Goal: Task Accomplishment & Management: Complete application form

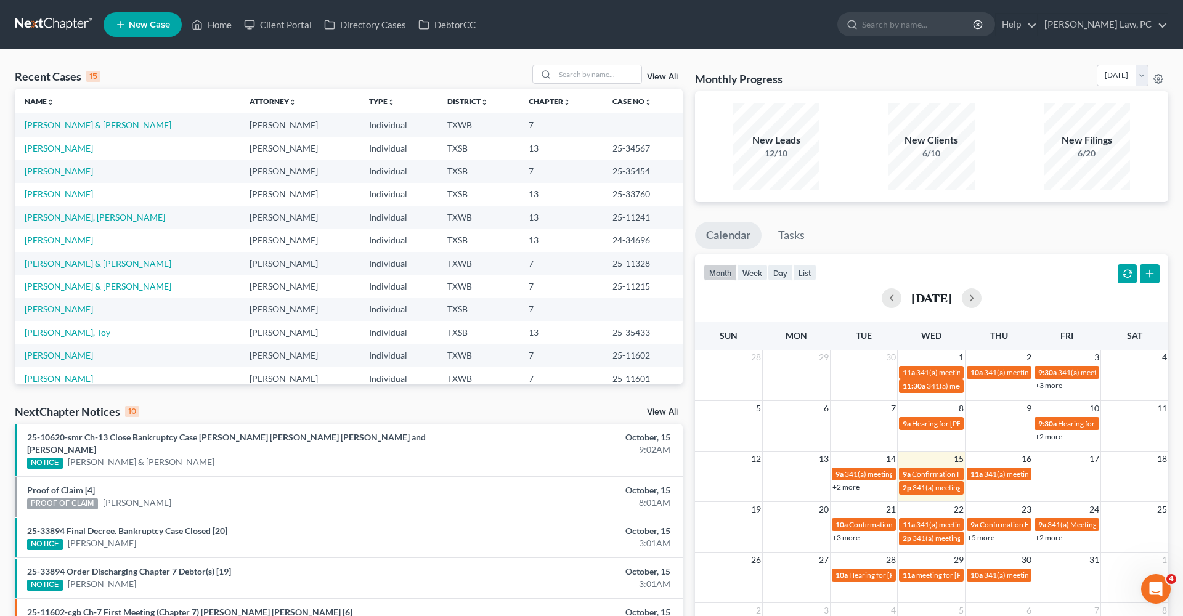
click at [79, 120] on link "[PERSON_NAME] & [PERSON_NAME]" at bounding box center [98, 125] width 147 height 10
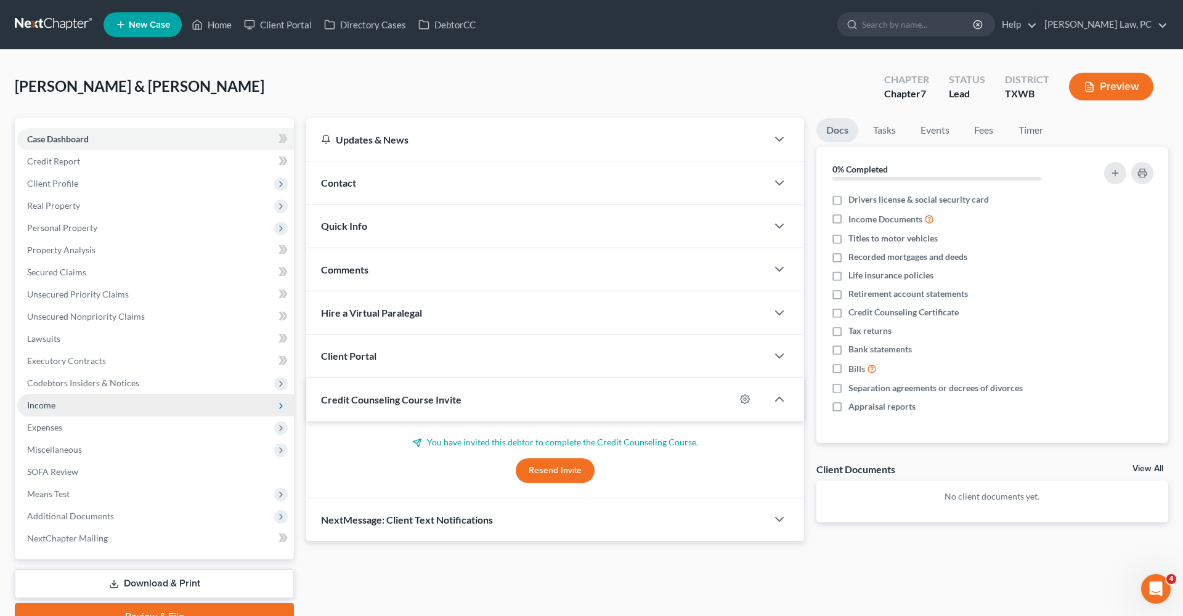
click at [38, 406] on span "Income" at bounding box center [41, 405] width 28 height 10
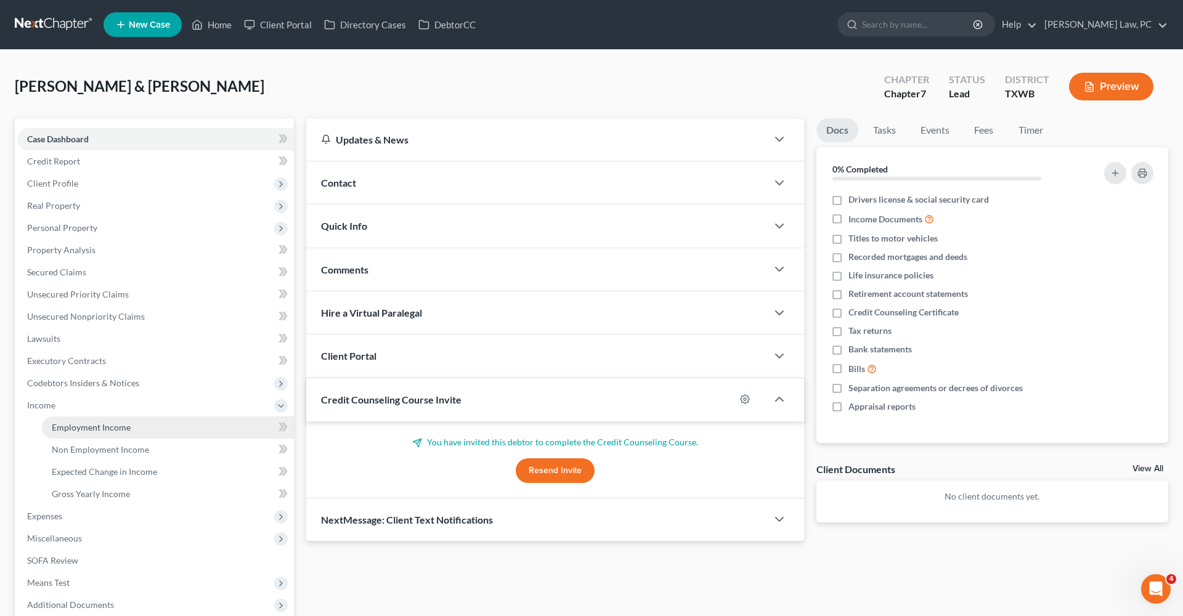
click at [72, 425] on span "Employment Income" at bounding box center [91, 427] width 79 height 10
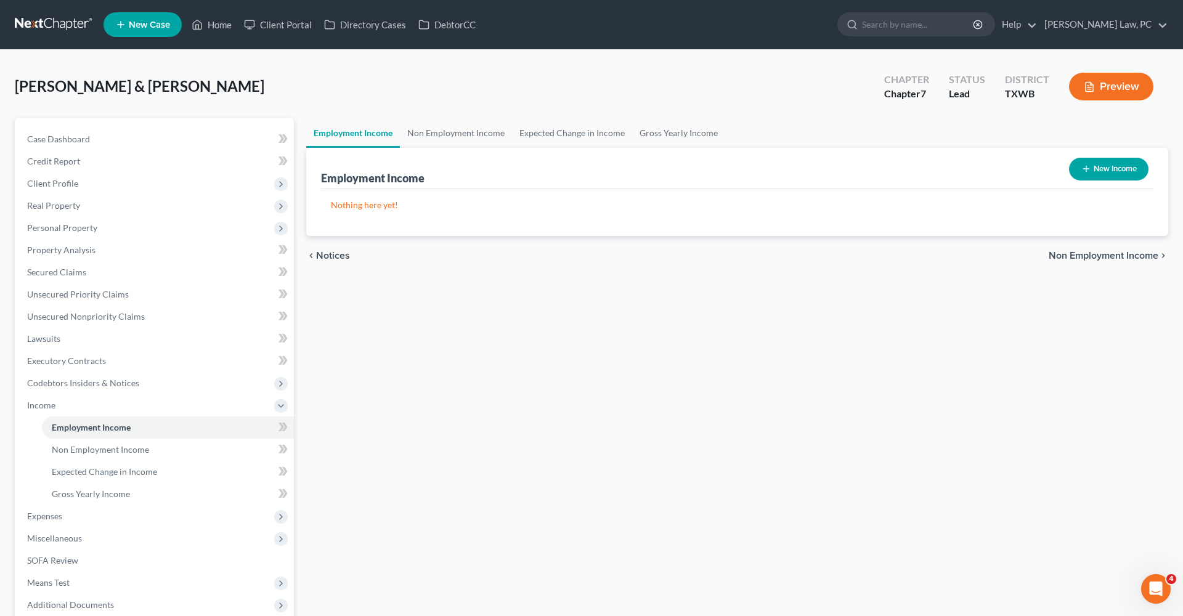
click at [1091, 176] on button "New Income" at bounding box center [1108, 169] width 79 height 23
select select "0"
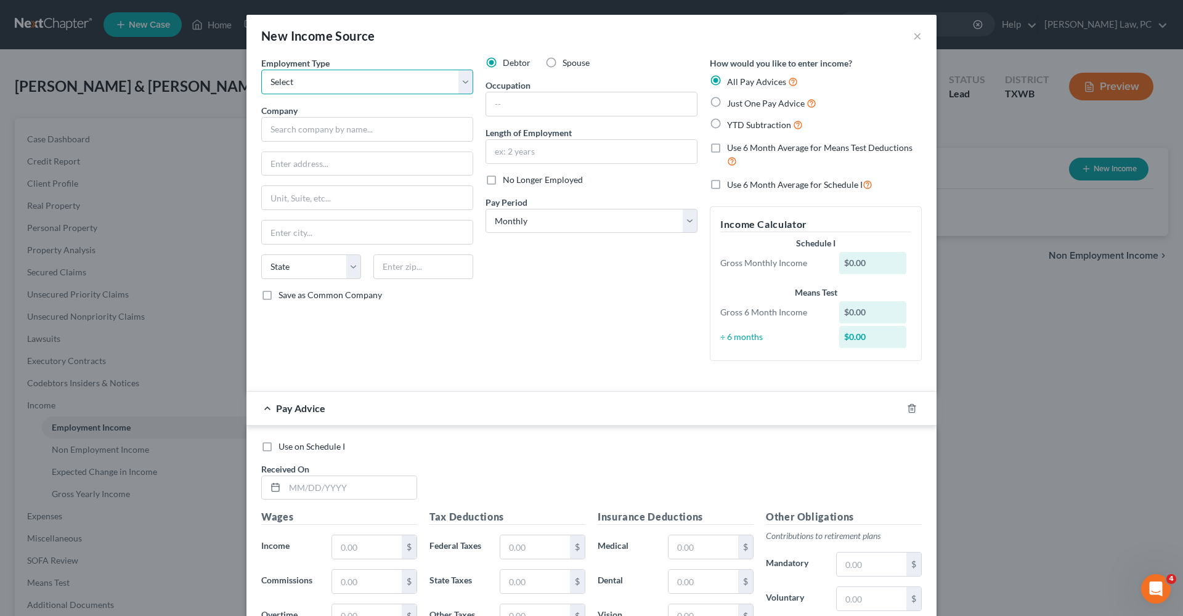
select select "1"
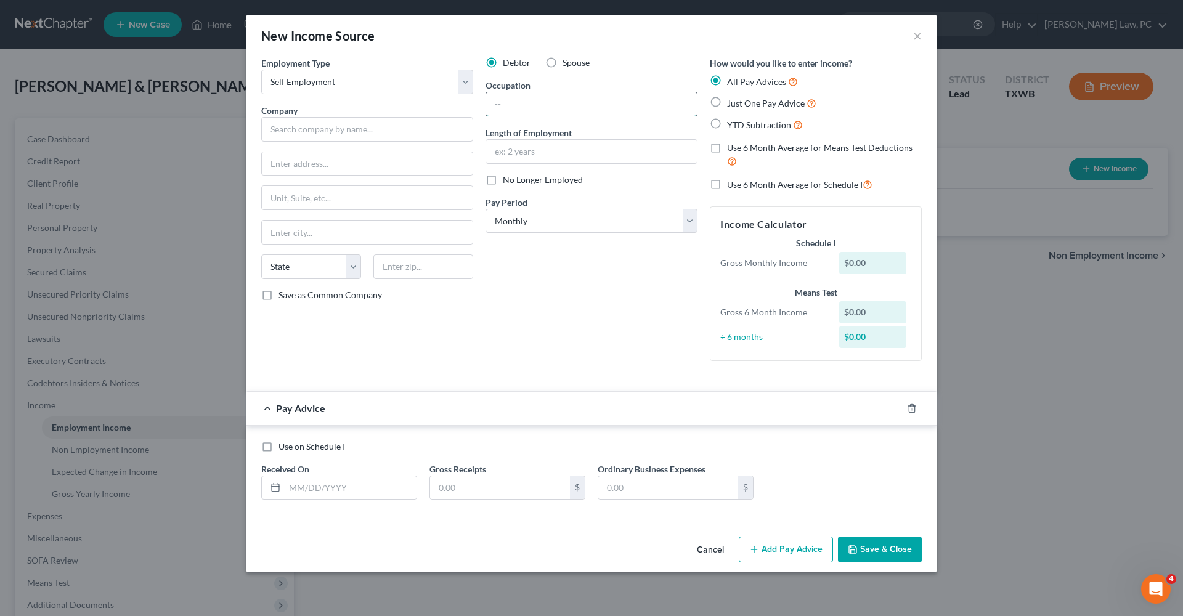
click at [537, 109] on input "text" at bounding box center [591, 103] width 211 height 23
type input "Driver"
click at [364, 136] on input "text" at bounding box center [367, 129] width 212 height 25
type input "Desperados Trucking"
click at [775, 104] on span "Just One Pay Advice" at bounding box center [766, 103] width 78 height 10
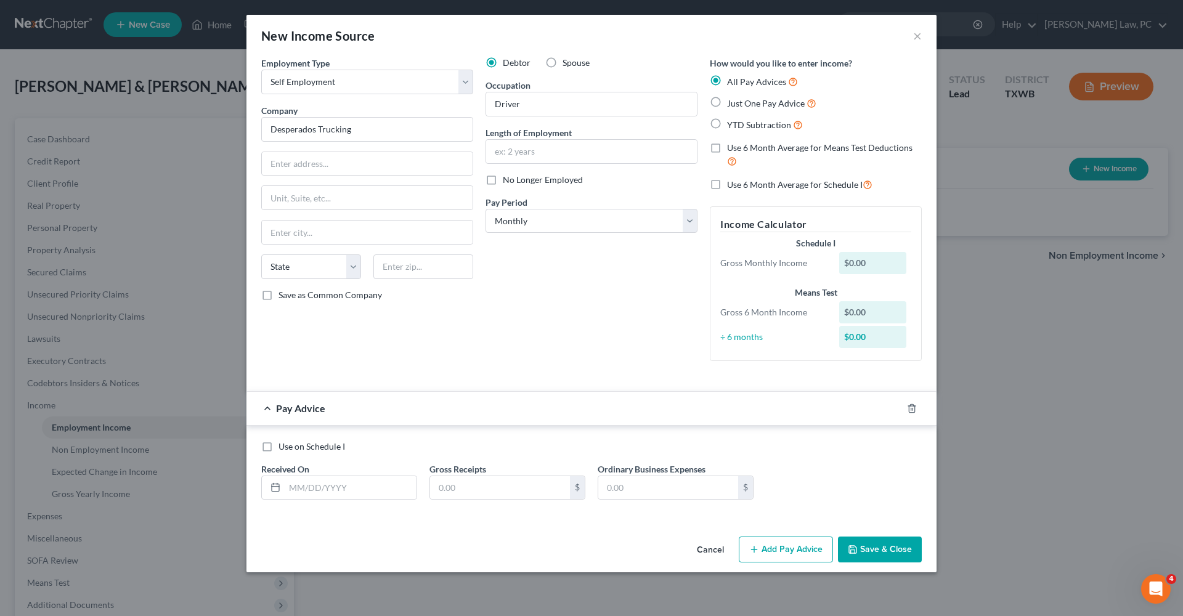
click at [740, 104] on input "Just One Pay Advice" at bounding box center [736, 100] width 8 height 8
radio input "true"
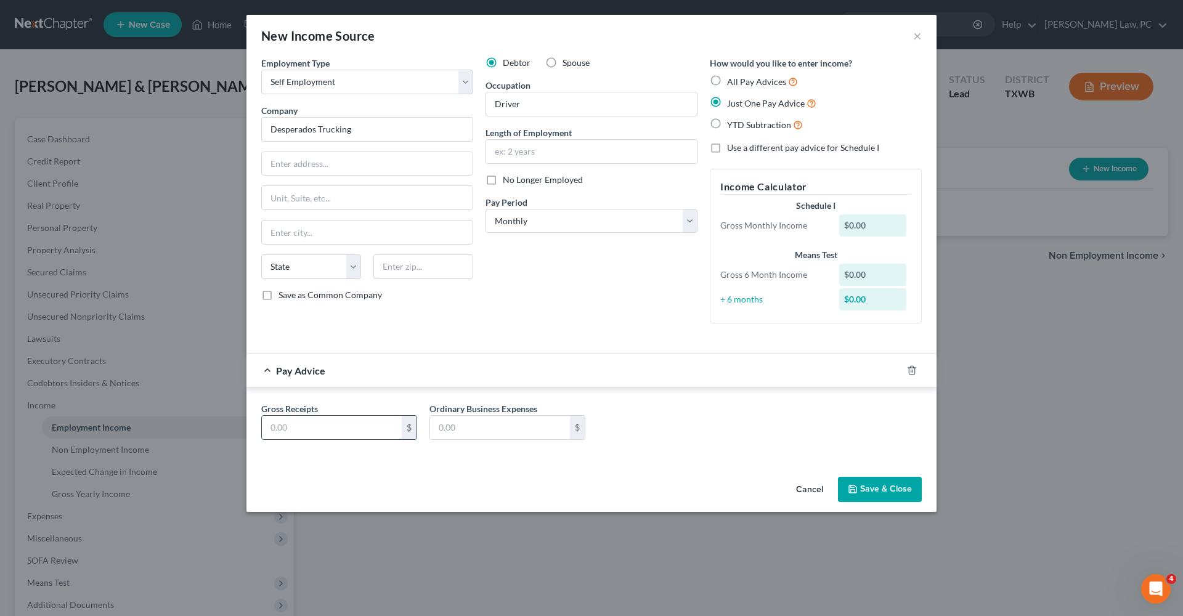
click at [335, 423] on input "text" at bounding box center [332, 427] width 140 height 23
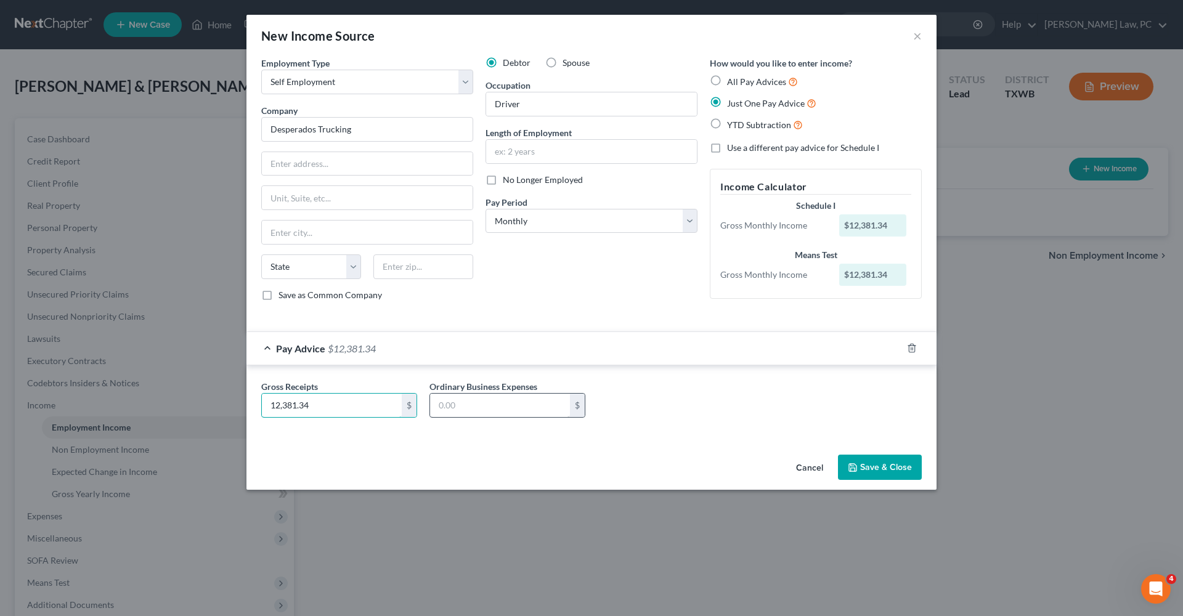
type input "12,381.34"
type input "9,127.05"
click at [897, 466] on button "Save & Close" at bounding box center [880, 468] width 84 height 26
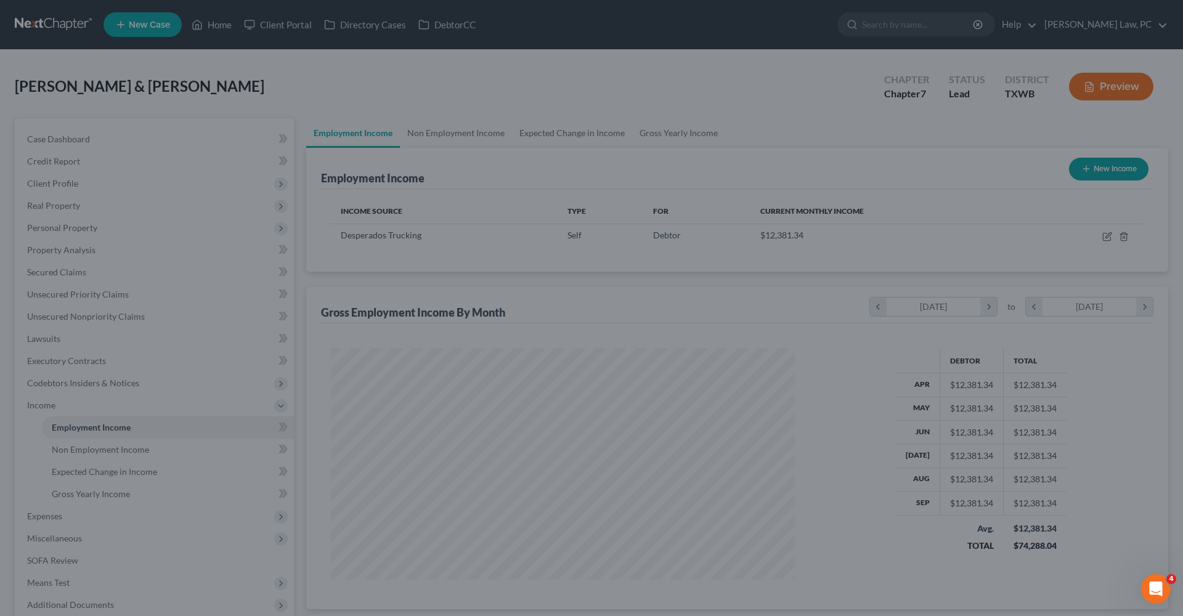
scroll to position [232, 489]
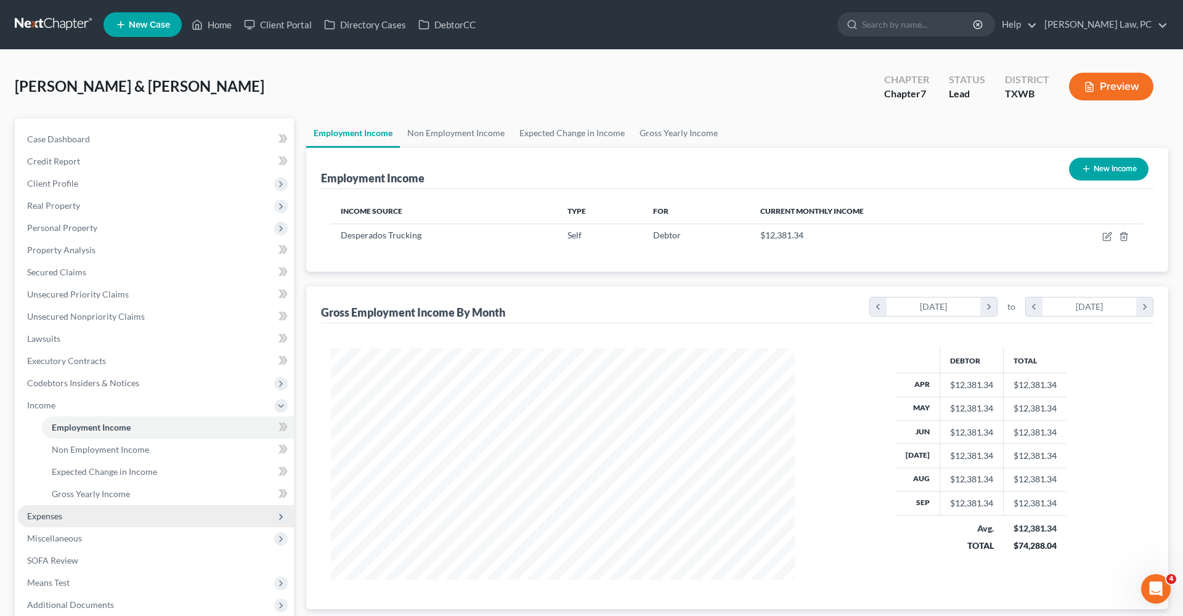
click at [38, 524] on span "Expenses" at bounding box center [155, 516] width 277 height 22
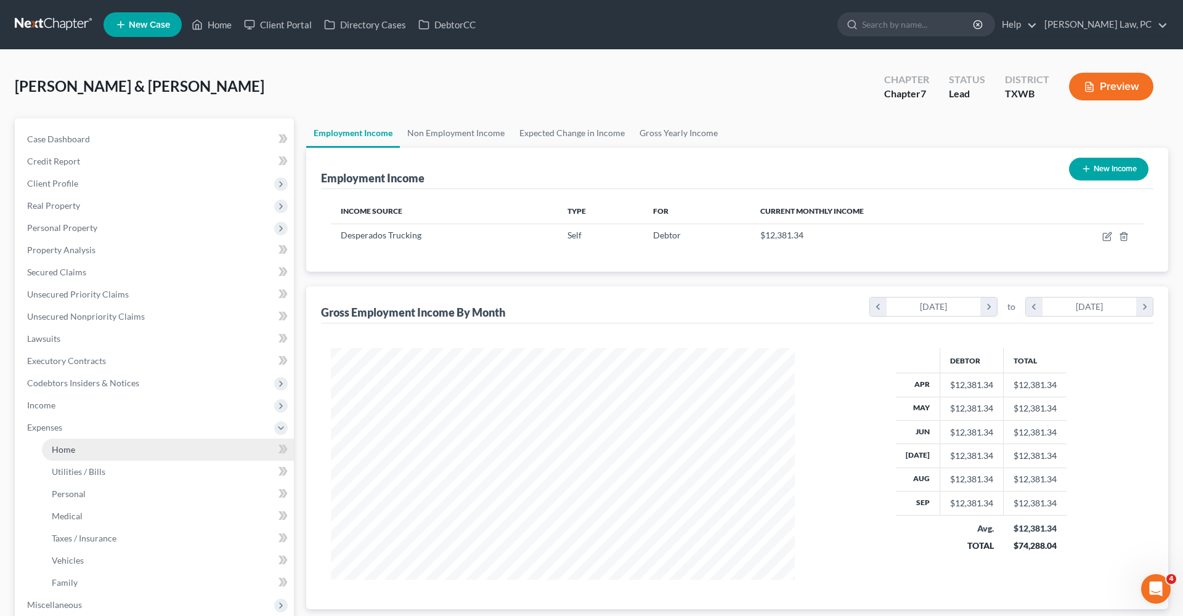
click at [67, 454] on span "Home" at bounding box center [63, 449] width 23 height 10
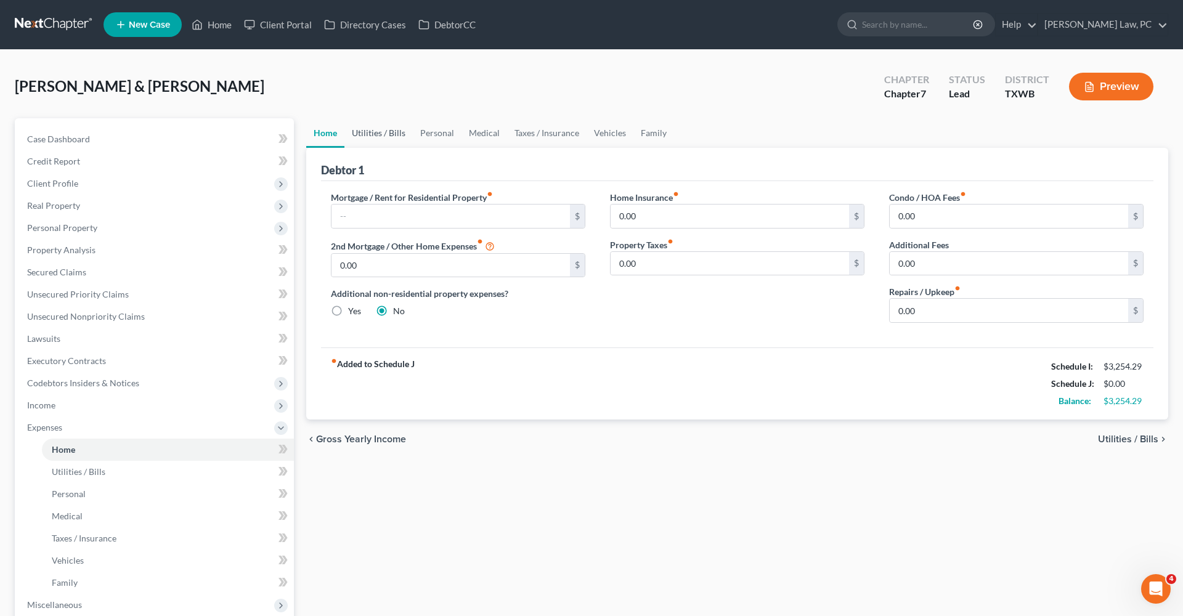
click at [392, 134] on link "Utilities / Bills" at bounding box center [378, 133] width 68 height 30
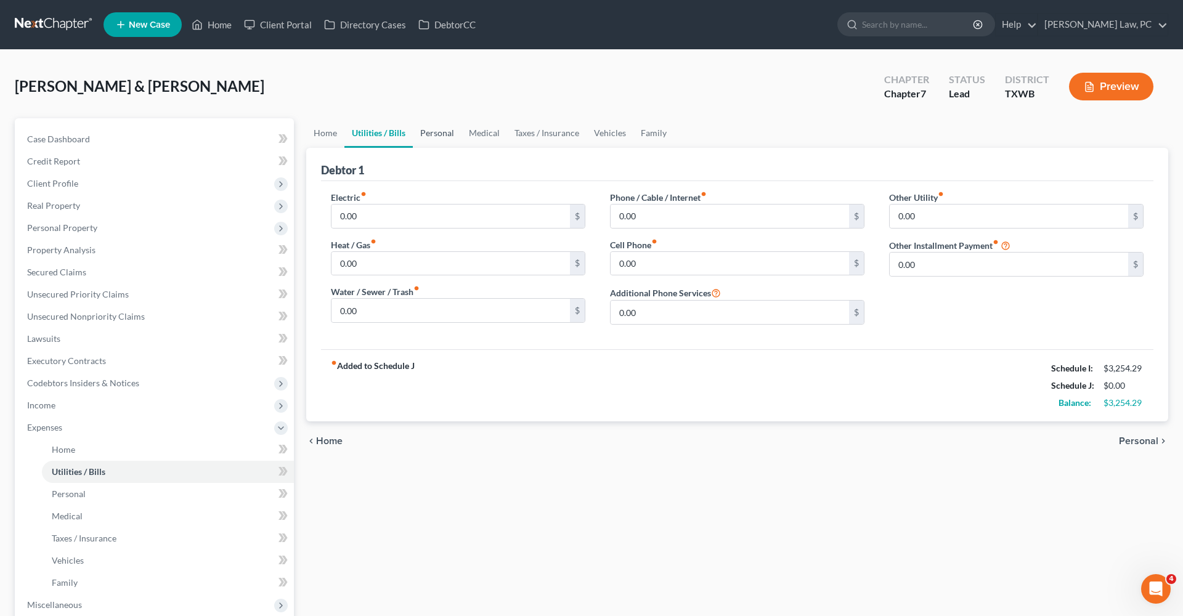
click at [445, 138] on link "Personal" at bounding box center [437, 133] width 49 height 30
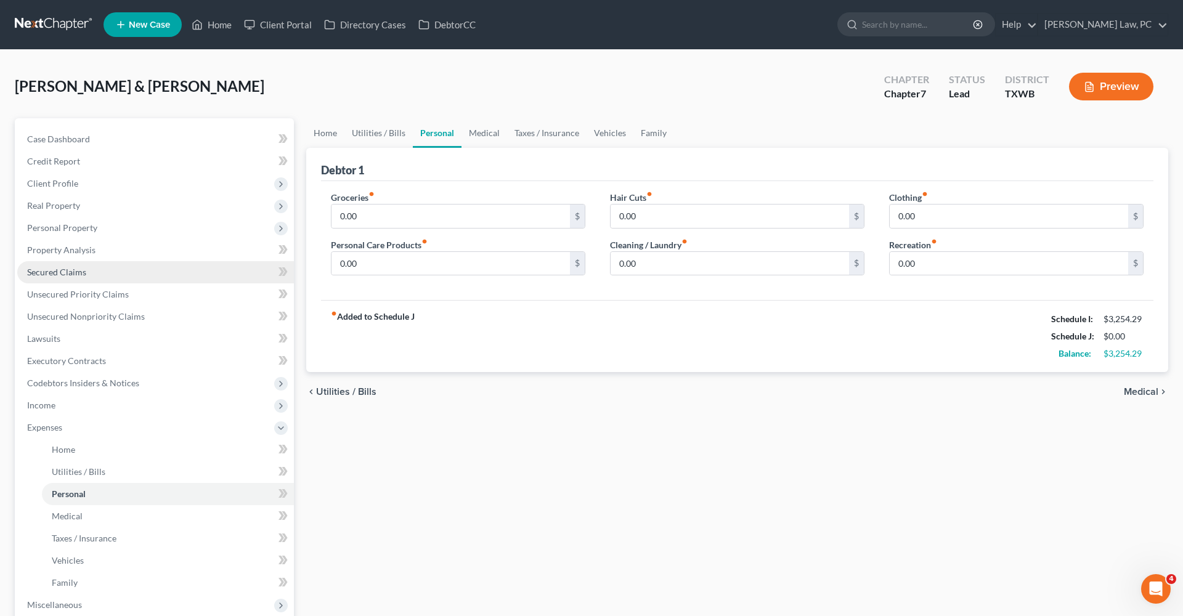
click at [41, 272] on span "Secured Claims" at bounding box center [56, 272] width 59 height 10
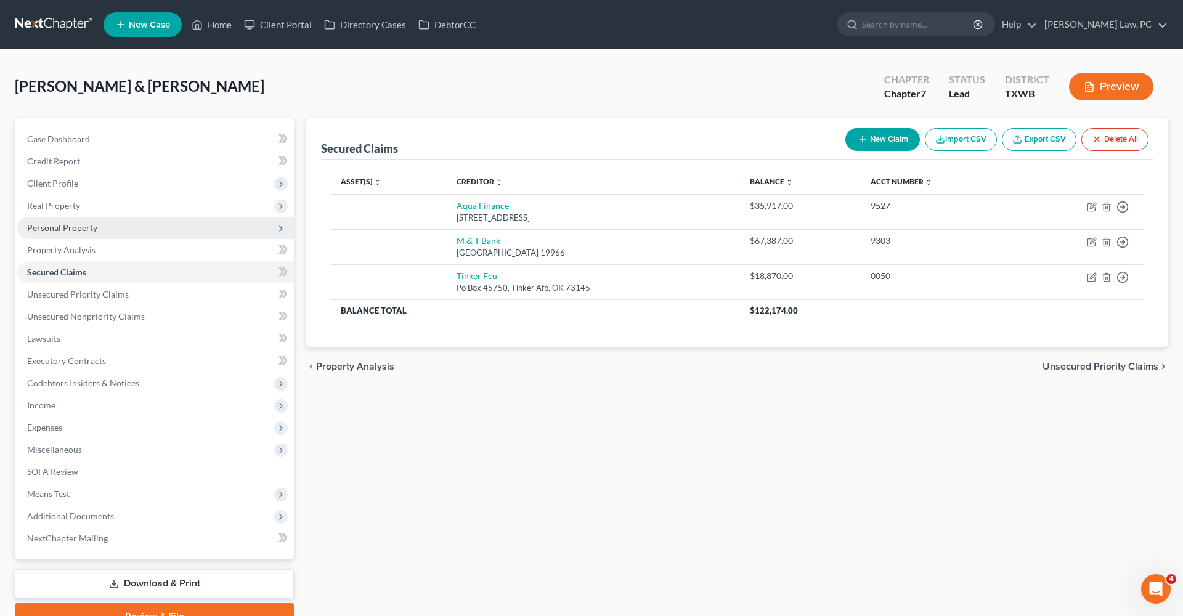
click at [78, 224] on span "Personal Property" at bounding box center [62, 227] width 70 height 10
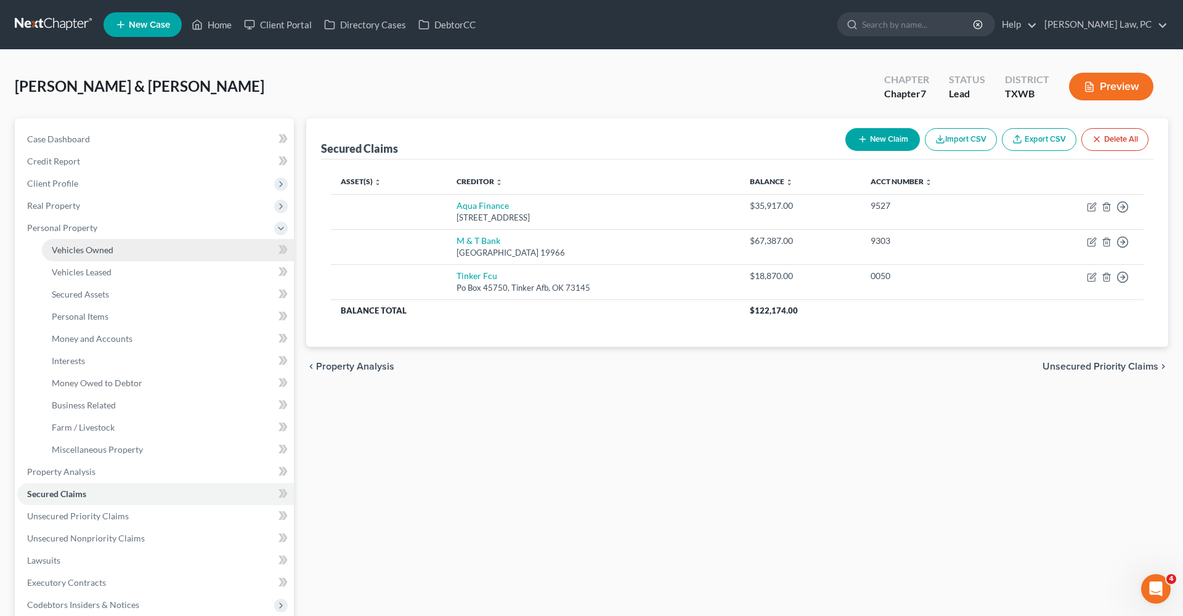
click at [86, 253] on span "Vehicles Owned" at bounding box center [83, 250] width 62 height 10
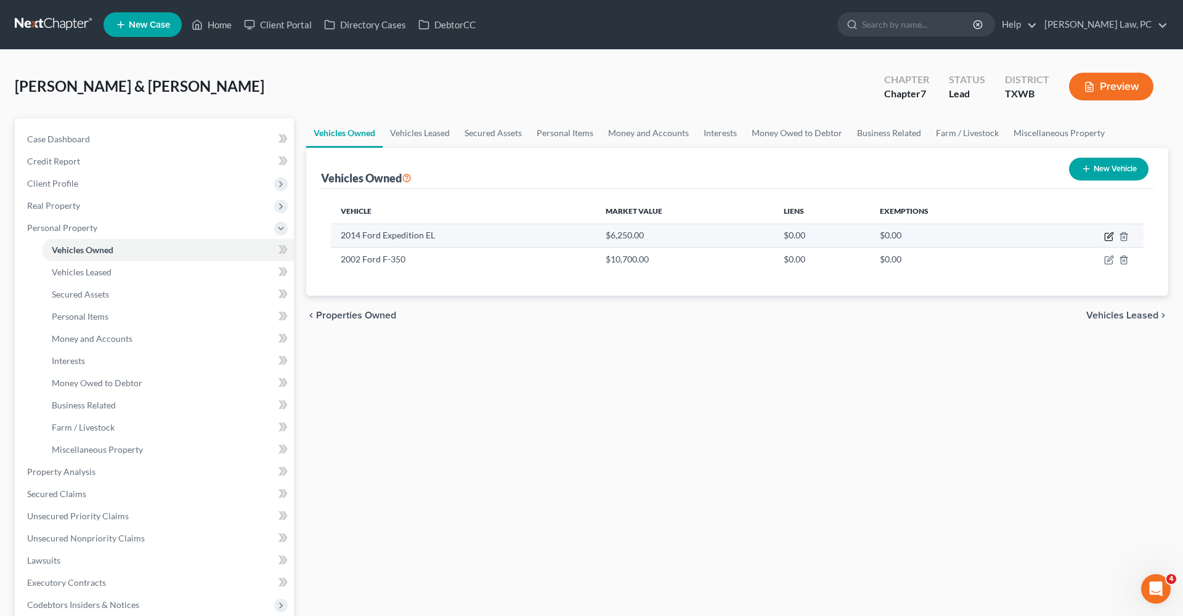
click at [1107, 236] on icon "button" at bounding box center [1109, 237] width 10 height 10
select select "0"
select select "12"
select select "3"
select select "2"
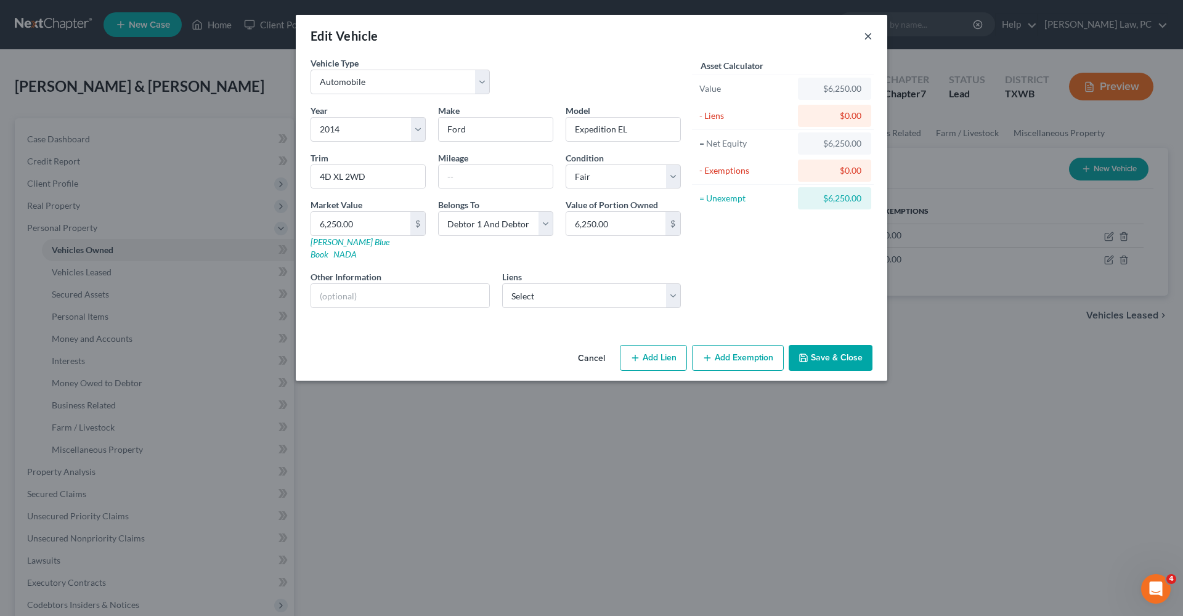
click at [871, 34] on button "×" at bounding box center [868, 35] width 9 height 15
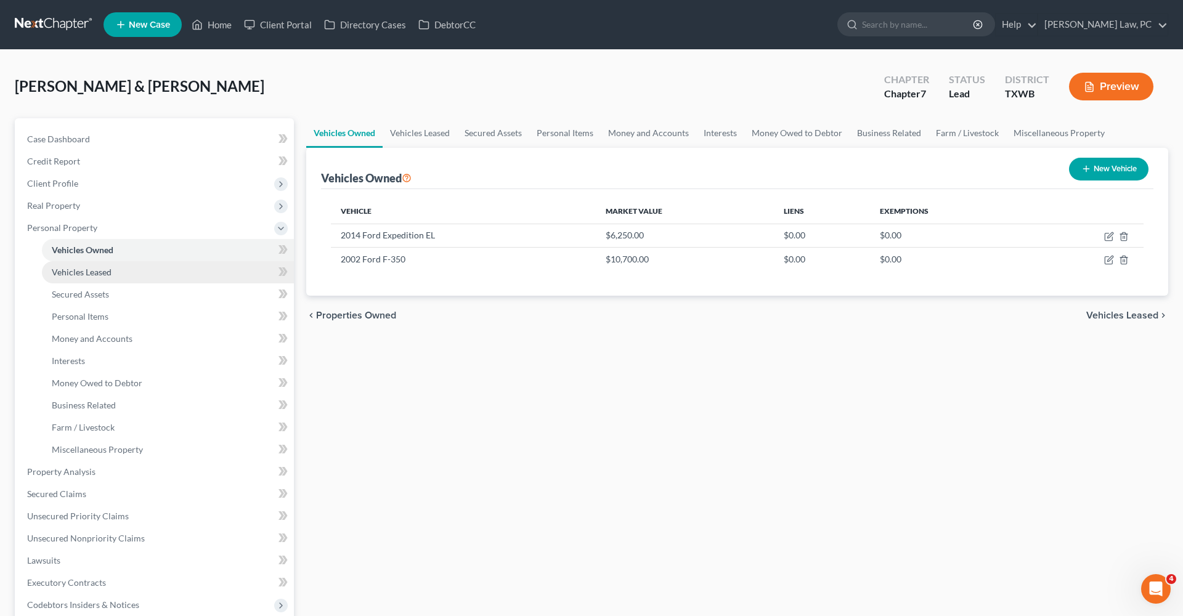
click at [65, 273] on span "Vehicles Leased" at bounding box center [82, 272] width 60 height 10
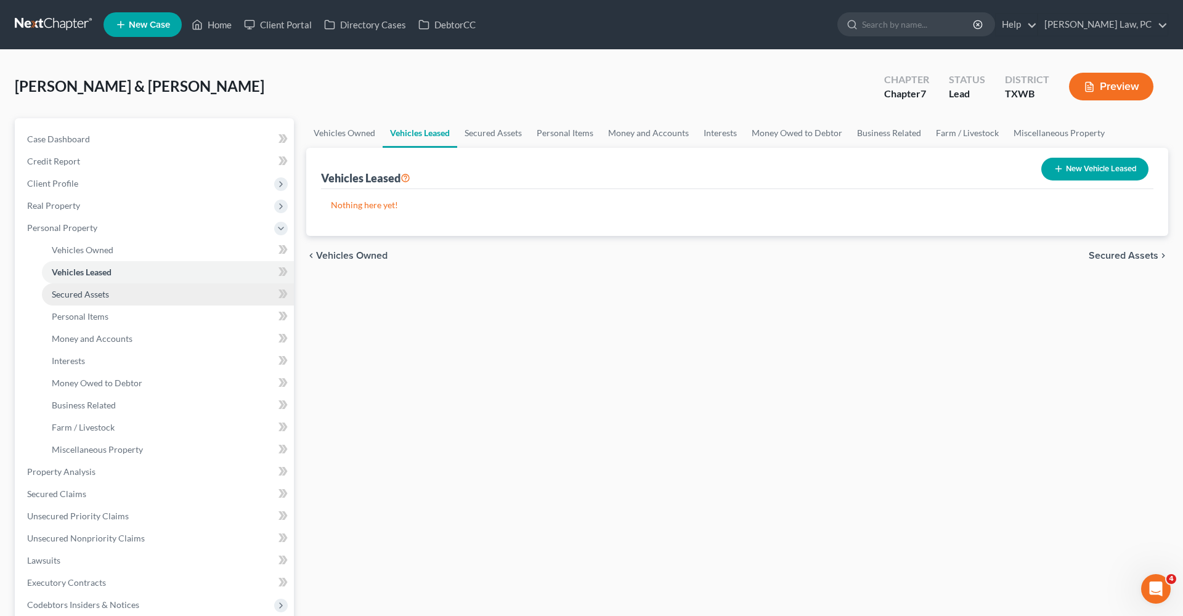
click at [75, 296] on span "Secured Assets" at bounding box center [80, 294] width 57 height 10
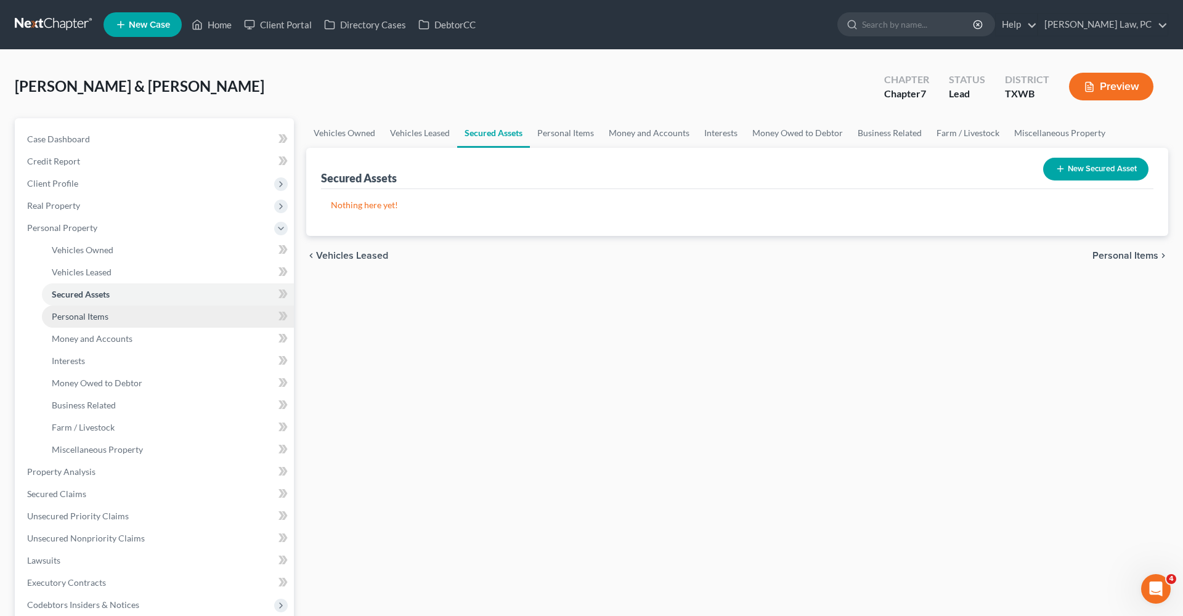
click at [83, 312] on span "Personal Items" at bounding box center [80, 316] width 57 height 10
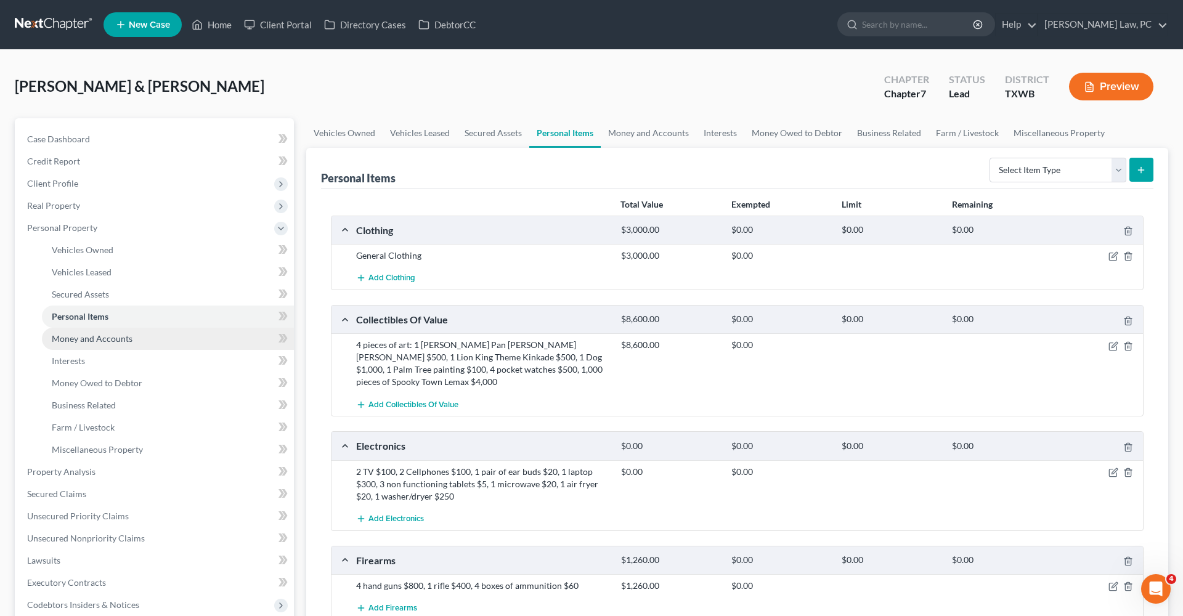
click at [89, 341] on span "Money and Accounts" at bounding box center [92, 338] width 81 height 10
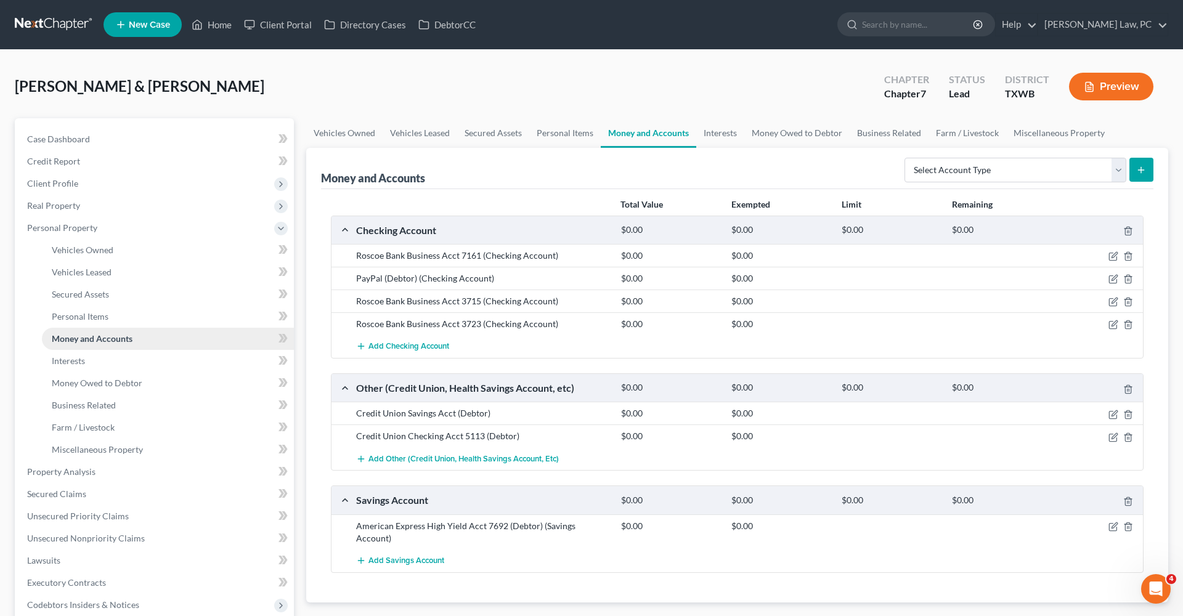
scroll to position [100, 0]
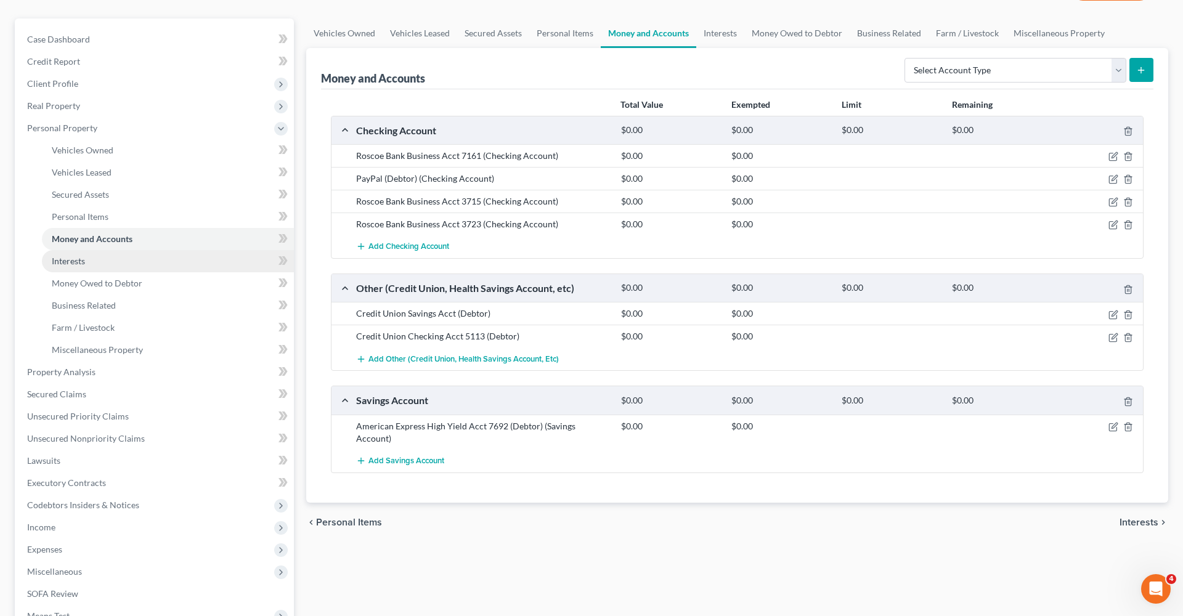
click at [59, 259] on span "Interests" at bounding box center [68, 261] width 33 height 10
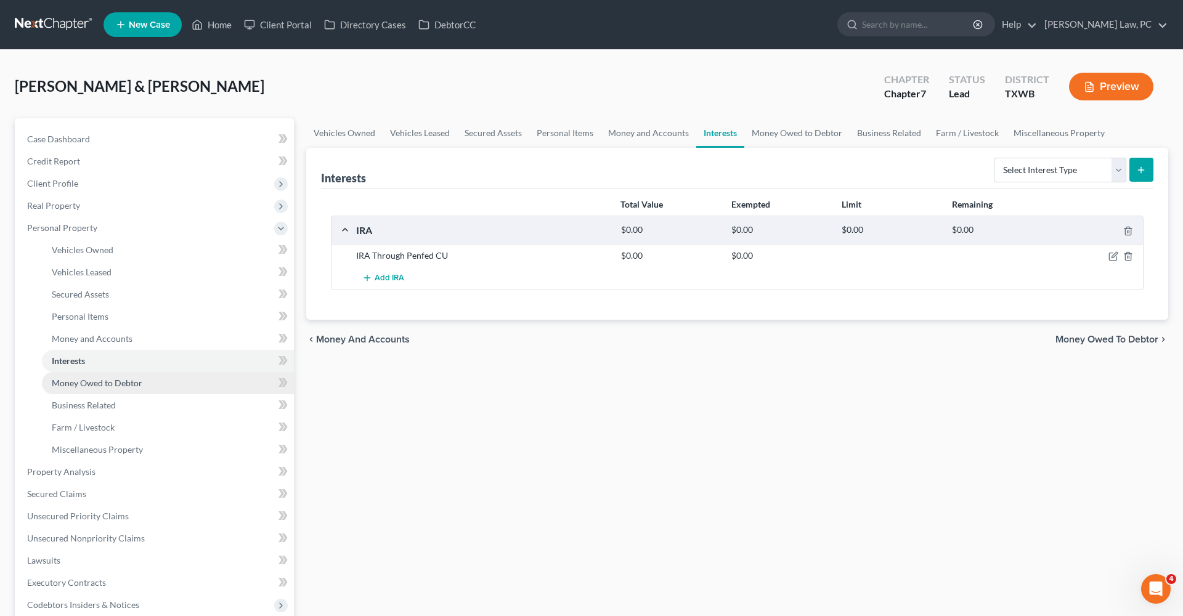
click at [76, 377] on link "Money Owed to Debtor" at bounding box center [168, 383] width 252 height 22
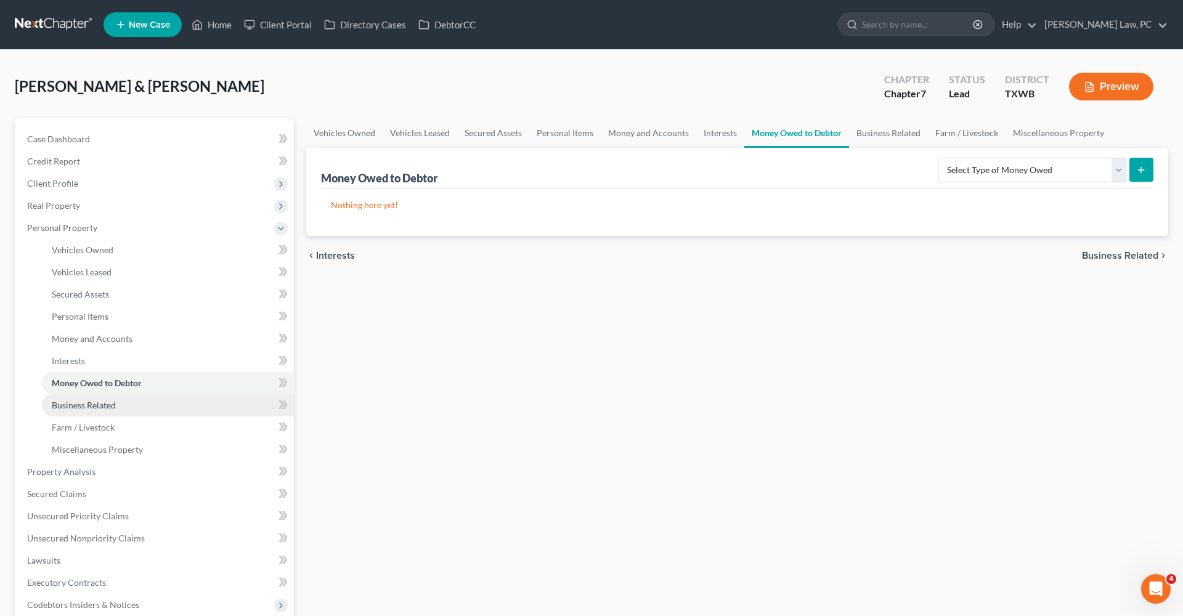
click at [82, 400] on span "Business Related" at bounding box center [84, 405] width 64 height 10
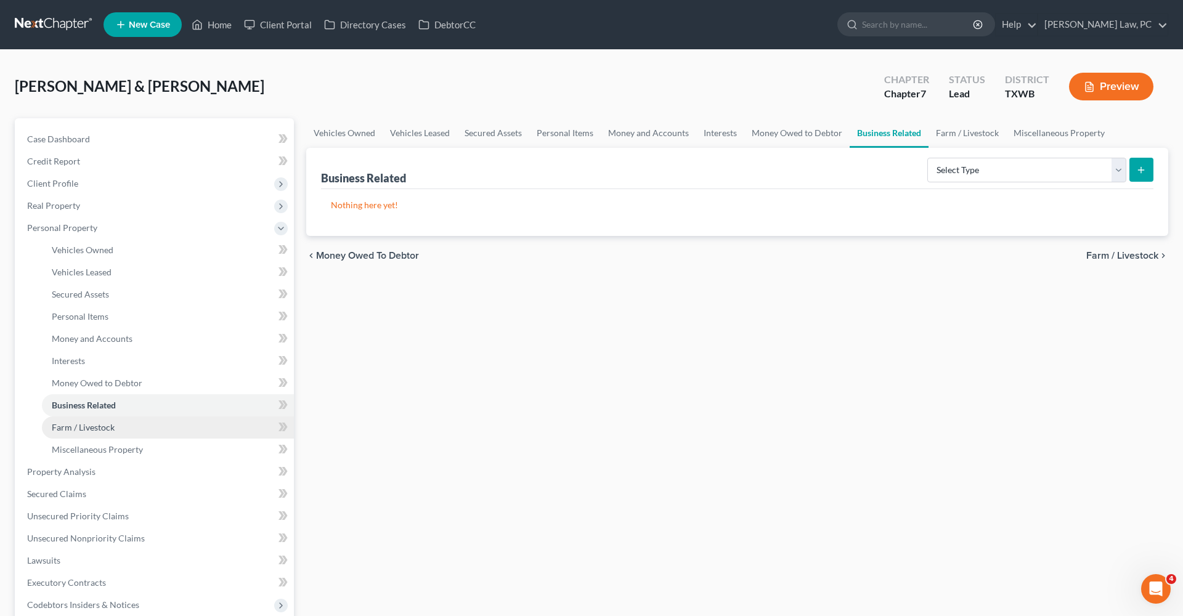
click at [90, 422] on span "Farm / Livestock" at bounding box center [83, 427] width 63 height 10
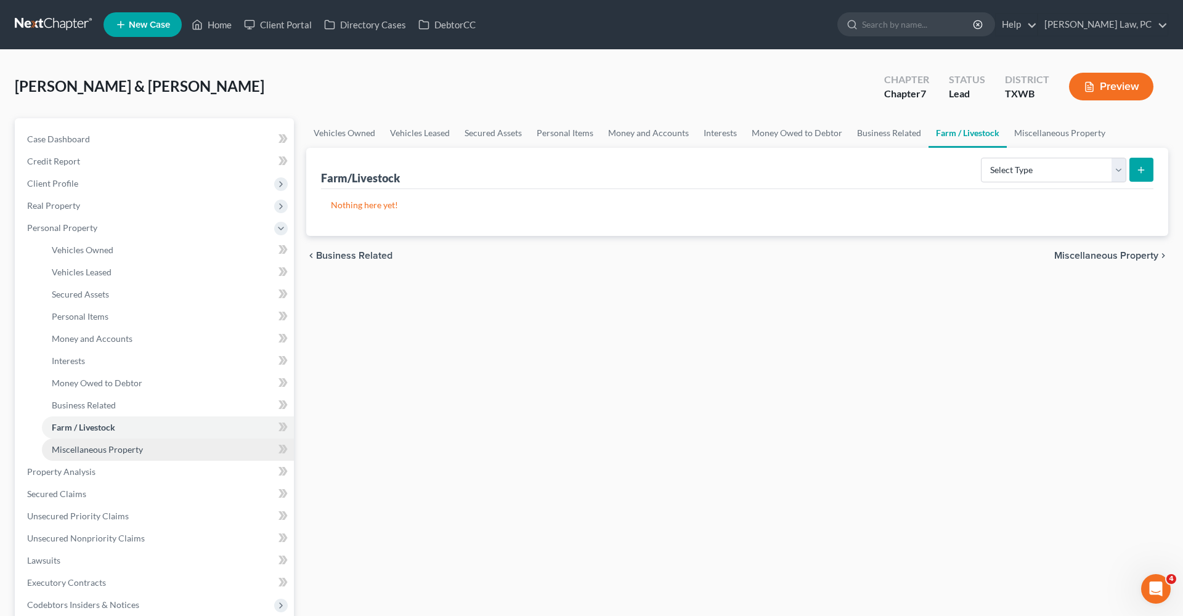
click at [104, 444] on link "Miscellaneous Property" at bounding box center [168, 450] width 252 height 22
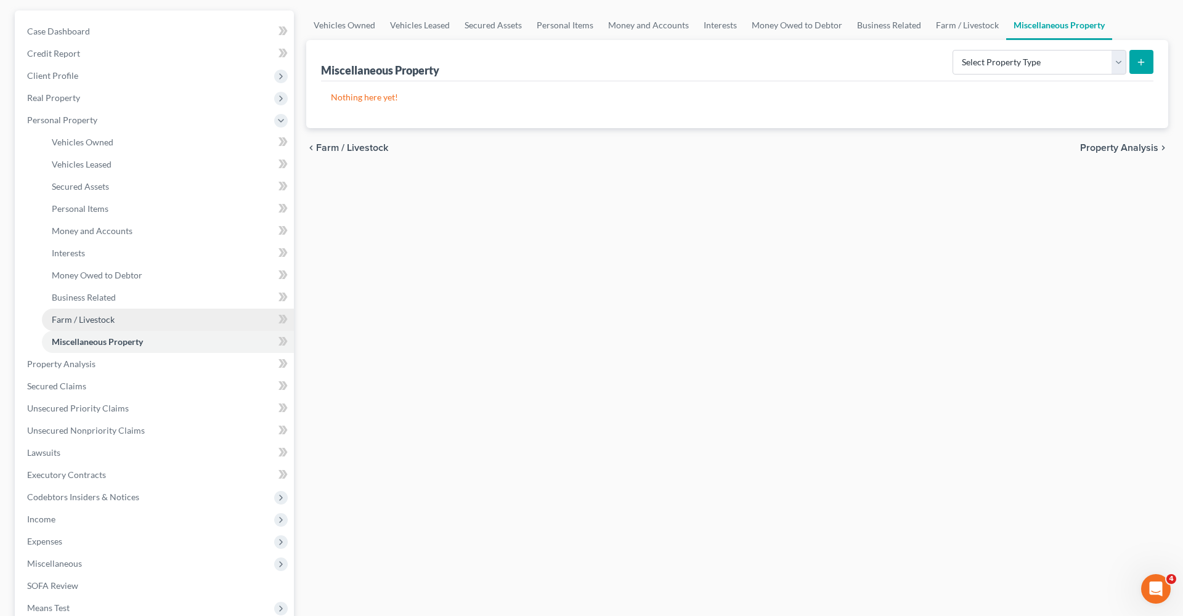
scroll to position [125, 0]
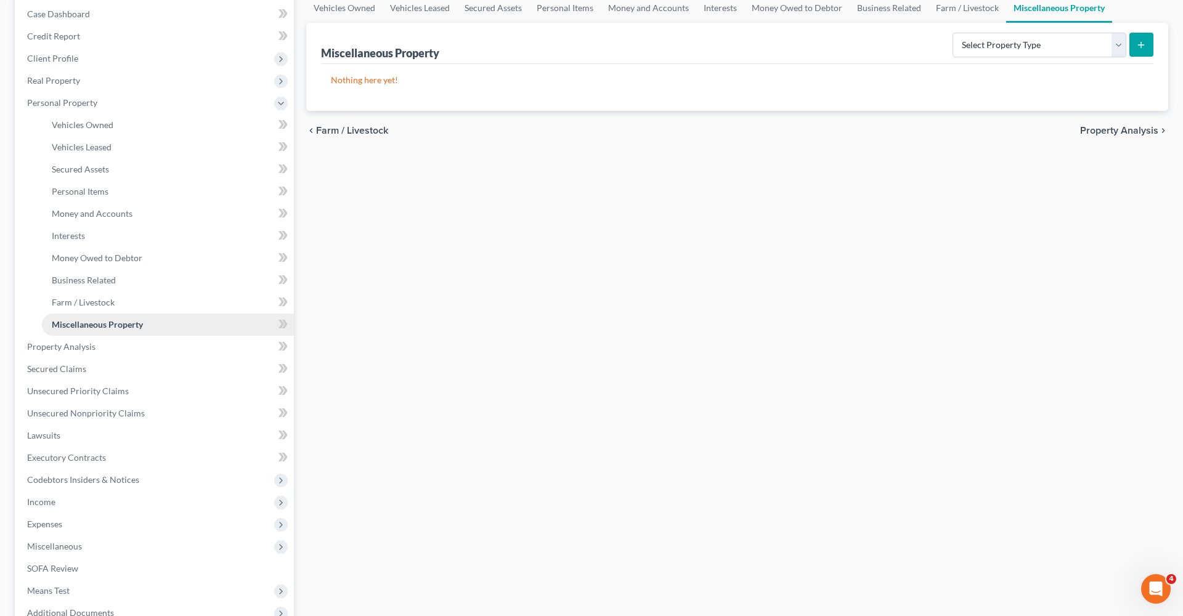
click at [81, 332] on link "Miscellaneous Property" at bounding box center [168, 325] width 252 height 22
click at [67, 365] on span "Secured Claims" at bounding box center [56, 369] width 59 height 10
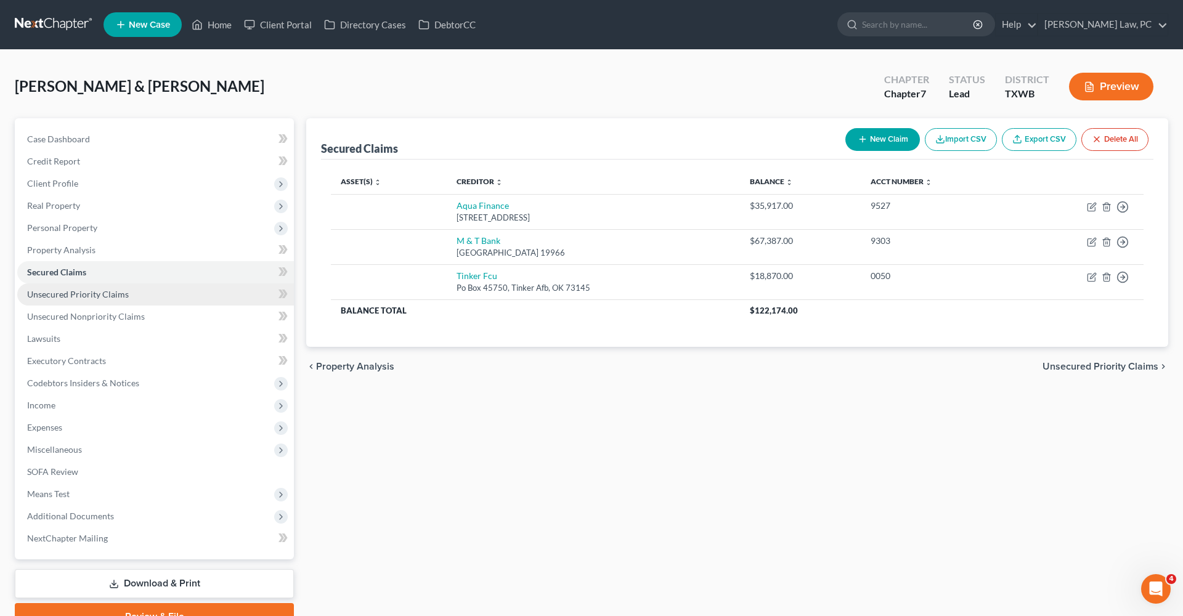
click at [49, 301] on link "Unsecured Priority Claims" at bounding box center [155, 294] width 277 height 22
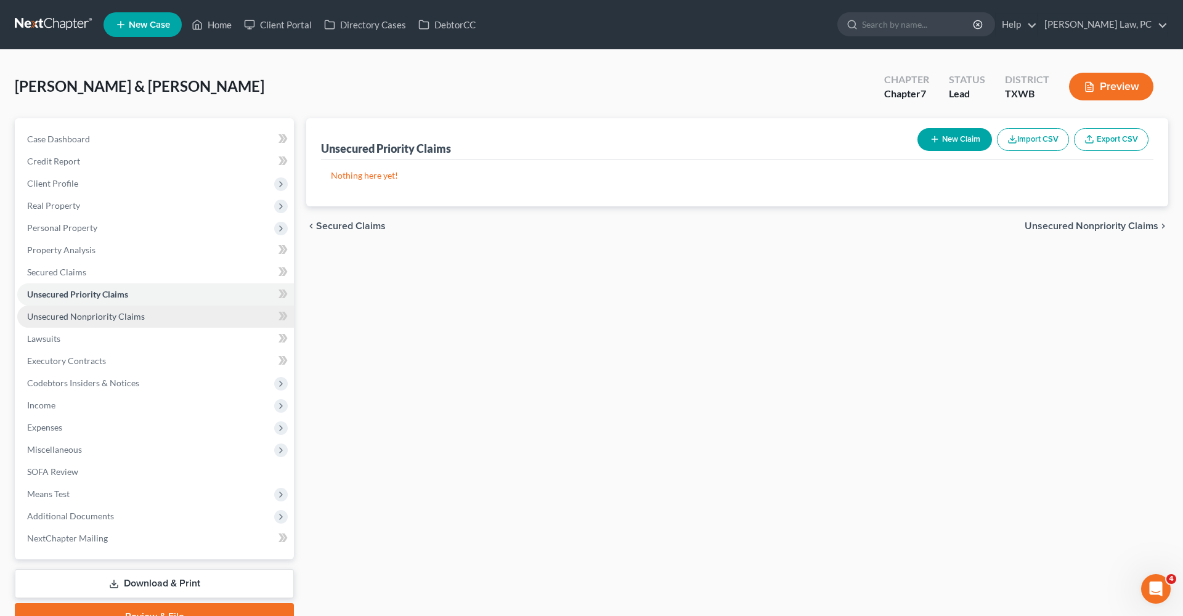
click at [83, 314] on span "Unsecured Nonpriority Claims" at bounding box center [86, 316] width 118 height 10
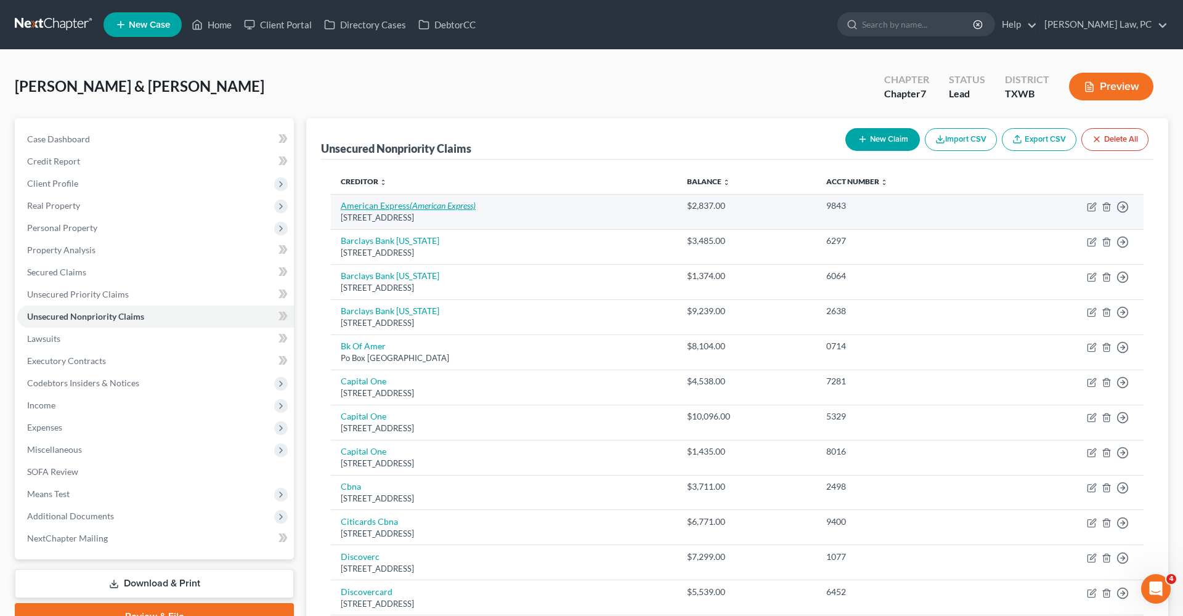
click at [366, 208] on link "American Express (American Express)" at bounding box center [408, 205] width 135 height 10
select select "45"
select select "2"
select select "0"
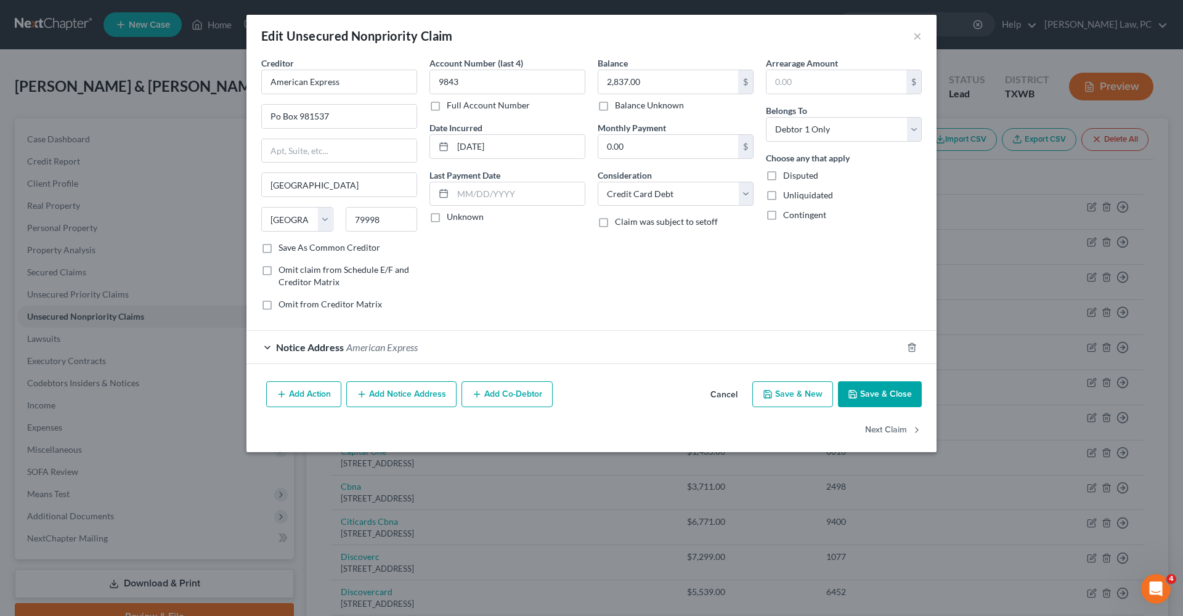
click at [870, 394] on button "Save & Close" at bounding box center [880, 394] width 84 height 26
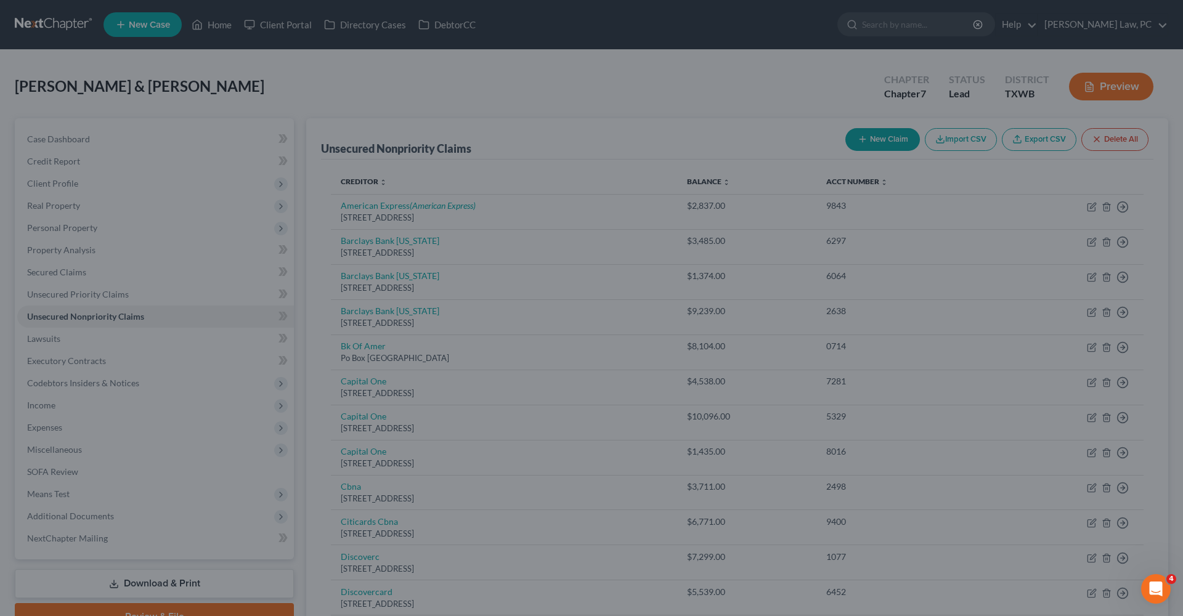
type input "0"
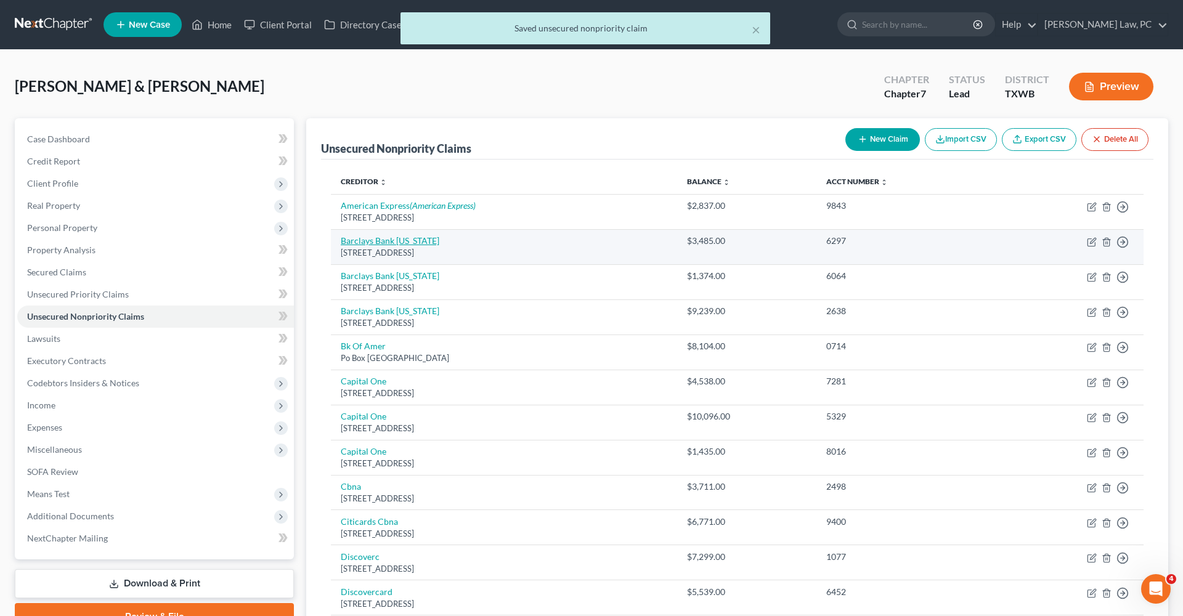
click at [355, 240] on link "Barclays Bank Delaware" at bounding box center [390, 240] width 99 height 10
select select "7"
select select "1"
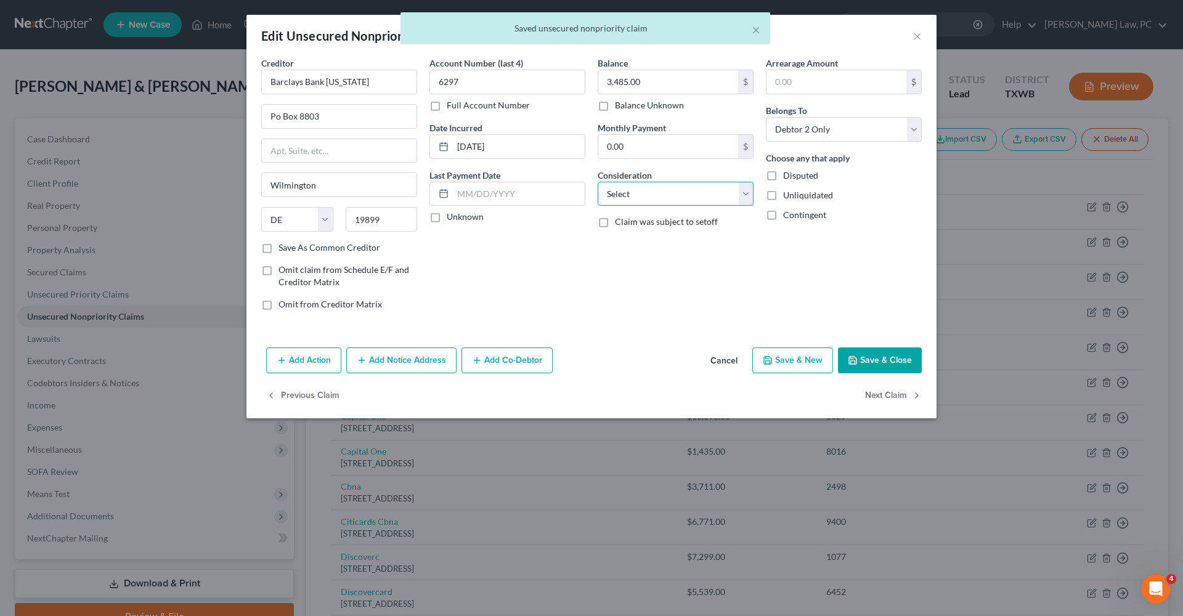
select select "2"
click at [895, 359] on button "Save & Close" at bounding box center [880, 361] width 84 height 26
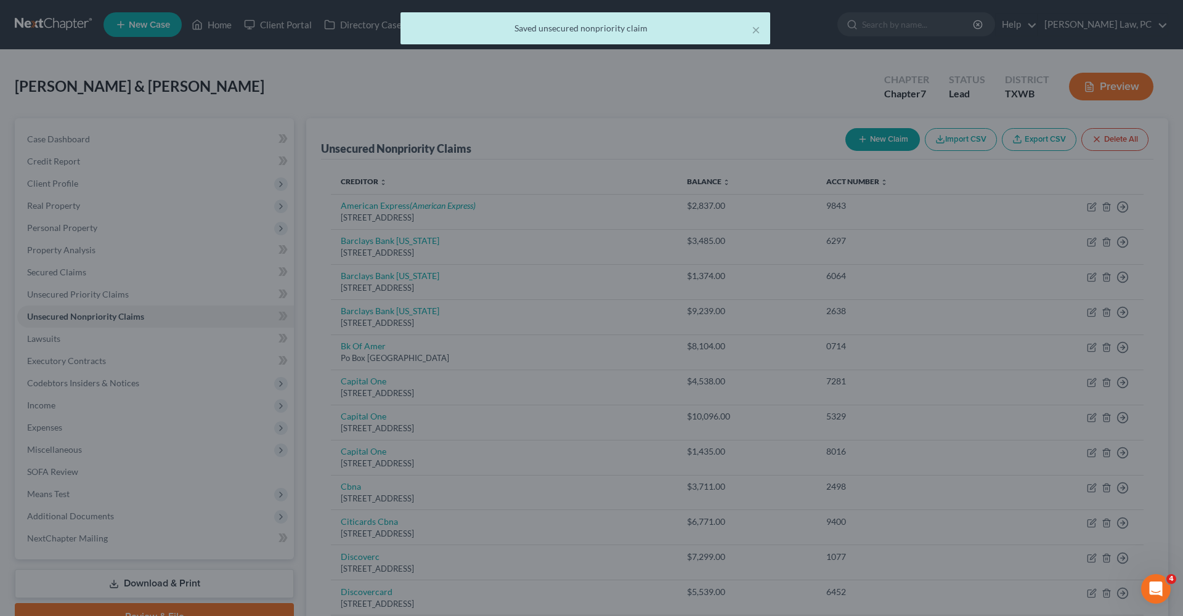
type input "0"
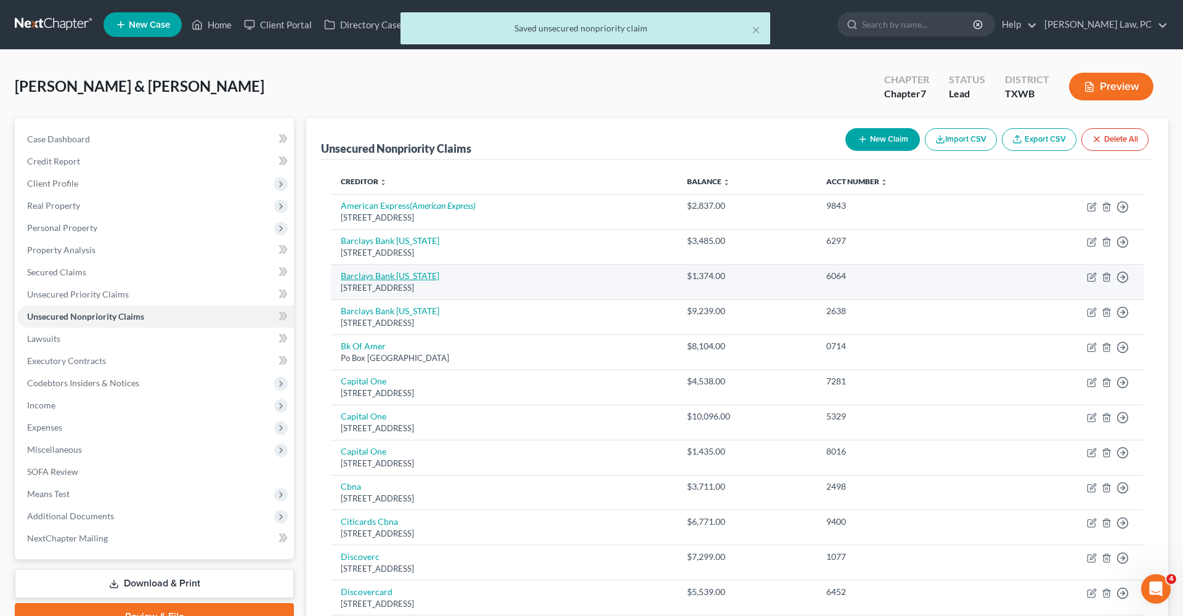
click at [384, 275] on link "Barclays Bank Delaware" at bounding box center [390, 276] width 99 height 10
select select "7"
select select "1"
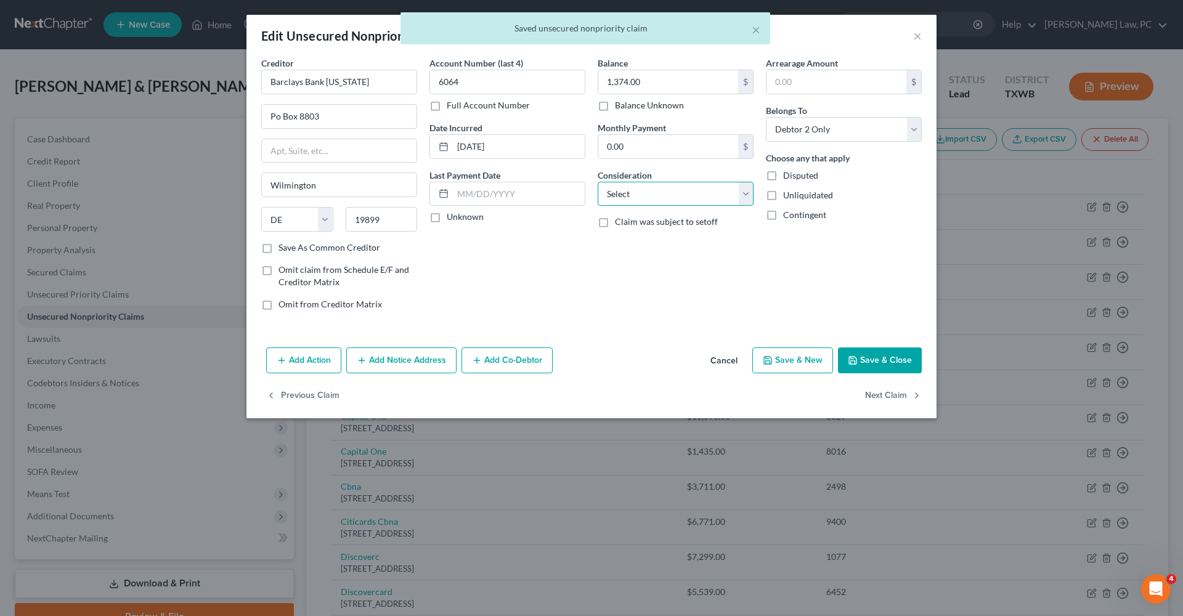
select select "2"
click at [883, 364] on button "Save & Close" at bounding box center [880, 361] width 84 height 26
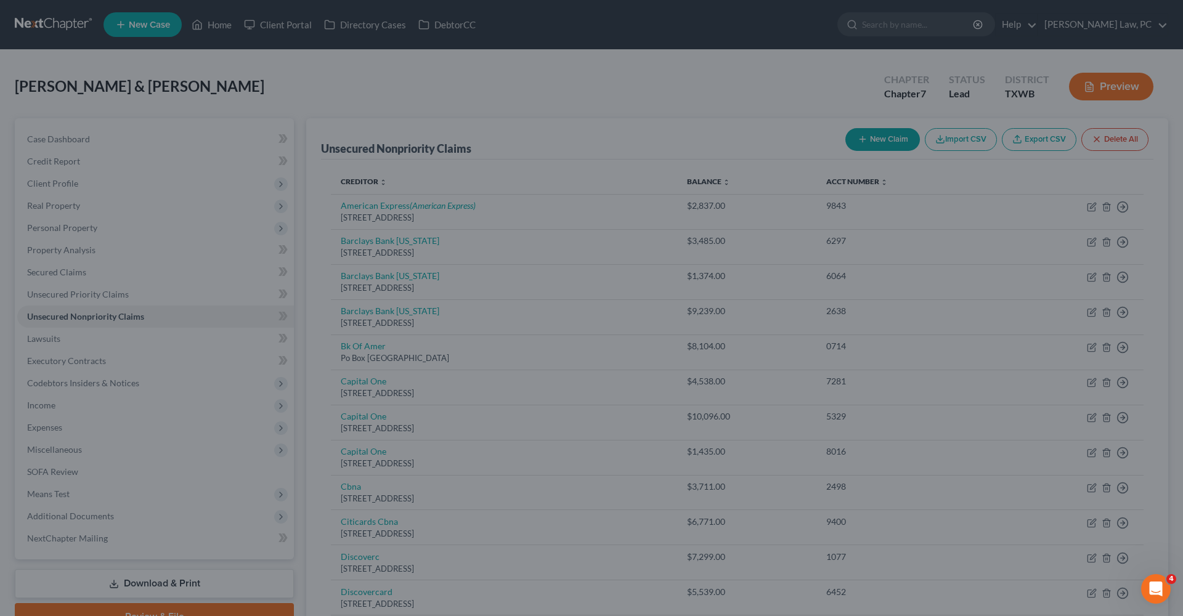
type input "0"
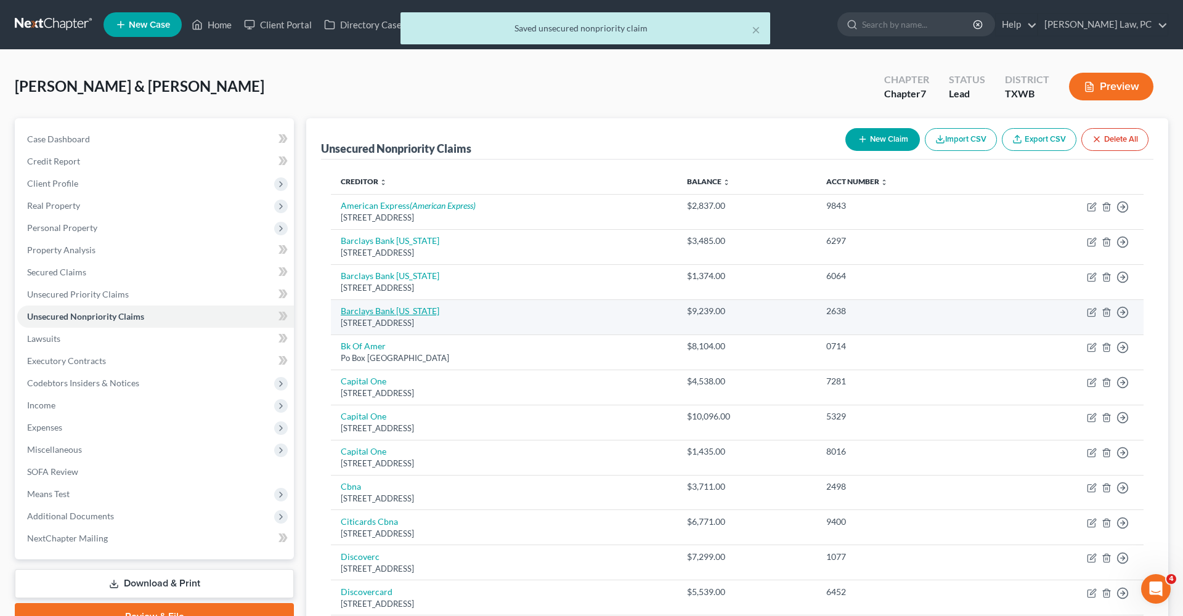
click at [386, 306] on link "Barclays Bank [US_STATE]" at bounding box center [390, 311] width 99 height 10
select select "7"
select select "0"
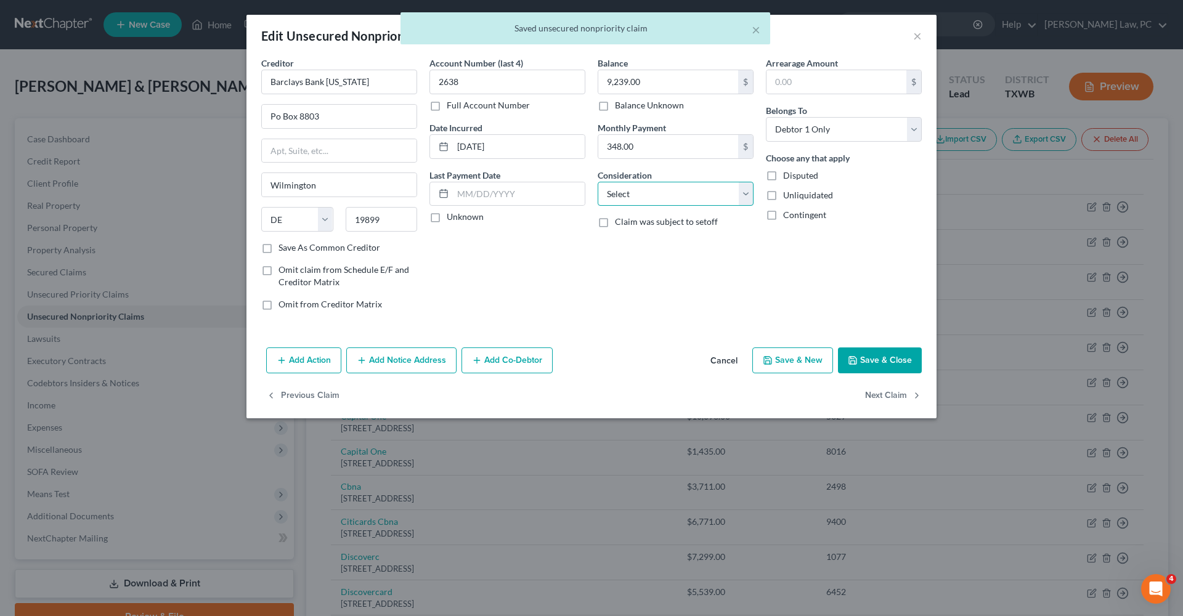
select select "2"
click at [893, 365] on button "Save & Close" at bounding box center [880, 361] width 84 height 26
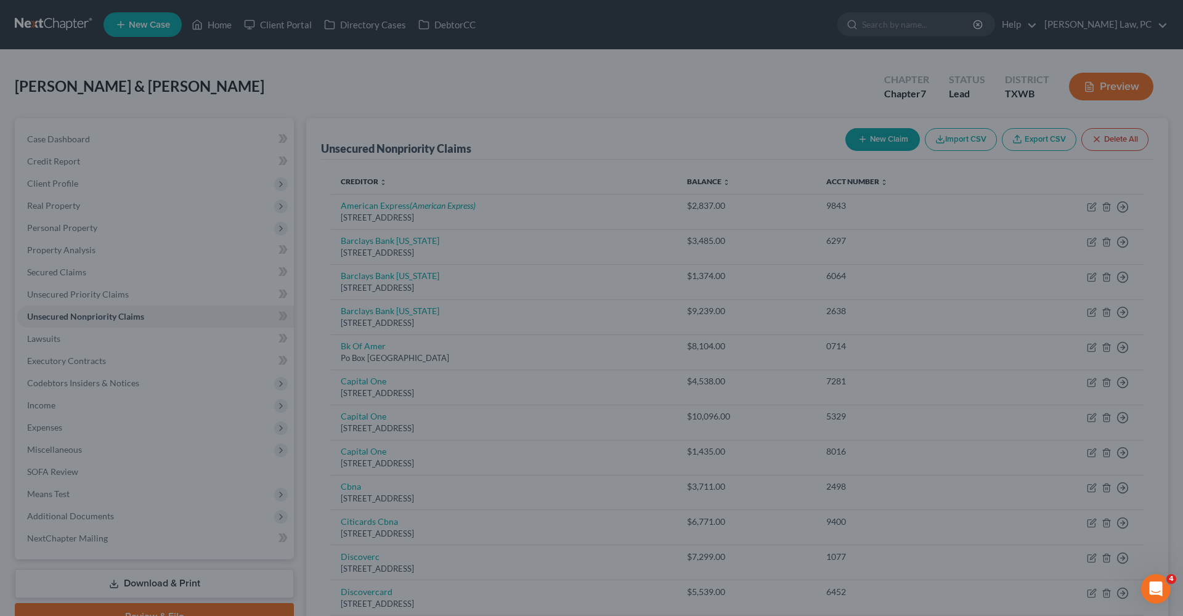
type input "0"
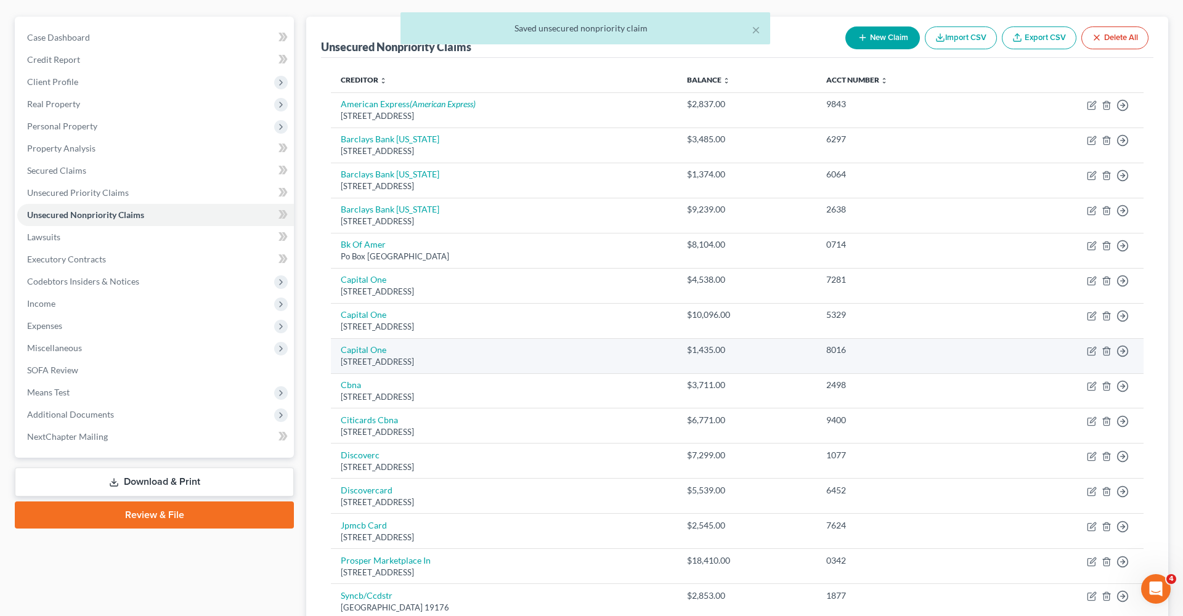
scroll to position [113, 0]
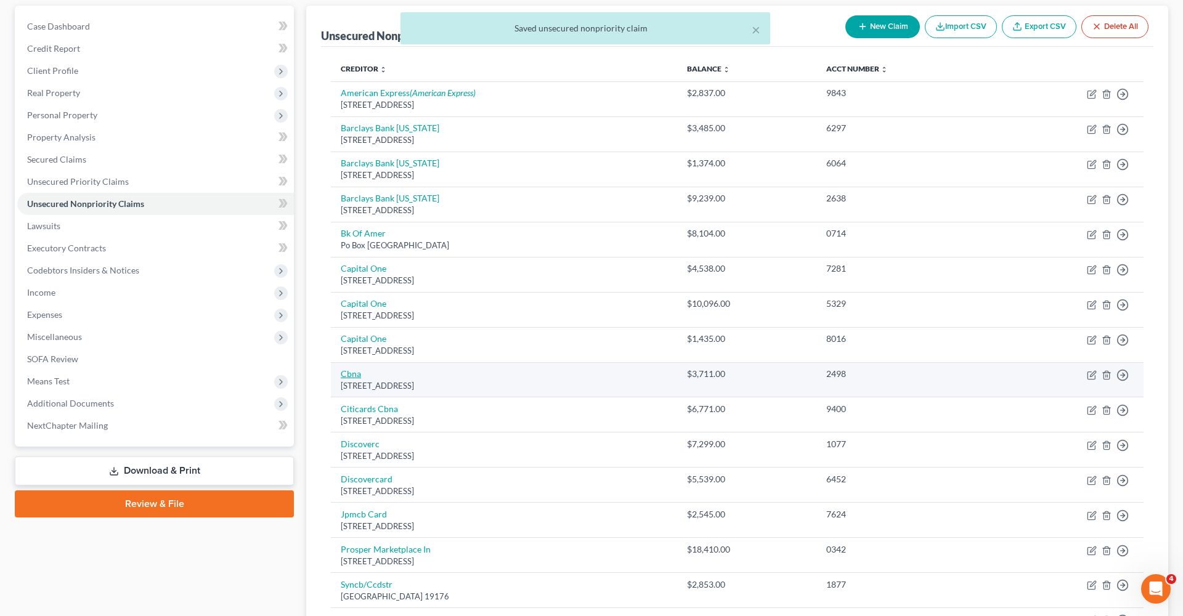
click at [358, 375] on link "Cbna" at bounding box center [351, 374] width 20 height 10
select select "43"
select select "2"
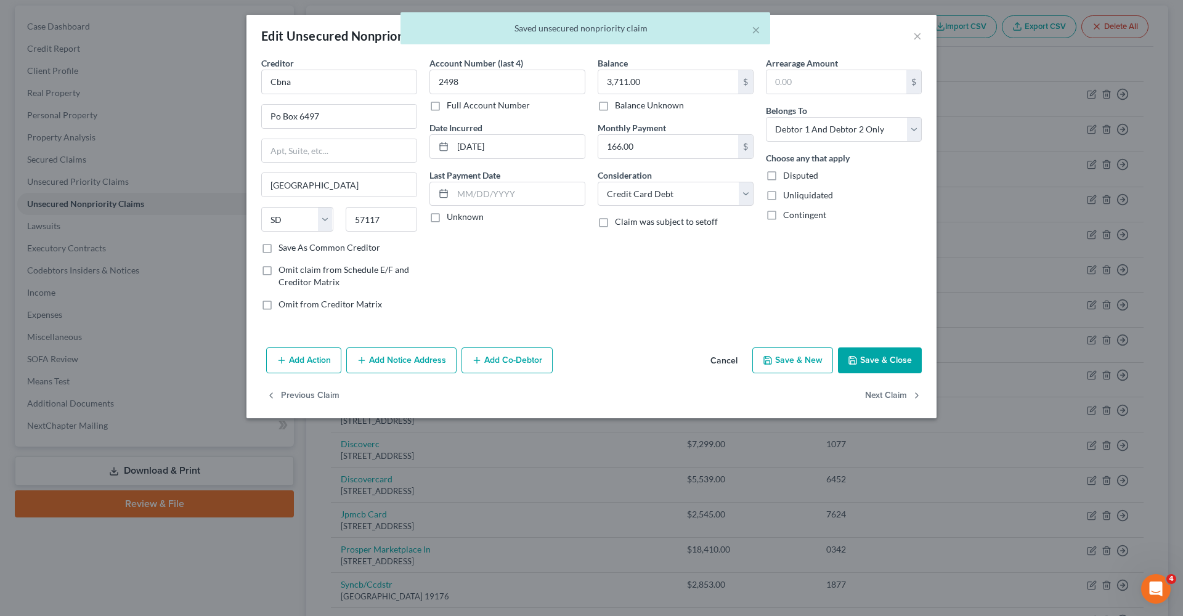
click at [880, 364] on button "Save & Close" at bounding box center [880, 361] width 84 height 26
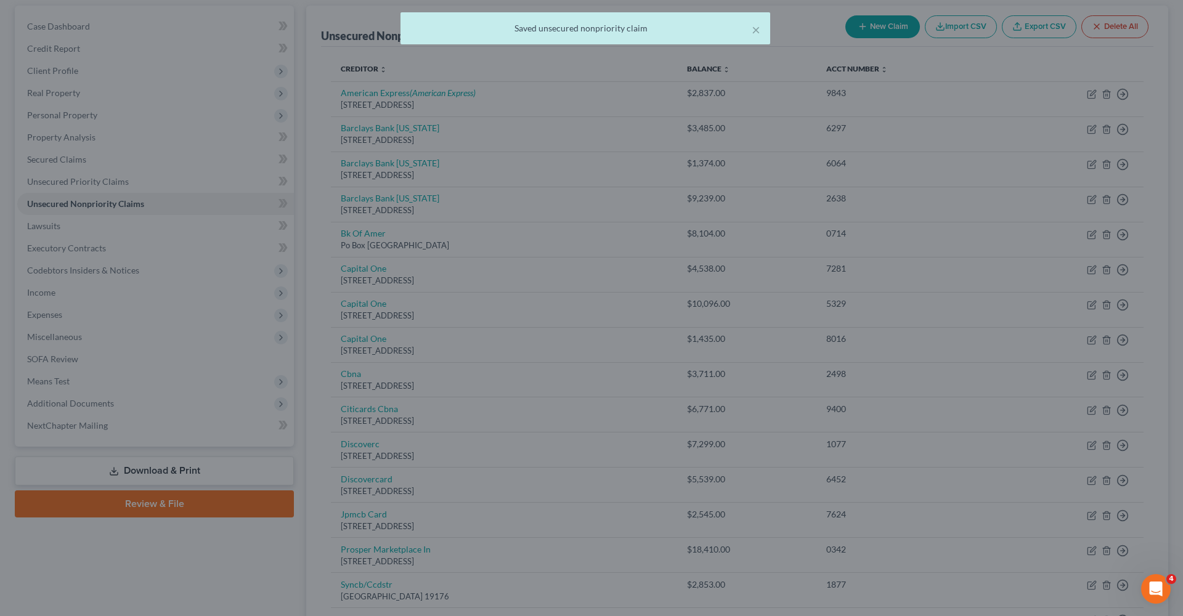
type input "0"
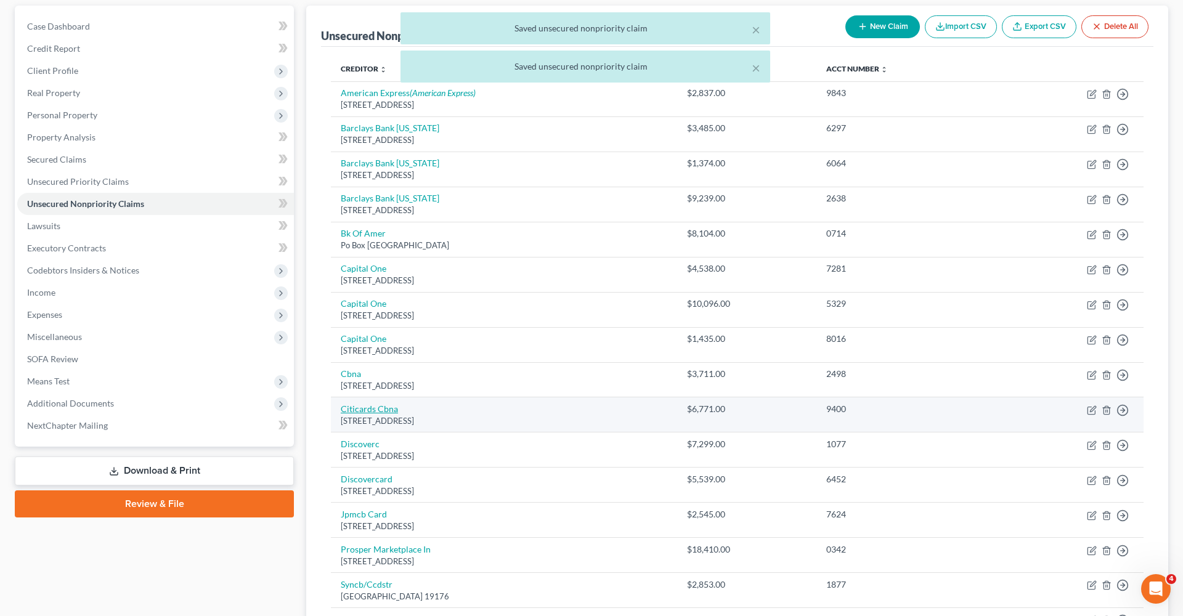
click at [373, 404] on link "Citicards Cbna" at bounding box center [369, 409] width 57 height 10
select select "43"
select select "2"
select select "0"
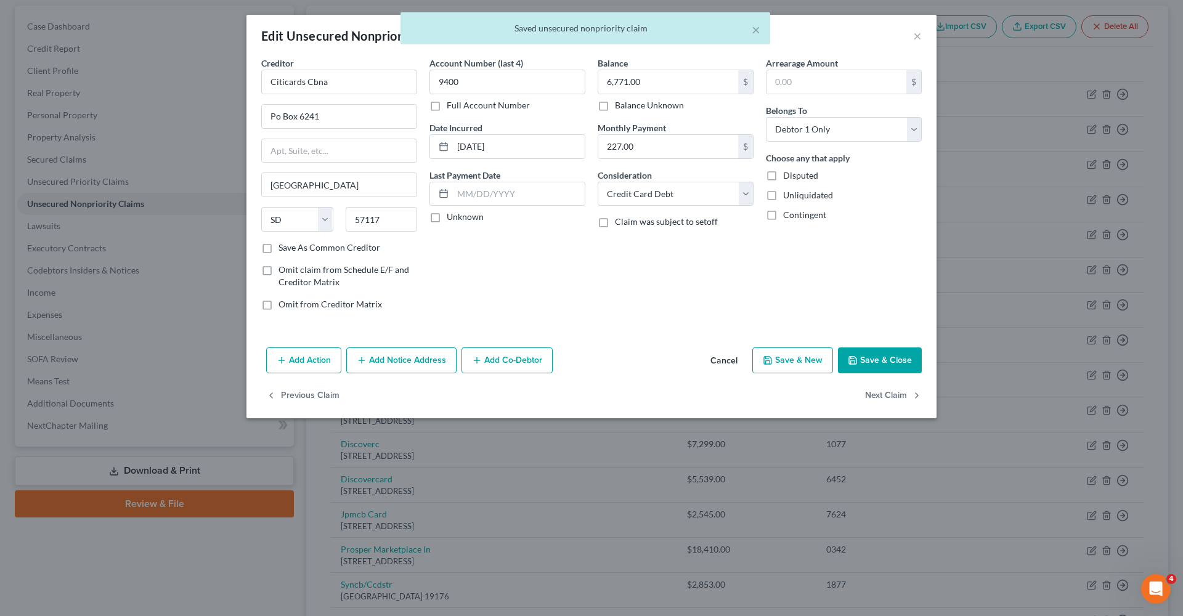
click at [898, 351] on button "Save & Close" at bounding box center [880, 361] width 84 height 26
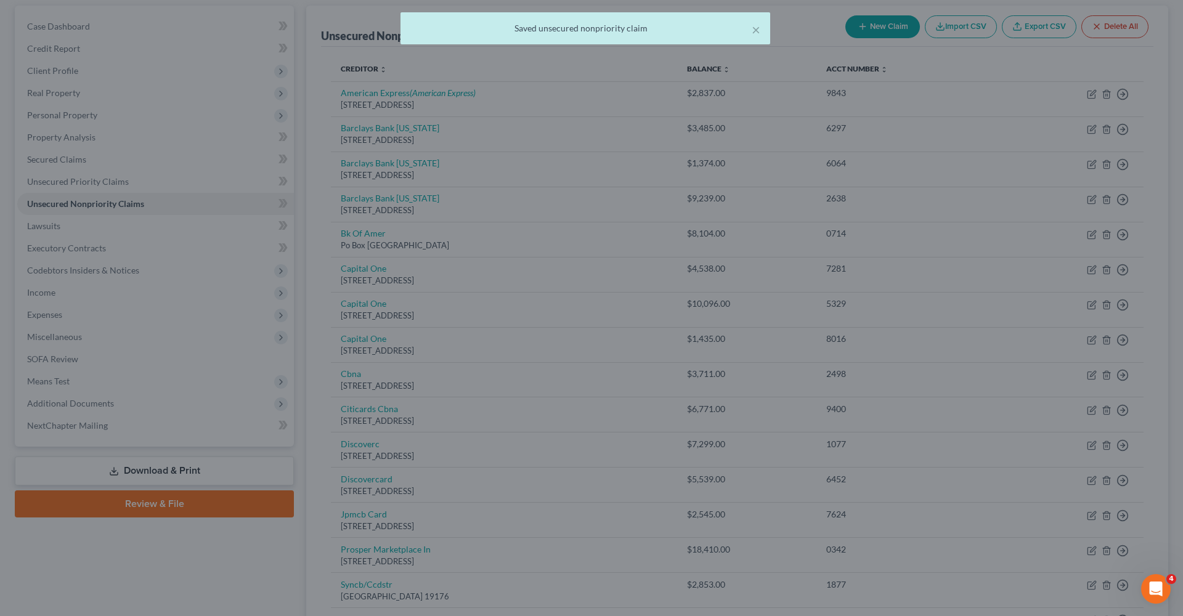
type input "0"
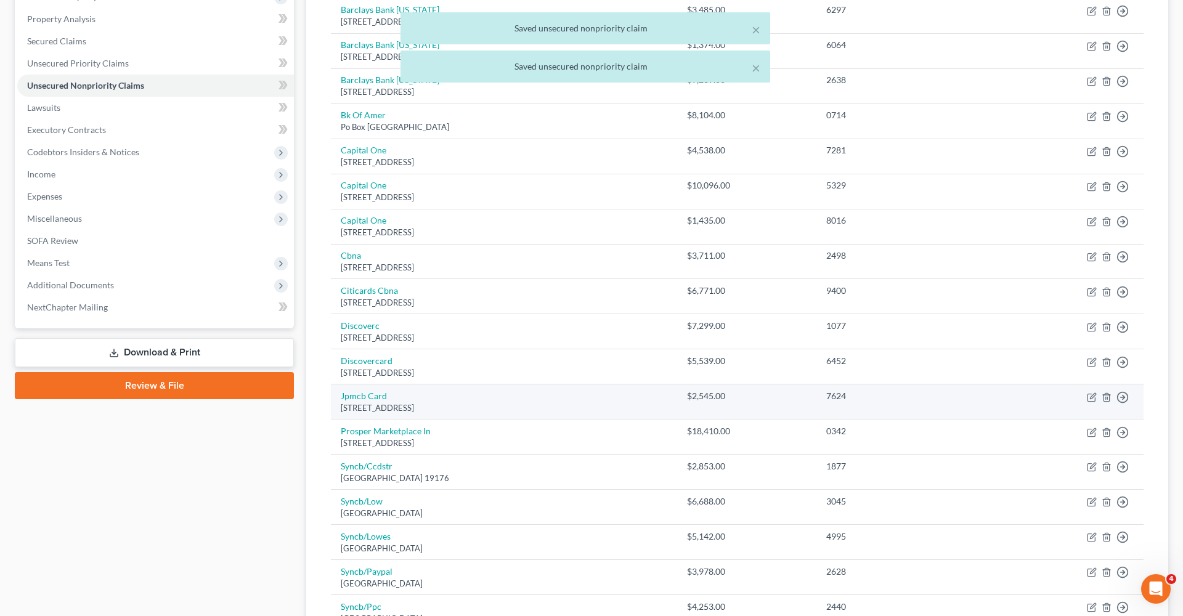
scroll to position [242, 0]
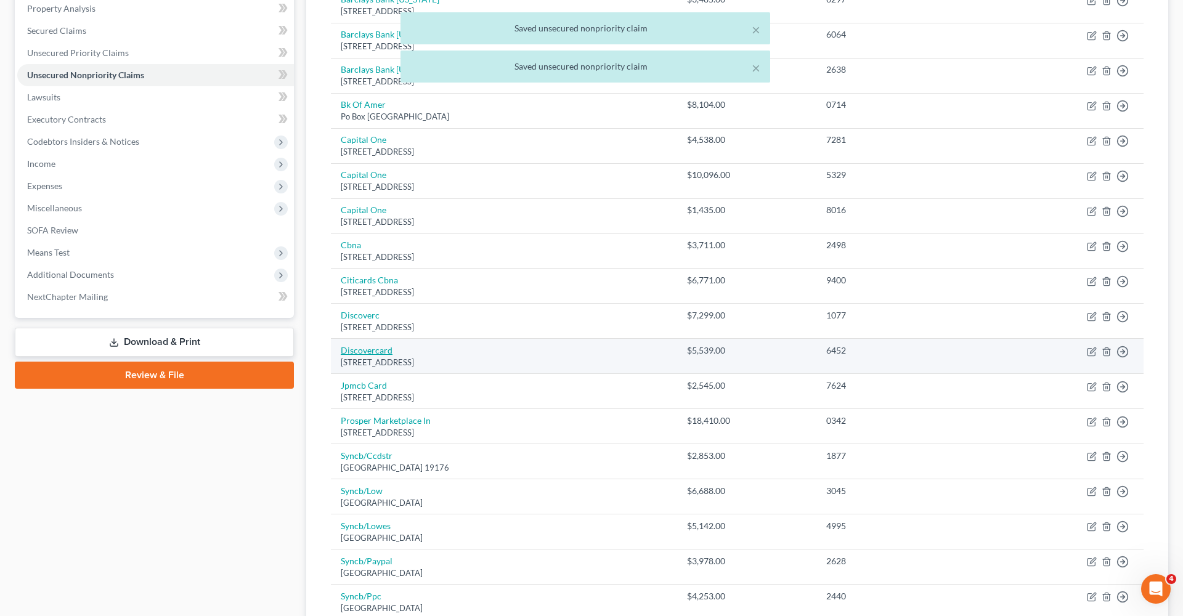
click at [357, 345] on link "Discovercard" at bounding box center [367, 350] width 52 height 10
select select "46"
select select "2"
select select "0"
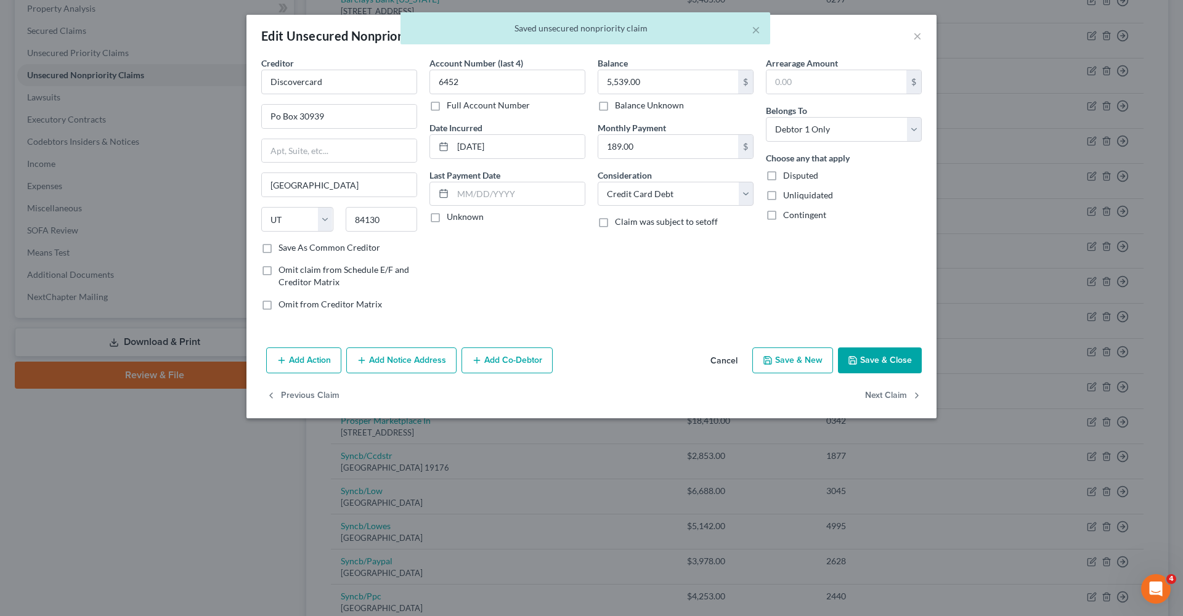
click at [871, 364] on button "Save & Close" at bounding box center [880, 361] width 84 height 26
type input "0"
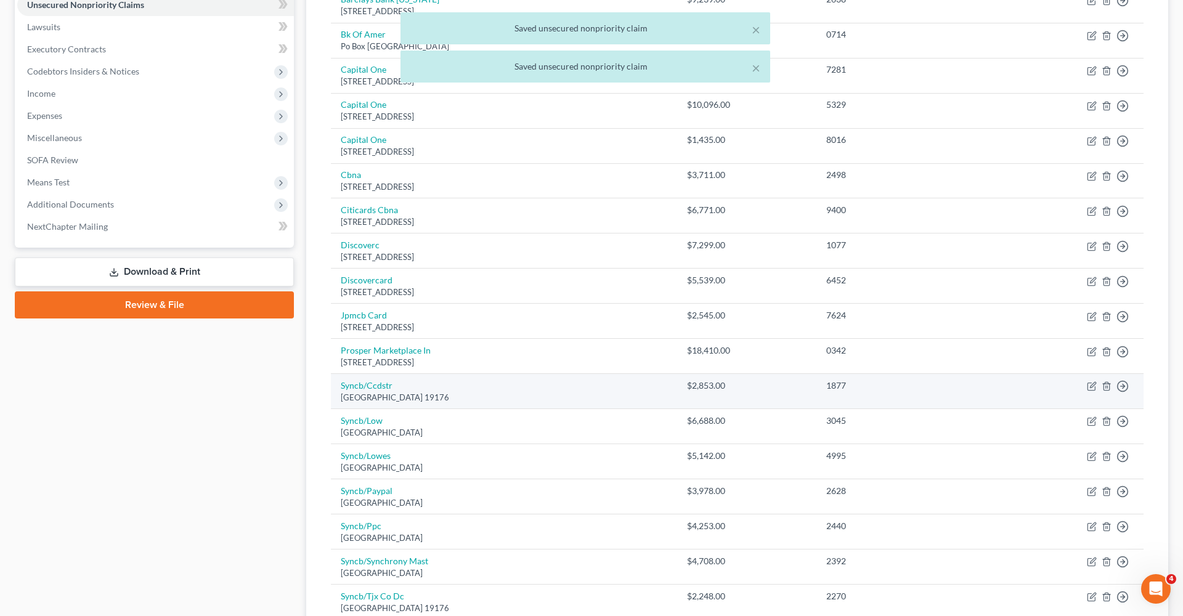
scroll to position [336, 0]
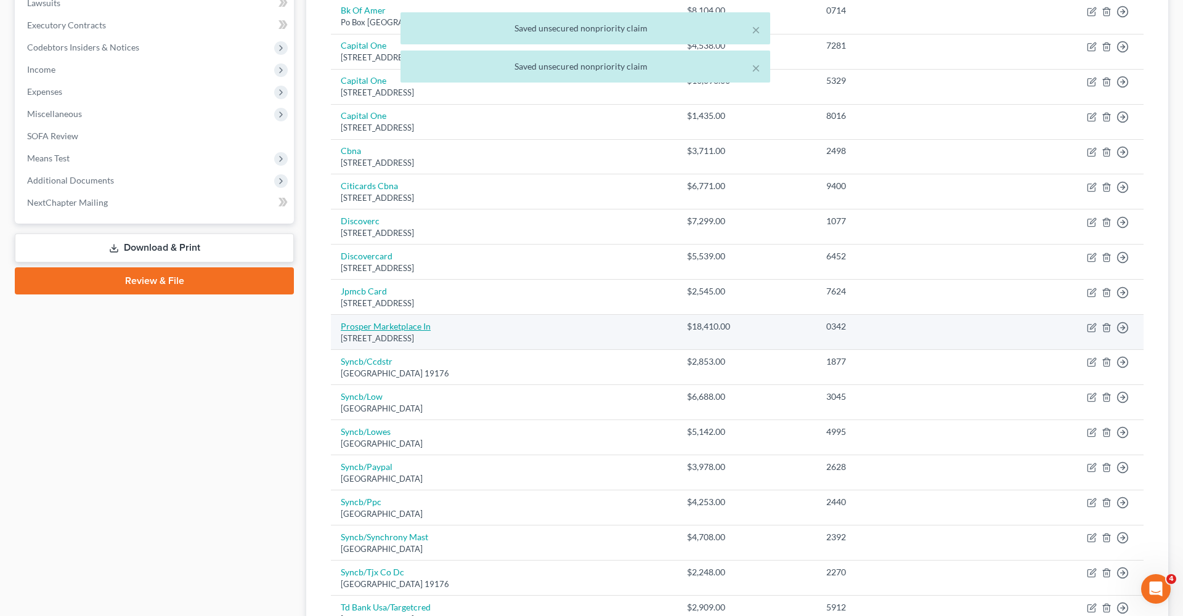
click at [375, 324] on link "Prosper Marketplace In" at bounding box center [386, 326] width 90 height 10
select select "4"
select select "0"
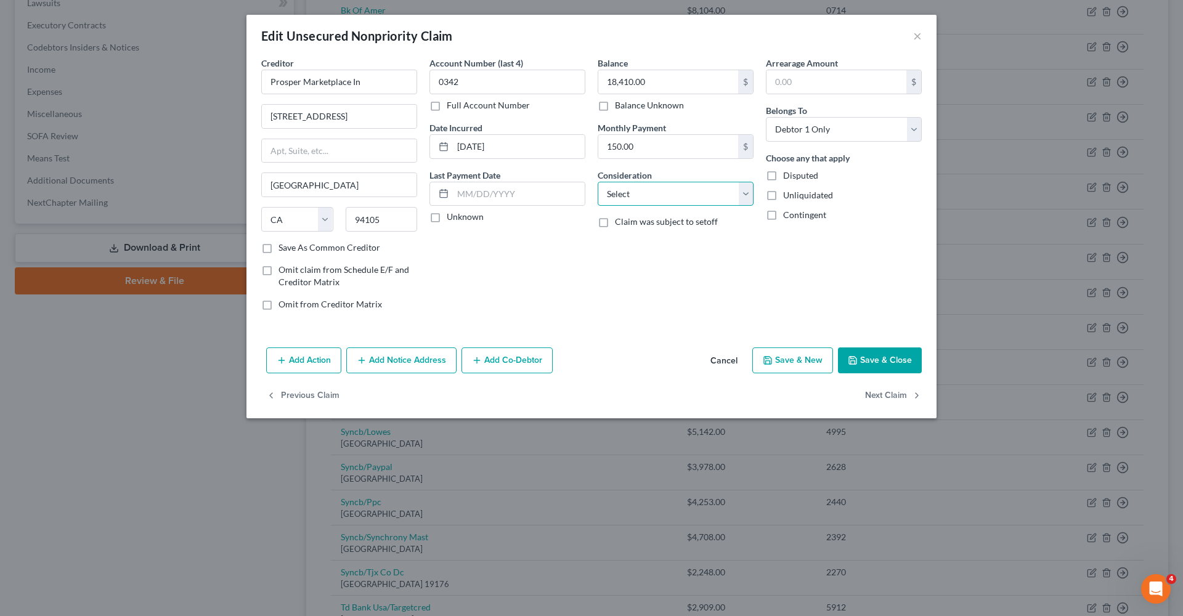
select select "1"
click at [878, 367] on button "Save & Close" at bounding box center [880, 361] width 84 height 26
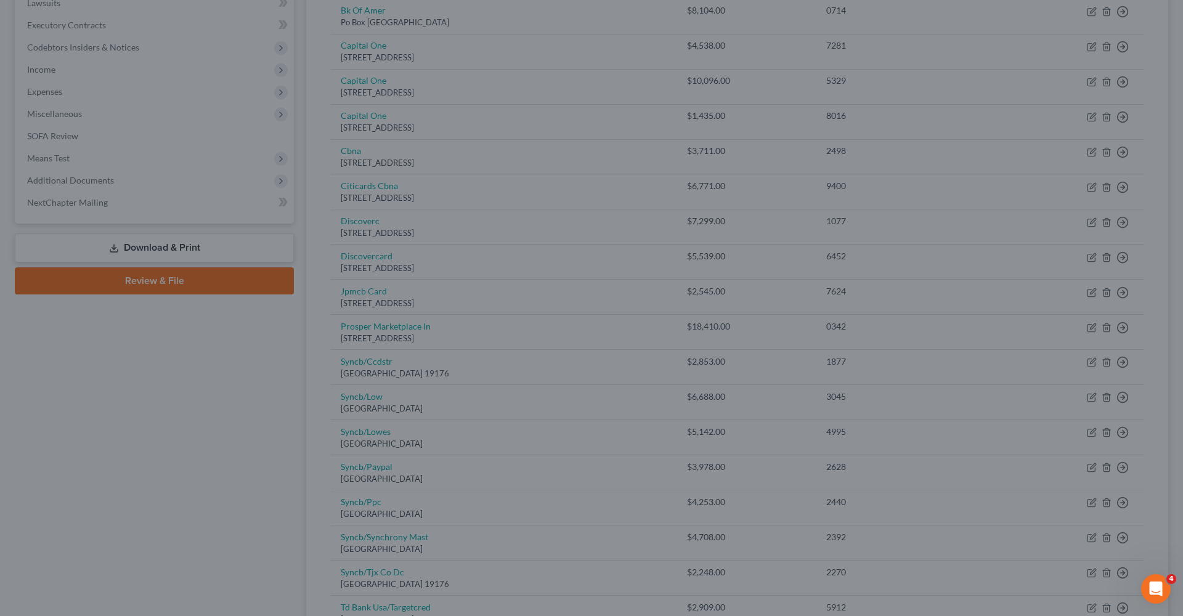
type input "0"
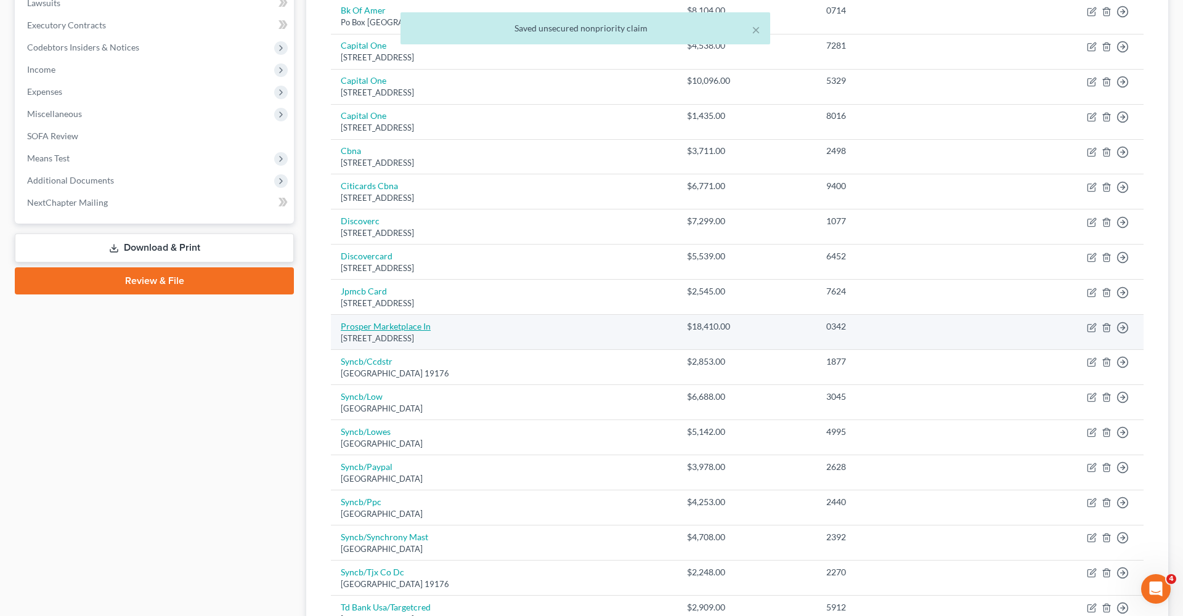
scroll to position [412, 0]
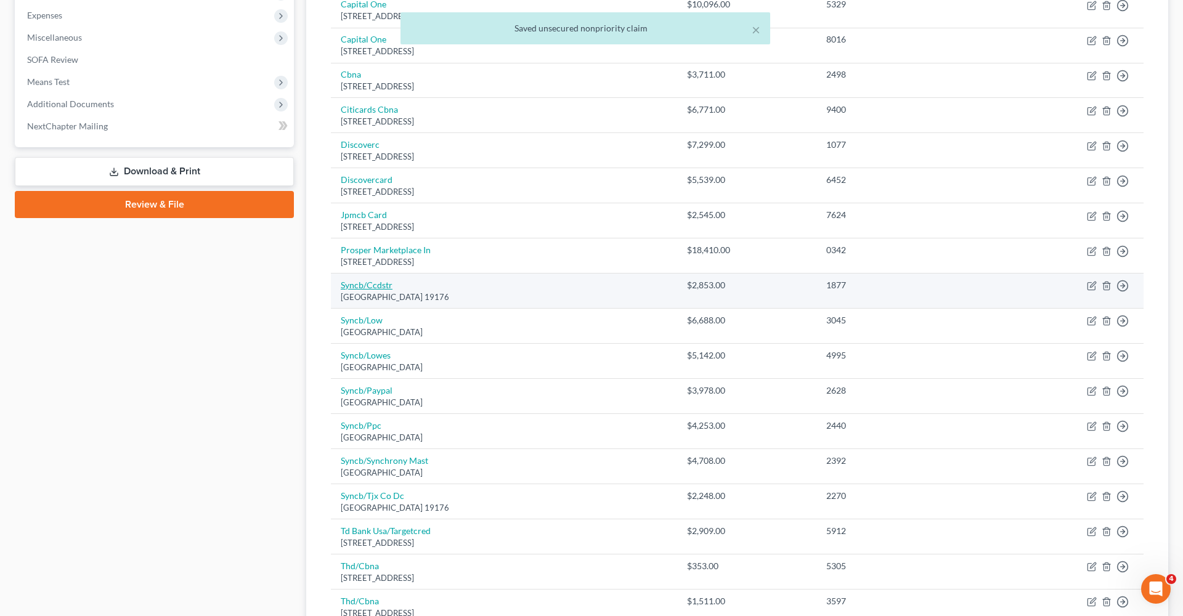
click at [366, 280] on link "Syncb/Ccdstr" at bounding box center [367, 285] width 52 height 10
select select "39"
select select "2"
select select "0"
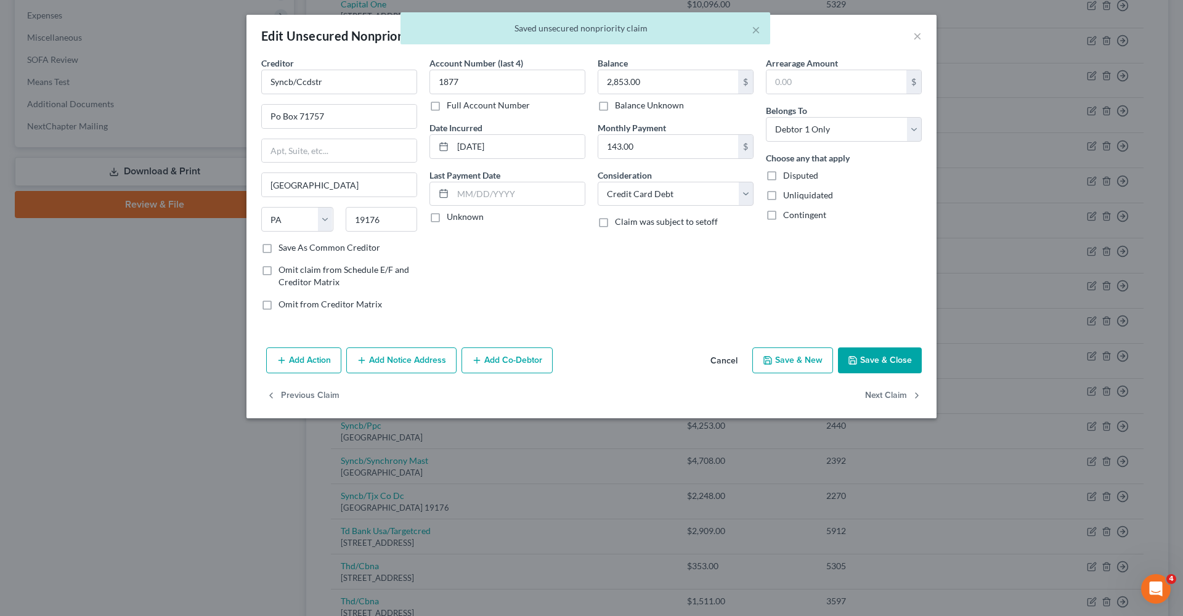
click at [868, 367] on button "Save & Close" at bounding box center [880, 361] width 84 height 26
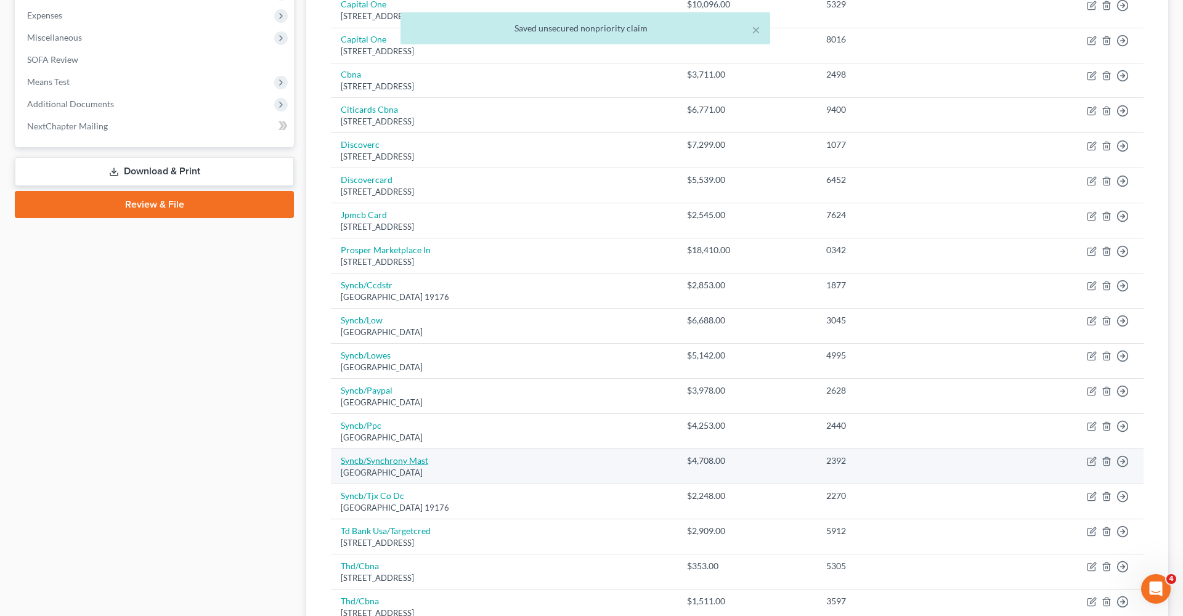
click at [389, 455] on link "Syncb/Synchrony Mast" at bounding box center [385, 460] width 88 height 10
select select "39"
select select "1"
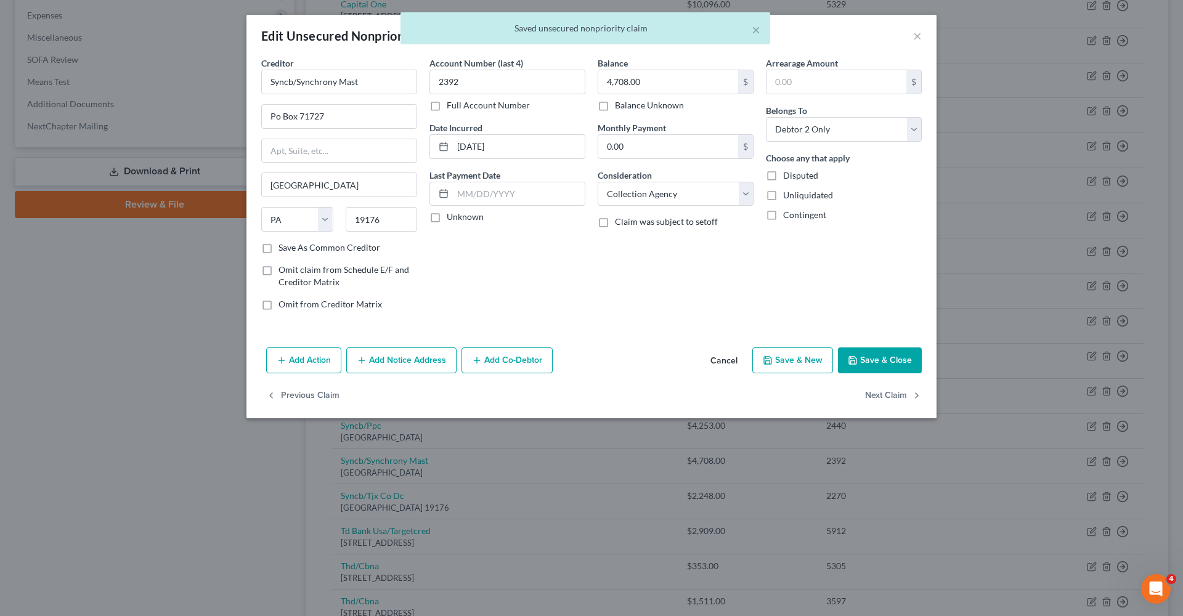
click at [881, 355] on button "Save & Close" at bounding box center [880, 361] width 84 height 26
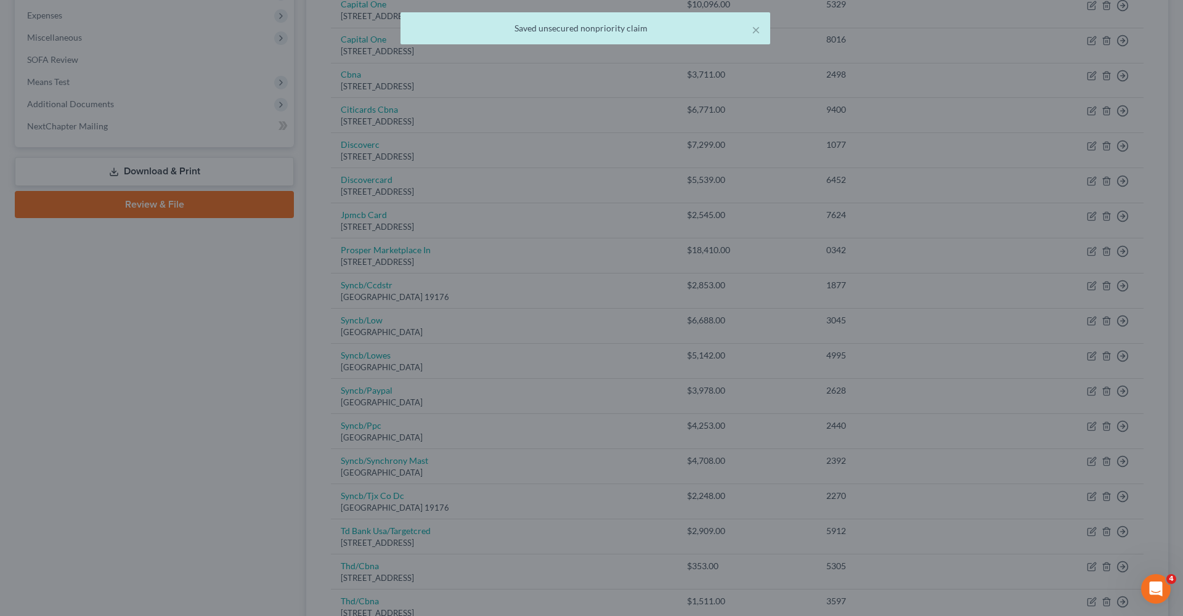
type input "0"
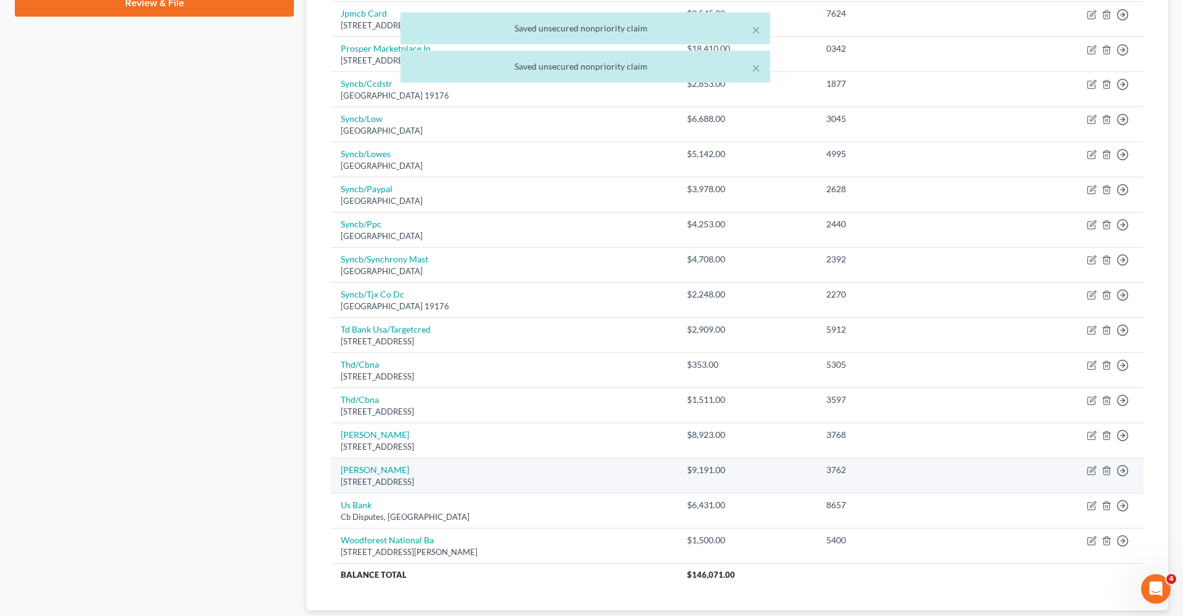
scroll to position [615, 0]
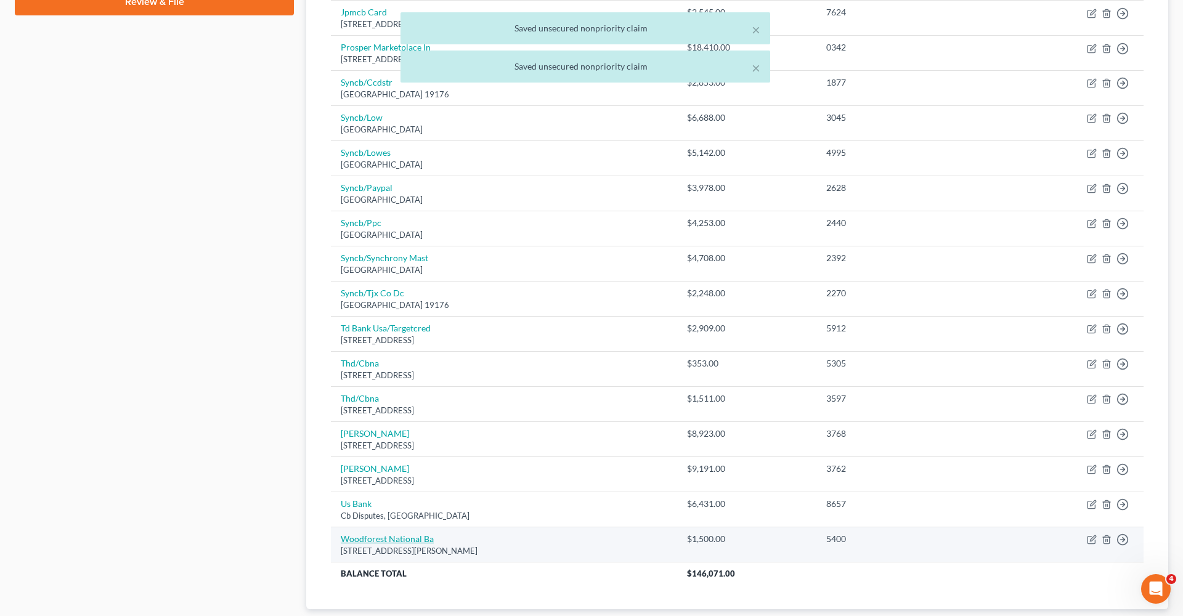
click at [404, 534] on link "Woodforest National Ba" at bounding box center [387, 539] width 93 height 10
select select "45"
select select "2"
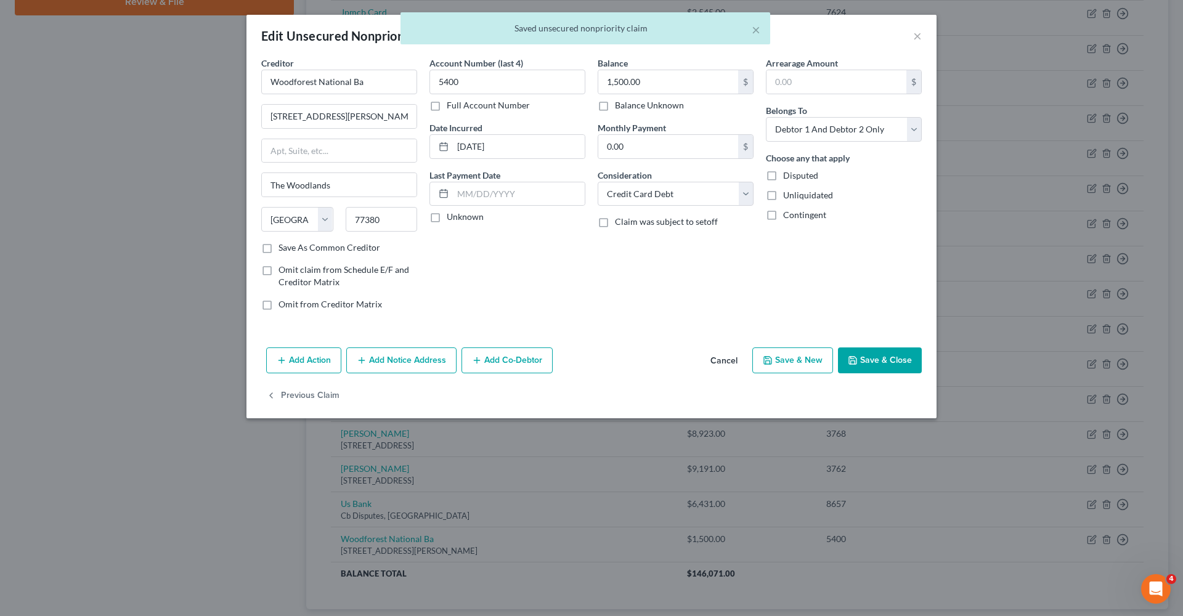
click at [906, 359] on button "Save & Close" at bounding box center [880, 361] width 84 height 26
type input "0"
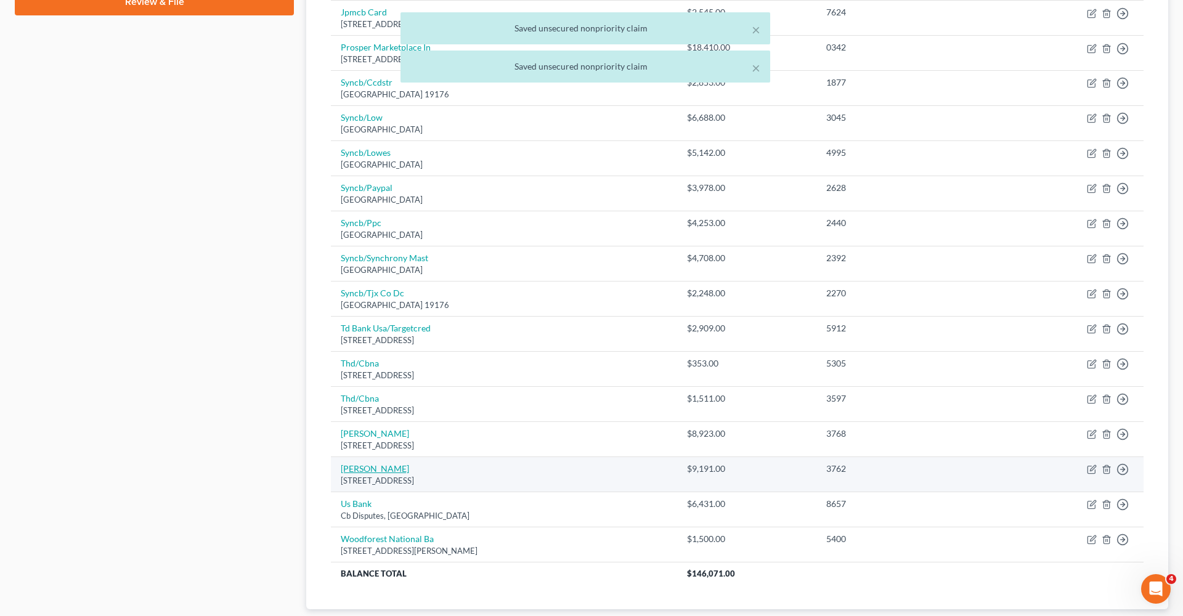
click at [344, 463] on link "Usaa Fsb" at bounding box center [375, 468] width 68 height 10
select select "45"
select select "2"
select select "0"
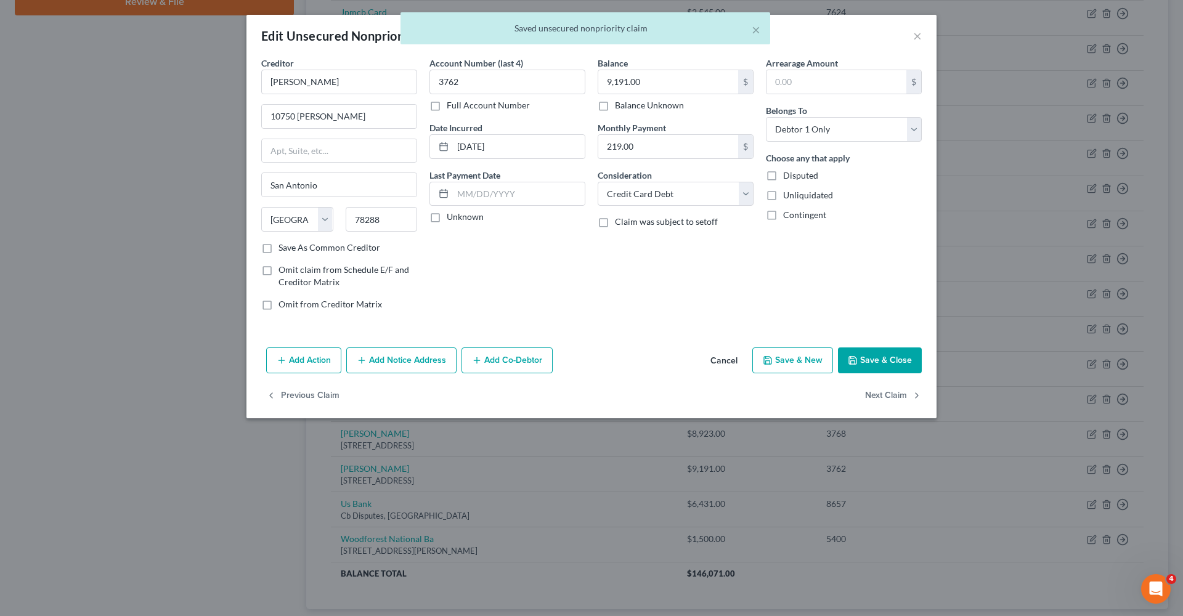
click at [879, 351] on button "Save & Close" at bounding box center [880, 361] width 84 height 26
type input "0"
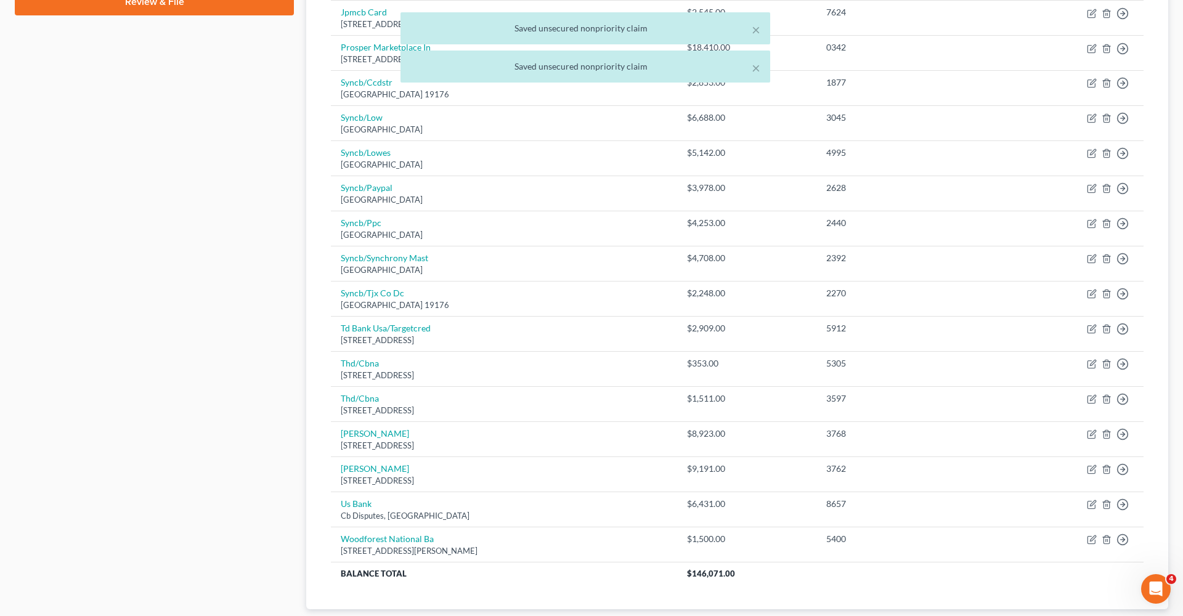
scroll to position [560, 0]
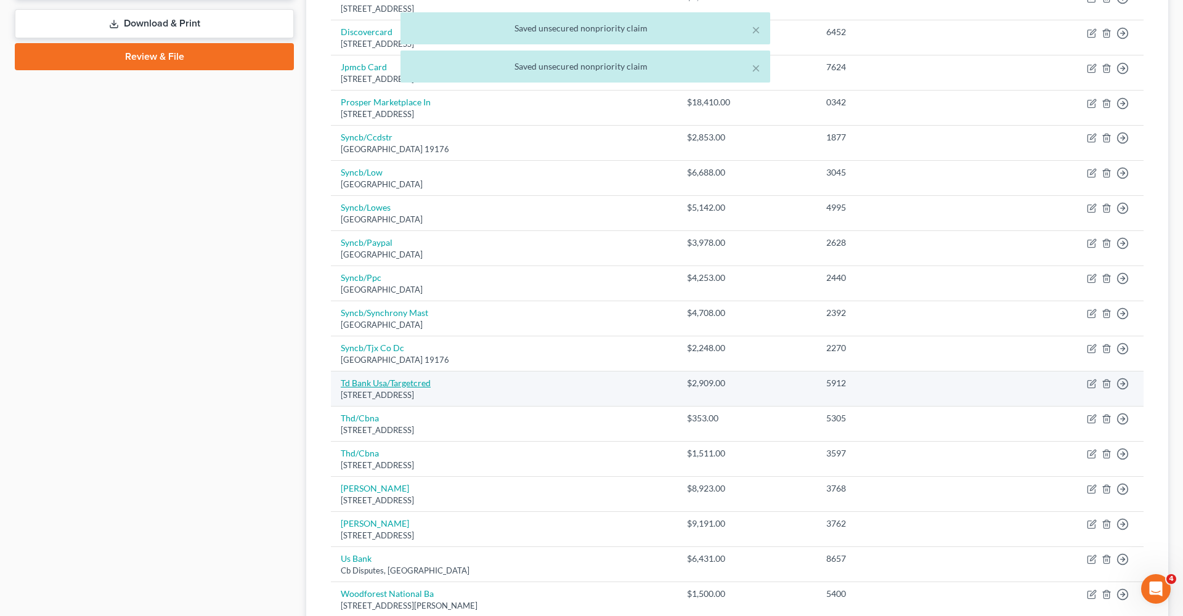
click at [359, 380] on link "Td Bank Usa/Targetcred" at bounding box center [386, 383] width 90 height 10
select select "24"
select select "2"
select select "1"
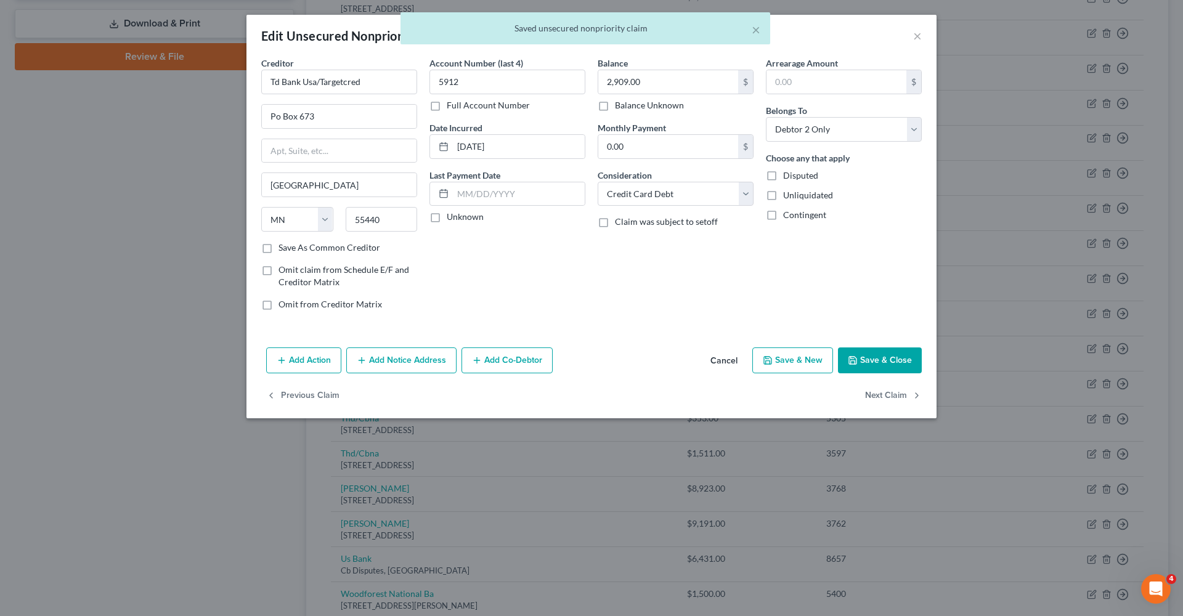
click at [881, 360] on button "Save & Close" at bounding box center [880, 361] width 84 height 26
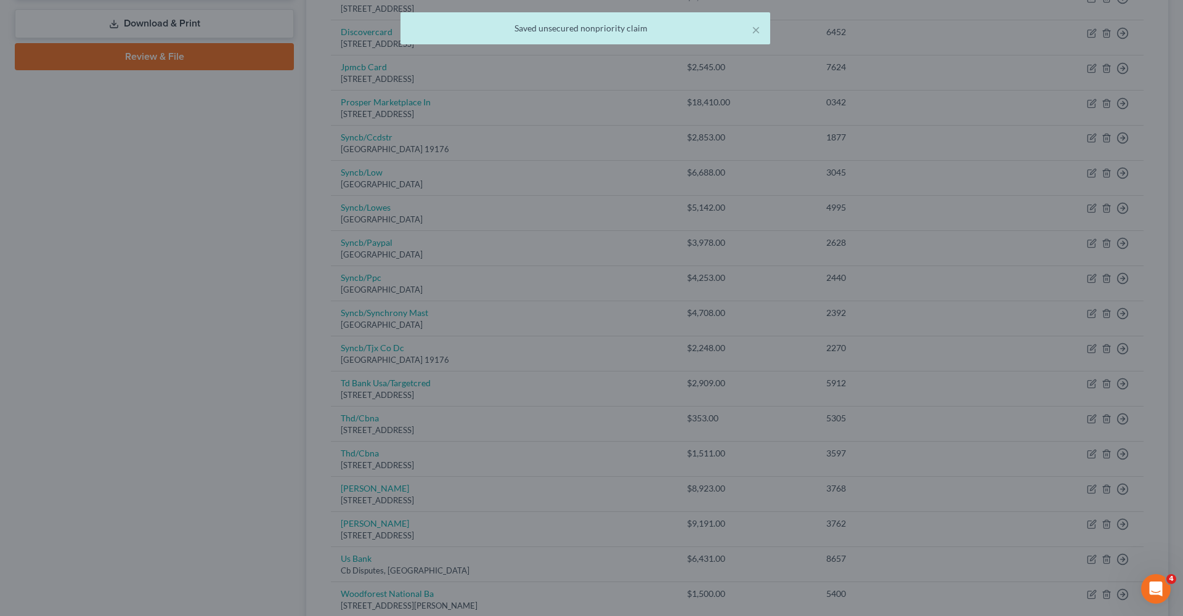
type input "0"
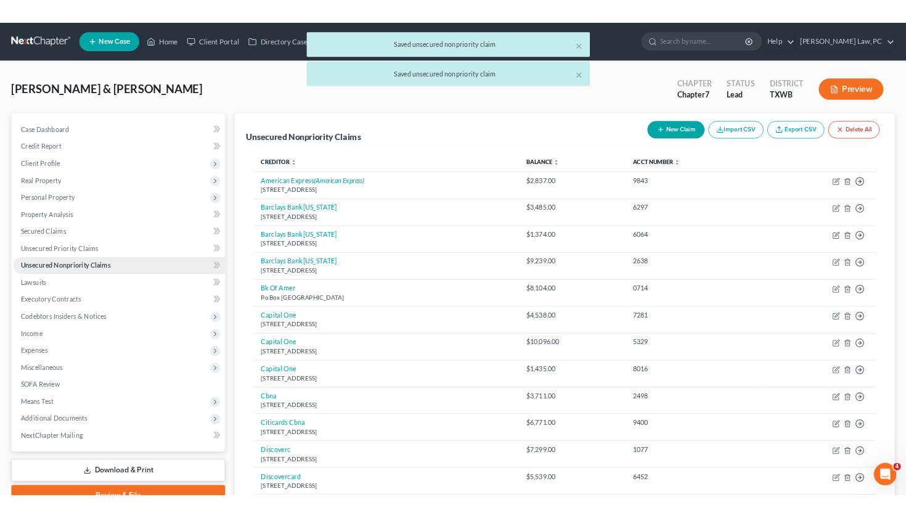
scroll to position [0, 0]
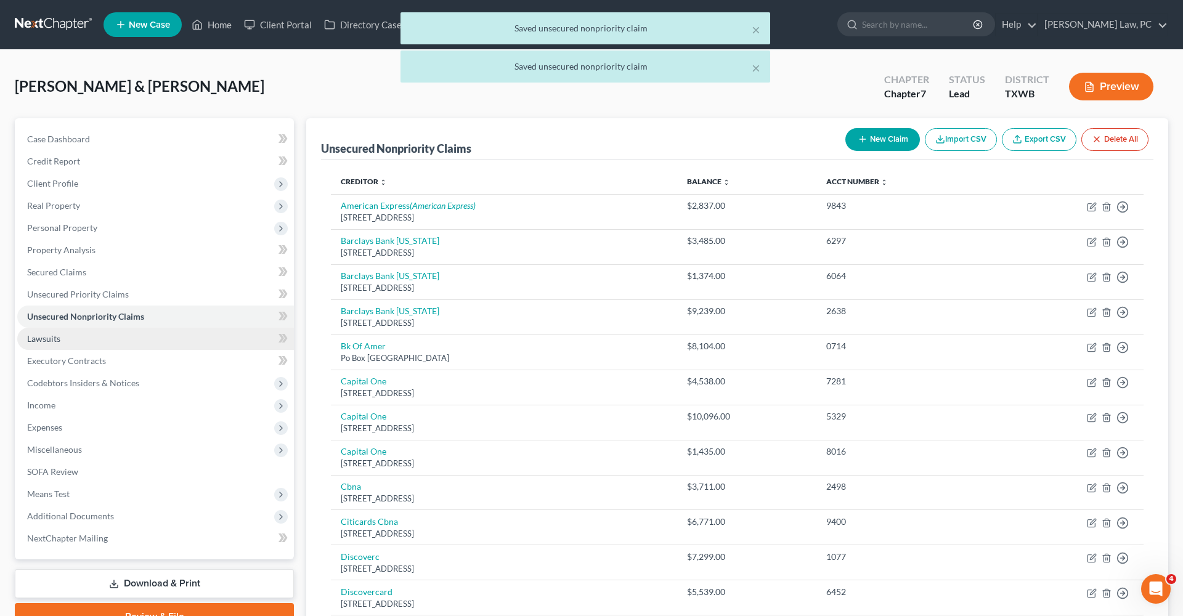
click at [42, 330] on link "Lawsuits" at bounding box center [155, 339] width 277 height 22
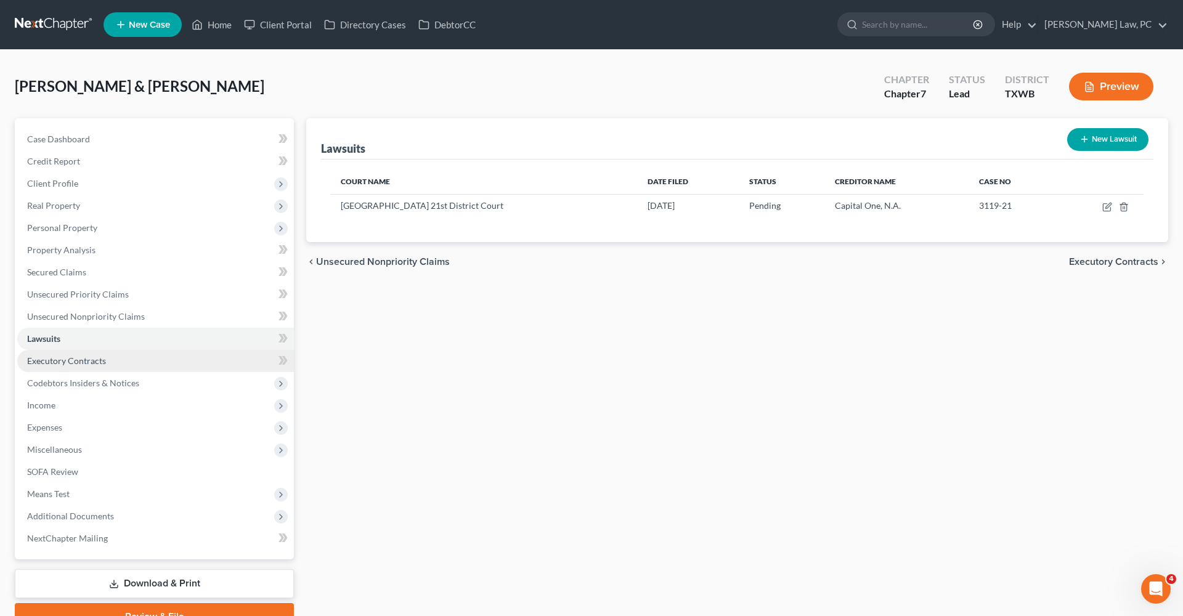
click at [76, 361] on span "Executory Contracts" at bounding box center [66, 361] width 79 height 10
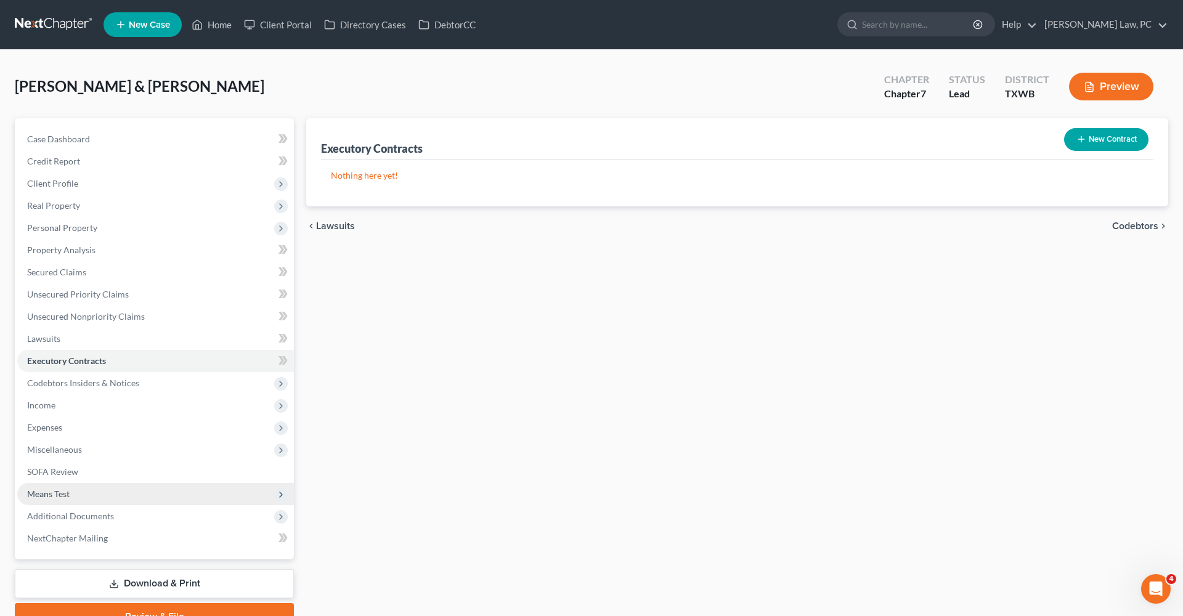
click at [49, 486] on span "Means Test" at bounding box center [155, 494] width 277 height 22
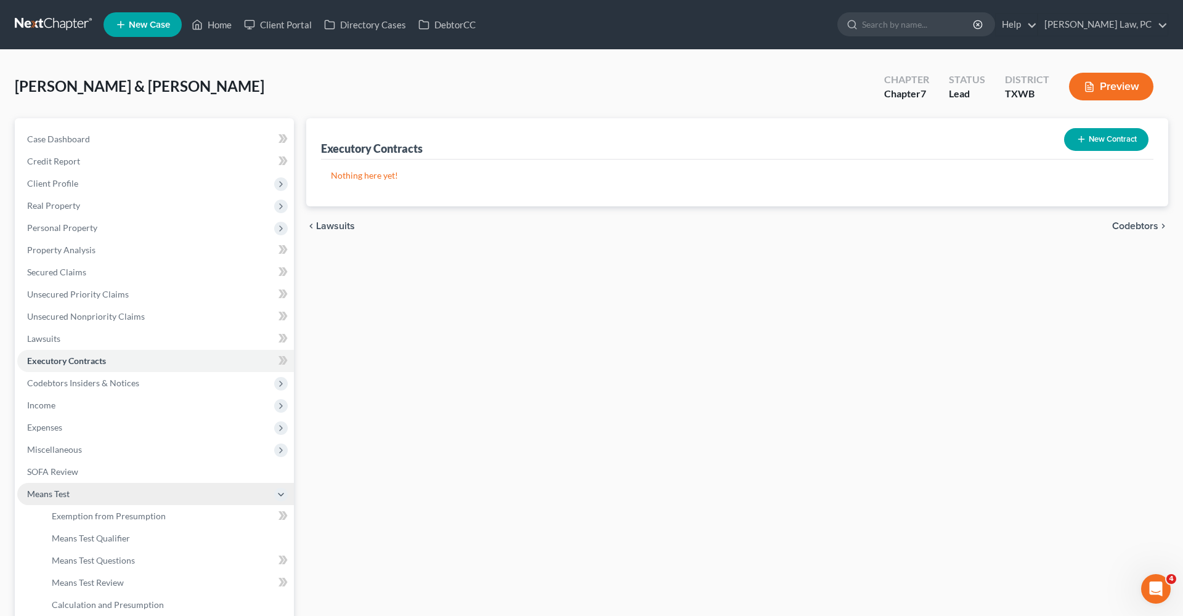
click at [119, 505] on span "Means Test" at bounding box center [155, 494] width 277 height 22
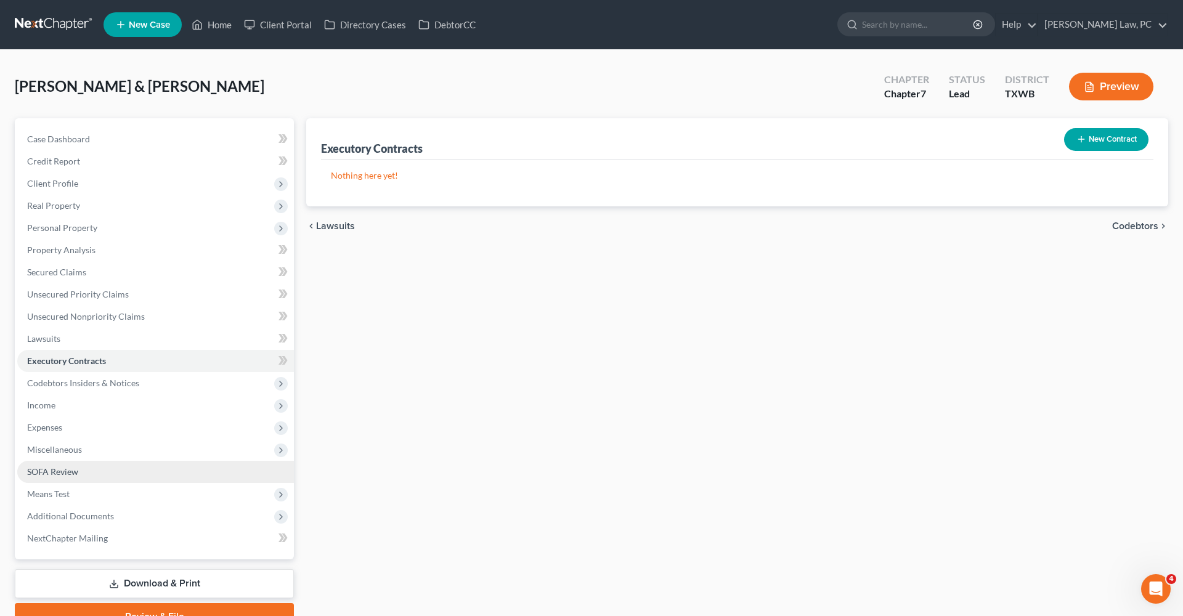
click at [52, 475] on span "SOFA Review" at bounding box center [52, 472] width 51 height 10
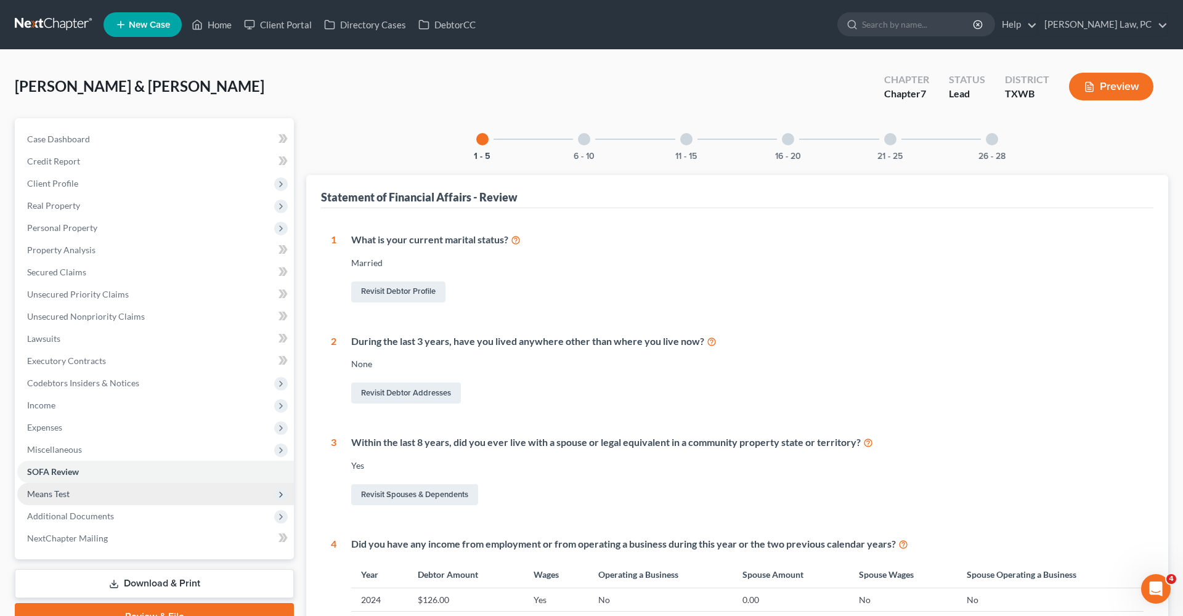
click at [53, 500] on span "Means Test" at bounding box center [155, 494] width 277 height 22
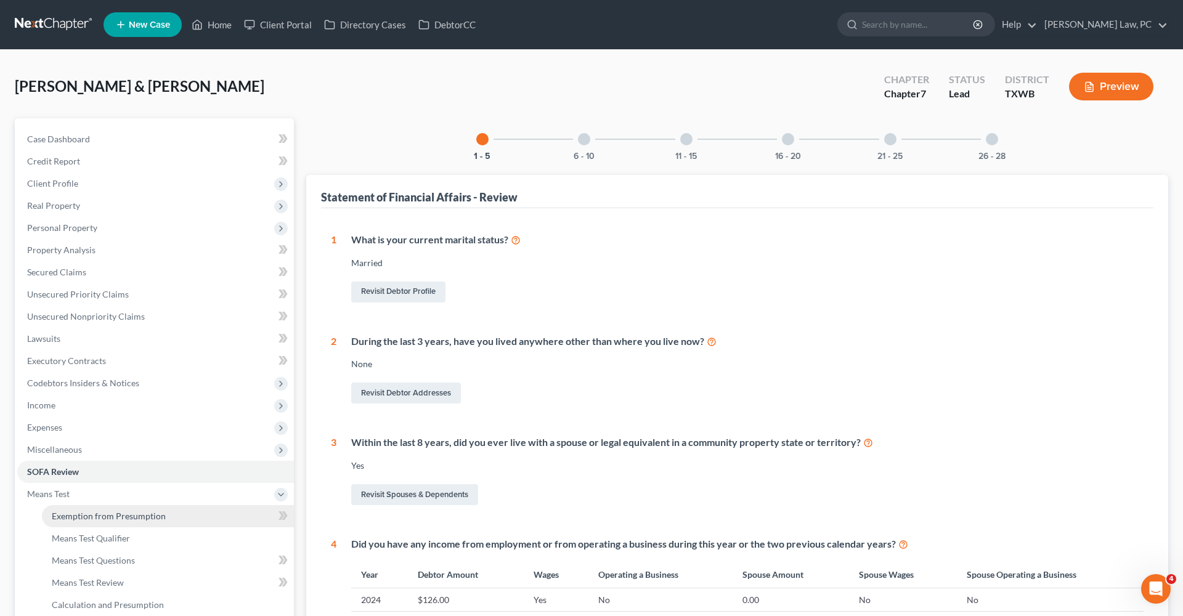
click at [115, 511] on span "Exemption from Presumption" at bounding box center [109, 516] width 114 height 10
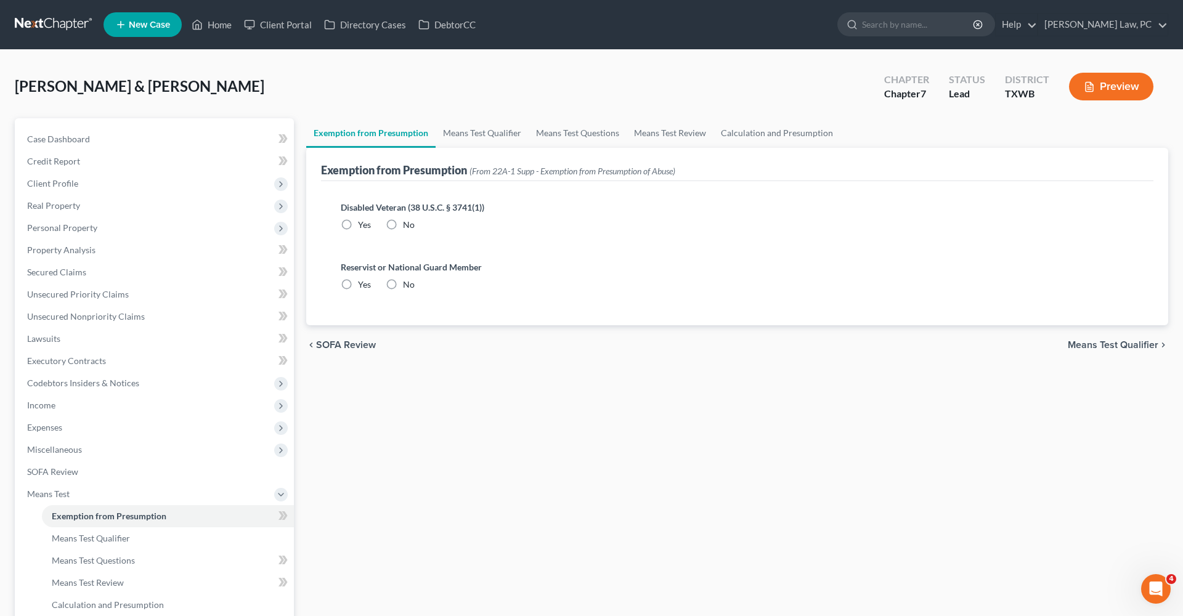
click at [403, 227] on label "No" at bounding box center [409, 225] width 12 height 12
click at [408, 227] on input "No" at bounding box center [412, 223] width 8 height 8
radio input "true"
click at [403, 285] on label "No" at bounding box center [409, 285] width 12 height 12
click at [408, 285] on input "No" at bounding box center [412, 283] width 8 height 8
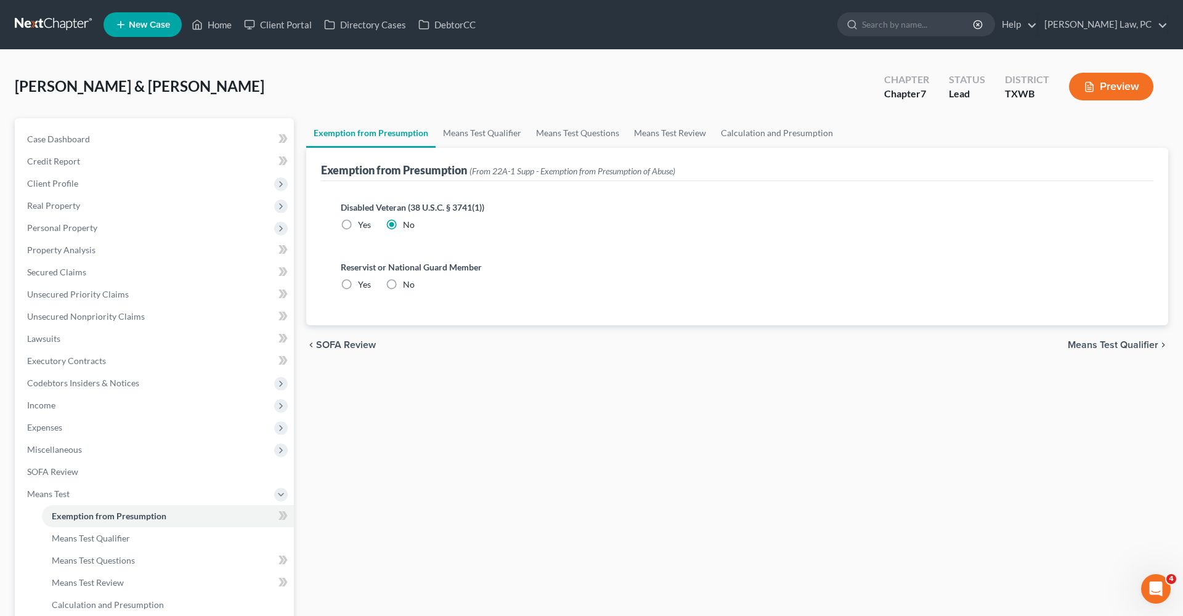
radio input "true"
click at [462, 129] on link "Means Test Qualifier" at bounding box center [482, 133] width 93 height 30
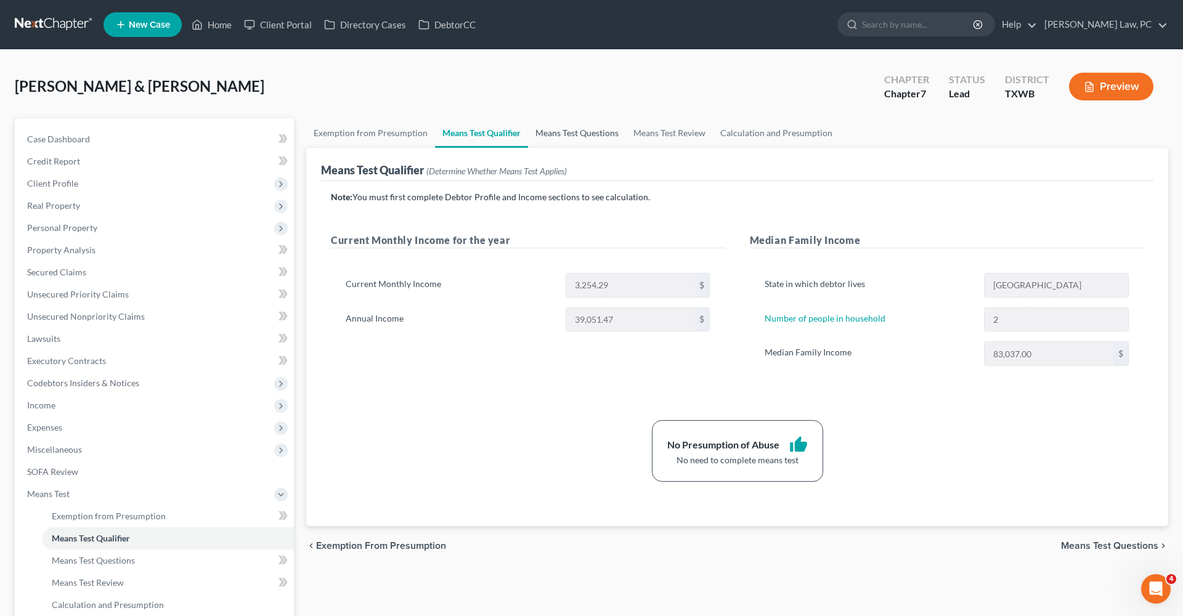
click at [585, 133] on link "Means Test Questions" at bounding box center [577, 133] width 98 height 30
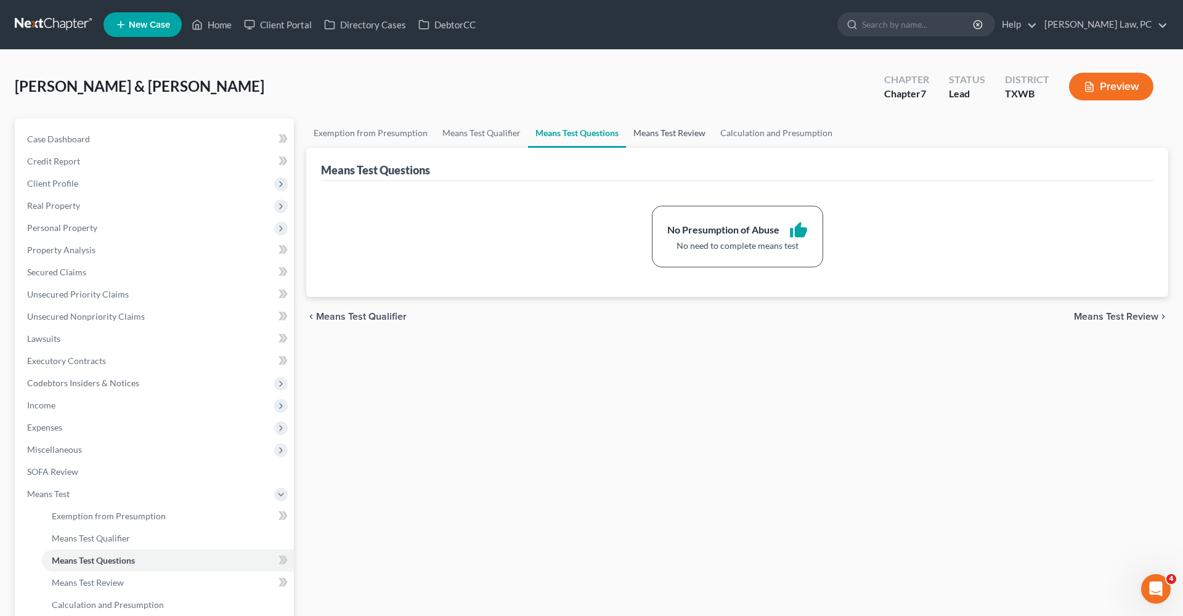
click at [690, 137] on link "Means Test Review" at bounding box center [669, 133] width 87 height 30
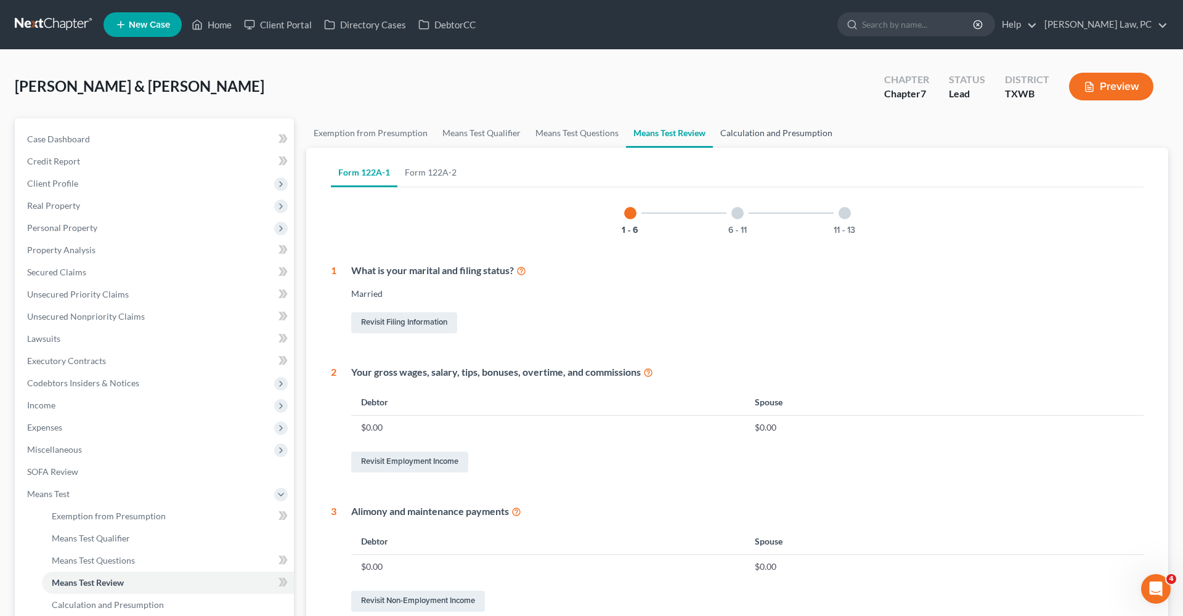
click at [794, 132] on link "Calculation and Presumption" at bounding box center [776, 133] width 127 height 30
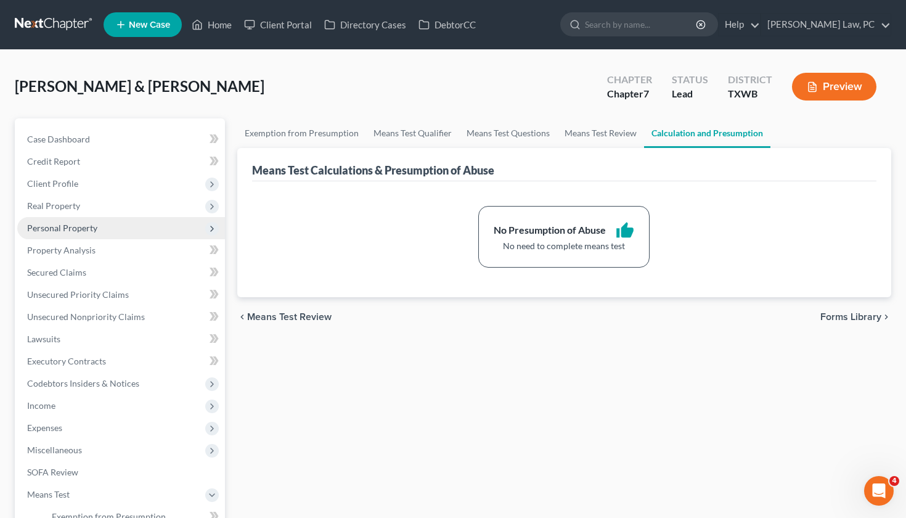
click at [60, 229] on span "Personal Property" at bounding box center [62, 227] width 70 height 10
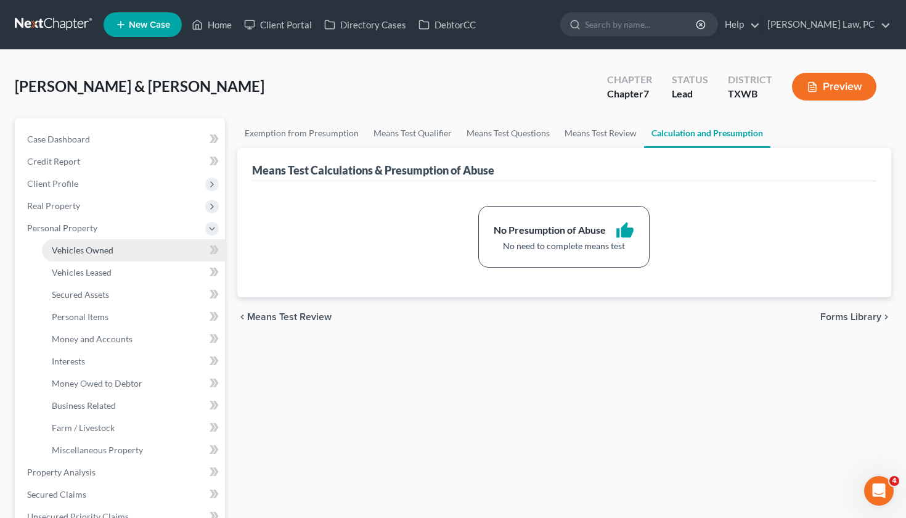
click at [88, 254] on span "Vehicles Owned" at bounding box center [83, 250] width 62 height 10
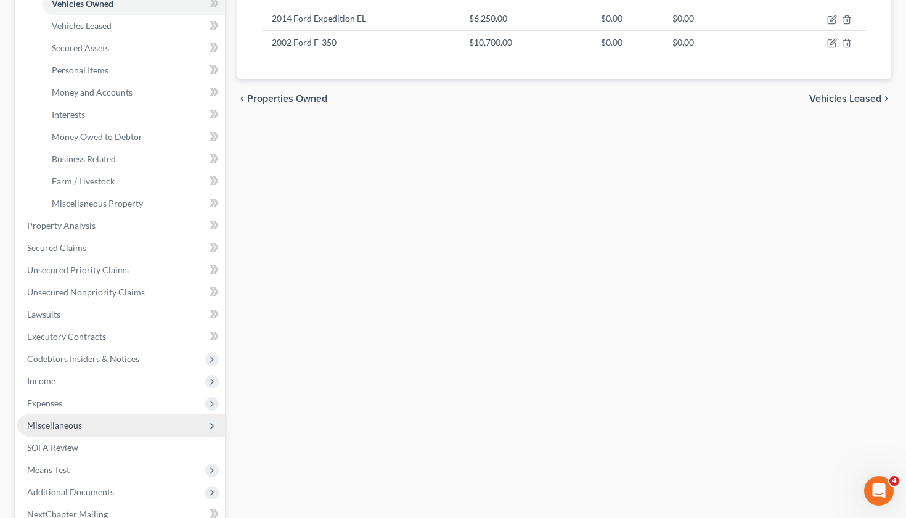
scroll to position [257, 0]
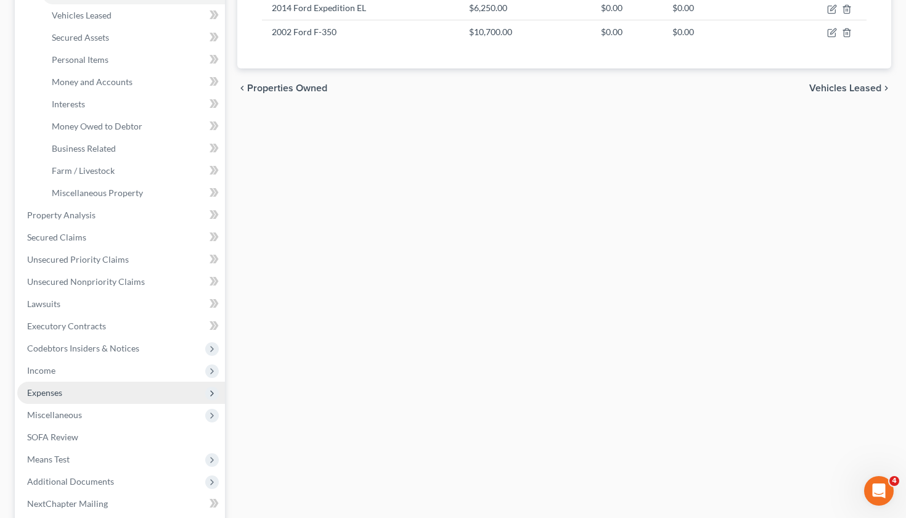
click at [56, 391] on span "Expenses" at bounding box center [44, 392] width 35 height 10
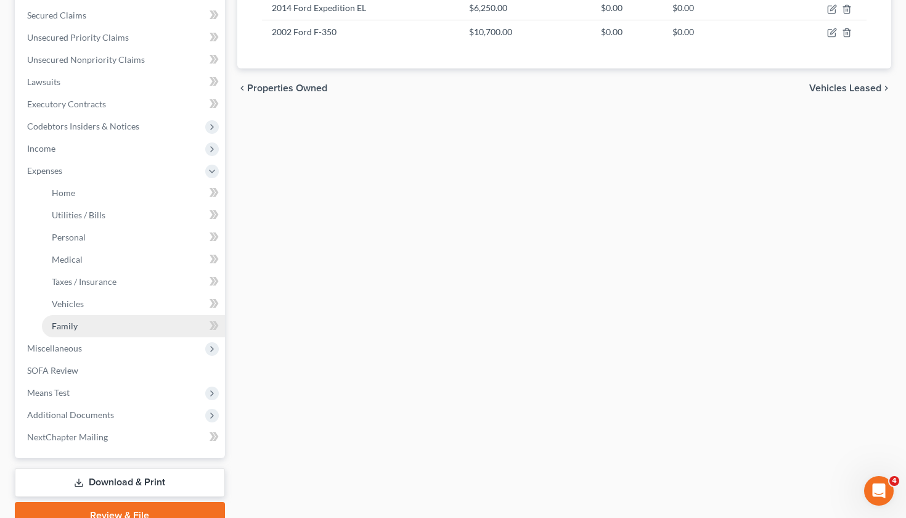
click at [77, 331] on link "Family" at bounding box center [133, 326] width 183 height 22
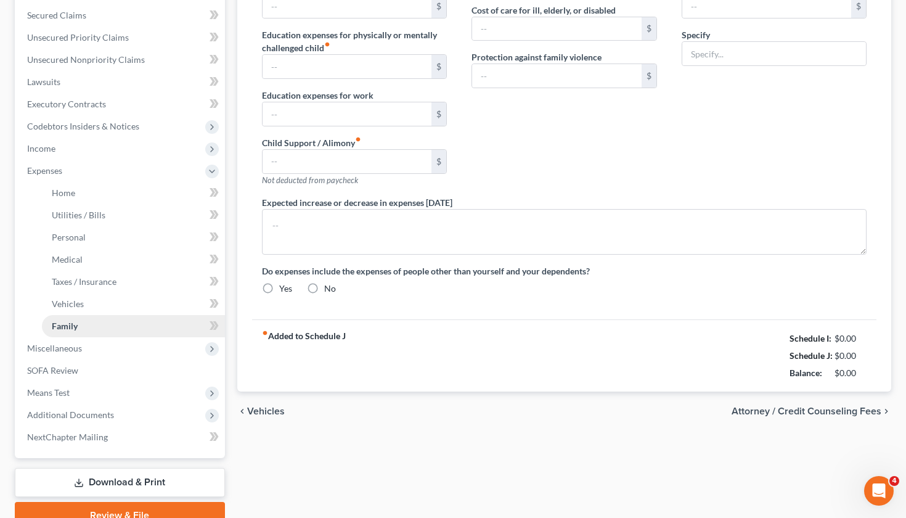
type input "0.00"
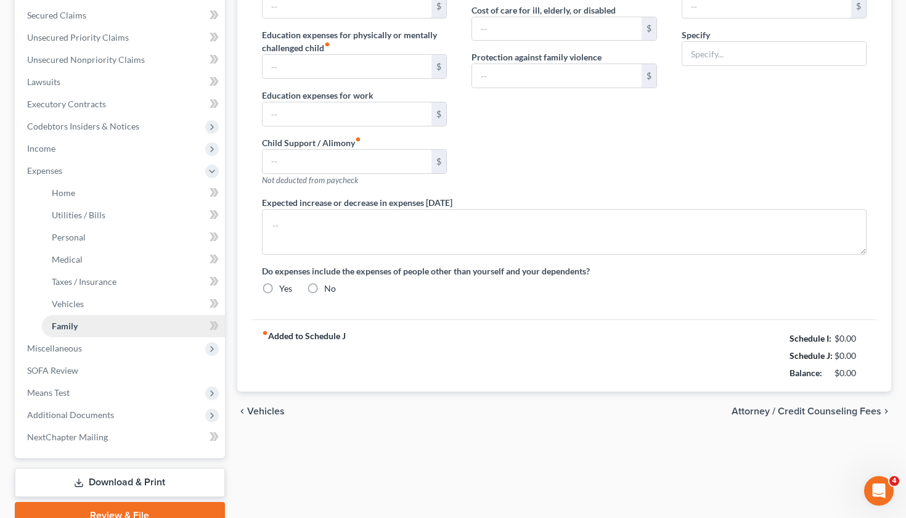
type input "0.00"
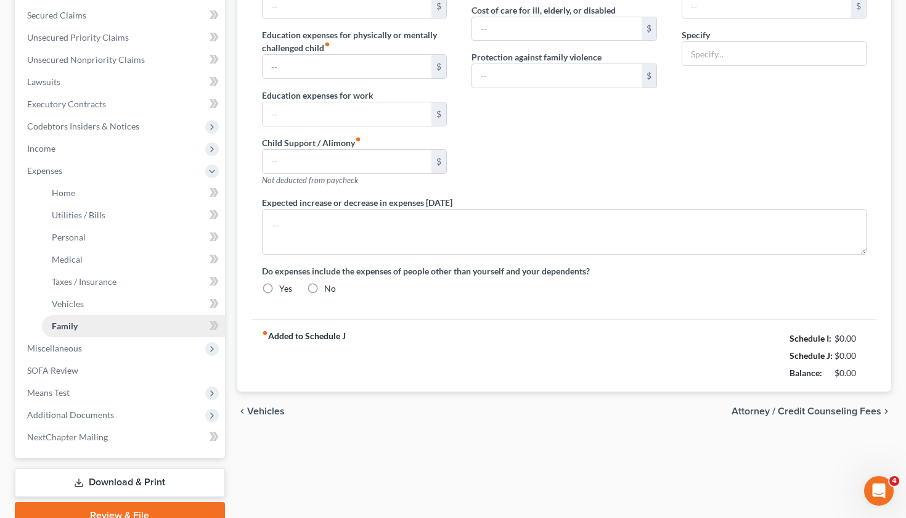
radio input "true"
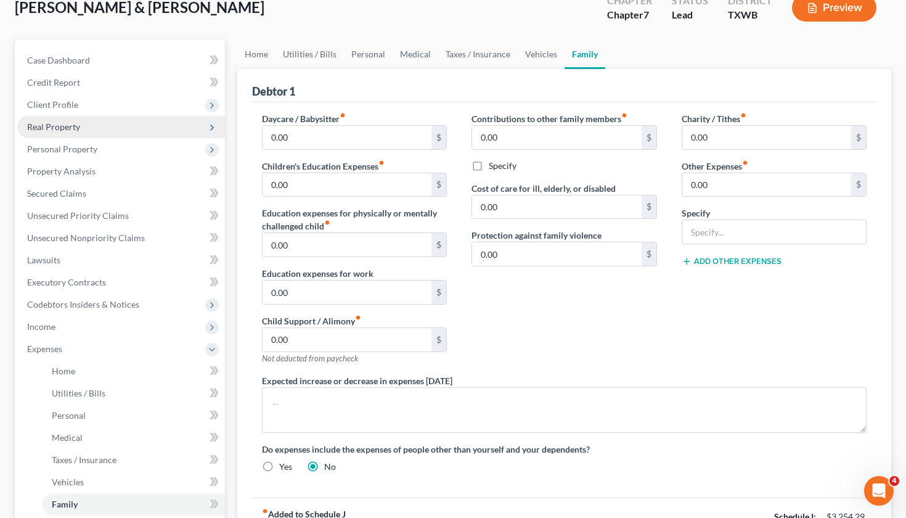
scroll to position [79, 0]
click at [542, 47] on link "Vehicles" at bounding box center [541, 54] width 47 height 30
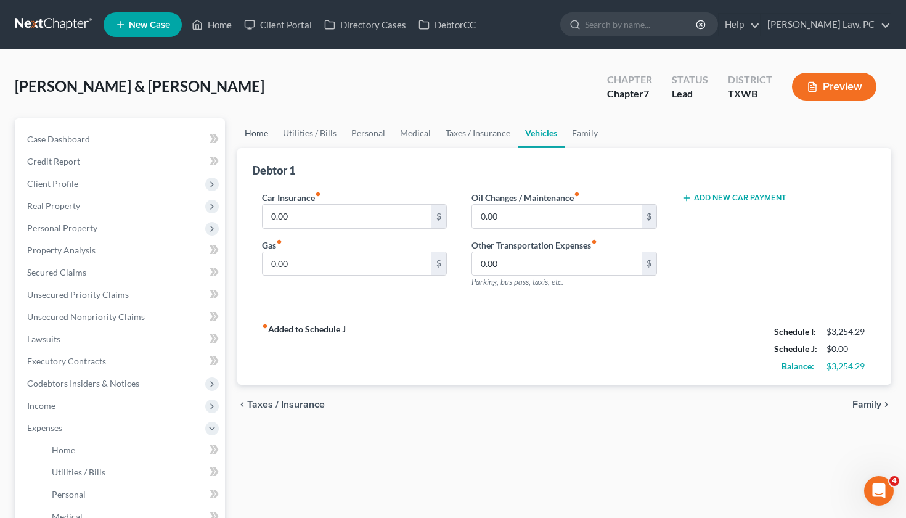
click at [258, 138] on link "Home" at bounding box center [256, 133] width 38 height 30
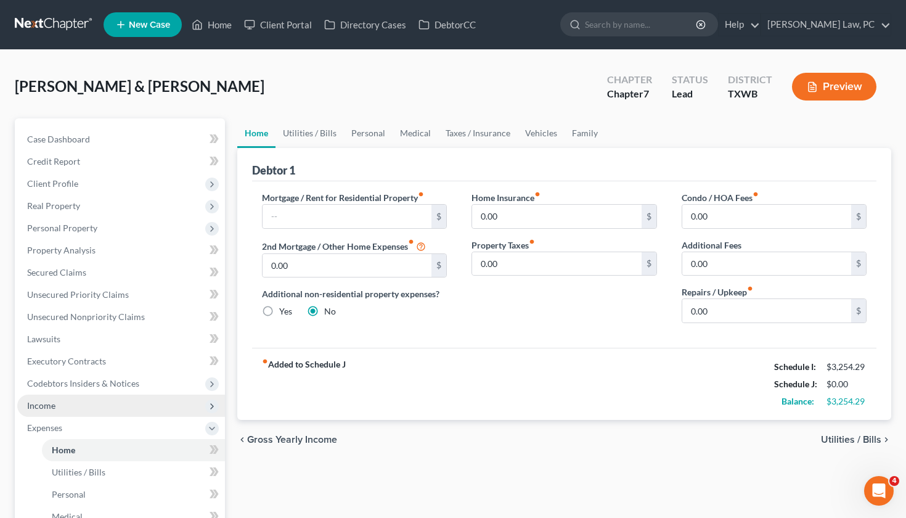
click at [36, 402] on span "Income" at bounding box center [41, 405] width 28 height 10
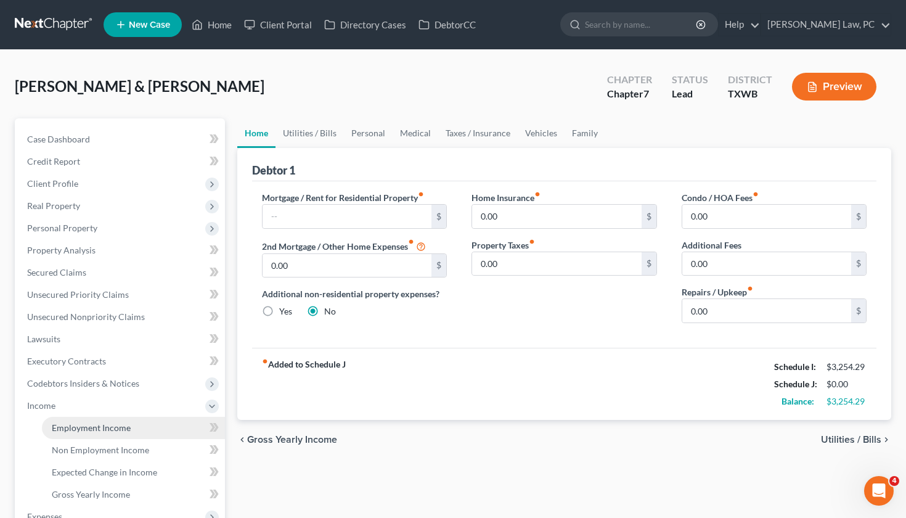
click at [100, 427] on span "Employment Income" at bounding box center [91, 427] width 79 height 10
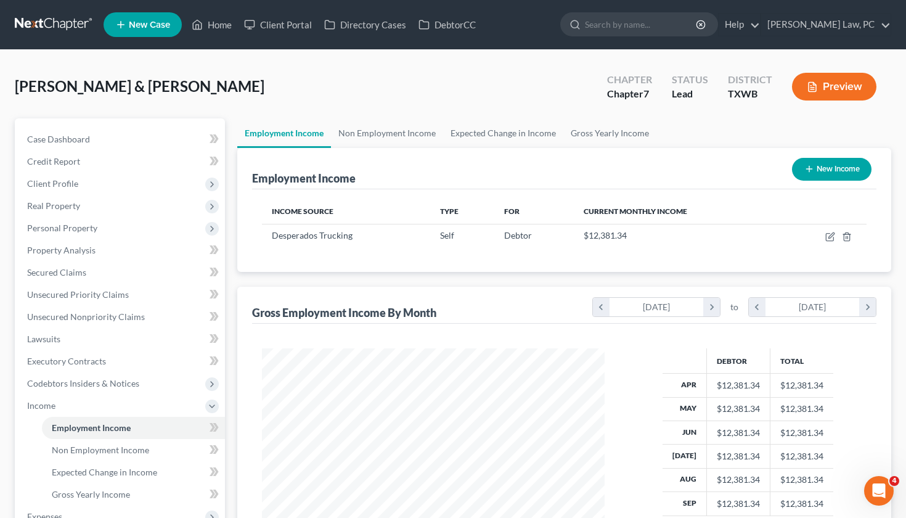
scroll to position [221, 367]
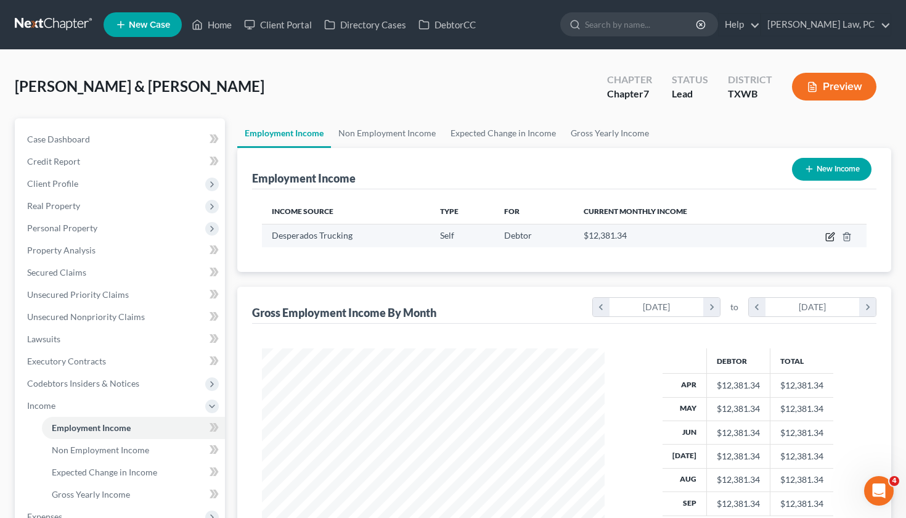
click at [826, 237] on icon "button" at bounding box center [830, 237] width 10 height 10
select select "1"
select select "0"
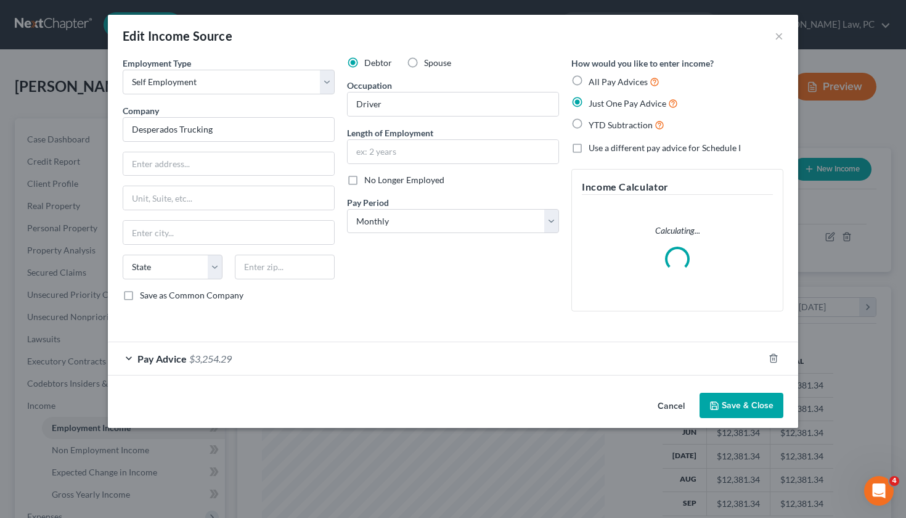
click at [257, 353] on div "Pay Advice $3,254.29" at bounding box center [436, 358] width 656 height 33
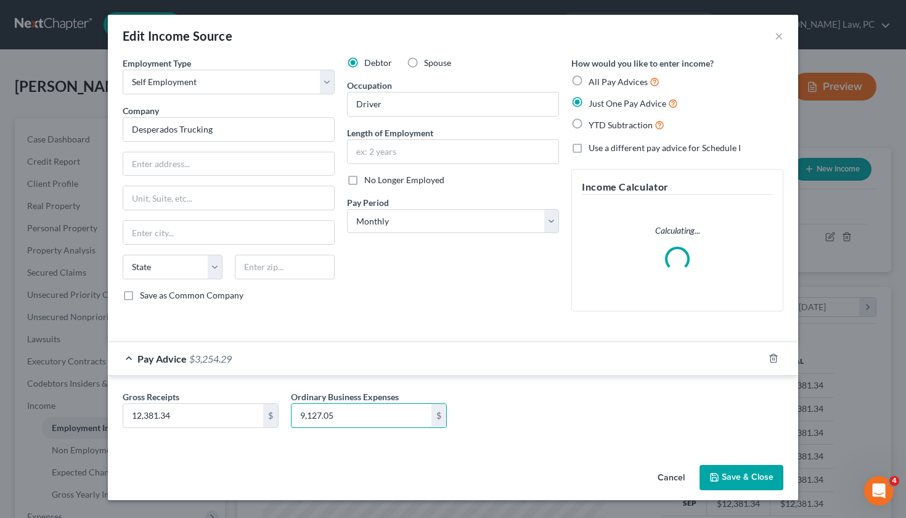
drag, startPoint x: 354, startPoint y: 412, endPoint x: 285, endPoint y: 411, distance: 69.7
type input "9,343.71"
click at [733, 481] on button "Save & Close" at bounding box center [741, 478] width 84 height 26
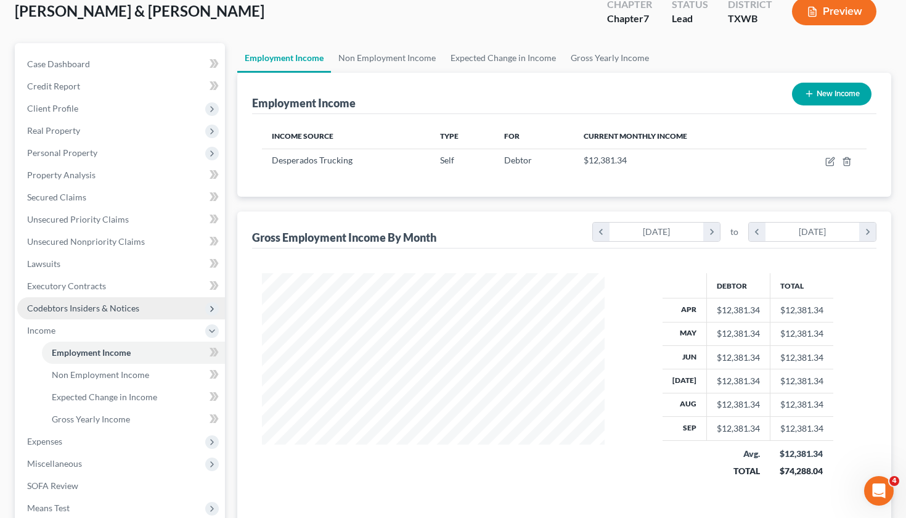
scroll to position [78, 0]
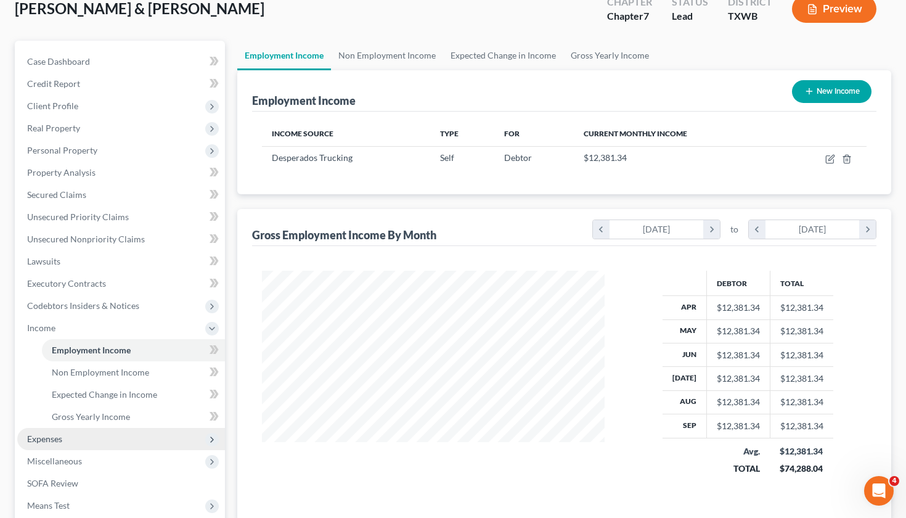
click at [52, 428] on span "Expenses" at bounding box center [121, 439] width 208 height 22
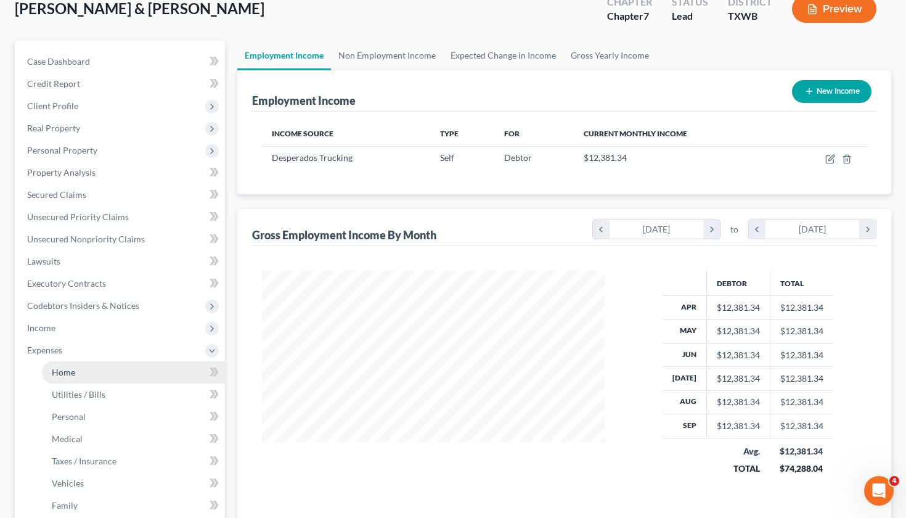
click at [56, 378] on link "Home" at bounding box center [133, 372] width 183 height 22
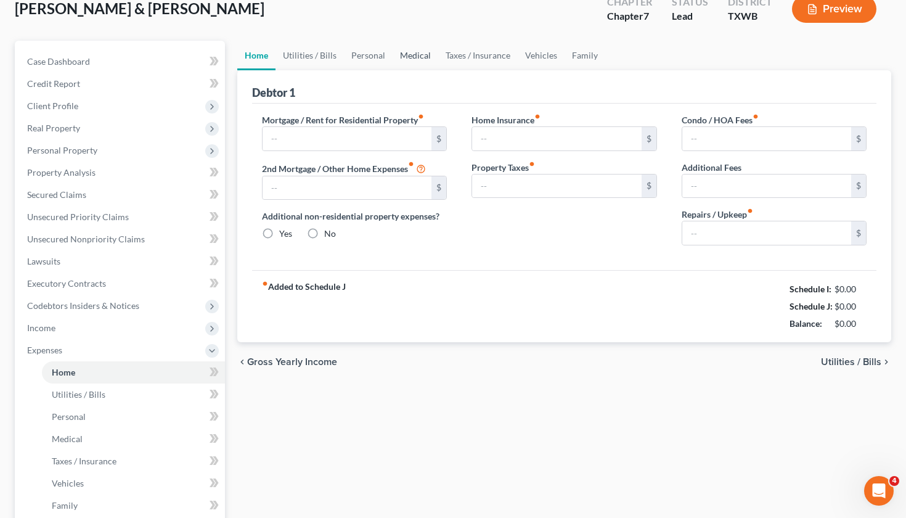
type input "0.00"
radio input "true"
type input "0.00"
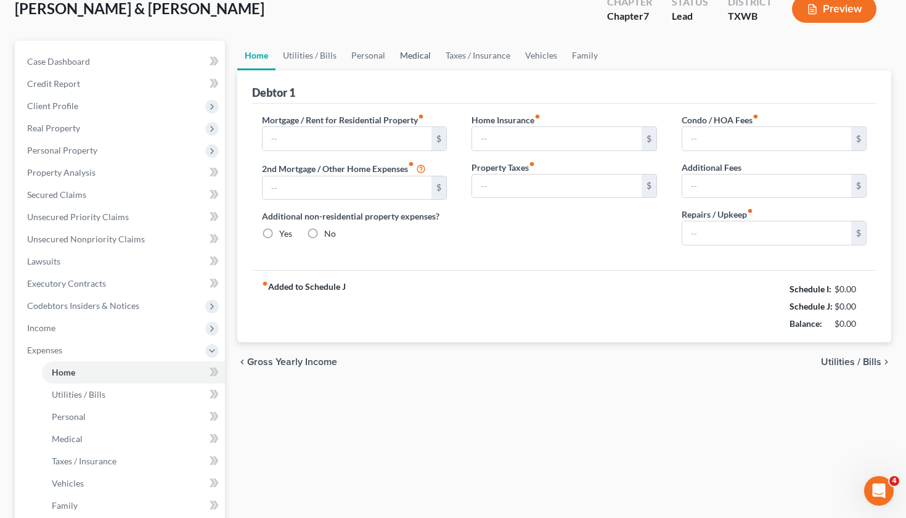
type input "0.00"
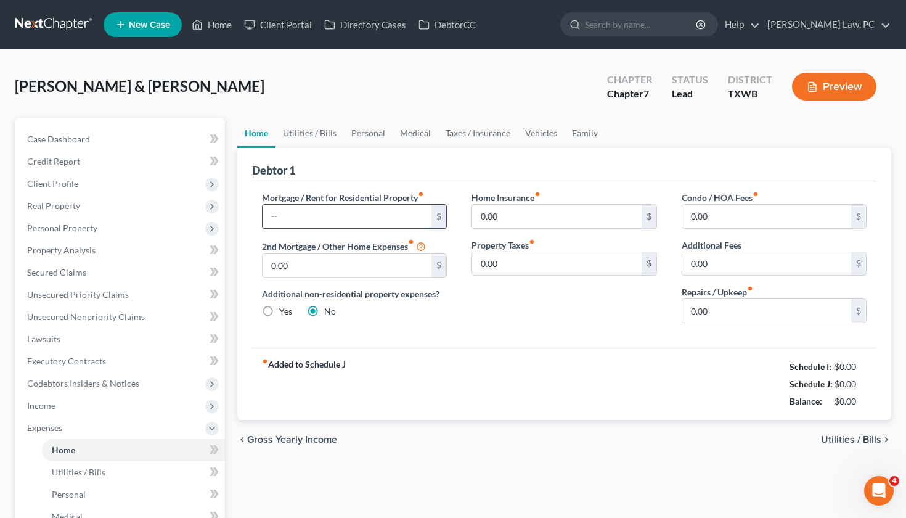
click at [302, 218] on input "text" at bounding box center [347, 216] width 169 height 23
click at [52, 198] on span "Real Property" at bounding box center [121, 206] width 208 height 22
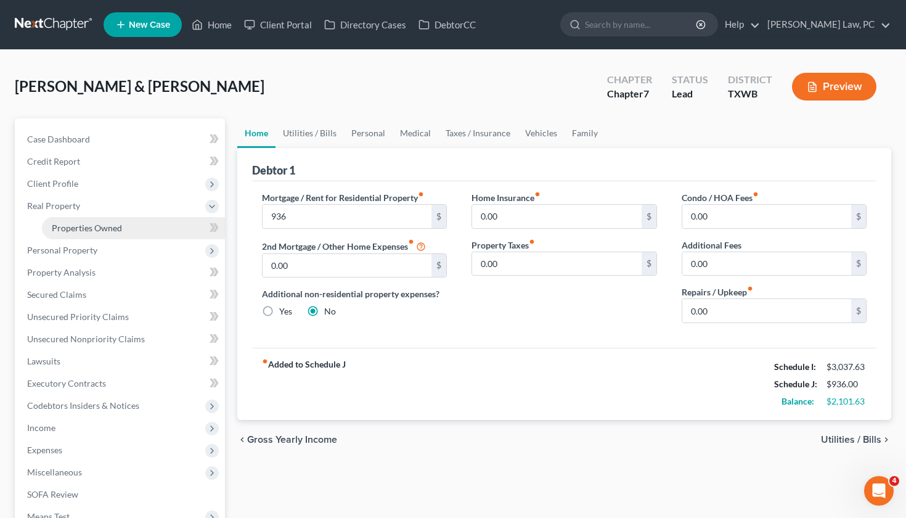
click at [83, 227] on span "Properties Owned" at bounding box center [87, 227] width 70 height 10
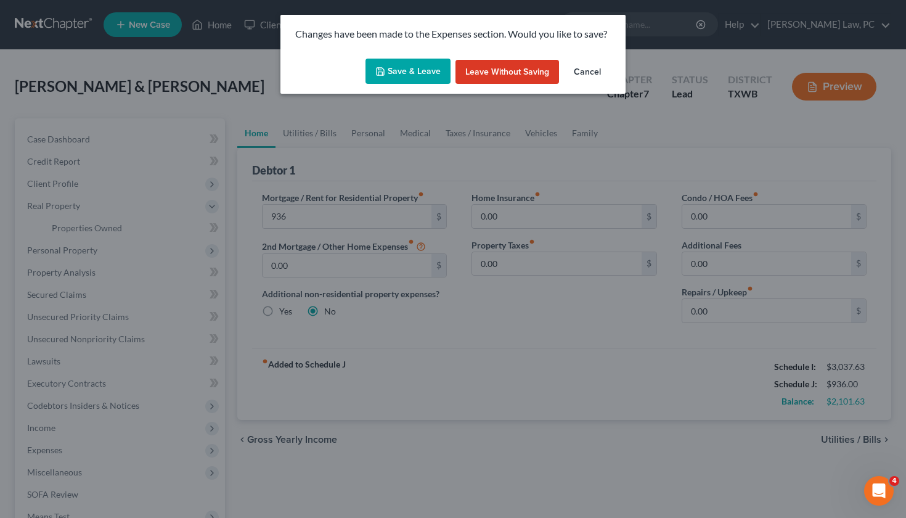
click at [417, 66] on button "Save & Leave" at bounding box center [407, 72] width 85 height 26
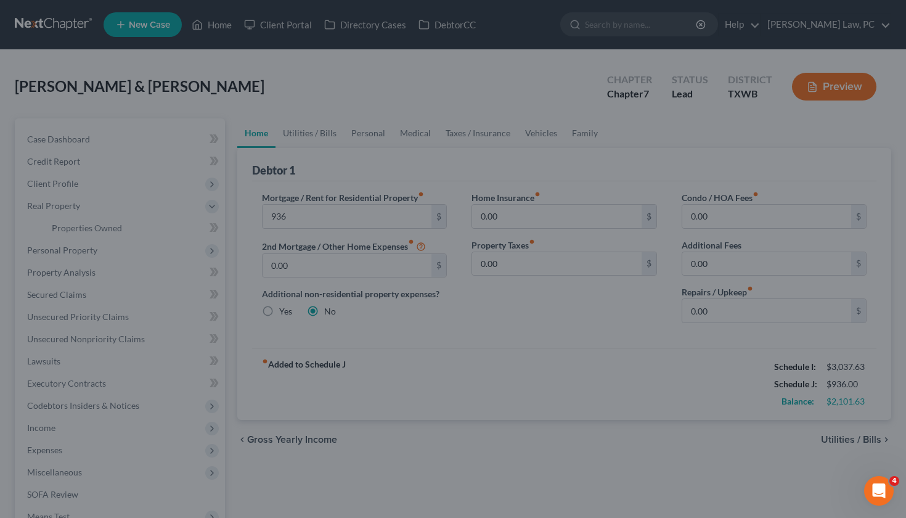
type input "936.00"
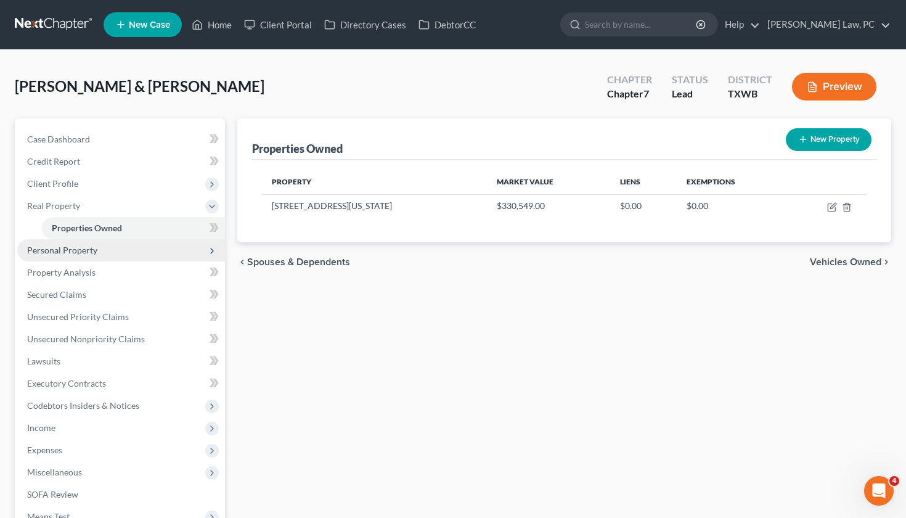
click at [113, 252] on span "Personal Property" at bounding box center [121, 250] width 208 height 22
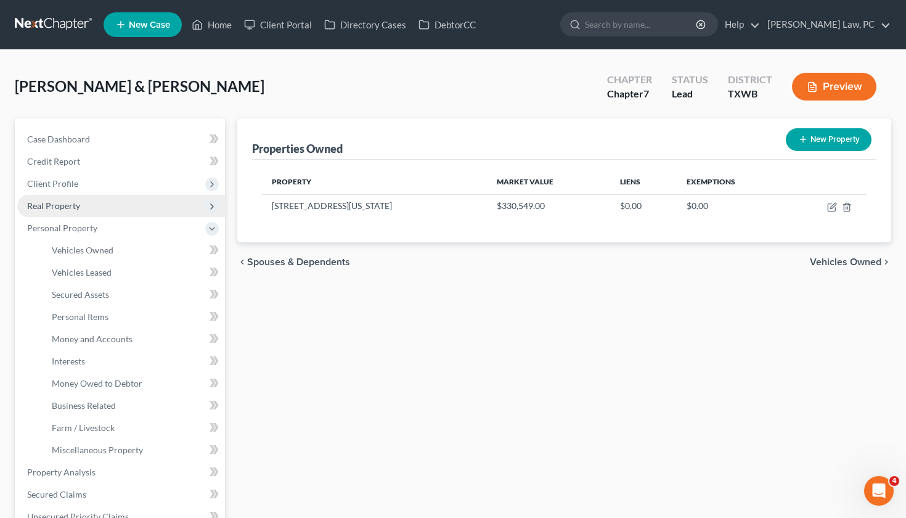
click at [65, 203] on span "Real Property" at bounding box center [53, 205] width 53 height 10
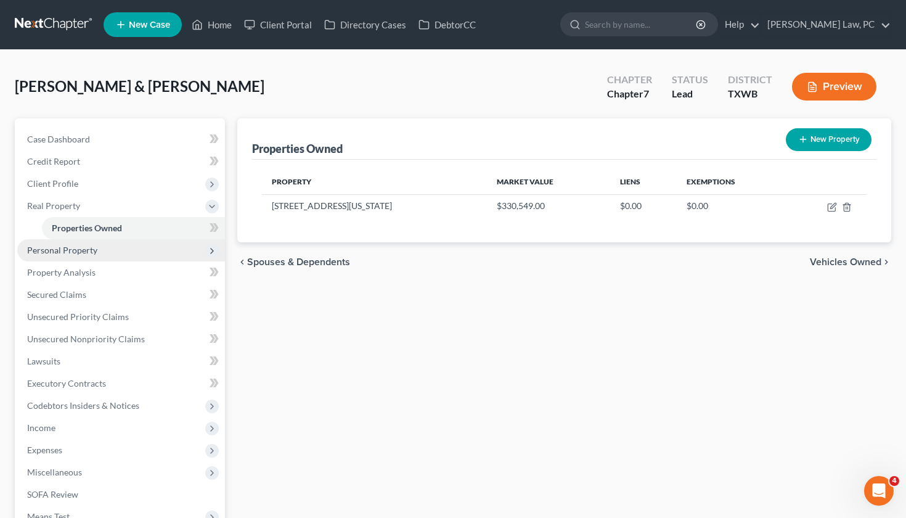
click at [72, 252] on span "Personal Property" at bounding box center [62, 250] width 70 height 10
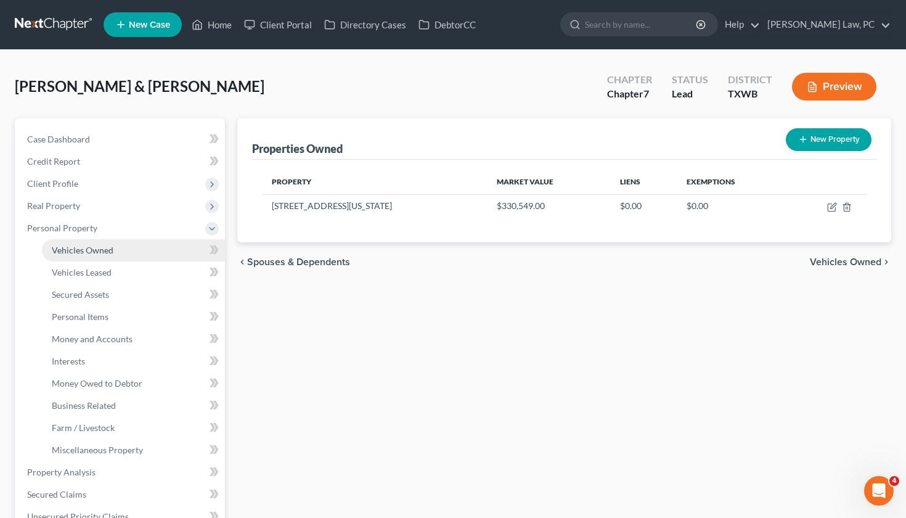
click at [102, 251] on span "Vehicles Owned" at bounding box center [83, 250] width 62 height 10
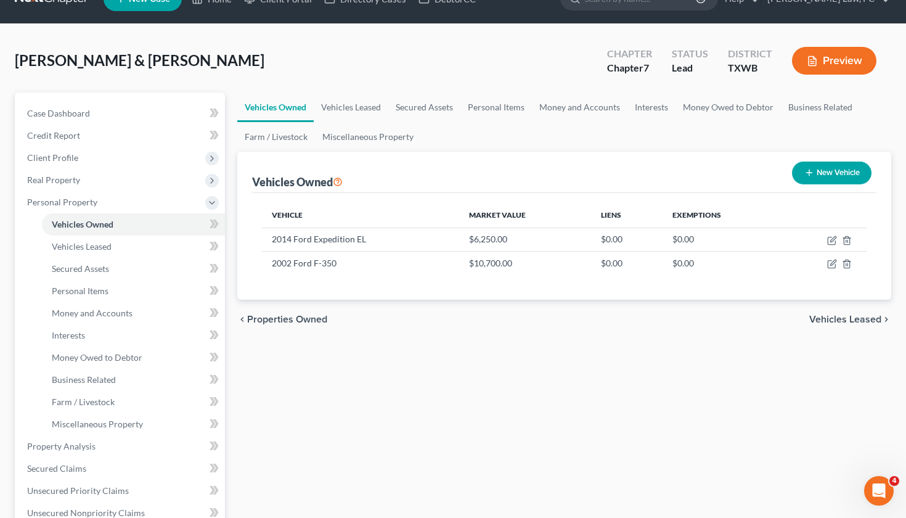
scroll to position [26, 0]
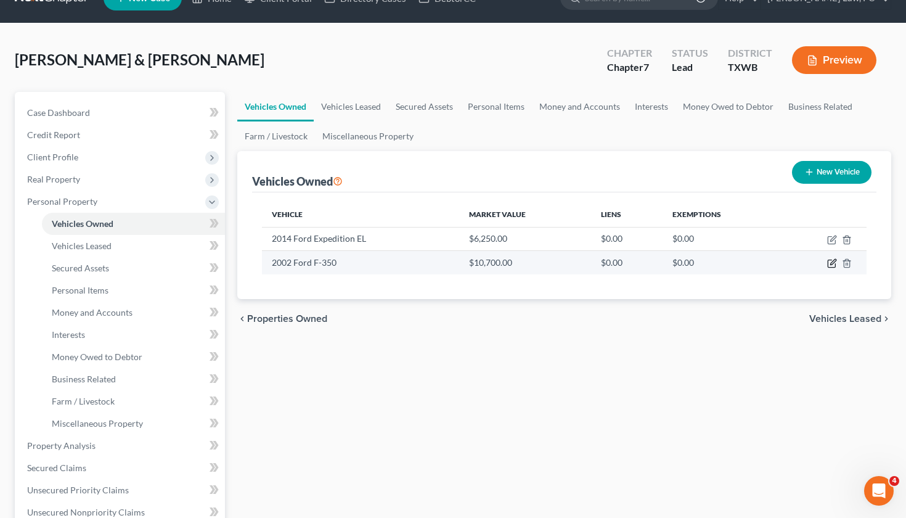
click at [831, 264] on icon "button" at bounding box center [833, 262] width 6 height 6
select select "0"
select select "24"
select select "2"
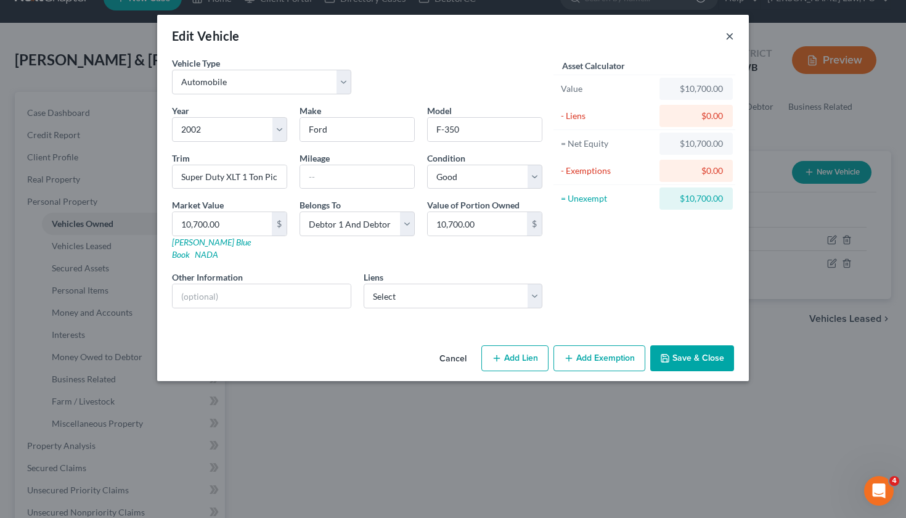
click at [730, 35] on button "×" at bounding box center [729, 35] width 9 height 15
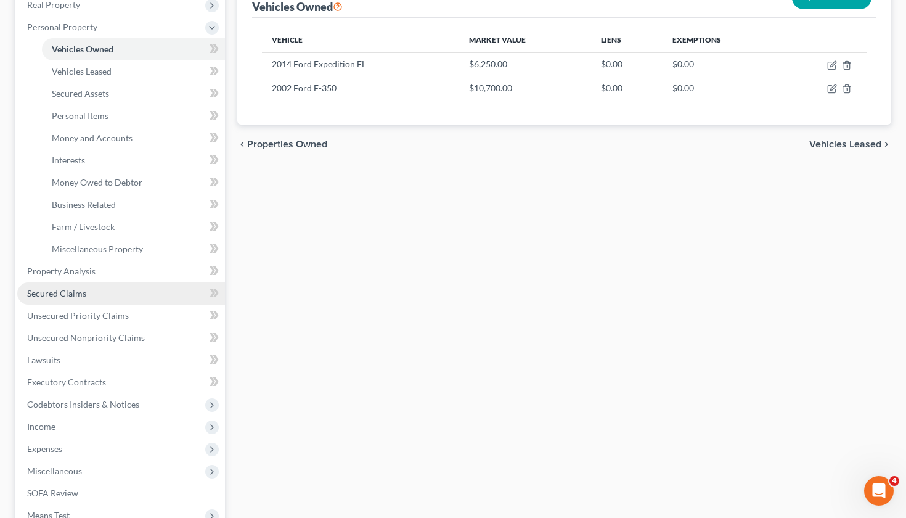
scroll to position [218, 0]
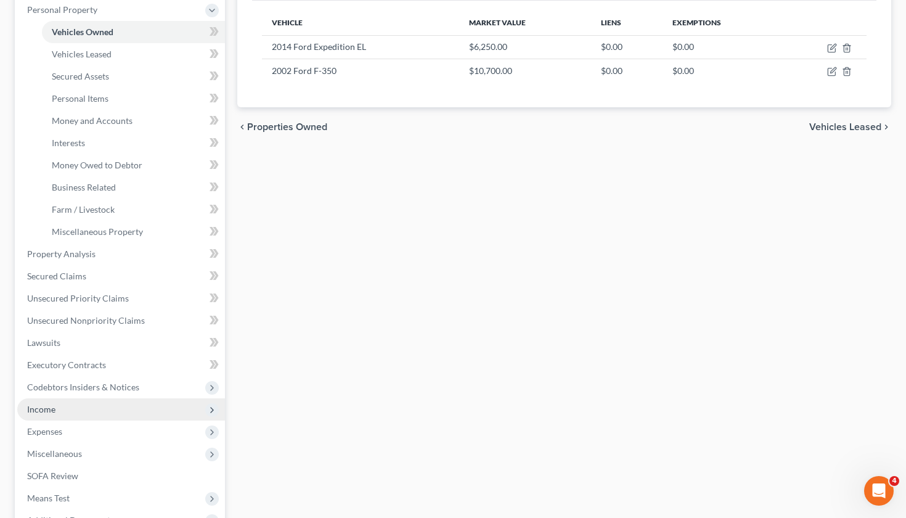
click at [54, 412] on span "Income" at bounding box center [41, 409] width 28 height 10
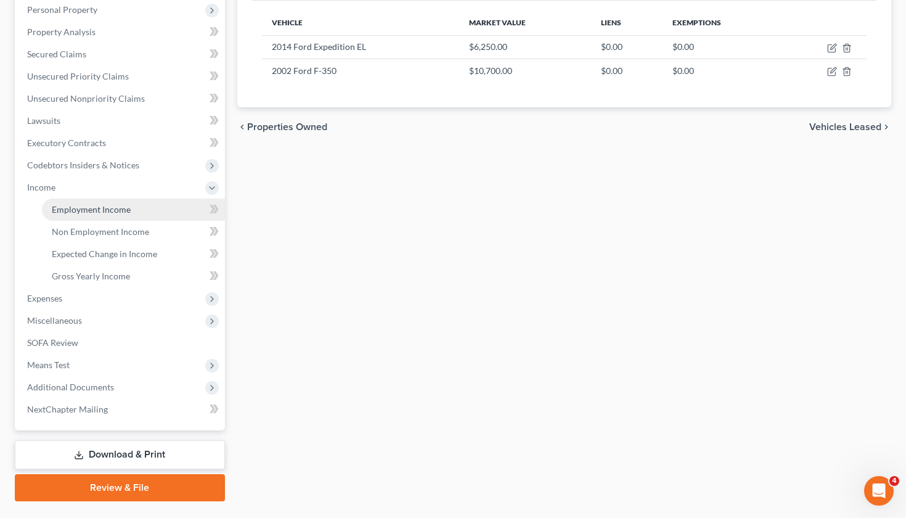
click at [88, 213] on span "Employment Income" at bounding box center [91, 209] width 79 height 10
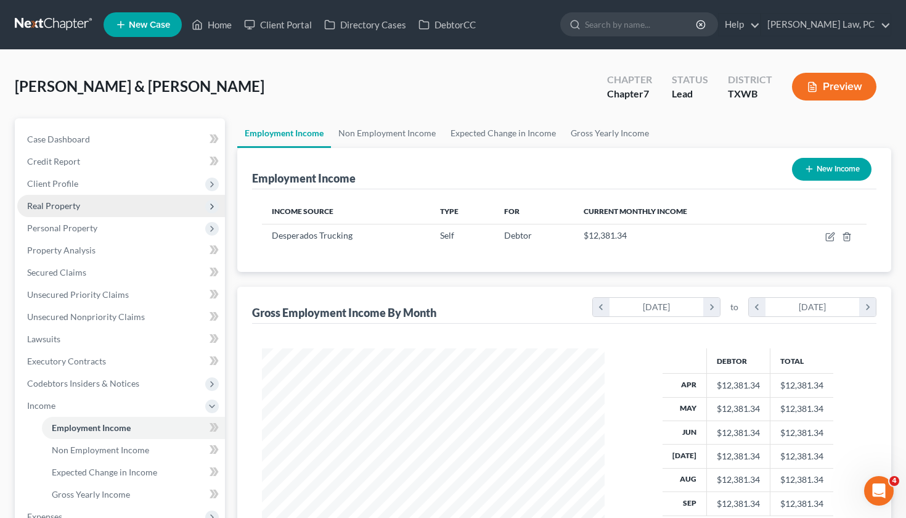
scroll to position [221, 367]
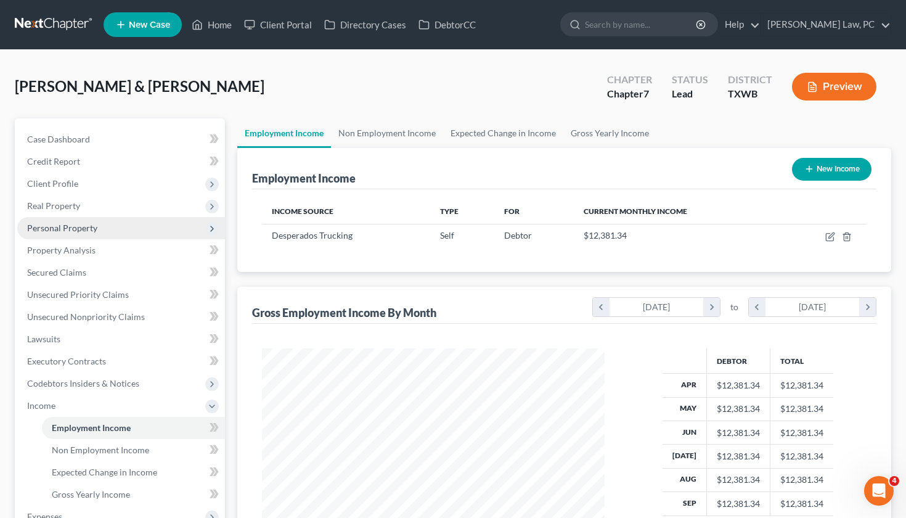
click at [71, 224] on span "Personal Property" at bounding box center [62, 227] width 70 height 10
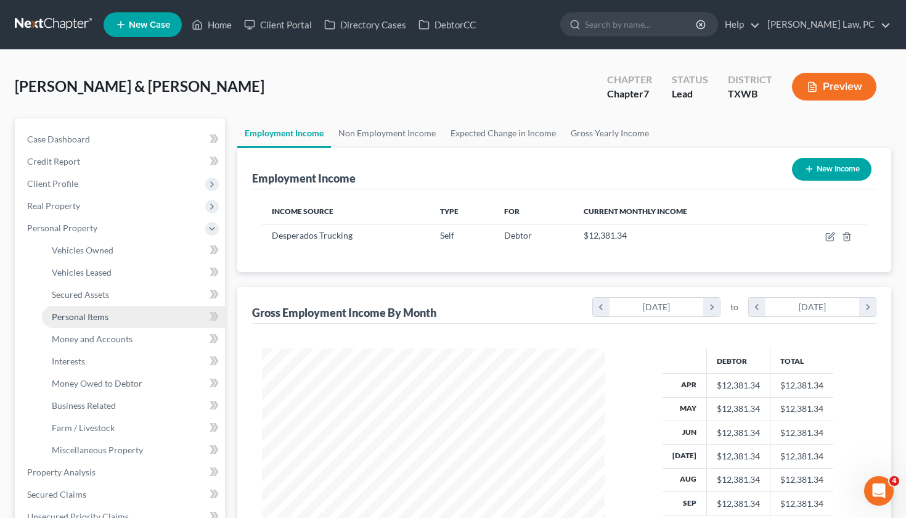
click at [84, 317] on span "Personal Items" at bounding box center [80, 316] width 57 height 10
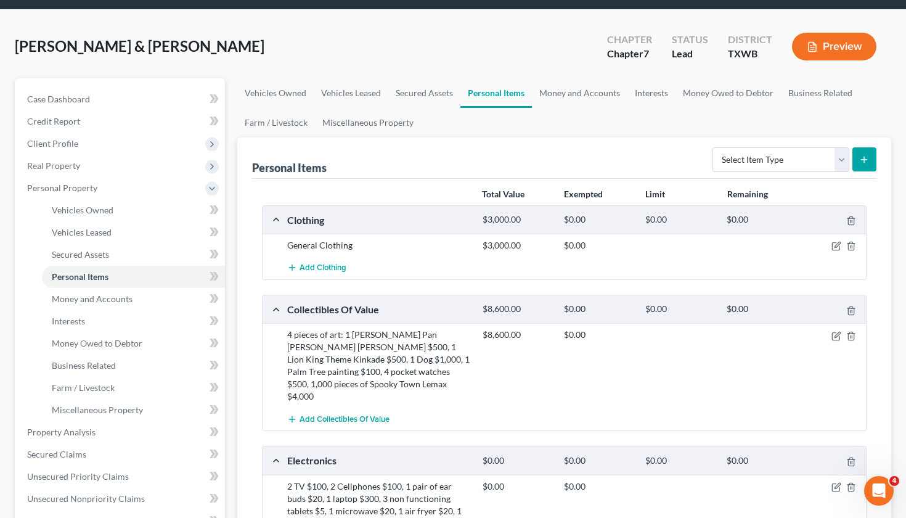
scroll to position [70, 0]
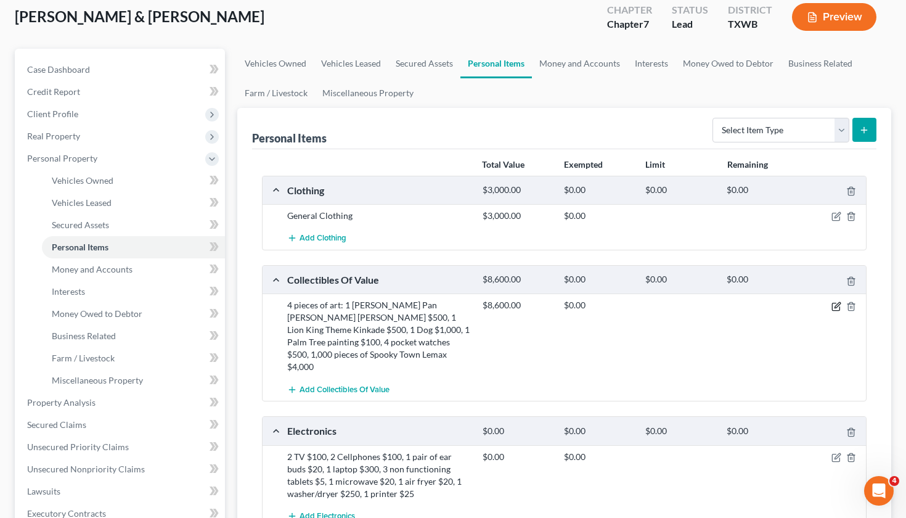
click at [833, 306] on icon "button" at bounding box center [836, 306] width 10 height 10
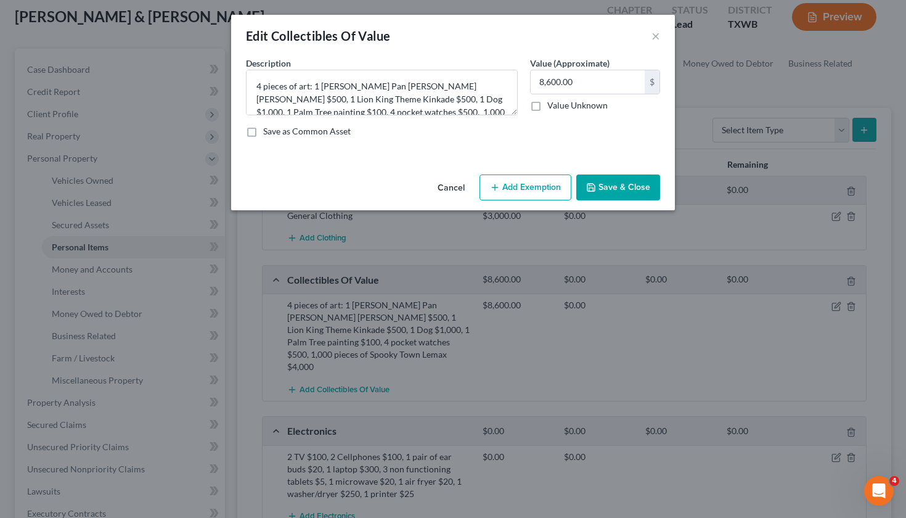
click at [512, 180] on button "Add Exemption" at bounding box center [525, 187] width 92 height 26
select select "2"
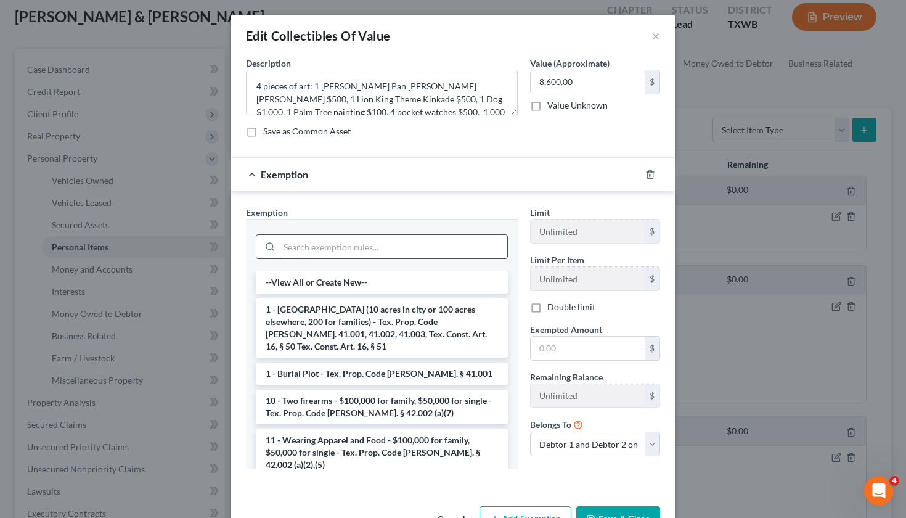
click at [350, 247] on input "search" at bounding box center [393, 246] width 228 height 23
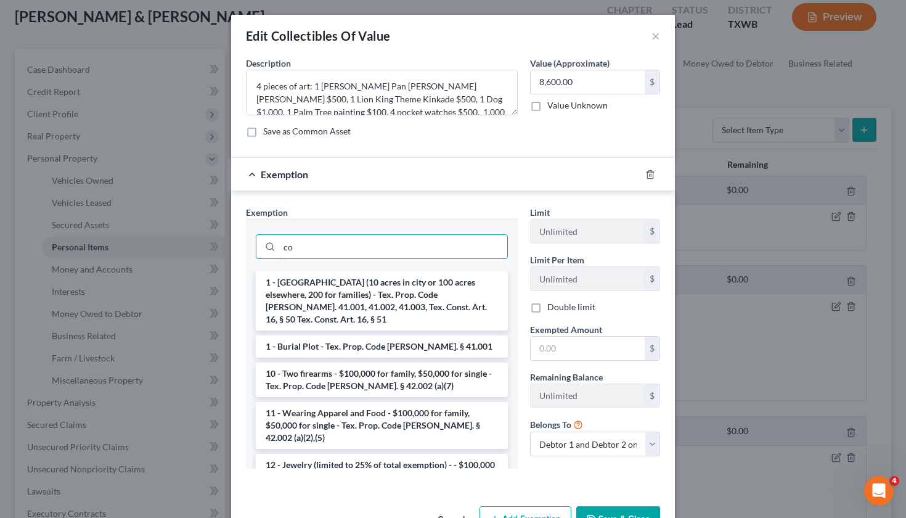
type input "c"
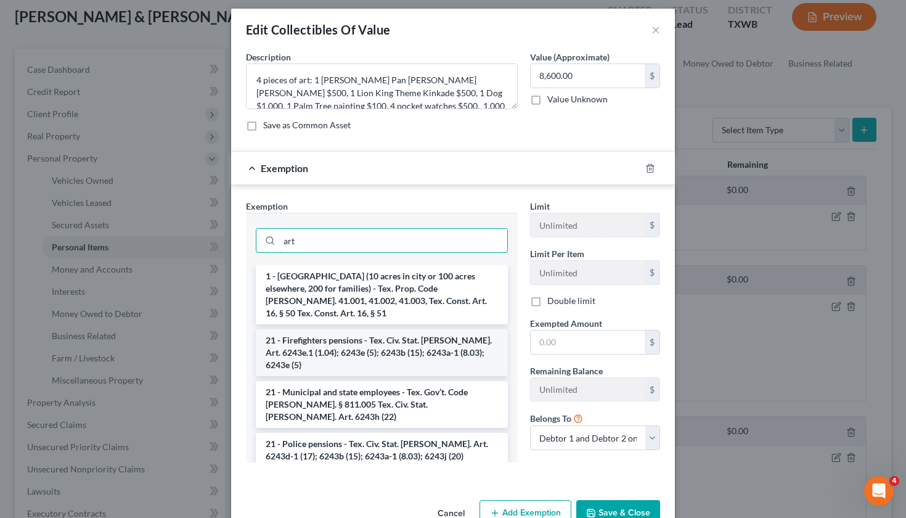
scroll to position [4, 0]
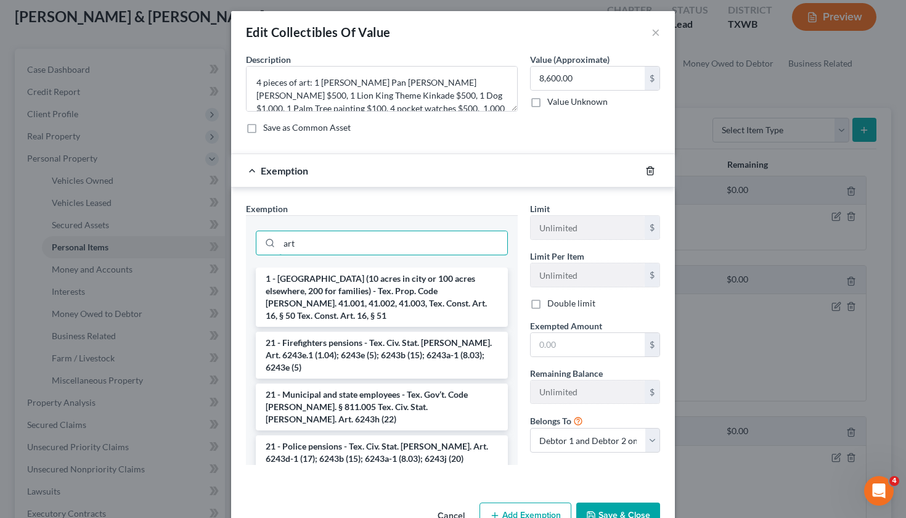
type input "art"
click at [650, 171] on icon "button" at bounding box center [650, 171] width 10 height 10
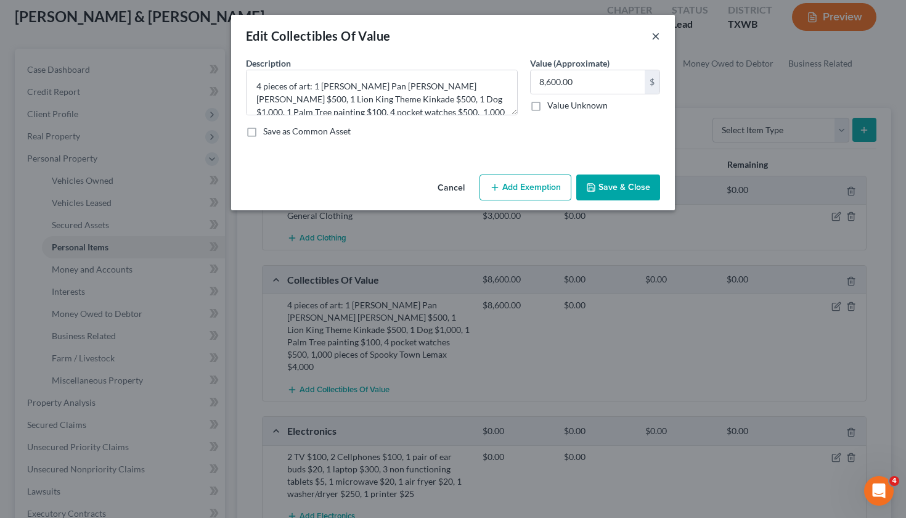
click at [656, 36] on button "×" at bounding box center [655, 35] width 9 height 15
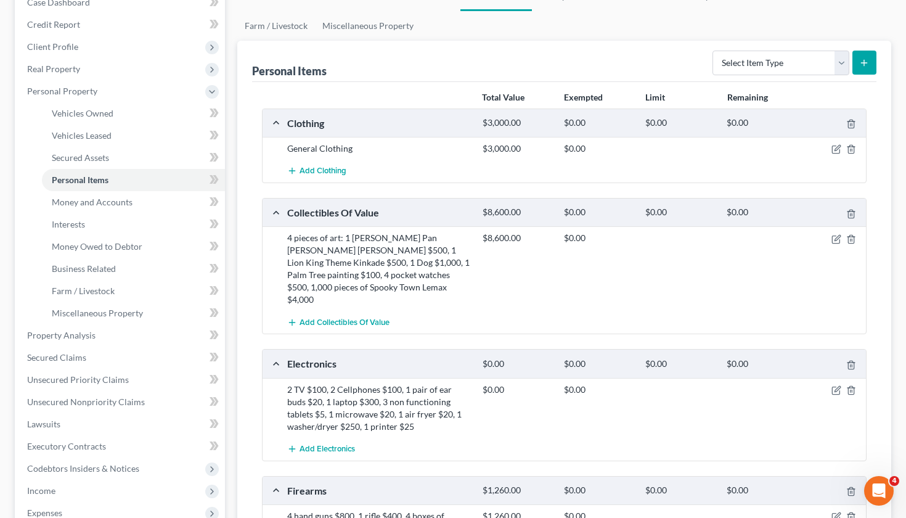
scroll to position [138, 0]
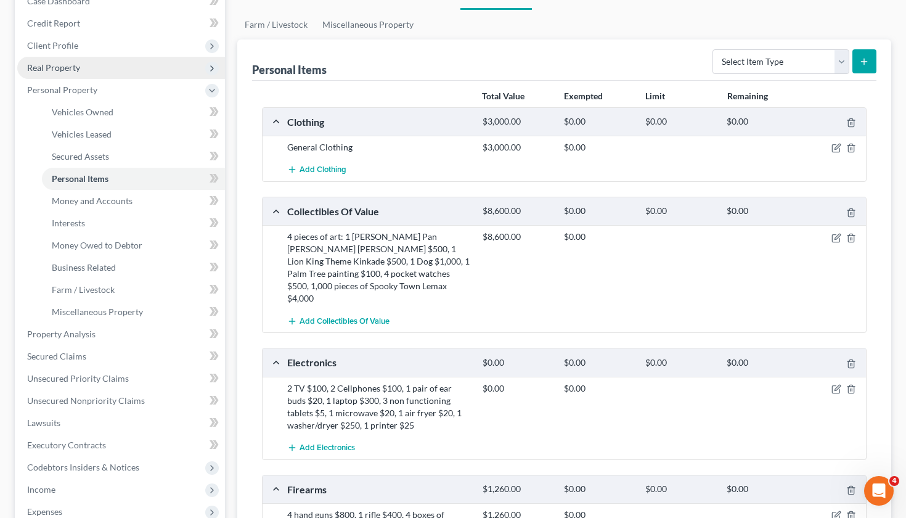
click at [79, 72] on span "Real Property" at bounding box center [53, 67] width 53 height 10
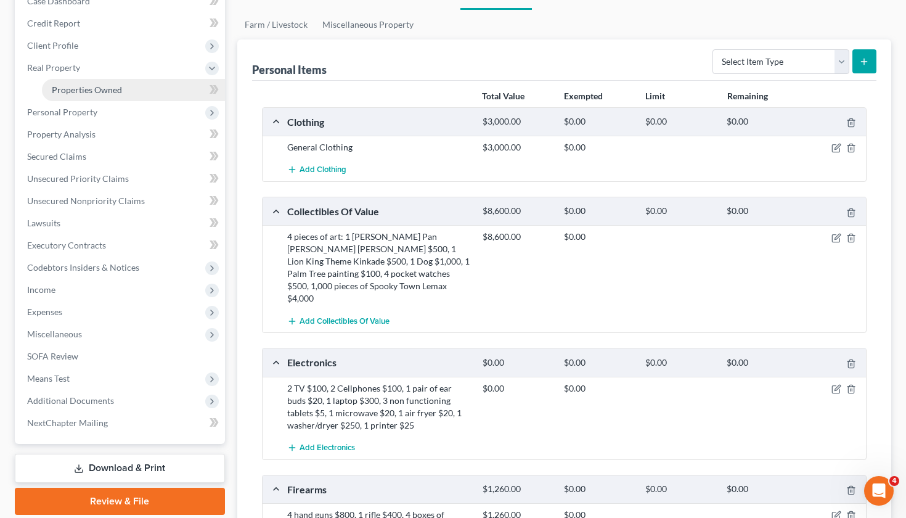
click at [104, 91] on span "Properties Owned" at bounding box center [87, 89] width 70 height 10
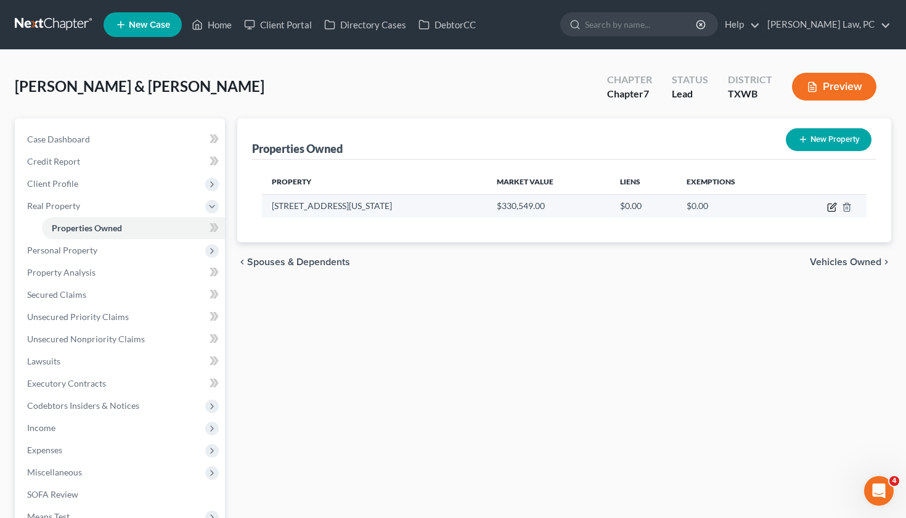
click at [832, 204] on icon "button" at bounding box center [832, 207] width 10 height 10
select select "45"
select select "2"
select select "0"
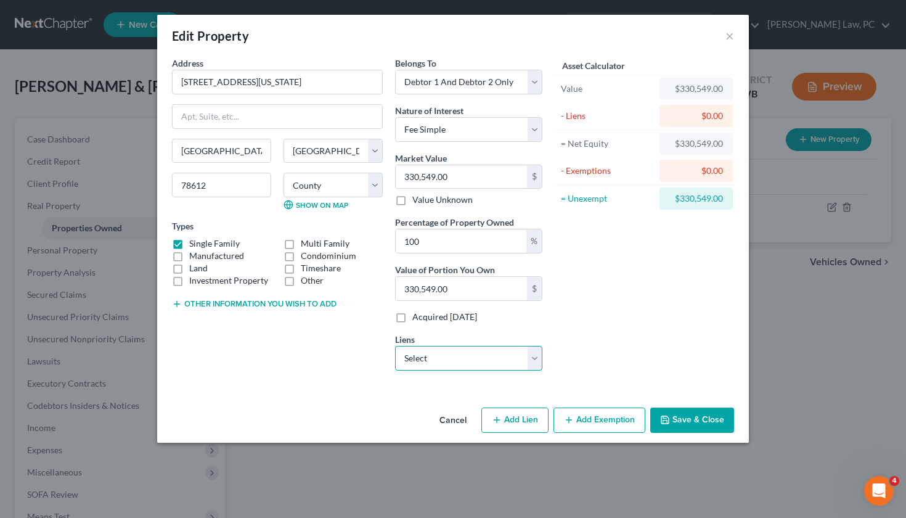
select select "0"
select select
select select "7"
select select "2"
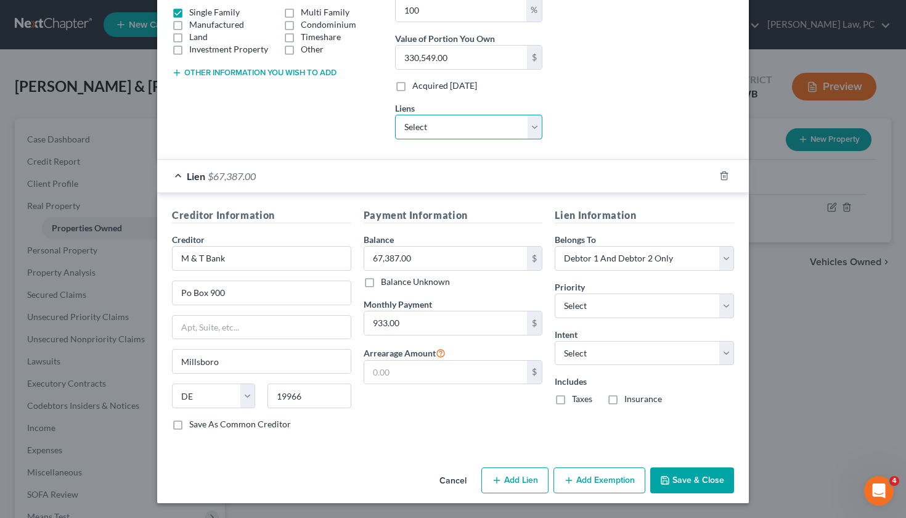
scroll to position [230, 0]
select select "2"
click at [572, 401] on label "Taxes" at bounding box center [582, 399] width 20 height 12
click at [577, 401] on input "Taxes" at bounding box center [581, 397] width 8 height 8
checkbox input "true"
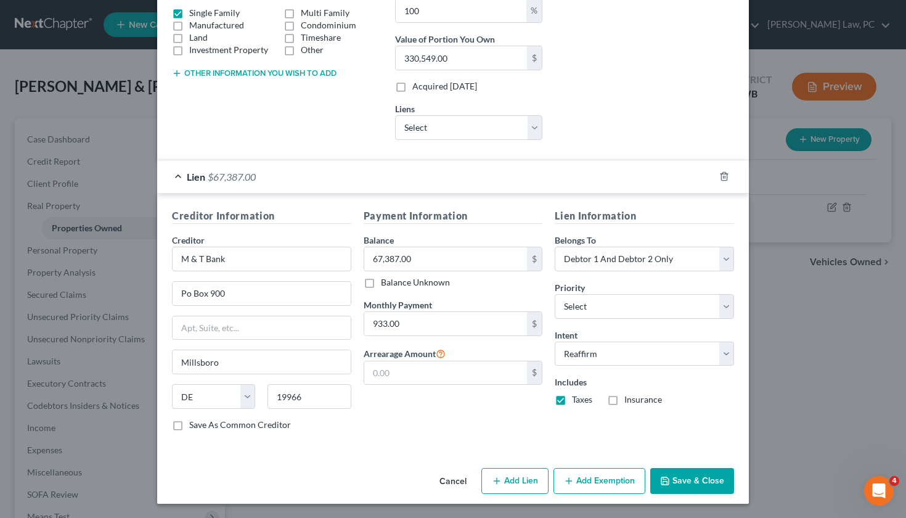
click at [624, 401] on label "Insurance" at bounding box center [643, 399] width 38 height 12
click at [629, 401] on input "Insurance" at bounding box center [633, 397] width 8 height 8
checkbox input "true"
click at [677, 480] on button "Save & Close" at bounding box center [692, 481] width 84 height 26
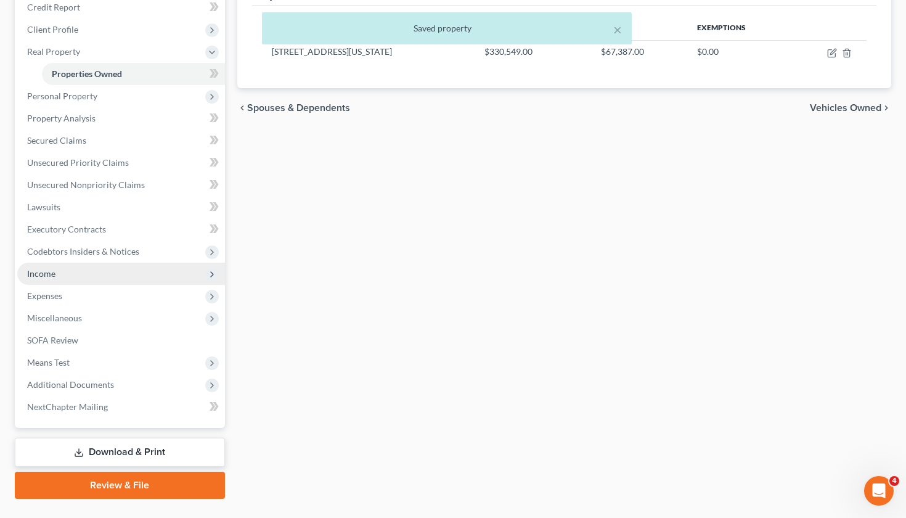
scroll to position [182, 0]
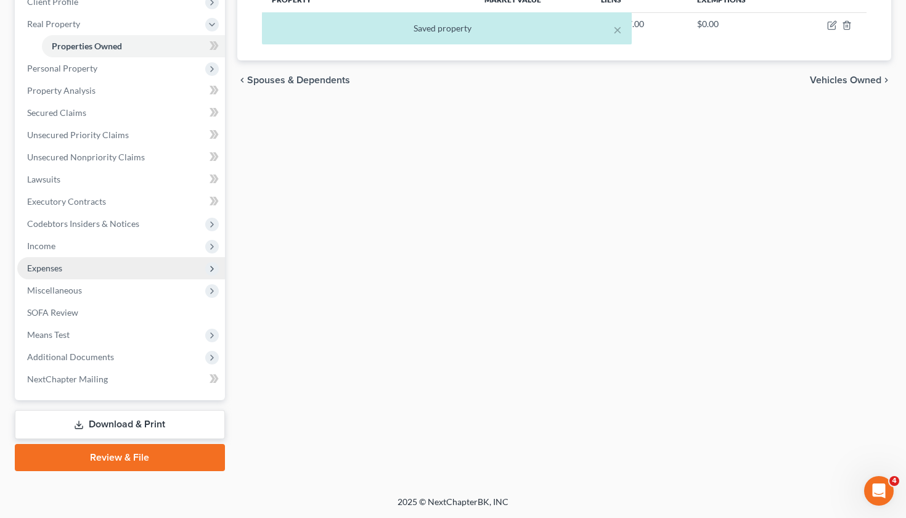
click at [45, 274] on span "Expenses" at bounding box center [121, 268] width 208 height 22
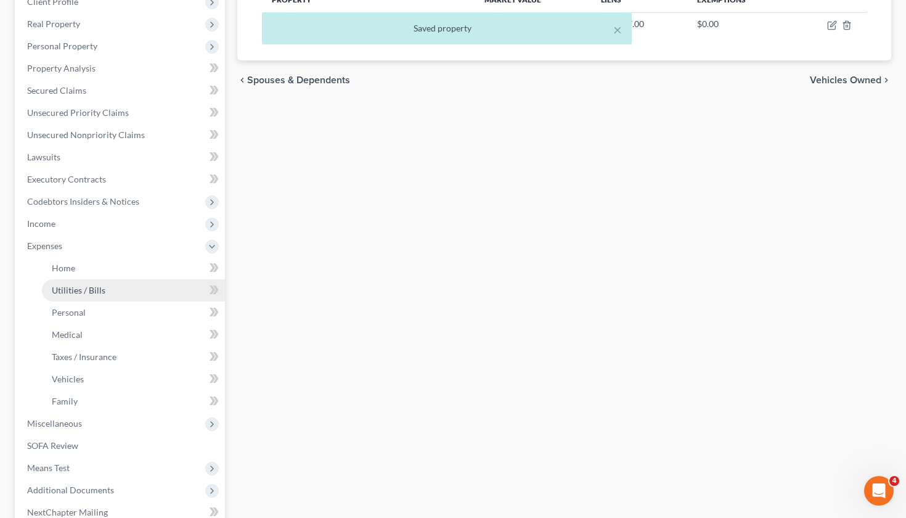
click at [76, 287] on span "Utilities / Bills" at bounding box center [79, 290] width 54 height 10
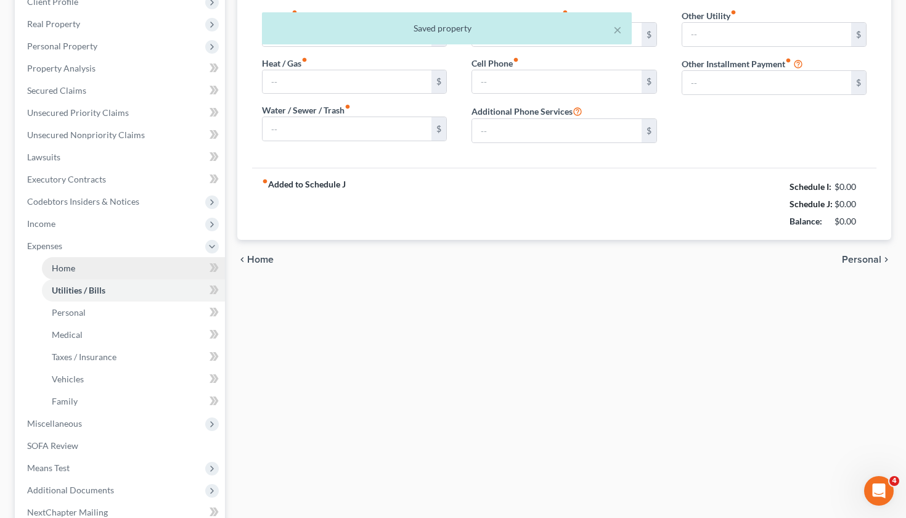
type input "0.00"
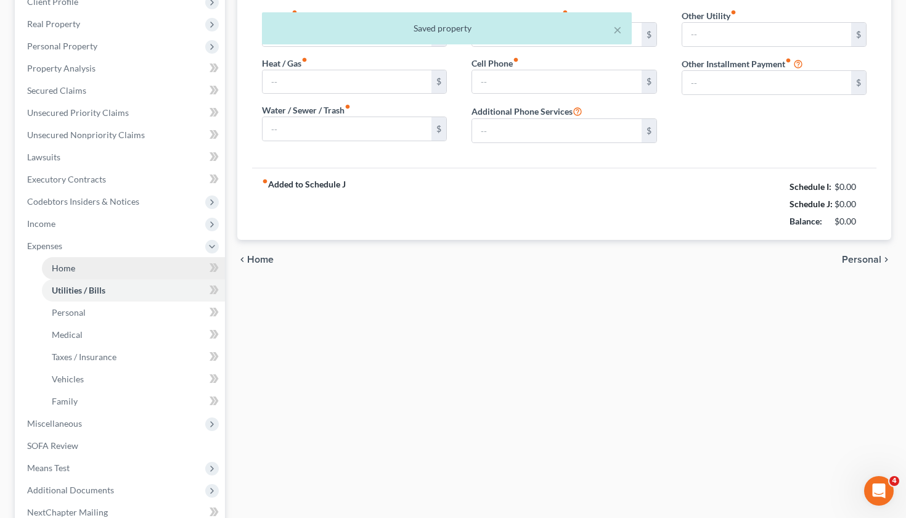
type input "0.00"
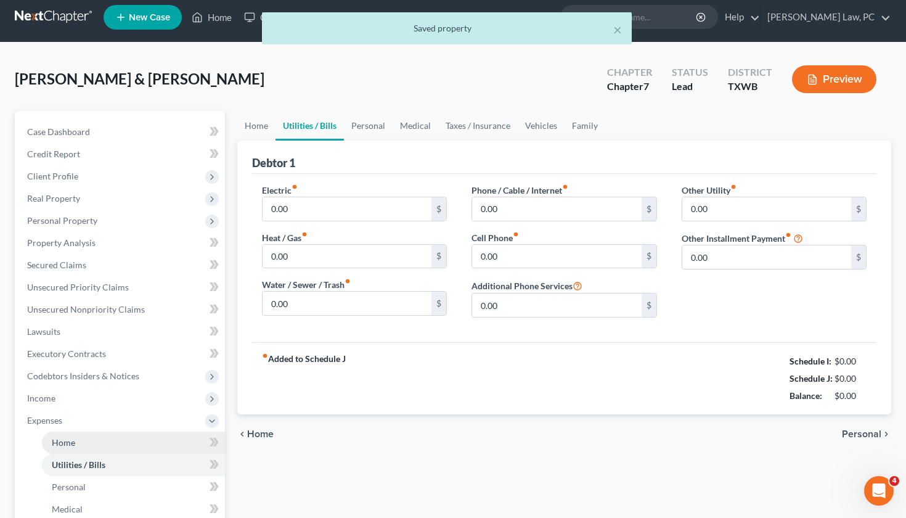
click at [57, 261] on ul "Case Dashboard Payments Invoices Payments Payments Credit Report Client Profile" at bounding box center [121, 409] width 208 height 577
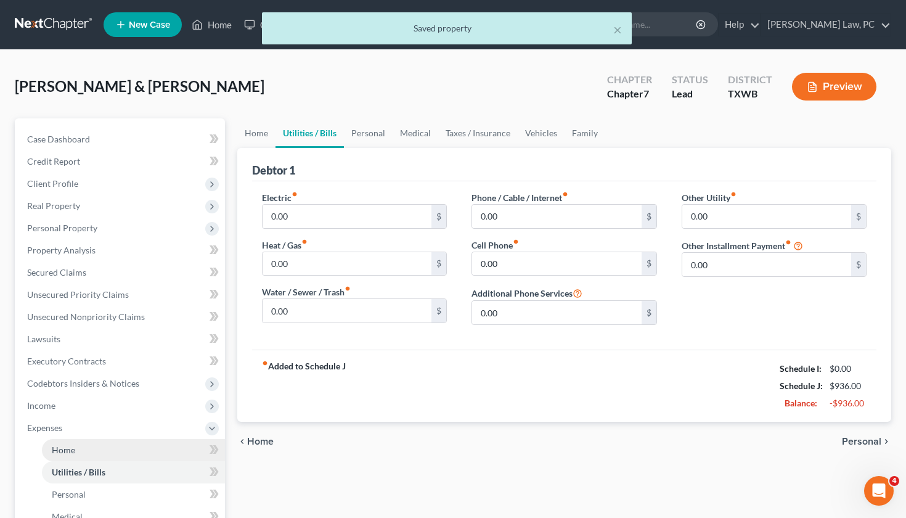
click at [60, 443] on link "Home" at bounding box center [133, 450] width 183 height 22
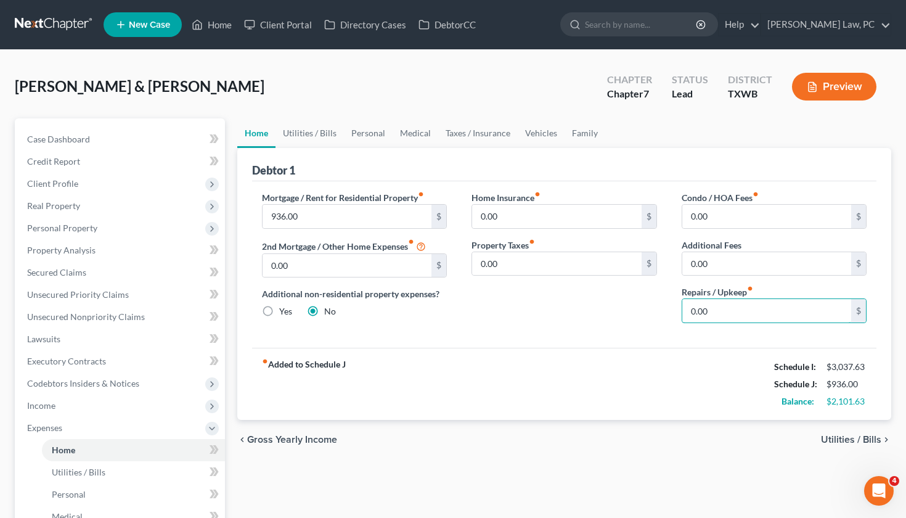
drag, startPoint x: 714, startPoint y: 316, endPoint x: 642, endPoint y: 316, distance: 71.5
click at [642, 316] on div "Mortgage / Rent for Residential Property fiber_manual_record 936.00 $ 2nd Mortg…" at bounding box center [565, 262] width 630 height 142
type input "100"
click at [308, 134] on link "Utilities / Bills" at bounding box center [309, 133] width 68 height 30
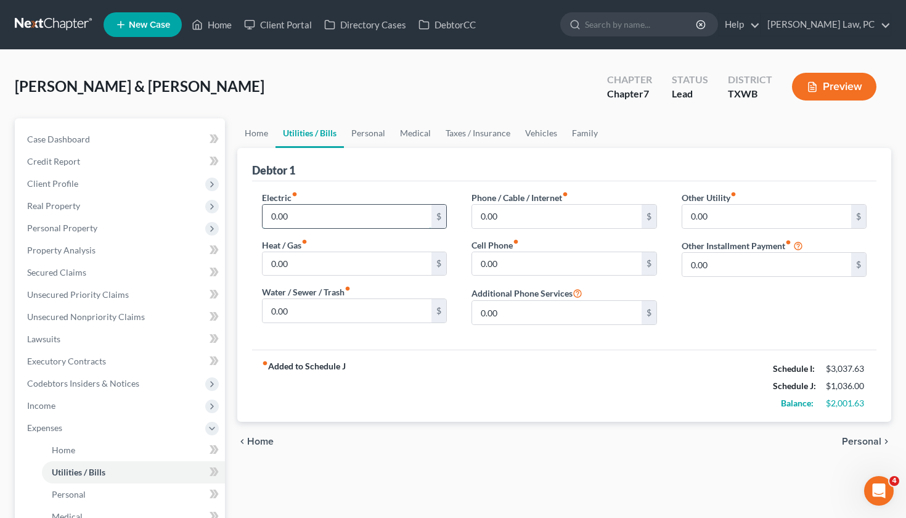
drag, startPoint x: 294, startPoint y: 221, endPoint x: 262, endPoint y: 222, distance: 32.1
click at [263, 222] on input "0.00" at bounding box center [347, 216] width 169 height 23
type input "0.00"
drag, startPoint x: 292, startPoint y: 262, endPoint x: 244, endPoint y: 262, distance: 48.1
click at [244, 262] on div "Debtor 1 Electric fiber_manual_record 0.00 $ Heat / Gas fiber_manual_record 0.0…" at bounding box center [564, 285] width 654 height 274
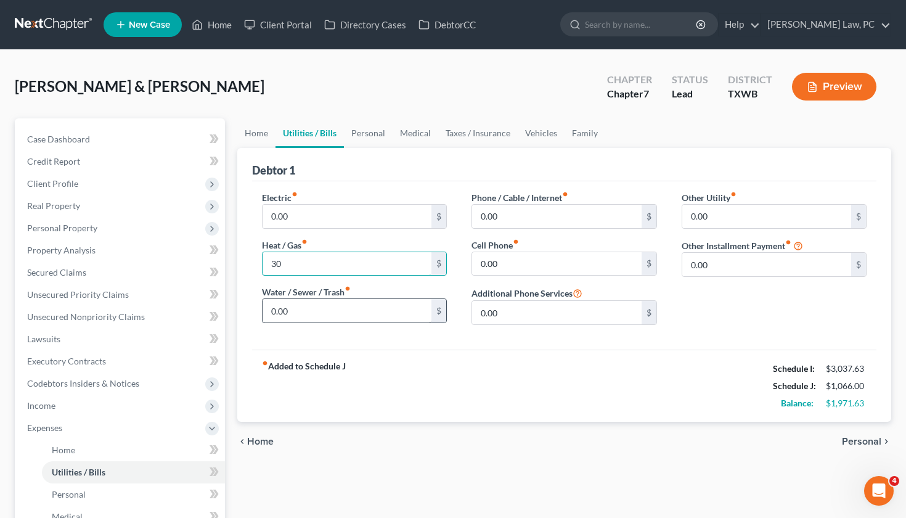
type input "30"
click at [303, 307] on input "0.00" at bounding box center [347, 310] width 169 height 23
drag, startPoint x: 303, startPoint y: 307, endPoint x: 245, endPoint y: 308, distance: 57.3
click at [245, 308] on div "Debtor 1 Electric fiber_manual_record 0.00 $ Heat / Gas fiber_manual_record 30 …" at bounding box center [564, 285] width 654 height 274
type input "7"
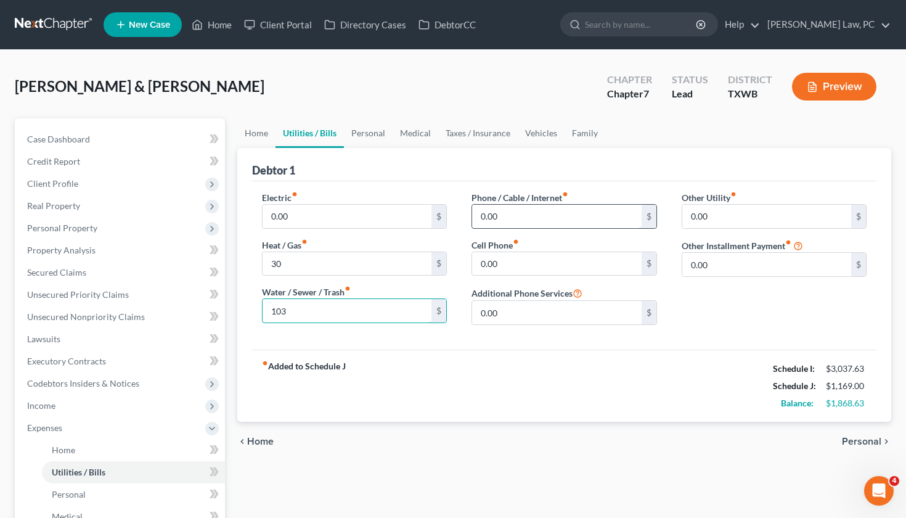
type input "103"
click at [719, 266] on input "0.00" at bounding box center [766, 264] width 169 height 23
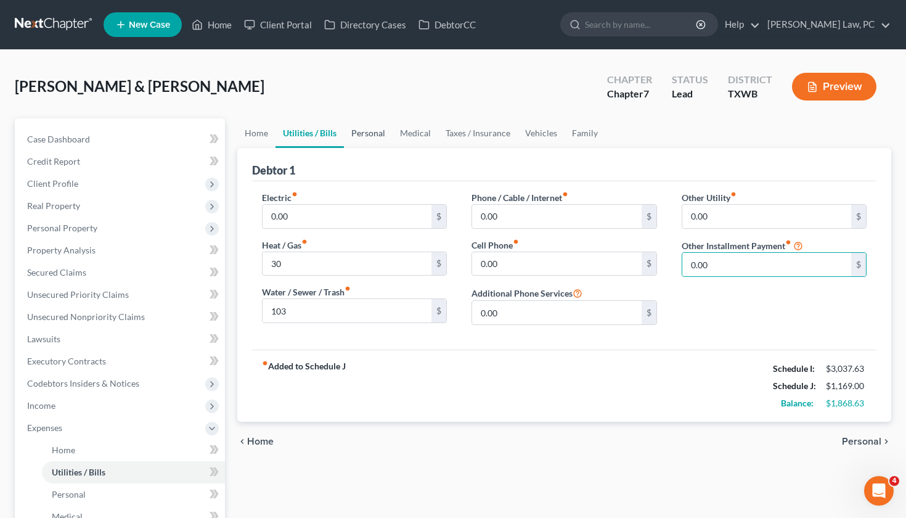
click at [367, 136] on link "Personal" at bounding box center [368, 133] width 49 height 30
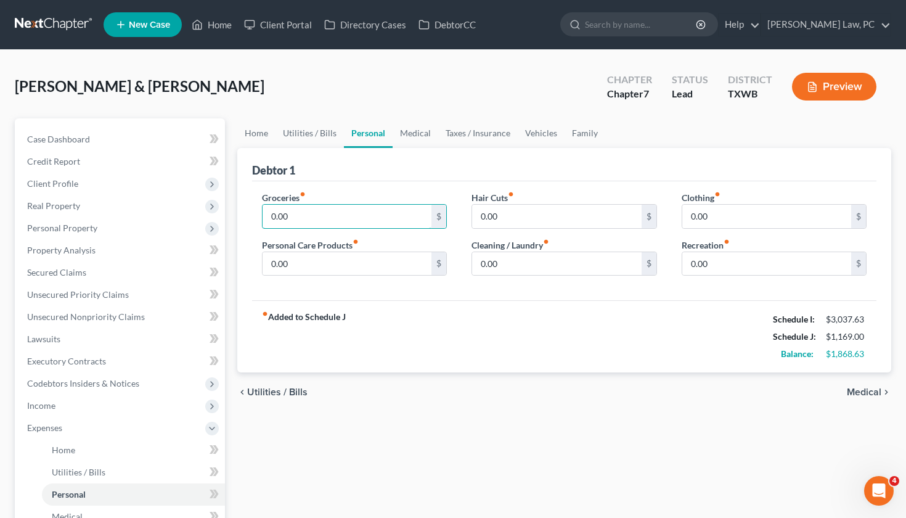
drag, startPoint x: 306, startPoint y: 219, endPoint x: 231, endPoint y: 218, distance: 74.6
click at [231, 218] on div "Home Utilities / Bills Personal Medical Taxes / Insurance Vehicles Family Debto…" at bounding box center [564, 451] width 667 height 667
type input "860"
drag, startPoint x: 291, startPoint y: 262, endPoint x: 231, endPoint y: 263, distance: 60.4
click at [231, 263] on div "Home Utilities / Bills Personal Medical Taxes / Insurance Vehicles Family Debto…" at bounding box center [564, 451] width 667 height 667
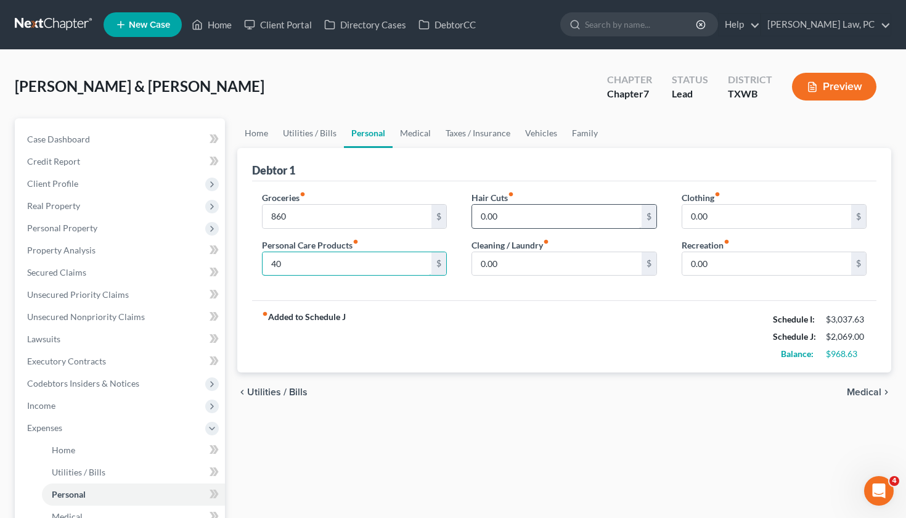
type input "40"
drag, startPoint x: 506, startPoint y: 214, endPoint x: 457, endPoint y: 214, distance: 49.3
click at [456, 214] on div "Groceries fiber_manual_record 860 $ Personal Care Products fiber_manual_record …" at bounding box center [565, 238] width 630 height 95
type input "5"
type input "70"
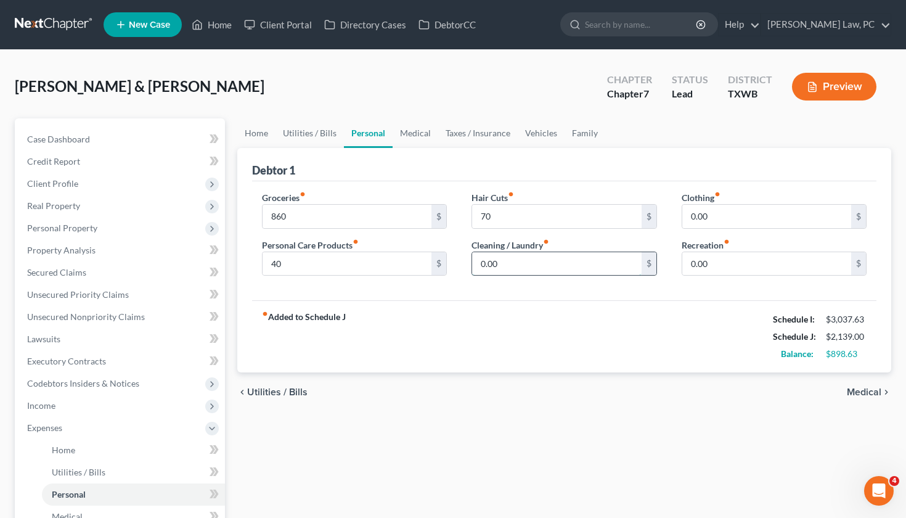
drag, startPoint x: 509, startPoint y: 267, endPoint x: 472, endPoint y: 263, distance: 37.2
click at [471, 263] on div "0.00 $" at bounding box center [563, 263] width 185 height 25
type input "50"
click at [730, 221] on input "0.00" at bounding box center [766, 216] width 169 height 23
drag, startPoint x: 730, startPoint y: 221, endPoint x: 670, endPoint y: 221, distance: 60.4
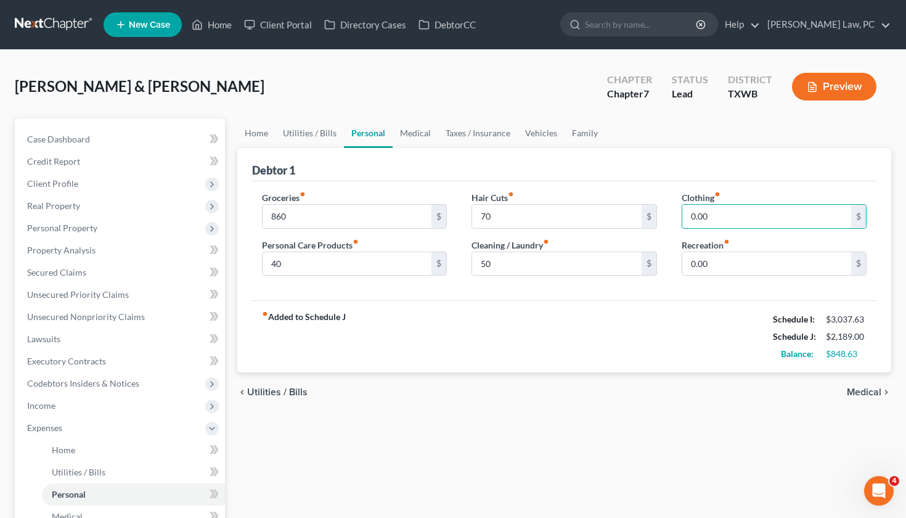
click at [669, 221] on div "Clothing fiber_manual_record 0.00 $ Recreation fiber_manual_record 0.00 $" at bounding box center [774, 238] width 210 height 95
type input "100"
drag, startPoint x: 706, startPoint y: 263, endPoint x: 658, endPoint y: 263, distance: 48.1
click at [657, 263] on div "Groceries fiber_manual_record 860 $ Personal Care Products fiber_manual_record …" at bounding box center [565, 238] width 630 height 95
type input "100"
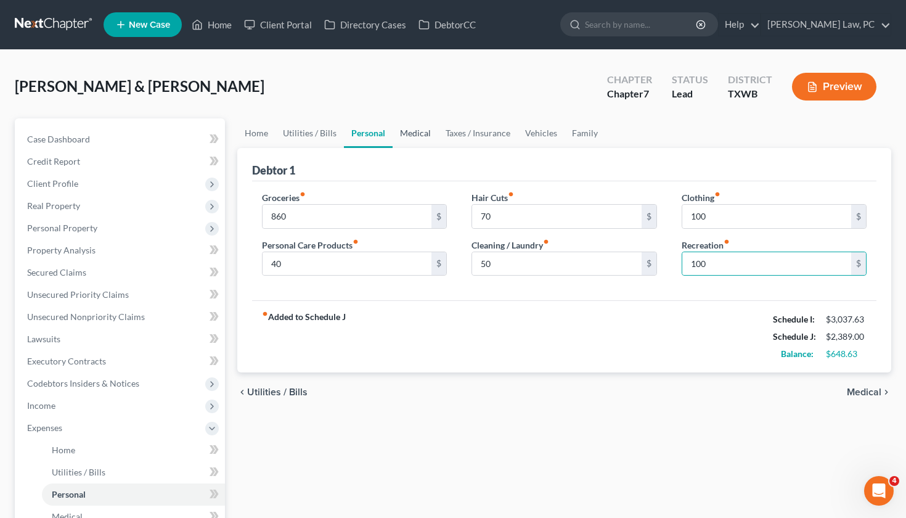
click at [420, 137] on link "Medical" at bounding box center [416, 133] width 46 height 30
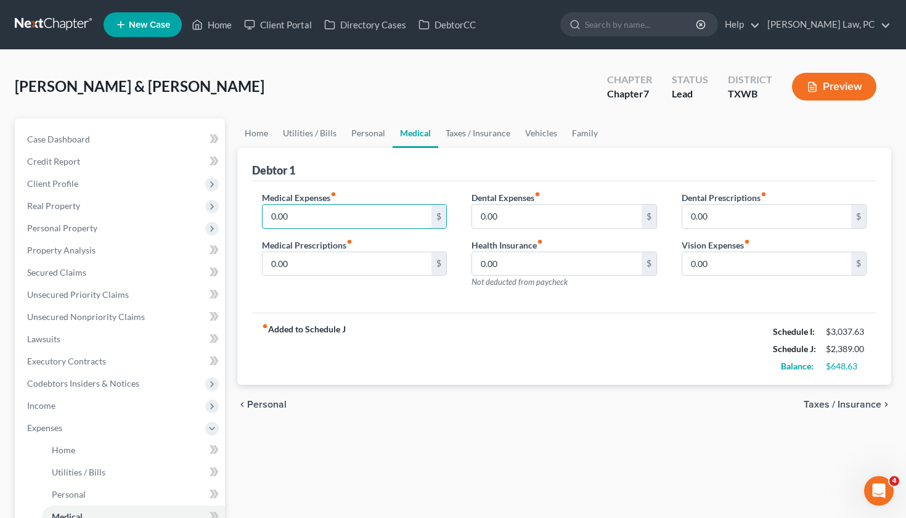
drag, startPoint x: 306, startPoint y: 212, endPoint x: 252, endPoint y: 212, distance: 53.6
click at [252, 212] on div "Medical Expenses fiber_manual_record 0.00 $ Medical Prescriptions fiber_manual_…" at bounding box center [355, 244] width 210 height 107
click at [536, 263] on input "0.00" at bounding box center [556, 263] width 169 height 23
click at [318, 210] on input "0.00" at bounding box center [347, 216] width 169 height 23
click at [319, 216] on input "0.00" at bounding box center [347, 216] width 169 height 23
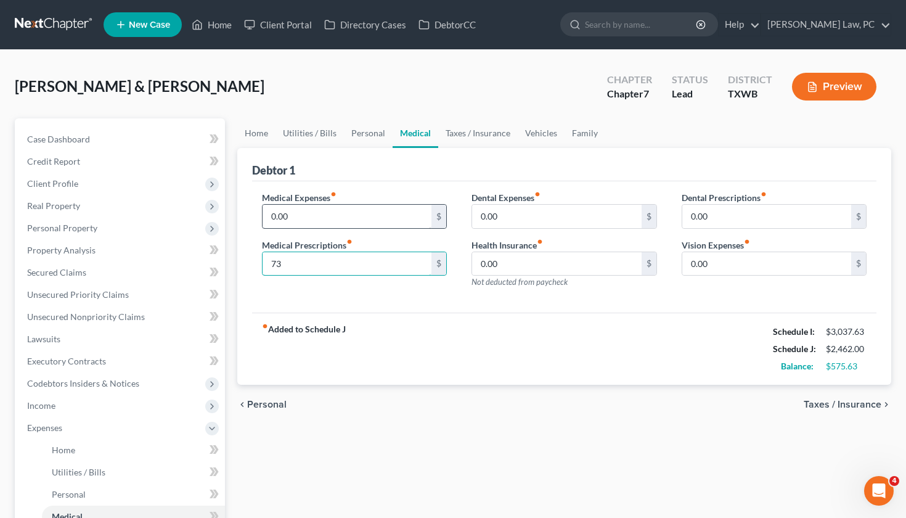
type input "73"
click at [295, 211] on input "0.00" at bounding box center [347, 216] width 169 height 23
click at [295, 266] on input "73" at bounding box center [347, 263] width 169 height 23
drag, startPoint x: 302, startPoint y: 214, endPoint x: 232, endPoint y: 214, distance: 70.3
click at [232, 214] on div "Home Utilities / Bills Personal Medical Taxes / Insurance Vehicles Family Debto…" at bounding box center [564, 451] width 667 height 667
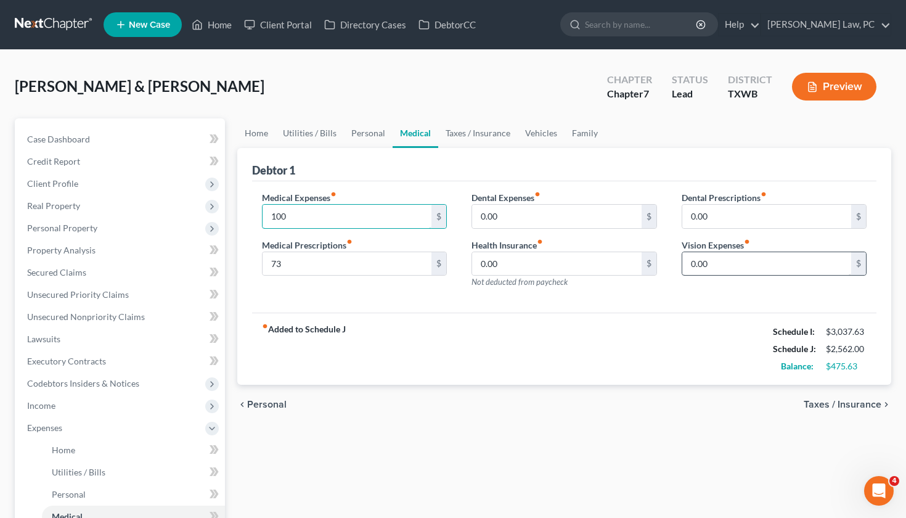
type input "100"
click at [716, 264] on input "0.00" at bounding box center [766, 263] width 169 height 23
click at [468, 134] on link "Taxes / Insurance" at bounding box center [477, 133] width 79 height 30
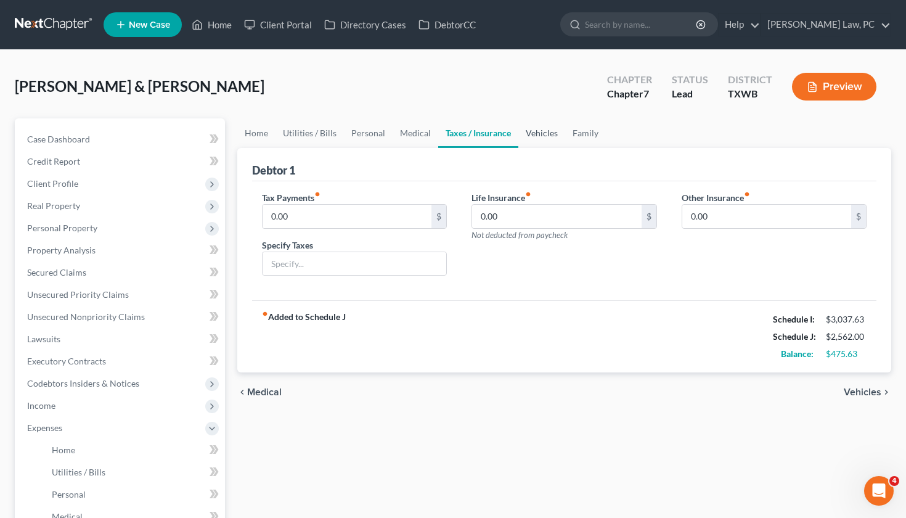
click at [551, 131] on link "Vehicles" at bounding box center [541, 133] width 47 height 30
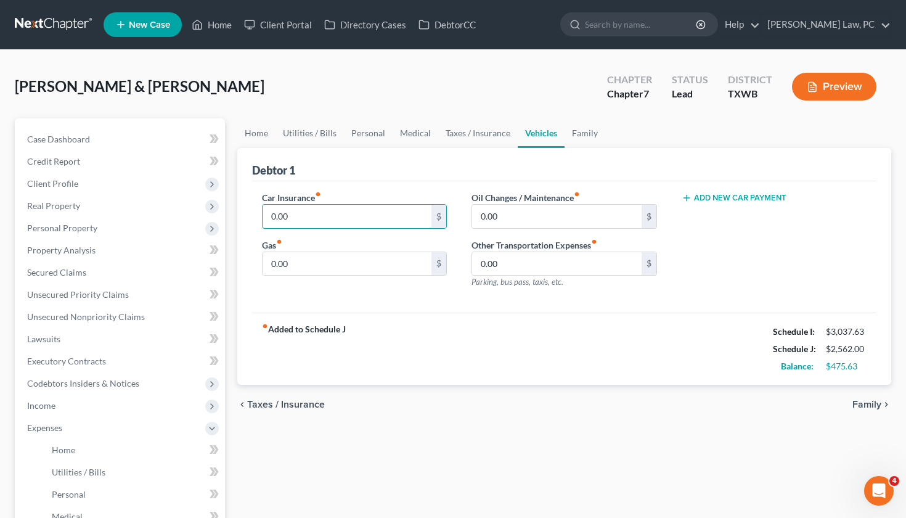
drag, startPoint x: 296, startPoint y: 214, endPoint x: 261, endPoint y: 214, distance: 35.7
click at [261, 214] on div "Car Insurance fiber_manual_record 0.00 $ Gas fiber_manual_record 0.00 $" at bounding box center [355, 244] width 210 height 107
type input "283"
click at [312, 269] on input "0.00" at bounding box center [347, 263] width 169 height 23
click at [312, 272] on input "0.00" at bounding box center [347, 263] width 169 height 23
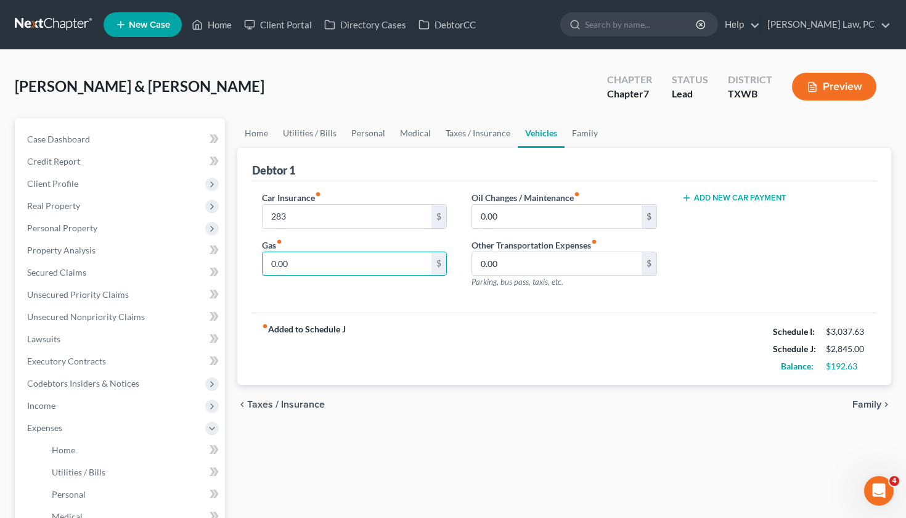
drag, startPoint x: 303, startPoint y: 261, endPoint x: 240, endPoint y: 261, distance: 62.9
click at [240, 261] on div "Debtor 1 Car Insurance fiber_manual_record 283 $ Gas fiber_manual_record 0.00 $…" at bounding box center [564, 266] width 654 height 237
type input "80"
click at [536, 213] on input "0.00" at bounding box center [556, 216] width 169 height 23
click at [584, 136] on link "Family" at bounding box center [585, 133] width 41 height 30
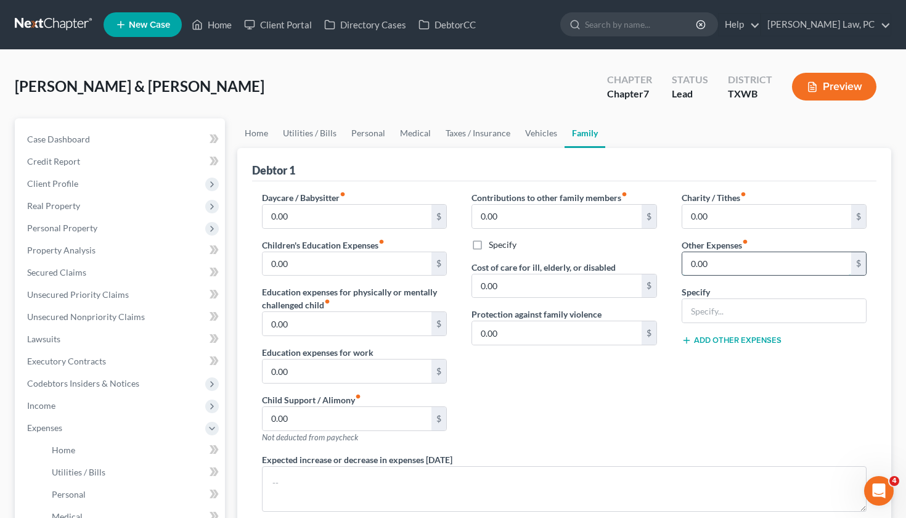
drag, startPoint x: 746, startPoint y: 260, endPoint x: 682, endPoint y: 259, distance: 64.7
click at [682, 259] on input "0.00" at bounding box center [766, 263] width 169 height 23
type input "60"
click at [710, 320] on input "text" at bounding box center [774, 310] width 184 height 23
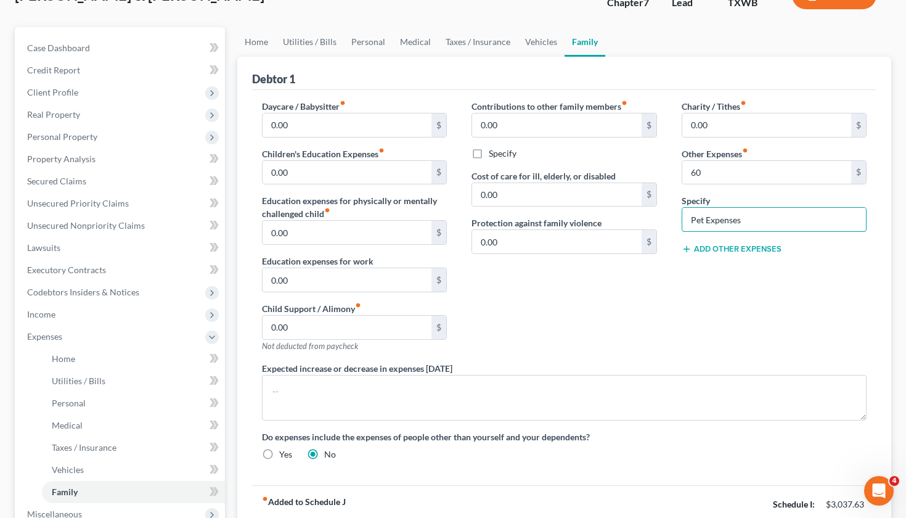
scroll to position [88, 0]
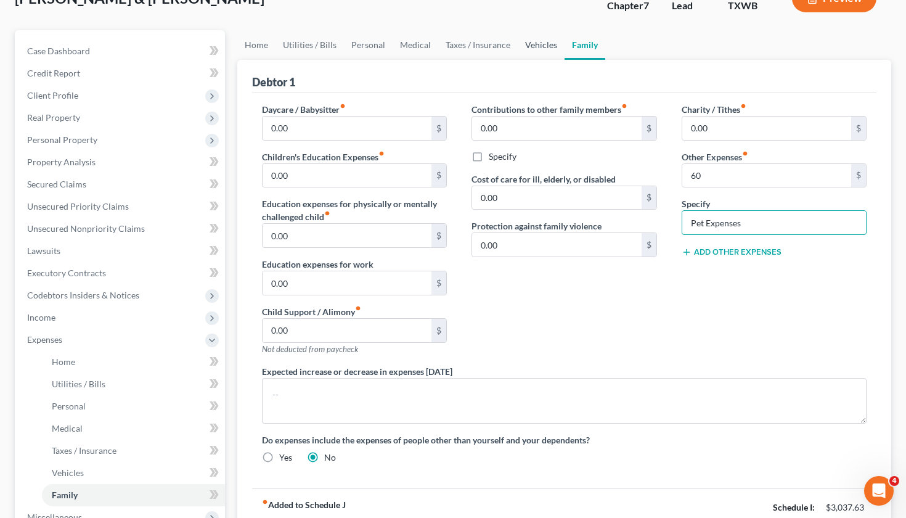
type input "Pet Expenses"
click at [544, 45] on link "Vehicles" at bounding box center [541, 45] width 47 height 30
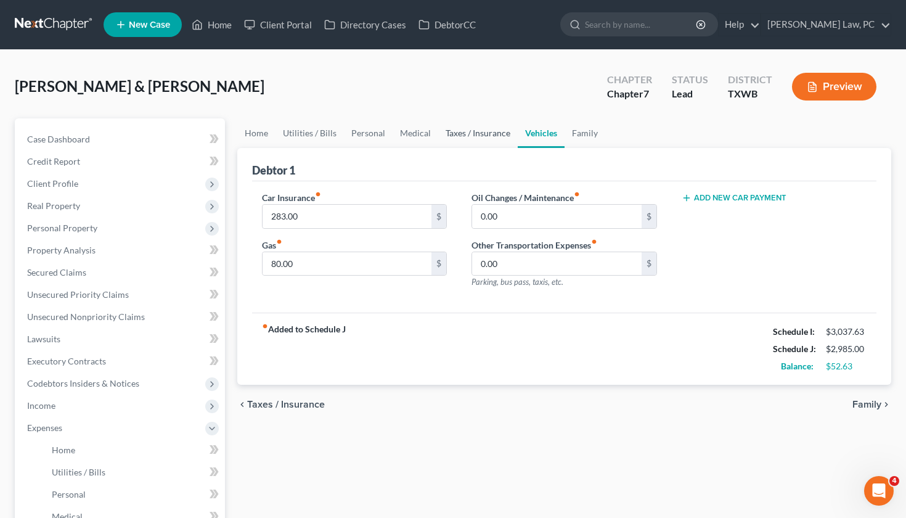
click at [487, 131] on link "Taxes / Insurance" at bounding box center [477, 133] width 79 height 30
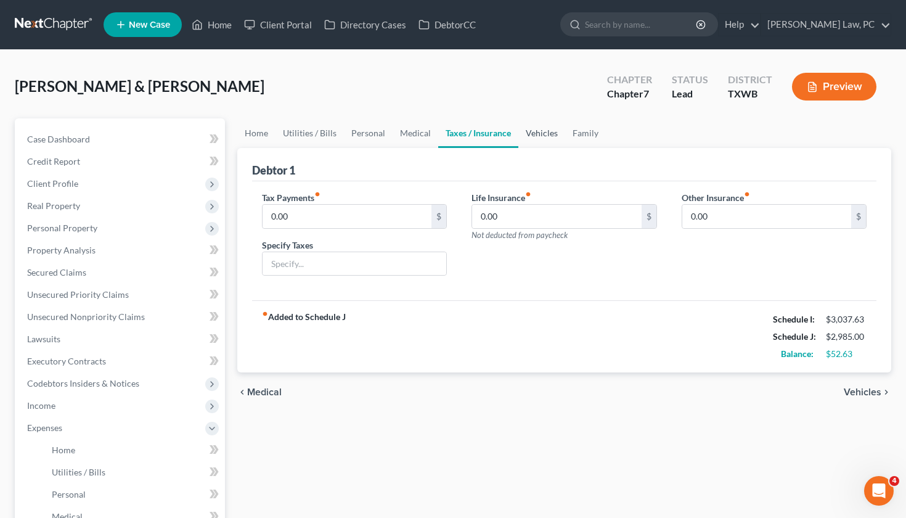
click at [548, 134] on link "Vehicles" at bounding box center [541, 133] width 47 height 30
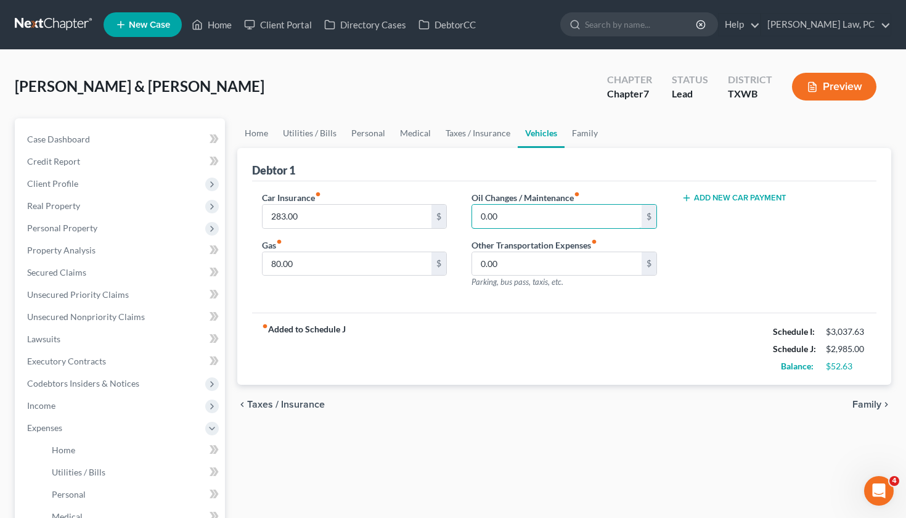
drag, startPoint x: 507, startPoint y: 214, endPoint x: 462, endPoint y: 213, distance: 45.0
click at [462, 213] on div "Oil Changes / Maintenance fiber_manual_record 0.00 $ Other Transportation Expen…" at bounding box center [564, 244] width 210 height 107
type input "20"
click at [479, 133] on link "Taxes / Insurance" at bounding box center [477, 133] width 79 height 30
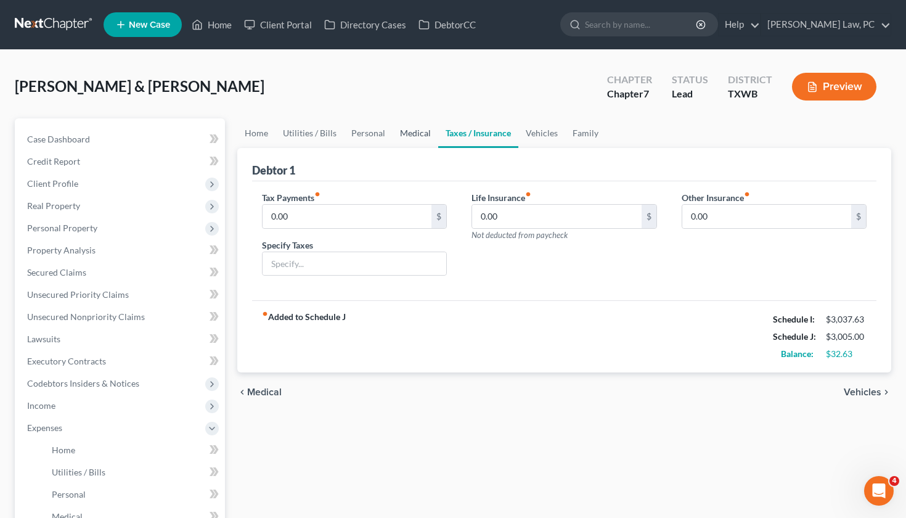
click at [410, 133] on link "Medical" at bounding box center [416, 133] width 46 height 30
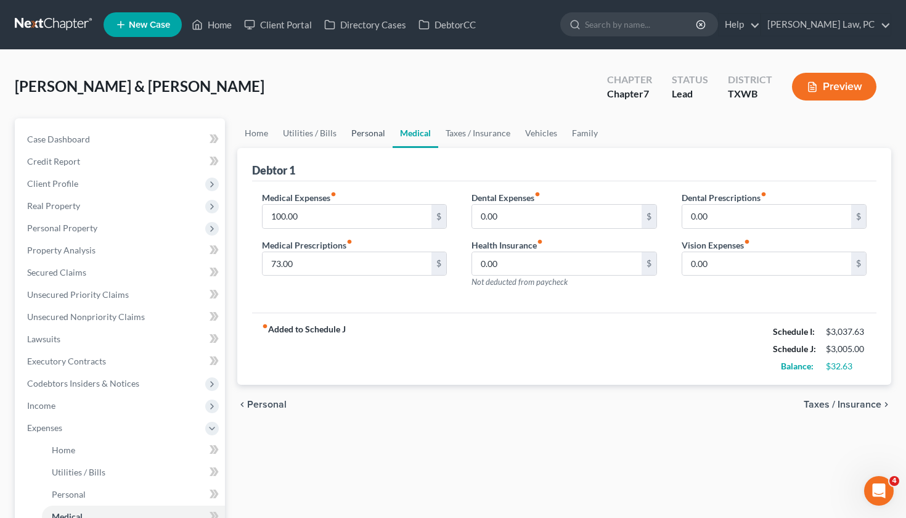
click at [359, 136] on link "Personal" at bounding box center [368, 133] width 49 height 30
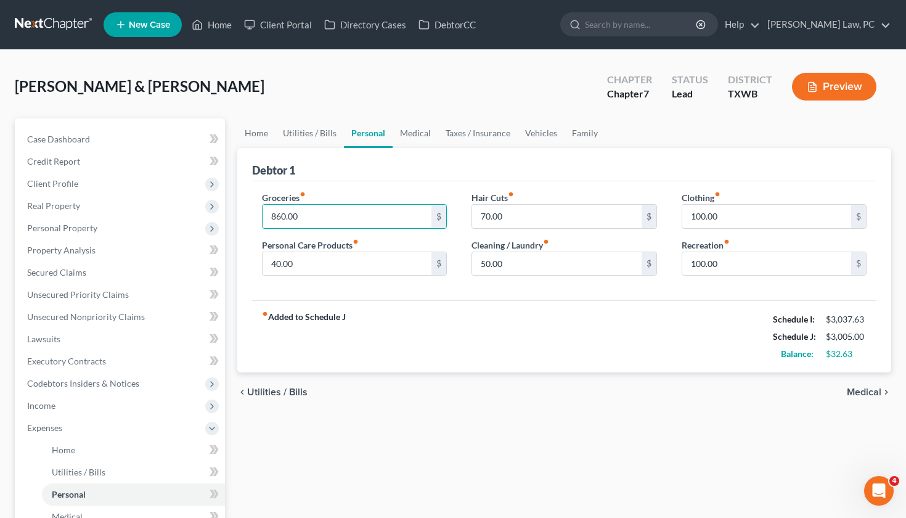
drag, startPoint x: 305, startPoint y: 215, endPoint x: 261, endPoint y: 215, distance: 44.4
click at [261, 215] on div "Groceries fiber_manual_record 860.00 $ Personal Care Products fiber_manual_reco…" at bounding box center [355, 238] width 210 height 95
type input "850"
click at [519, 301] on div "fiber_manual_record Added to Schedule J Schedule I: $3,037.63 Schedule J: $2,99…" at bounding box center [564, 336] width 625 height 72
click at [319, 129] on link "Utilities / Bills" at bounding box center [309, 133] width 68 height 30
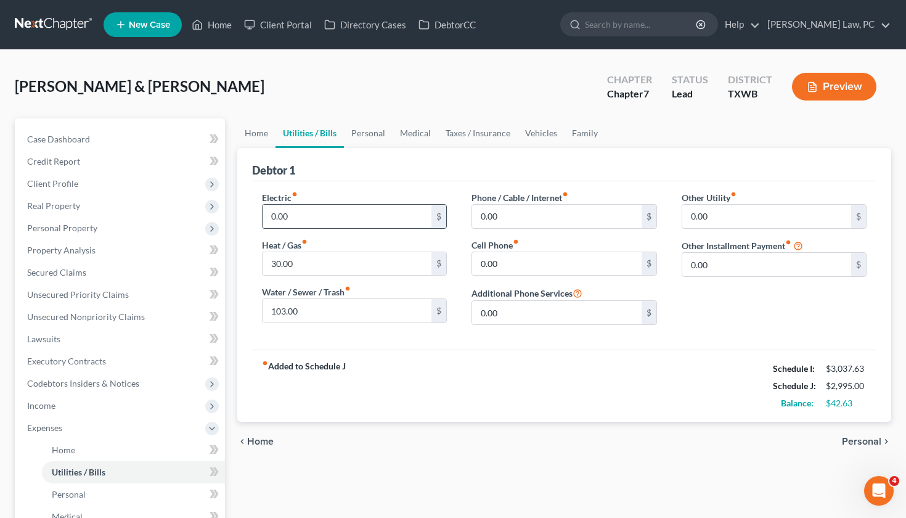
click at [298, 218] on input "0.00" at bounding box center [347, 216] width 169 height 23
drag, startPoint x: 298, startPoint y: 218, endPoint x: 258, endPoint y: 216, distance: 39.5
click at [258, 216] on div "Electric fiber_manual_record 0.00 $ Heat / Gas fiber_manual_record 30.00 $ Wate…" at bounding box center [355, 263] width 210 height 144
type input "250"
click at [354, 129] on link "Personal" at bounding box center [368, 133] width 49 height 30
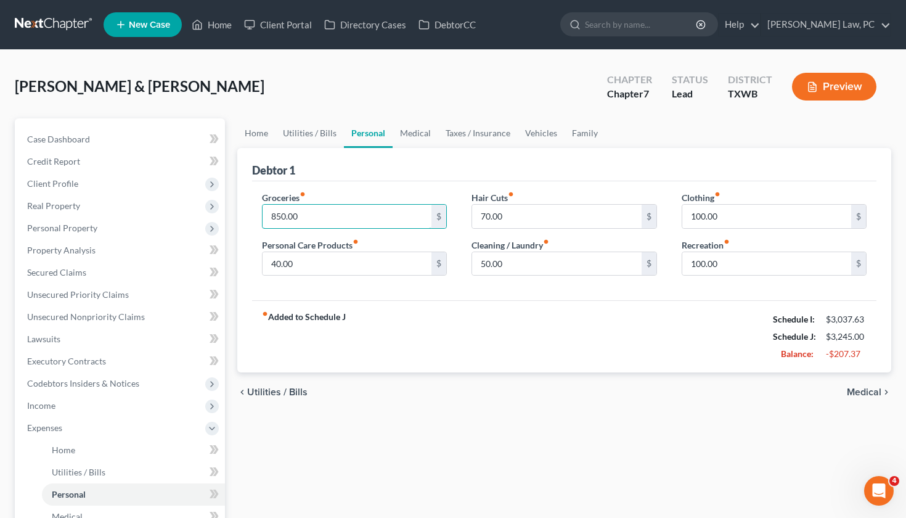
drag, startPoint x: 319, startPoint y: 216, endPoint x: 254, endPoint y: 211, distance: 64.9
click at [254, 211] on div "Groceries fiber_manual_record 850.00 $ Personal Care Products fiber_manual_reco…" at bounding box center [355, 238] width 210 height 95
type input "600"
click at [375, 185] on div "Groceries fiber_manual_record 600 $ Personal Care Products fiber_manual_record …" at bounding box center [564, 241] width 625 height 120
type input "35"
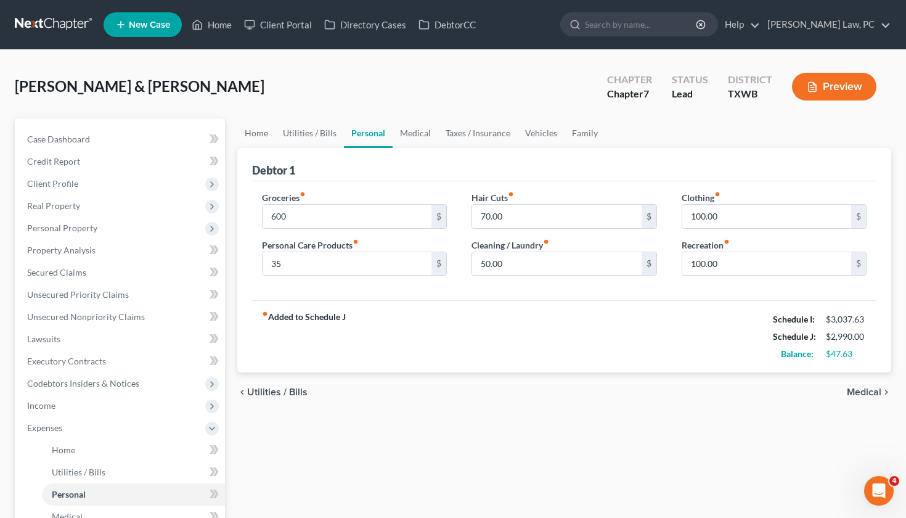
click at [540, 285] on div "Hair Cuts fiber_manual_record 70.00 $ Cleaning / Laundry fiber_manual_record 50…" at bounding box center [564, 238] width 210 height 95
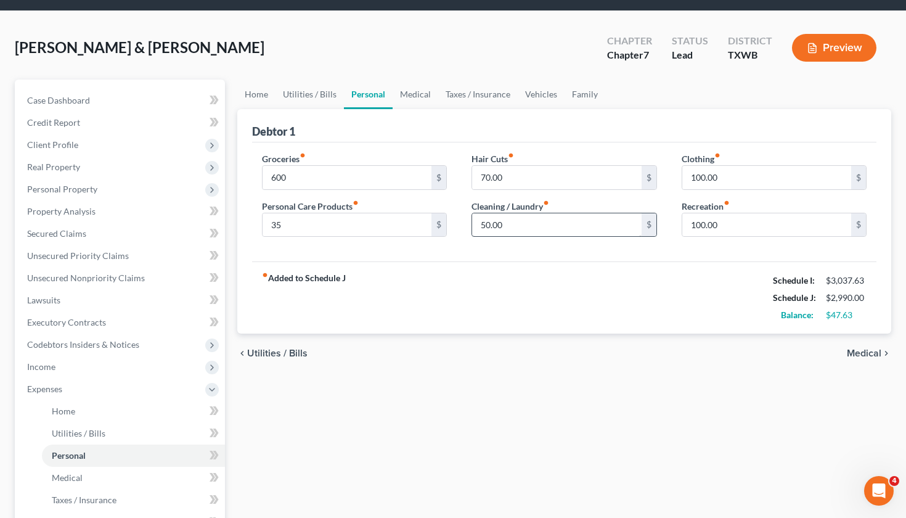
scroll to position [49, 0]
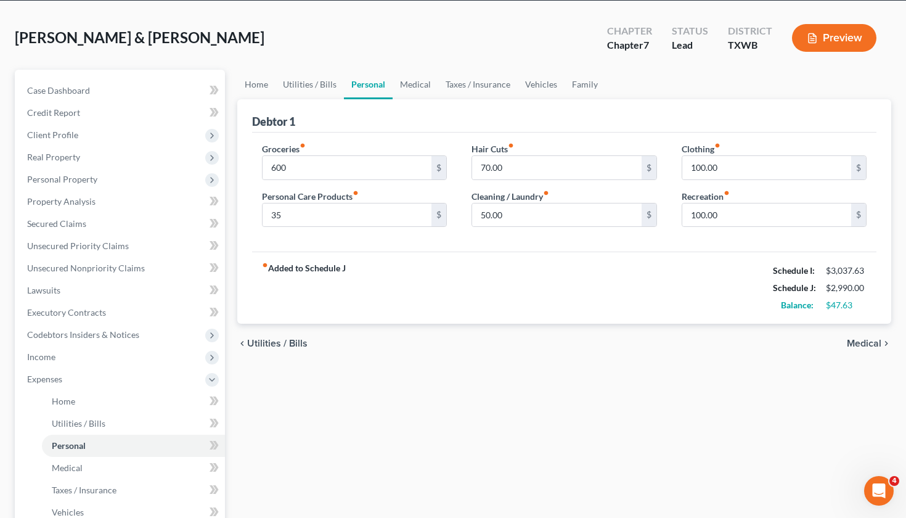
click at [521, 283] on div "fiber_manual_record Added to Schedule J Schedule I: $3,037.63 Schedule J: $2,99…" at bounding box center [564, 287] width 625 height 72
click at [577, 89] on link "Family" at bounding box center [585, 85] width 41 height 30
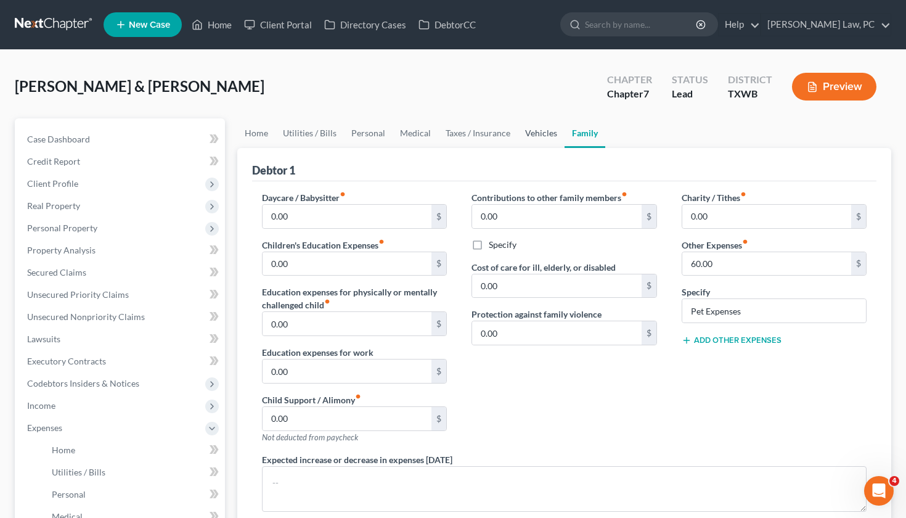
click at [540, 134] on link "Vehicles" at bounding box center [541, 133] width 47 height 30
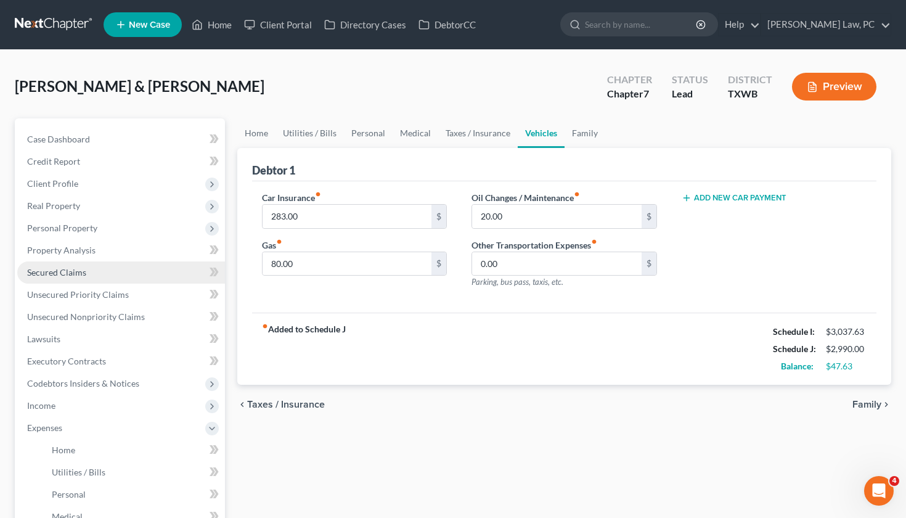
click at [59, 262] on link "Secured Claims" at bounding box center [121, 272] width 208 height 22
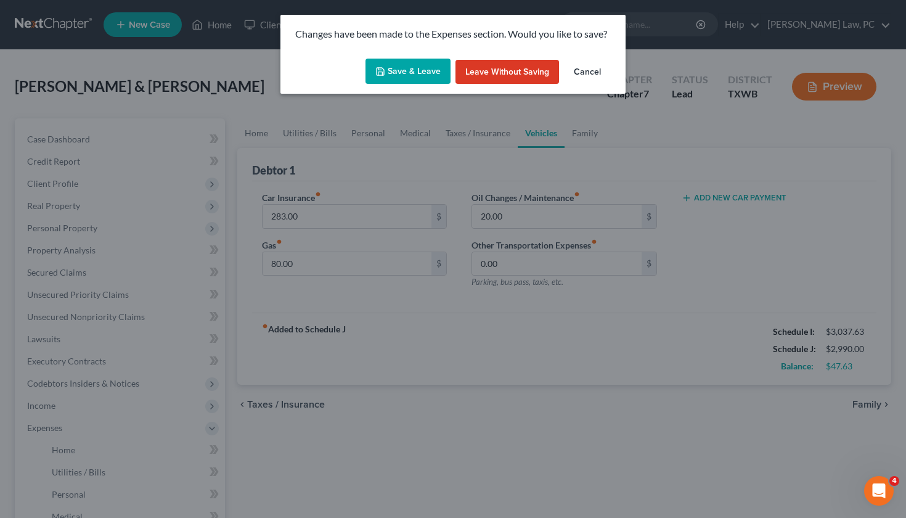
click at [385, 73] on icon "button" at bounding box center [380, 72] width 10 height 10
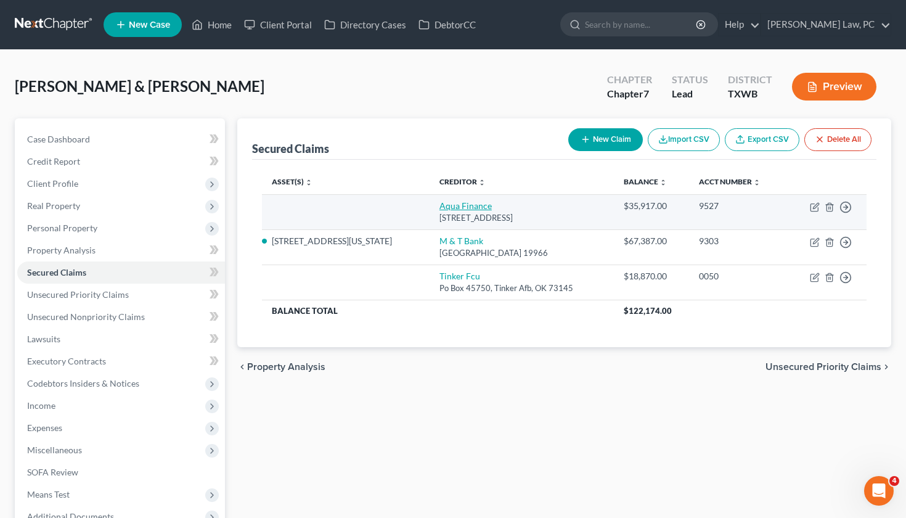
click at [439, 208] on link "Aqua Finance" at bounding box center [465, 205] width 52 height 10
select select "52"
select select "0"
select select "2"
select select "0"
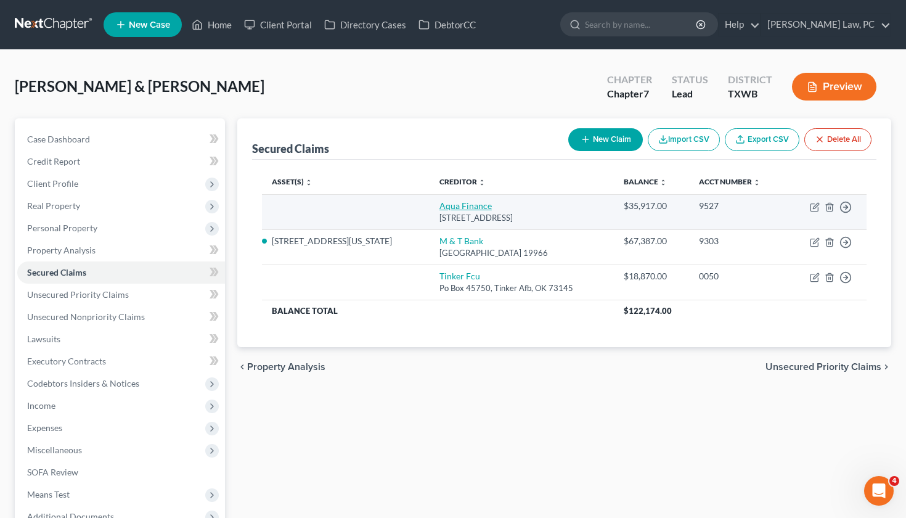
select select "1"
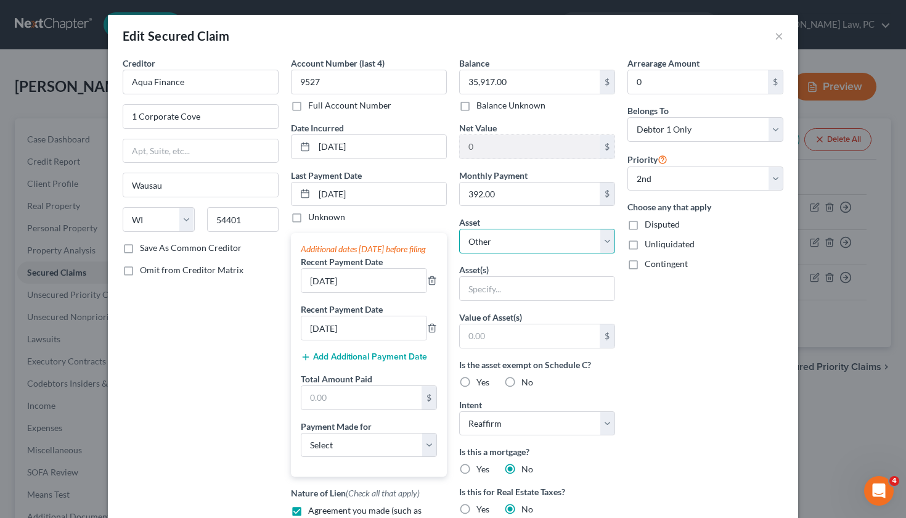
scroll to position [33, 0]
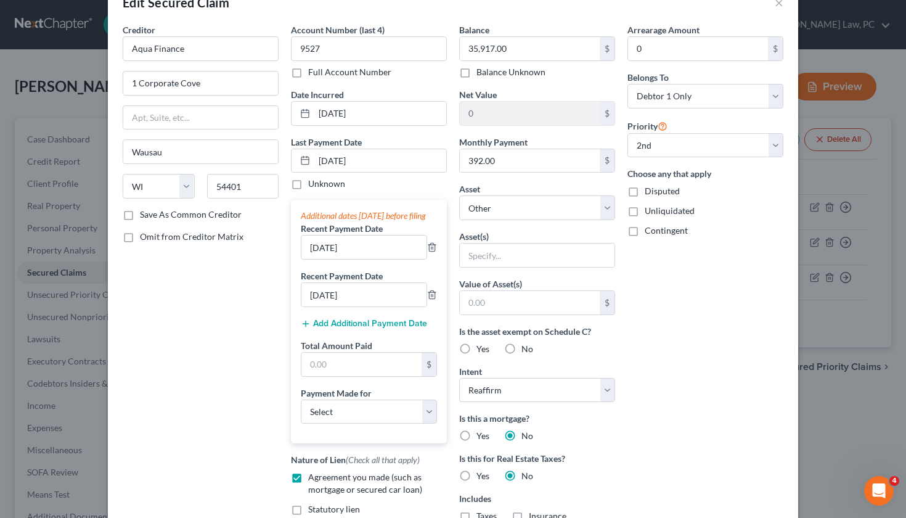
click at [483, 349] on span "Yes" at bounding box center [482, 348] width 13 height 10
click at [483, 349] on input "Yes" at bounding box center [485, 347] width 8 height 8
radio input "true"
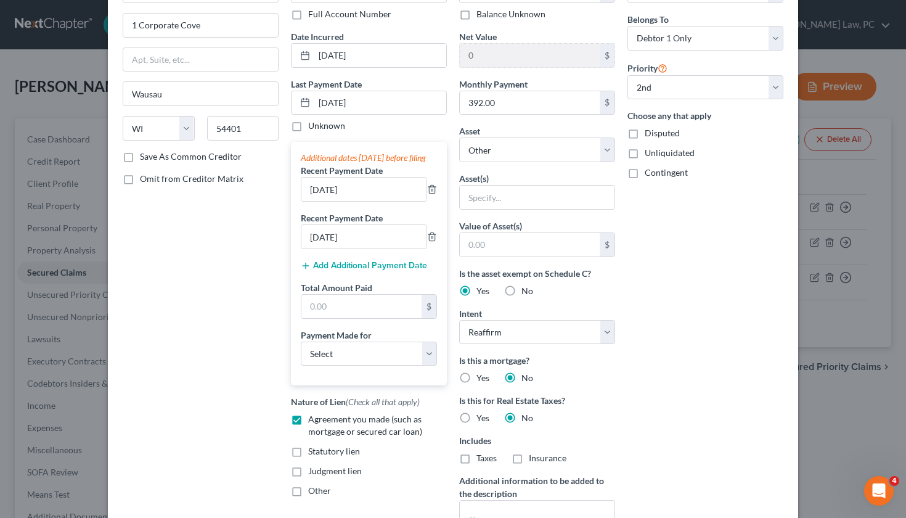
scroll to position [101, 0]
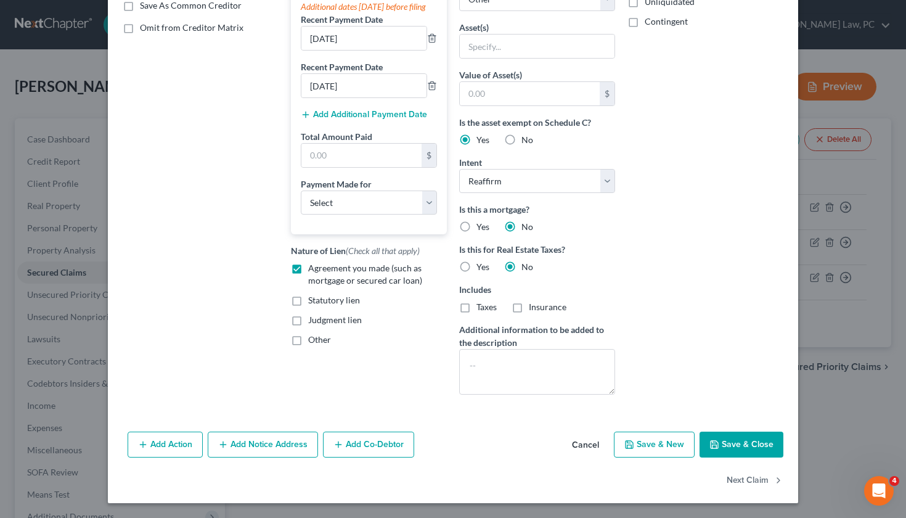
click at [730, 439] on button "Save & Close" at bounding box center [741, 444] width 84 height 26
select select
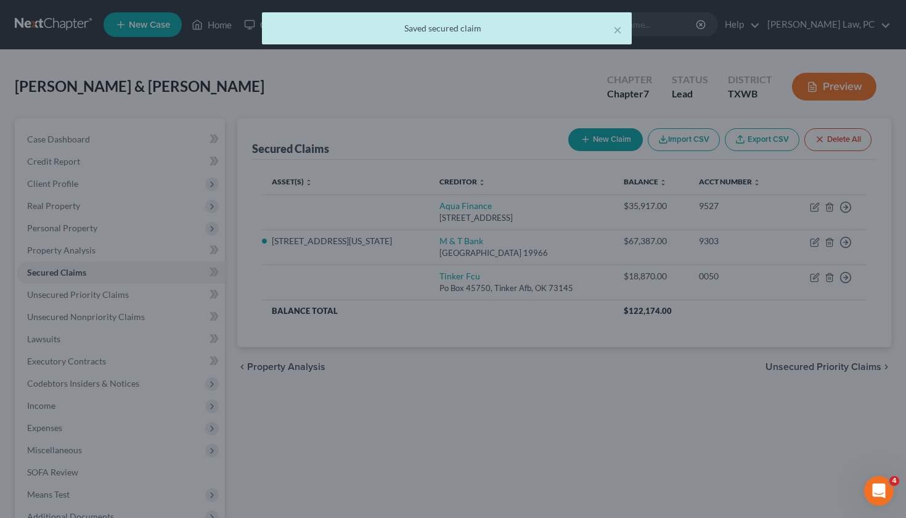
scroll to position [206, 0]
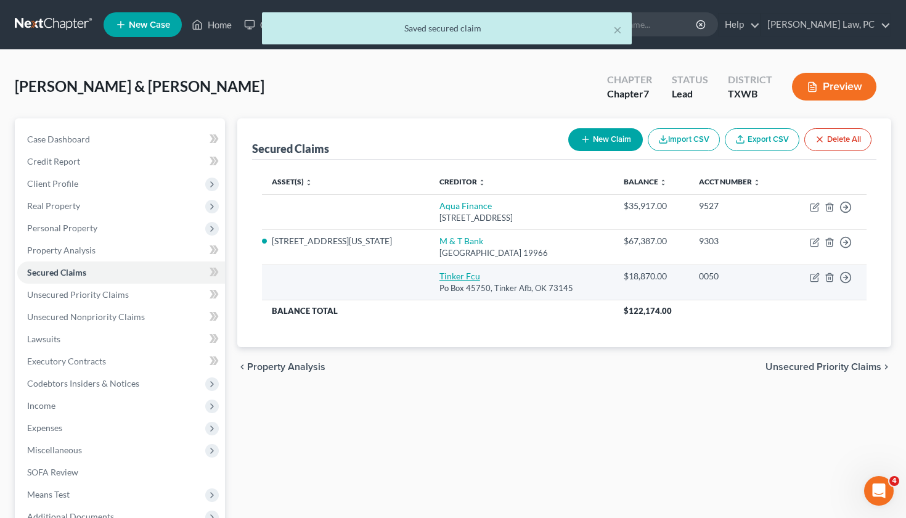
click at [439, 277] on link "Tinker Fcu" at bounding box center [459, 276] width 41 height 10
select select "37"
select select "0"
select select "2"
select select "0"
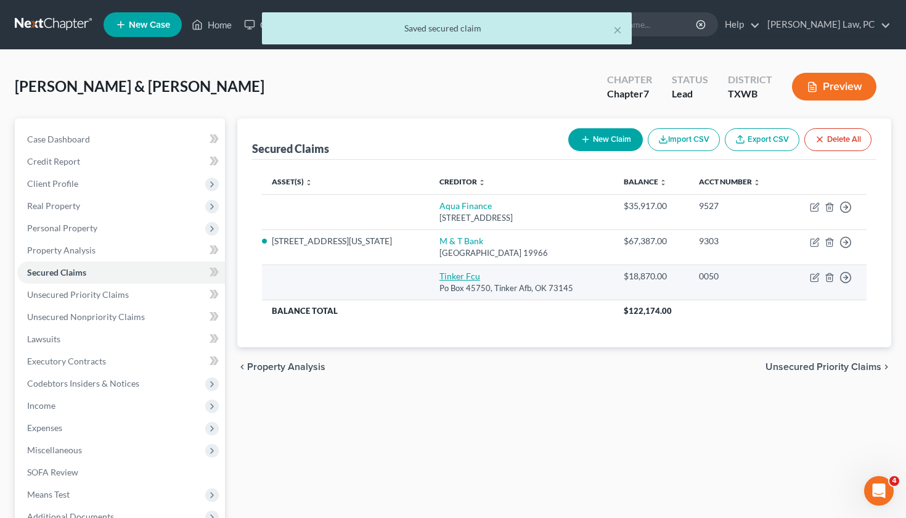
select select "2"
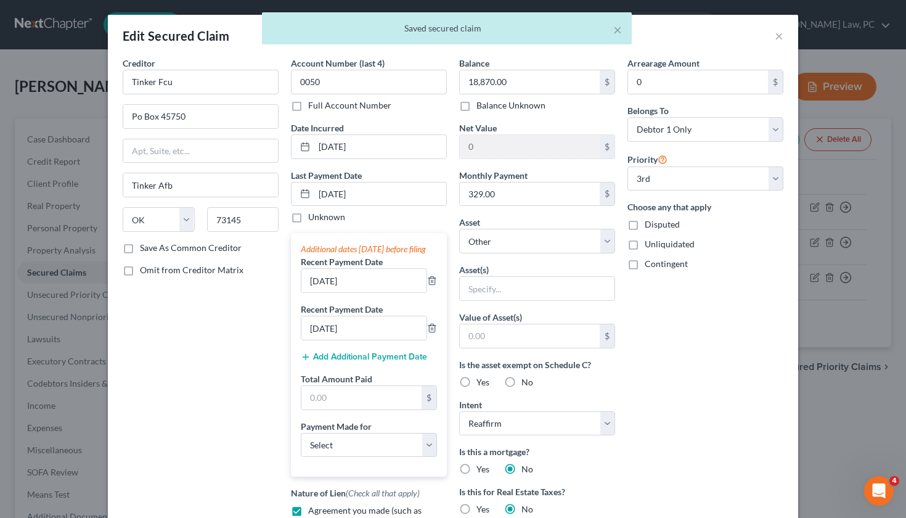
click at [779, 36] on body "Home New Case Client Portal Directory Cases DebtorCC Hooman Khoshnood Law, PC p…" at bounding box center [453, 338] width 906 height 677
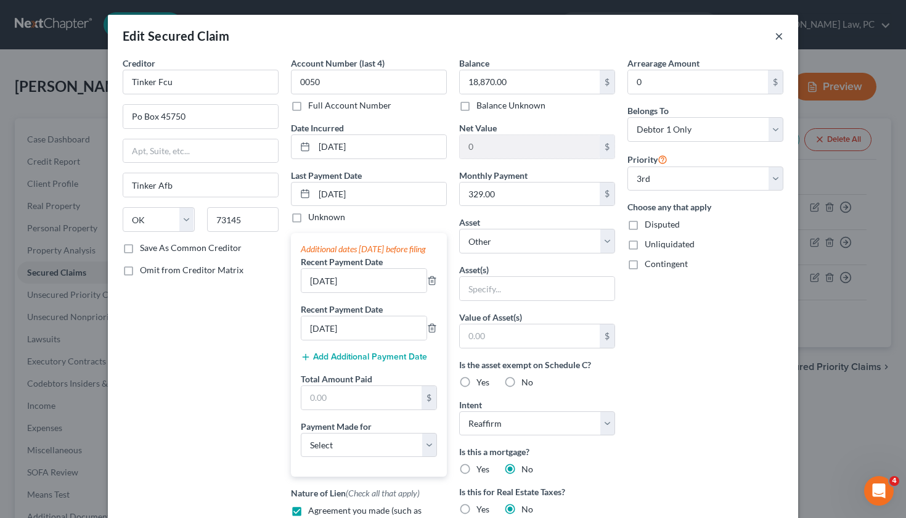
click at [779, 37] on button "×" at bounding box center [779, 35] width 9 height 15
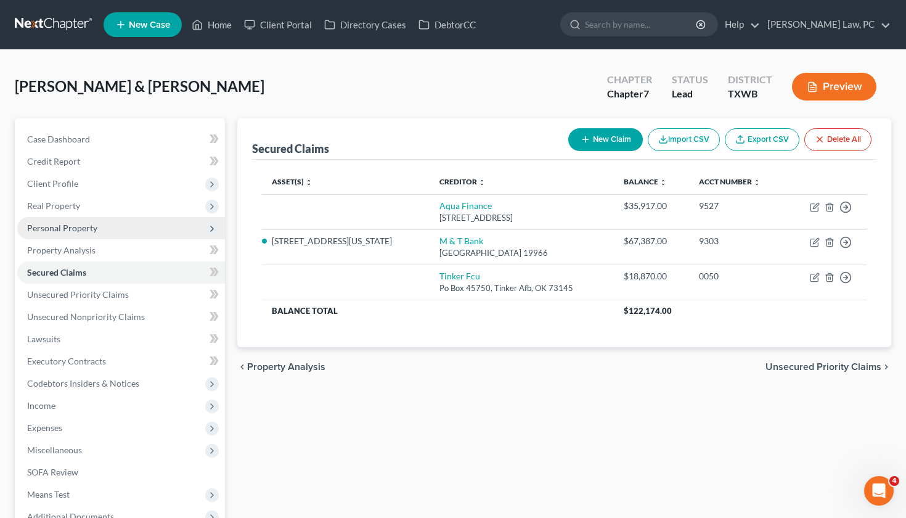
click at [76, 227] on span "Personal Property" at bounding box center [62, 227] width 70 height 10
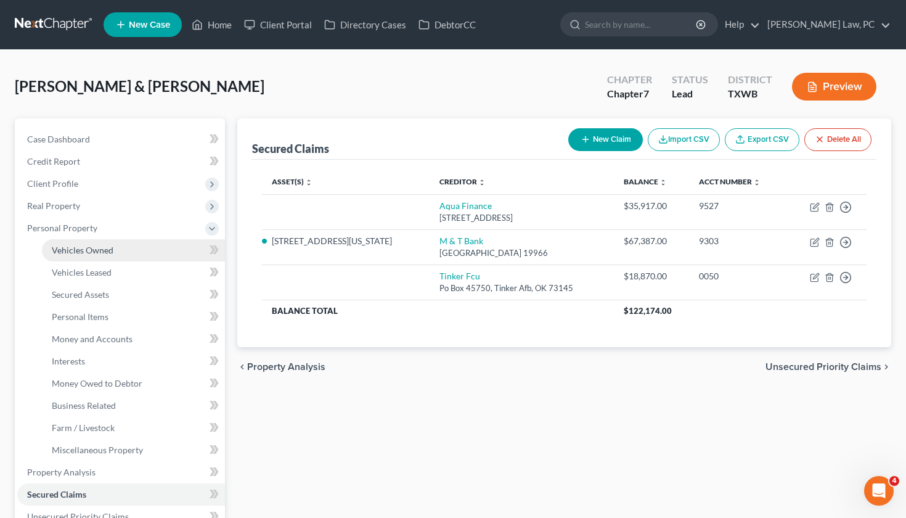
click at [92, 255] on link "Vehicles Owned" at bounding box center [133, 250] width 183 height 22
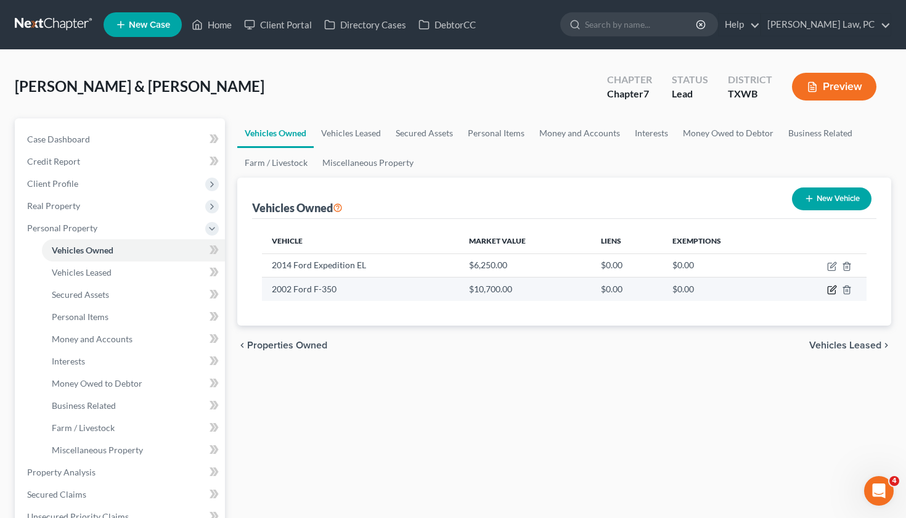
click at [833, 285] on icon "button" at bounding box center [832, 290] width 10 height 10
select select "0"
select select "24"
select select "2"
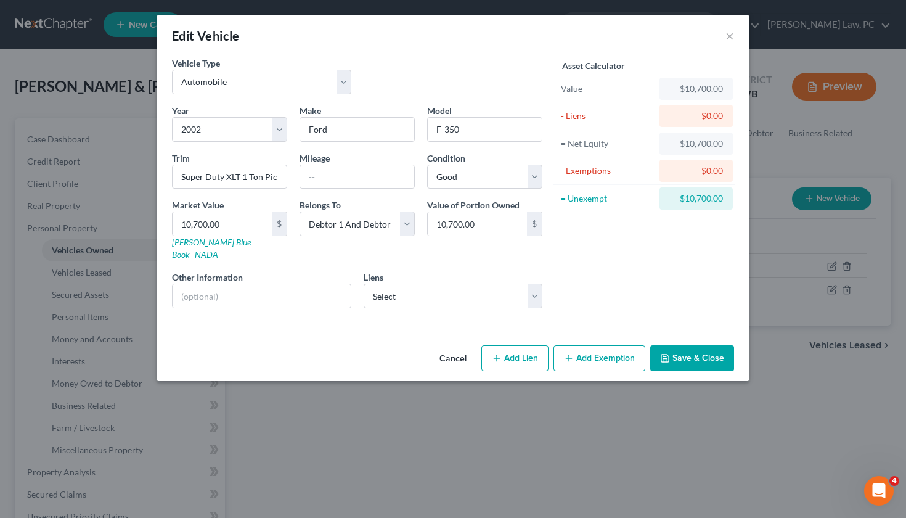
click at [590, 349] on button "Add Exemption" at bounding box center [599, 358] width 92 height 26
select select "2"
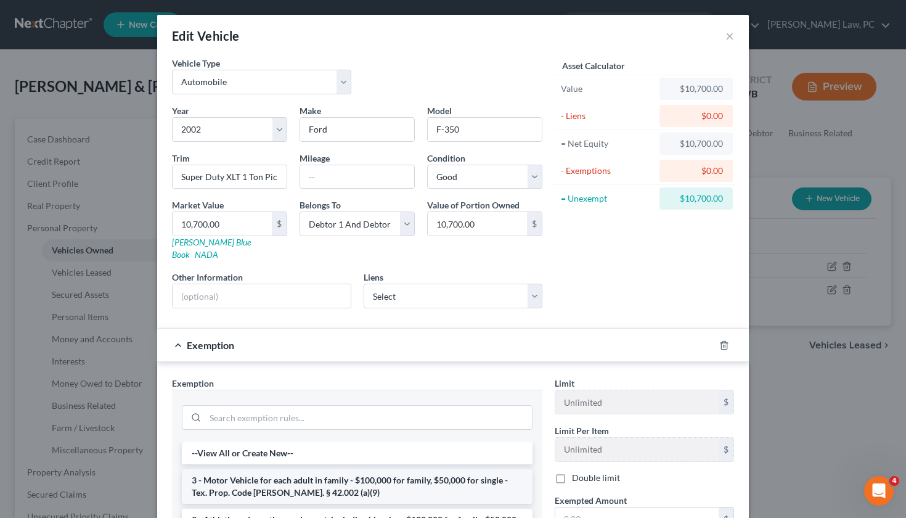
click at [307, 469] on li "3 - Motor Vehicle for each adult in family - $100,000 for family, $50,000 for s…" at bounding box center [357, 486] width 351 height 35
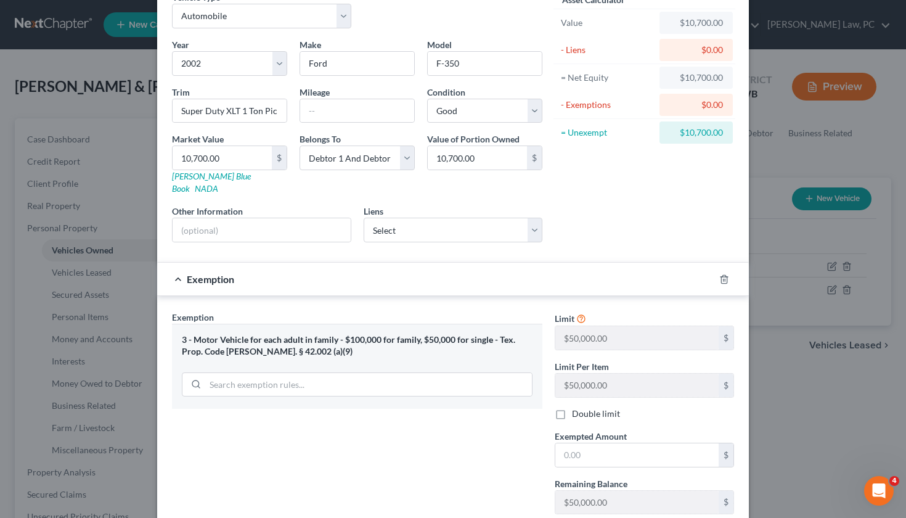
scroll to position [67, 0]
click at [581, 446] on input "text" at bounding box center [636, 453] width 163 height 23
type input "10,700"
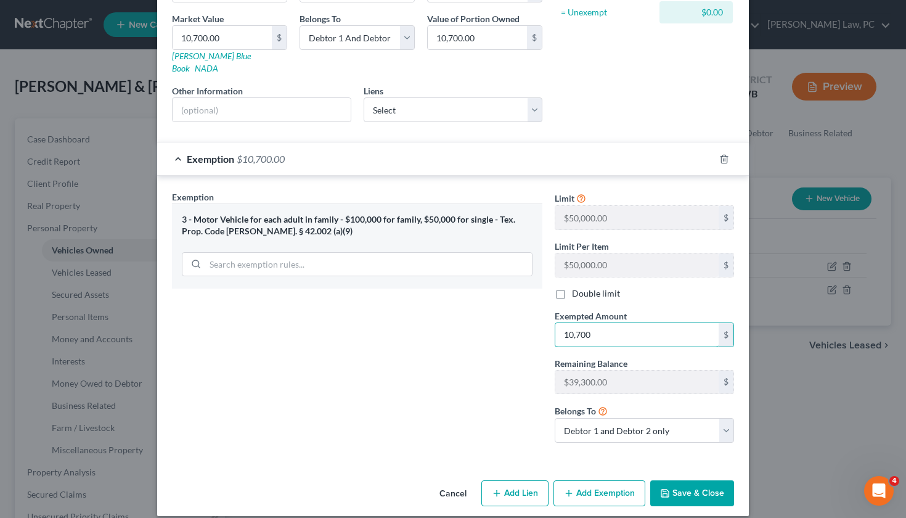
scroll to position [185, 0]
click at [682, 481] on button "Save & Close" at bounding box center [692, 494] width 84 height 26
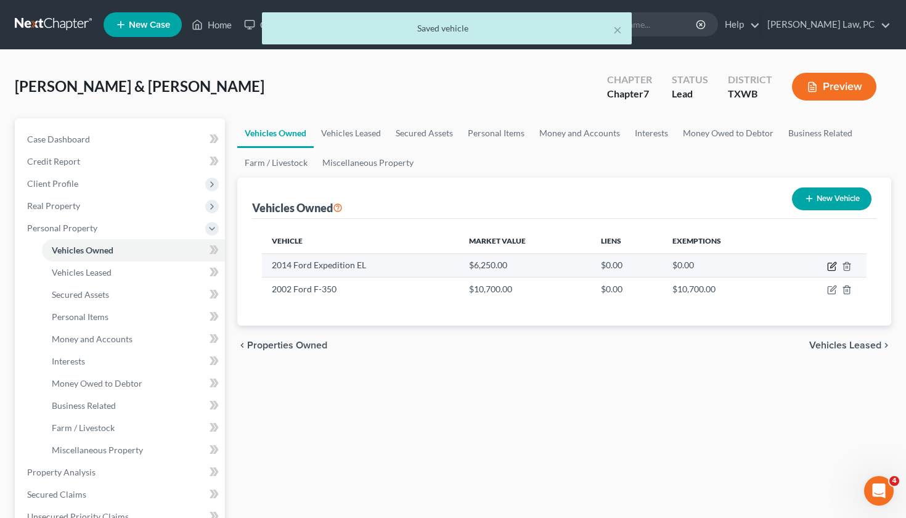
click at [832, 266] on icon "button" at bounding box center [832, 266] width 10 height 10
select select "0"
select select "12"
select select "3"
select select "2"
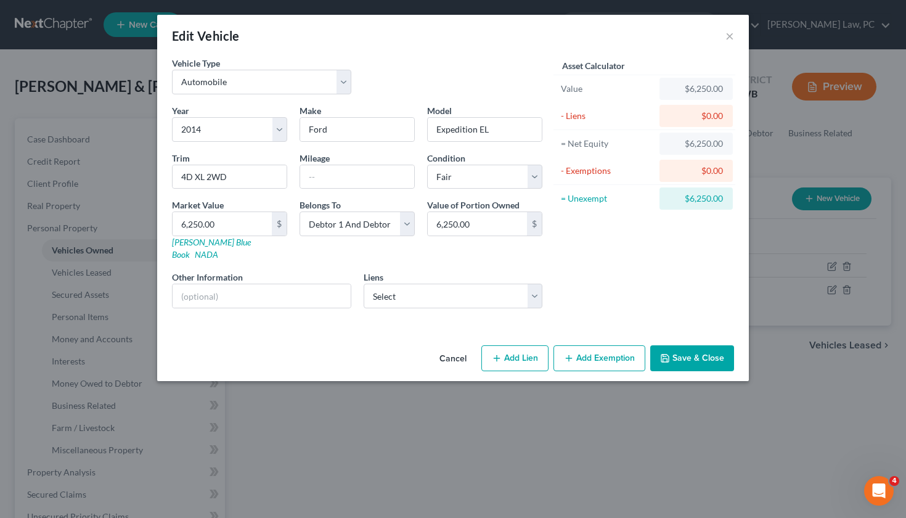
click at [564, 353] on button "Add Exemption" at bounding box center [599, 358] width 92 height 26
select select "2"
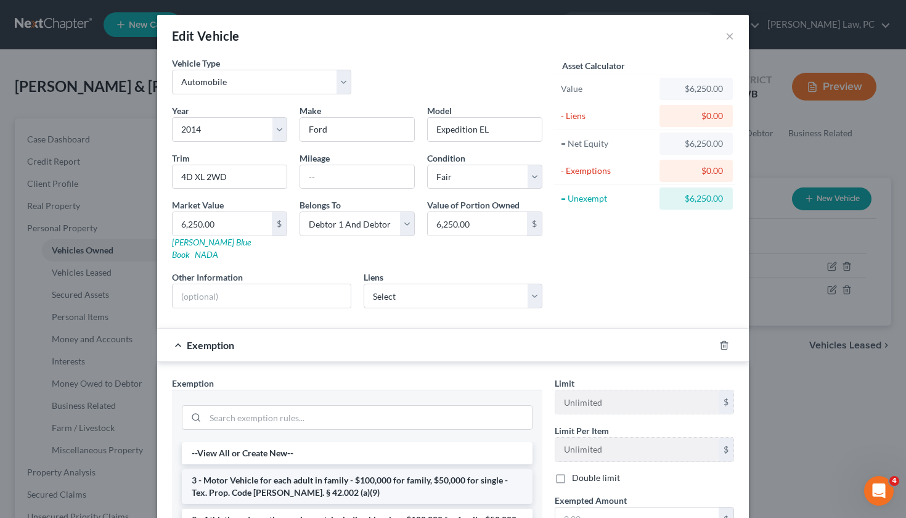
click at [323, 476] on li "3 - Motor Vehicle for each adult in family - $100,000 for family, $50,000 for s…" at bounding box center [357, 486] width 351 height 35
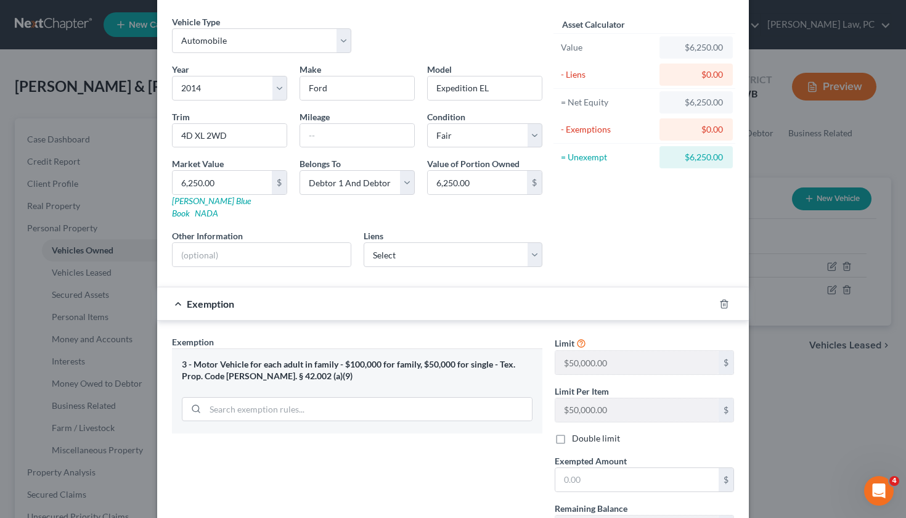
scroll to position [42, 0]
click at [627, 467] on input "text" at bounding box center [636, 478] width 163 height 23
type input "6,250"
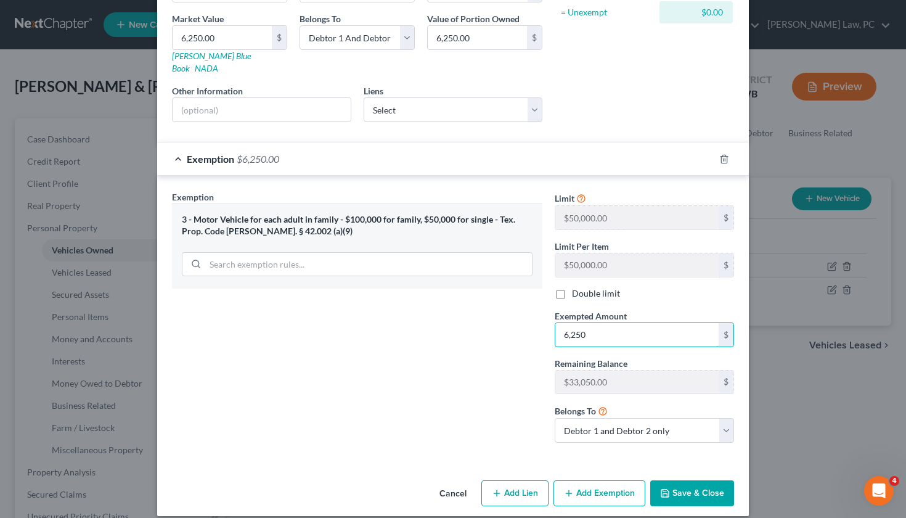
scroll to position [185, 0]
click at [702, 481] on button "Save & Close" at bounding box center [692, 494] width 84 height 26
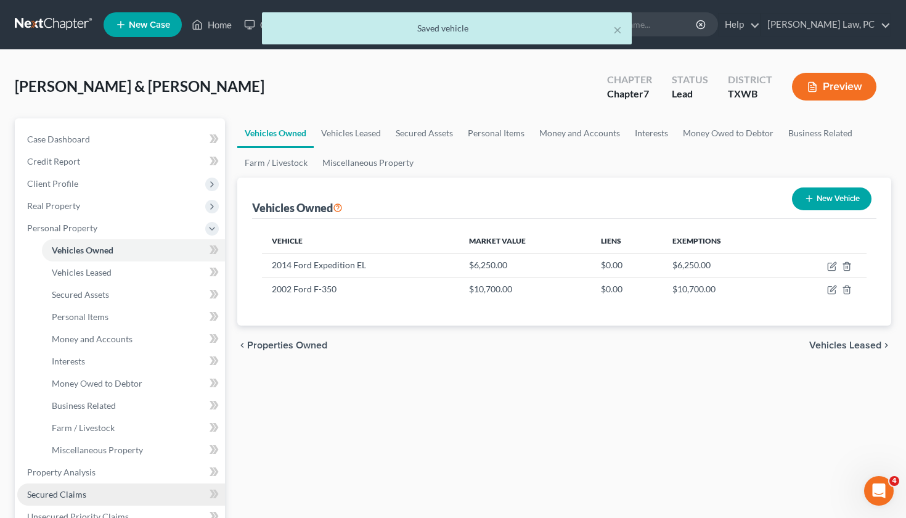
click at [65, 487] on link "Secured Claims" at bounding box center [121, 494] width 208 height 22
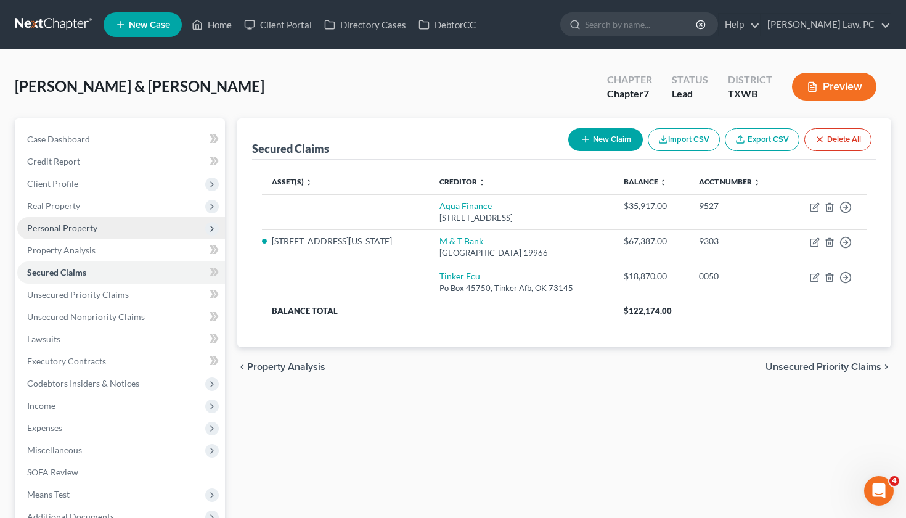
click at [81, 230] on span "Personal Property" at bounding box center [62, 227] width 70 height 10
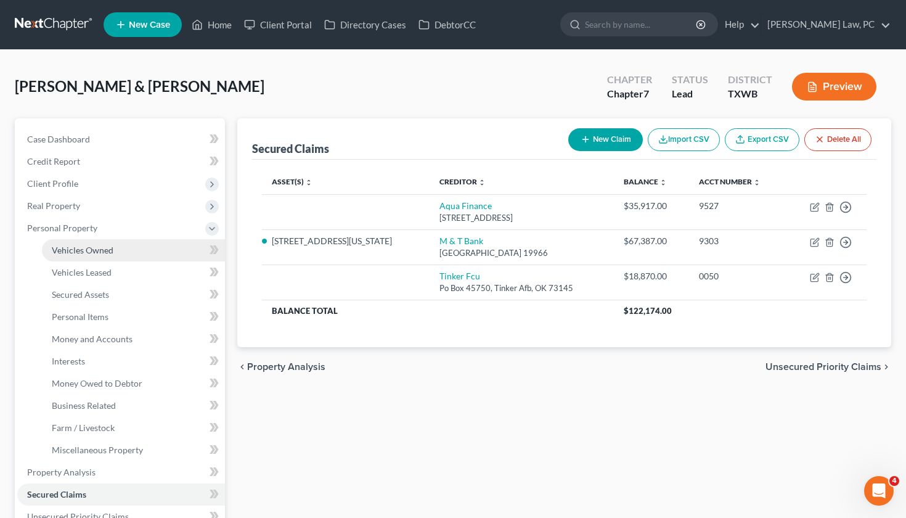
click at [108, 252] on span "Vehicles Owned" at bounding box center [83, 250] width 62 height 10
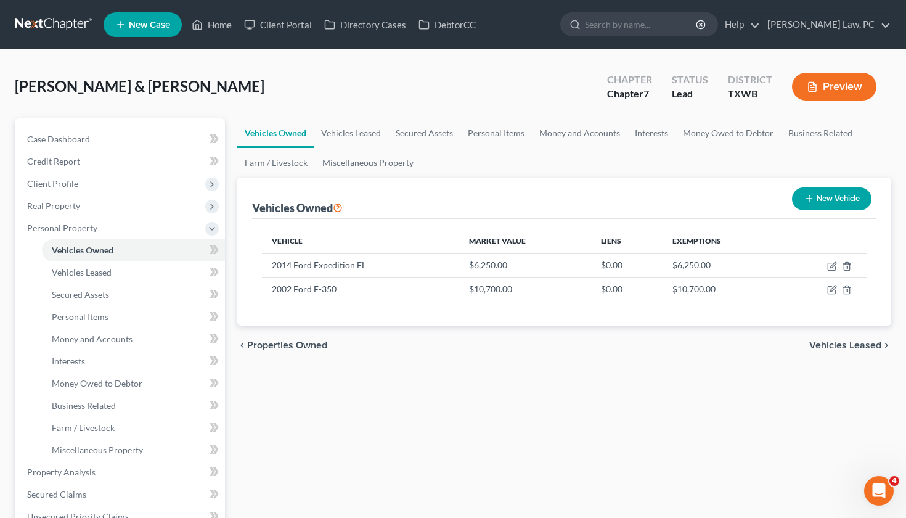
click at [830, 201] on button "New Vehicle" at bounding box center [831, 198] width 79 height 23
select select "0"
select select "2"
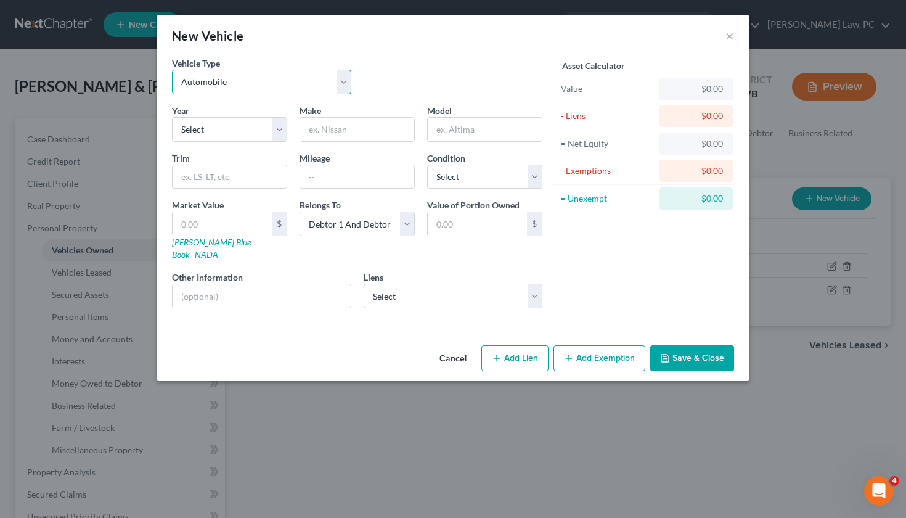
select select "7"
select select "8"
click at [333, 126] on input "text" at bounding box center [357, 129] width 114 height 23
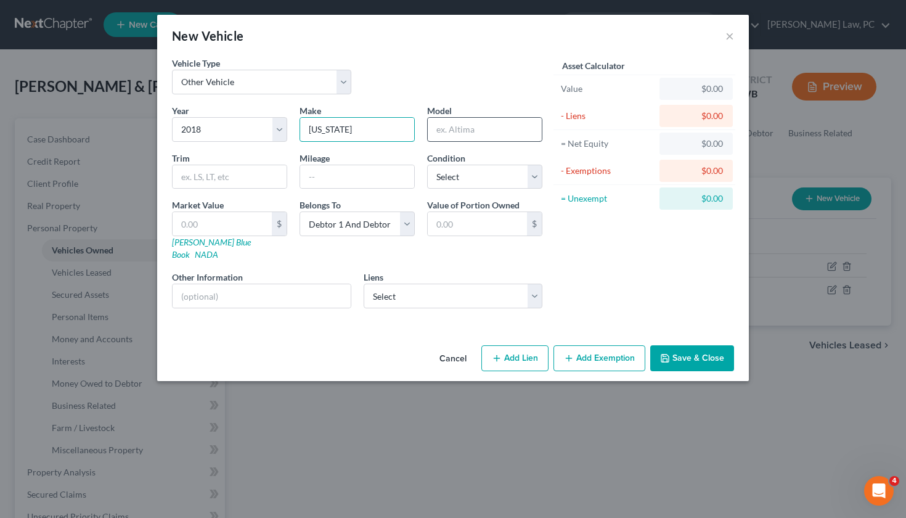
type input "Montana"
click at [481, 131] on input "text" at bounding box center [485, 129] width 114 height 23
type input "High Country"
click at [227, 179] on input "text" at bounding box center [230, 176] width 114 height 23
type input "381th"
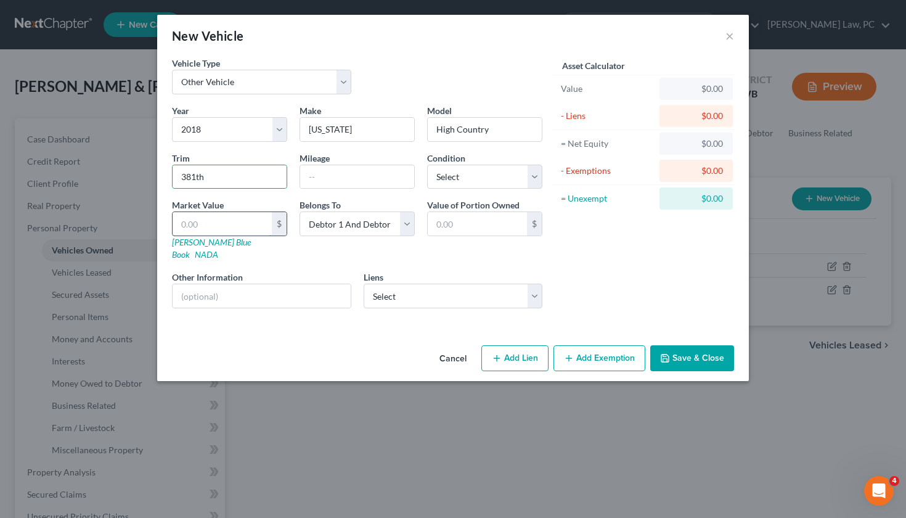
click at [234, 232] on input "text" at bounding box center [222, 223] width 99 height 23
paste input "38,950"
type input "38,950"
type input "38,950.00"
type input "38,950"
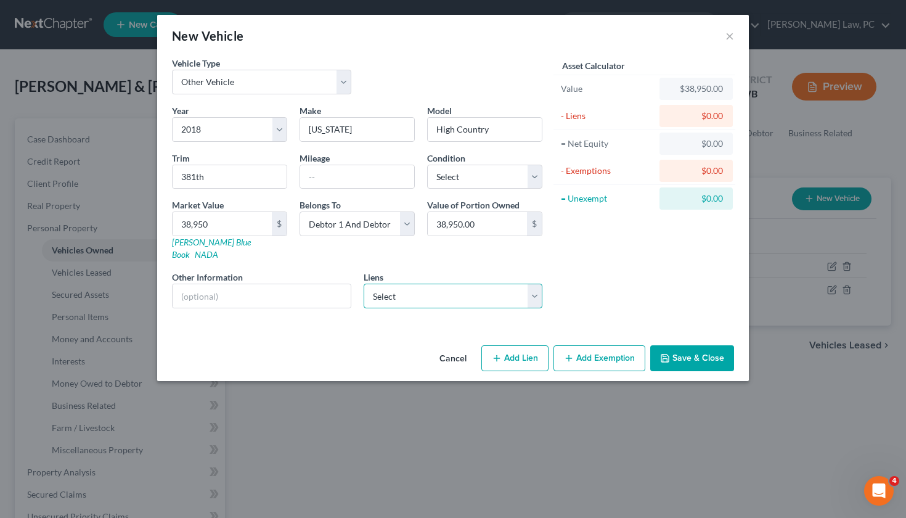
select select "0"
select select
select select "52"
select select "0"
select select "1"
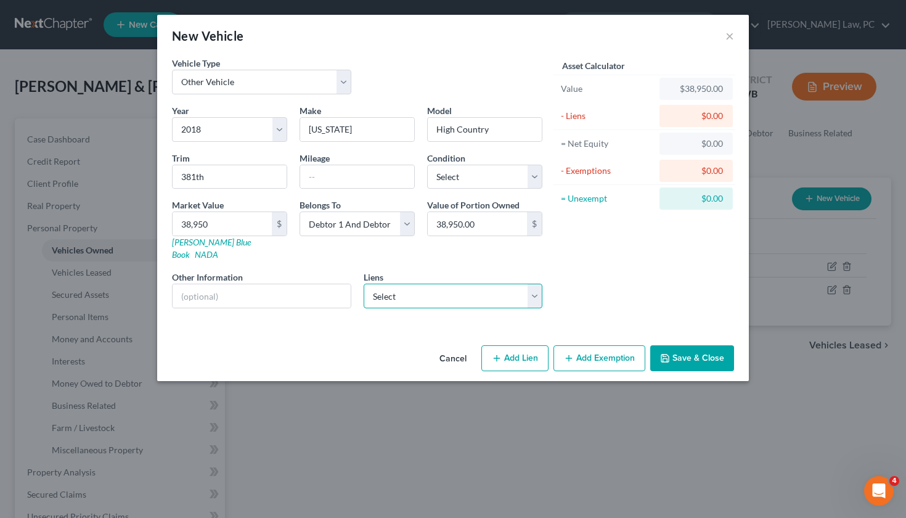
select select "2"
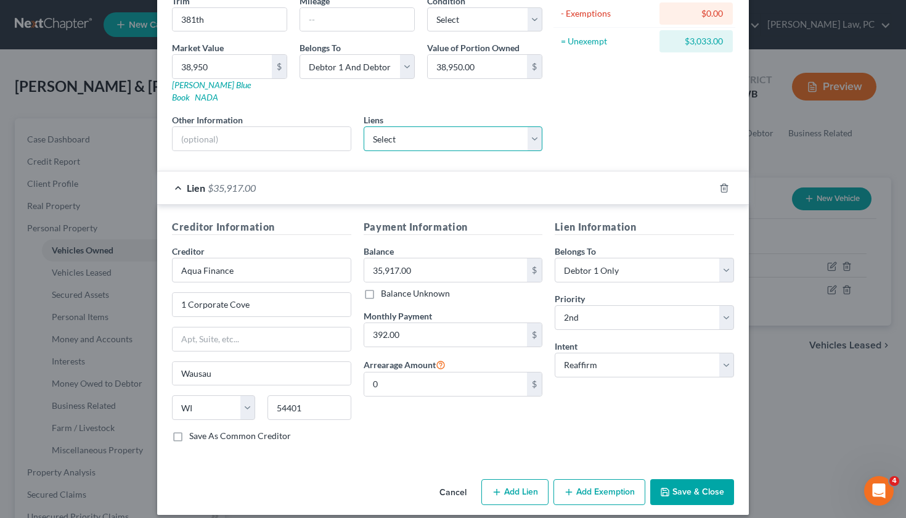
scroll to position [156, 0]
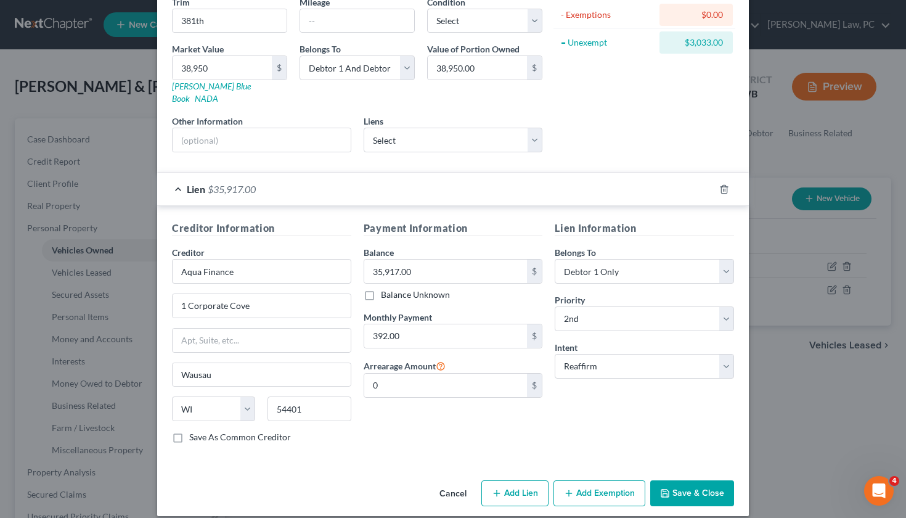
click at [578, 480] on button "Add Exemption" at bounding box center [599, 493] width 92 height 26
select select "2"
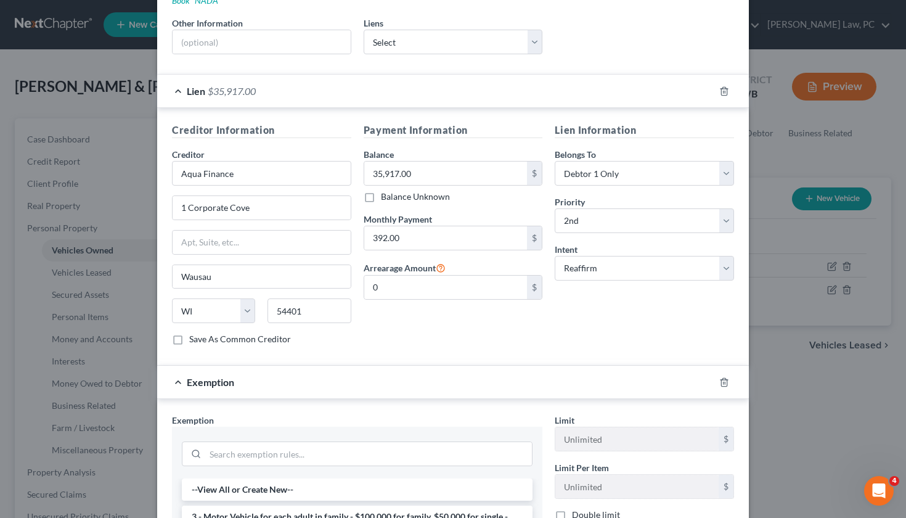
scroll to position [344, 0]
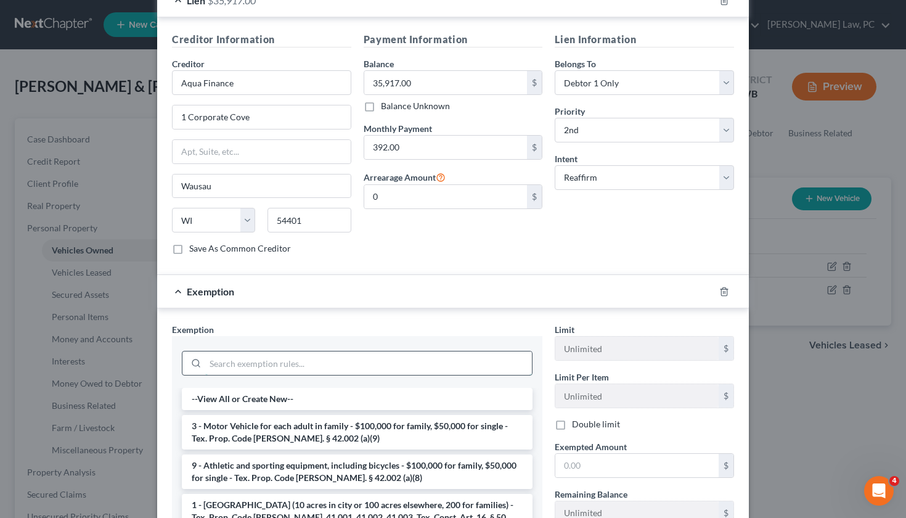
click at [295, 356] on input "search" at bounding box center [368, 362] width 327 height 23
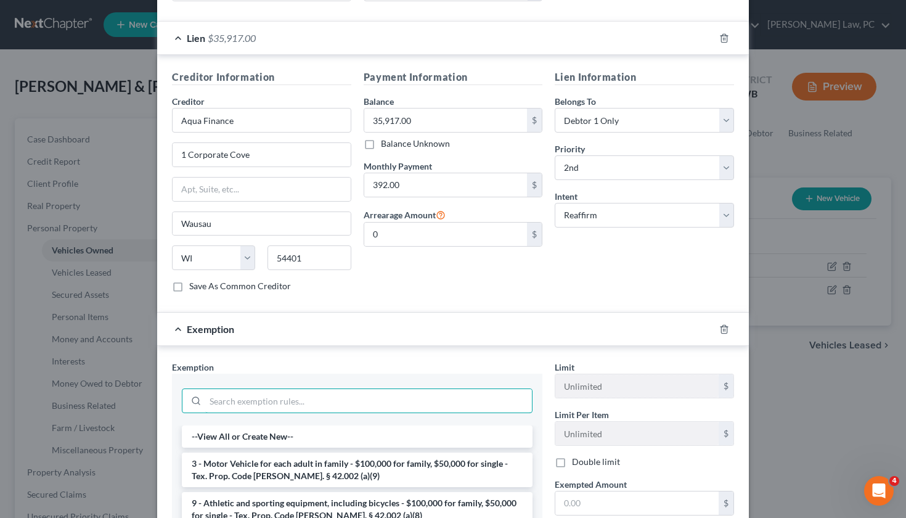
scroll to position [308, 0]
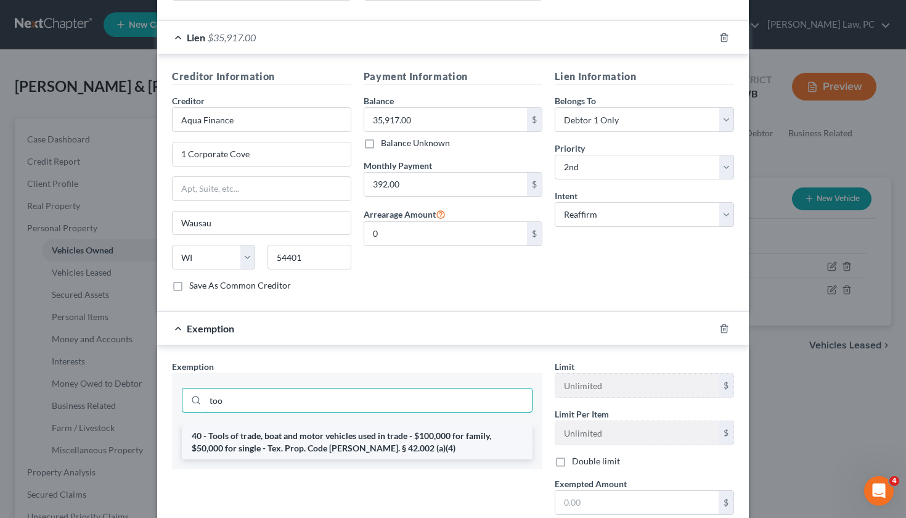
type input "too"
click at [316, 435] on li "40 - Tools of trade, boat and motor vehicles used in trade - $100,000 for famil…" at bounding box center [357, 442] width 351 height 35
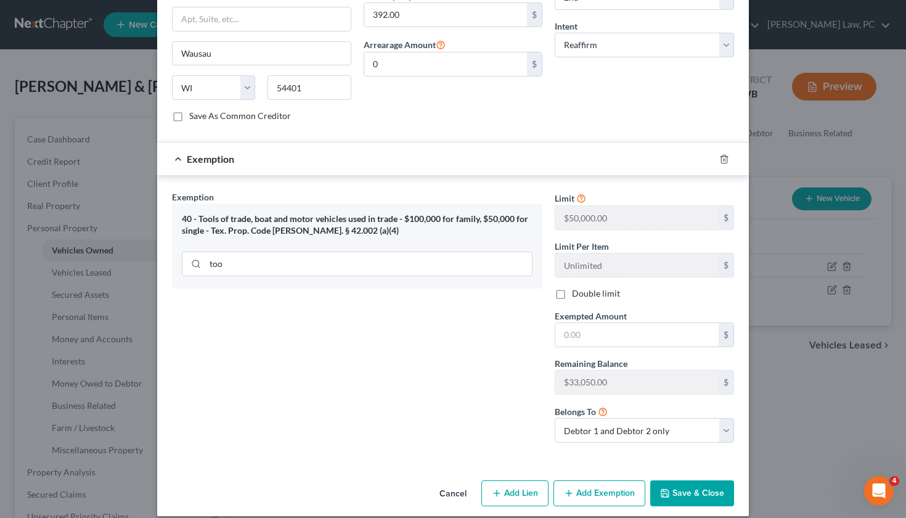
scroll to position [476, 0]
click at [587, 311] on span "Exempted Amount" at bounding box center [591, 316] width 72 height 10
click at [587, 333] on input "text" at bounding box center [636, 335] width 163 height 23
type input "3,033"
click at [690, 484] on button "Save & Close" at bounding box center [692, 494] width 84 height 26
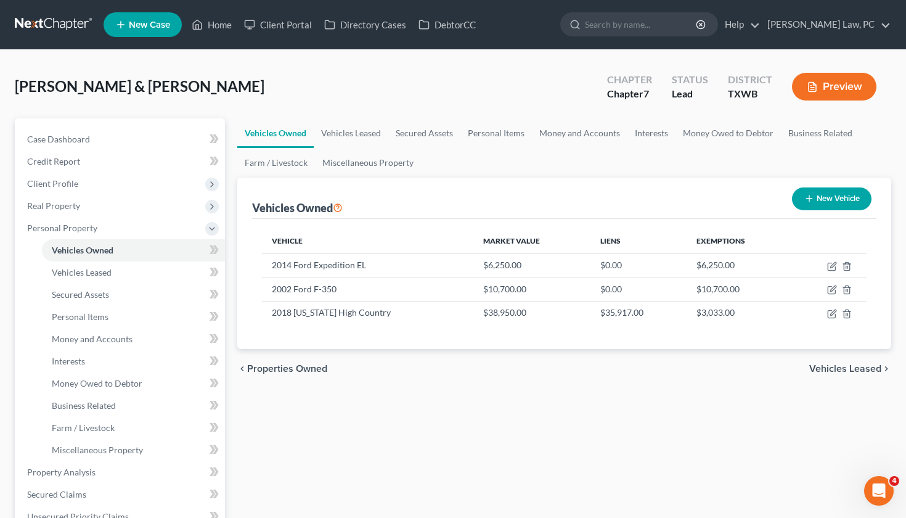
click at [825, 206] on button "New Vehicle" at bounding box center [831, 198] width 79 height 23
select select "0"
select select "2"
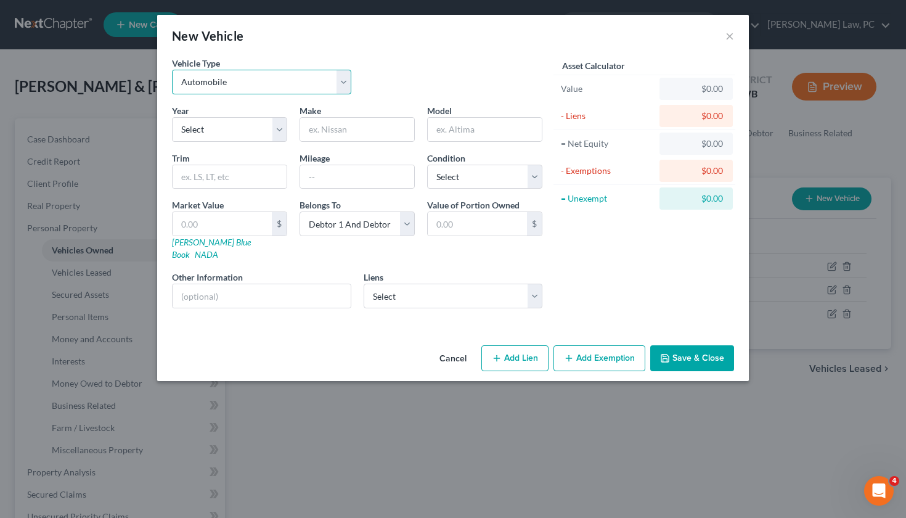
select select "2"
click at [728, 38] on button "×" at bounding box center [729, 35] width 9 height 15
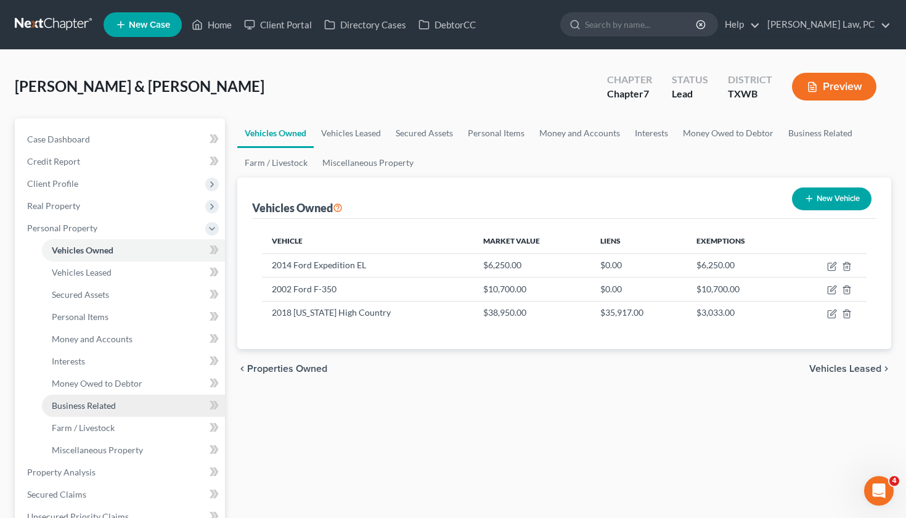
click at [91, 409] on span "Business Related" at bounding box center [84, 405] width 64 height 10
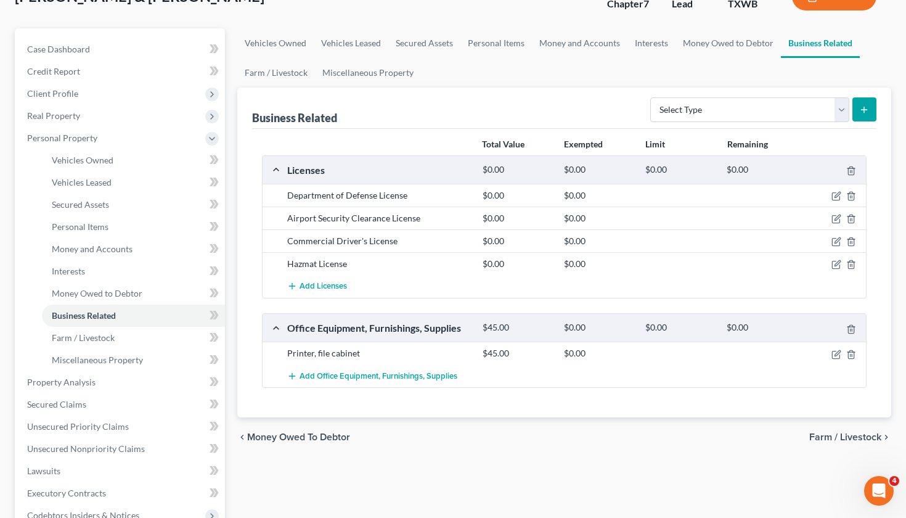
scroll to position [90, 0]
select select "inventory"
click at [866, 110] on line "submit" at bounding box center [865, 110] width 6 height 0
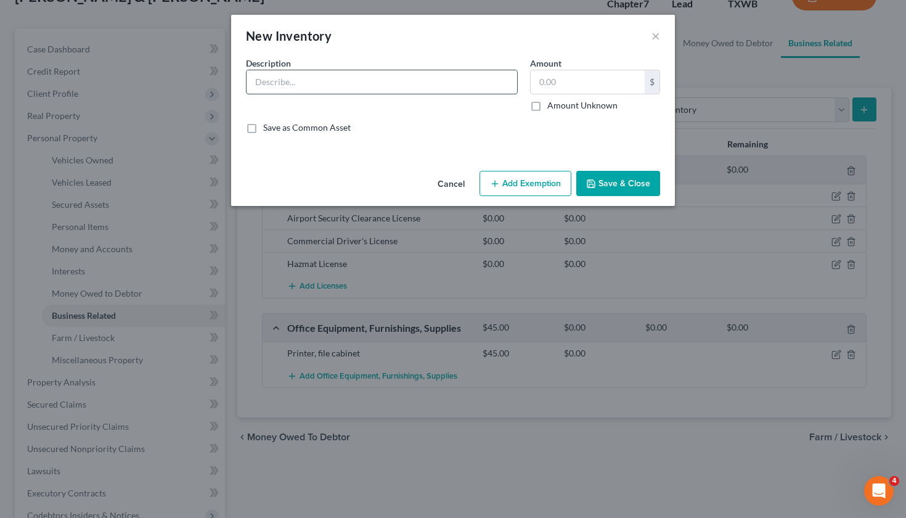
click at [315, 86] on input "text" at bounding box center [382, 81] width 271 height 23
click at [611, 82] on input "text" at bounding box center [588, 81] width 114 height 23
click at [433, 85] on input "18 ft flatbed and 2007 53ft Great Dane" at bounding box center [382, 81] width 271 height 23
click at [304, 82] on input "18 ft flatbed and 2007 53ft Great Dane $5,900" at bounding box center [382, 81] width 271 height 23
click at [256, 81] on input "18 ft and 2007 53ft Great Dane $5,900" at bounding box center [382, 81] width 271 height 23
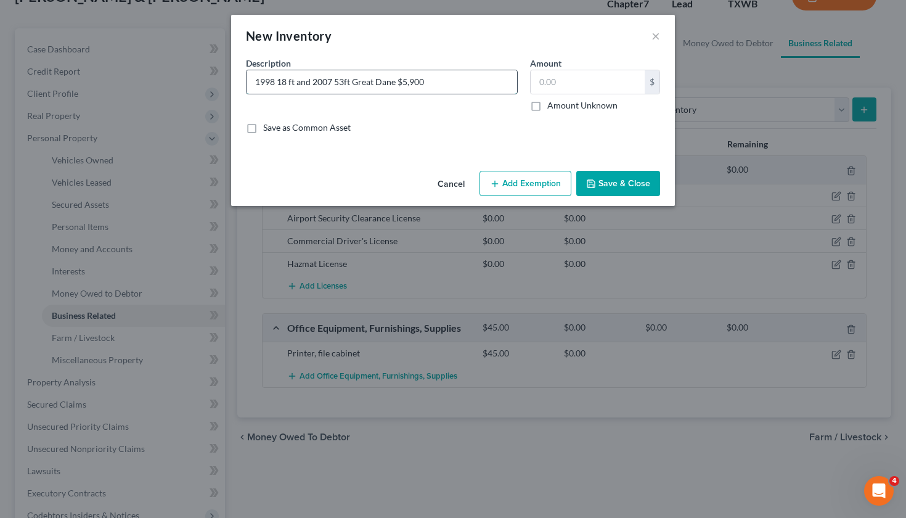
click at [281, 85] on input "1998 18 ft and 2007 53ft Great Dane $5,900" at bounding box center [382, 81] width 271 height 23
click at [295, 83] on input "1998 48 ft and 2007 53ft Great Dane $5,900" at bounding box center [382, 81] width 271 height 23
type input "1998 48 ft Fruehauf $5,000 and 2007 53ft Great Dane $5,900"
click at [558, 88] on input "text" at bounding box center [588, 81] width 114 height 23
type input "10,900.00"
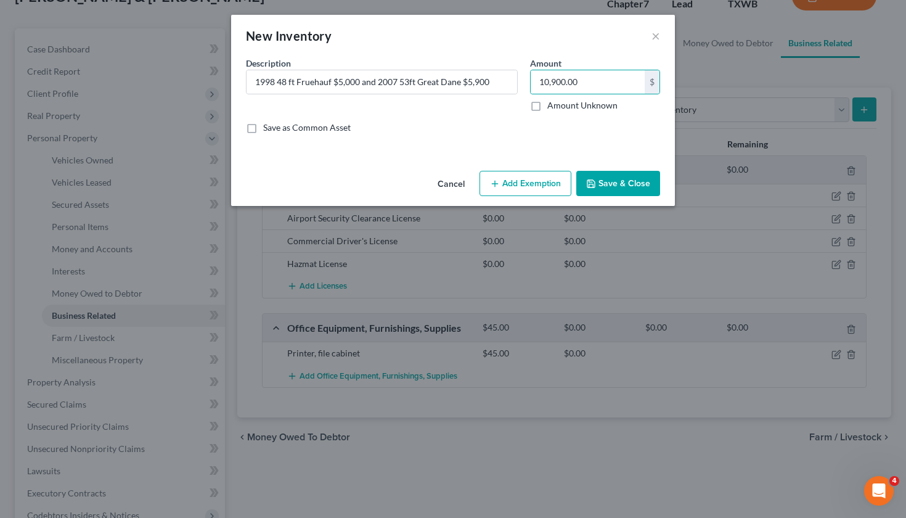
click at [518, 192] on button "Add Exemption" at bounding box center [525, 184] width 92 height 26
select select "2"
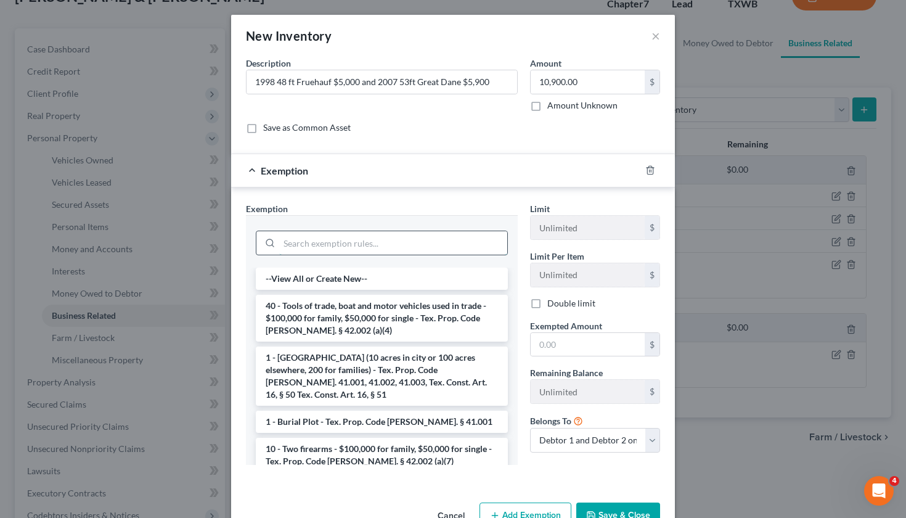
click at [351, 240] on input "search" at bounding box center [393, 242] width 228 height 23
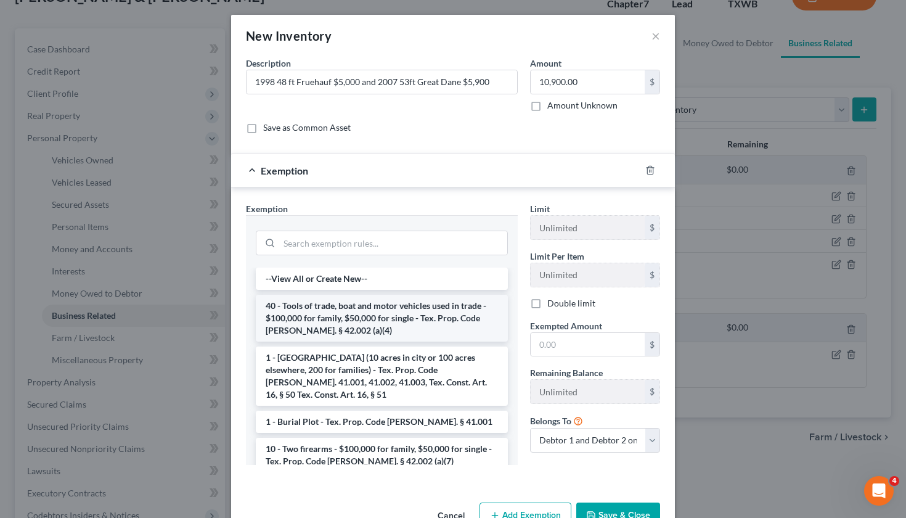
click at [396, 314] on li "40 - Tools of trade, boat and motor vehicles used in trade - $100,000 for famil…" at bounding box center [382, 318] width 252 height 47
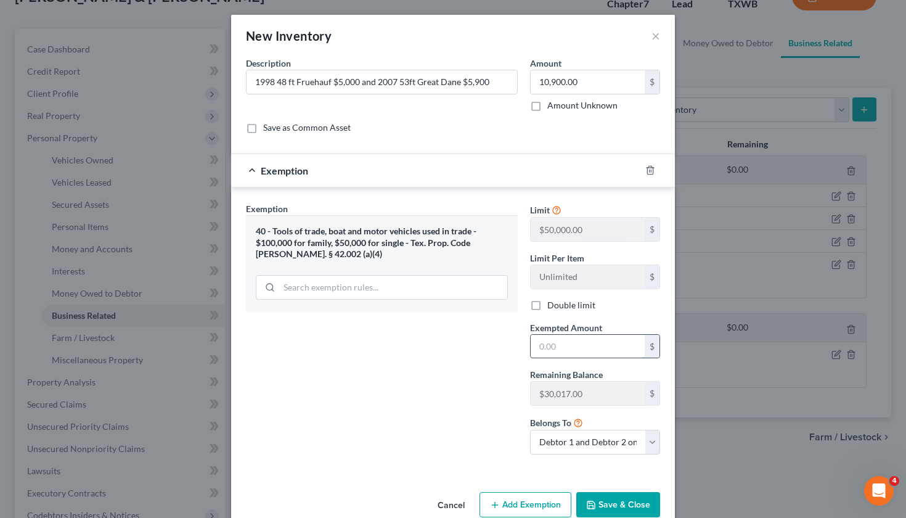
click at [560, 348] on input "text" at bounding box center [588, 346] width 114 height 23
type input "10,900"
click at [630, 494] on button "Save & Close" at bounding box center [618, 505] width 84 height 26
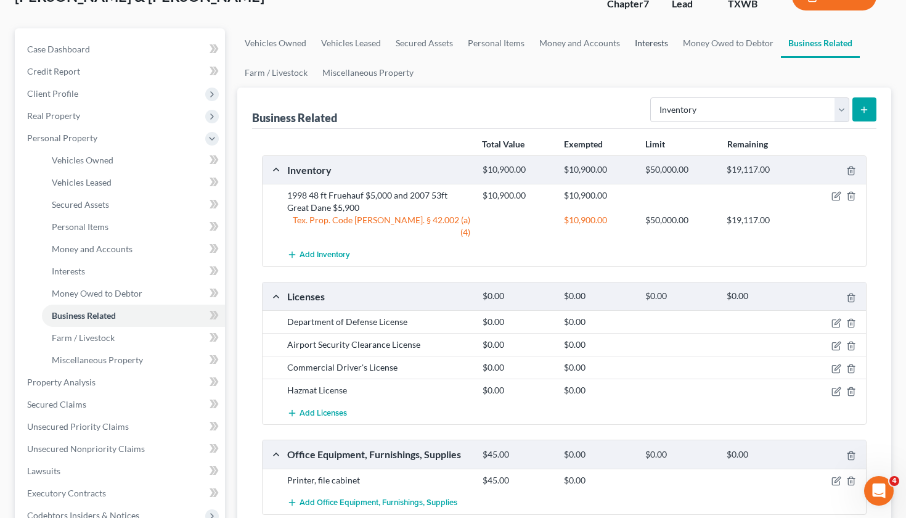
click at [649, 46] on link "Interests" at bounding box center [651, 43] width 48 height 30
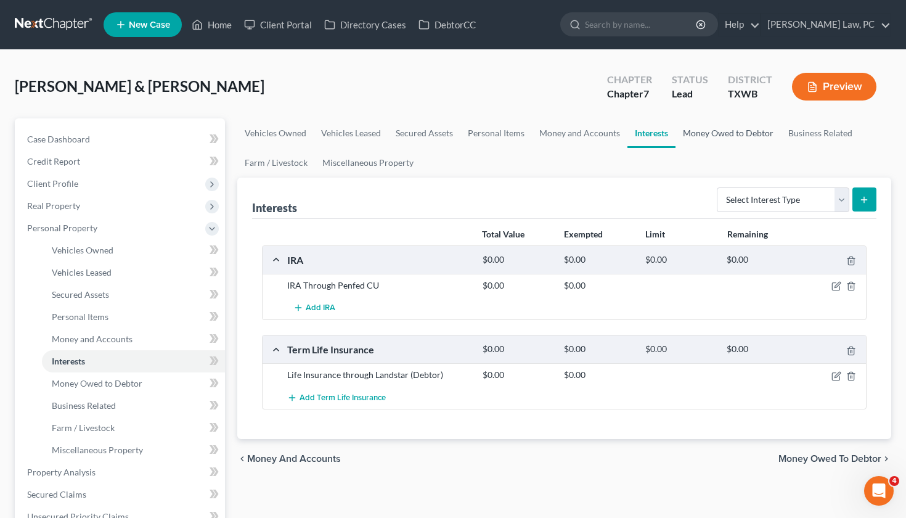
click at [682, 136] on link "Money Owed to Debtor" at bounding box center [727, 133] width 105 height 30
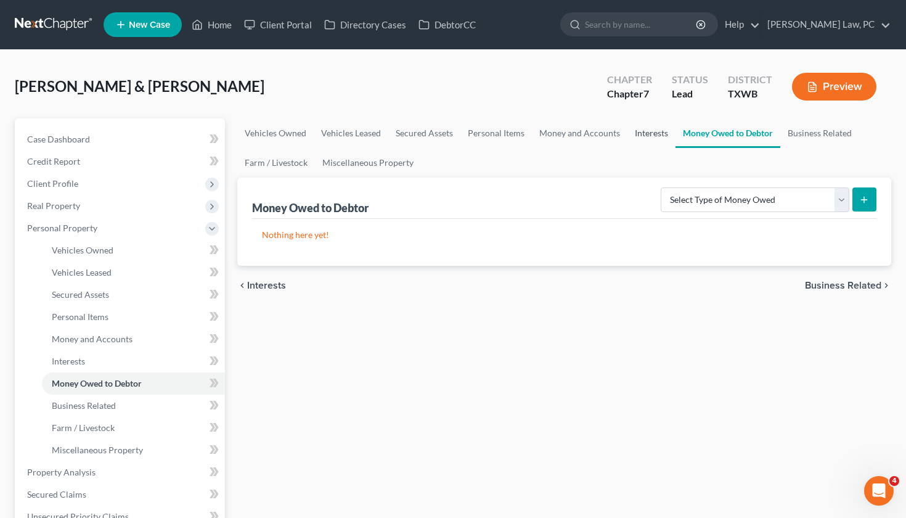
click at [645, 129] on link "Interests" at bounding box center [651, 133] width 48 height 30
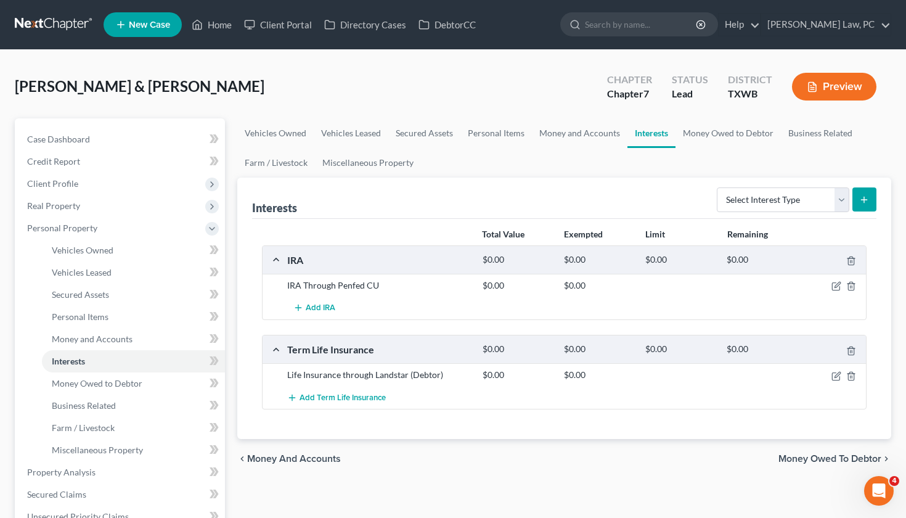
scroll to position [27, 0]
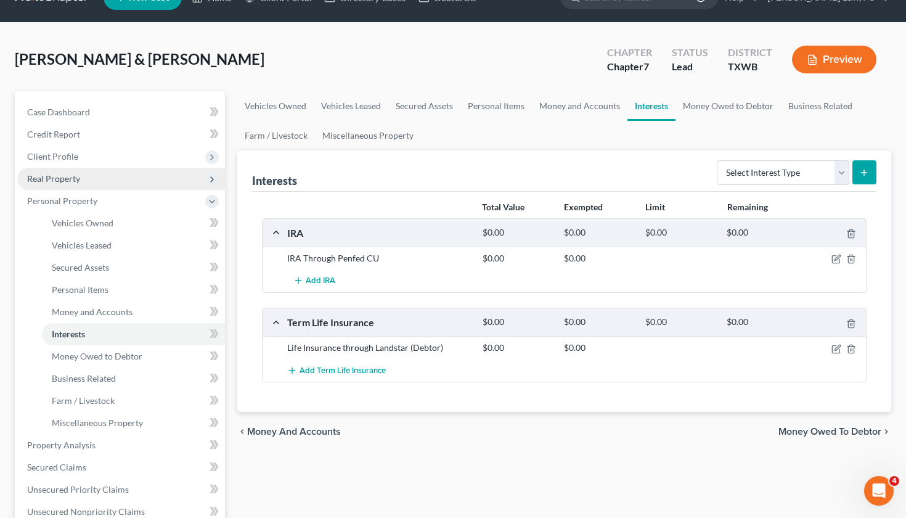
click at [51, 185] on span "Real Property" at bounding box center [121, 179] width 208 height 22
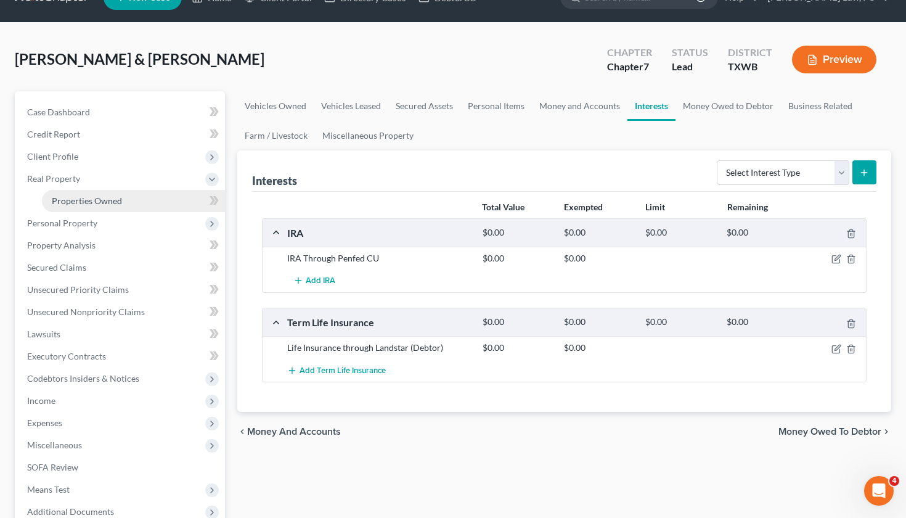
click at [82, 200] on span "Properties Owned" at bounding box center [87, 200] width 70 height 10
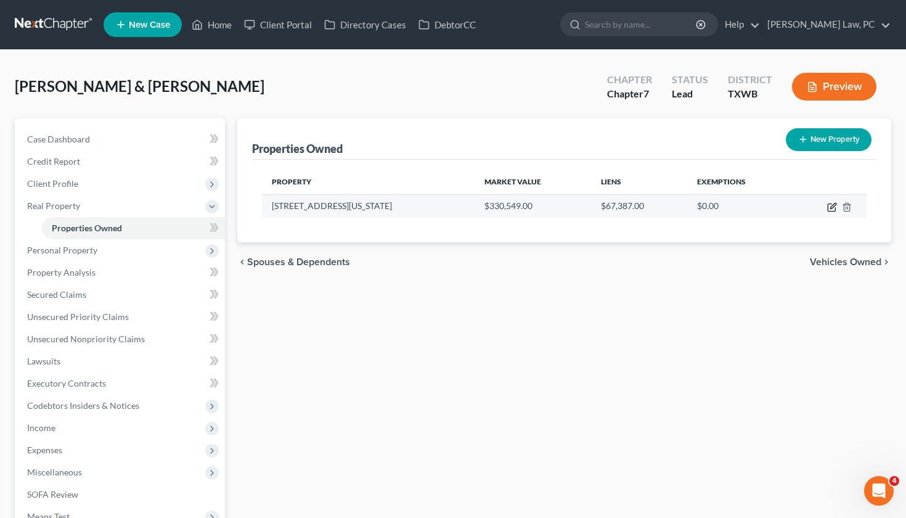
click at [832, 209] on icon "button" at bounding box center [832, 207] width 10 height 10
select select "45"
select select "10"
select select "2"
select select "0"
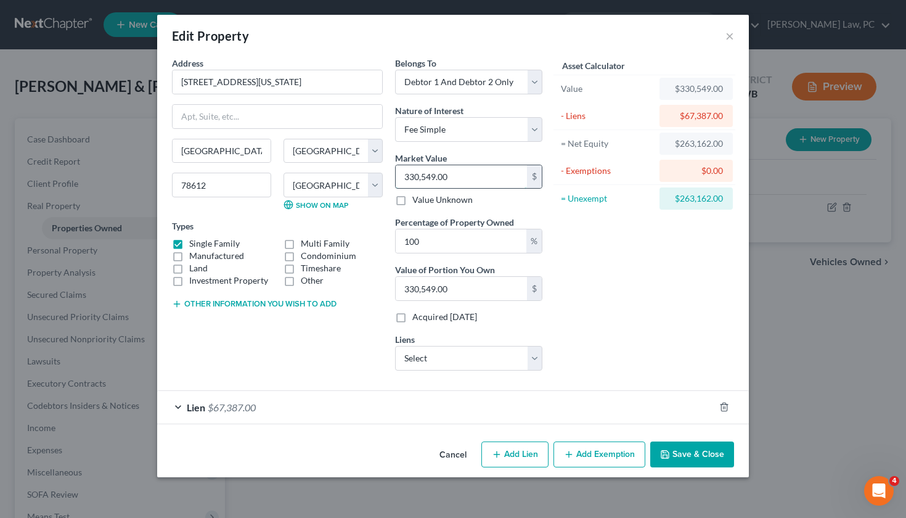
drag, startPoint x: 448, startPoint y: 178, endPoint x: 397, endPoint y: 177, distance: 51.2
click at [396, 177] on input "330,549.00" at bounding box center [461, 176] width 131 height 23
click at [699, 451] on button "Save & Close" at bounding box center [692, 454] width 84 height 26
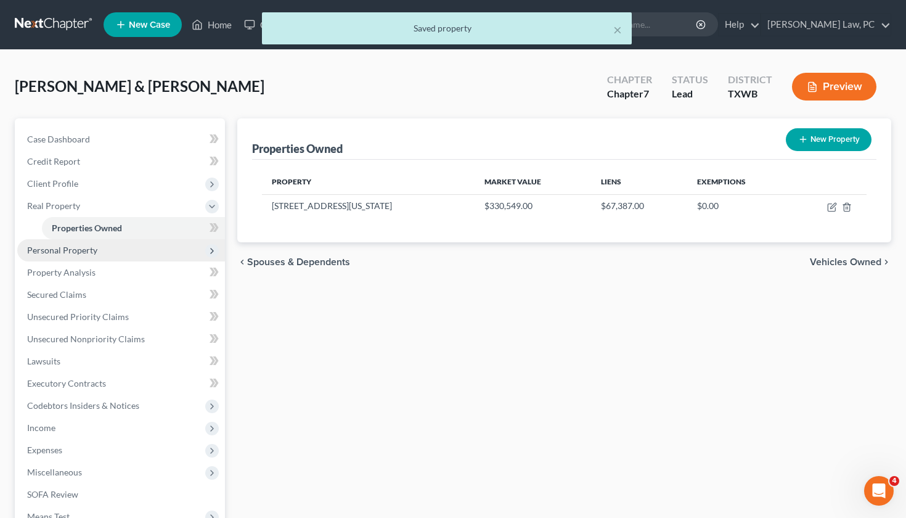
click at [78, 251] on span "Personal Property" at bounding box center [62, 250] width 70 height 10
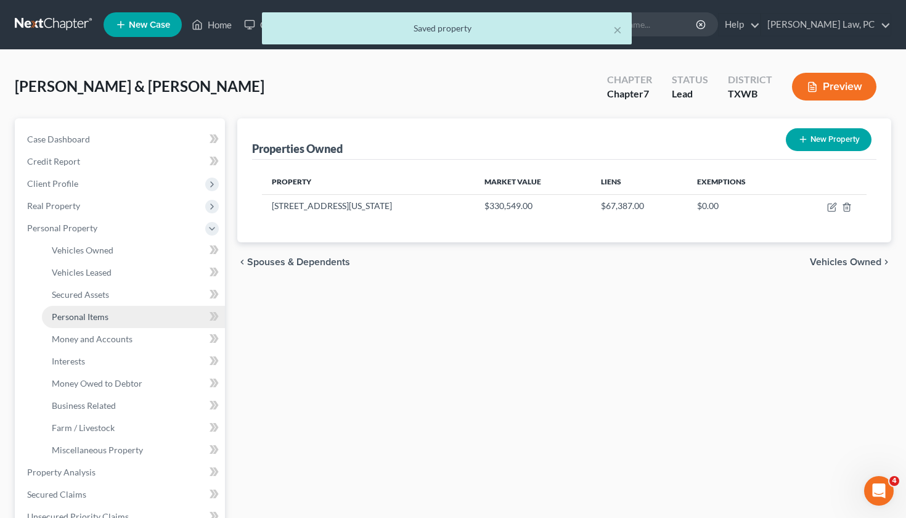
click at [85, 316] on span "Personal Items" at bounding box center [80, 316] width 57 height 10
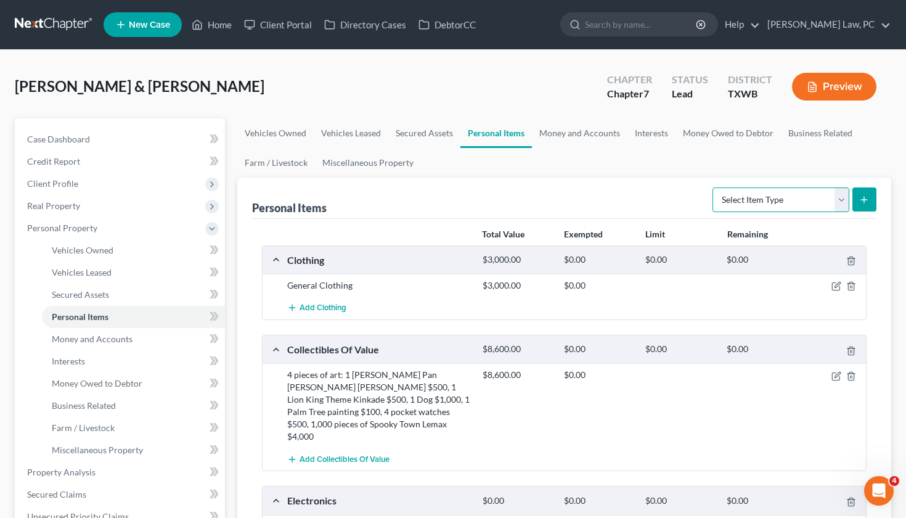
select select "other"
click at [862, 198] on icon "submit" at bounding box center [864, 200] width 10 height 10
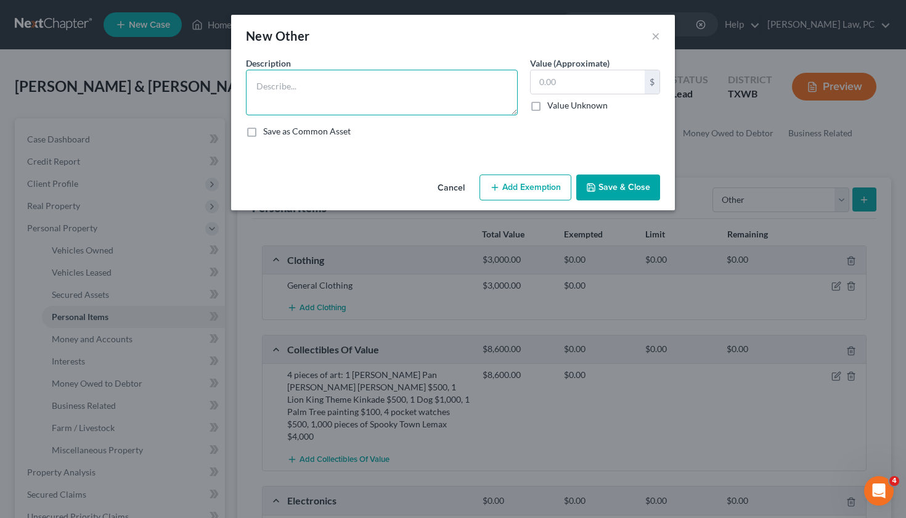
click at [290, 83] on textarea at bounding box center [382, 93] width 272 height 46
type textarea "2002 Mobile Home 28x64"
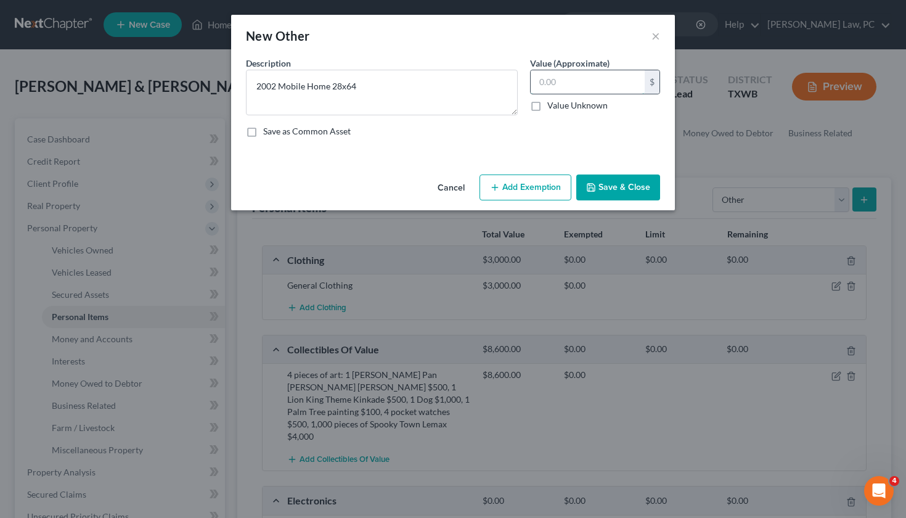
click at [568, 85] on input "text" at bounding box center [588, 81] width 114 height 23
paste input "330,549.00"
type input "330,549.00"
click at [528, 190] on button "Add Exemption" at bounding box center [525, 187] width 92 height 26
select select "2"
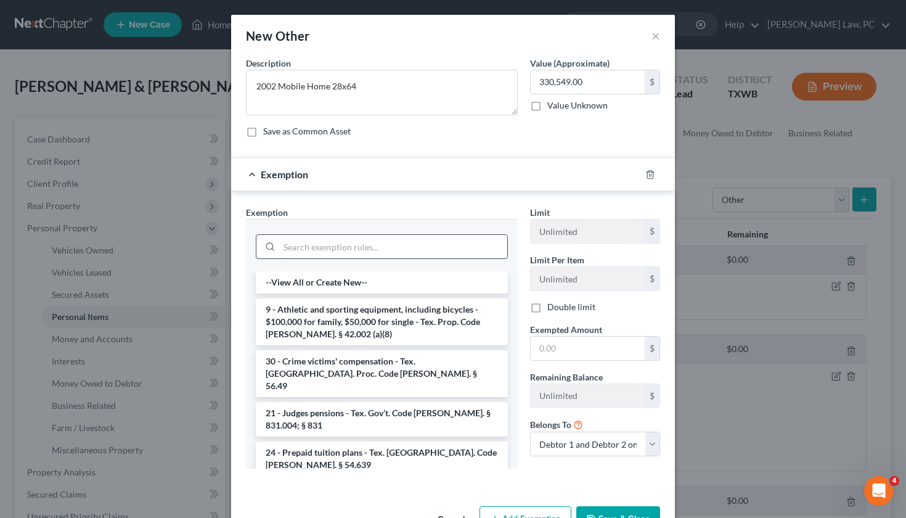
click at [362, 250] on input "search" at bounding box center [393, 246] width 228 height 23
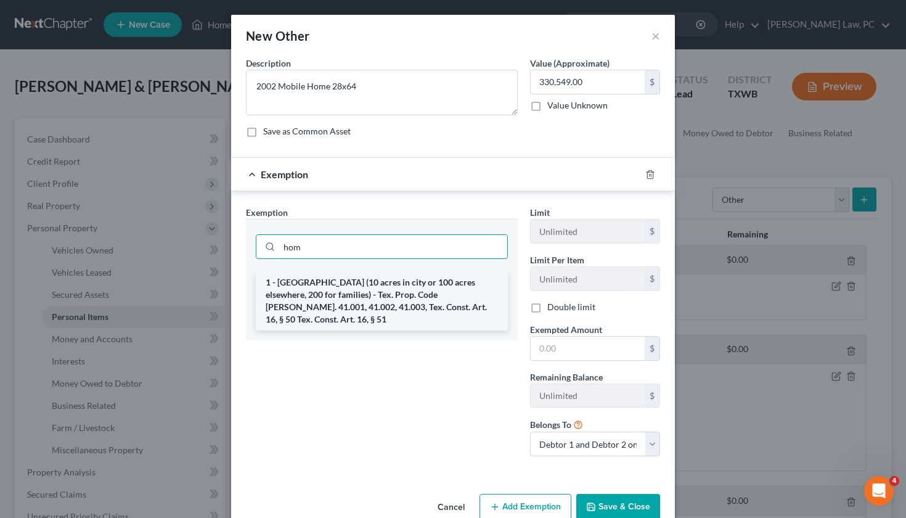
type input "hom"
click at [379, 291] on li "1 - Homestead (10 acres in city or 100 acres elsewhere, 200 for families) - Tex…" at bounding box center [382, 300] width 252 height 59
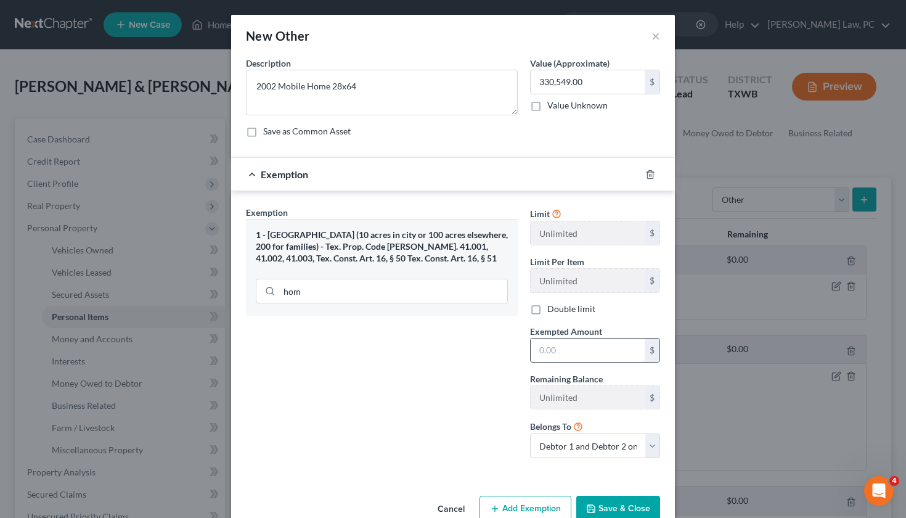
click at [569, 346] on input "text" at bounding box center [588, 349] width 114 height 23
type input "330,549"
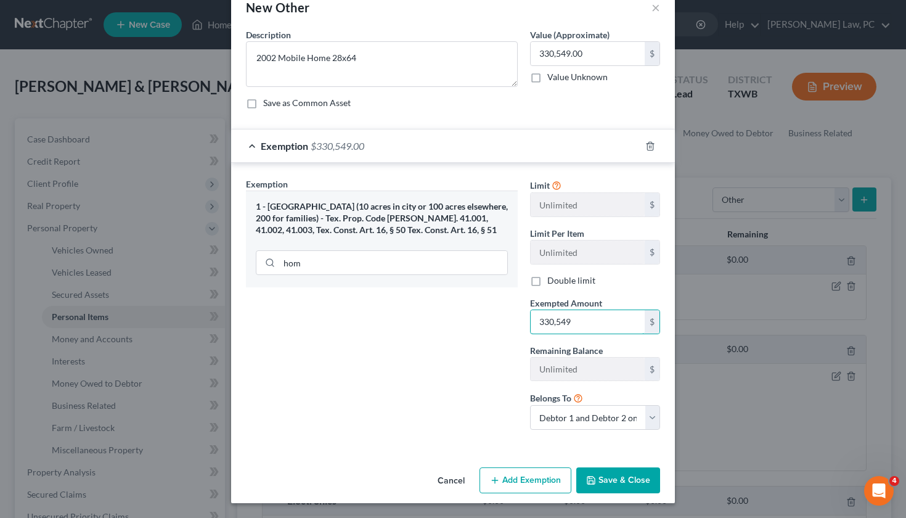
scroll to position [28, 0]
click at [601, 471] on button "Save & Close" at bounding box center [618, 481] width 84 height 26
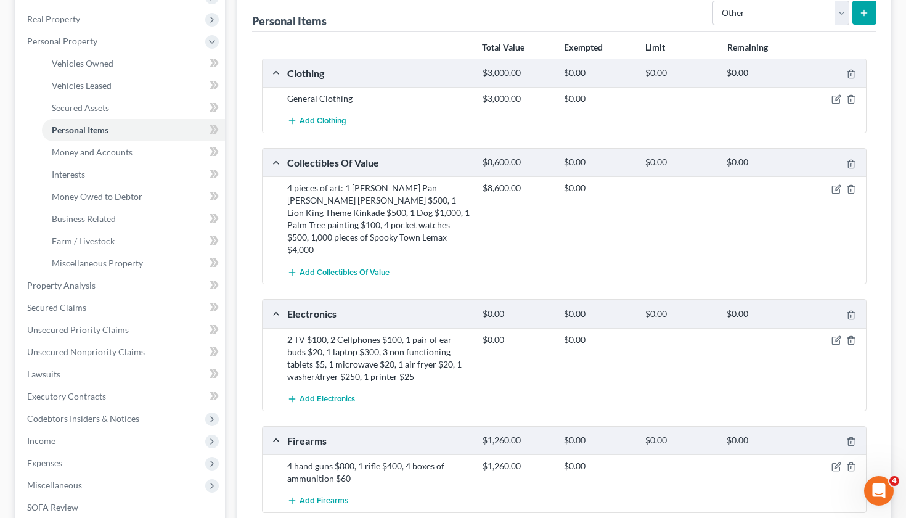
scroll to position [35, 0]
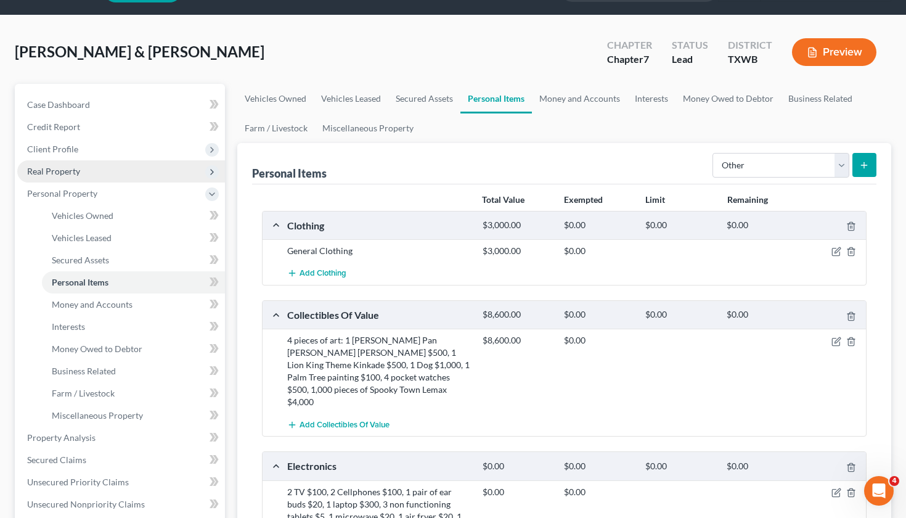
click at [46, 169] on span "Real Property" at bounding box center [53, 171] width 53 height 10
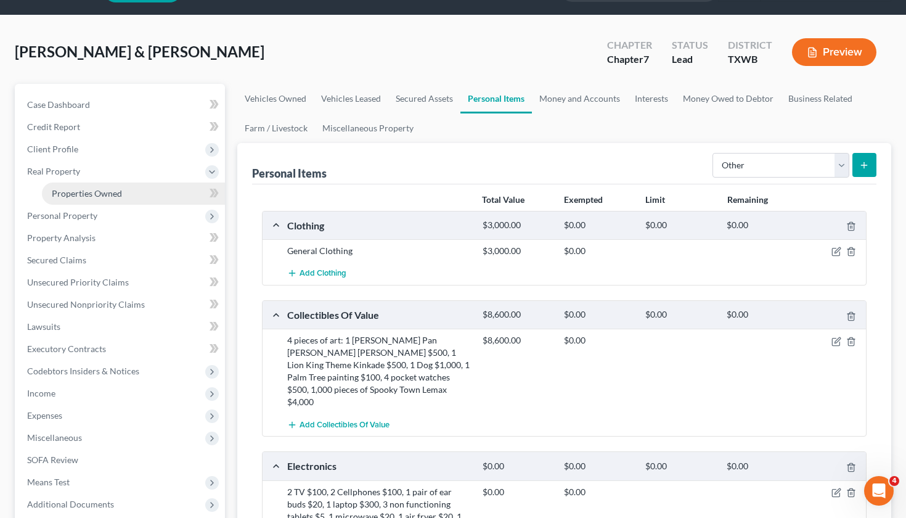
click at [92, 189] on span "Properties Owned" at bounding box center [87, 193] width 70 height 10
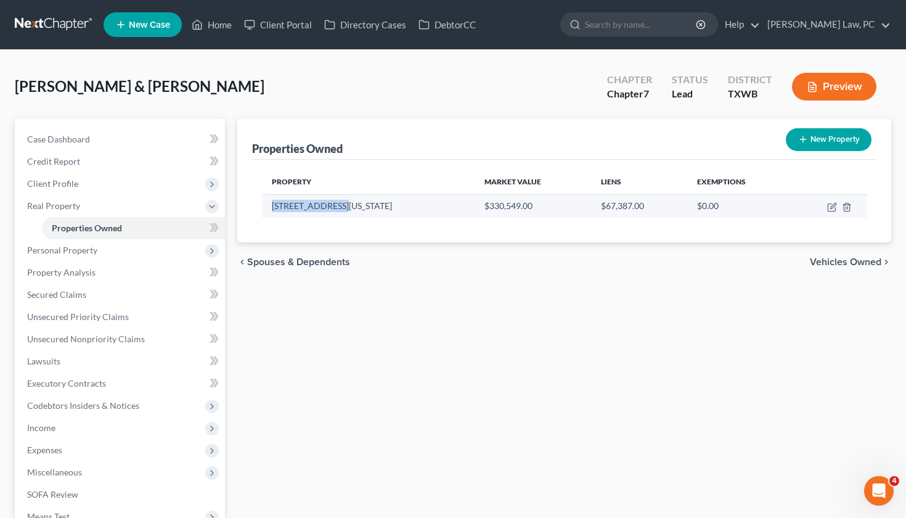
drag, startPoint x: 344, startPoint y: 207, endPoint x: 270, endPoint y: 207, distance: 74.6
click at [270, 207] on td "558 Texas Oak Dr" at bounding box center [368, 205] width 213 height 23
copy td "558 Texas Oak Dr"
click at [849, 209] on icon "button" at bounding box center [847, 207] width 10 height 10
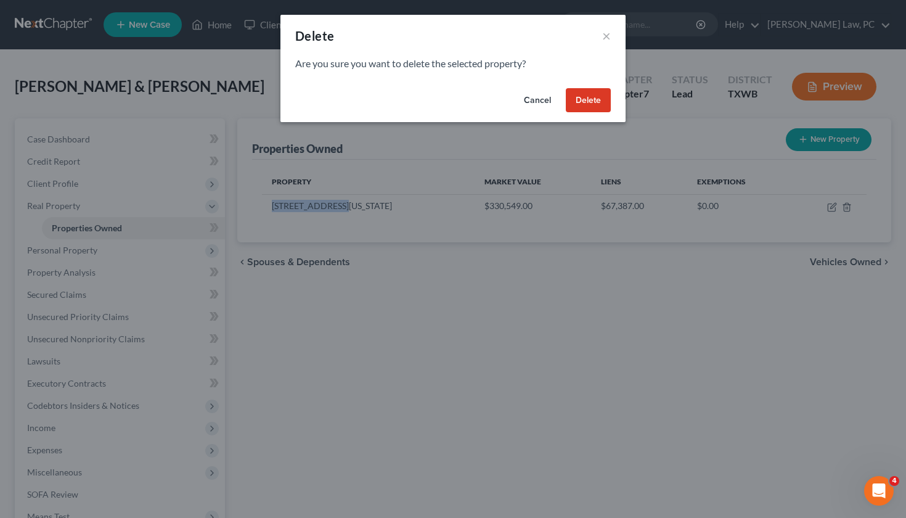
click at [582, 102] on button "Delete" at bounding box center [588, 100] width 45 height 25
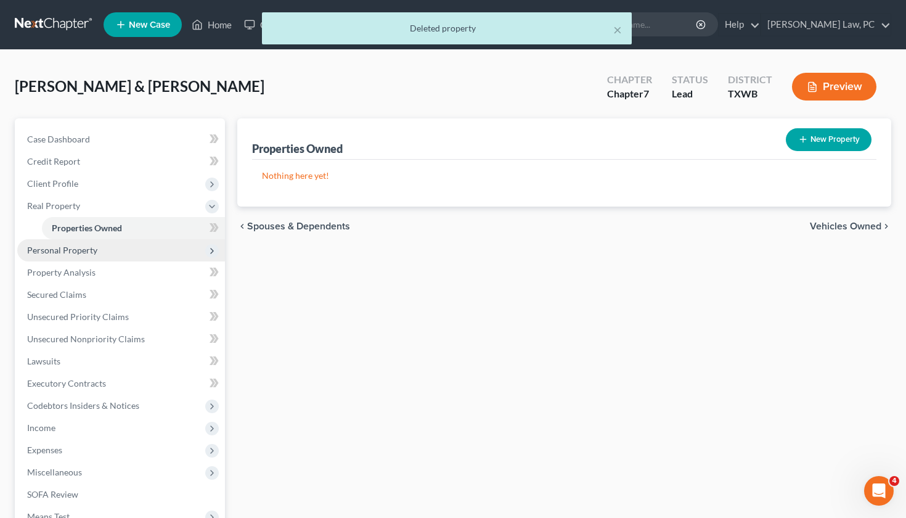
click at [88, 248] on span "Personal Property" at bounding box center [62, 250] width 70 height 10
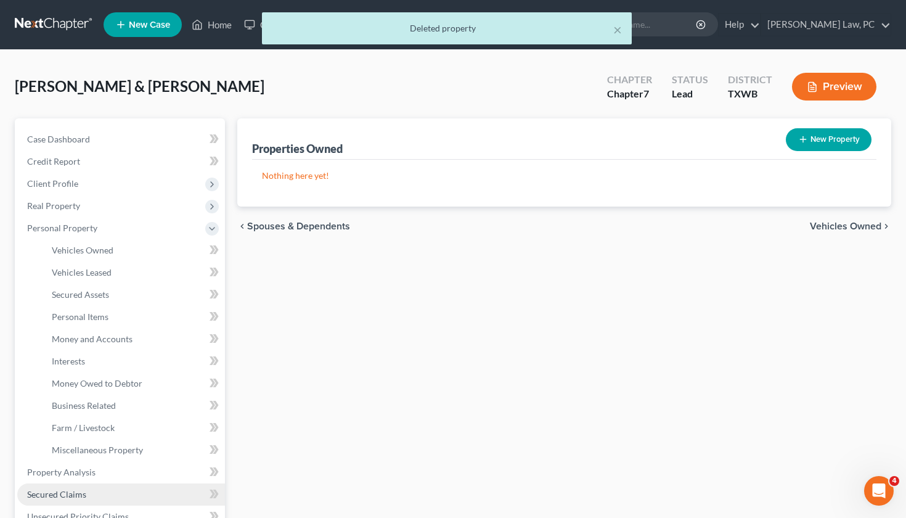
click at [75, 491] on span "Secured Claims" at bounding box center [56, 494] width 59 height 10
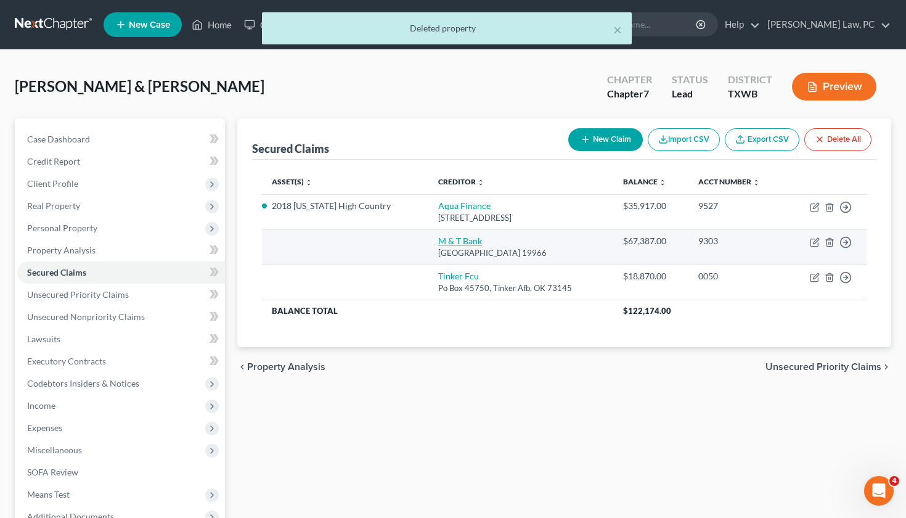
click at [463, 243] on link "M & T Bank" at bounding box center [460, 240] width 44 height 10
select select "7"
select select "0"
select select "2"
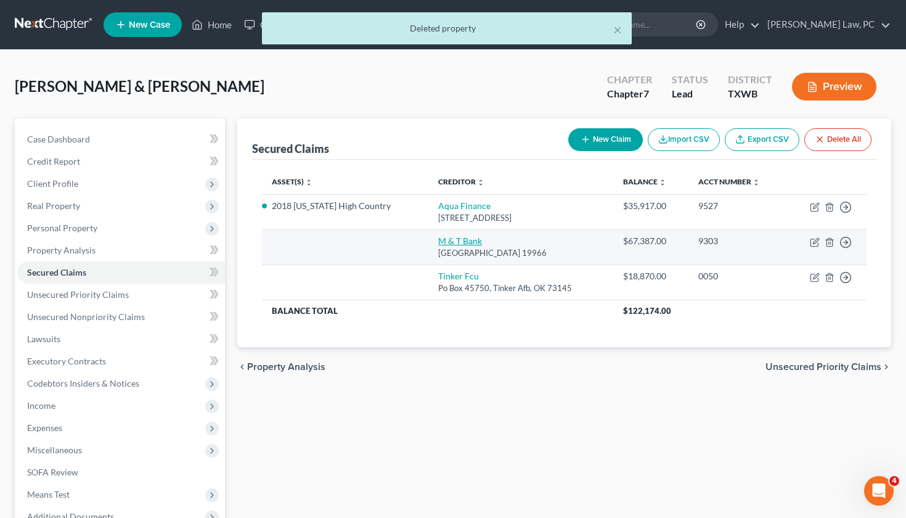
select select "0"
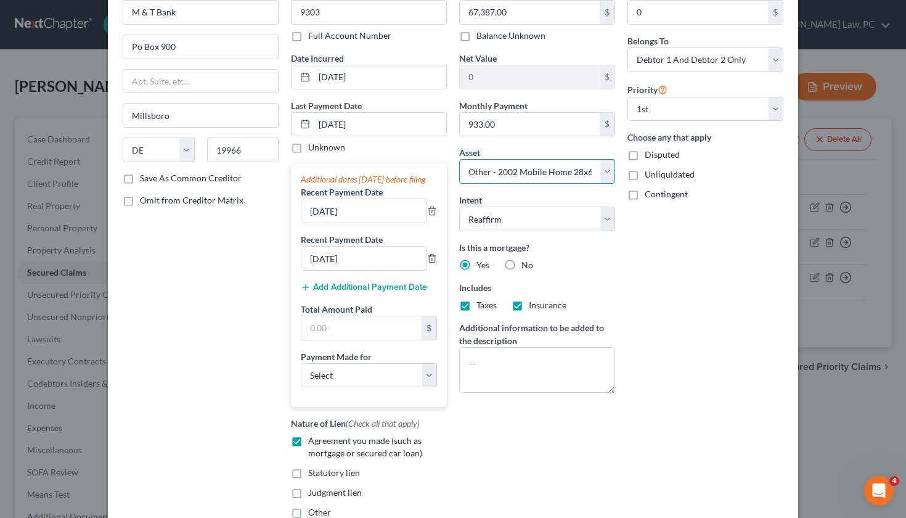
scroll to position [57, 0]
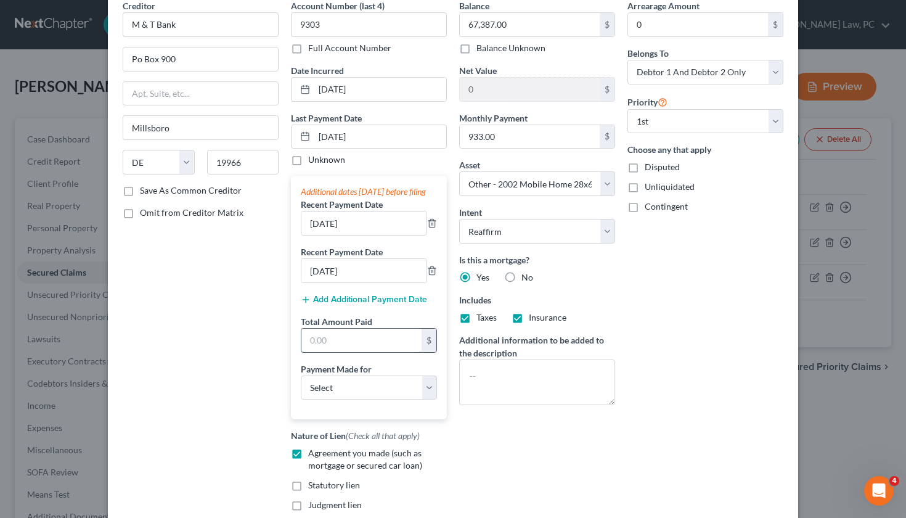
click at [348, 349] on input "text" at bounding box center [361, 339] width 120 height 23
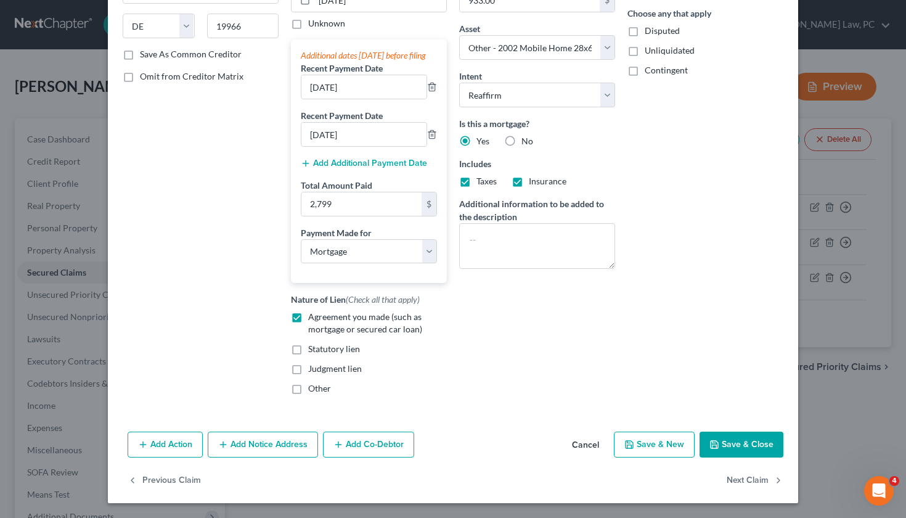
click at [735, 438] on button "Save & Close" at bounding box center [741, 444] width 84 height 26
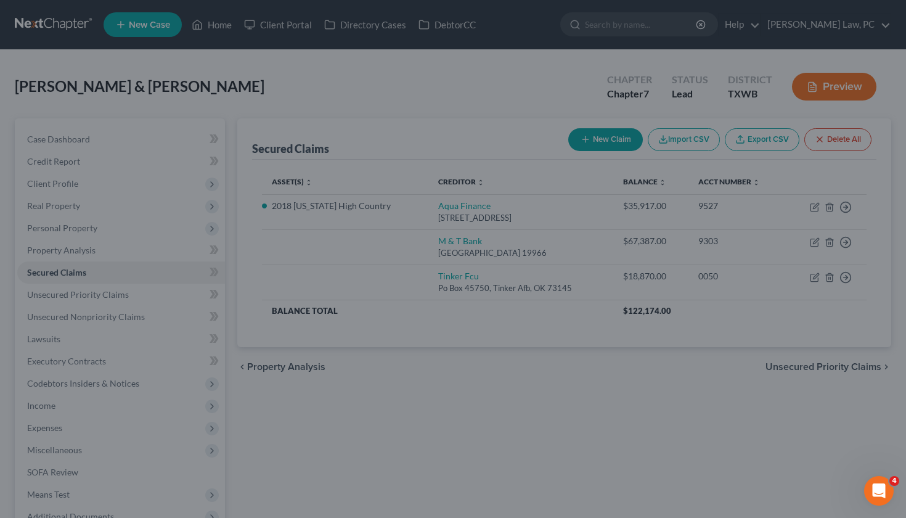
scroll to position [206, 0]
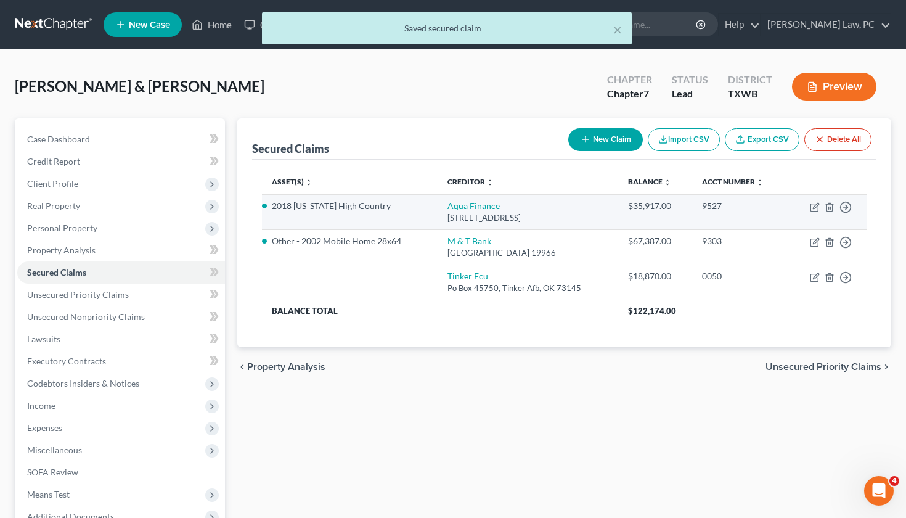
click at [476, 207] on link "Aqua Finance" at bounding box center [473, 205] width 52 height 10
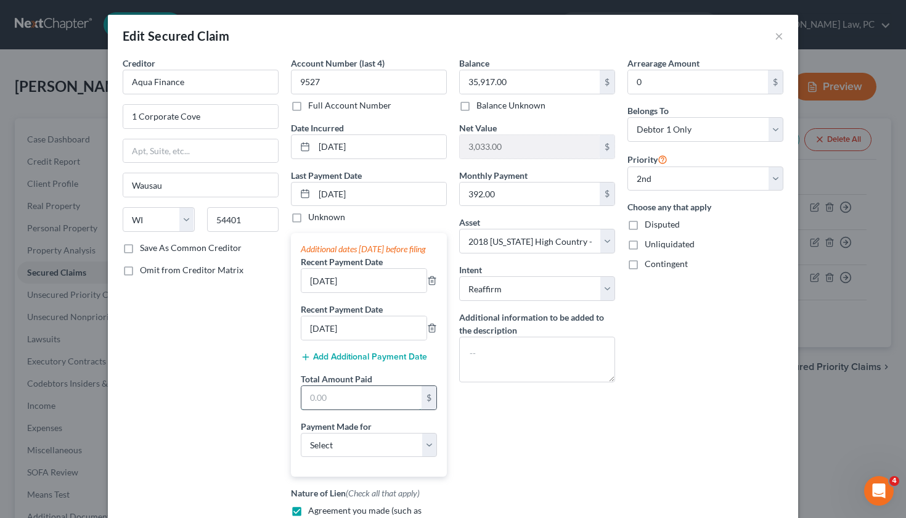
click at [346, 409] on input "text" at bounding box center [361, 397] width 120 height 23
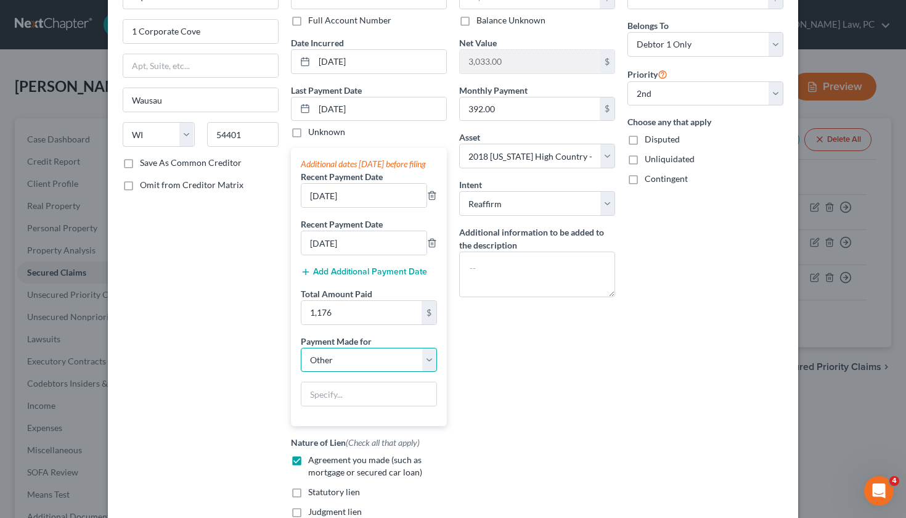
scroll to position [81, 0]
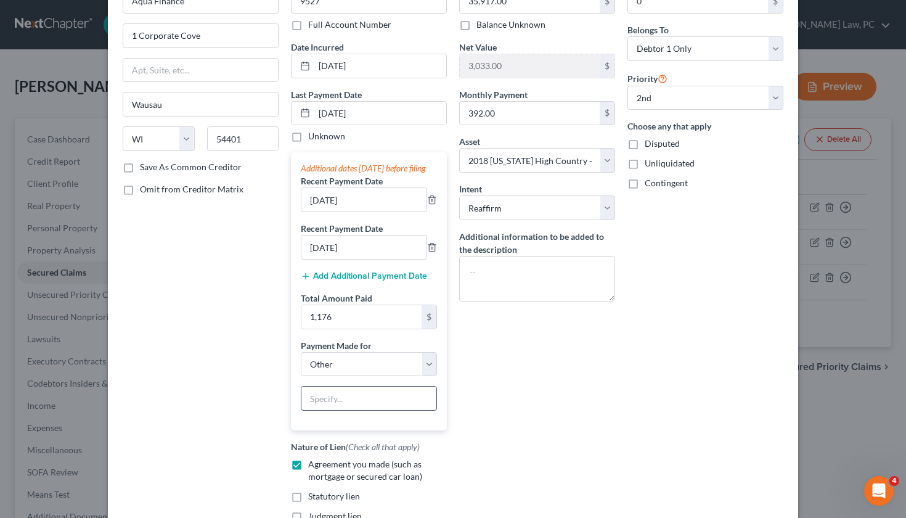
click at [343, 410] on input "text" at bounding box center [368, 397] width 135 height 23
drag, startPoint x: 325, startPoint y: 409, endPoint x: 298, endPoint y: 409, distance: 27.7
click at [298, 409] on div "Additional dates within 90 days before filing Recent Payment Date 08/13/2025 Re…" at bounding box center [369, 291] width 156 height 278
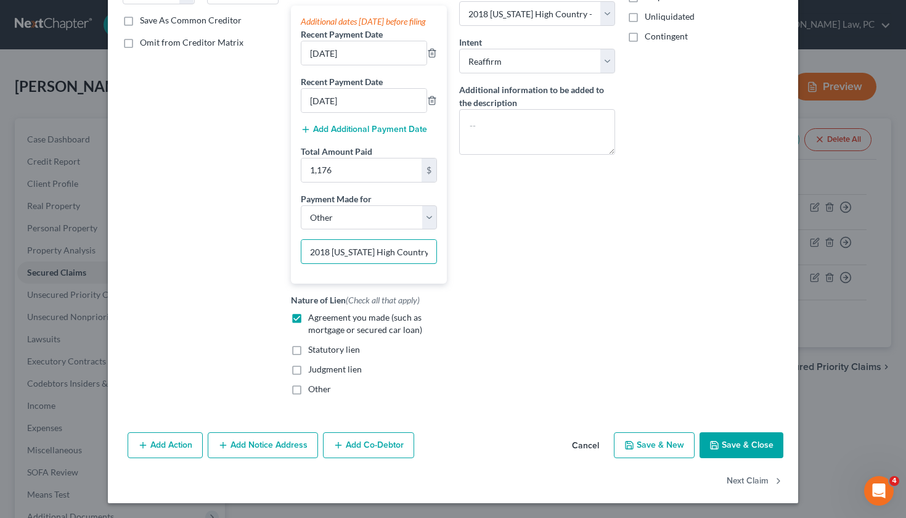
scroll to position [240, 0]
click at [756, 442] on button "Save & Close" at bounding box center [741, 445] width 84 height 26
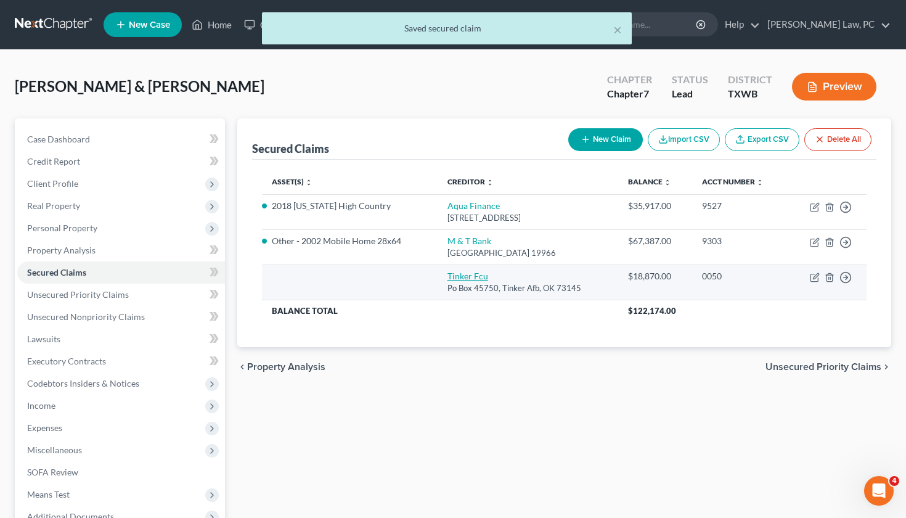
click at [475, 273] on link "Tinker Fcu" at bounding box center [467, 276] width 41 height 10
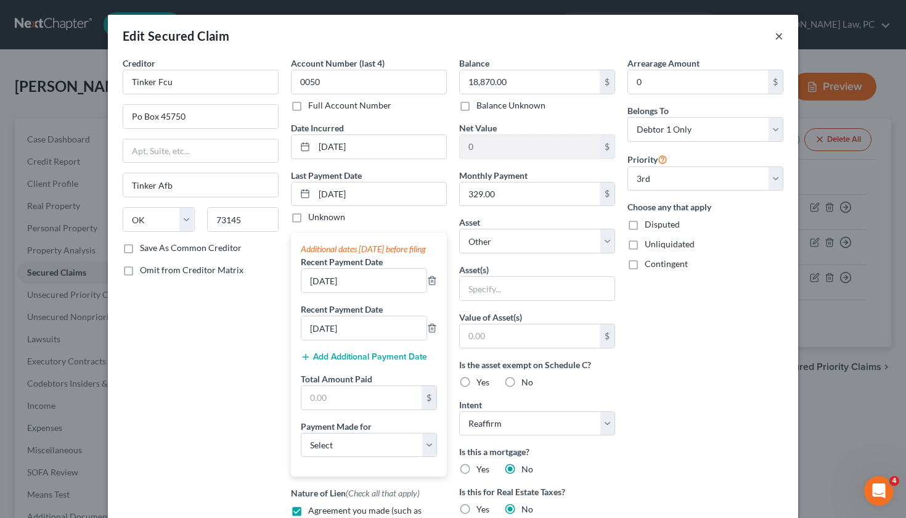
click at [780, 38] on button "×" at bounding box center [779, 35] width 9 height 15
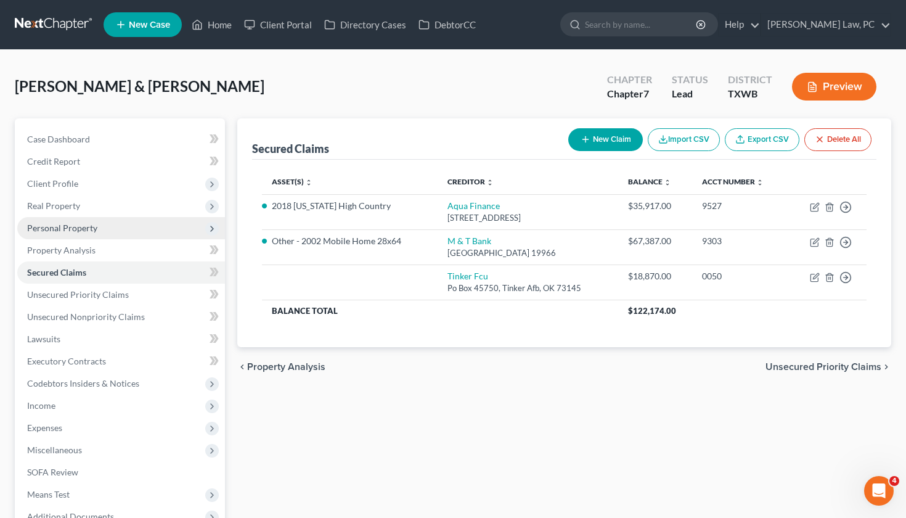
click at [88, 234] on span "Personal Property" at bounding box center [121, 228] width 208 height 22
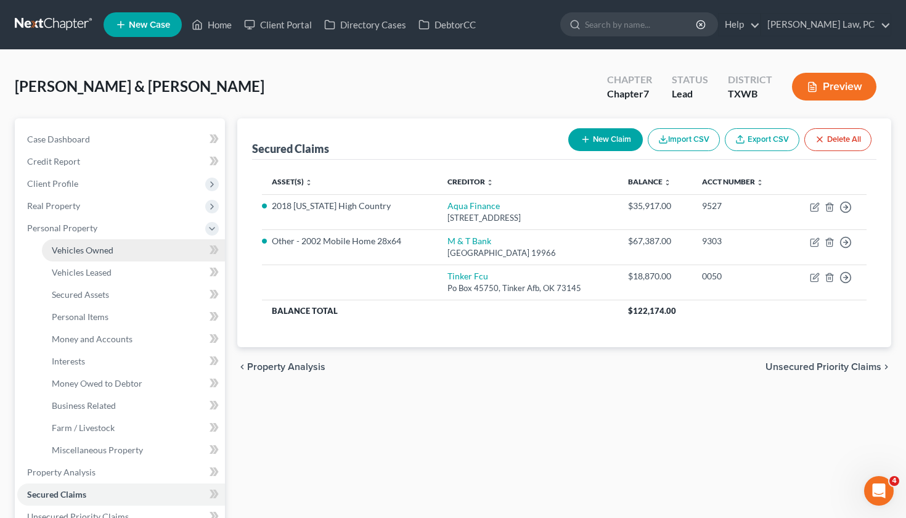
click at [92, 251] on span "Vehicles Owned" at bounding box center [83, 250] width 62 height 10
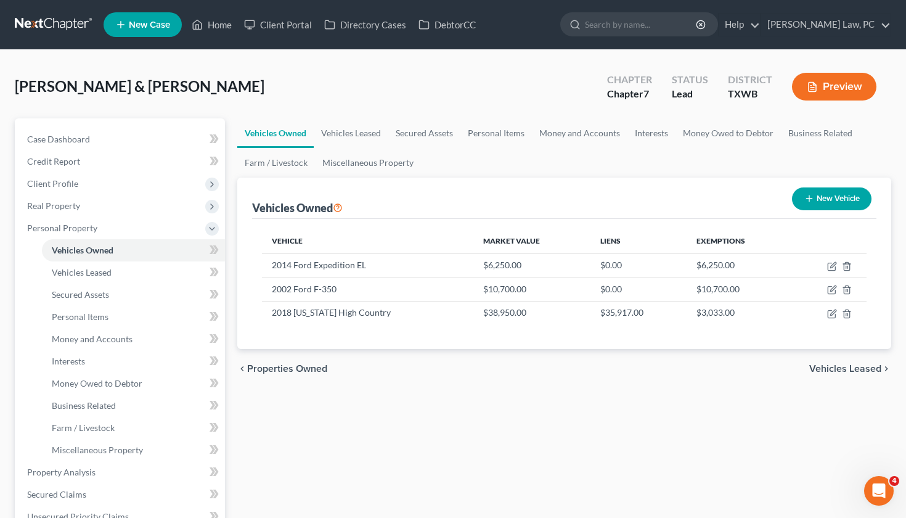
click at [809, 200] on icon "button" at bounding box center [809, 199] width 10 height 10
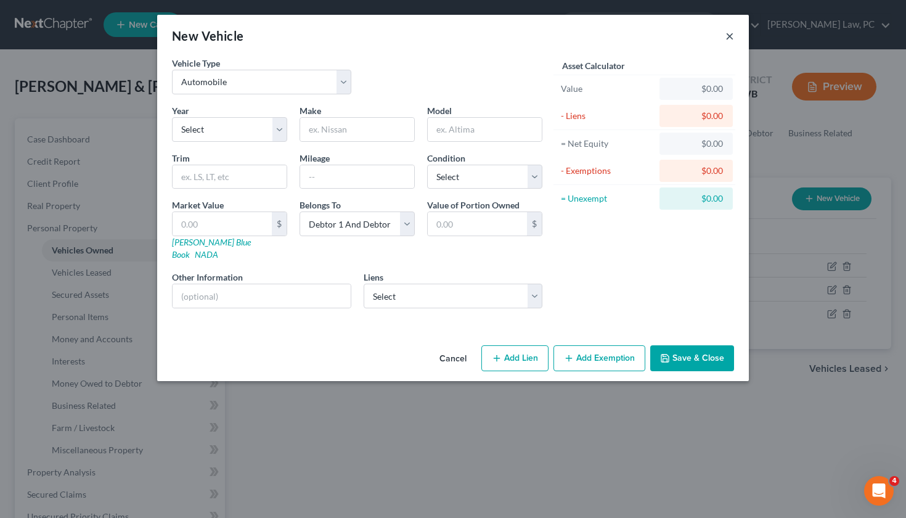
click at [731, 39] on button "×" at bounding box center [729, 35] width 9 height 15
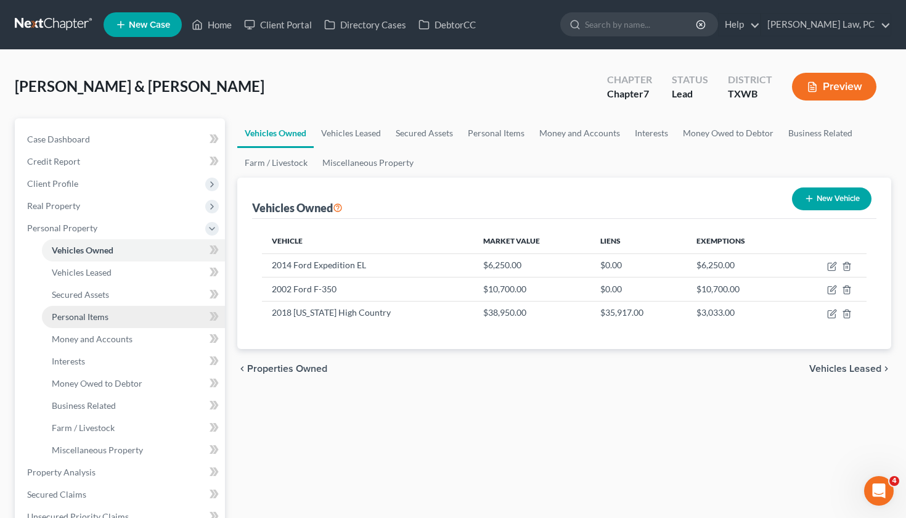
click at [94, 322] on link "Personal Items" at bounding box center [133, 317] width 183 height 22
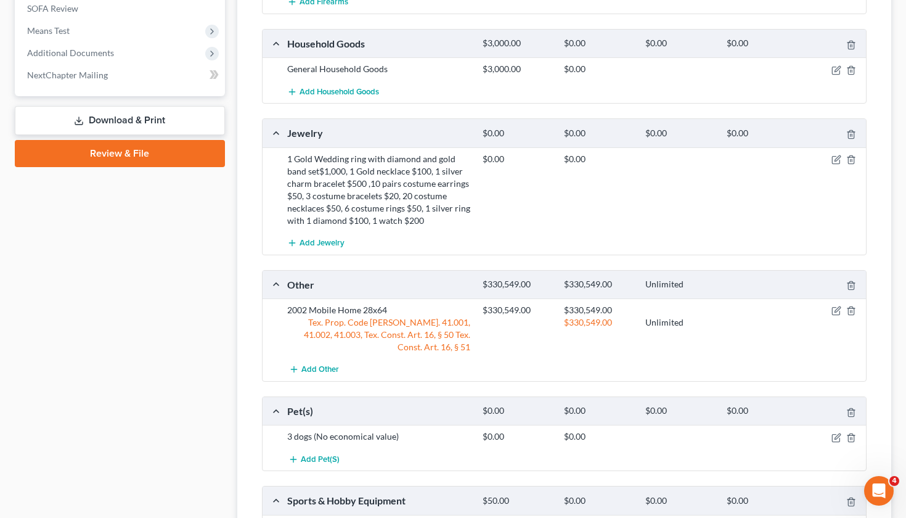
scroll to position [687, 0]
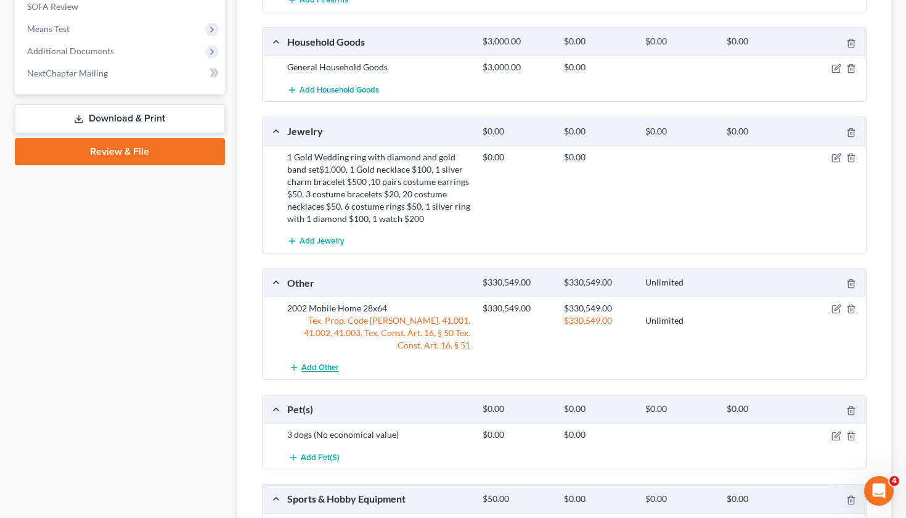
click at [321, 363] on span "Add Other" at bounding box center [320, 368] width 38 height 10
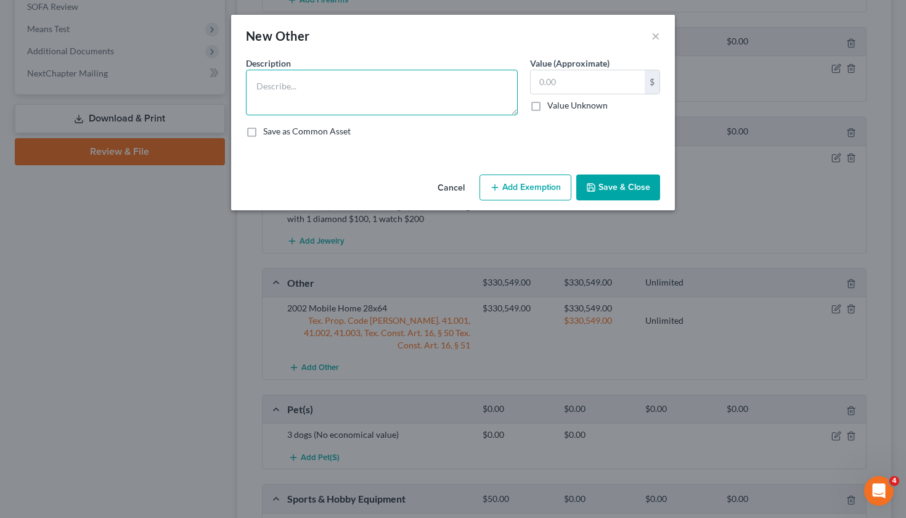
click at [290, 96] on textarea at bounding box center [382, 93] width 272 height 46
click at [660, 39] on div "New Other ×" at bounding box center [453, 36] width 444 height 42
click at [661, 42] on div "New Other ×" at bounding box center [453, 36] width 444 height 42
click at [658, 39] on button "×" at bounding box center [655, 35] width 9 height 15
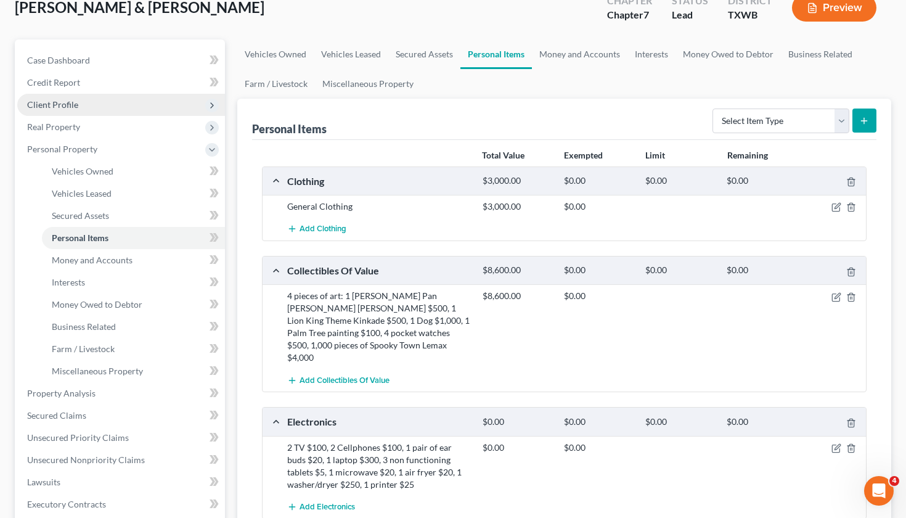
scroll to position [73, 0]
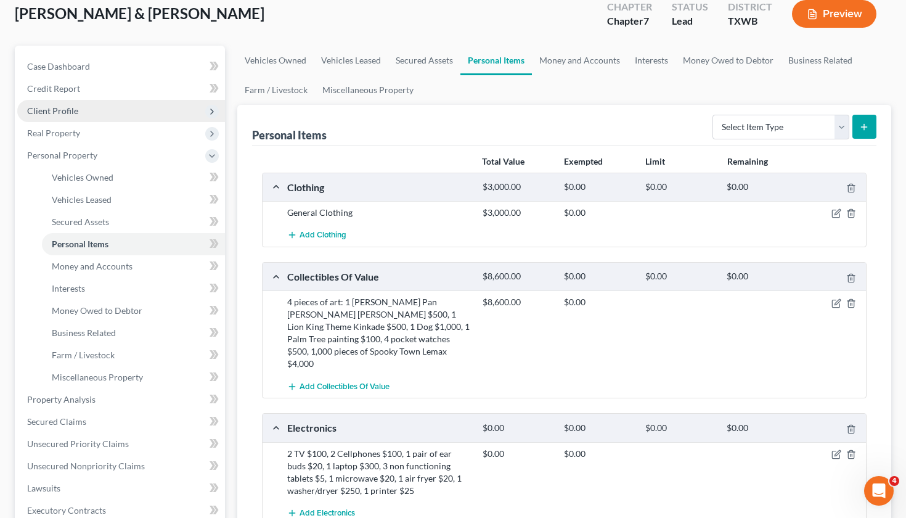
drag, startPoint x: 91, startPoint y: 177, endPoint x: 147, endPoint y: 176, distance: 56.1
click at [91, 177] on span "Vehicles Owned" at bounding box center [83, 177] width 62 height 10
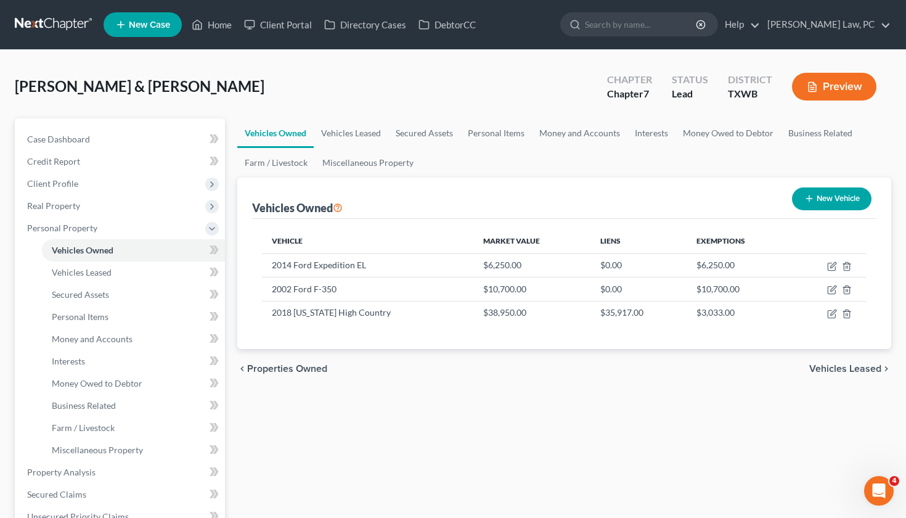
click at [829, 198] on button "New Vehicle" at bounding box center [831, 198] width 79 height 23
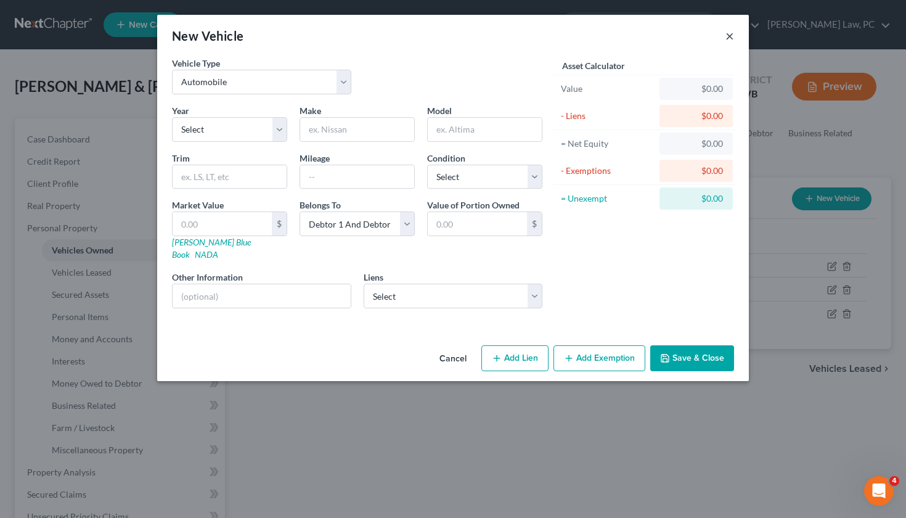
click at [730, 35] on button "×" at bounding box center [729, 35] width 9 height 15
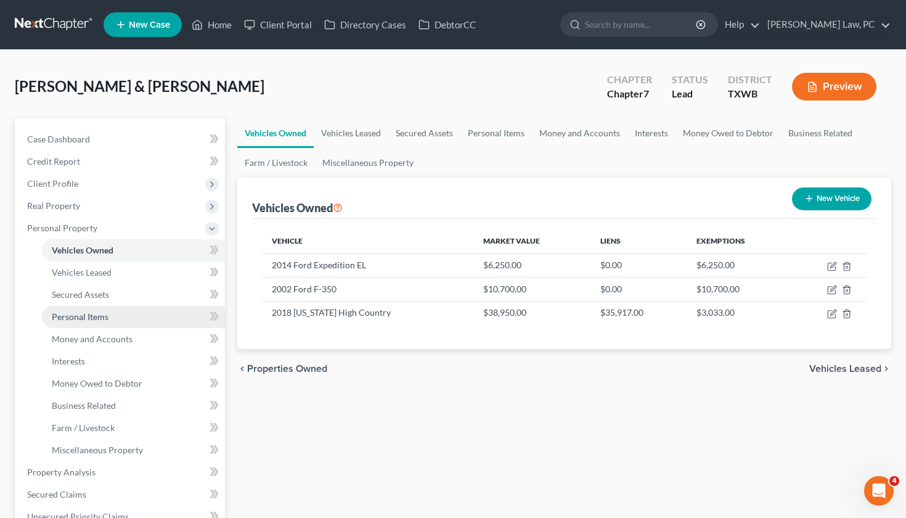
click at [67, 316] on span "Personal Items" at bounding box center [80, 316] width 57 height 10
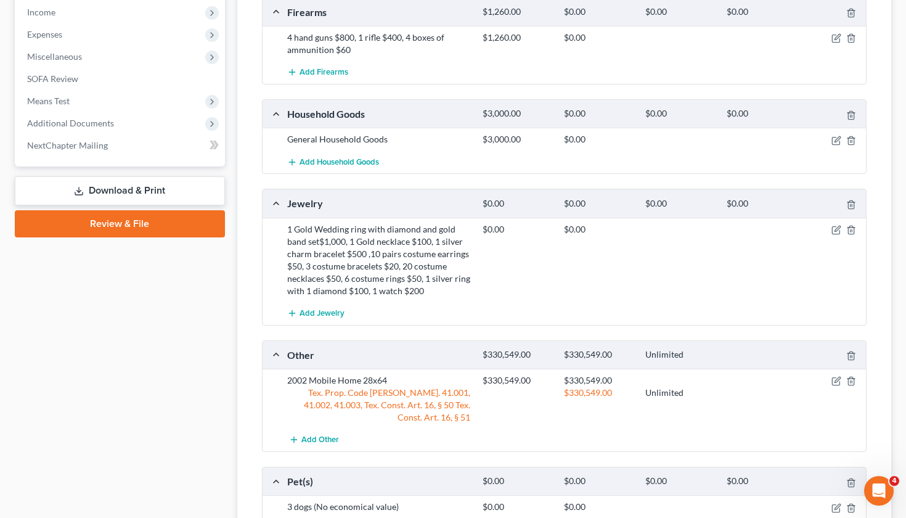
scroll to position [641, 0]
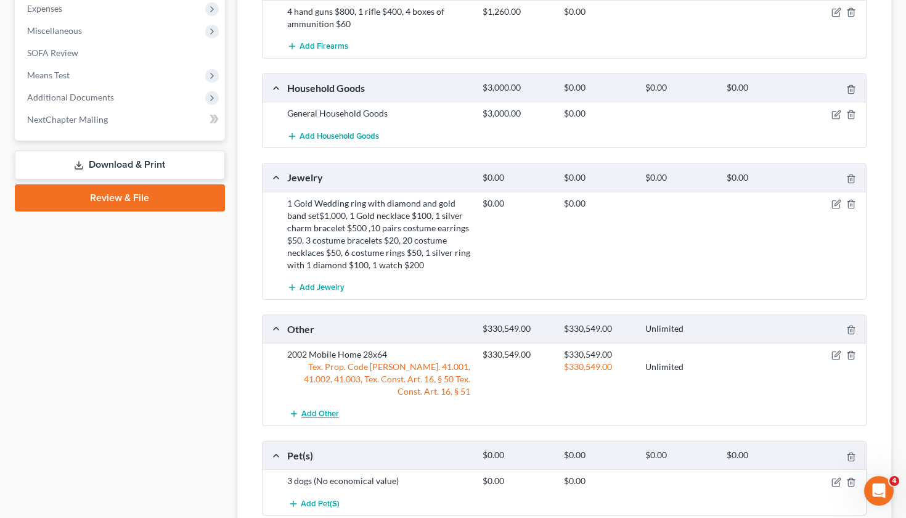
click at [306, 409] on span "Add Other" at bounding box center [320, 414] width 38 height 10
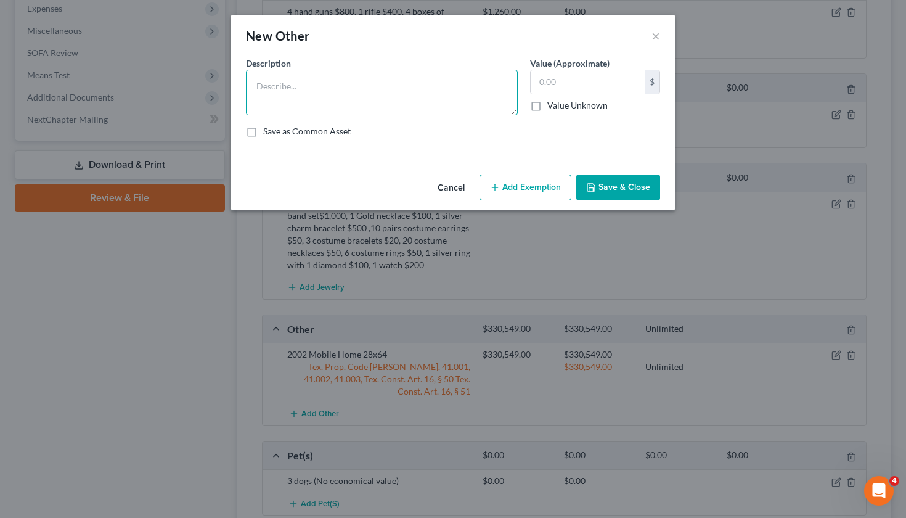
click at [273, 83] on textarea at bounding box center [382, 93] width 272 height 46
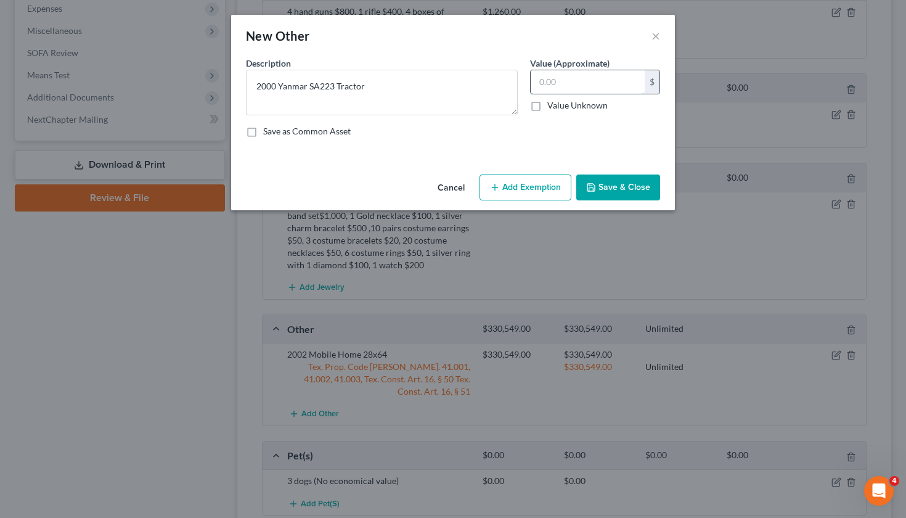
click at [556, 88] on input "text" at bounding box center [588, 81] width 114 height 23
click at [271, 89] on textarea "2000 Yanmar SA223 Tractor" at bounding box center [382, 93] width 272 height 46
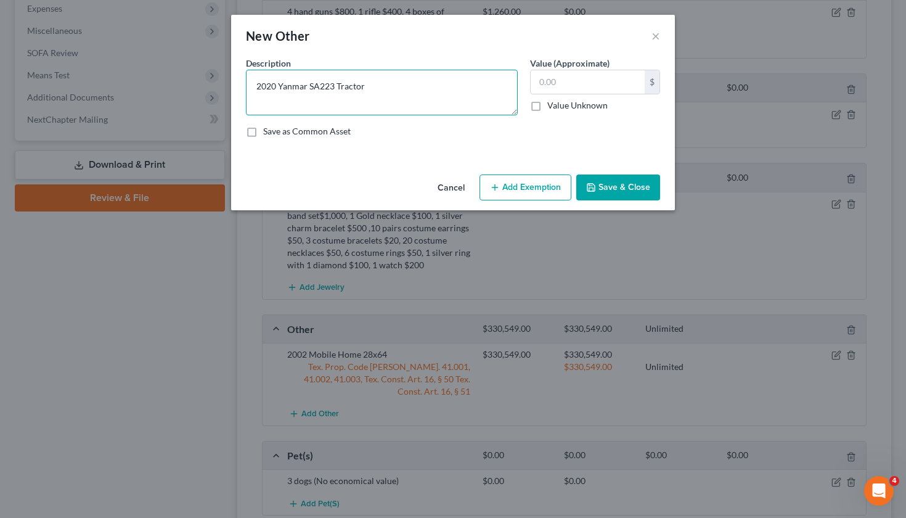
click at [334, 88] on textarea "2020 Yanmar SA223 Tractor" at bounding box center [382, 93] width 272 height 46
click at [395, 89] on textarea "2020 Yanmar SA424 Tractor" at bounding box center [382, 93] width 272 height 46
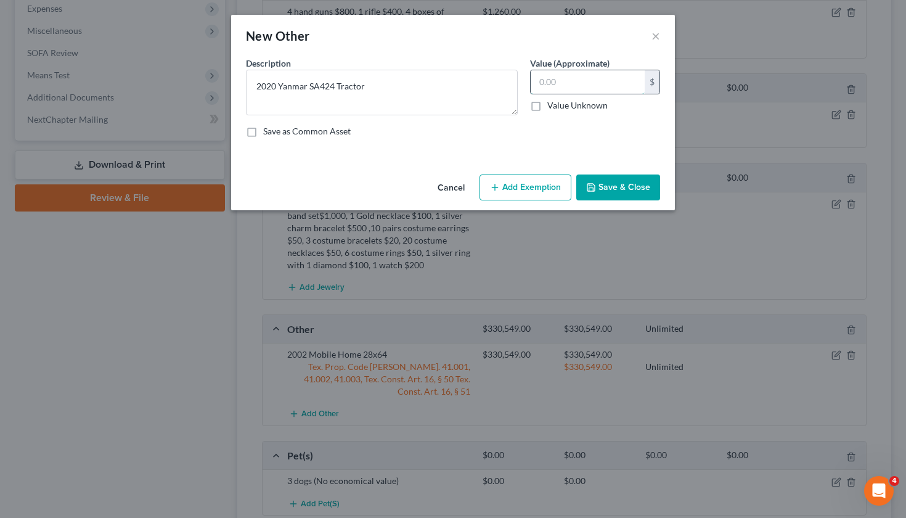
click at [566, 83] on input "text" at bounding box center [588, 81] width 114 height 23
click at [523, 189] on button "Add Exemption" at bounding box center [525, 187] width 92 height 26
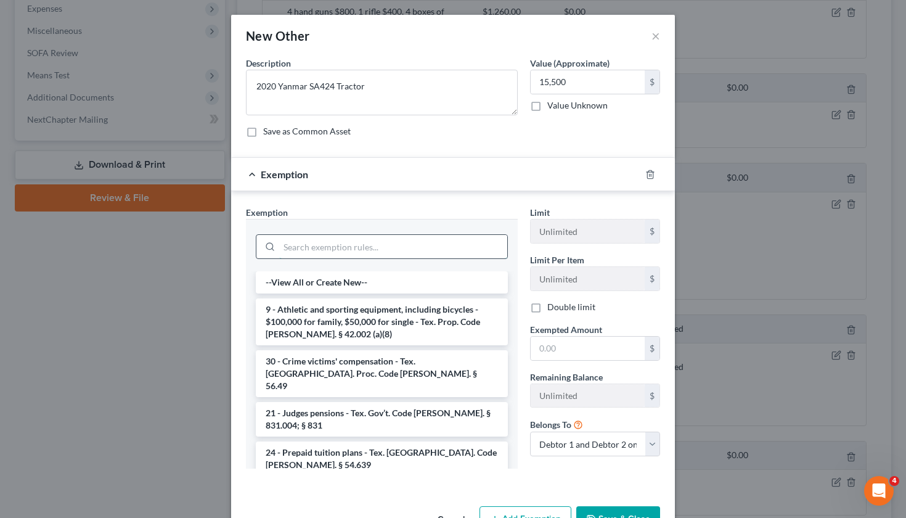
click at [318, 244] on input "search" at bounding box center [393, 246] width 228 height 23
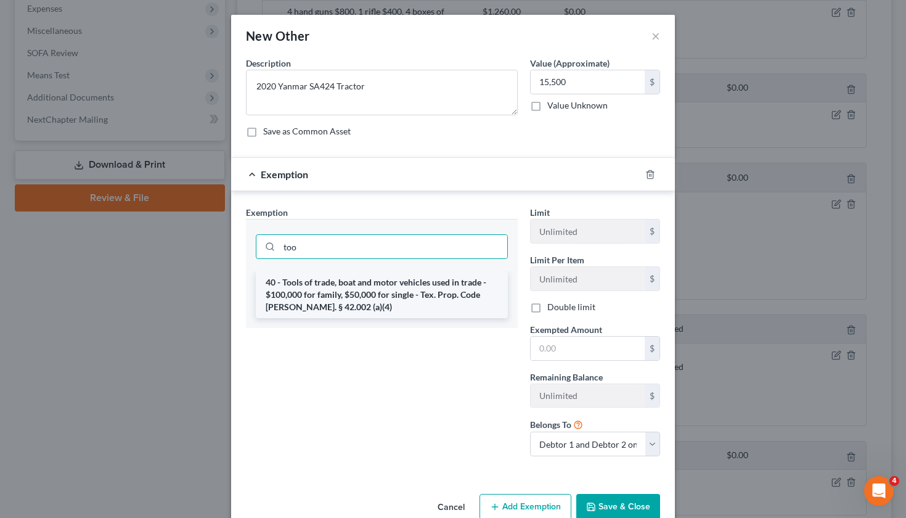
click at [354, 294] on li "40 - Tools of trade, boat and motor vehicles used in trade - $100,000 for famil…" at bounding box center [382, 294] width 252 height 47
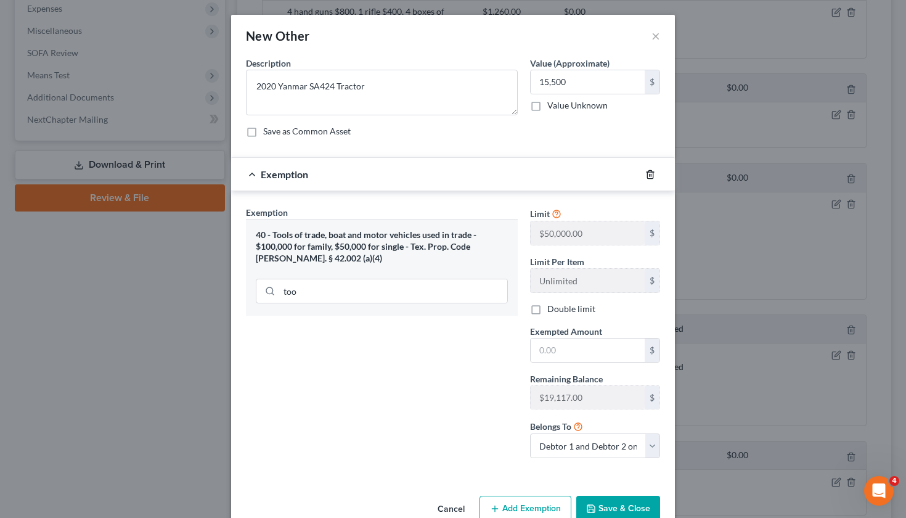
click at [651, 174] on line "button" at bounding box center [651, 175] width 0 height 2
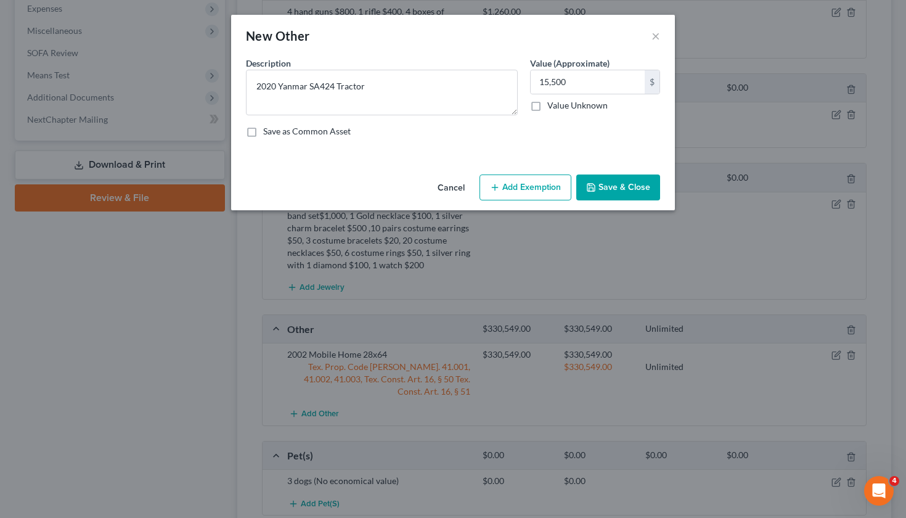
click at [614, 189] on button "Save & Close" at bounding box center [618, 187] width 84 height 26
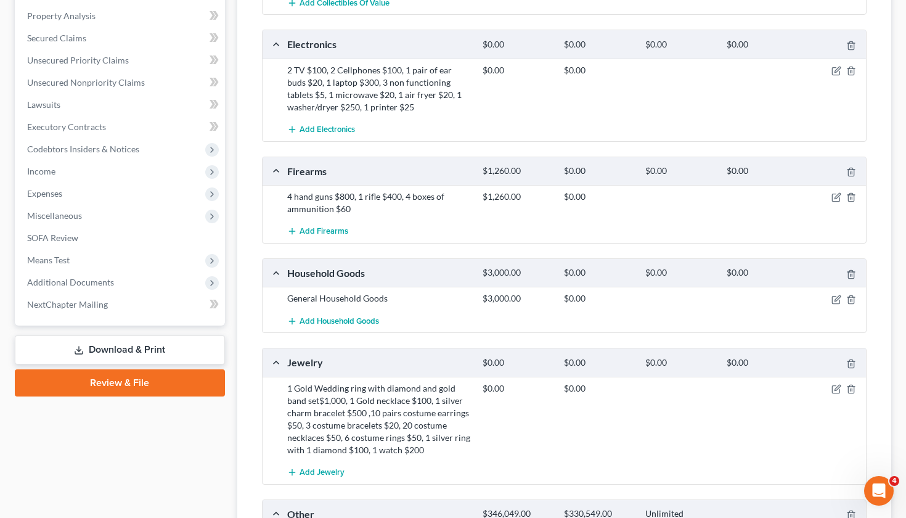
scroll to position [439, 0]
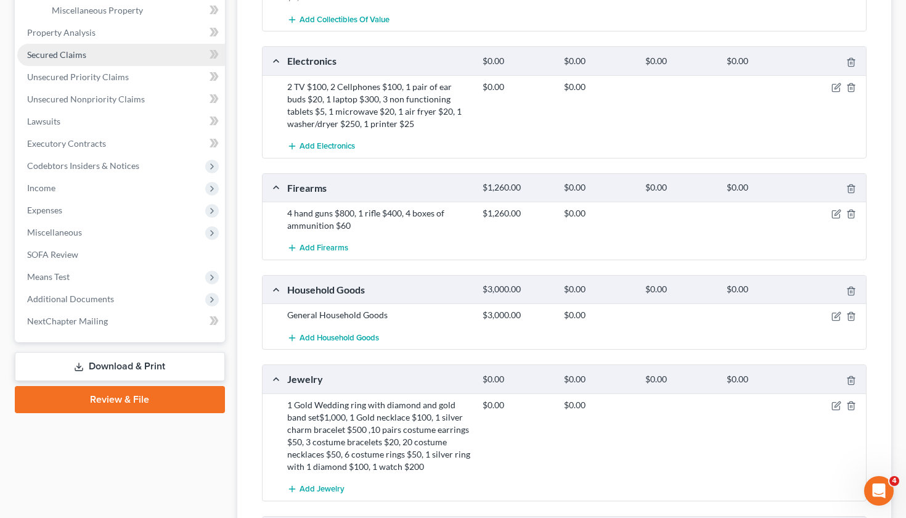
click at [55, 58] on span "Secured Claims" at bounding box center [56, 54] width 59 height 10
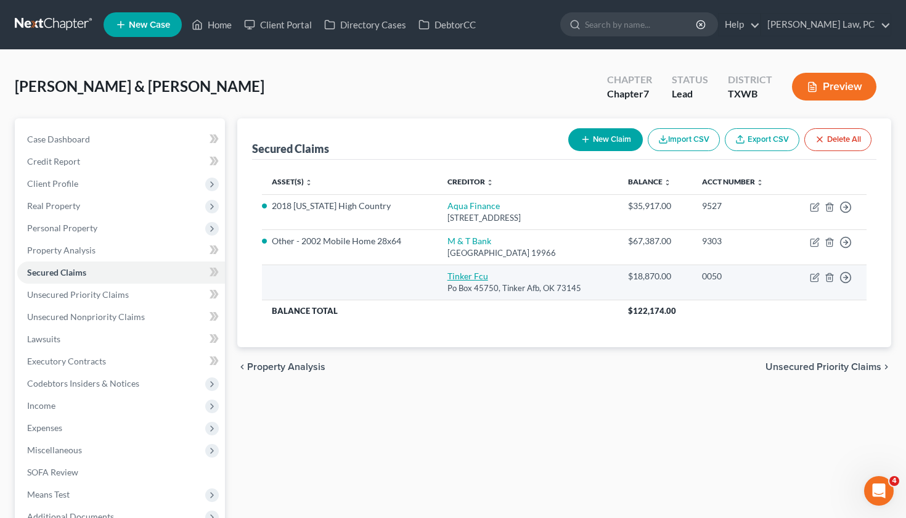
click at [470, 275] on link "Tinker Fcu" at bounding box center [467, 276] width 41 height 10
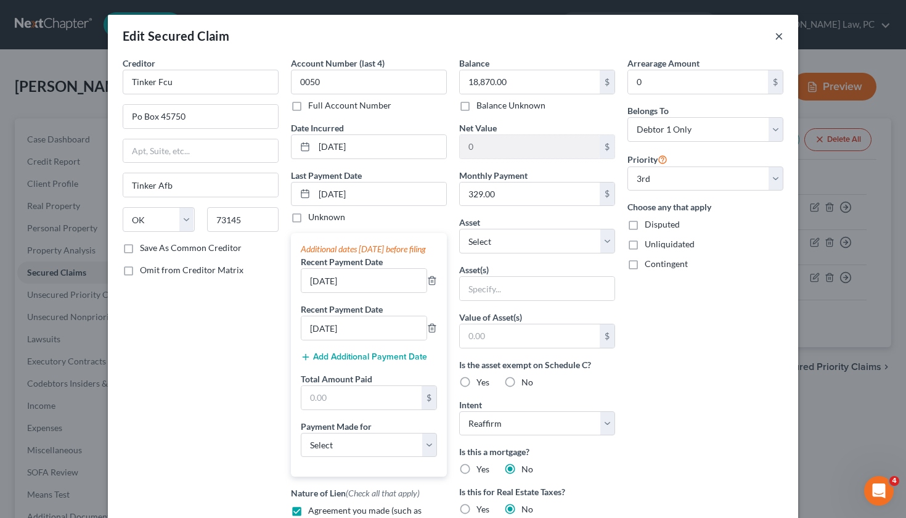
click at [780, 36] on button "×" at bounding box center [779, 35] width 9 height 15
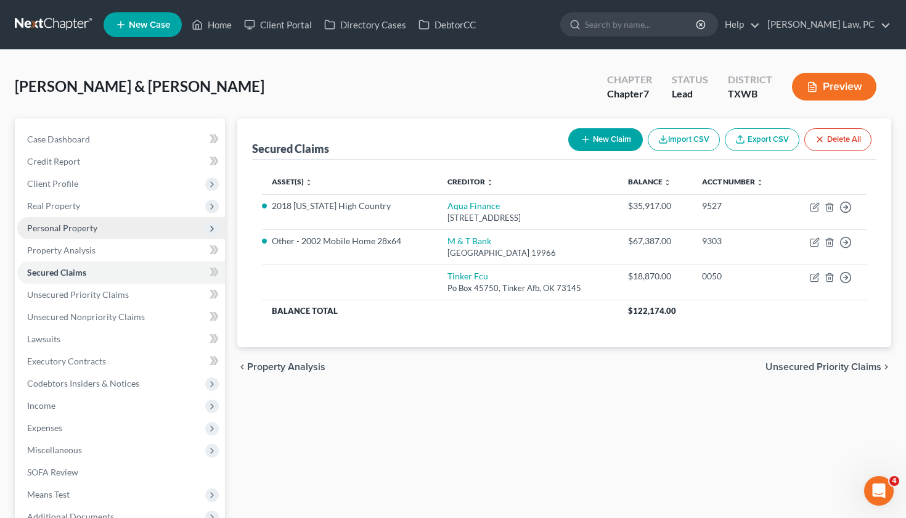
click at [67, 230] on span "Personal Property" at bounding box center [62, 227] width 70 height 10
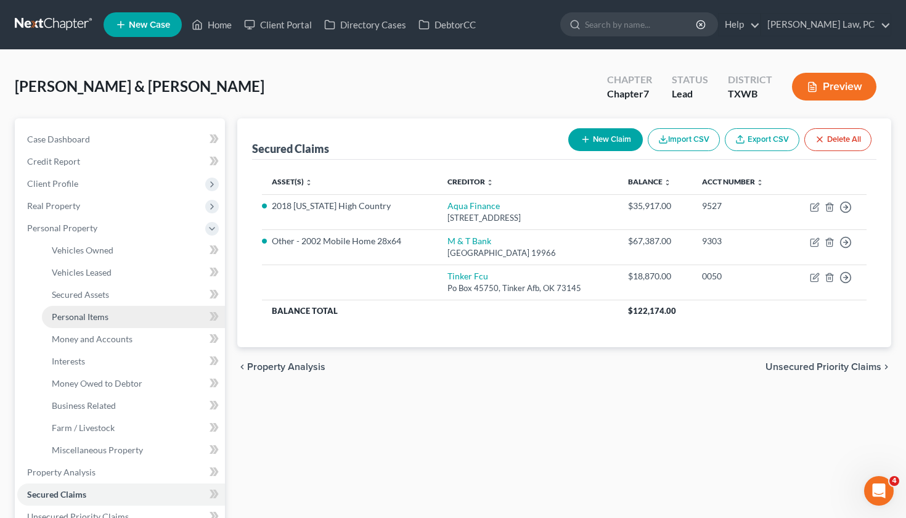
click at [79, 320] on span "Personal Items" at bounding box center [80, 316] width 57 height 10
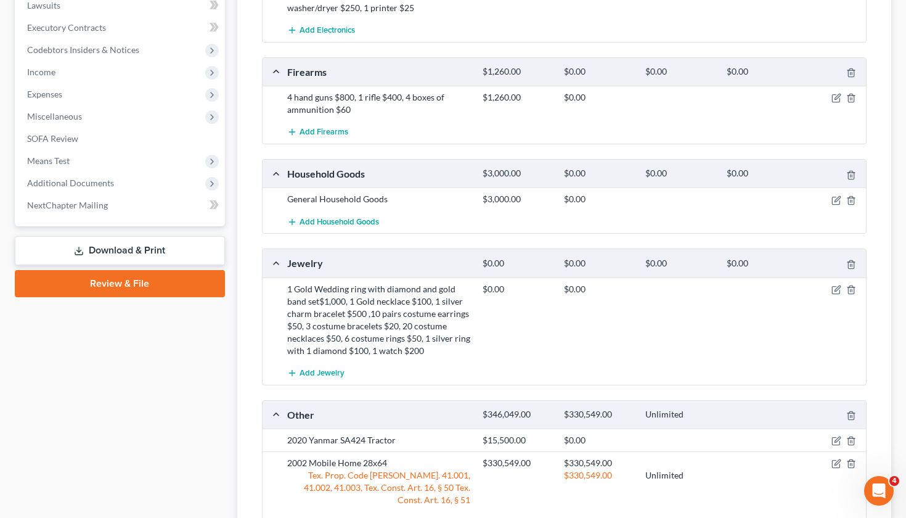
scroll to position [661, 0]
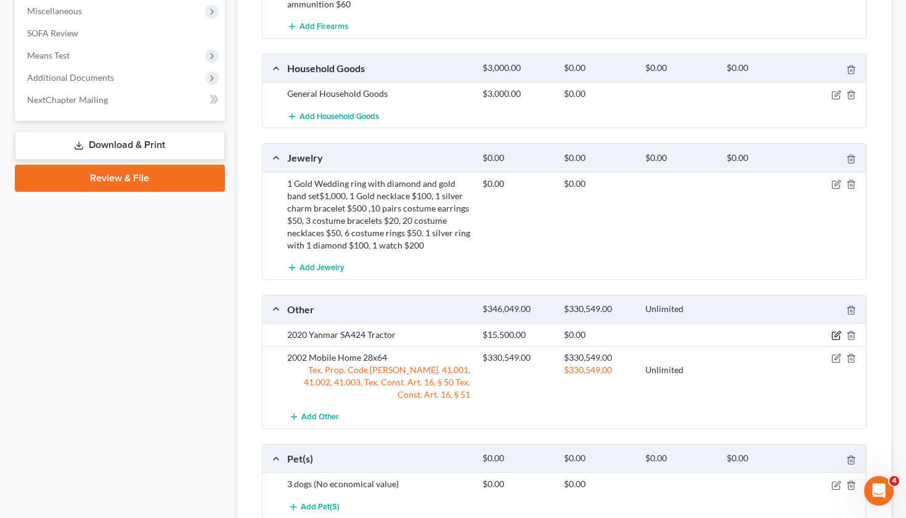
click at [836, 332] on icon "button" at bounding box center [837, 335] width 6 height 6
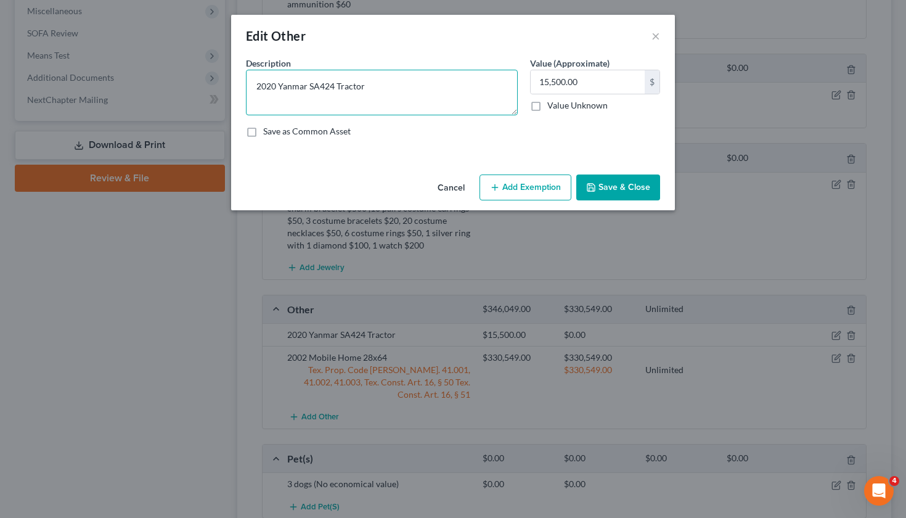
drag, startPoint x: 375, startPoint y: 83, endPoint x: 222, endPoint y: 82, distance: 152.8
click at [222, 82] on div "Edit Other × An exemption set must first be selected from the Filing Informatio…" at bounding box center [453, 259] width 906 height 518
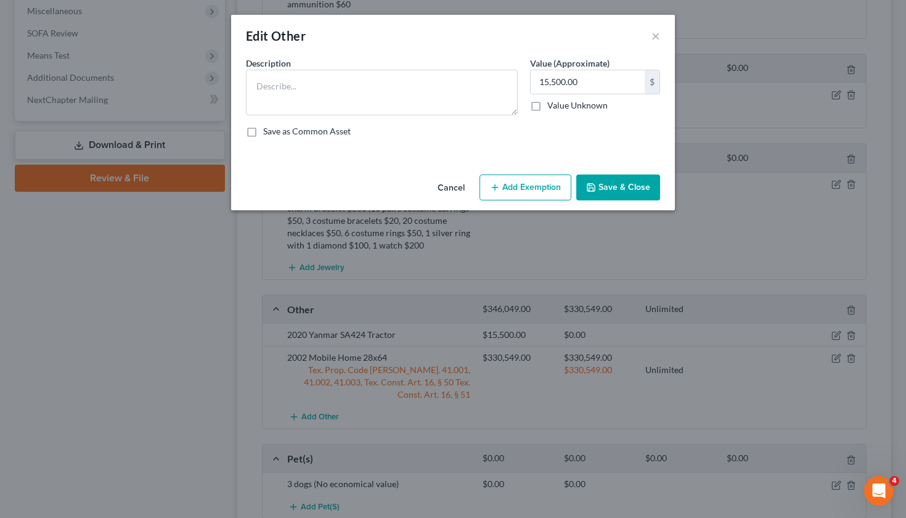
click at [627, 182] on button "Save & Close" at bounding box center [618, 187] width 84 height 26
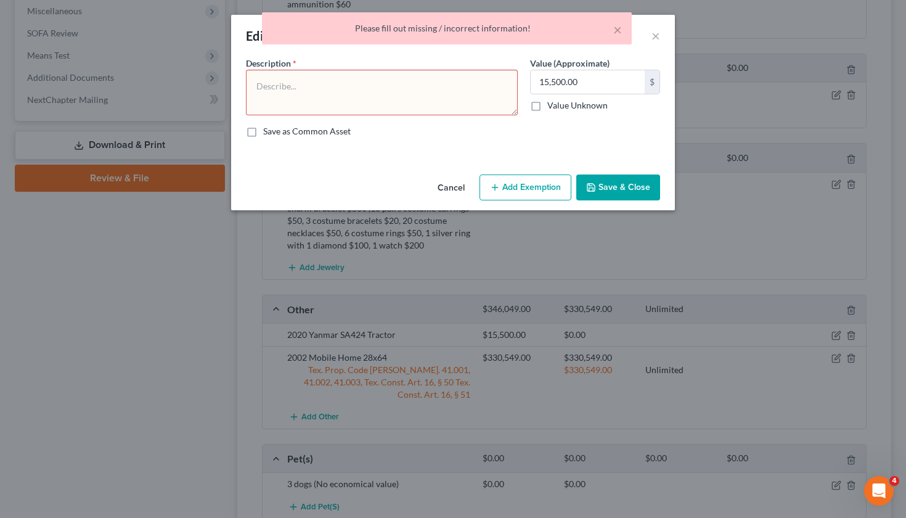
click at [658, 38] on div "× Please fill out missing / incorrect information!" at bounding box center [447, 31] width 906 height 38
click at [645, 35] on div "× Please fill out missing / incorrect information!" at bounding box center [447, 31] width 906 height 38
click at [618, 33] on button "×" at bounding box center [617, 29] width 9 height 15
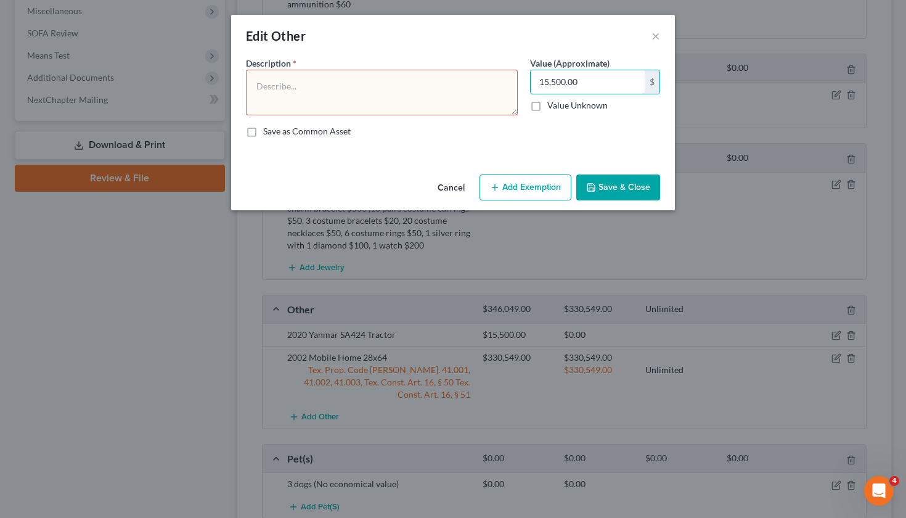
drag, startPoint x: 603, startPoint y: 83, endPoint x: 516, endPoint y: 82, distance: 86.9
click at [516, 82] on div "Description * Value (Approximate) 15,500.00 $ Value Unknown Balance Undetermine…" at bounding box center [453, 102] width 426 height 91
click at [619, 185] on button "Save & Close" at bounding box center [618, 187] width 84 height 26
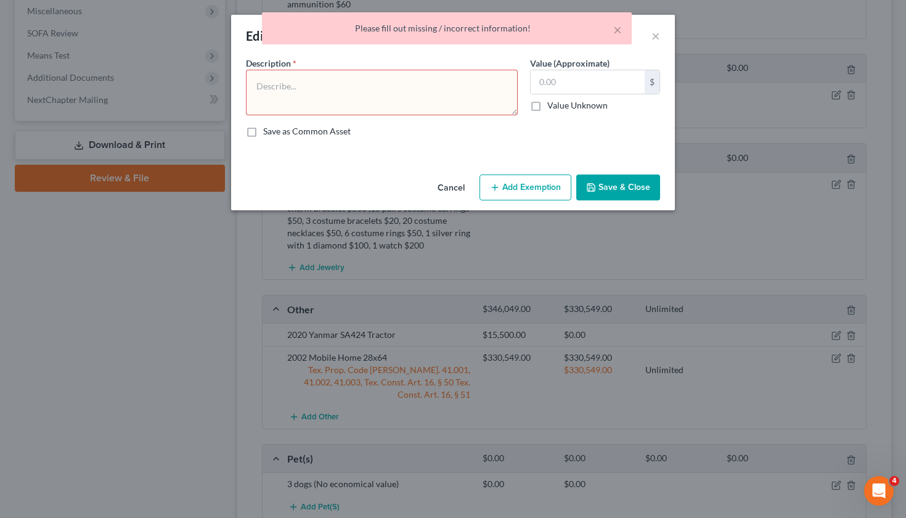
click at [484, 74] on textarea at bounding box center [382, 93] width 272 height 46
click at [622, 28] on div "× Please fill out missing / incorrect information!" at bounding box center [447, 28] width 370 height 32
click at [614, 28] on button "×" at bounding box center [617, 29] width 9 height 15
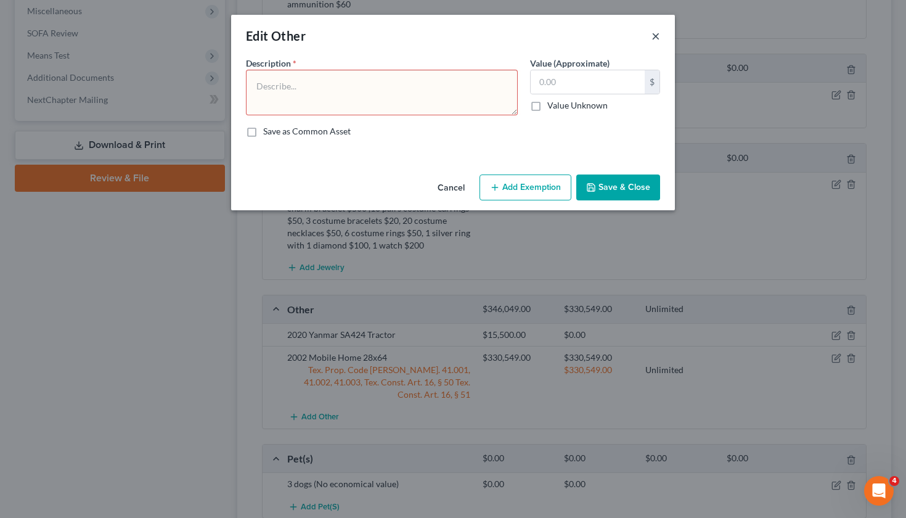
click at [658, 35] on button "×" at bounding box center [655, 35] width 9 height 15
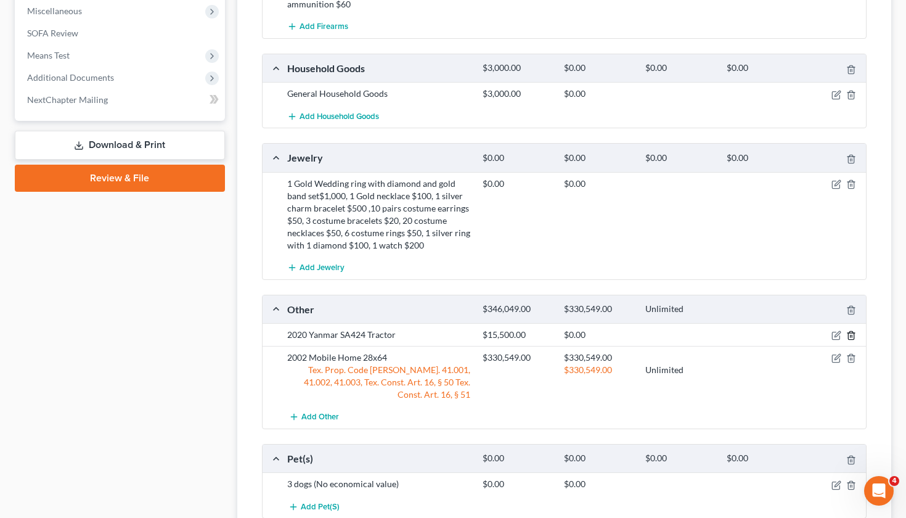
click at [852, 330] on icon "button" at bounding box center [851, 335] width 10 height 10
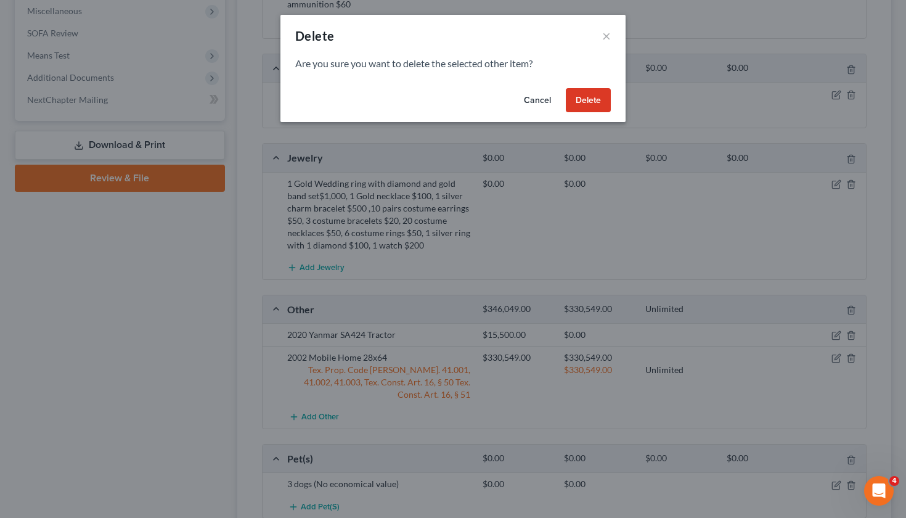
click at [590, 97] on button "Delete" at bounding box center [588, 100] width 45 height 25
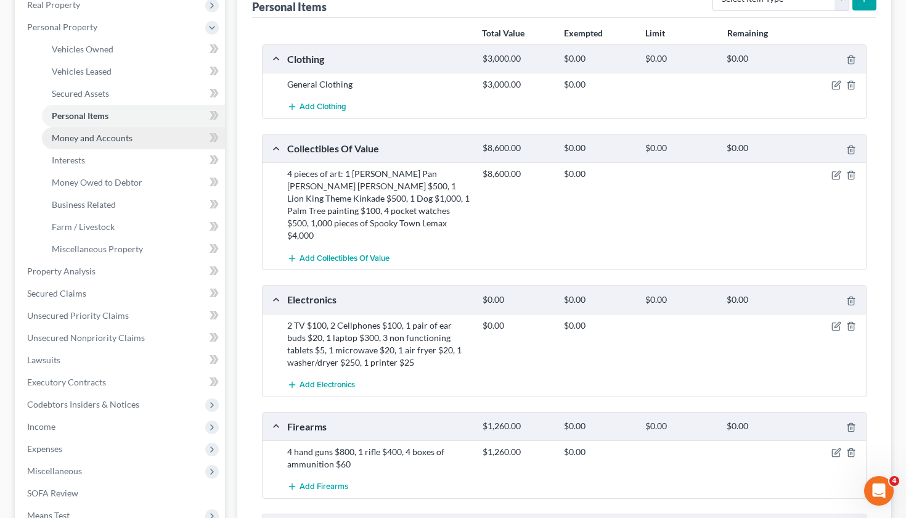
scroll to position [160, 0]
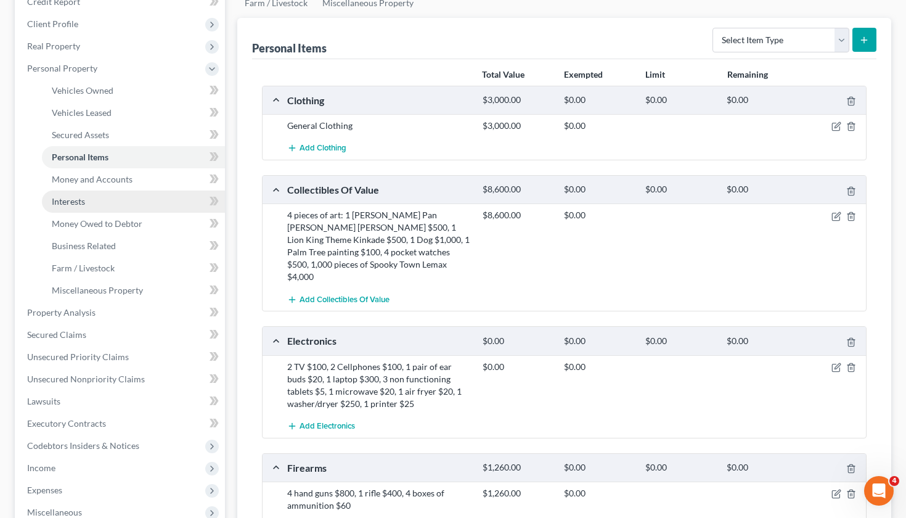
click at [71, 199] on span "Interests" at bounding box center [68, 201] width 33 height 10
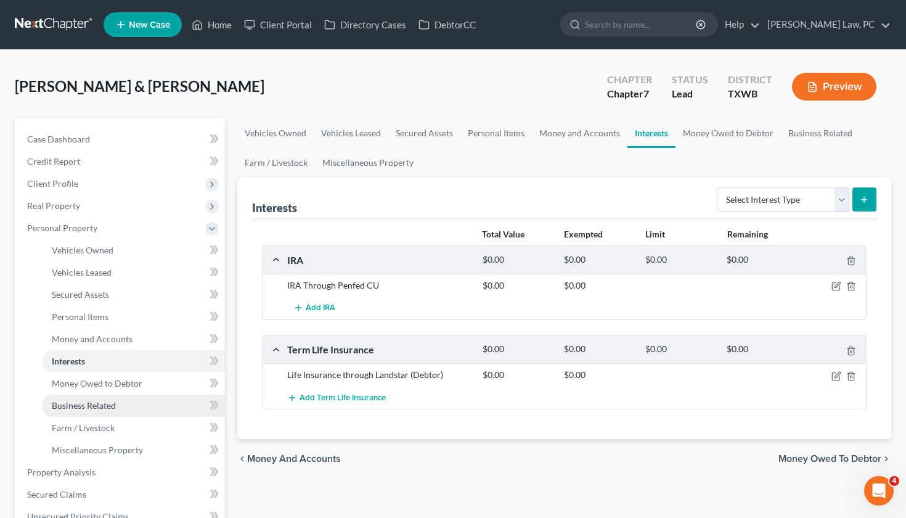
click at [109, 402] on span "Business Related" at bounding box center [84, 405] width 64 height 10
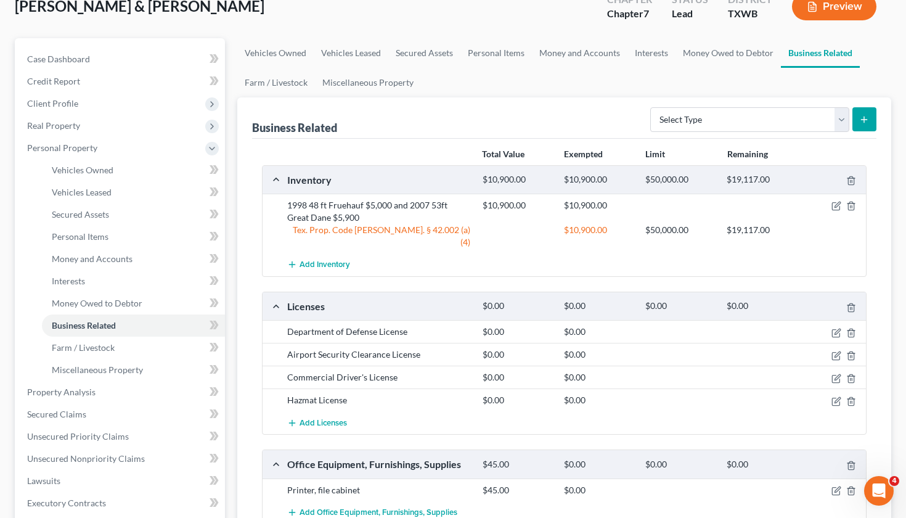
scroll to position [96, 0]
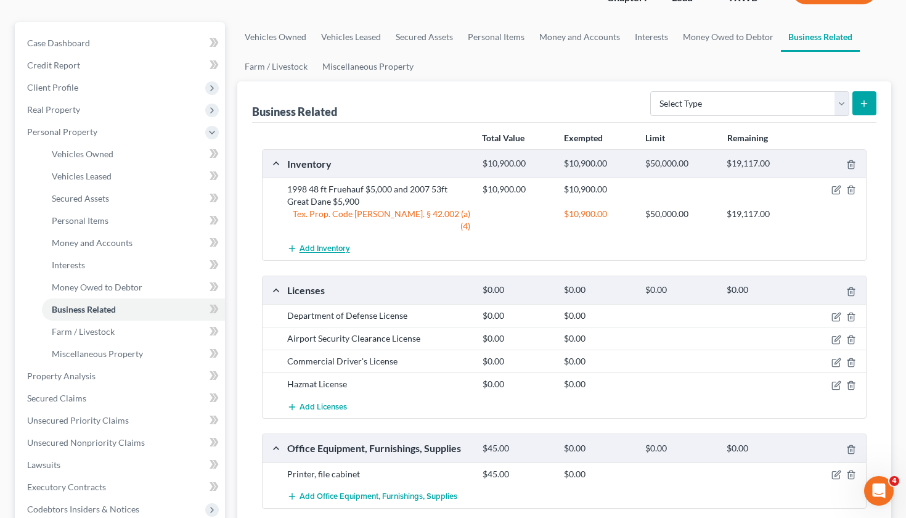
click at [312, 244] on span "Add Inventory" at bounding box center [325, 249] width 51 height 10
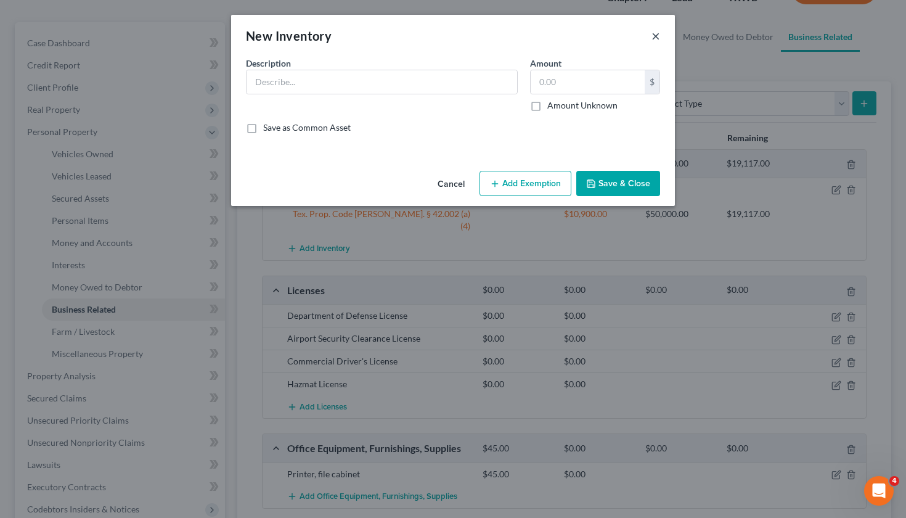
click at [652, 38] on button "×" at bounding box center [655, 35] width 9 height 15
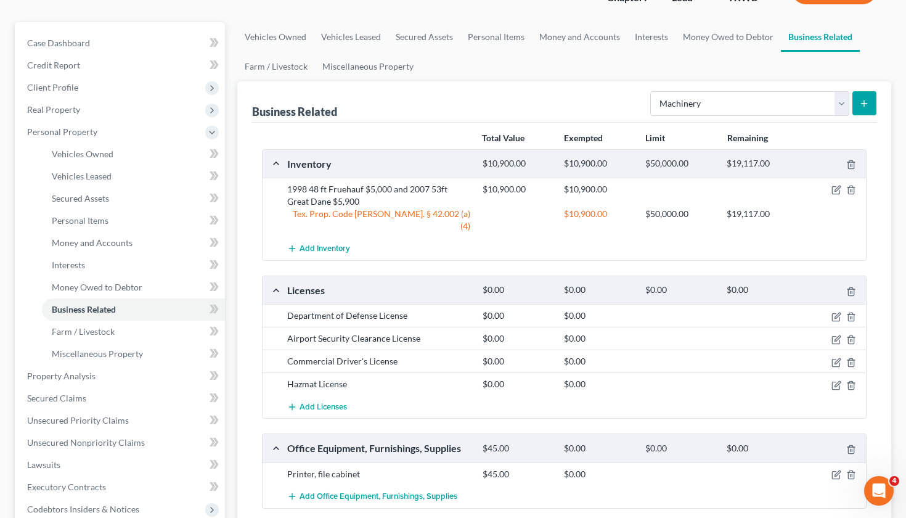
click at [867, 101] on icon "submit" at bounding box center [864, 104] width 10 height 10
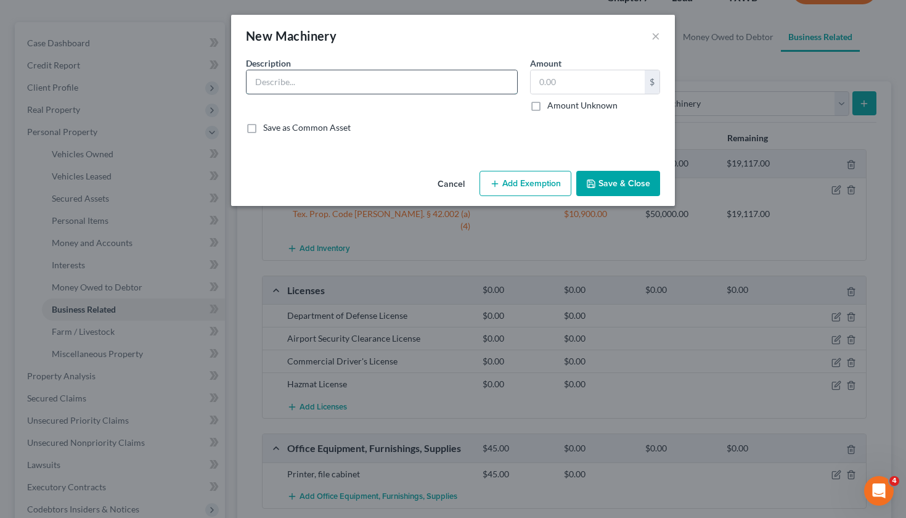
click at [314, 81] on input "text" at bounding box center [382, 81] width 271 height 23
paste input "2020 Yanmar SA424 Tractor"
click at [552, 82] on input "text" at bounding box center [588, 81] width 114 height 23
click at [603, 189] on button "Save & Close" at bounding box center [618, 184] width 84 height 26
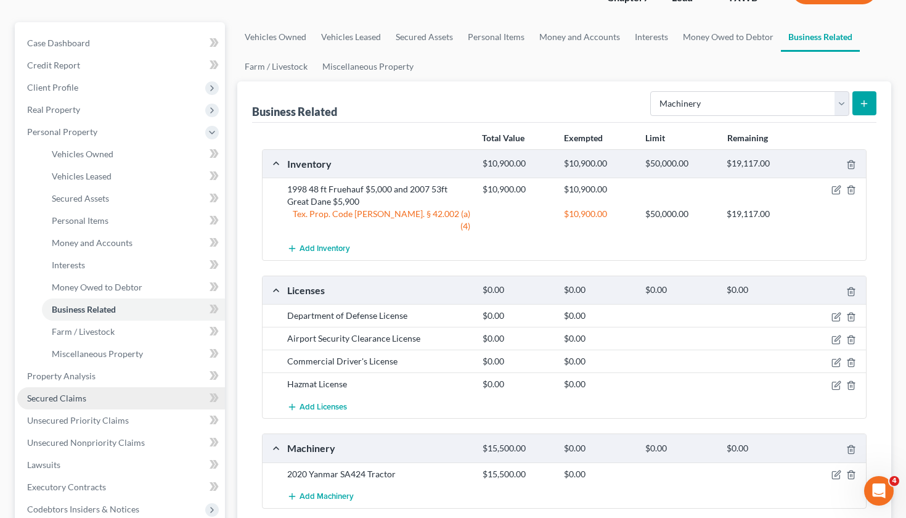
click at [46, 398] on span "Secured Claims" at bounding box center [56, 398] width 59 height 10
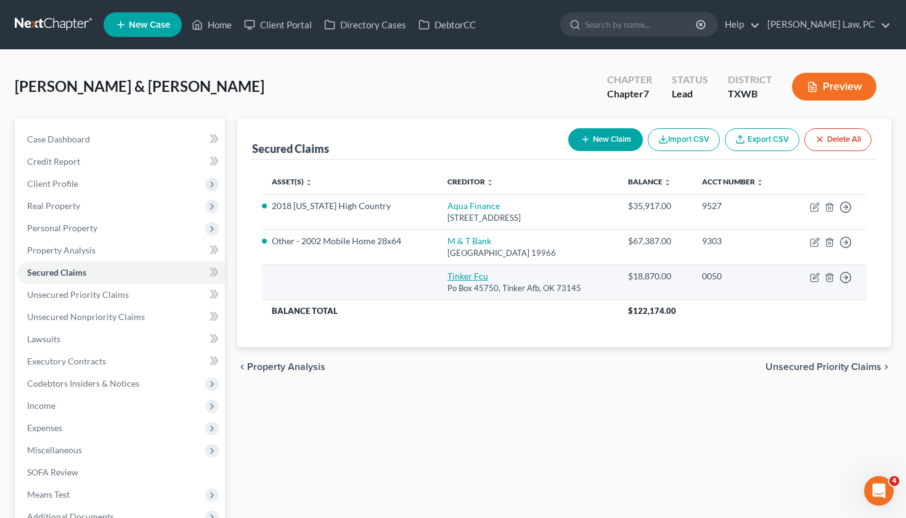
click at [463, 275] on link "Tinker Fcu" at bounding box center [467, 276] width 41 height 10
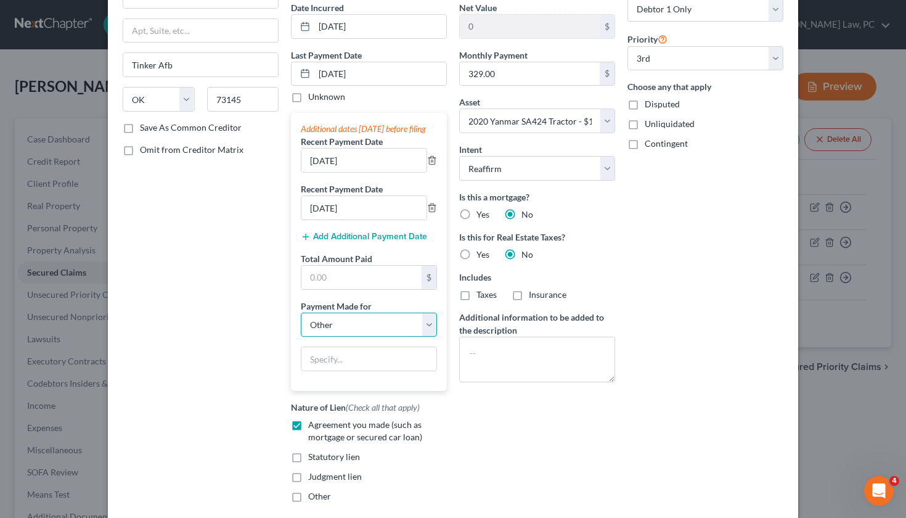
scroll to position [119, 0]
click at [335, 290] on input "text" at bounding box center [361, 278] width 120 height 23
click at [354, 372] on input "text" at bounding box center [368, 359] width 135 height 23
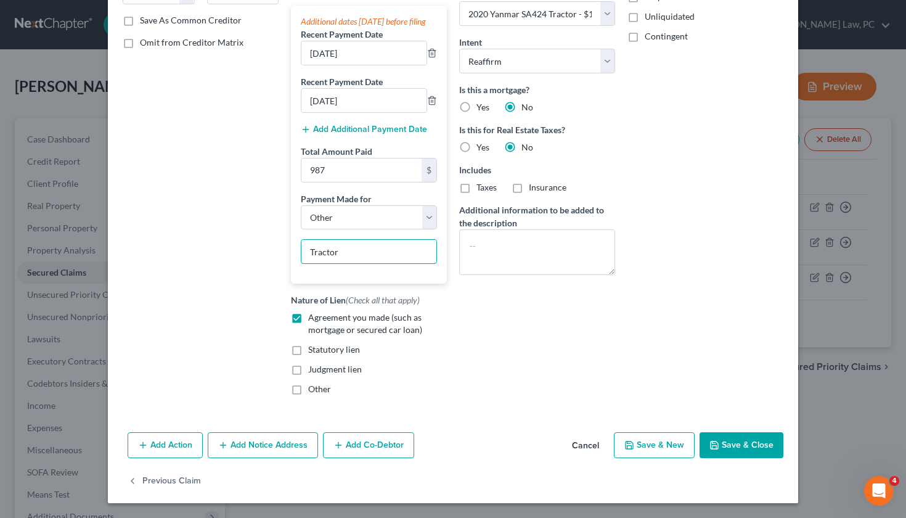
scroll to position [240, 0]
click at [725, 451] on button "Save & Close" at bounding box center [741, 445] width 84 height 26
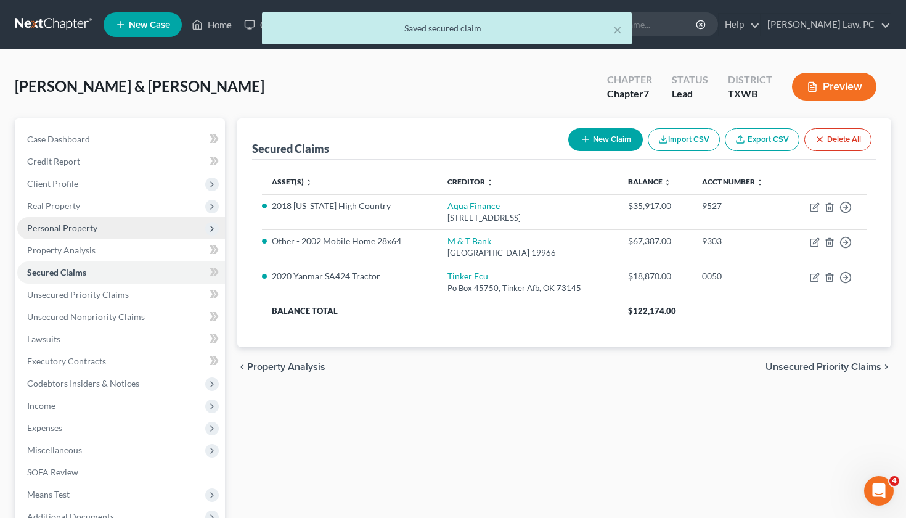
click at [78, 231] on span "Personal Property" at bounding box center [62, 227] width 70 height 10
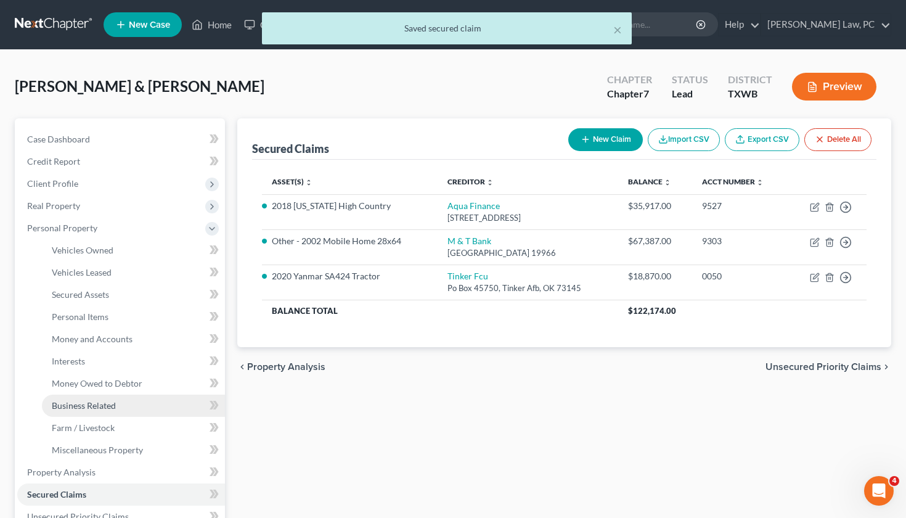
click at [94, 404] on span "Business Related" at bounding box center [84, 405] width 64 height 10
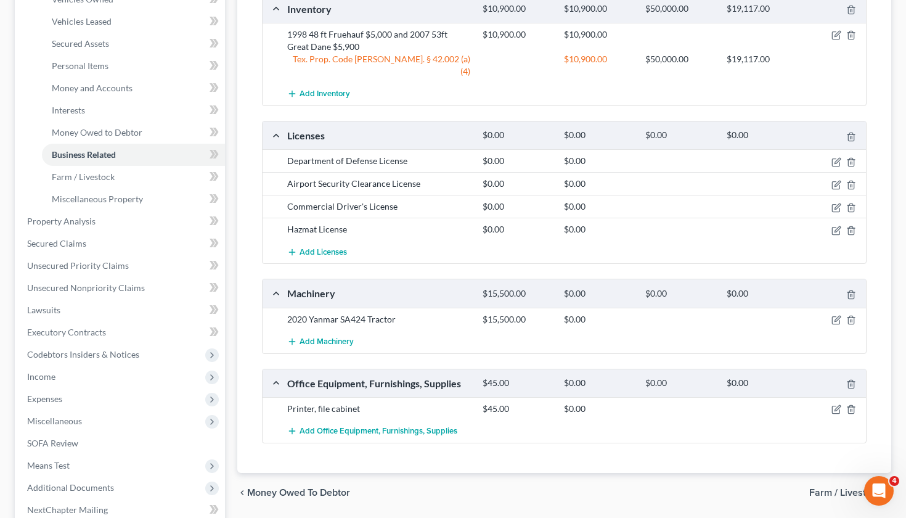
scroll to position [237, 0]
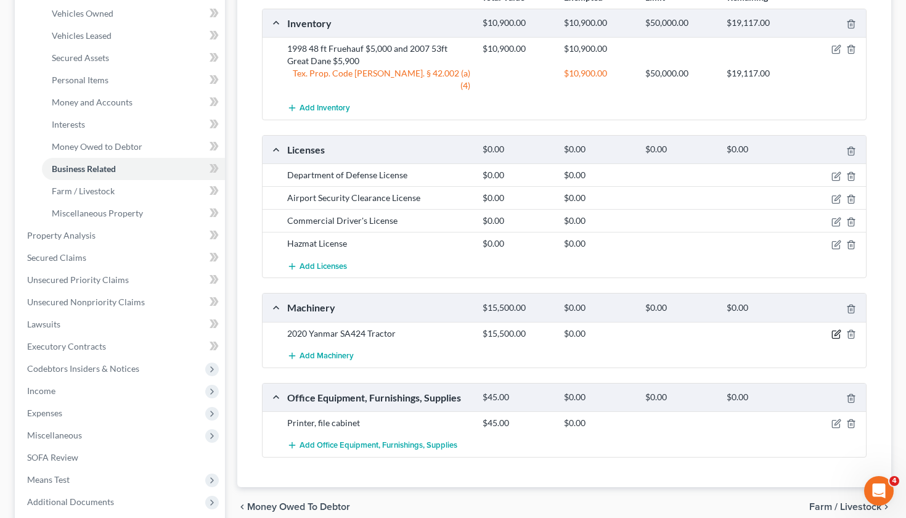
click at [835, 330] on icon "button" at bounding box center [837, 333] width 6 height 6
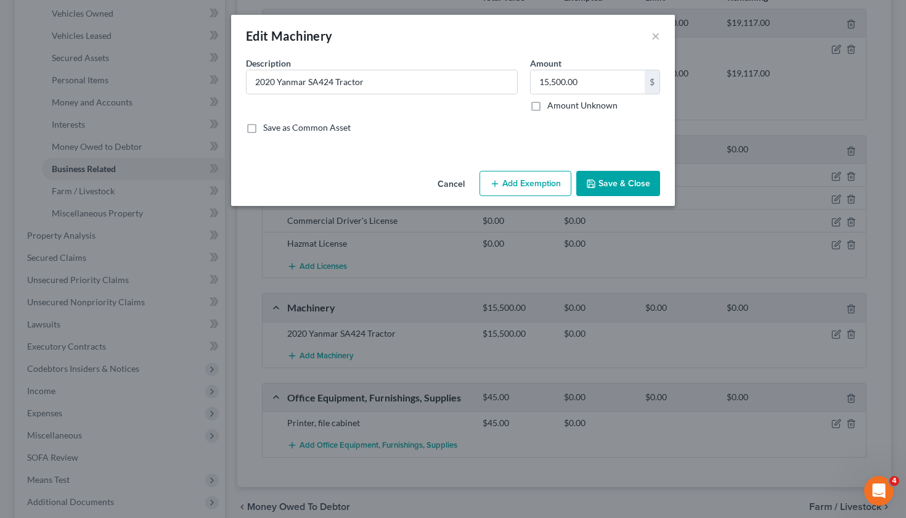
click at [528, 182] on button "Add Exemption" at bounding box center [525, 184] width 92 height 26
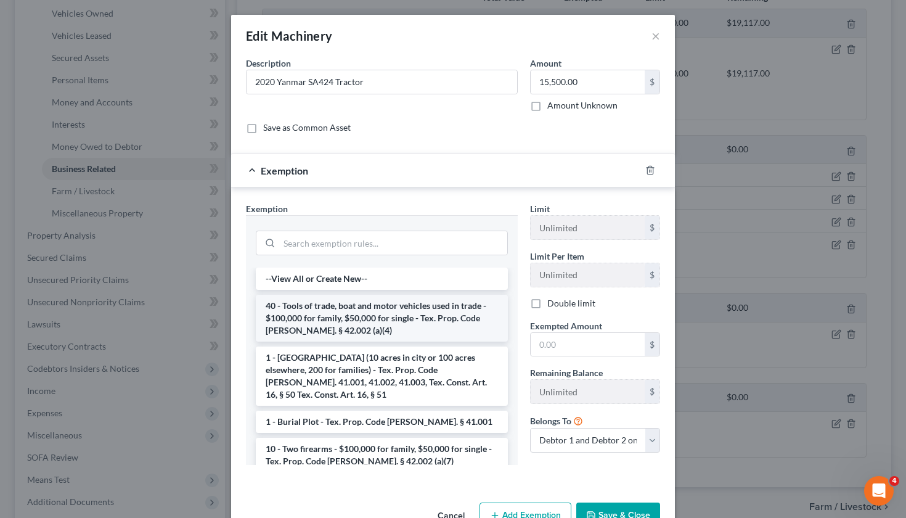
click at [354, 309] on li "40 - Tools of trade, boat and motor vehicles used in trade - $100,000 for famil…" at bounding box center [382, 318] width 252 height 47
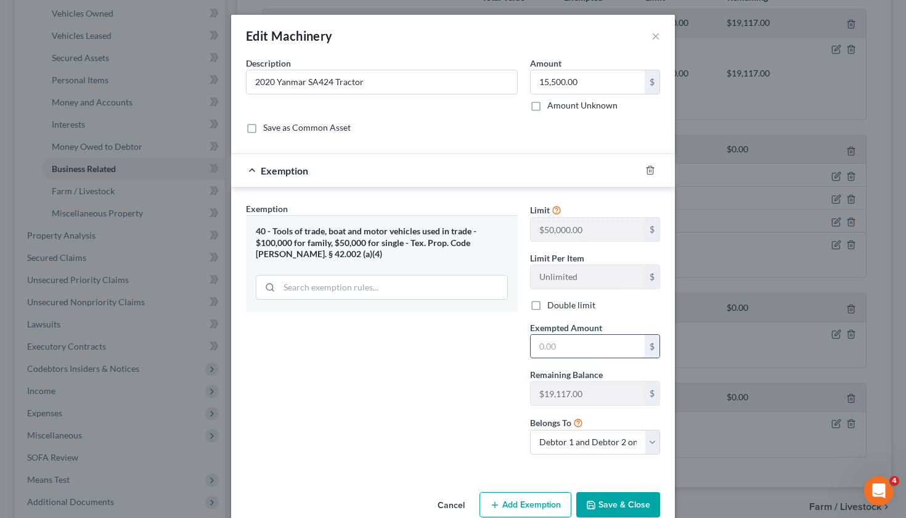
click at [563, 347] on input "text" at bounding box center [588, 346] width 114 height 23
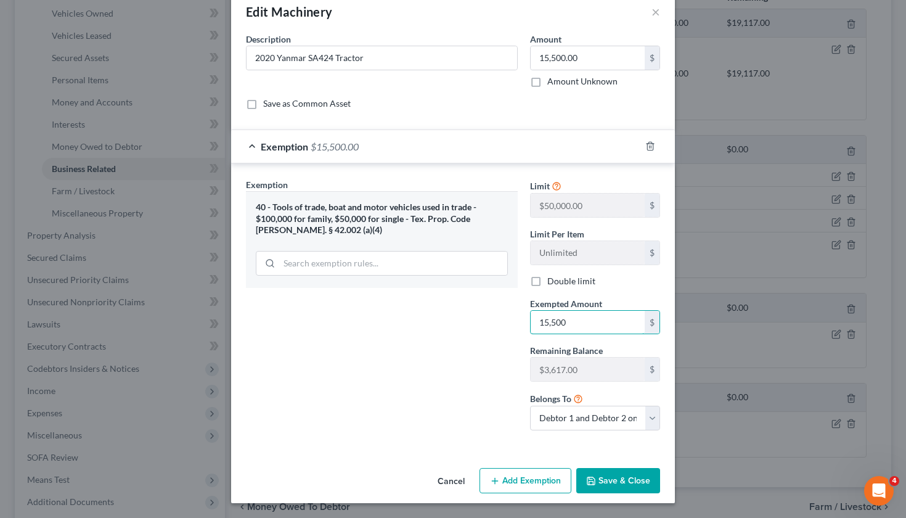
scroll to position [23, 0]
click at [621, 481] on button "Save & Close" at bounding box center [618, 481] width 84 height 26
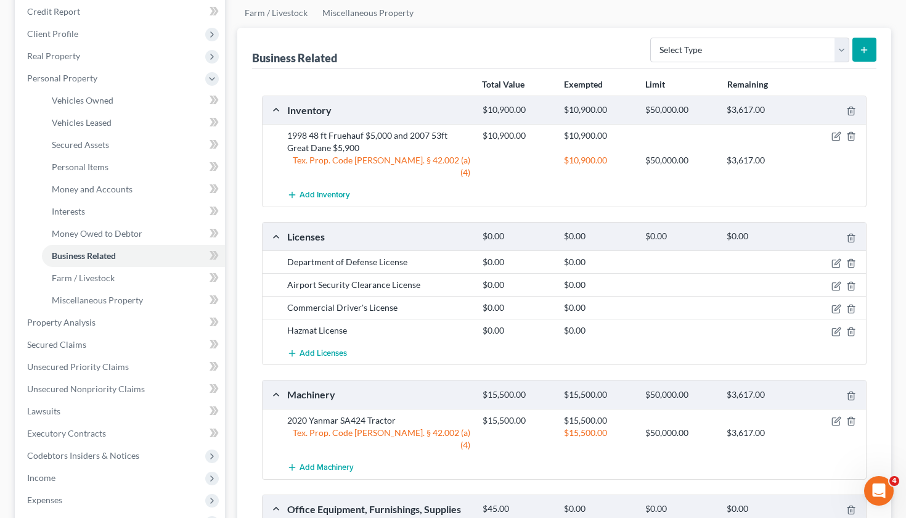
scroll to position [143, 0]
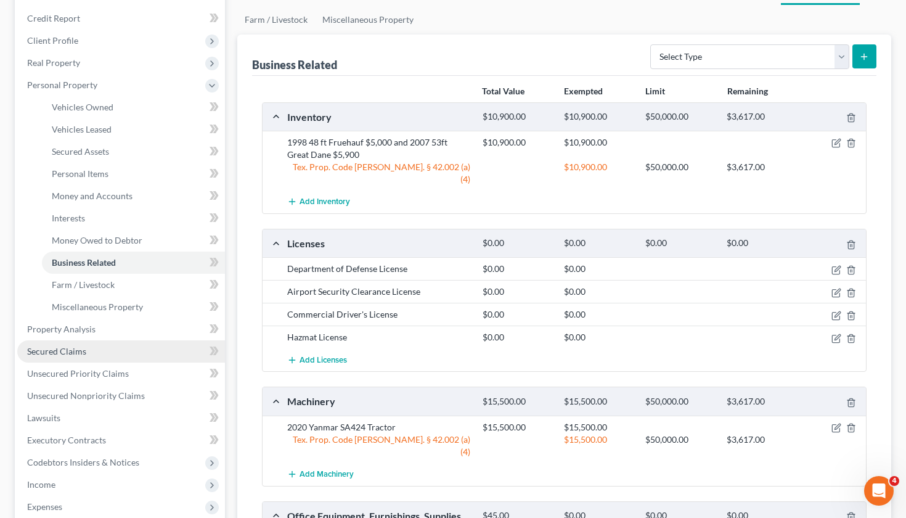
click at [70, 348] on span "Secured Claims" at bounding box center [56, 351] width 59 height 10
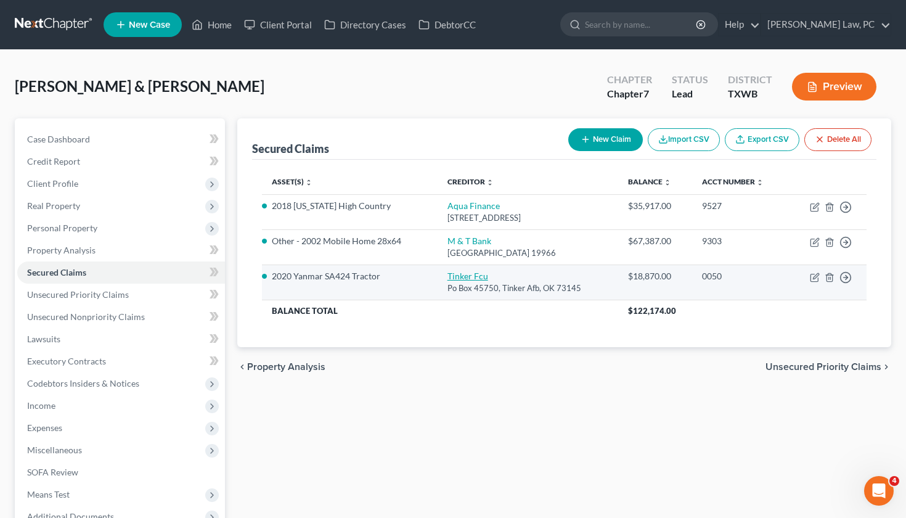
click at [455, 277] on link "Tinker Fcu" at bounding box center [467, 276] width 41 height 10
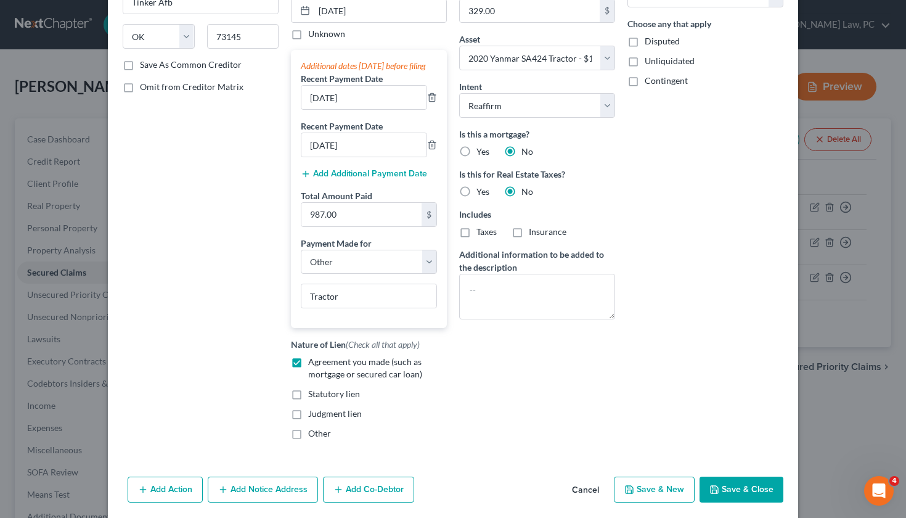
scroll to position [190, 0]
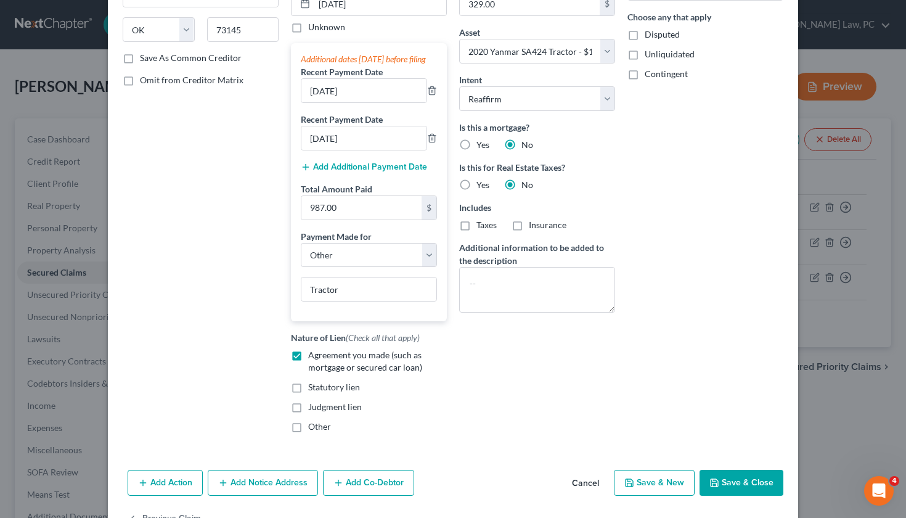
click at [737, 491] on button "Save & Close" at bounding box center [741, 483] width 84 height 26
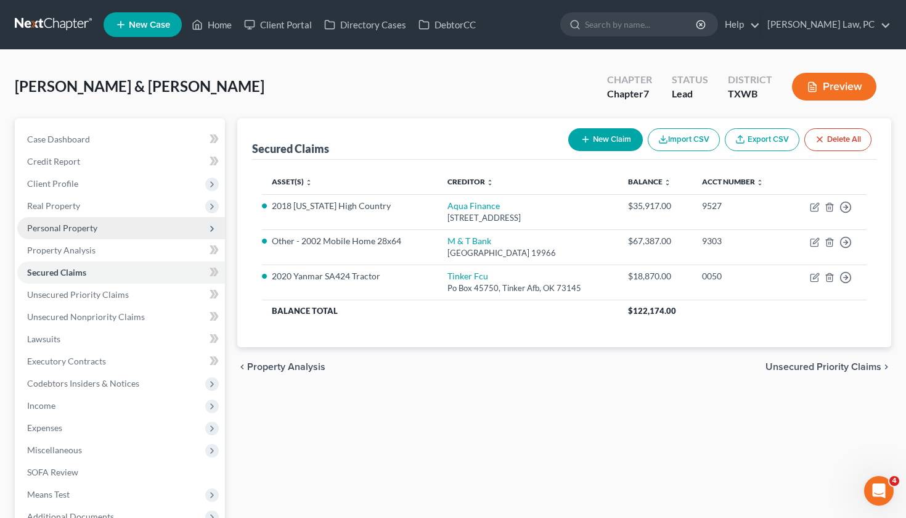
click at [56, 232] on span "Personal Property" at bounding box center [62, 227] width 70 height 10
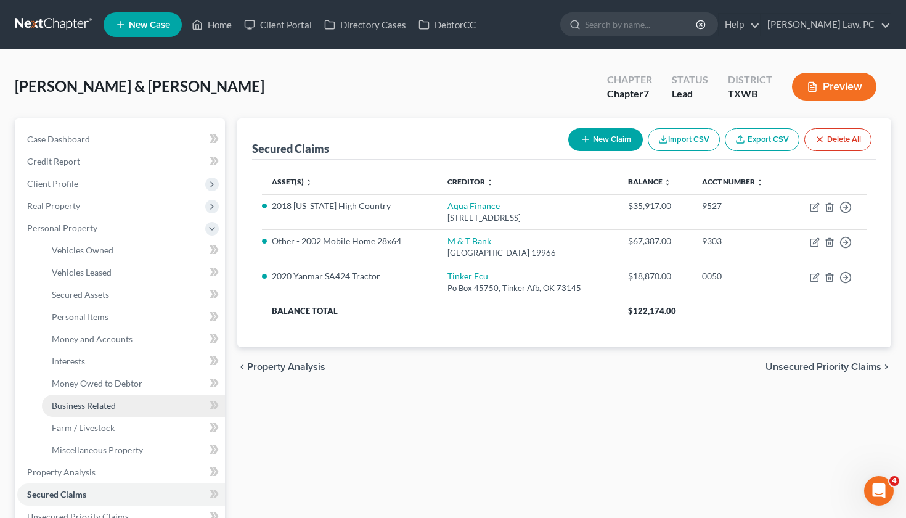
click at [115, 402] on span "Business Related" at bounding box center [84, 405] width 64 height 10
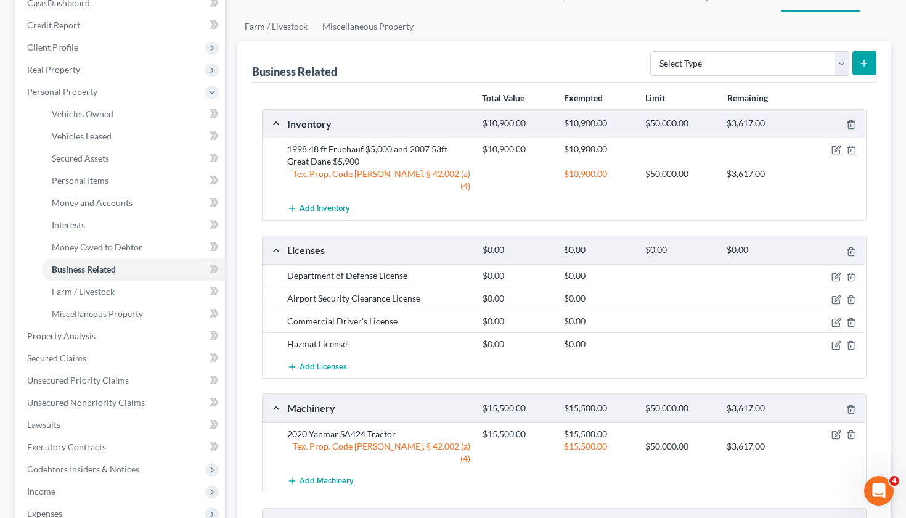
scroll to position [143, 0]
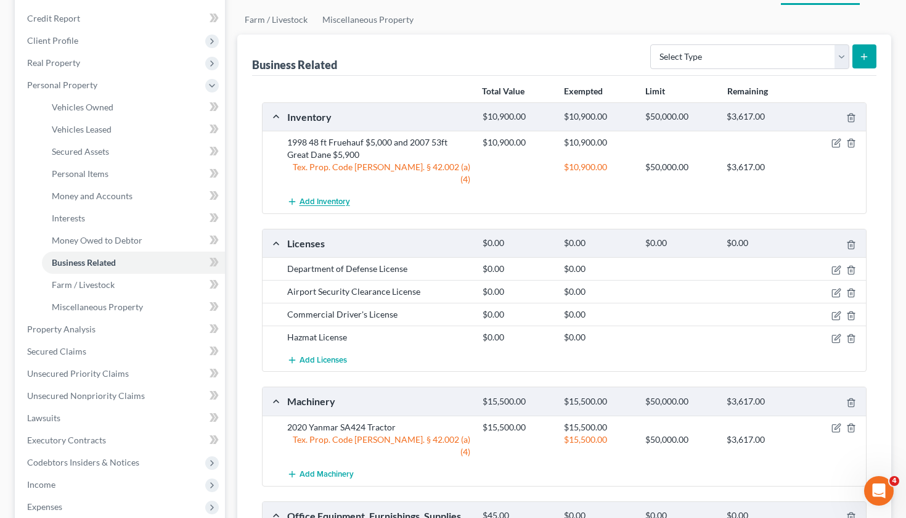
click at [322, 197] on span "Add Inventory" at bounding box center [325, 202] width 51 height 10
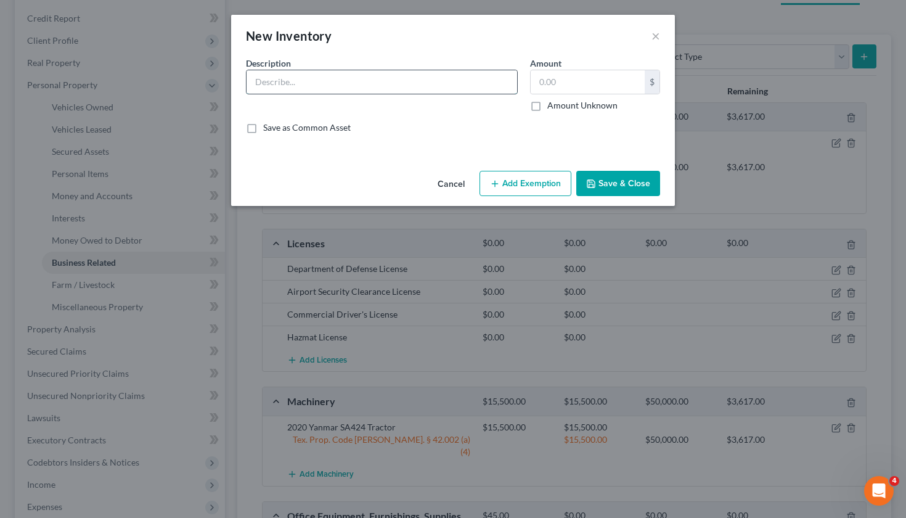
click at [307, 81] on input "text" at bounding box center [382, 81] width 271 height 23
click at [380, 78] on input "1995 Volvo Semi Truck" at bounding box center [382, 81] width 271 height 23
click at [552, 96] on div "$ Amount Unknown" at bounding box center [595, 91] width 130 height 42
click at [544, 81] on input "text" at bounding box center [588, 81] width 114 height 23
click at [526, 177] on button "Add Exemption" at bounding box center [525, 184] width 92 height 26
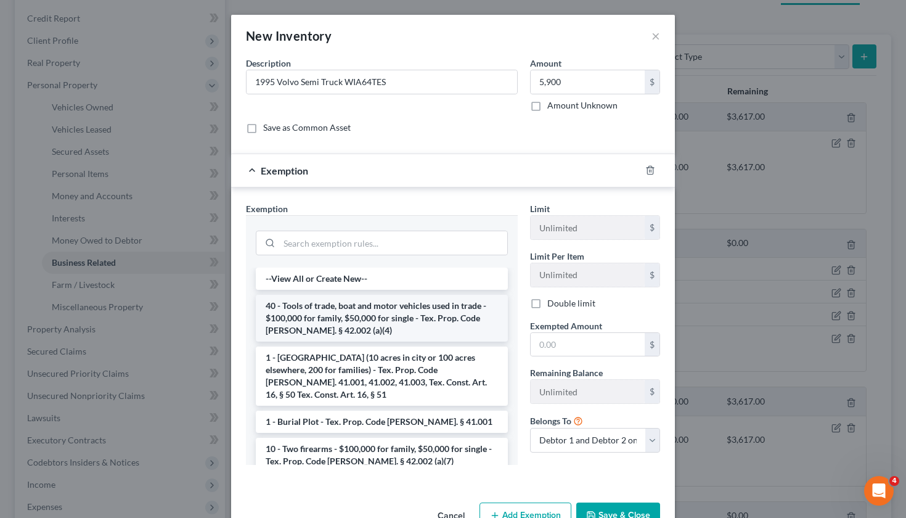
click at [439, 324] on li "40 - Tools of trade, boat and motor vehicles used in trade - $100,000 for famil…" at bounding box center [382, 318] width 252 height 47
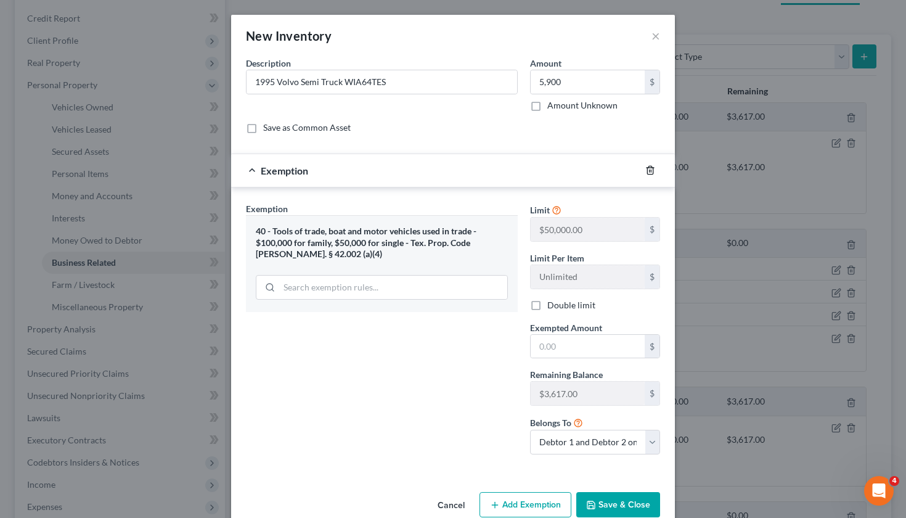
click at [651, 168] on icon "button" at bounding box center [650, 170] width 10 height 10
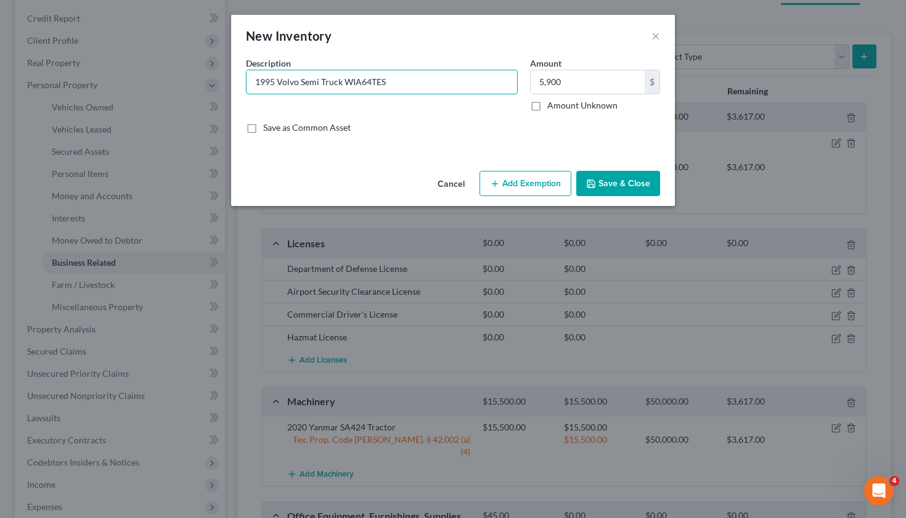
drag, startPoint x: 402, startPoint y: 85, endPoint x: 243, endPoint y: 81, distance: 159.7
click at [243, 81] on div "Description * 1995 Volvo Semi Truck WIA64TES" at bounding box center [382, 84] width 284 height 55
click at [654, 37] on button "×" at bounding box center [655, 35] width 9 height 15
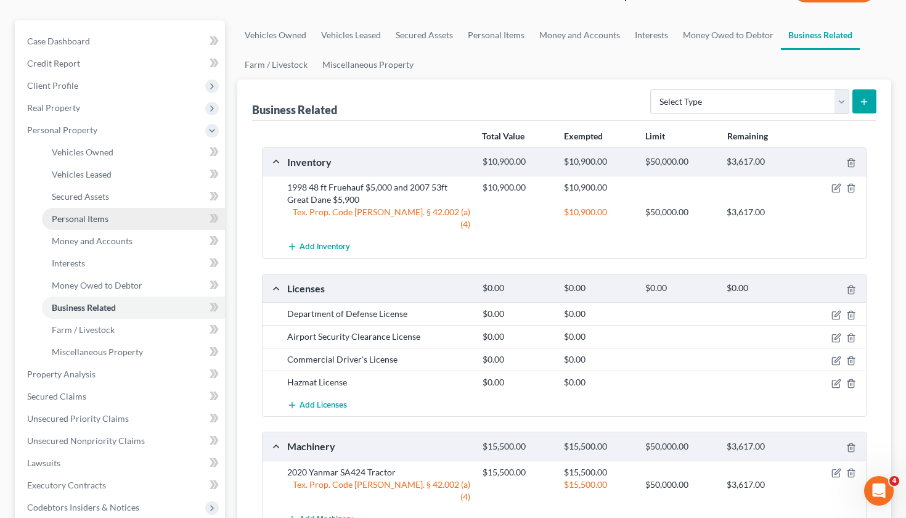
scroll to position [87, 0]
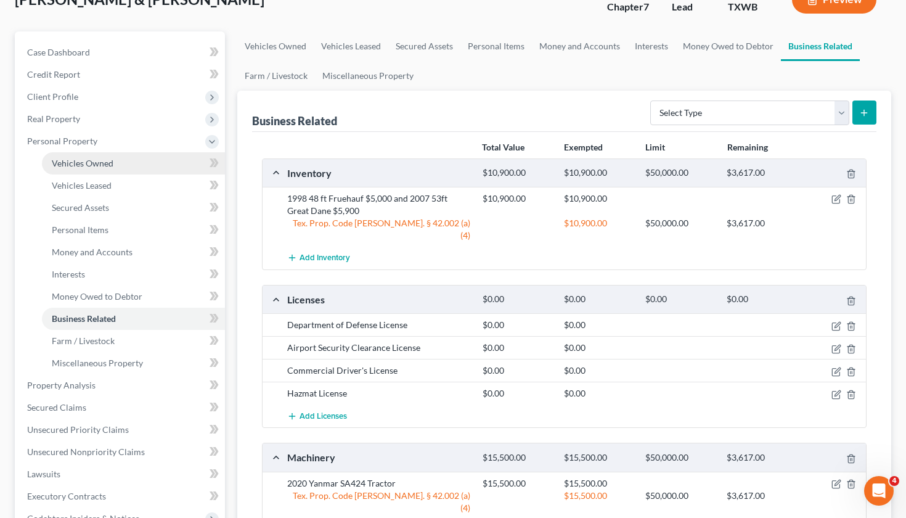
click at [86, 160] on span "Vehicles Owned" at bounding box center [83, 163] width 62 height 10
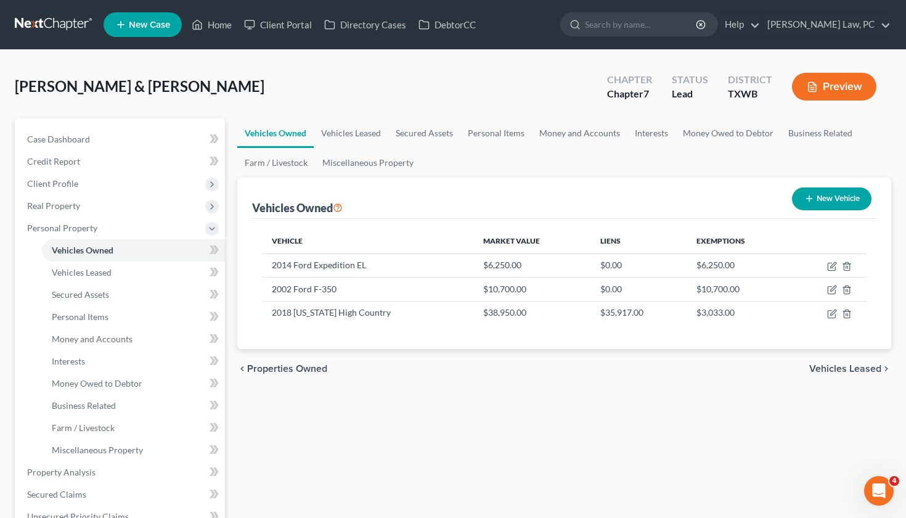
click at [820, 202] on button "New Vehicle" at bounding box center [831, 198] width 79 height 23
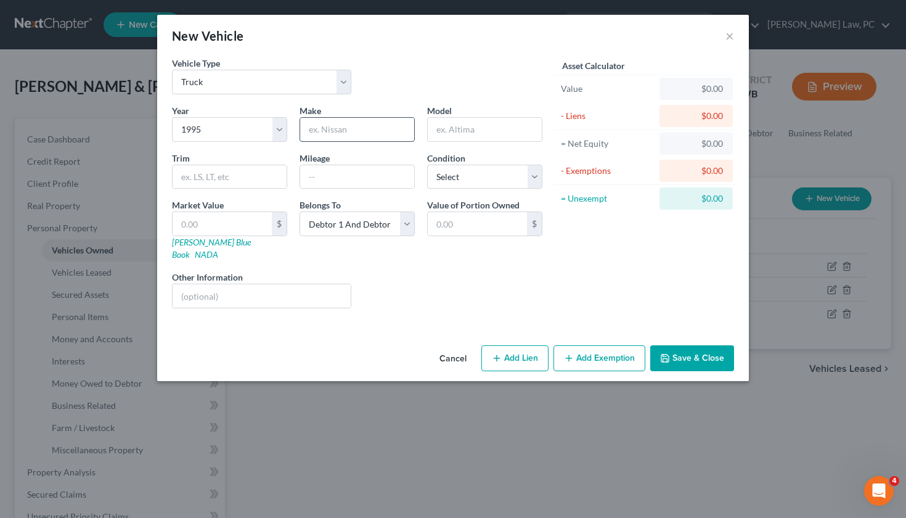
click at [348, 134] on input "text" at bounding box center [357, 129] width 114 height 23
paste input "1995 Volvo Semi Truck WIA64TES"
drag, startPoint x: 364, startPoint y: 131, endPoint x: 427, endPoint y: 131, distance: 63.5
click at [427, 131] on div "Year Select 2026 2025 2024 2023 2022 2021 2020 2019 2018 2017 2016 2015 2014 20…" at bounding box center [357, 211] width 383 height 214
click at [205, 181] on input "text" at bounding box center [230, 176] width 114 height 23
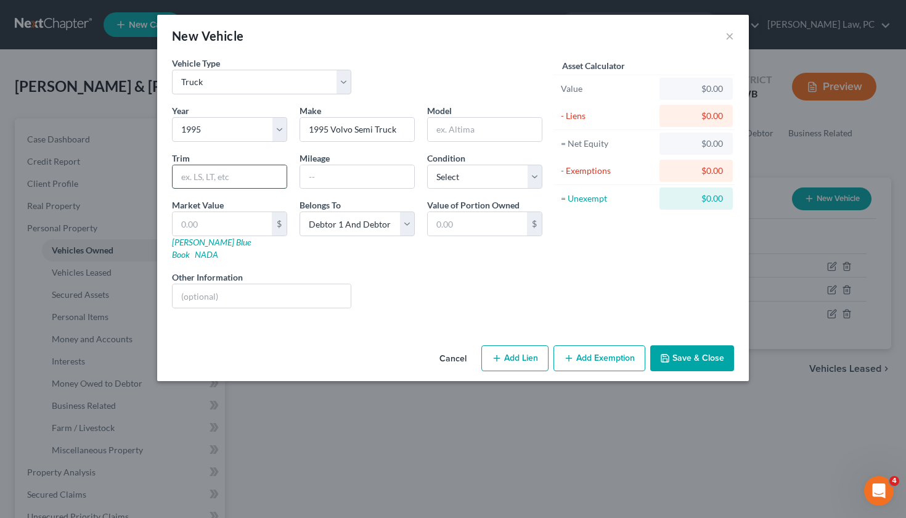
paste input "WIA64TES"
drag, startPoint x: 329, startPoint y: 131, endPoint x: 251, endPoint y: 131, distance: 78.3
click at [251, 131] on div "Year Select 2026 2025 2024 2023 2022 2021 2020 2019 2018 2017 2016 2015 2014 20…" at bounding box center [357, 211] width 383 height 214
drag, startPoint x: 383, startPoint y: 128, endPoint x: 333, endPoint y: 132, distance: 50.1
click at [332, 132] on input "Volvo Semi Truck" at bounding box center [357, 129] width 114 height 23
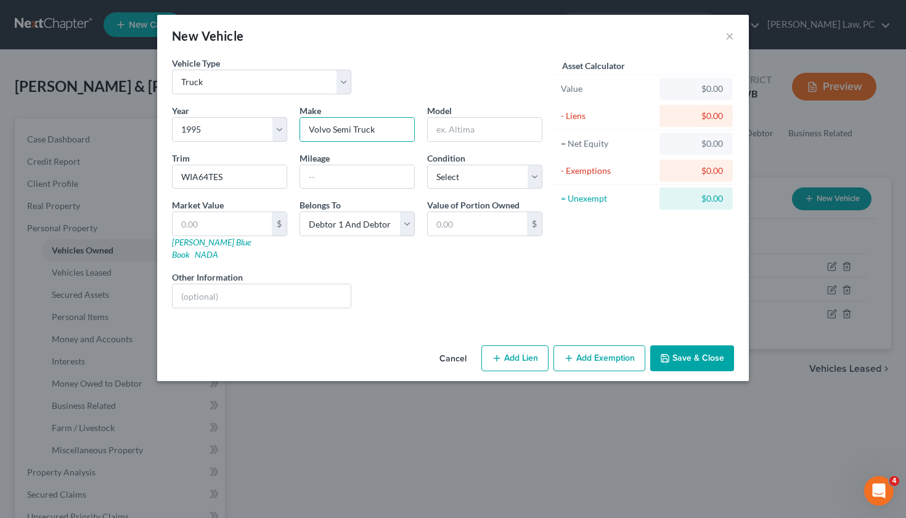
click at [357, 147] on div "Year Select 2026 2025 2024 2023 2022 2021 2020 2019 2018 2017 2016 2015 2014 20…" at bounding box center [357, 211] width 383 height 214
drag, startPoint x: 242, startPoint y: 176, endPoint x: 170, endPoint y: 175, distance: 72.1
click at [169, 175] on div "Trim WIA64TES" at bounding box center [230, 171] width 128 height 38
click at [492, 127] on input "text" at bounding box center [485, 129] width 114 height 23
paste input "WIA64TES"
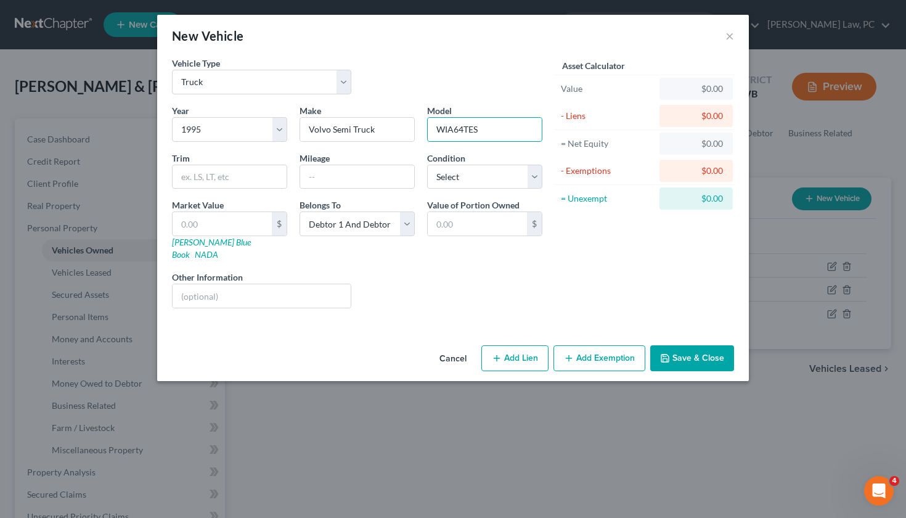
click at [586, 230] on div "Asset Calculator Value $0.00 - Liens $0.00 = Net Equity $0.00 - Exemptions $0.0…" at bounding box center [644, 187] width 192 height 261
click at [194, 214] on input "text" at bounding box center [222, 223] width 99 height 23
click at [577, 345] on button "Add Exemption" at bounding box center [599, 358] width 92 height 26
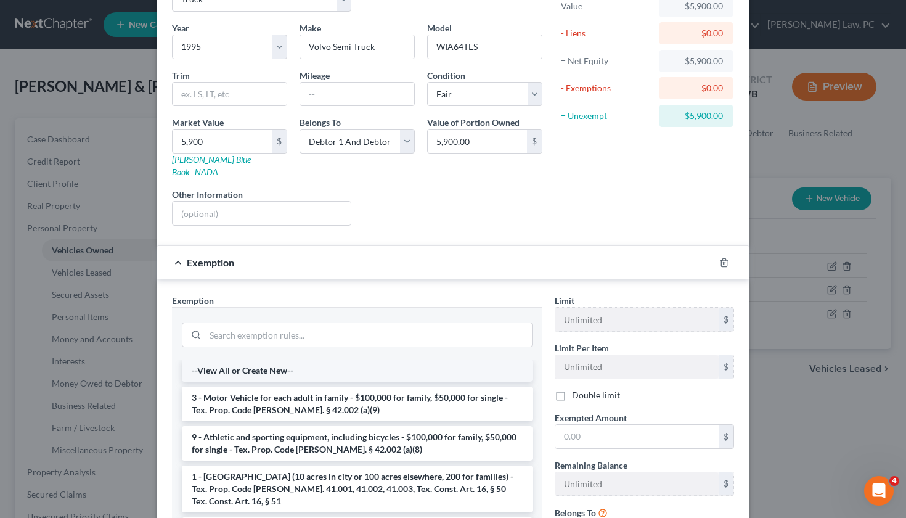
scroll to position [100, 0]
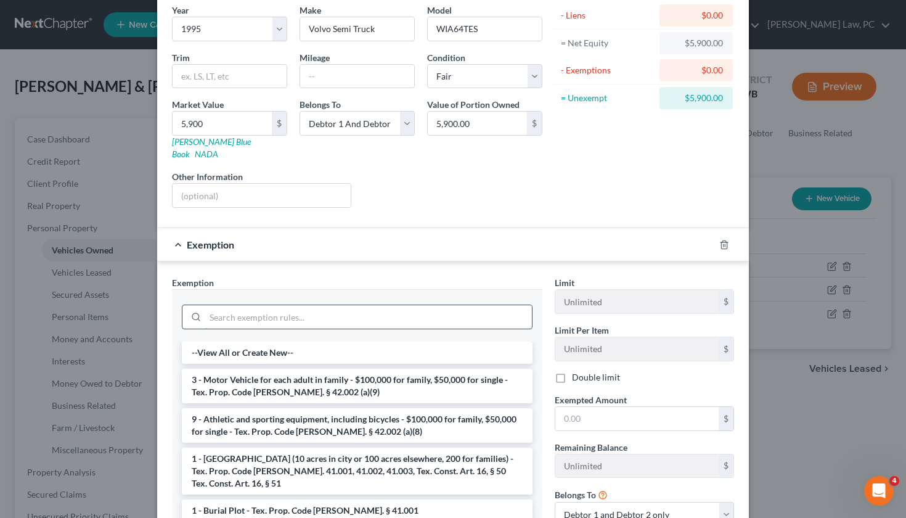
click at [257, 305] on input "search" at bounding box center [368, 316] width 327 height 23
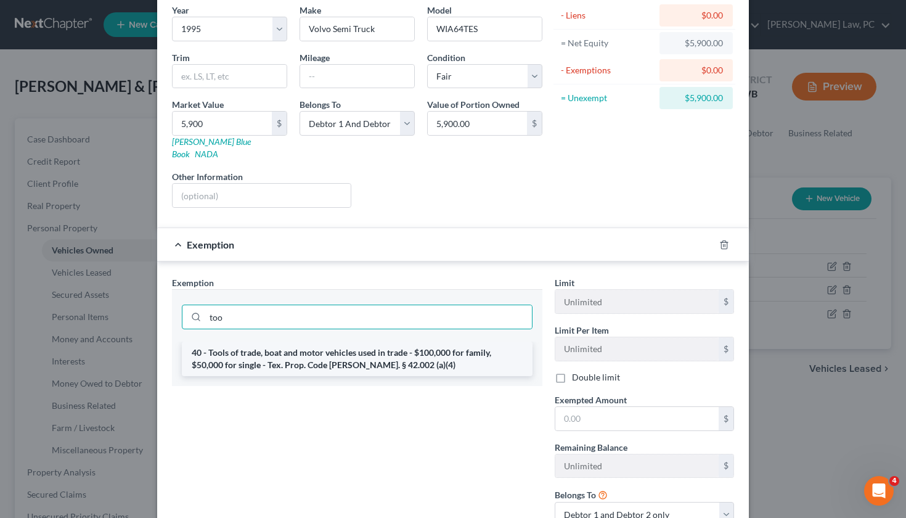
click at [304, 353] on li "40 - Tools of trade, boat and motor vehicles used in trade - $100,000 for famil…" at bounding box center [357, 358] width 351 height 35
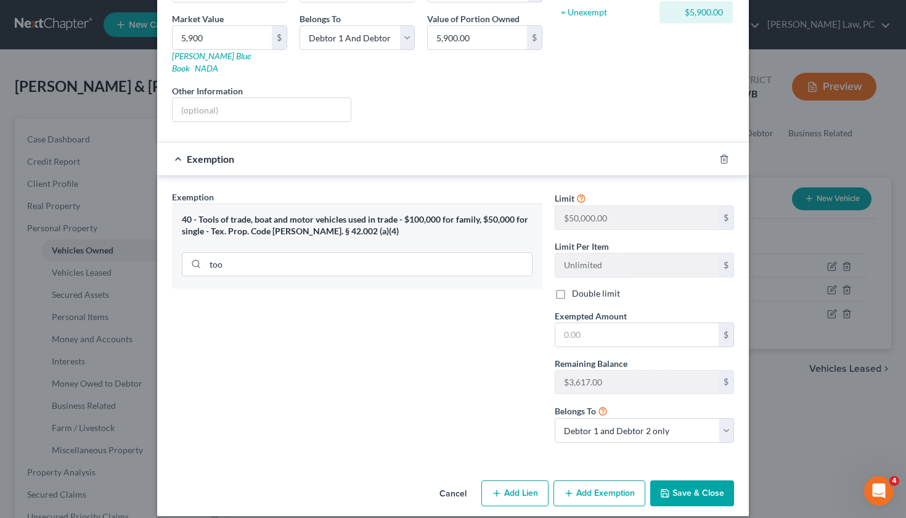
scroll to position [185, 0]
click at [611, 325] on input "text" at bounding box center [636, 335] width 163 height 23
click at [704, 481] on button "Save & Close" at bounding box center [692, 494] width 84 height 26
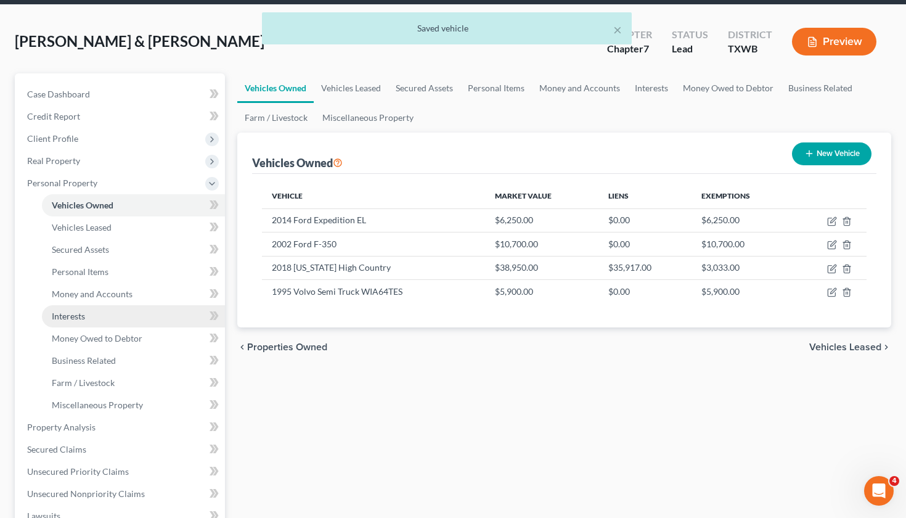
scroll to position [47, 0]
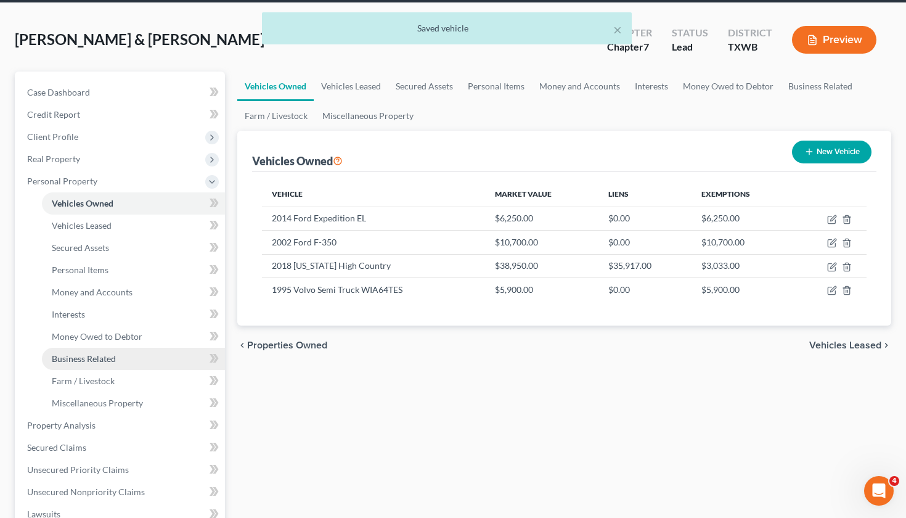
click at [99, 356] on span "Business Related" at bounding box center [84, 358] width 64 height 10
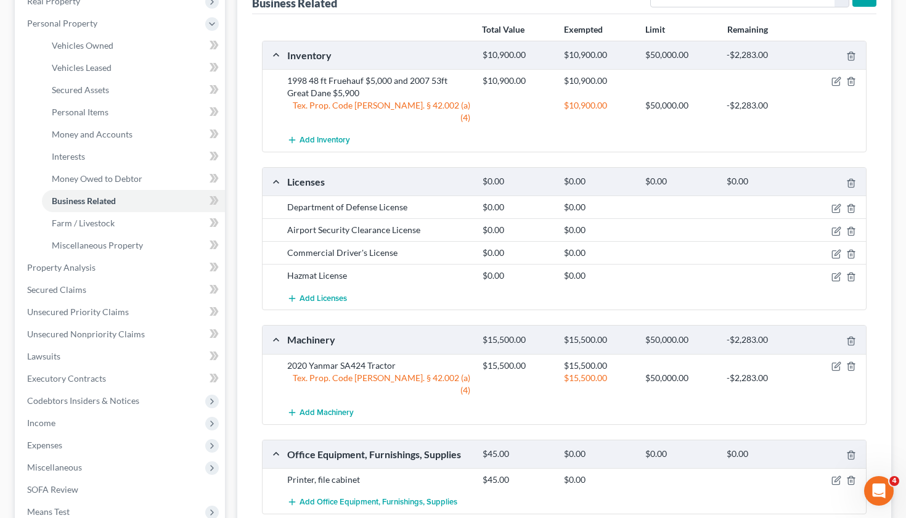
scroll to position [208, 0]
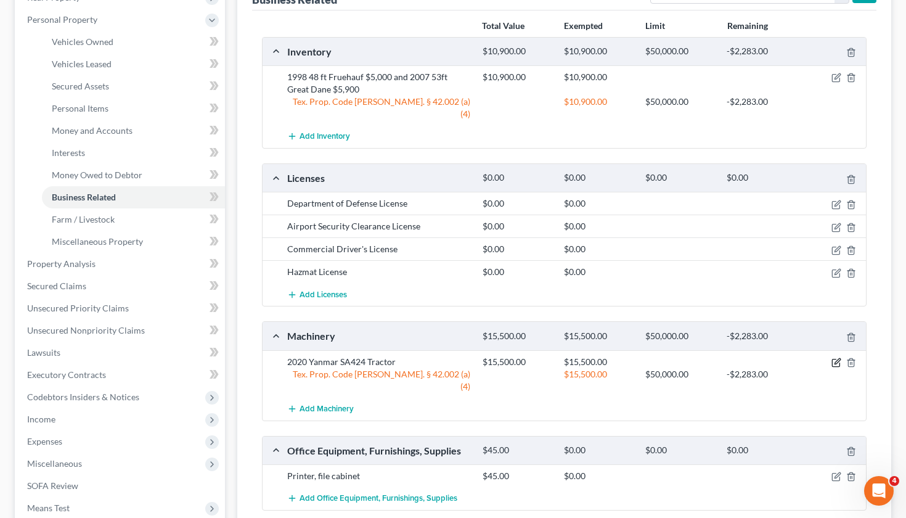
click at [836, 358] on icon "button" at bounding box center [837, 361] width 6 height 6
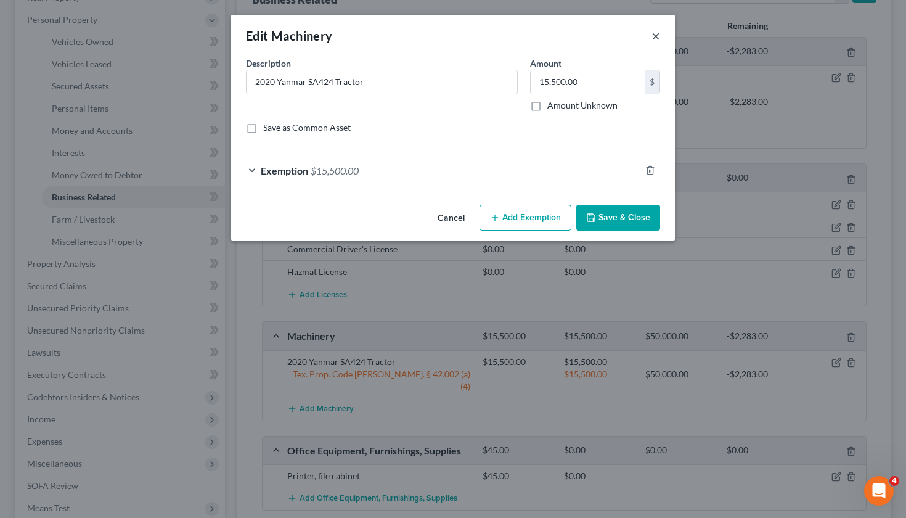
click at [655, 37] on button "×" at bounding box center [655, 35] width 9 height 15
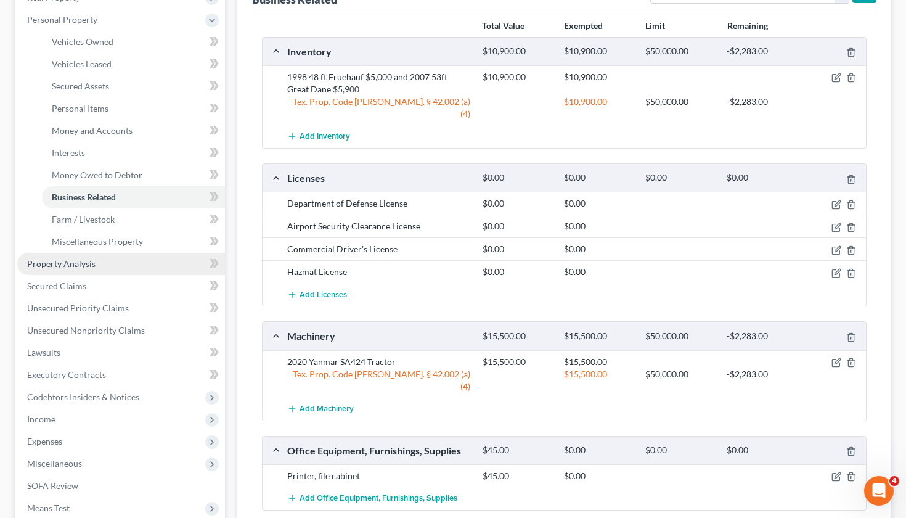
click at [77, 263] on span "Property Analysis" at bounding box center [61, 263] width 68 height 10
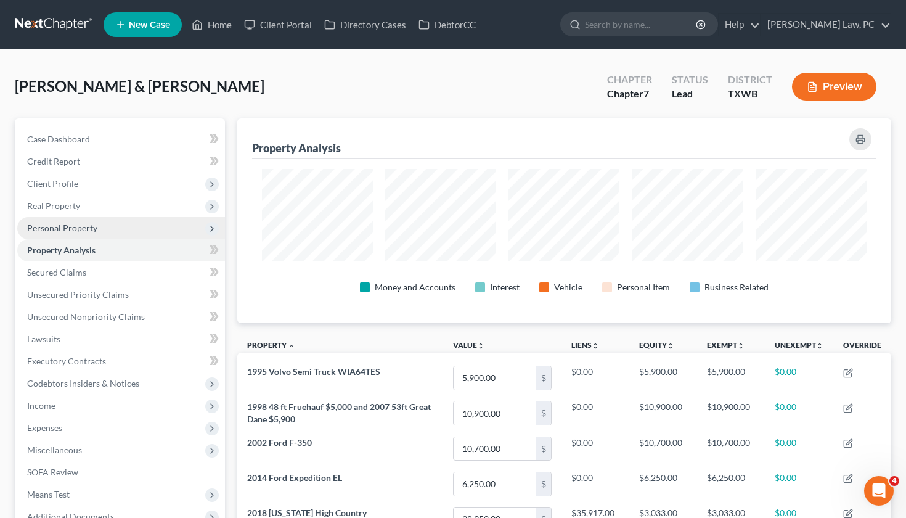
click at [75, 229] on span "Personal Property" at bounding box center [62, 227] width 70 height 10
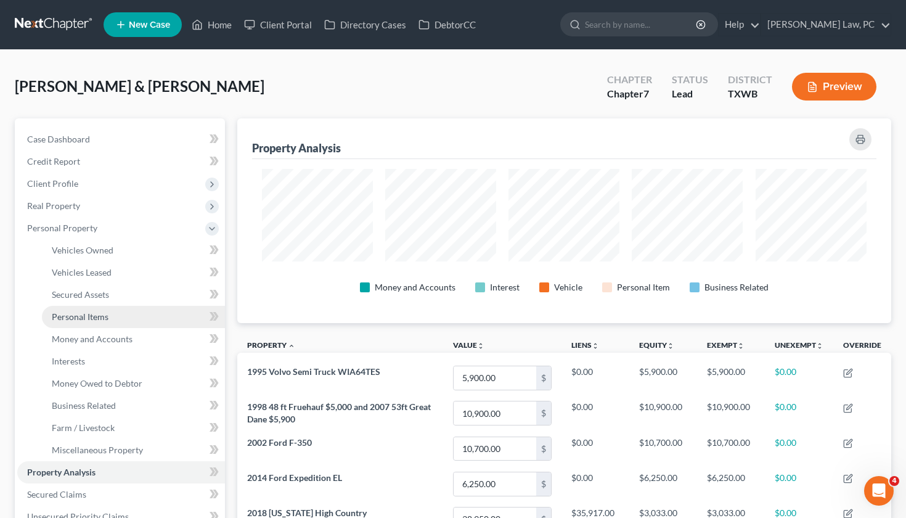
click at [77, 312] on span "Personal Items" at bounding box center [80, 316] width 57 height 10
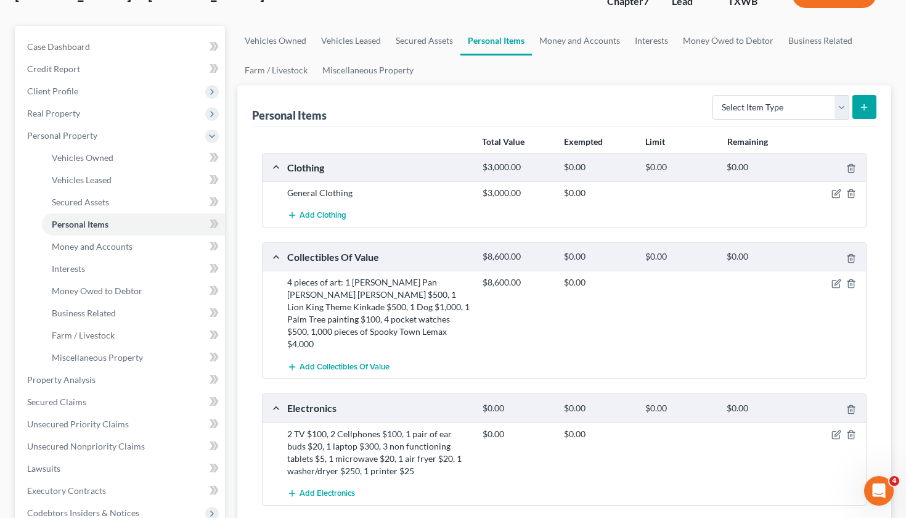
scroll to position [120, 0]
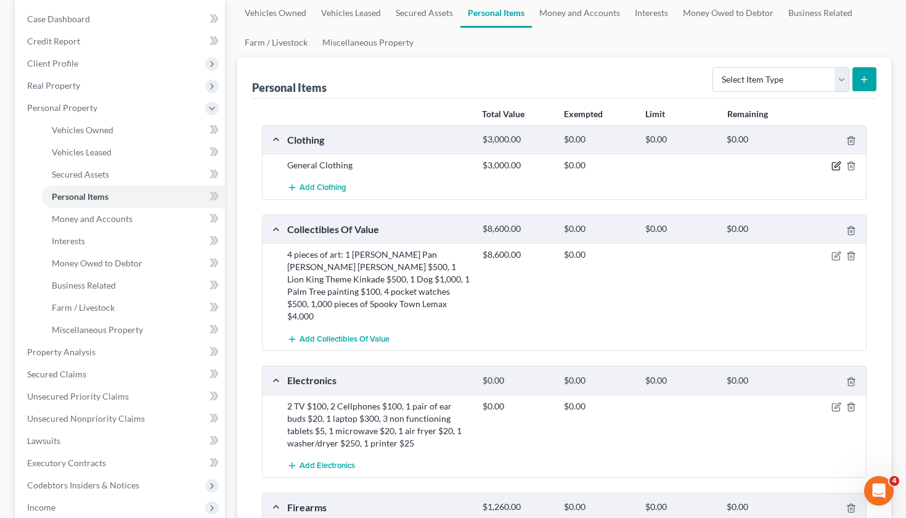
click at [832, 166] on icon "button" at bounding box center [835, 166] width 7 height 7
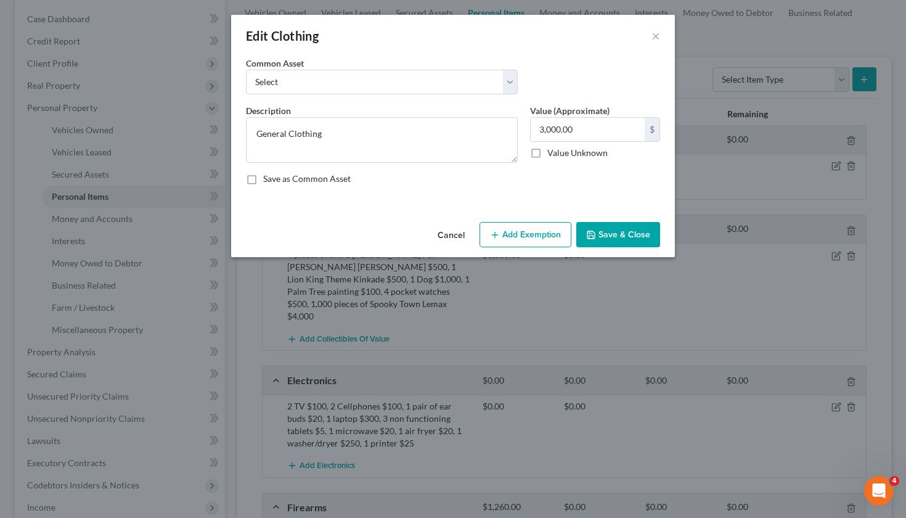
click at [515, 244] on button "Add Exemption" at bounding box center [525, 235] width 92 height 26
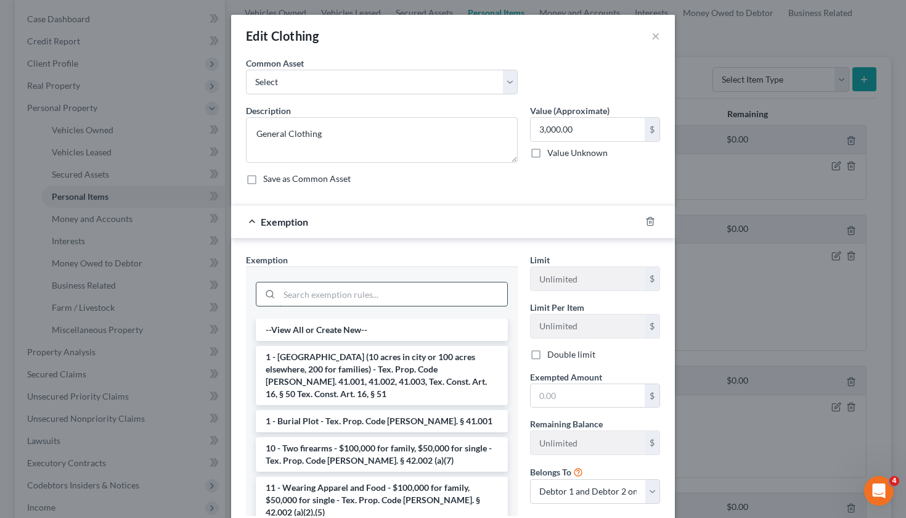
click at [356, 291] on input "search" at bounding box center [393, 293] width 228 height 23
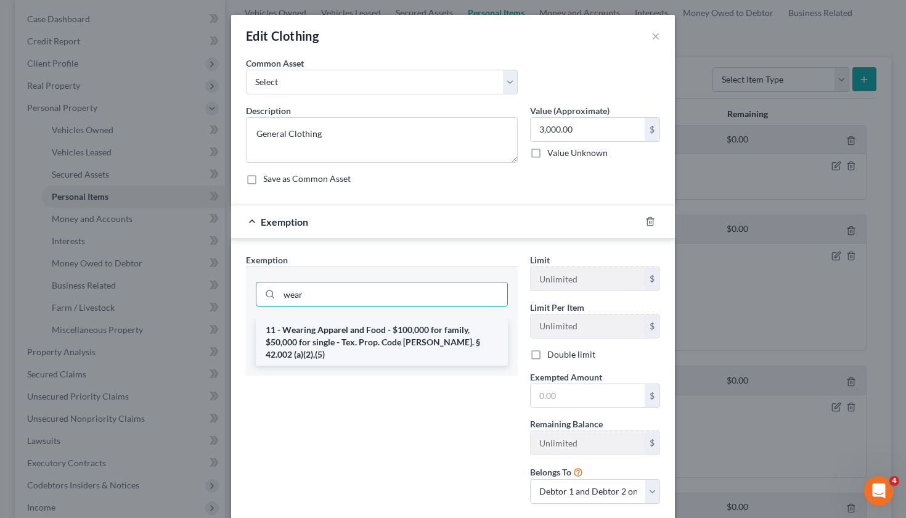
click at [377, 348] on li "11 - Wearing Apparel and Food - $100,000 for family, $50,000 for single - Tex. …" at bounding box center [382, 342] width 252 height 47
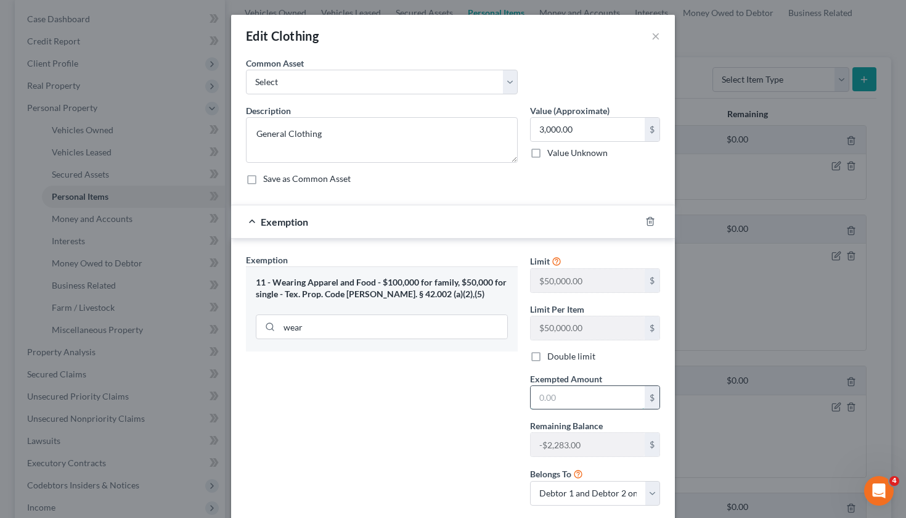
click at [606, 394] on input "text" at bounding box center [588, 397] width 114 height 23
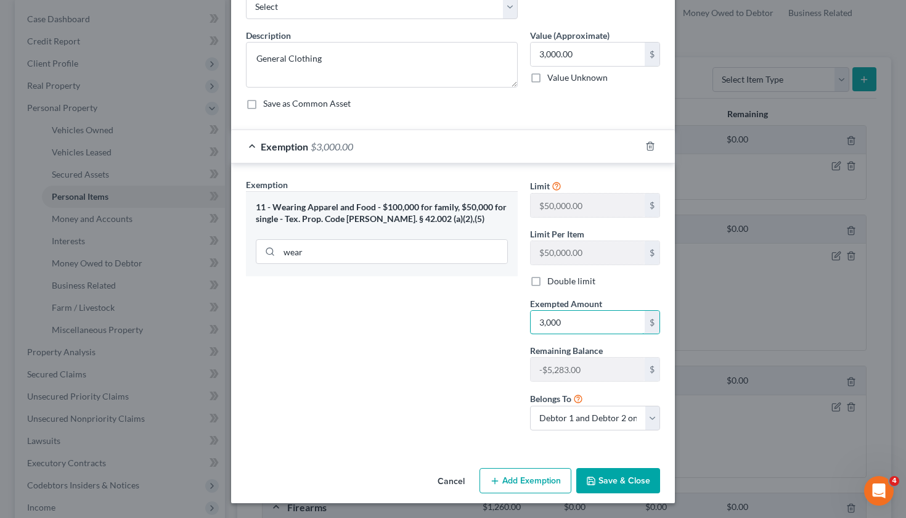
scroll to position [75, 0]
click at [621, 491] on button "Save & Close" at bounding box center [618, 481] width 84 height 26
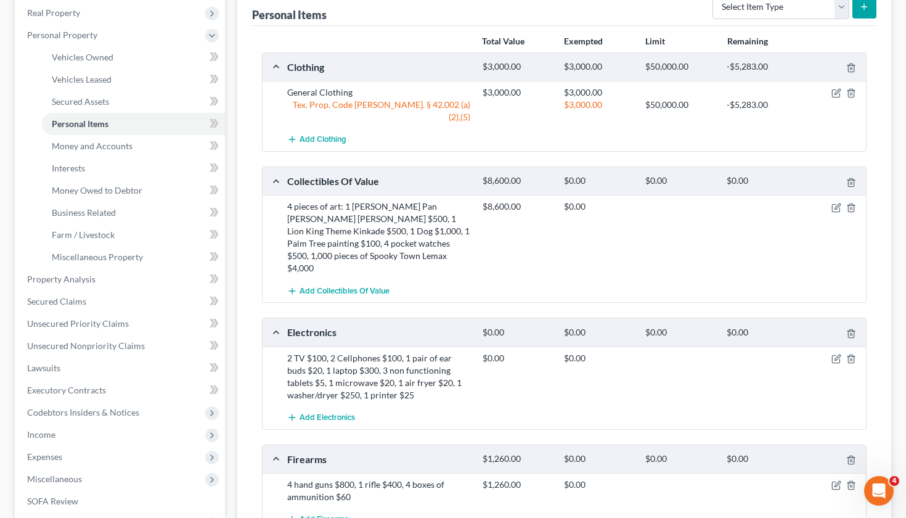
scroll to position [225, 0]
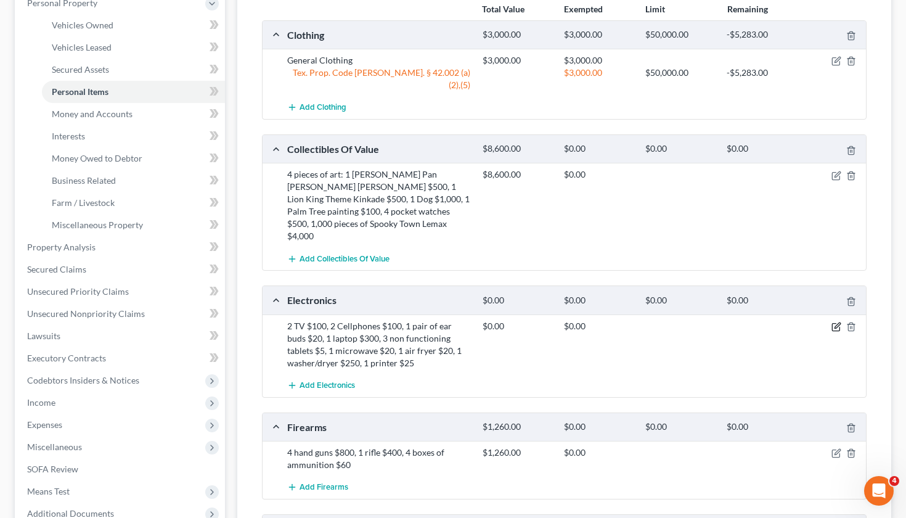
click at [837, 322] on icon "button" at bounding box center [837, 325] width 6 height 6
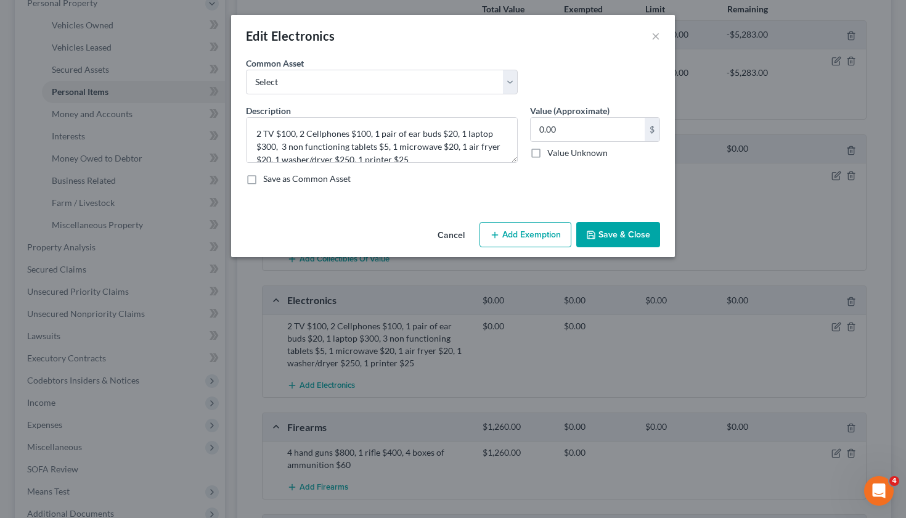
click at [524, 234] on button "Add Exemption" at bounding box center [525, 235] width 92 height 26
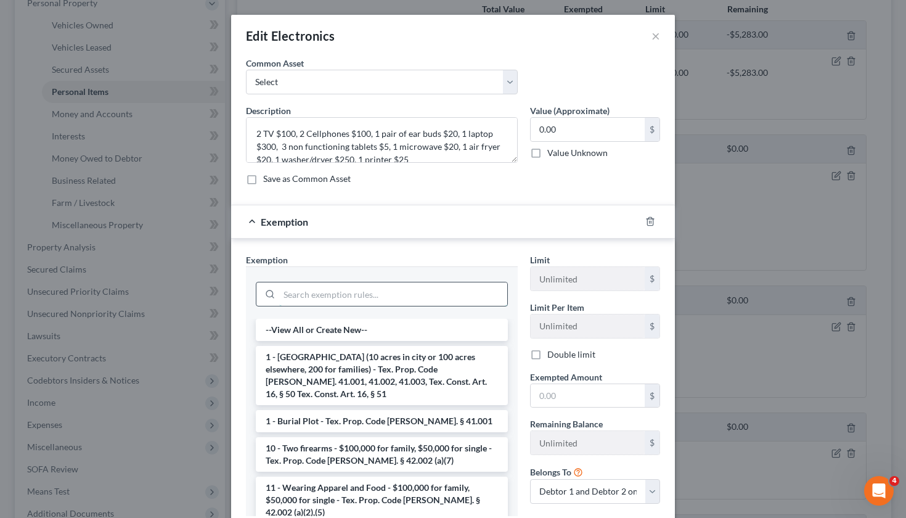
click at [348, 295] on input "search" at bounding box center [393, 293] width 228 height 23
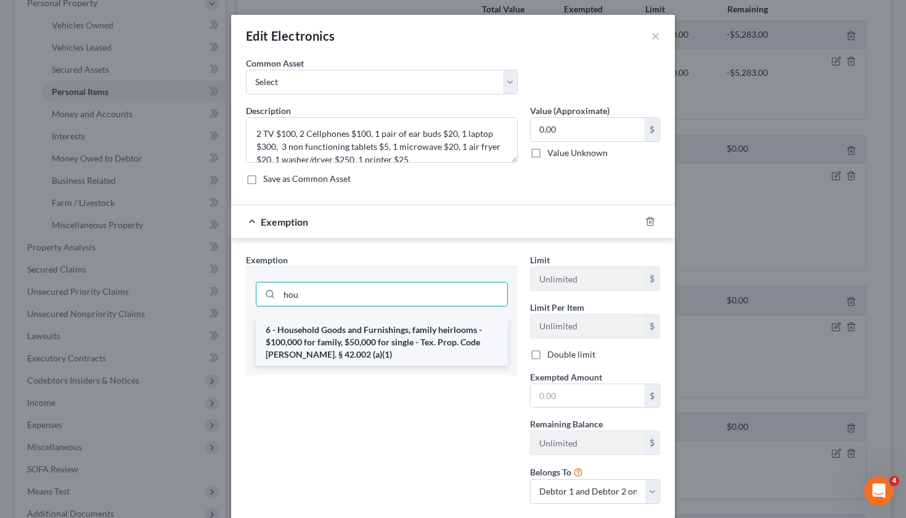
click at [354, 347] on li "6 - Household Goods and Furnishings, family heirlooms - $100,000 for family, $5…" at bounding box center [382, 342] width 252 height 47
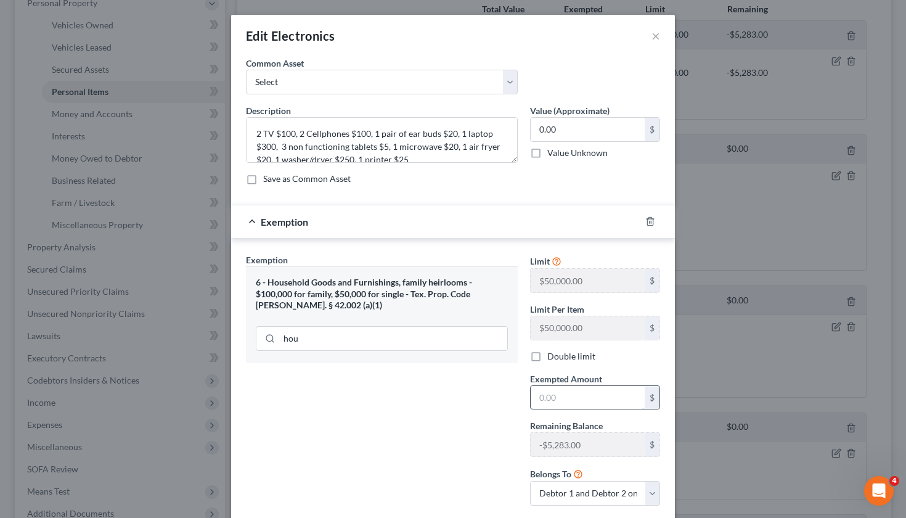
click at [560, 402] on input "text" at bounding box center [588, 397] width 114 height 23
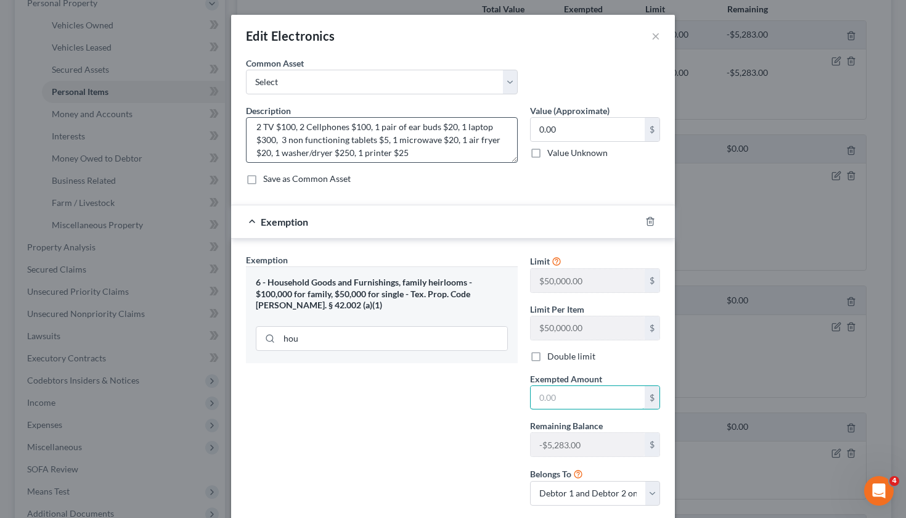
scroll to position [1, 0]
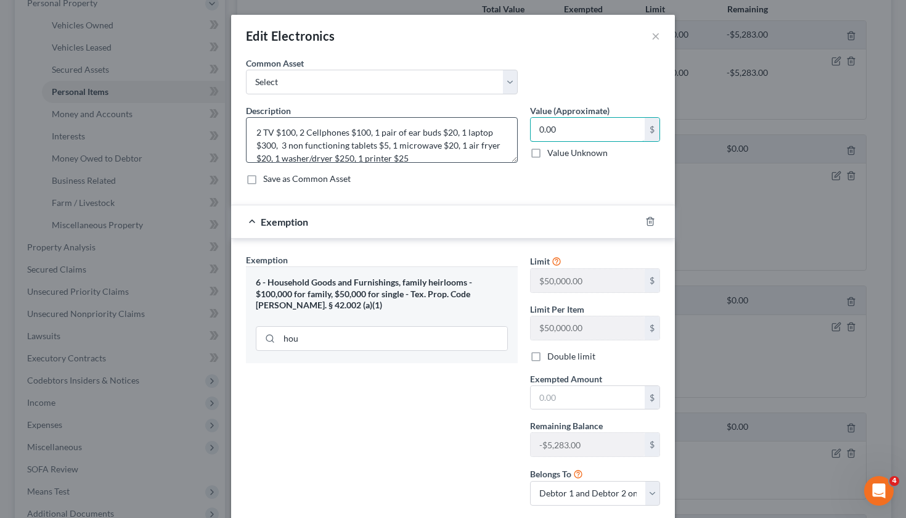
drag, startPoint x: 587, startPoint y: 131, endPoint x: 509, endPoint y: 131, distance: 78.3
click at [509, 131] on div "Description * 2 TV $100, 2 Cellphones $100, 1 pair of ear buds $20, 1 laptop $3…" at bounding box center [453, 149] width 426 height 91
click at [562, 400] on input "text" at bounding box center [588, 397] width 114 height 23
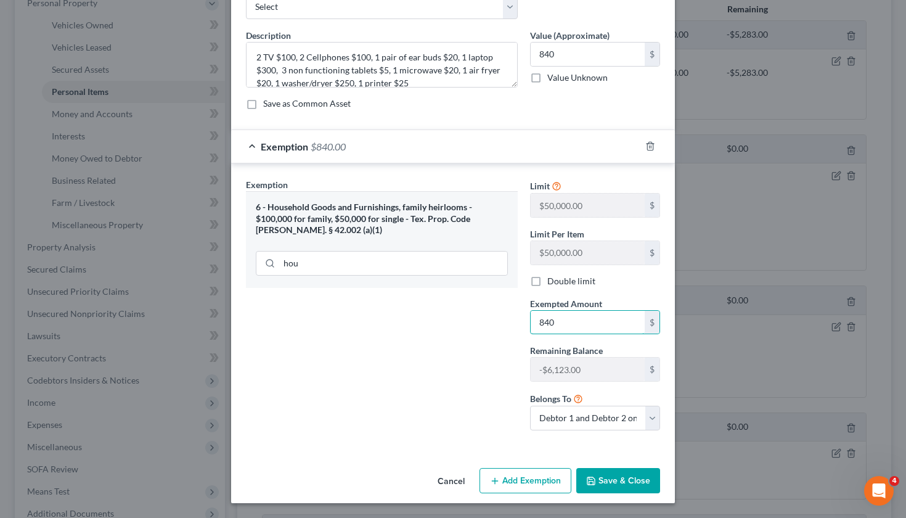
scroll to position [75, 0]
click at [600, 486] on button "Save & Close" at bounding box center [618, 481] width 84 height 26
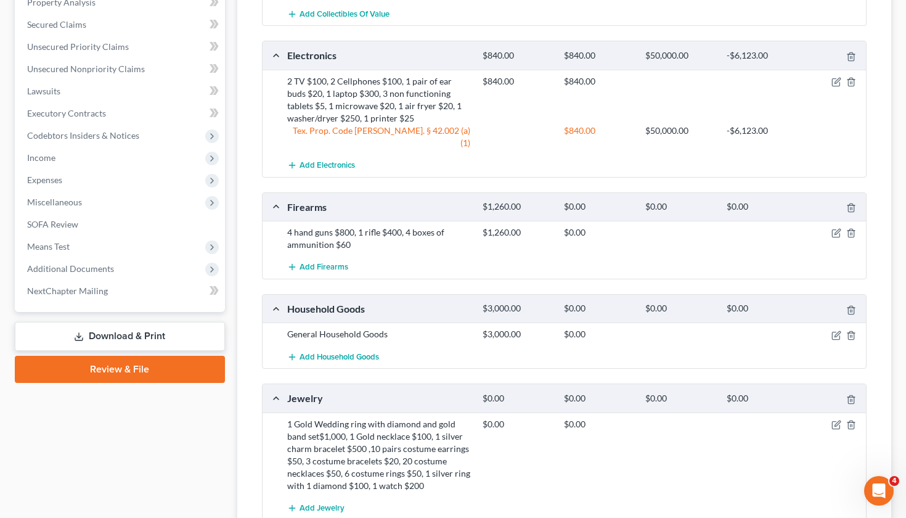
scroll to position [471, 0]
click at [836, 227] on icon "button" at bounding box center [836, 232] width 10 height 10
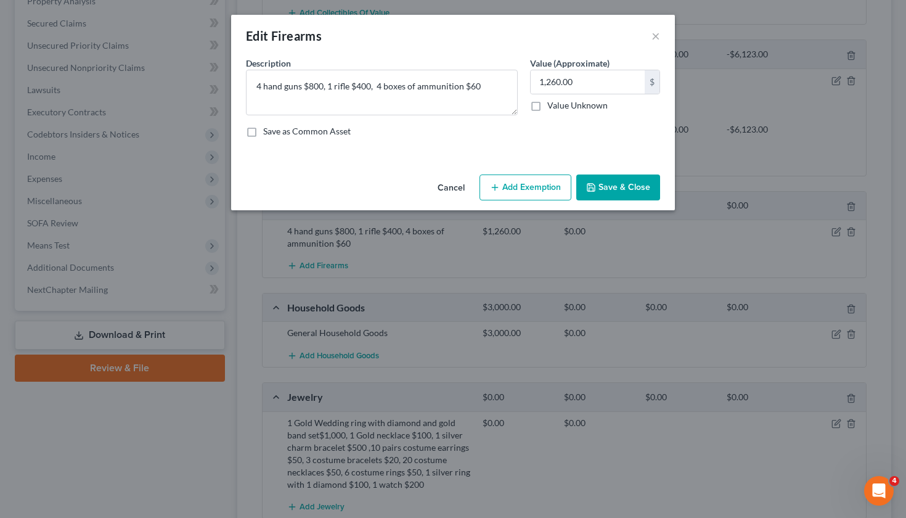
click at [532, 187] on button "Add Exemption" at bounding box center [525, 187] width 92 height 26
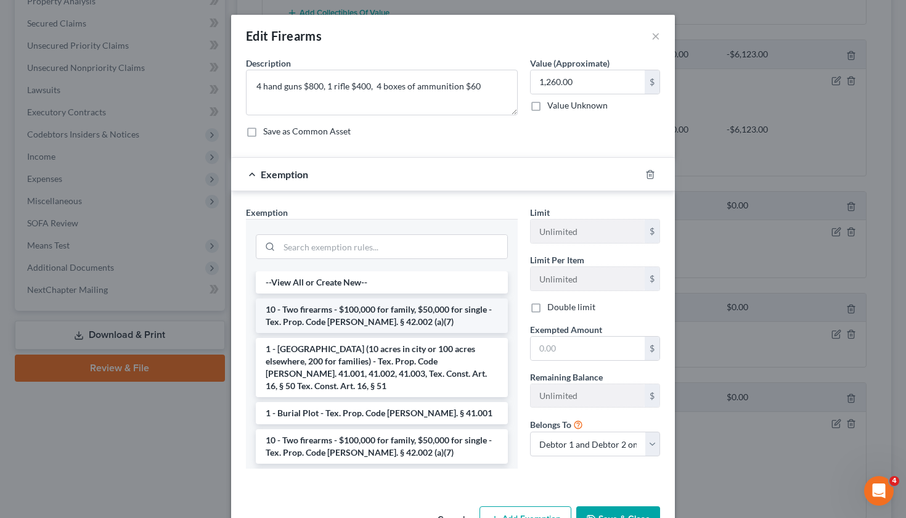
click at [372, 325] on li "10 - Two firearms - $100,000 for family, $50,000 for single - Tex. Prop. Code A…" at bounding box center [382, 315] width 252 height 35
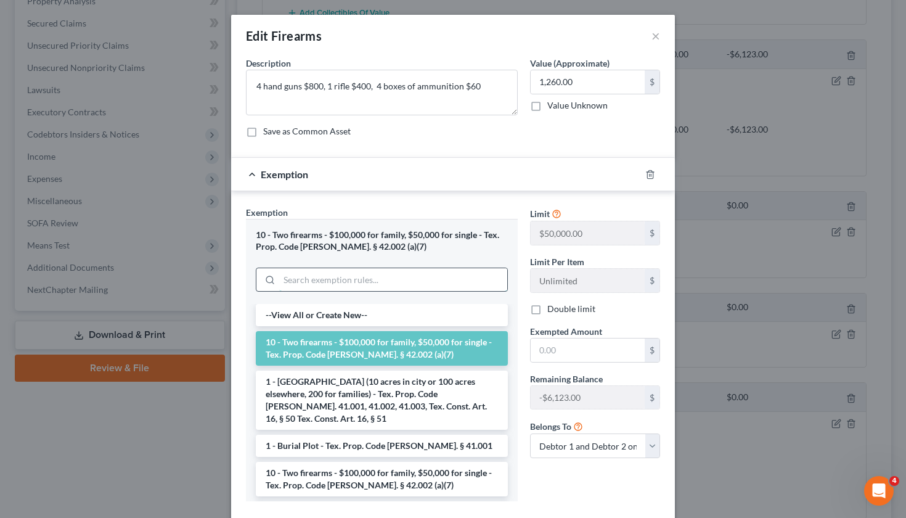
click at [306, 282] on input "search" at bounding box center [393, 279] width 228 height 23
click at [564, 351] on input "text" at bounding box center [588, 349] width 114 height 23
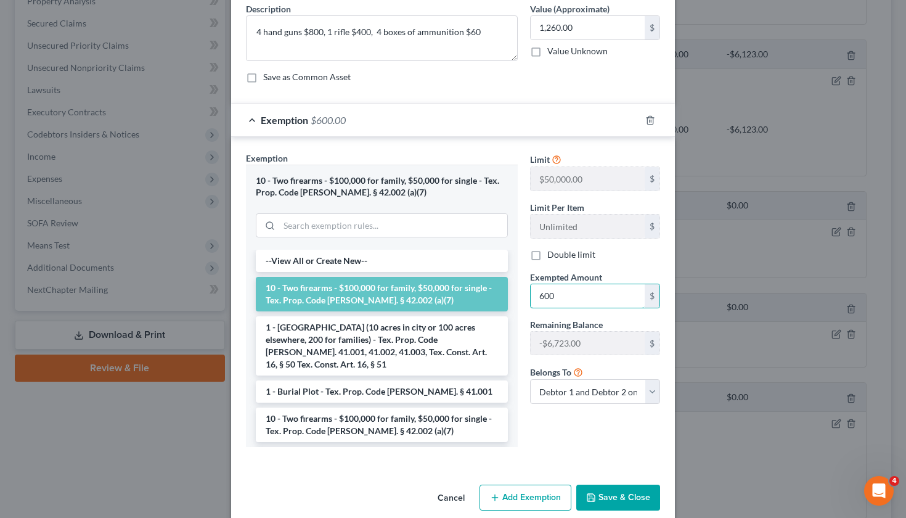
scroll to position [43, 0]
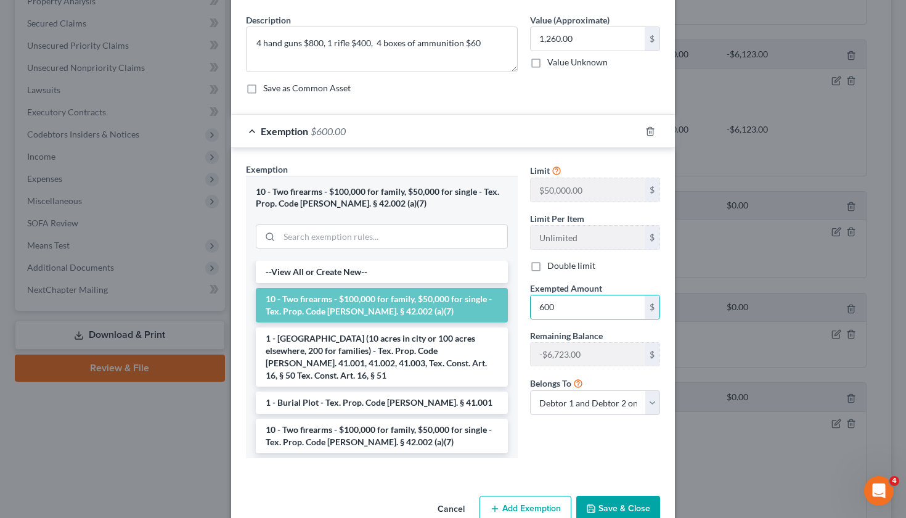
click at [623, 508] on button "Save & Close" at bounding box center [618, 508] width 84 height 26
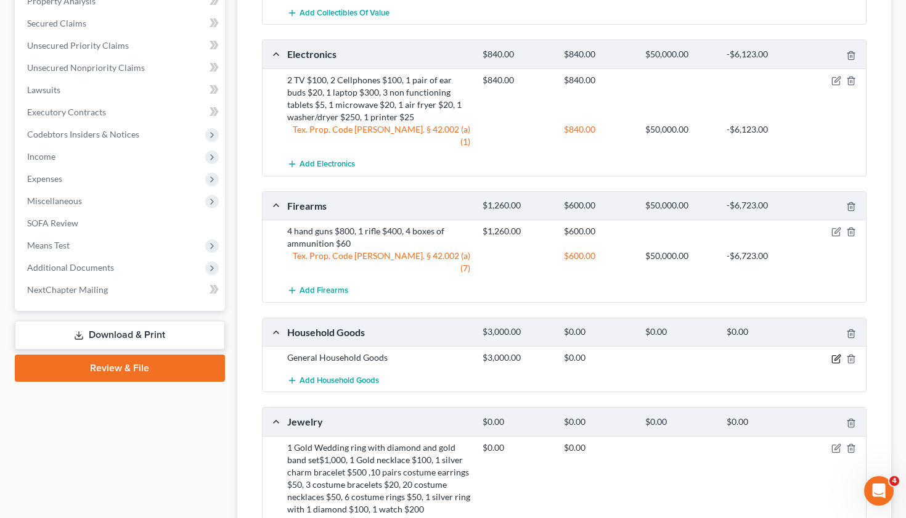
click at [834, 354] on icon "button" at bounding box center [836, 359] width 10 height 10
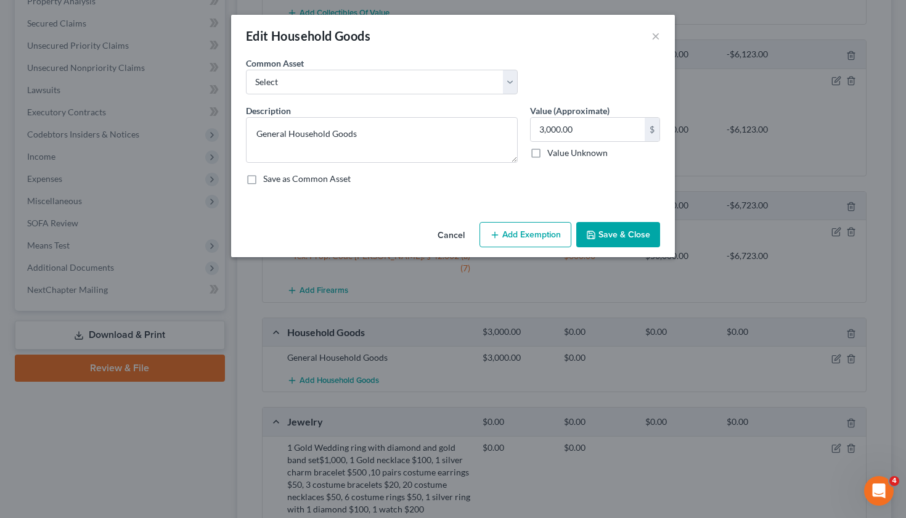
click at [532, 241] on button "Add Exemption" at bounding box center [525, 235] width 92 height 26
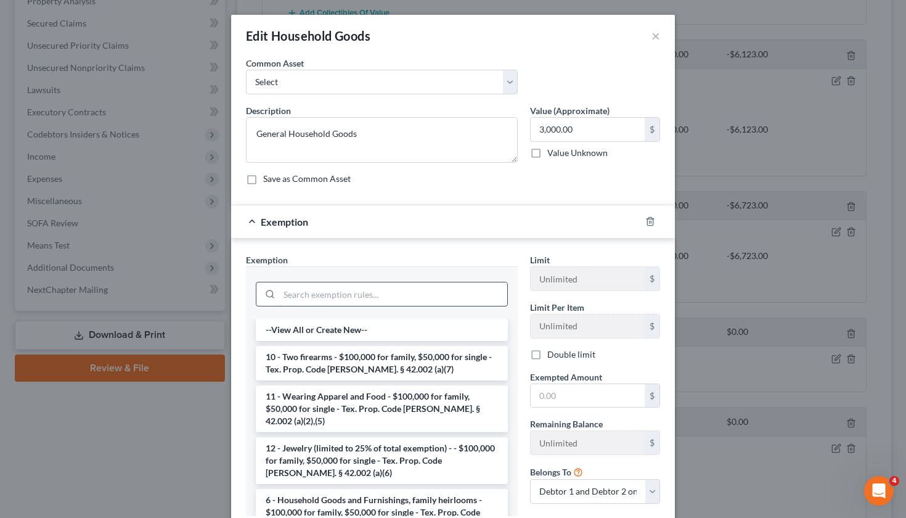
click at [364, 290] on input "search" at bounding box center [393, 293] width 228 height 23
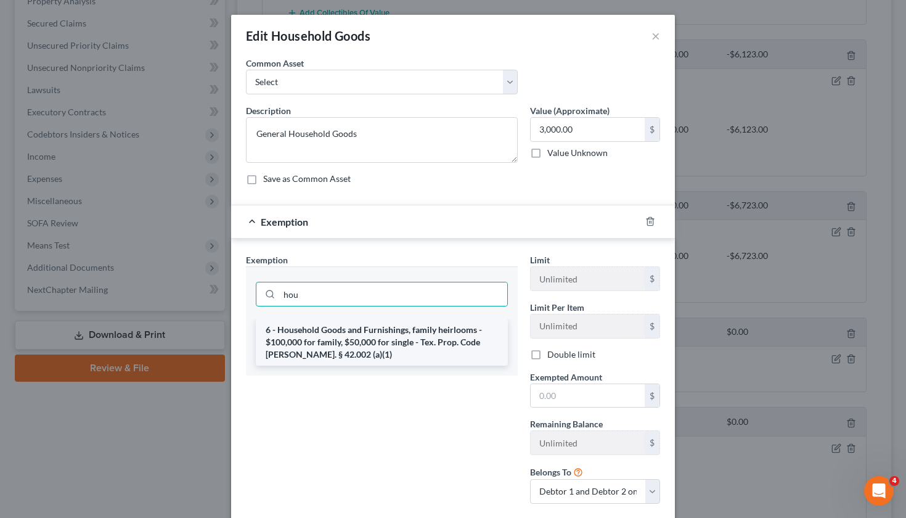
click at [421, 348] on li "6 - Household Goods and Furnishings, family heirlooms - $100,000 for family, $5…" at bounding box center [382, 342] width 252 height 47
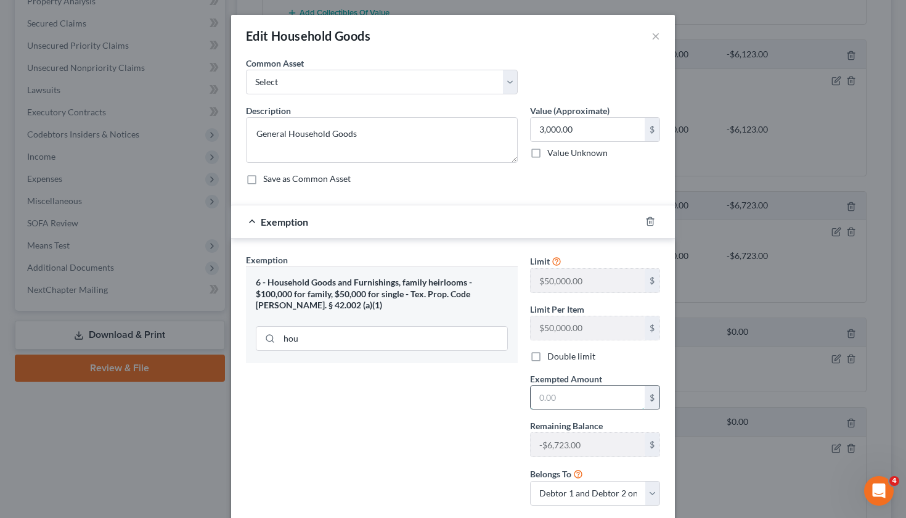
click at [576, 401] on input "text" at bounding box center [588, 397] width 114 height 23
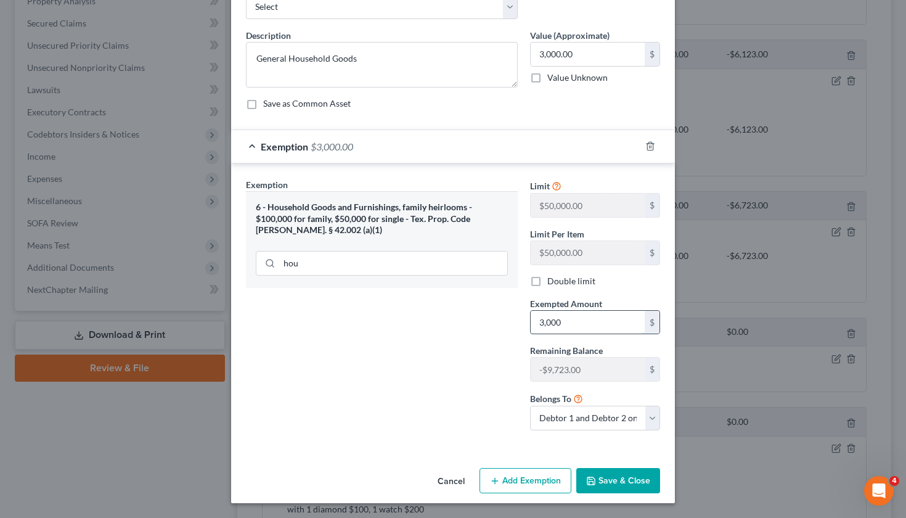
scroll to position [75, 0]
click at [621, 491] on button "Save & Close" at bounding box center [618, 481] width 84 height 26
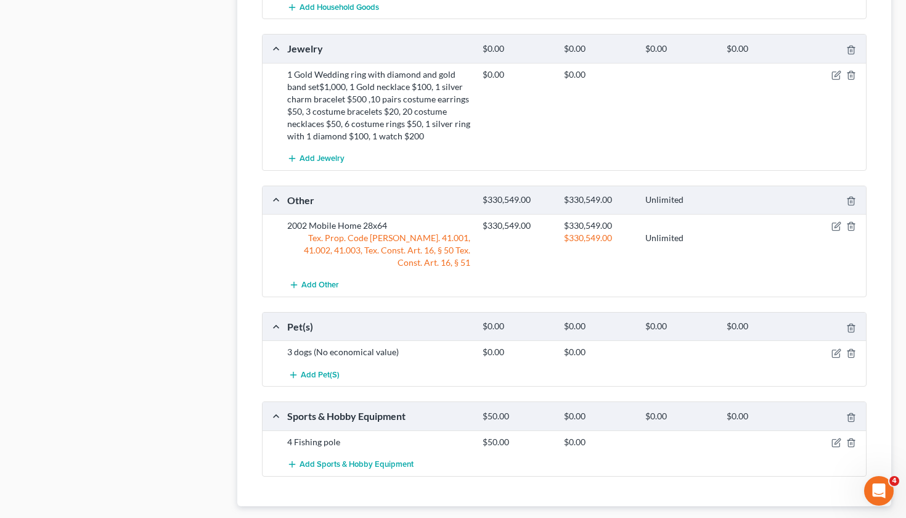
scroll to position [867, 0]
click at [836, 439] on icon "button" at bounding box center [837, 442] width 6 height 6
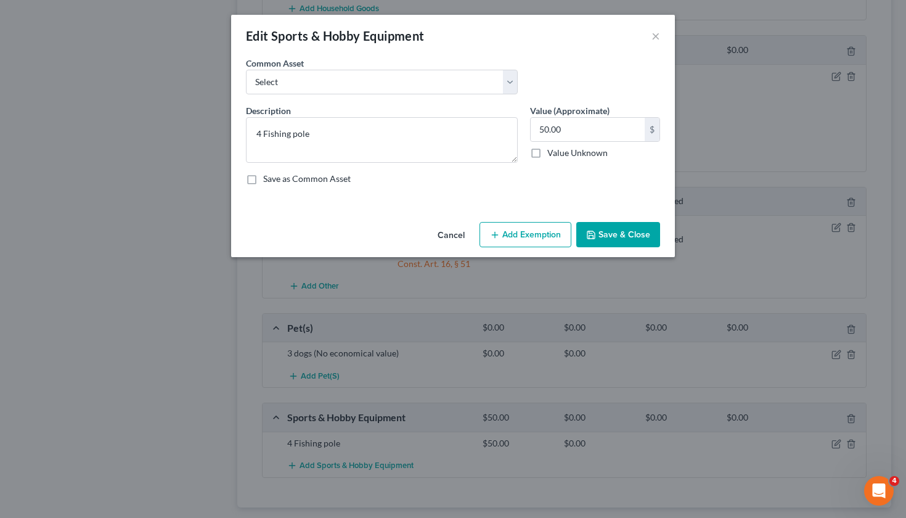
click at [519, 242] on button "Add Exemption" at bounding box center [525, 235] width 92 height 26
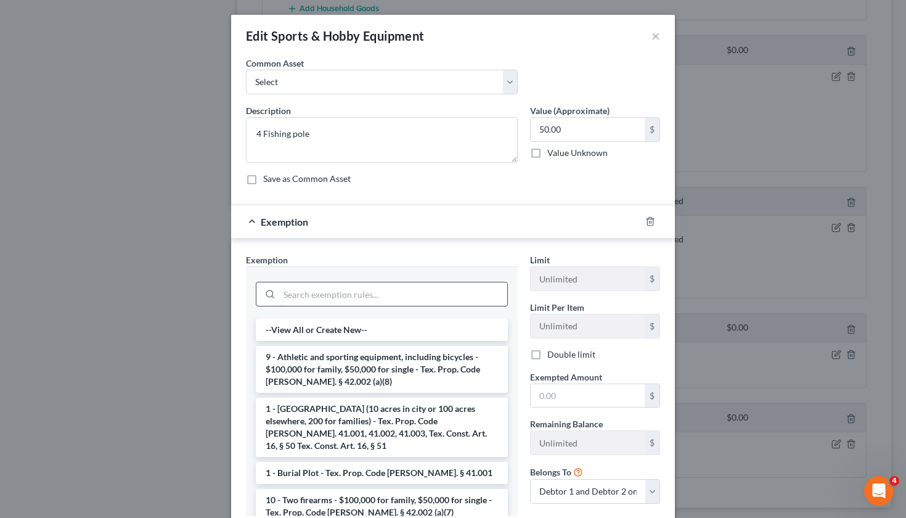
click at [378, 287] on input "search" at bounding box center [393, 293] width 228 height 23
click at [379, 373] on li "9 - Athletic and sporting equipment, including bicycles - $100,000 for family, …" at bounding box center [382, 369] width 252 height 47
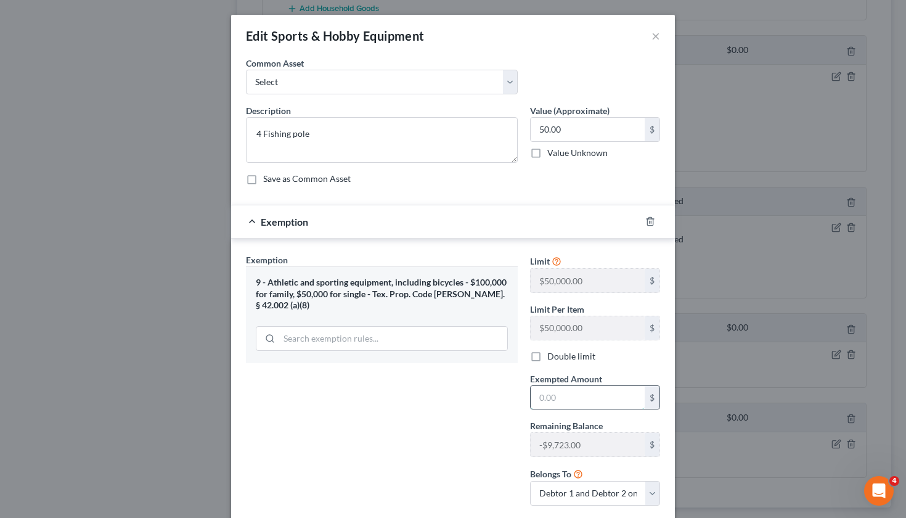
click at [598, 399] on input "text" at bounding box center [588, 397] width 114 height 23
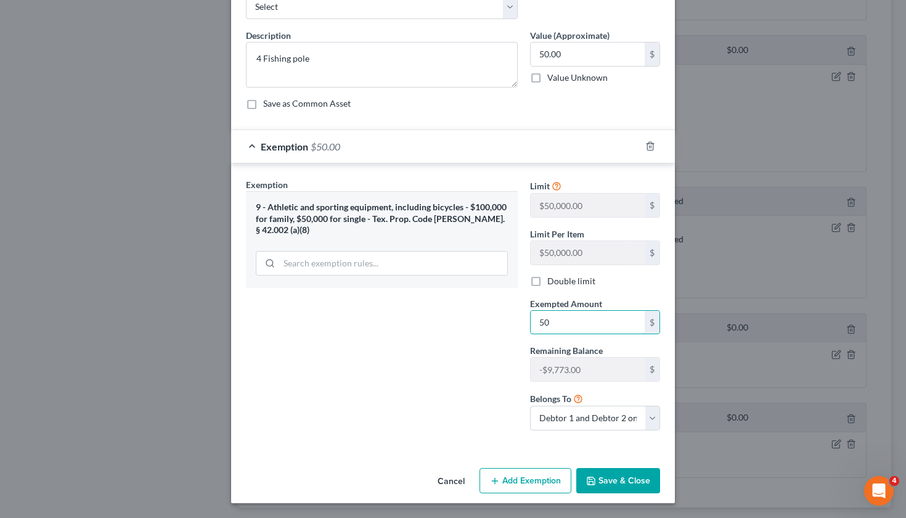
scroll to position [75, 0]
click at [624, 487] on button "Save & Close" at bounding box center [618, 481] width 84 height 26
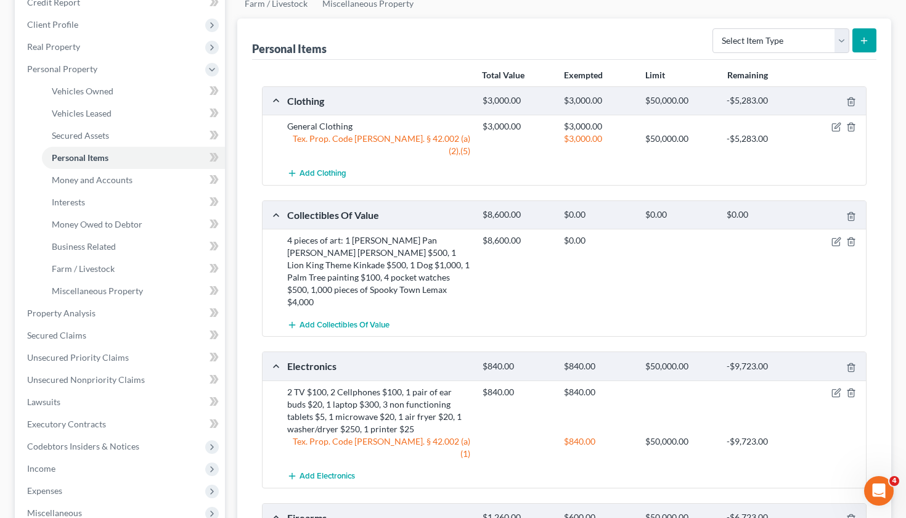
scroll to position [167, 0]
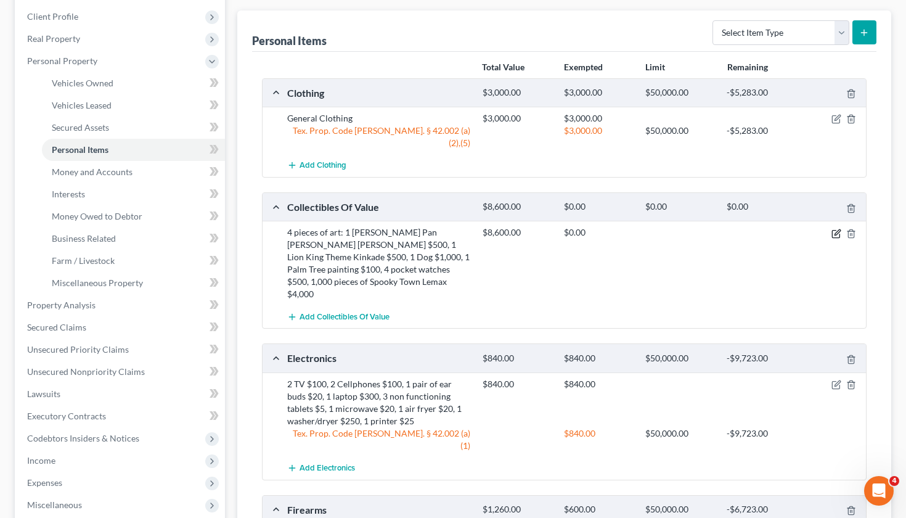
click at [838, 229] on icon "button" at bounding box center [837, 232] width 6 height 6
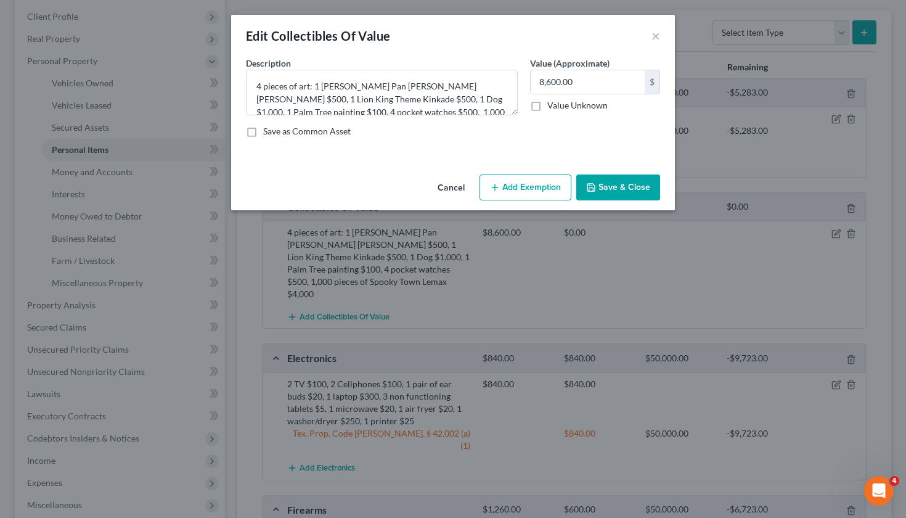
click at [521, 171] on div "Cancel Add Exemption Save & Close" at bounding box center [453, 189] width 444 height 41
click at [516, 187] on button "Add Exemption" at bounding box center [525, 187] width 92 height 26
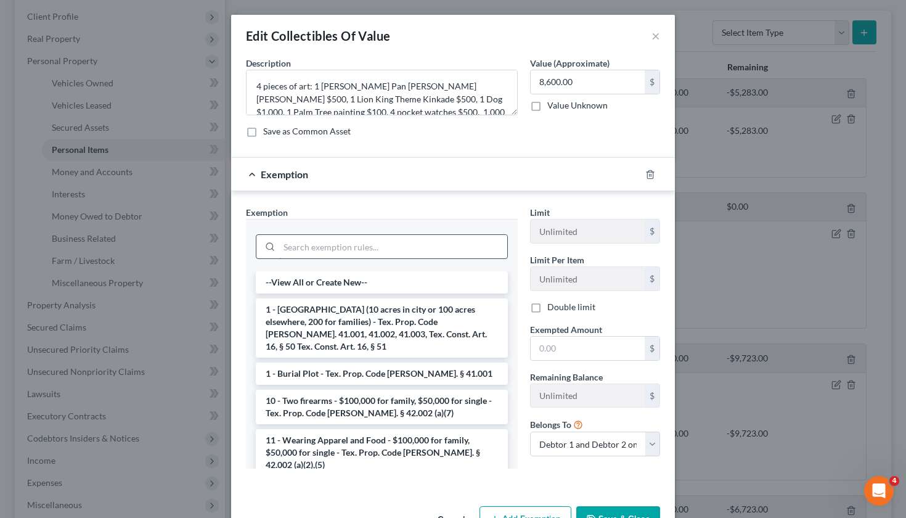
click at [351, 242] on input "search" at bounding box center [393, 246] width 228 height 23
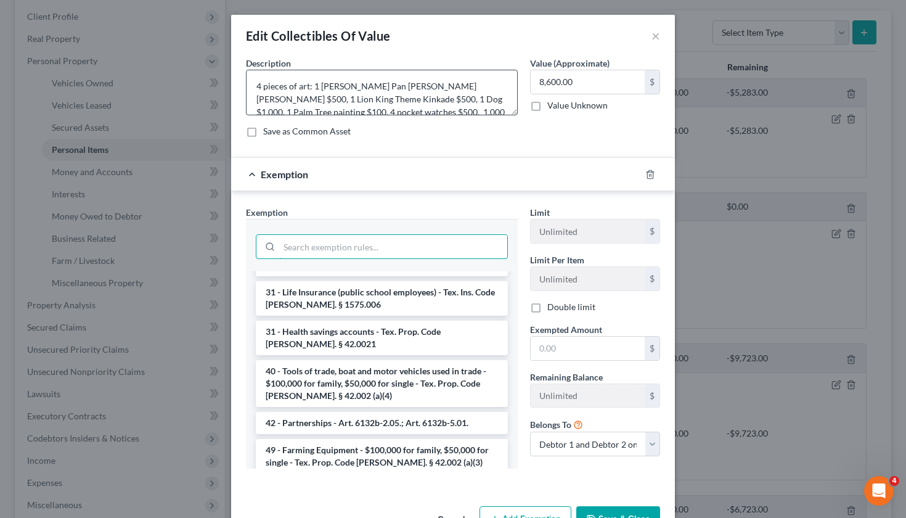
scroll to position [6, 0]
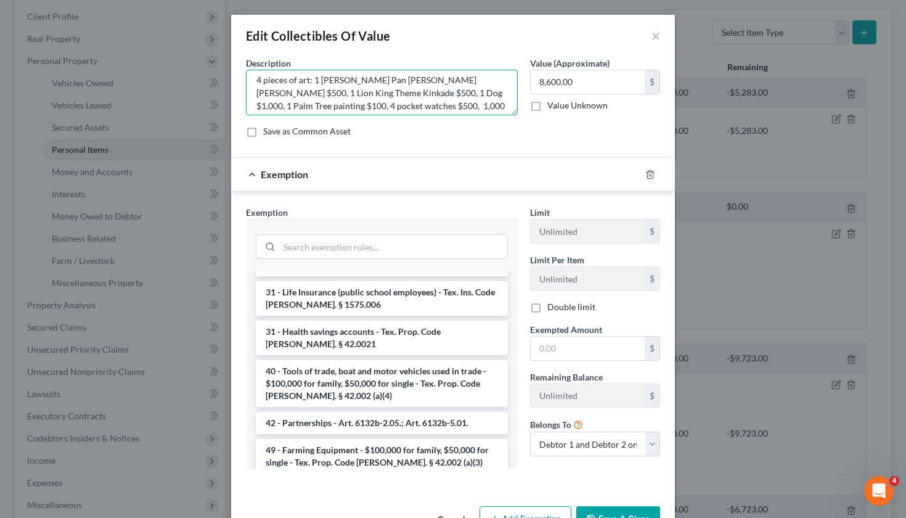
drag, startPoint x: 495, startPoint y: 94, endPoint x: 398, endPoint y: 97, distance: 97.4
click at [398, 97] on textarea "4 pieces of art: 1 Peter Pan Thomas Kinkade $500, 1 Lion King Theme Kinkade $50…" at bounding box center [382, 93] width 272 height 46
drag, startPoint x: 391, startPoint y: 107, endPoint x: 280, endPoint y: 109, distance: 110.3
click at [280, 109] on textarea "4 pieces of art: 1 Peter Pan Thomas Kinkade $500, 1 Lion King Theme Kinkade $50…" at bounding box center [382, 93] width 272 height 46
click at [463, 106] on textarea "4 pieces of art: 1 Peter Pan Thomas Kinkade $500, 1 Lion King Theme Kinkade $50…" at bounding box center [382, 93] width 272 height 46
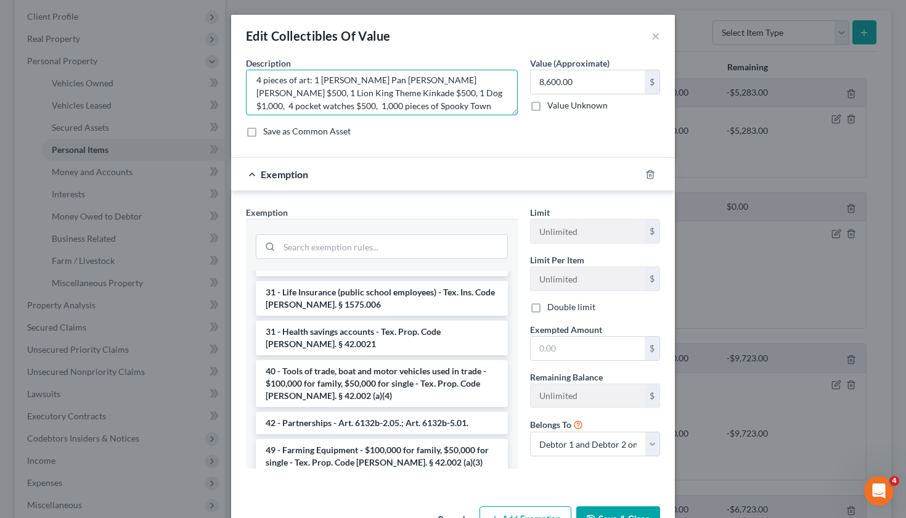
drag, startPoint x: 312, startPoint y: 78, endPoint x: 250, endPoint y: 74, distance: 63.0
click at [250, 74] on textarea "4 pieces of art: 1 Peter Pan Thomas Kinkade $500, 1 Lion King Theme Kinkade $50…" at bounding box center [382, 93] width 272 height 46
click at [303, 92] on textarea "1 Peter Pan Thomas Kinkade $500, 1 Lion King Theme Kinkade $500, 1 Dog $1,000, …" at bounding box center [382, 93] width 272 height 46
click at [654, 175] on icon "button" at bounding box center [650, 174] width 10 height 10
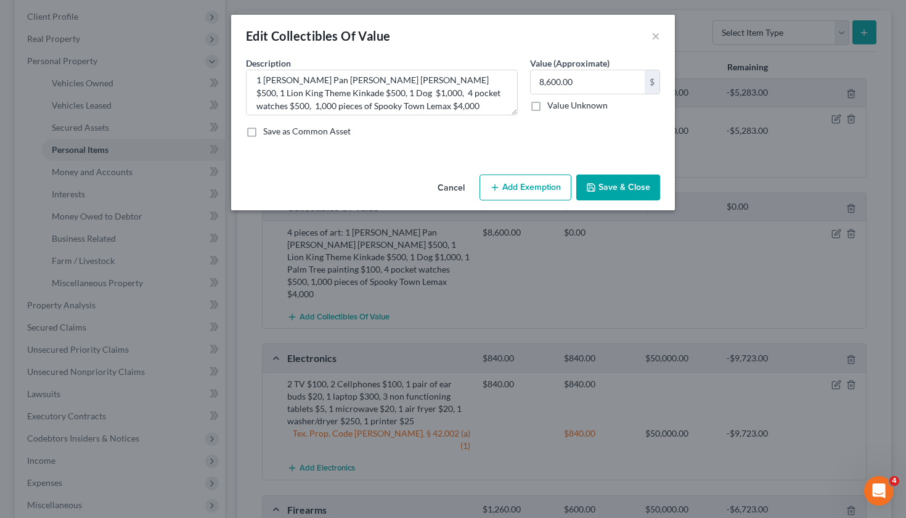
click at [626, 191] on button "Save & Close" at bounding box center [618, 187] width 84 height 26
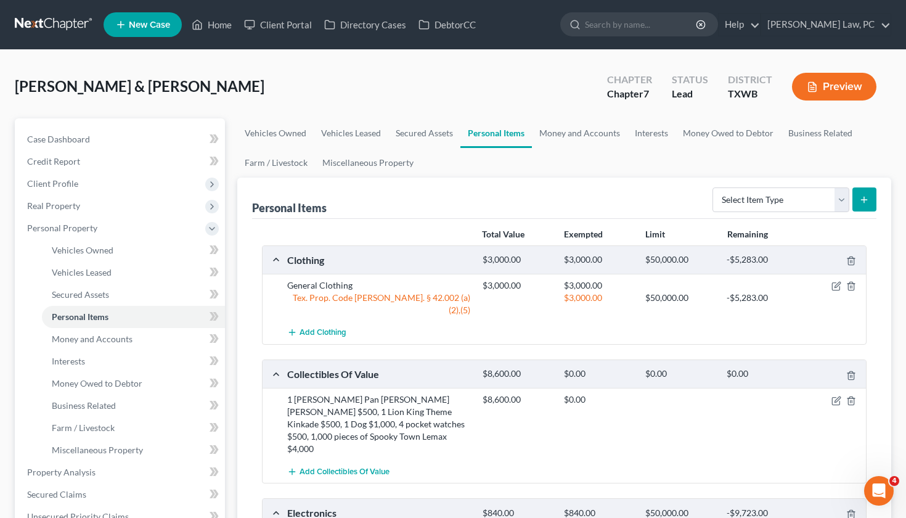
scroll to position [0, 0]
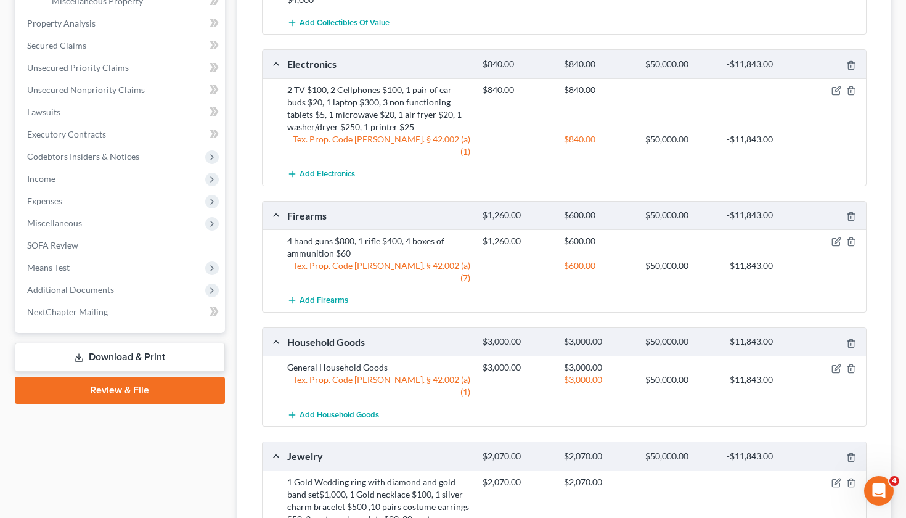
scroll to position [451, 0]
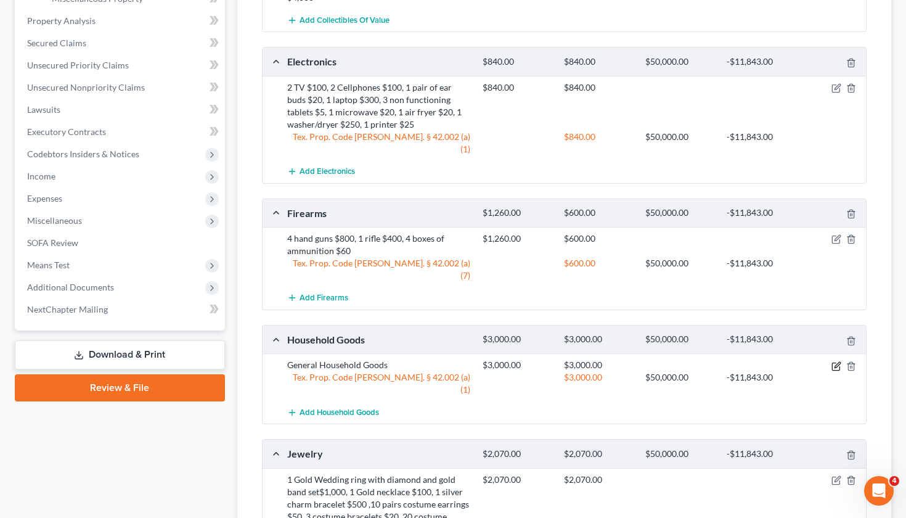
click at [835, 362] on icon "button" at bounding box center [837, 365] width 6 height 6
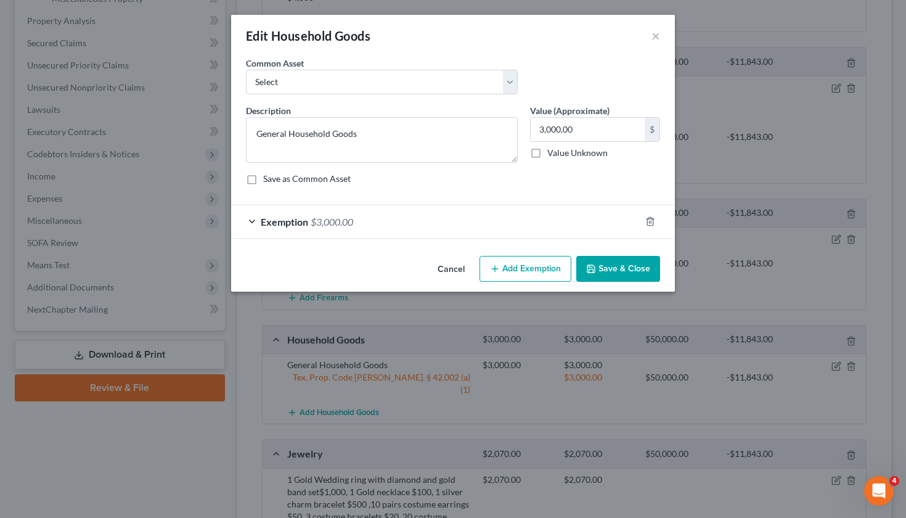
click at [415, 214] on div "Exemption $3,000.00" at bounding box center [435, 221] width 409 height 33
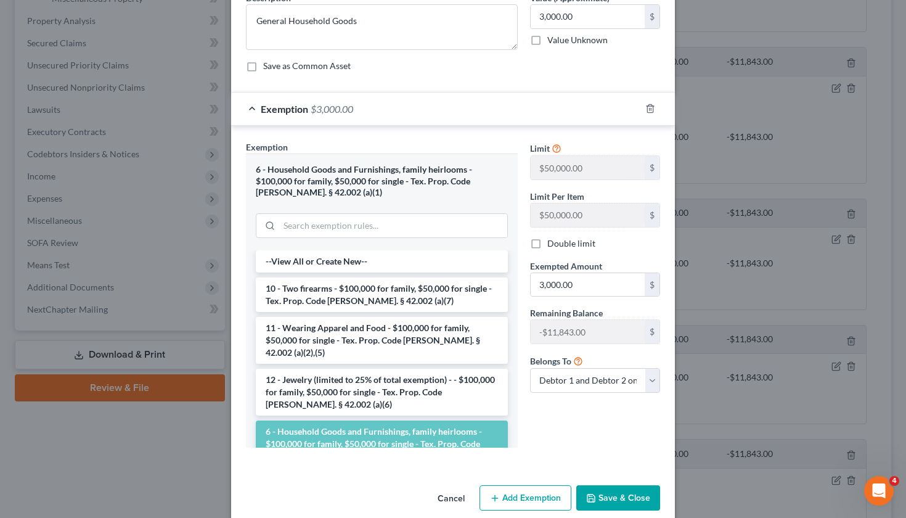
scroll to position [122, 0]
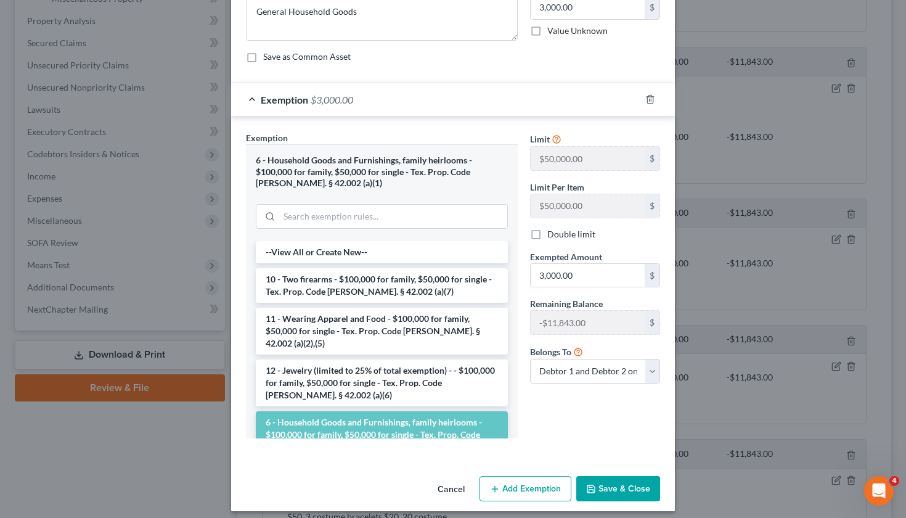
click at [621, 487] on button "Save & Close" at bounding box center [618, 489] width 84 height 26
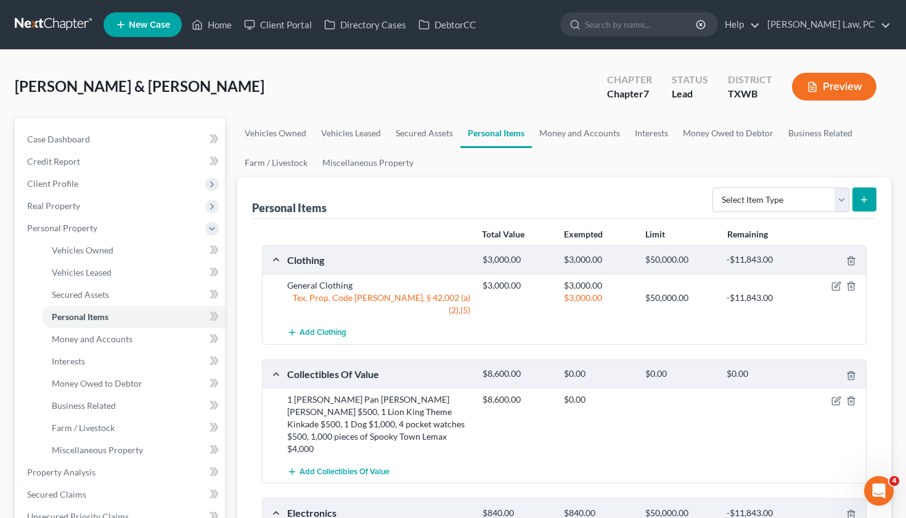
scroll to position [0, 0]
click at [835, 284] on icon "button" at bounding box center [836, 286] width 10 height 10
select select "2"
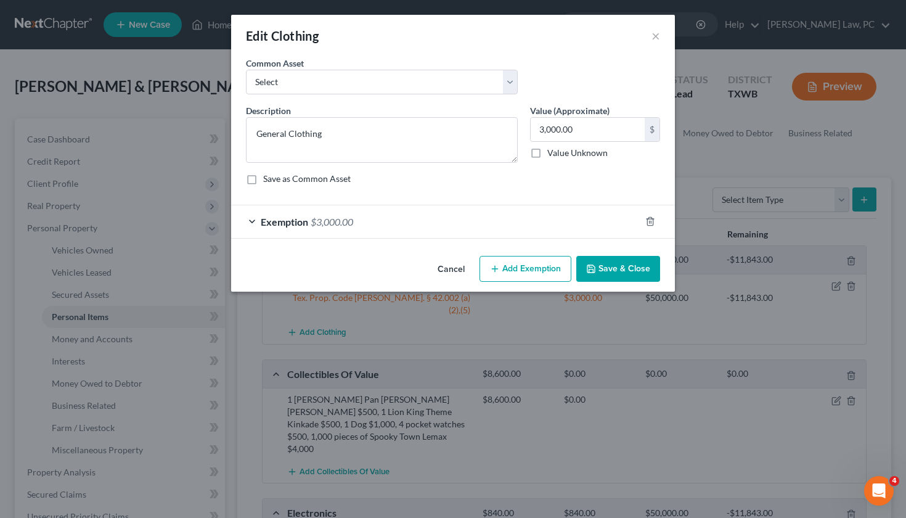
click at [393, 217] on div "Exemption $3,000.00" at bounding box center [435, 221] width 409 height 33
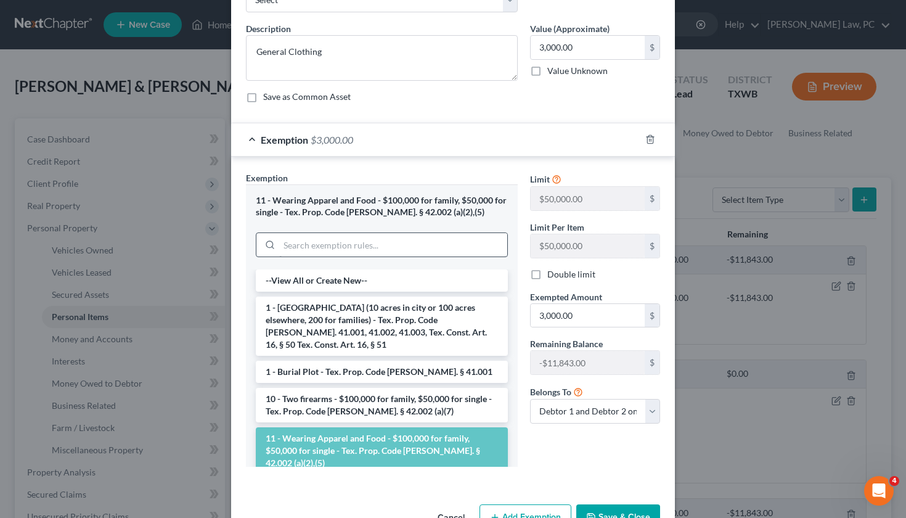
scroll to position [84, 0]
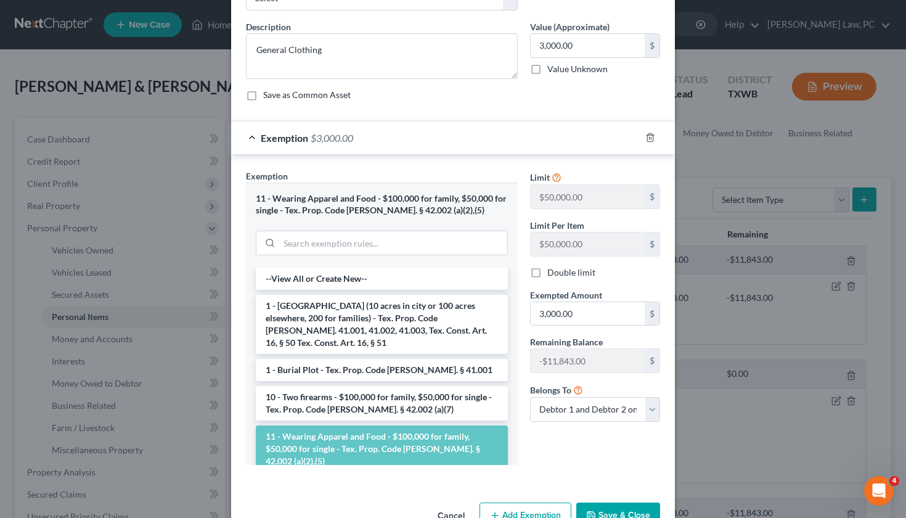
click at [624, 507] on button "Save & Close" at bounding box center [618, 515] width 84 height 26
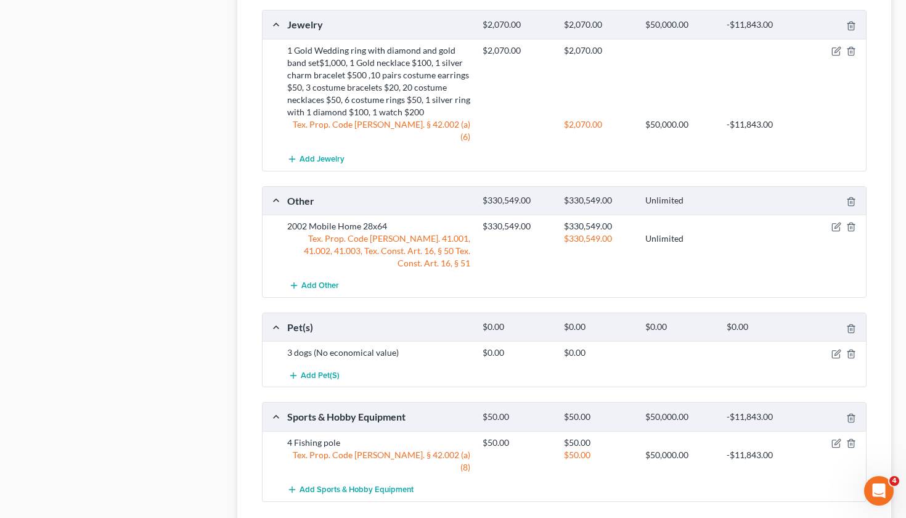
scroll to position [879, 0]
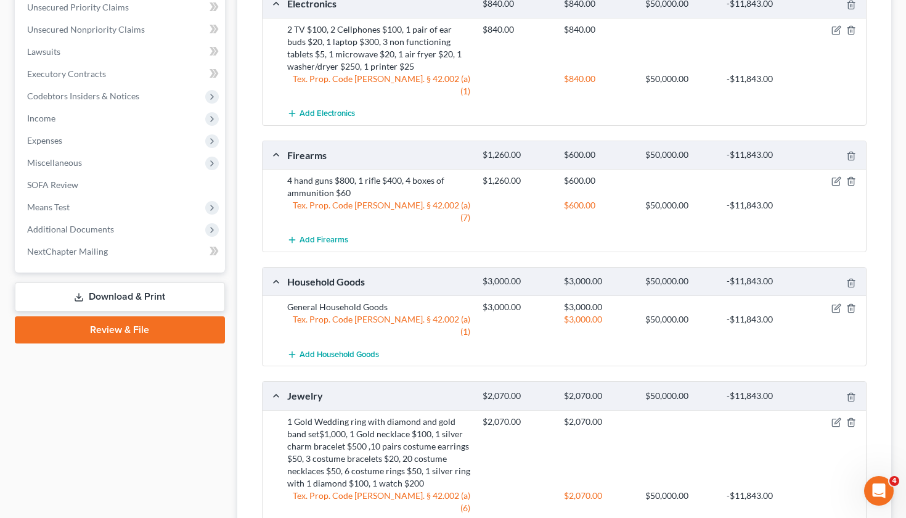
scroll to position [517, 0]
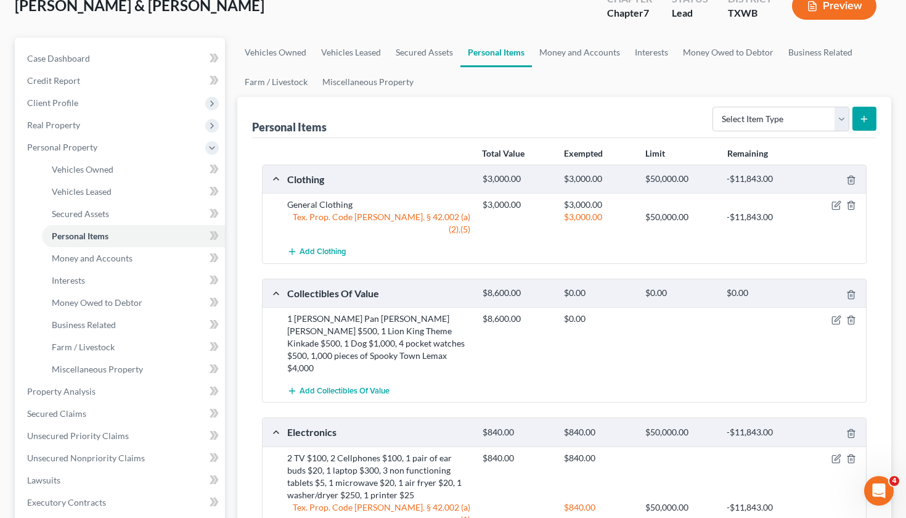
scroll to position [147, 0]
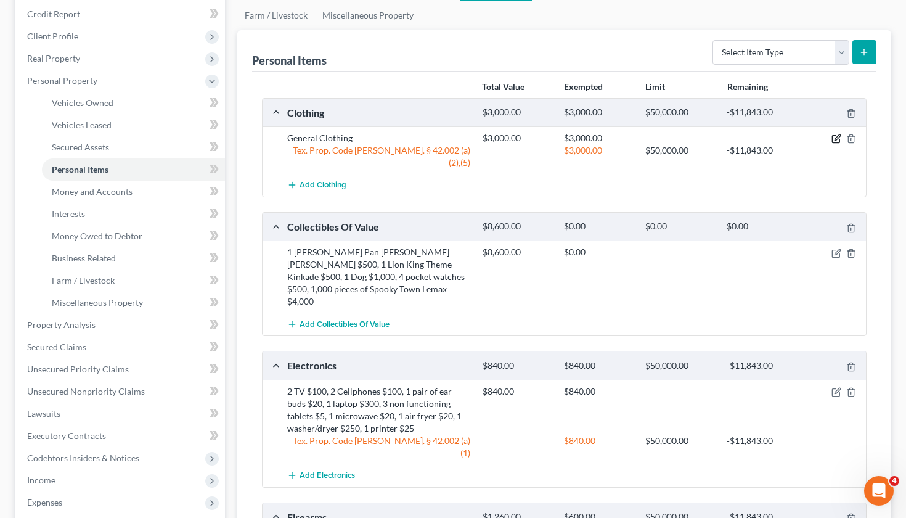
click at [833, 139] on icon "button" at bounding box center [836, 139] width 10 height 10
select select "2"
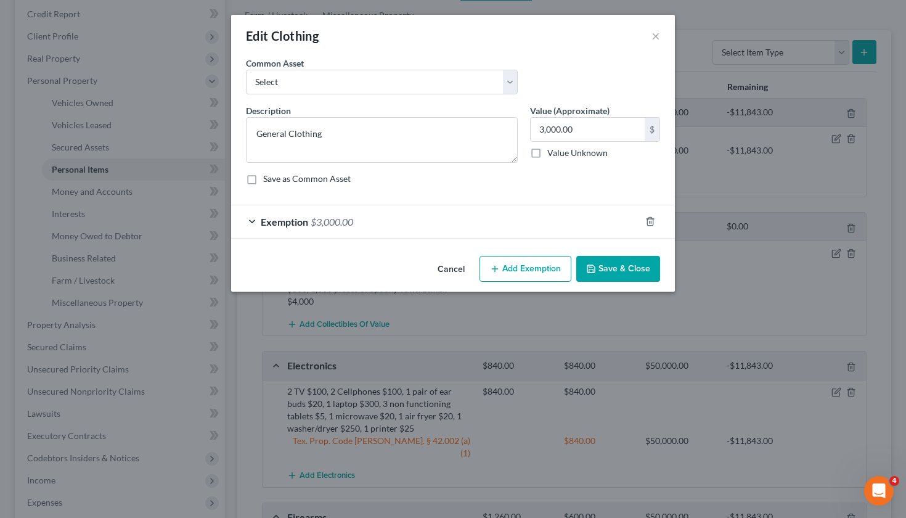
click at [414, 218] on div "Exemption $3,000.00" at bounding box center [435, 221] width 409 height 33
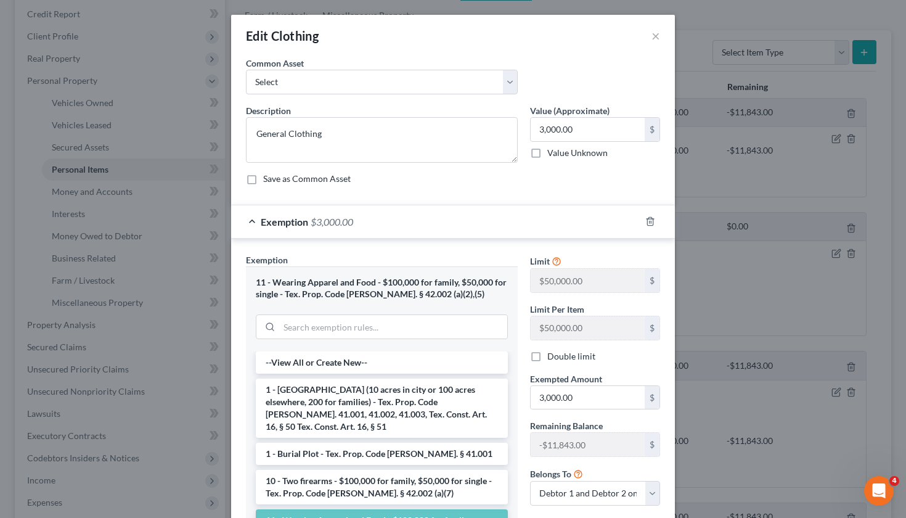
scroll to position [0, 0]
click at [656, 35] on button "×" at bounding box center [655, 35] width 9 height 15
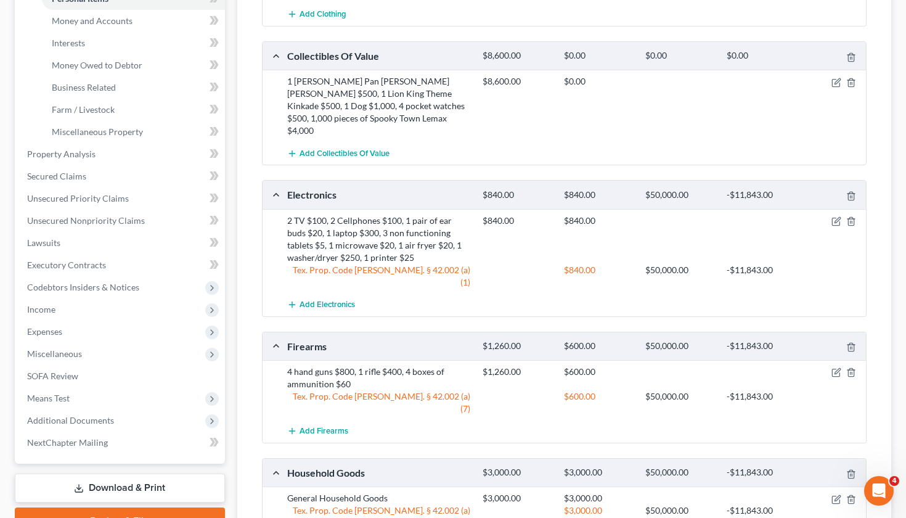
scroll to position [330, 0]
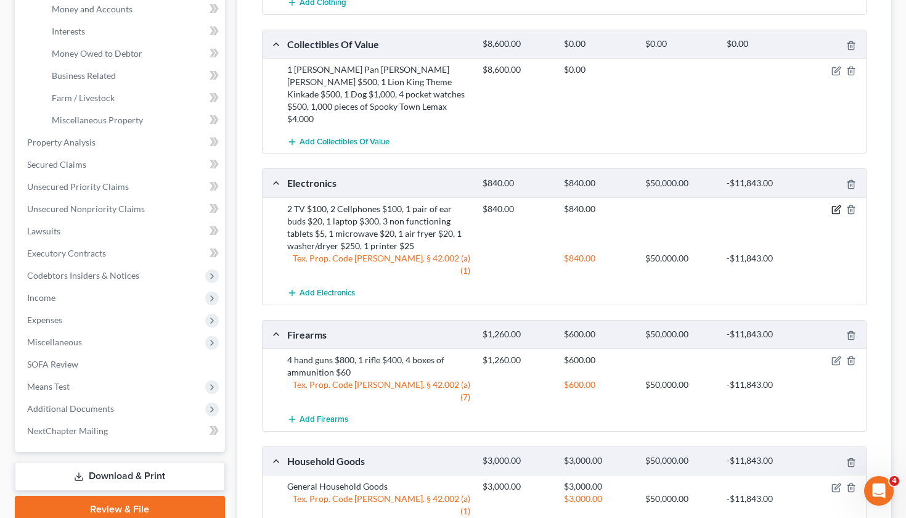
click at [835, 205] on icon "button" at bounding box center [836, 210] width 10 height 10
select select "2"
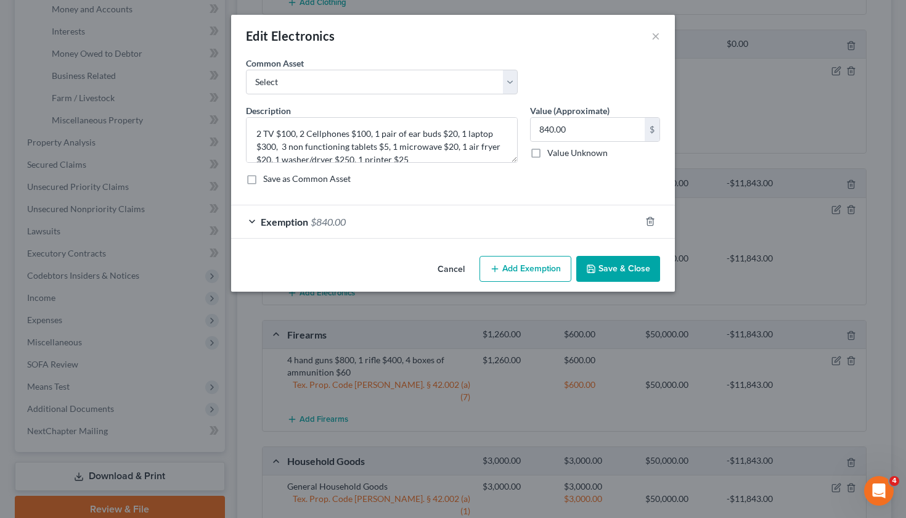
click at [379, 227] on div "Exemption $840.00" at bounding box center [435, 221] width 409 height 33
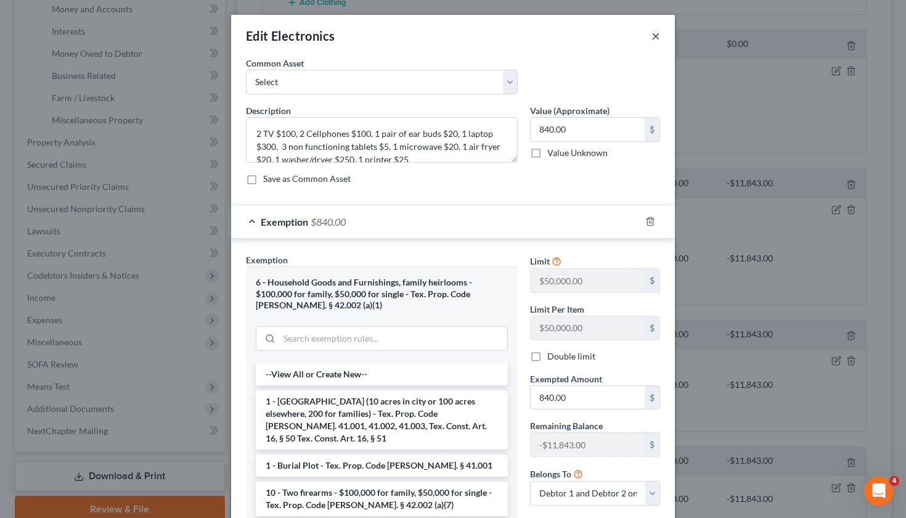
scroll to position [0, 0]
click at [656, 39] on button "×" at bounding box center [655, 35] width 9 height 15
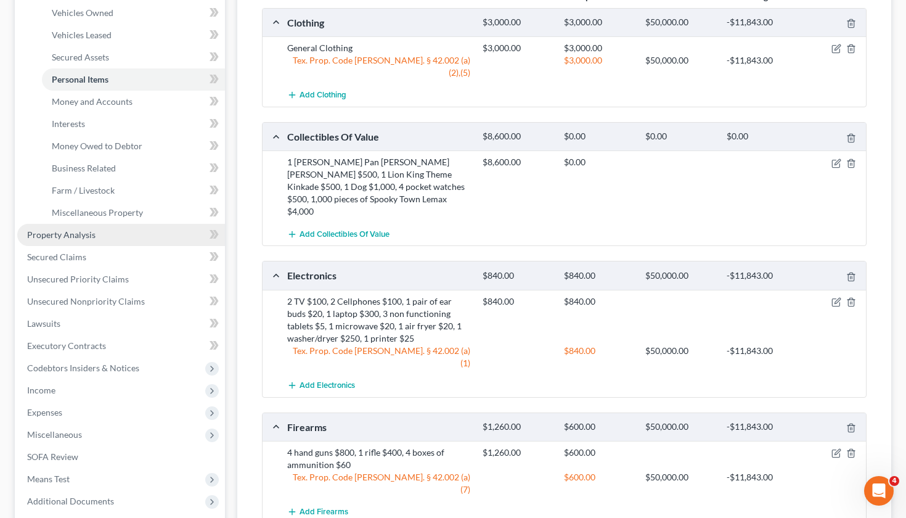
scroll to position [190, 0]
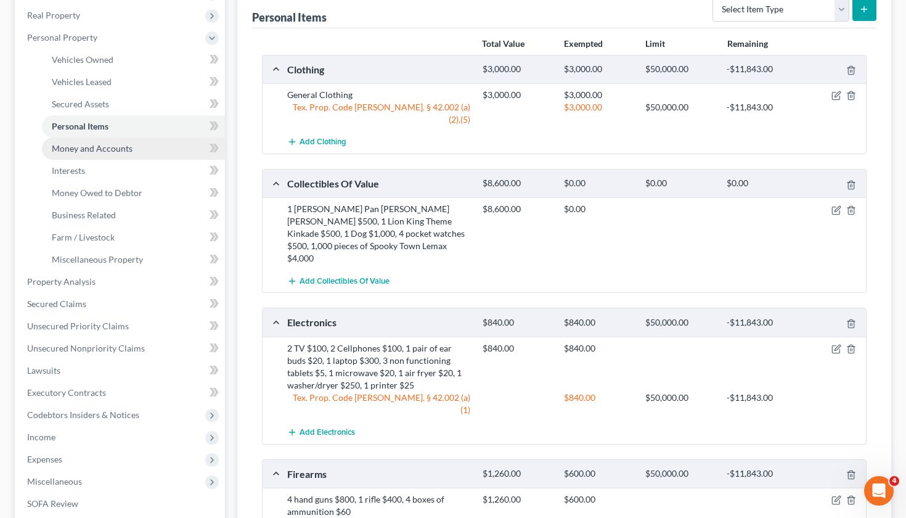
click at [77, 154] on link "Money and Accounts" at bounding box center [133, 148] width 183 height 22
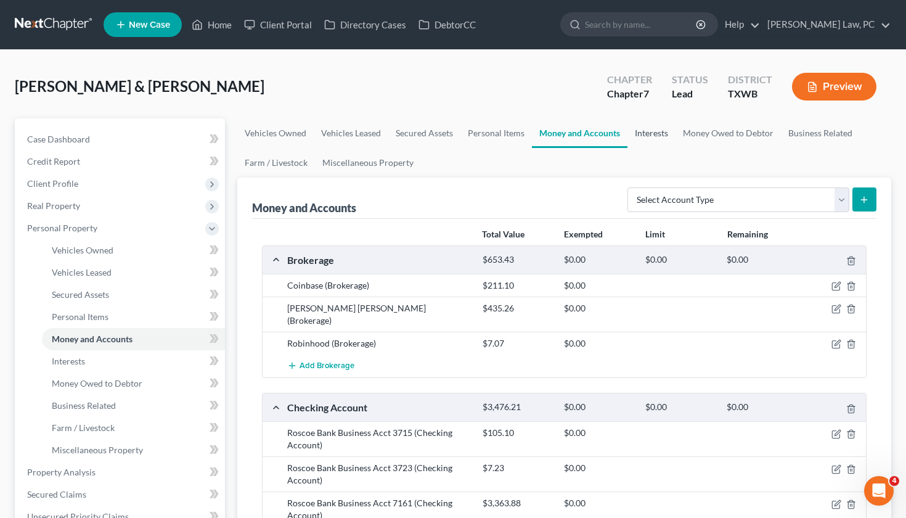
click at [653, 132] on link "Interests" at bounding box center [651, 133] width 48 height 30
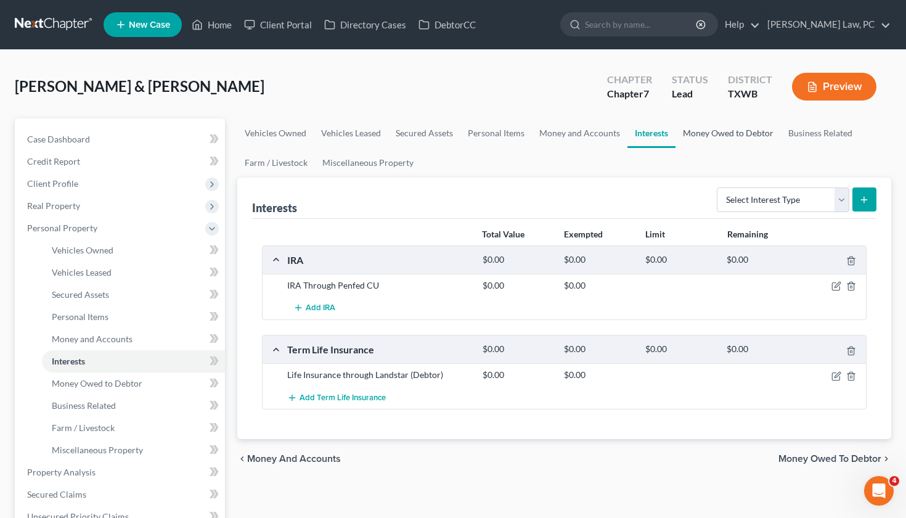
click at [697, 139] on link "Money Owed to Debtor" at bounding box center [727, 133] width 105 height 30
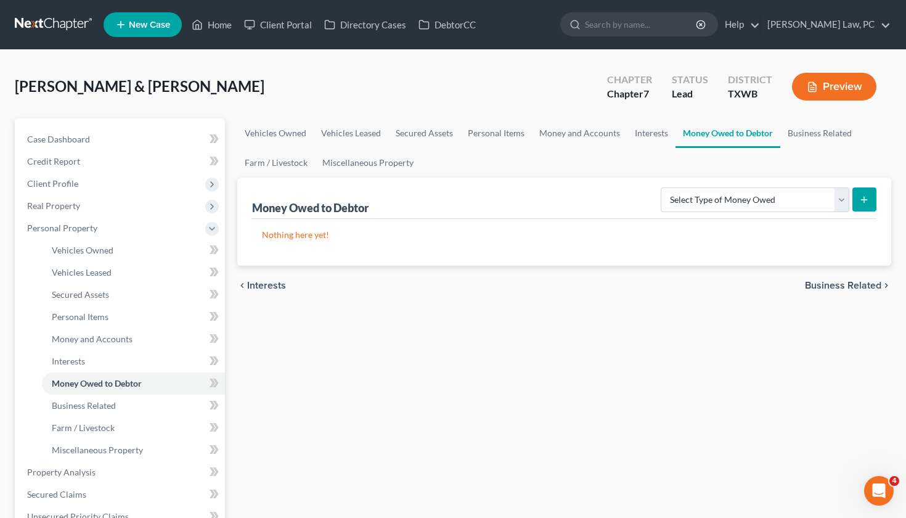
click at [773, 137] on link "Money Owed to Debtor" at bounding box center [727, 133] width 105 height 30
click at [799, 129] on link "Business Related" at bounding box center [819, 133] width 79 height 30
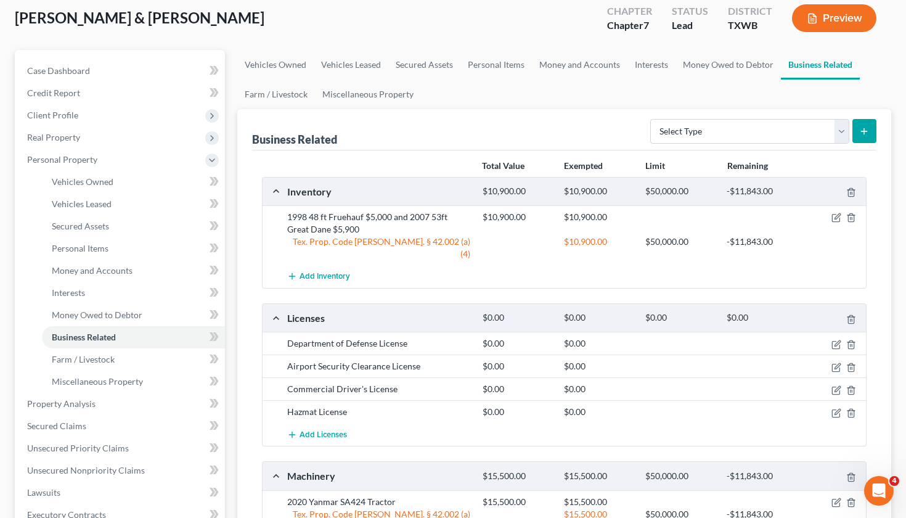
scroll to position [105, 0]
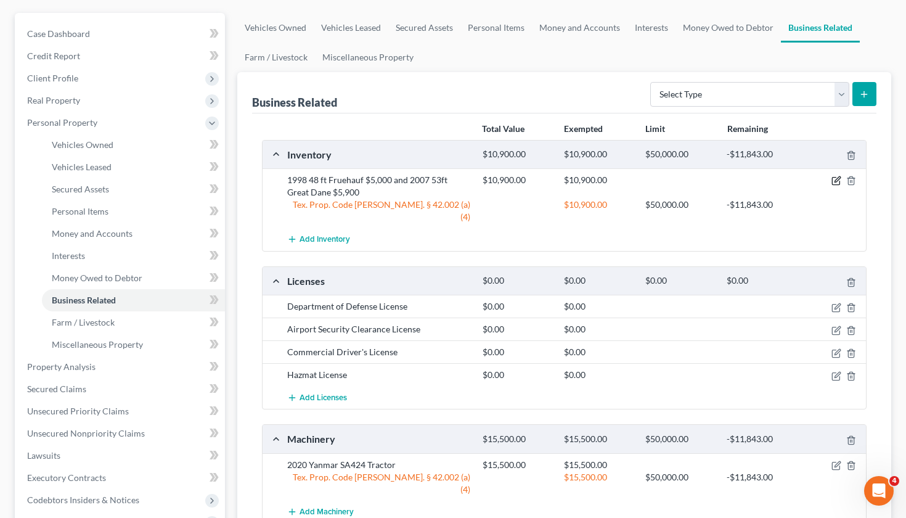
click at [834, 179] on icon "button" at bounding box center [836, 181] width 10 height 10
select select "2"
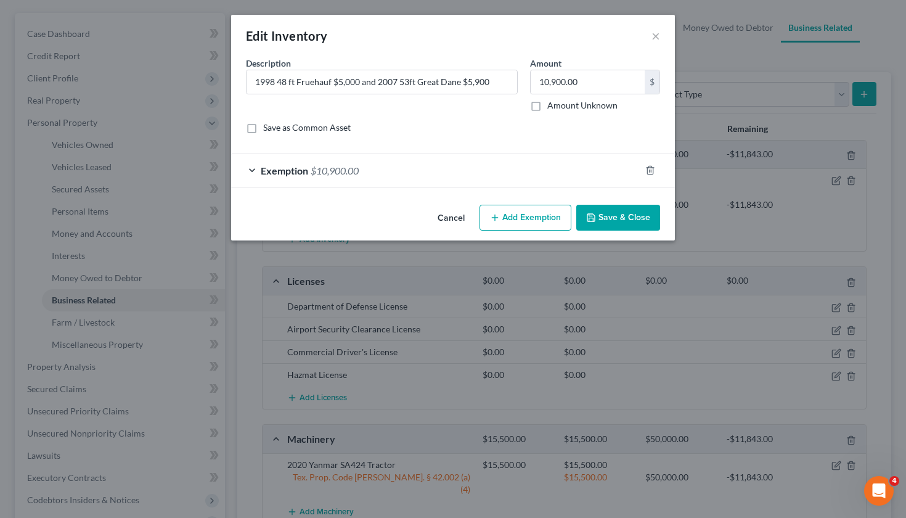
click at [425, 165] on div "Exemption $10,900.00" at bounding box center [435, 170] width 409 height 33
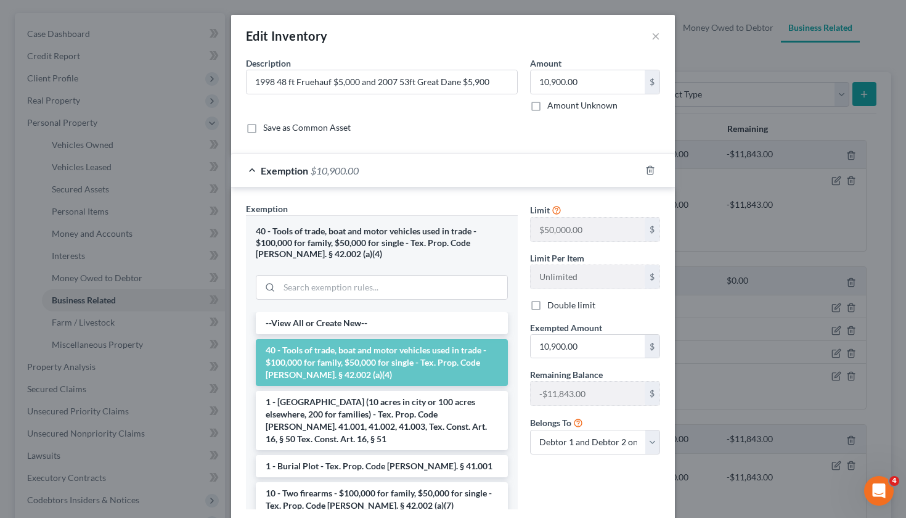
click at [397, 357] on li "40 - Tools of trade, boat and motor vehicles used in trade - $100,000 for famil…" at bounding box center [382, 362] width 252 height 47
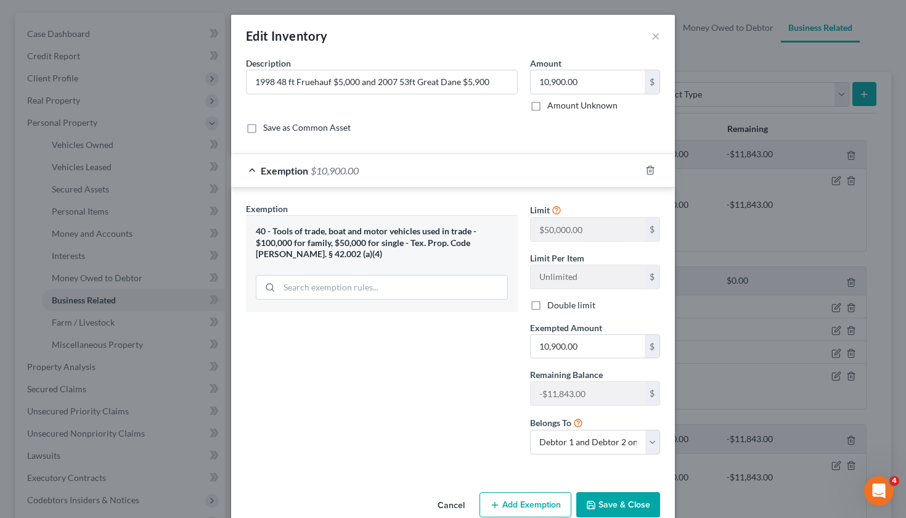
click at [632, 497] on button "Save & Close" at bounding box center [618, 505] width 84 height 26
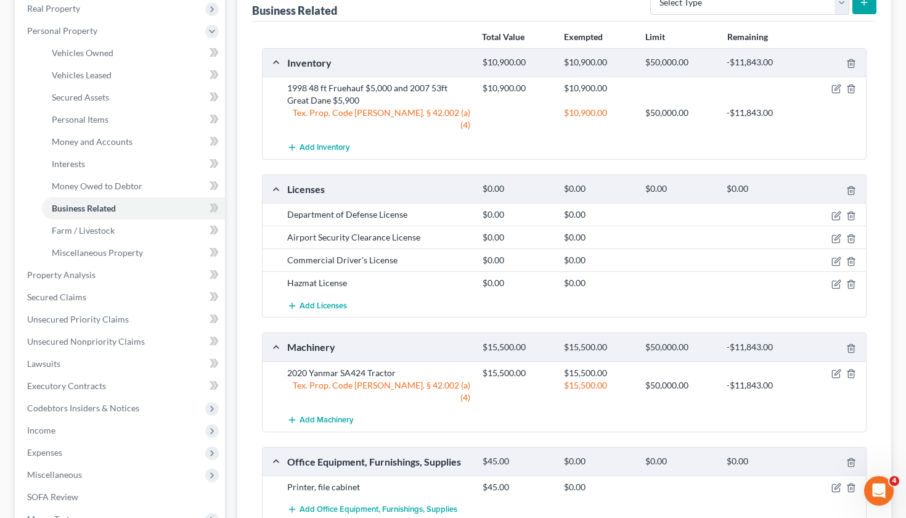
scroll to position [210, 0]
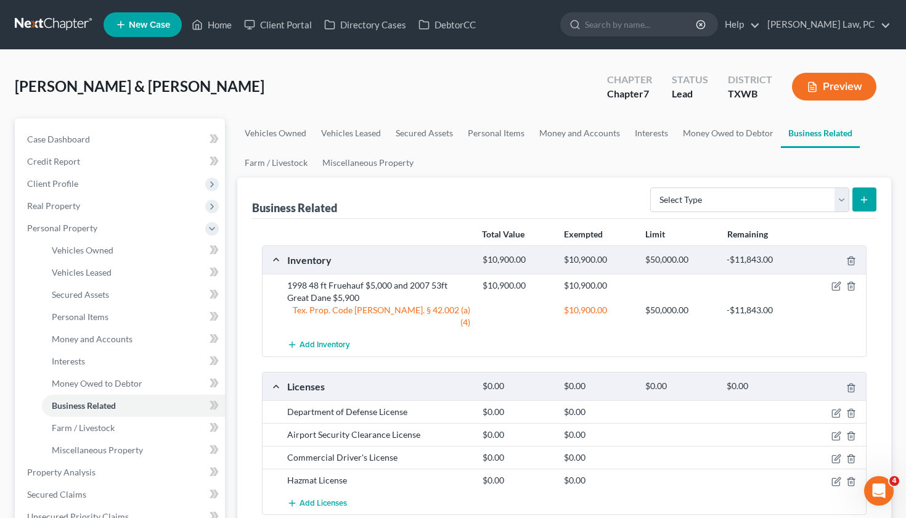
click at [53, 24] on link at bounding box center [54, 25] width 79 height 22
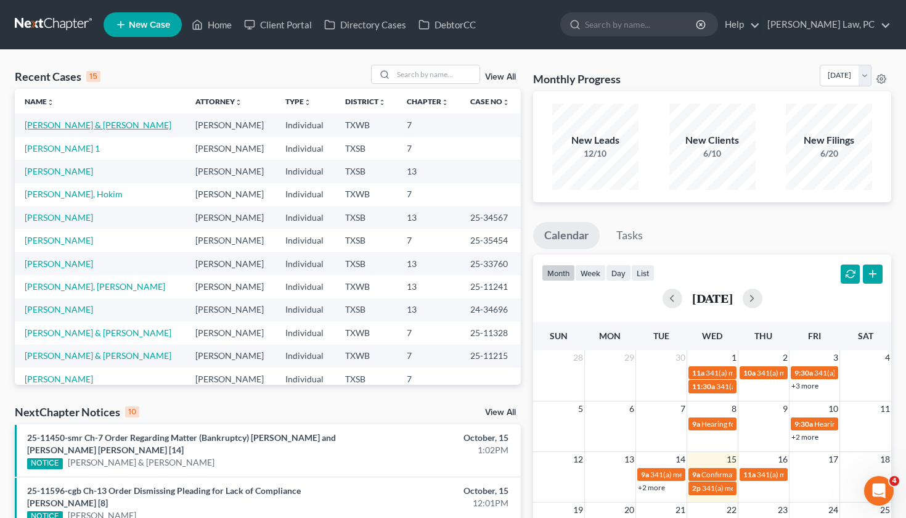
click at [105, 121] on link "[PERSON_NAME] & [PERSON_NAME]" at bounding box center [98, 125] width 147 height 10
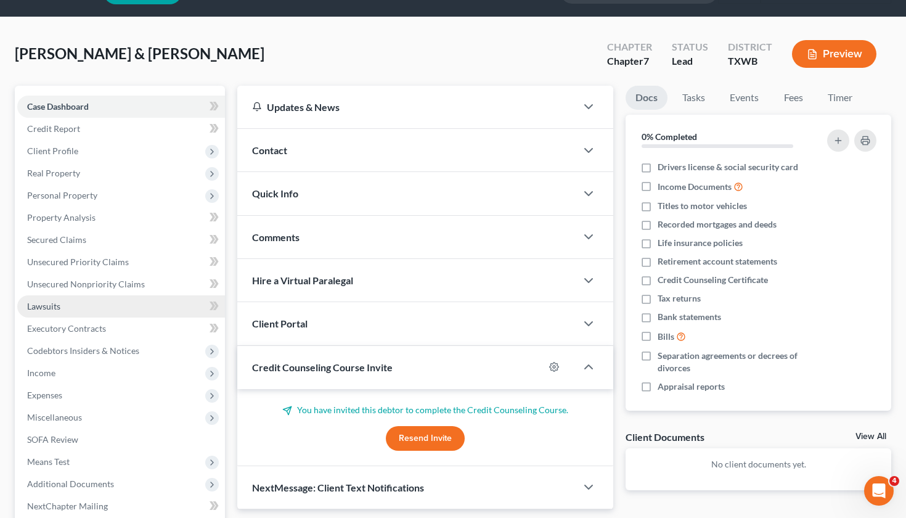
scroll to position [34, 0]
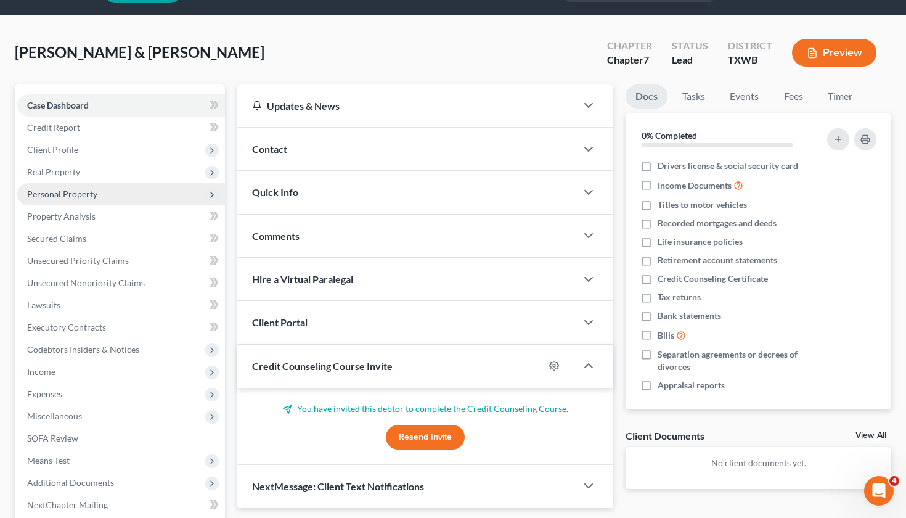
click at [54, 197] on span "Personal Property" at bounding box center [62, 194] width 70 height 10
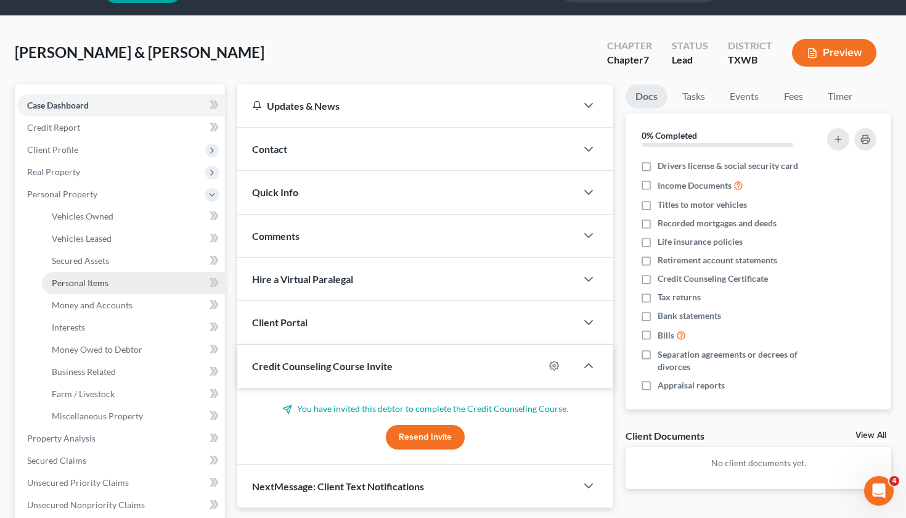
click at [78, 286] on span "Personal Items" at bounding box center [80, 282] width 57 height 10
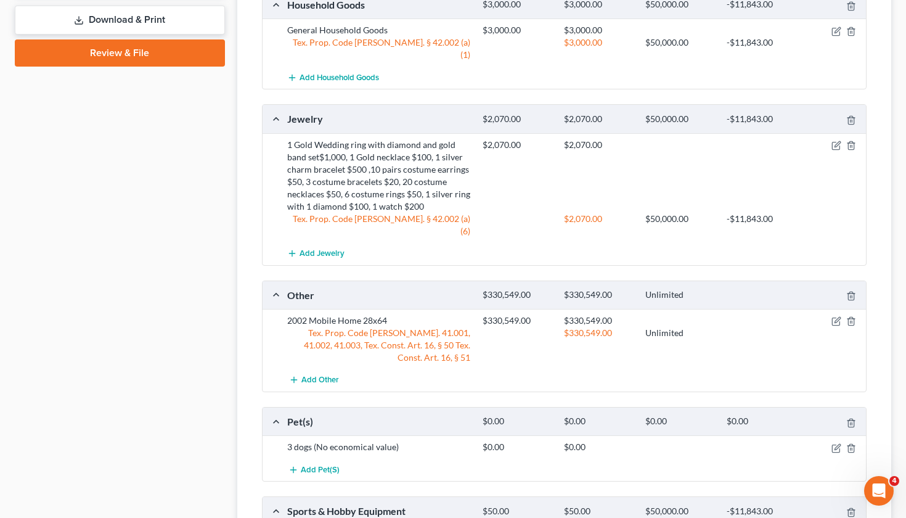
scroll to position [788, 0]
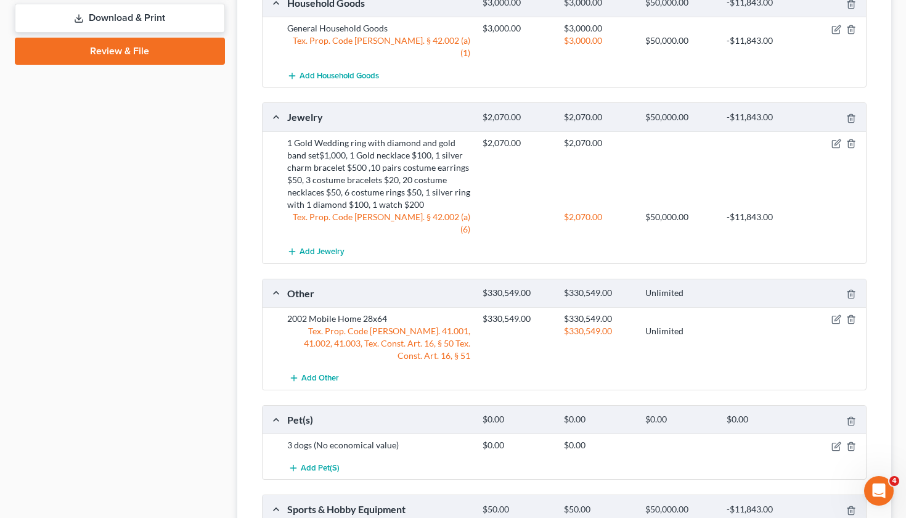
select select "2"
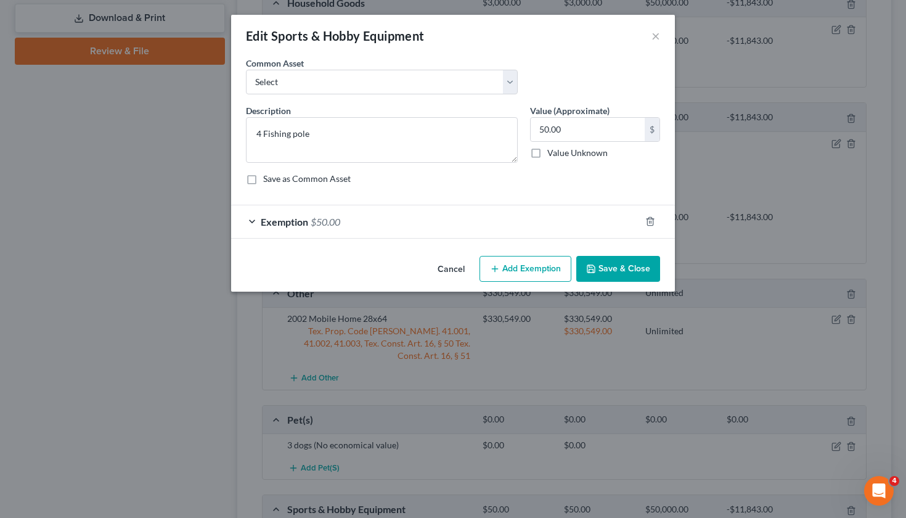
click at [372, 218] on div "Exemption $50.00" at bounding box center [435, 221] width 409 height 33
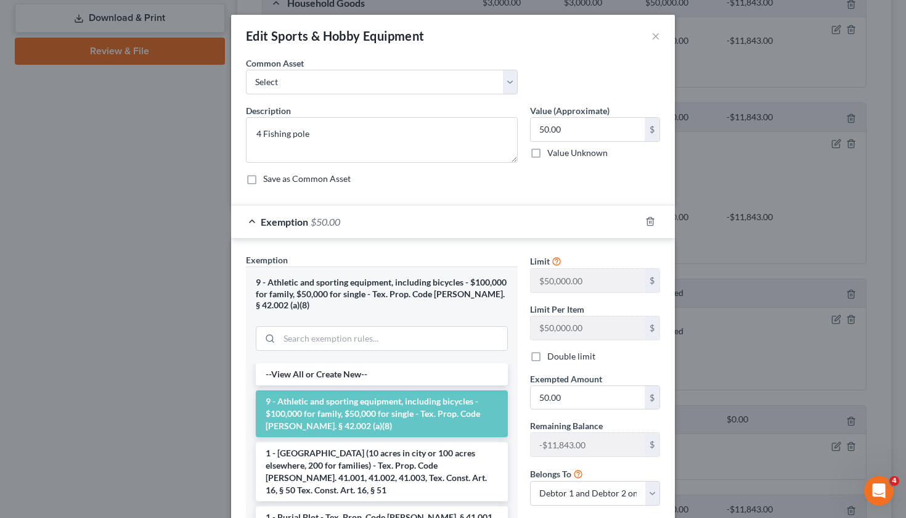
click at [398, 394] on li "9 - Athletic and sporting equipment, including bicycles - $100,000 for family, …" at bounding box center [382, 413] width 252 height 47
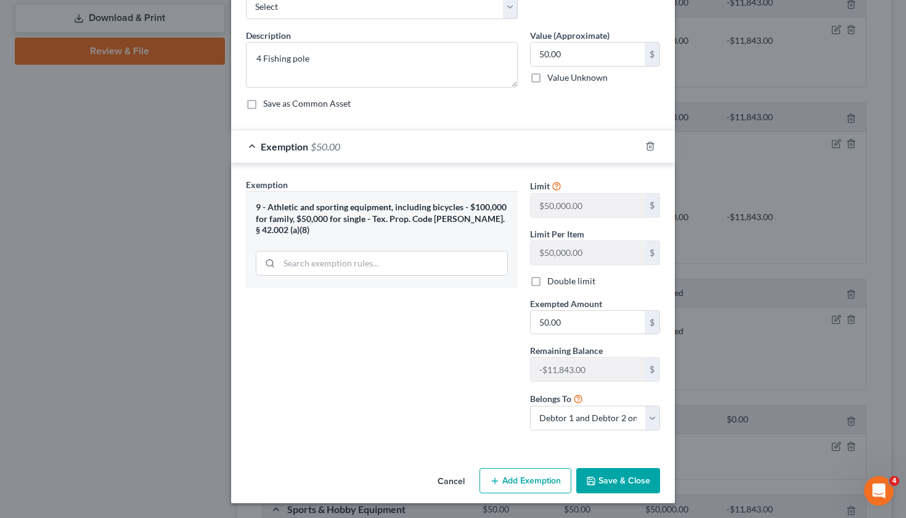
scroll to position [75, 0]
click at [616, 481] on button "Save & Close" at bounding box center [618, 481] width 84 height 26
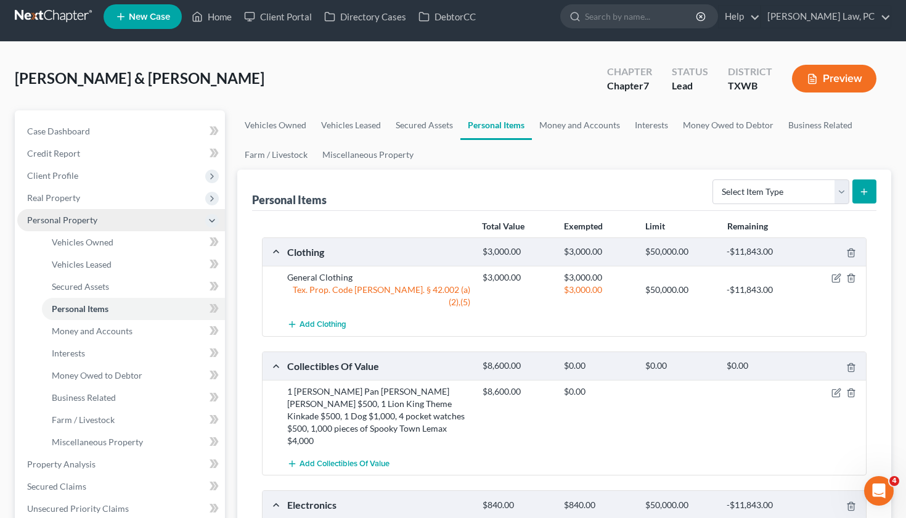
scroll to position [0, 0]
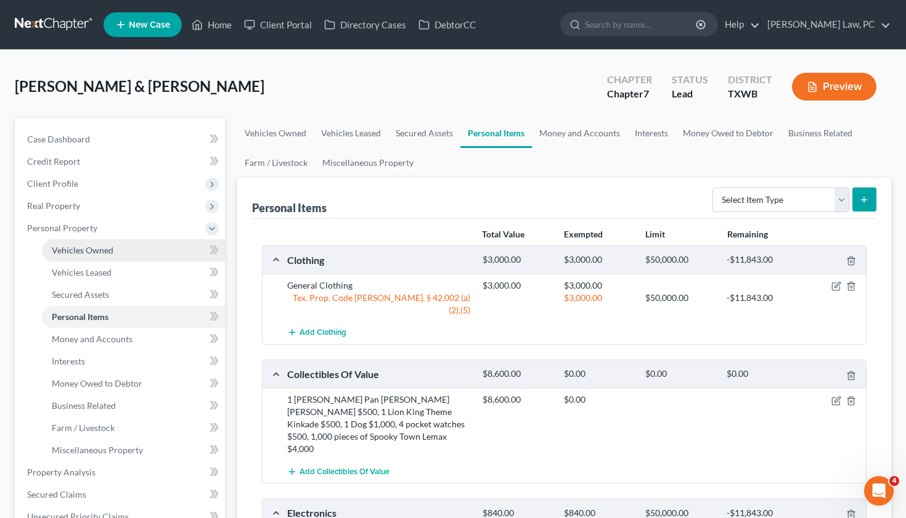
click at [88, 247] on span "Vehicles Owned" at bounding box center [83, 250] width 62 height 10
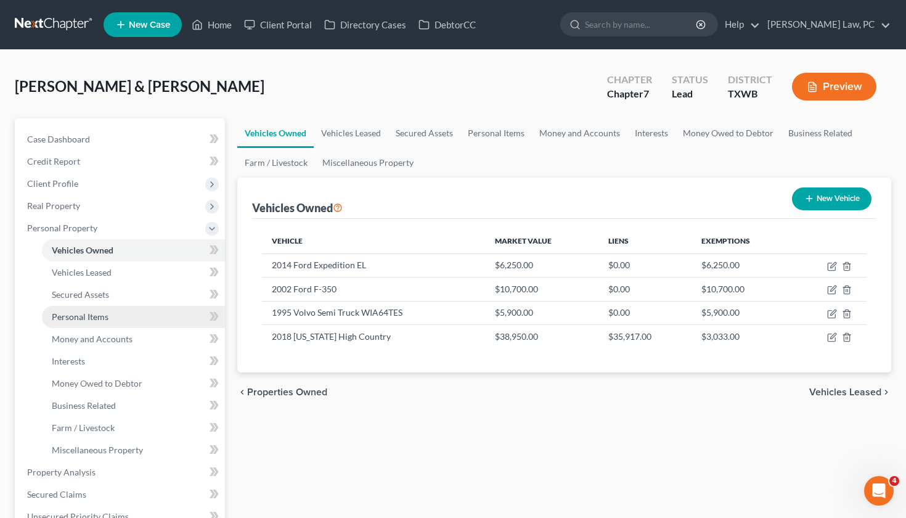
click at [100, 314] on span "Personal Items" at bounding box center [80, 316] width 57 height 10
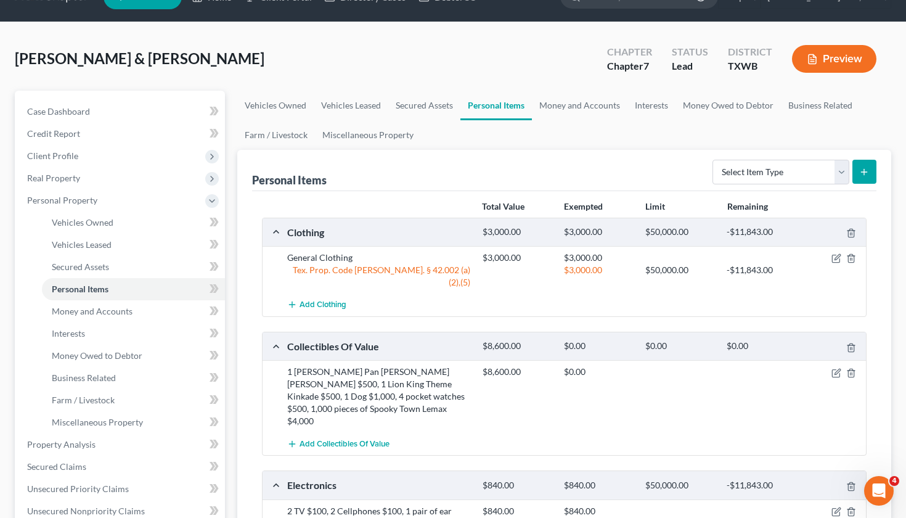
scroll to position [27, 0]
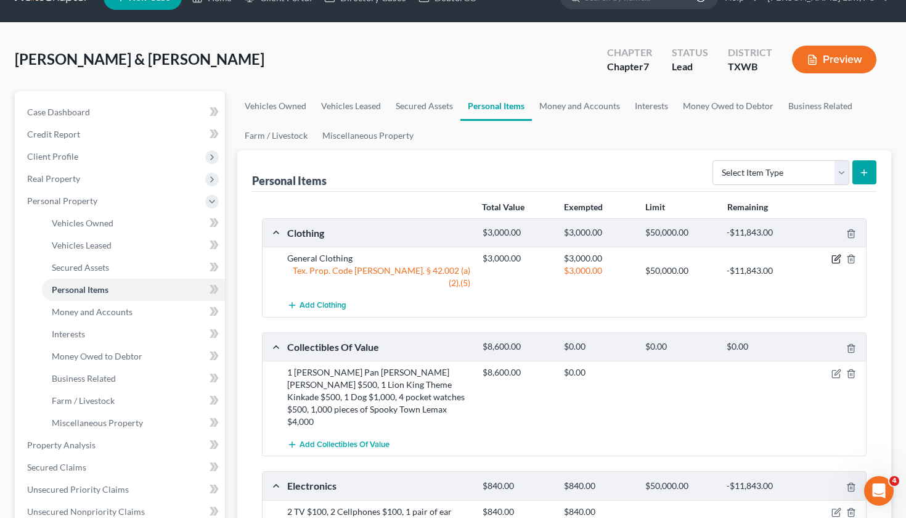
click at [837, 257] on icon "button" at bounding box center [836, 259] width 10 height 10
select select "2"
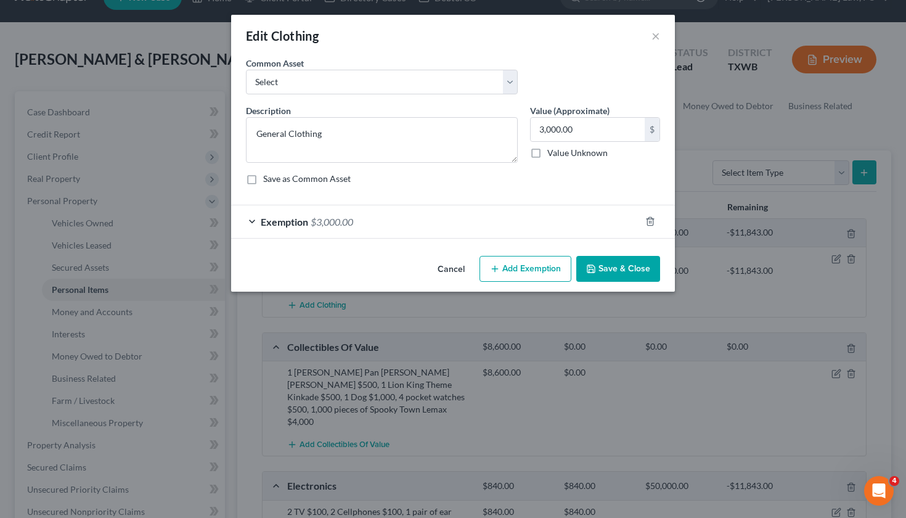
click at [382, 231] on div "Exemption $3,000.00" at bounding box center [435, 221] width 409 height 33
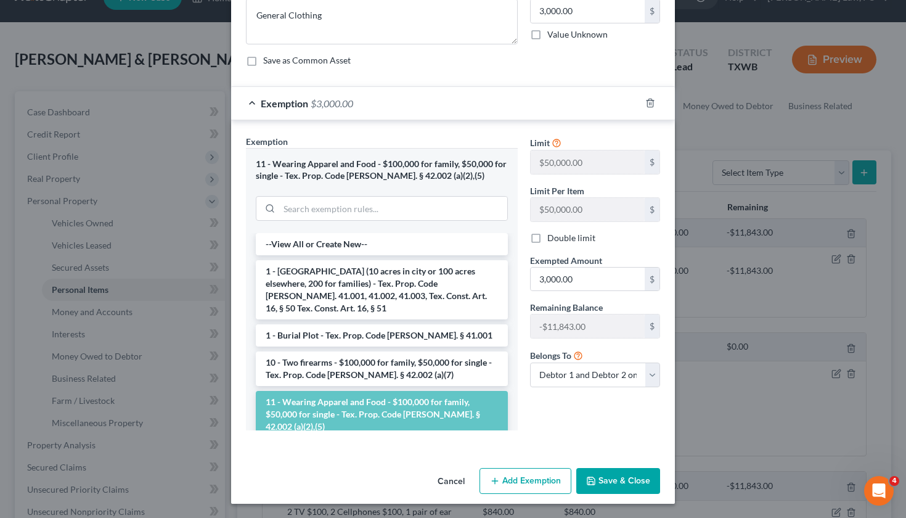
scroll to position [118, 0]
click at [616, 499] on div "Cancel Add Exemption Save & Close" at bounding box center [453, 483] width 444 height 41
click at [605, 479] on button "Save & Close" at bounding box center [618, 481] width 84 height 26
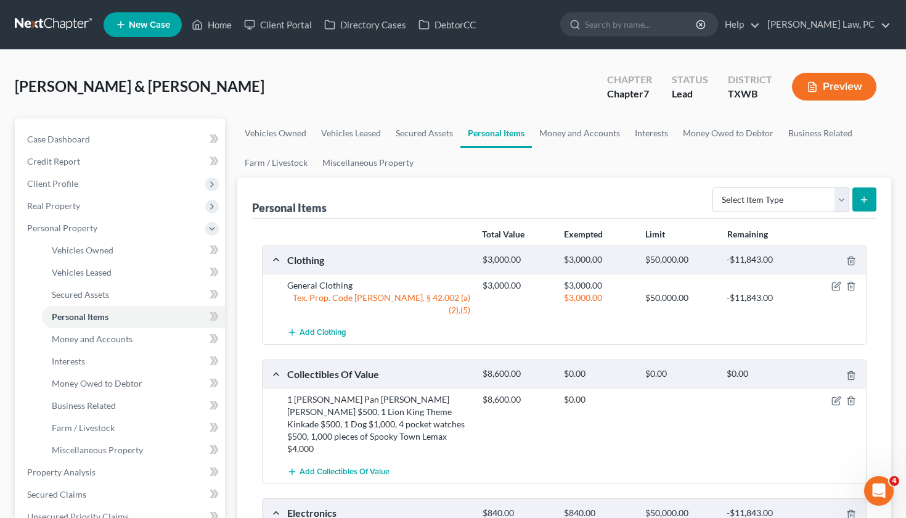
scroll to position [0, 0]
click at [556, 131] on link "Money and Accounts" at bounding box center [580, 133] width 96 height 30
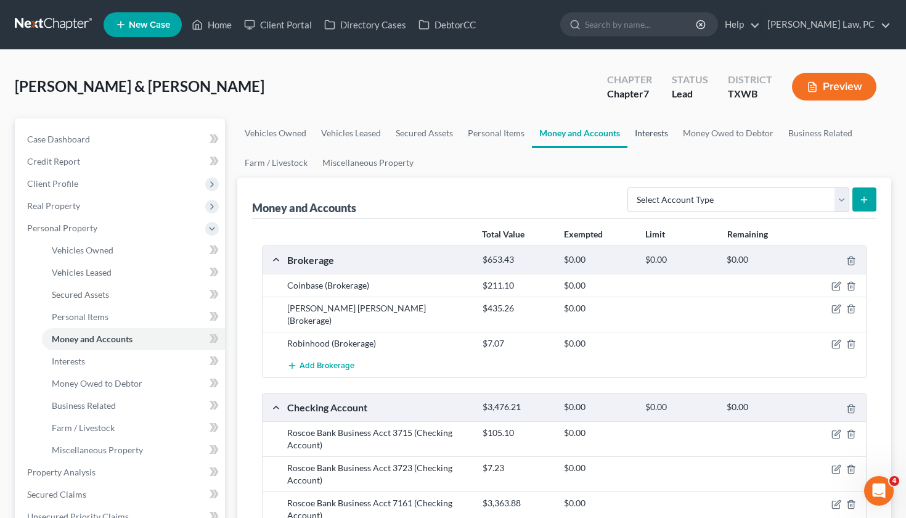
click at [644, 131] on link "Interests" at bounding box center [651, 133] width 48 height 30
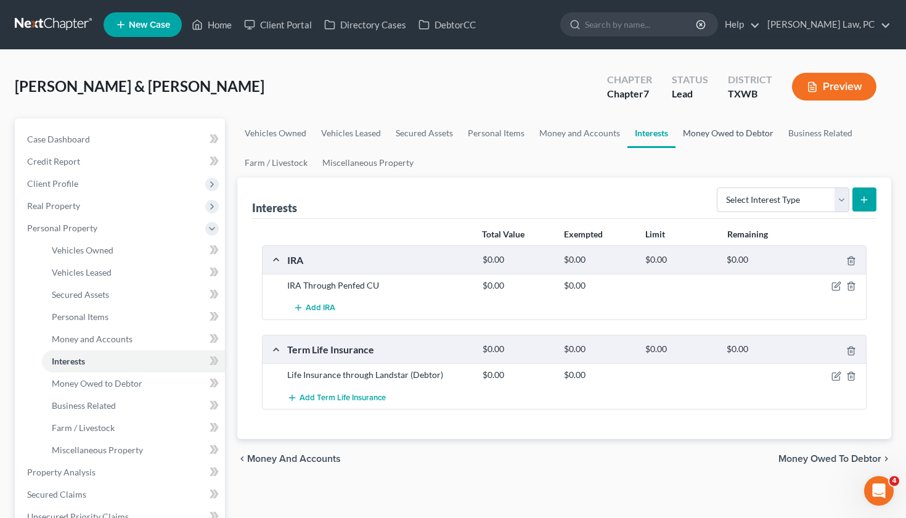
click at [721, 136] on link "Money Owed to Debtor" at bounding box center [727, 133] width 105 height 30
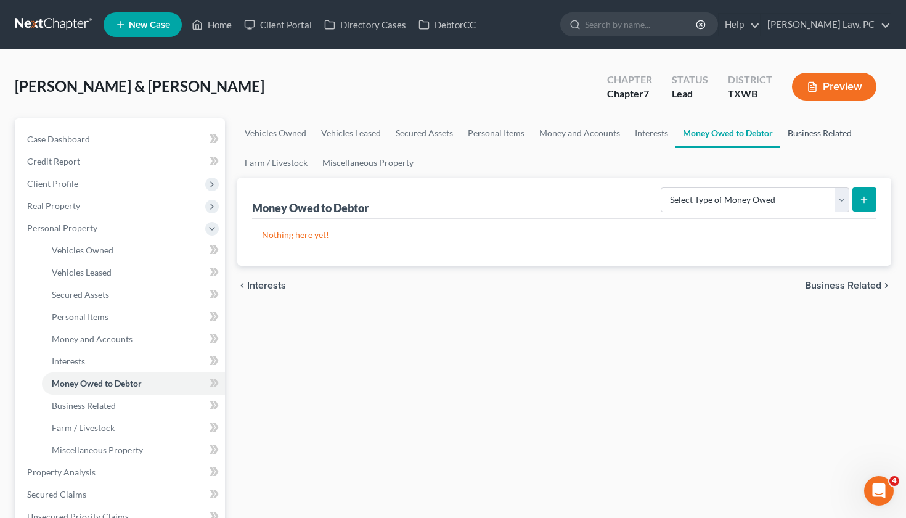
click at [812, 127] on link "Business Related" at bounding box center [819, 133] width 79 height 30
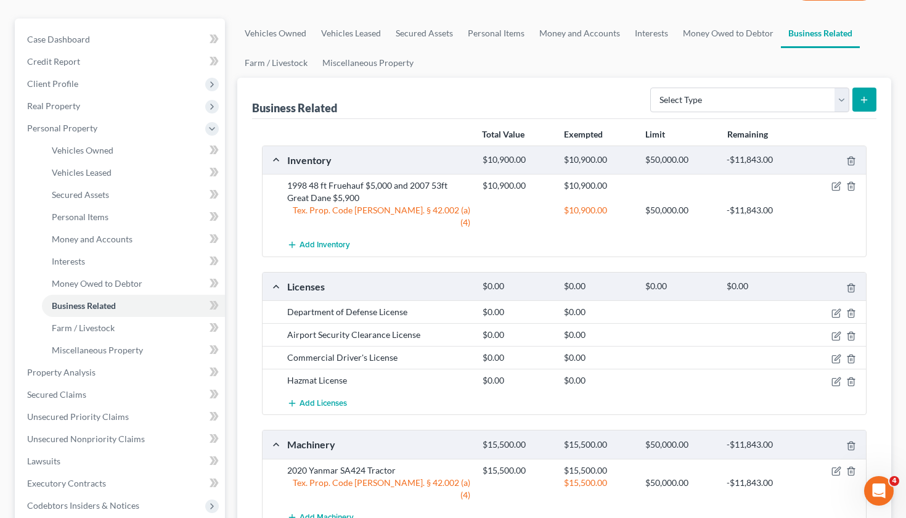
scroll to position [71, 0]
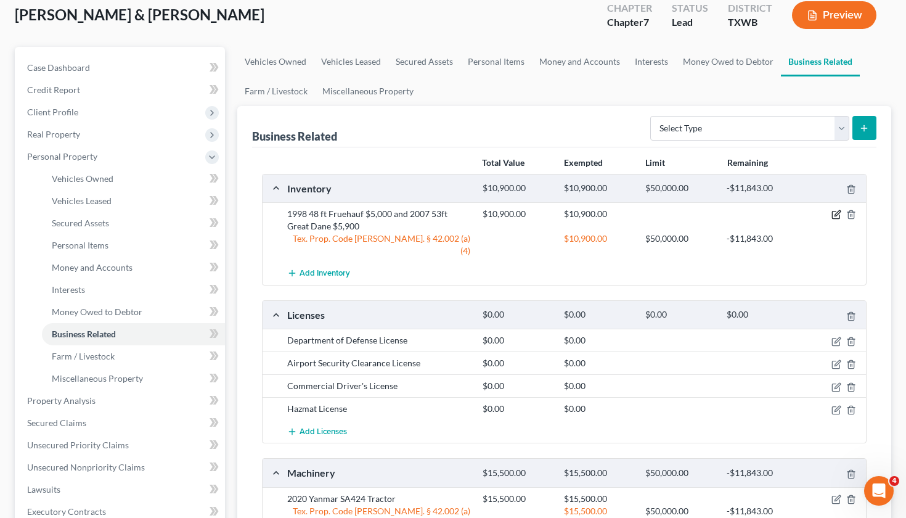
click at [836, 218] on icon "button" at bounding box center [836, 215] width 10 height 10
select select "2"
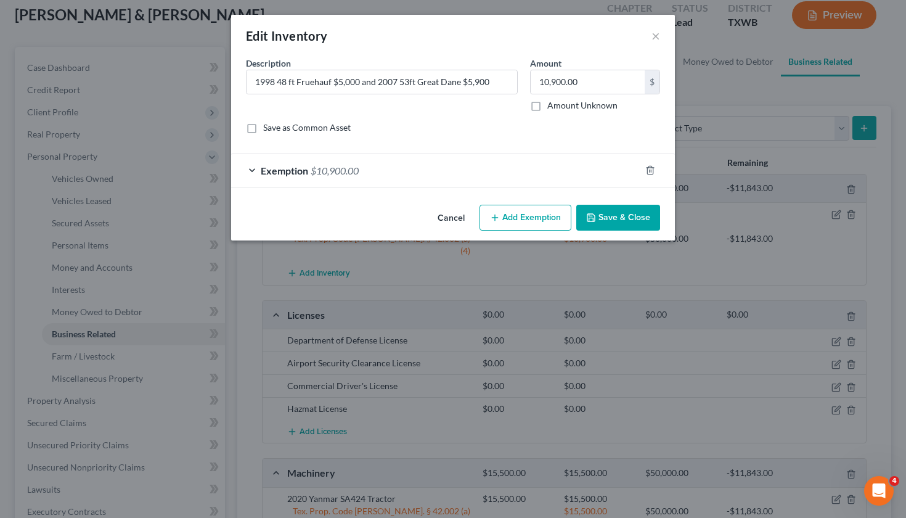
click at [359, 174] on span "$10,900.00" at bounding box center [335, 171] width 48 height 12
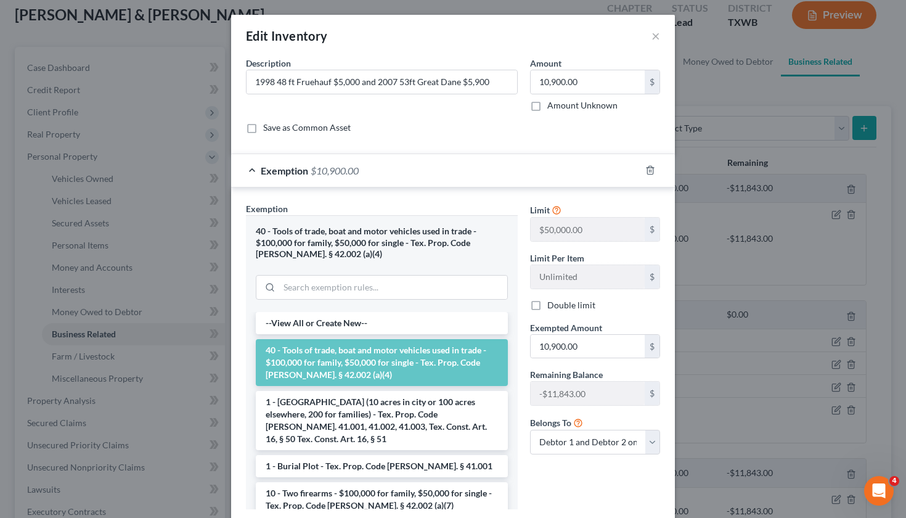
scroll to position [78, 0]
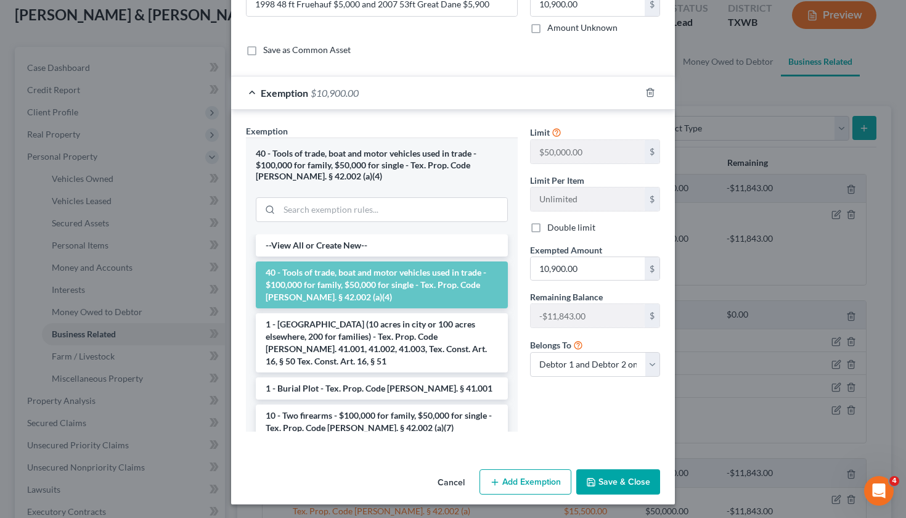
click at [616, 479] on button "Save & Close" at bounding box center [618, 482] width 84 height 26
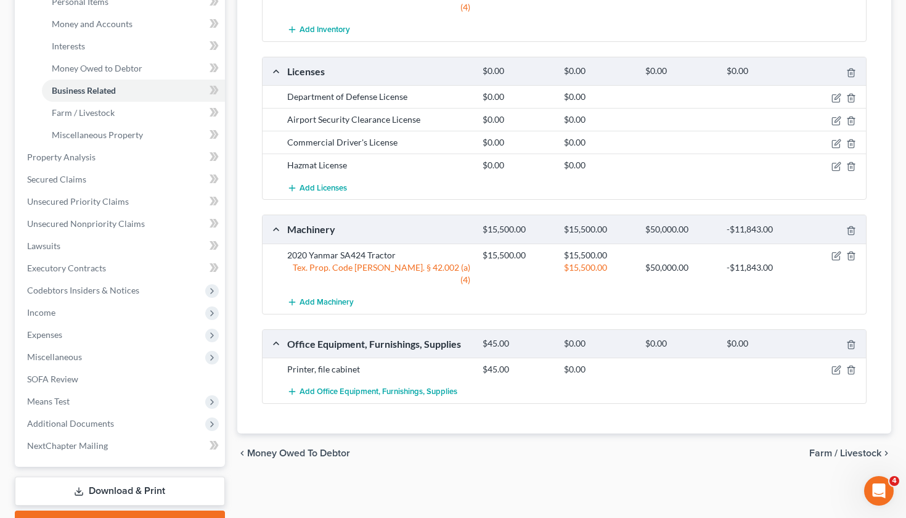
scroll to position [319, 0]
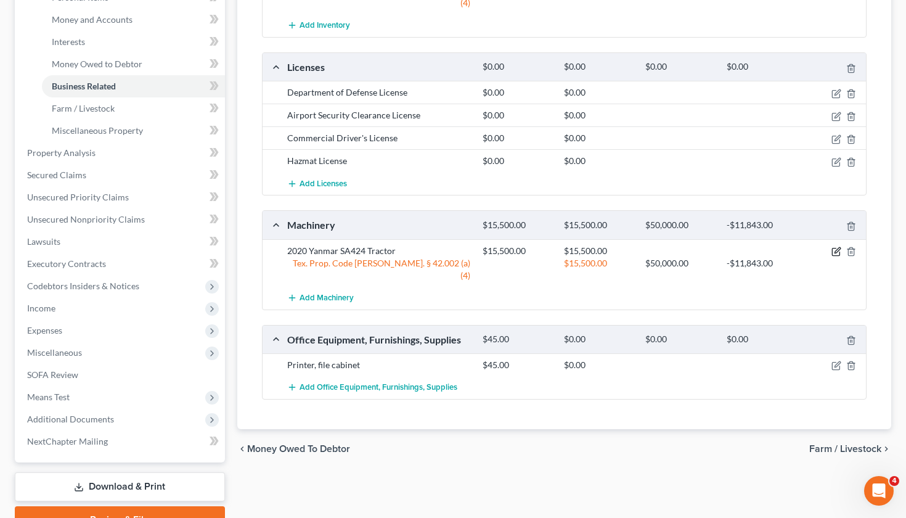
click at [833, 247] on icon "button" at bounding box center [836, 252] width 10 height 10
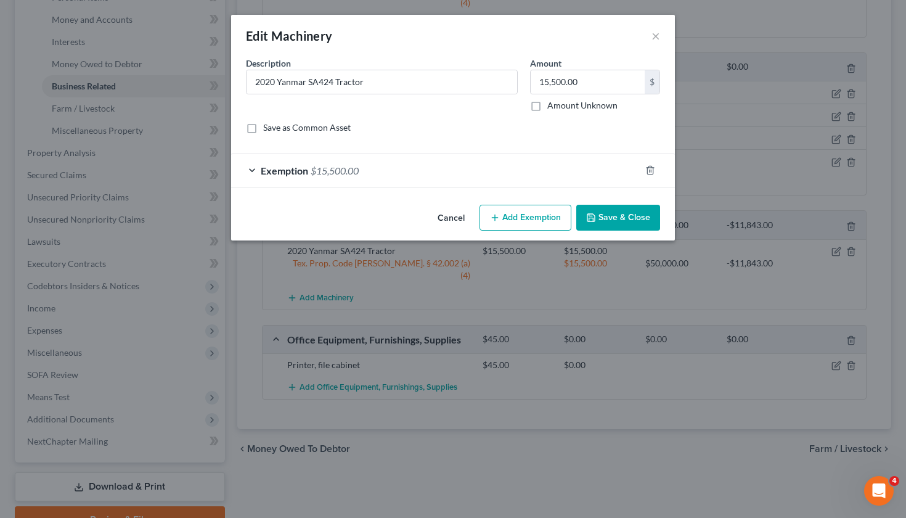
click at [459, 174] on div "Exemption $15,500.00" at bounding box center [435, 170] width 409 height 33
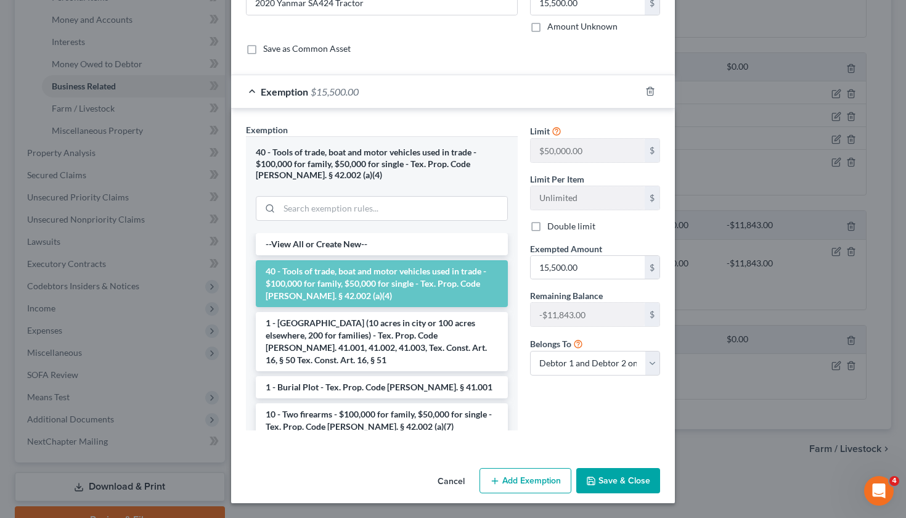
scroll to position [78, 0]
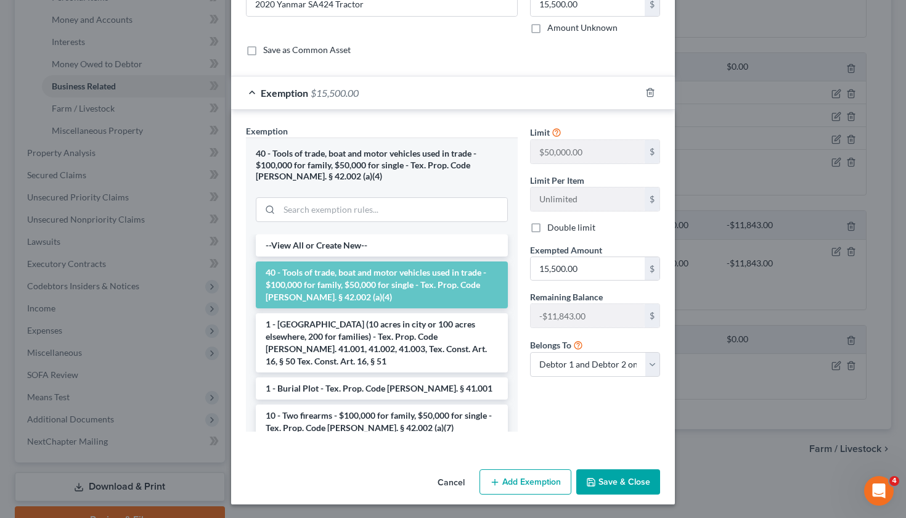
click at [622, 484] on button "Save & Close" at bounding box center [618, 482] width 84 height 26
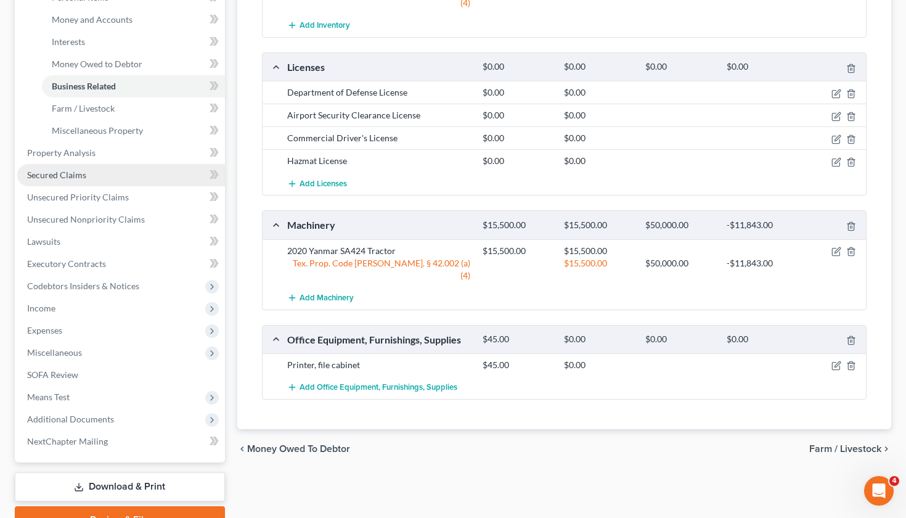
click at [55, 176] on span "Secured Claims" at bounding box center [56, 174] width 59 height 10
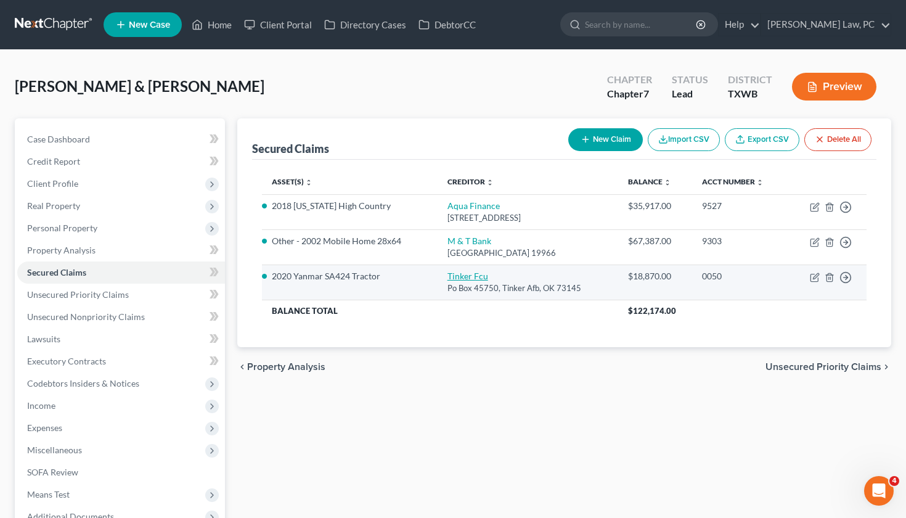
click at [478, 277] on link "Tinker Fcu" at bounding box center [467, 276] width 41 height 10
select select "37"
select select "4"
select select "2"
select select "0"
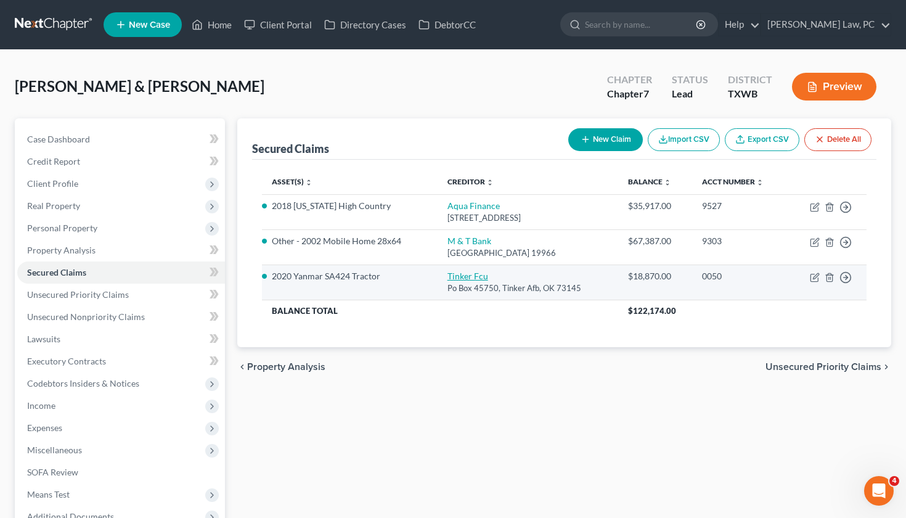
select select "2"
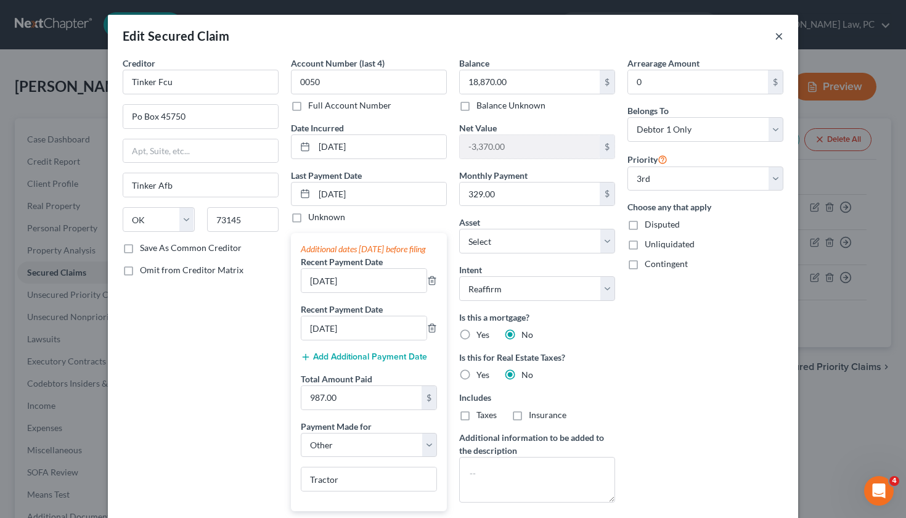
click at [781, 37] on button "×" at bounding box center [779, 35] width 9 height 15
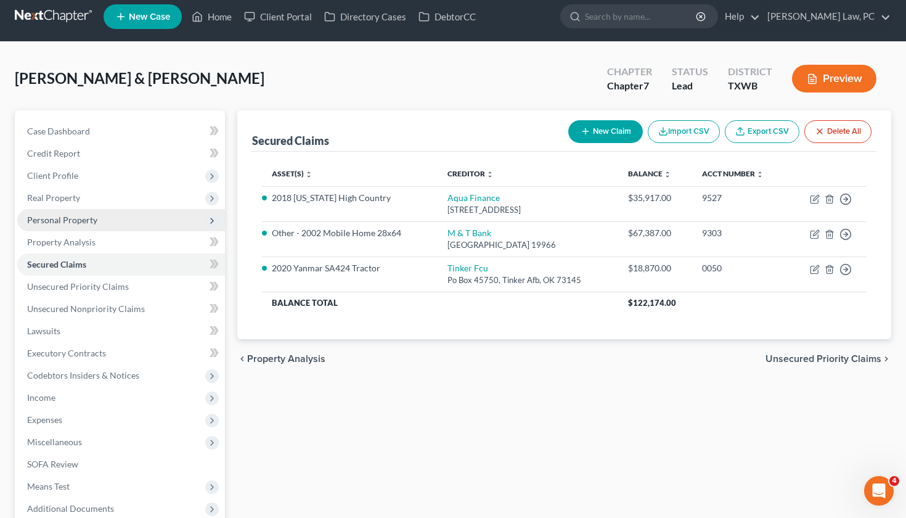
scroll to position [8, 0]
click at [71, 223] on span "Personal Property" at bounding box center [62, 219] width 70 height 10
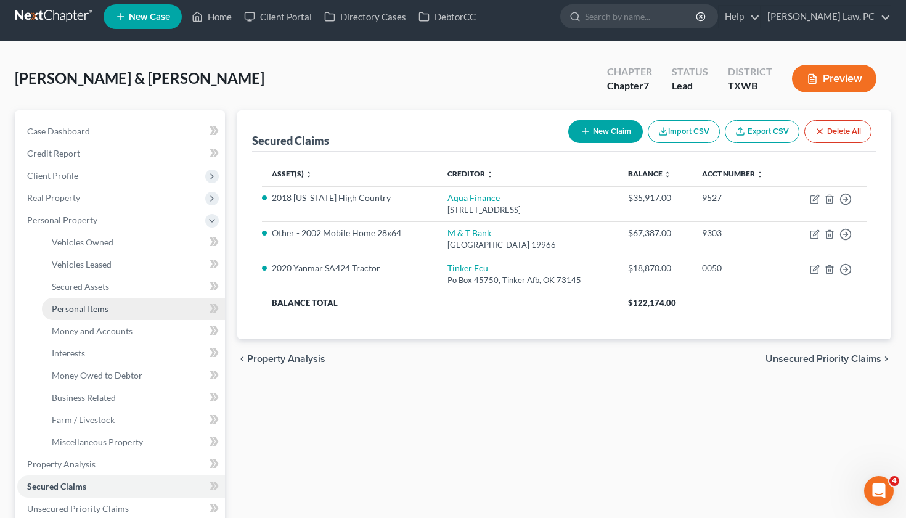
click at [86, 301] on link "Personal Items" at bounding box center [133, 309] width 183 height 22
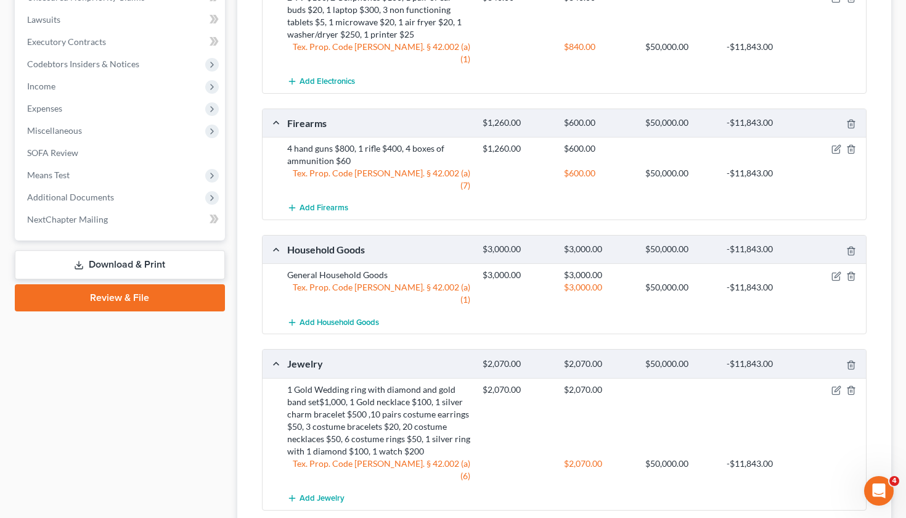
scroll to position [549, 0]
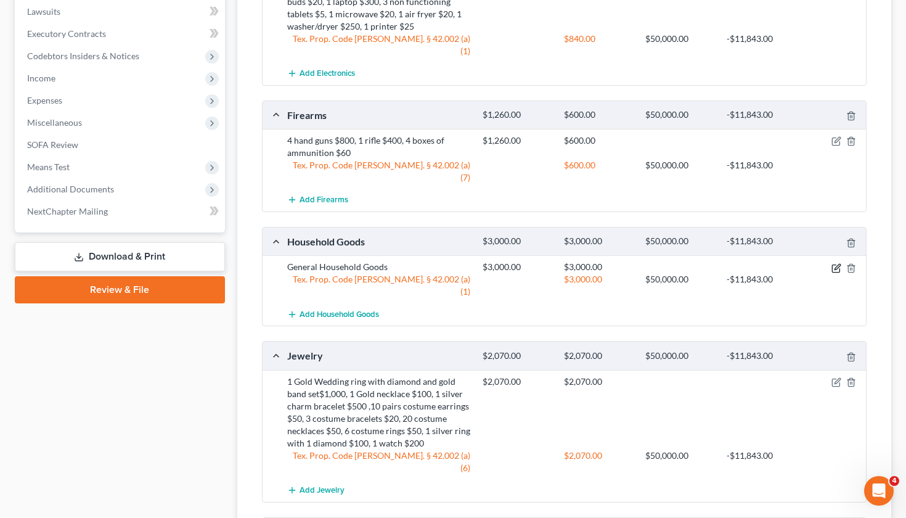
click at [836, 263] on icon "button" at bounding box center [836, 268] width 10 height 10
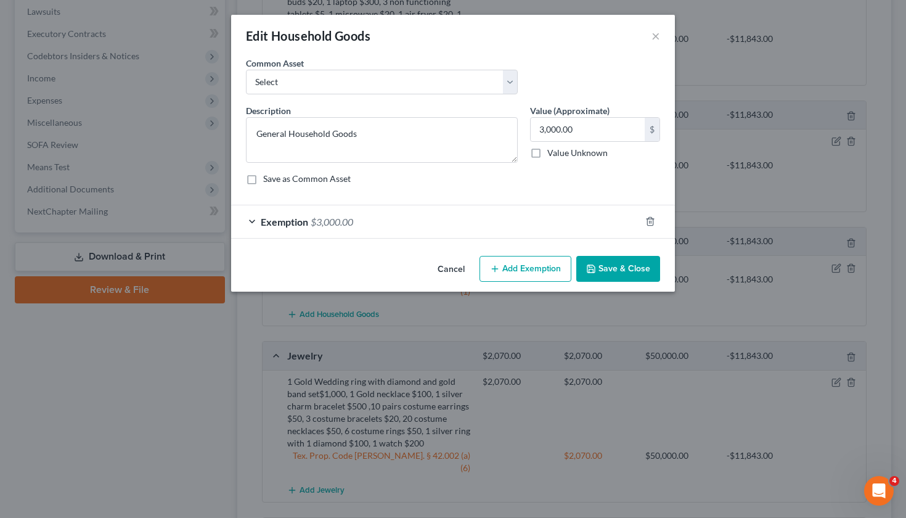
click at [400, 215] on div "Exemption $3,000.00" at bounding box center [435, 221] width 409 height 33
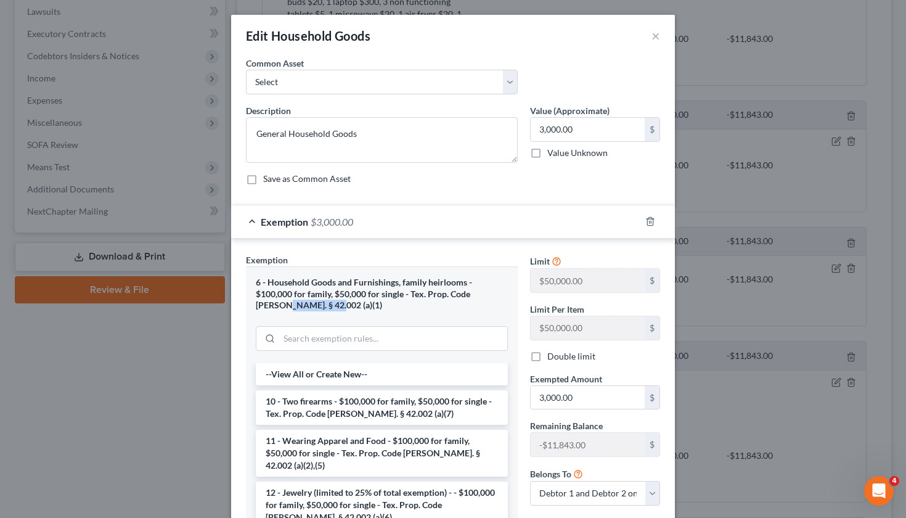
drag, startPoint x: 307, startPoint y: 306, endPoint x: 250, endPoint y: 303, distance: 56.8
click at [250, 303] on div "6 - Household Goods and Furnishings, family heirlooms - $100,000 for family, $5…" at bounding box center [382, 314] width 272 height 97
copy div "42.002 (a)(1)"
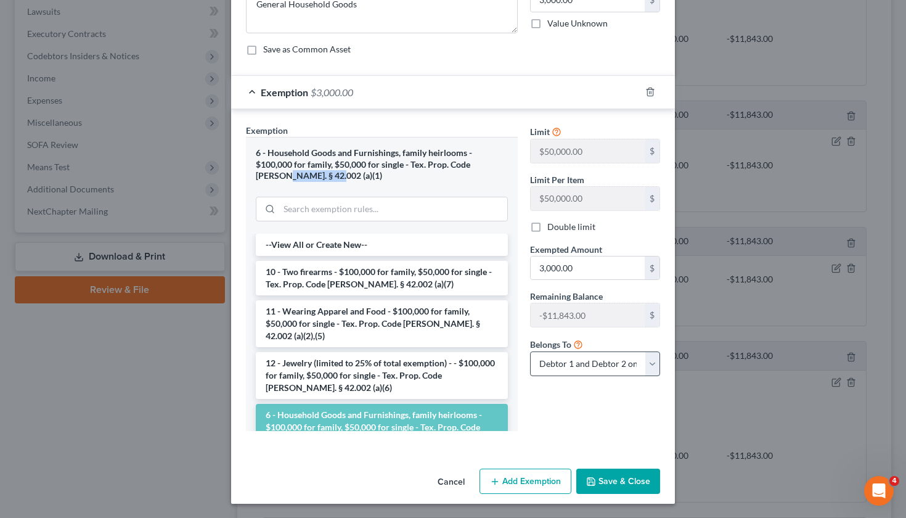
scroll to position [129, 0]
click at [634, 475] on button "Save & Close" at bounding box center [618, 482] width 84 height 26
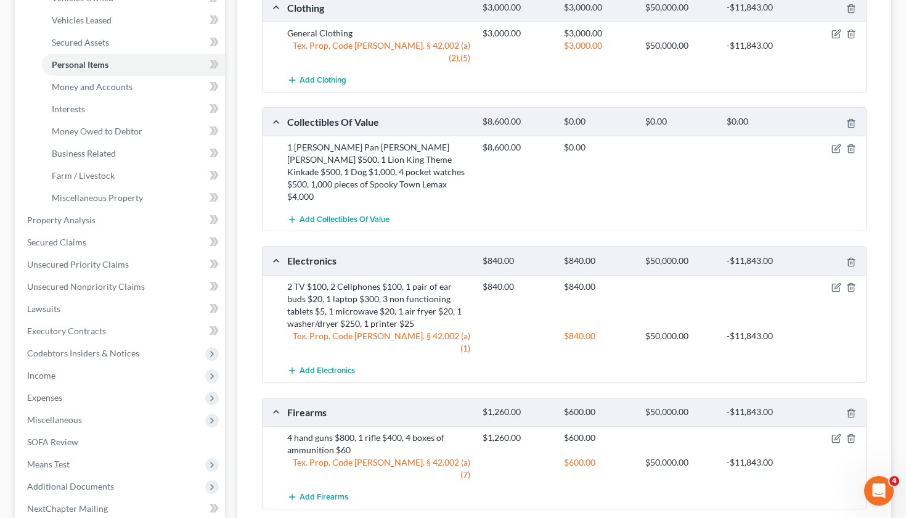
scroll to position [255, 0]
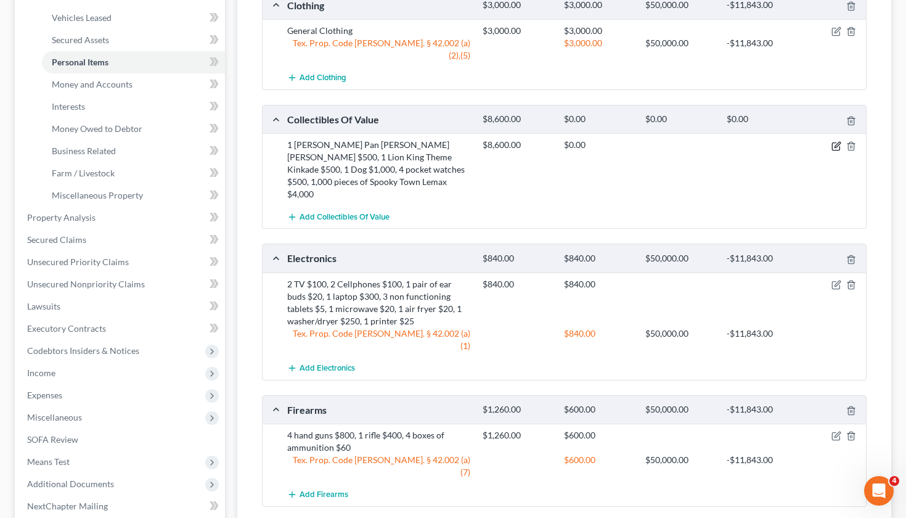
click at [837, 141] on icon "button" at bounding box center [836, 146] width 10 height 10
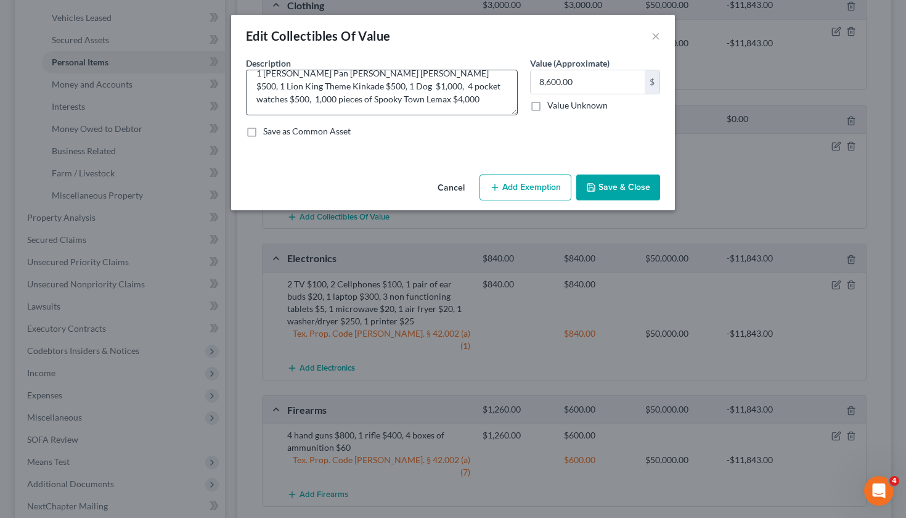
scroll to position [13, 0]
drag, startPoint x: 589, startPoint y: 82, endPoint x: 496, endPoint y: 85, distance: 92.5
click at [496, 85] on div "Description * 1 Peter Pan Thomas Kinkade $500, 1 Lion King Theme Kinkade $500, …" at bounding box center [453, 102] width 426 height 91
type input "6,500"
click at [630, 190] on button "Save & Close" at bounding box center [618, 187] width 84 height 26
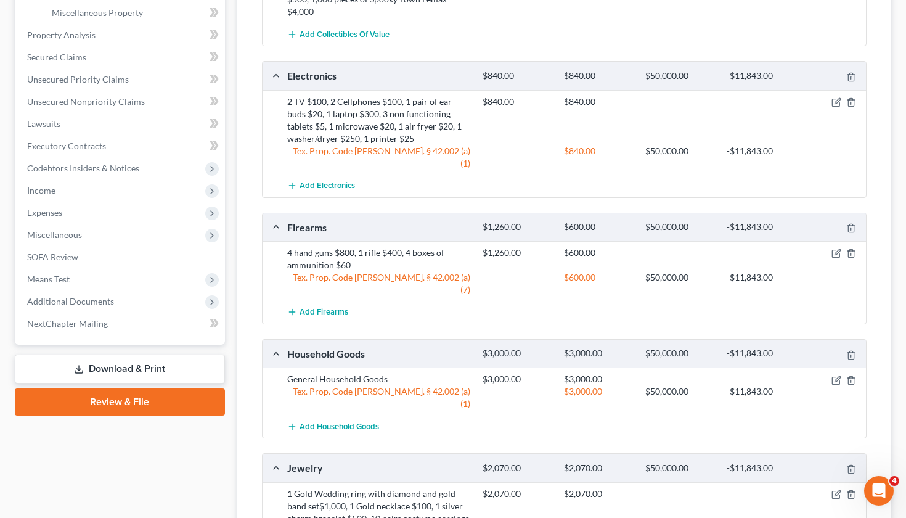
scroll to position [437, 0]
click at [838, 248] on icon "button" at bounding box center [836, 253] width 10 height 10
select select "2"
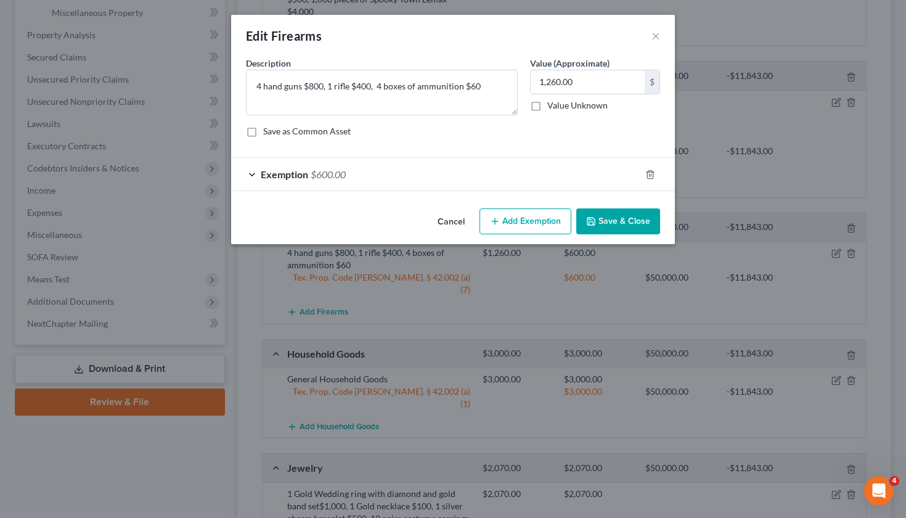
click at [367, 183] on div "Exemption $600.00" at bounding box center [435, 174] width 409 height 33
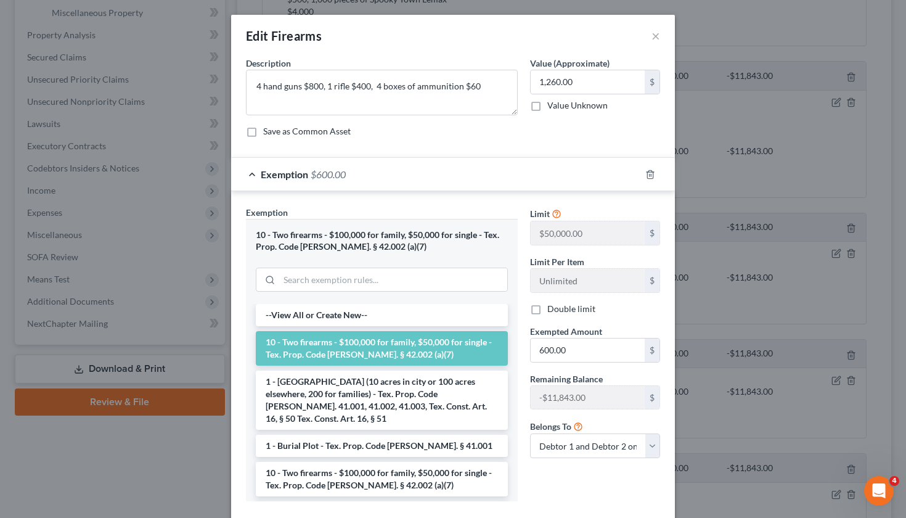
click at [367, 183] on div "Exemption $600.00" at bounding box center [435, 174] width 409 height 33
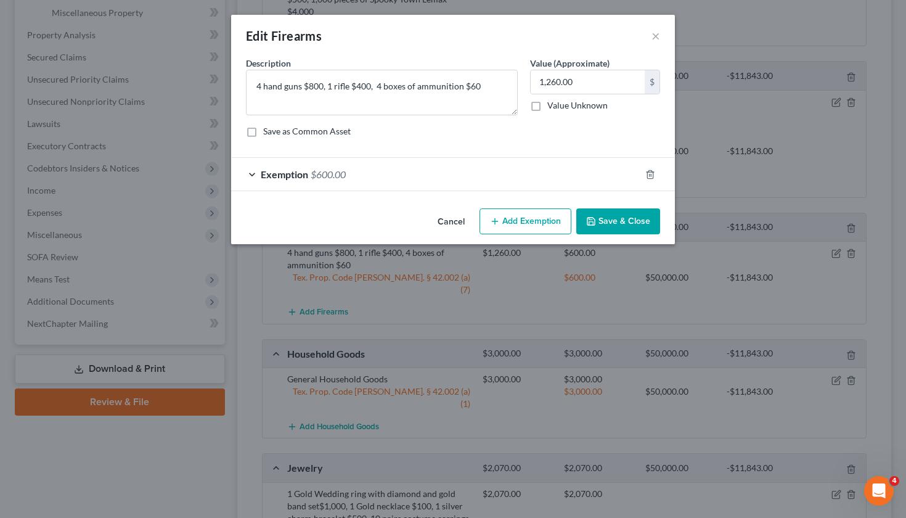
click at [484, 177] on div "Exemption $600.00" at bounding box center [435, 174] width 409 height 33
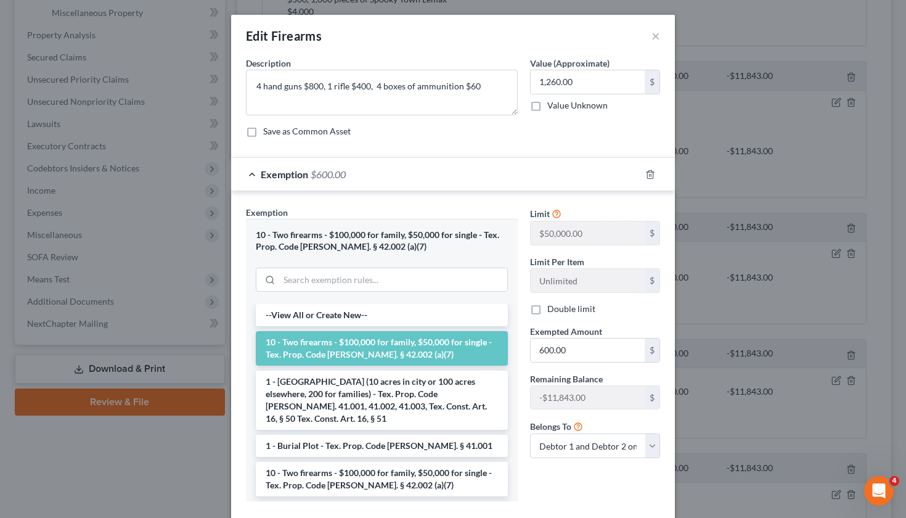
click at [256, 173] on div "Exemption $600.00" at bounding box center [435, 174] width 409 height 33
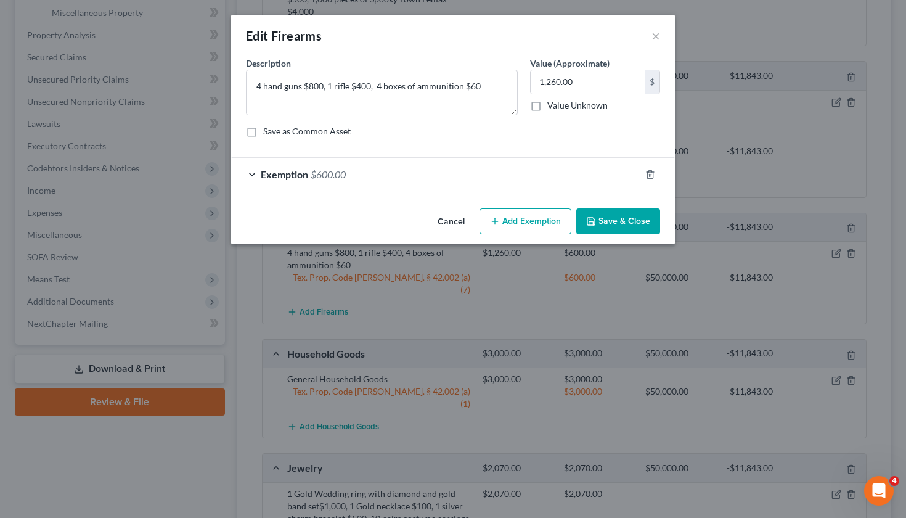
click at [604, 223] on button "Save & Close" at bounding box center [618, 221] width 84 height 26
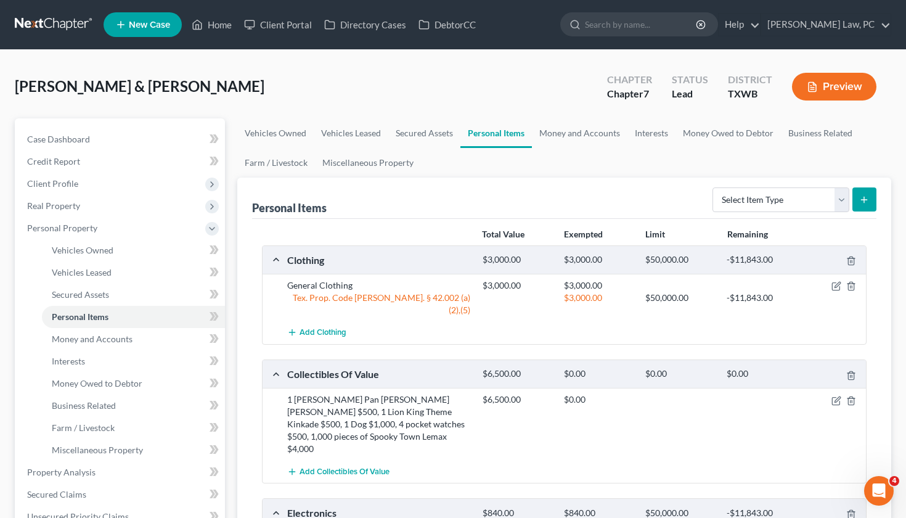
scroll to position [0, 0]
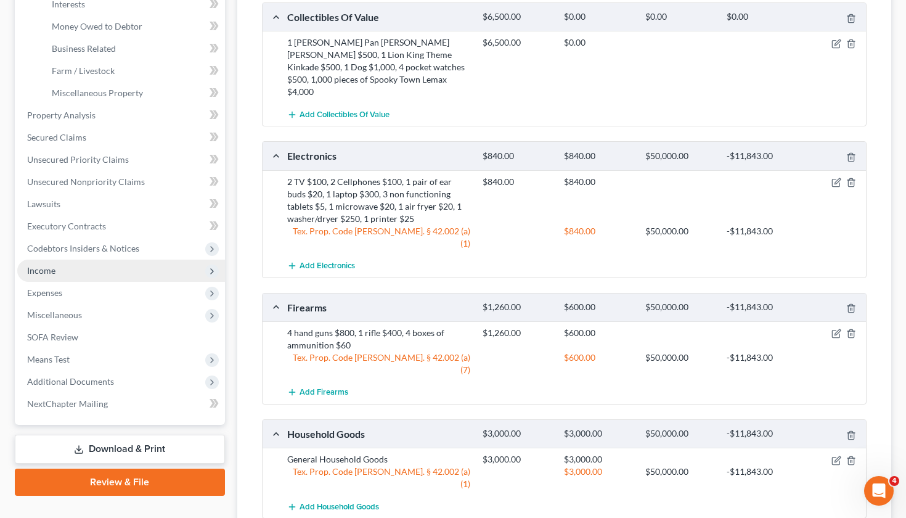
scroll to position [378, 0]
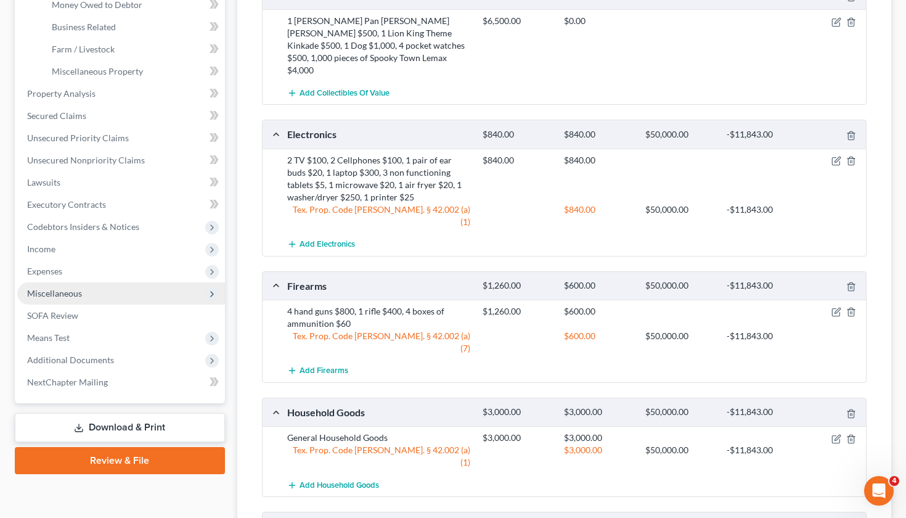
click at [55, 290] on span "Miscellaneous" at bounding box center [54, 293] width 55 height 10
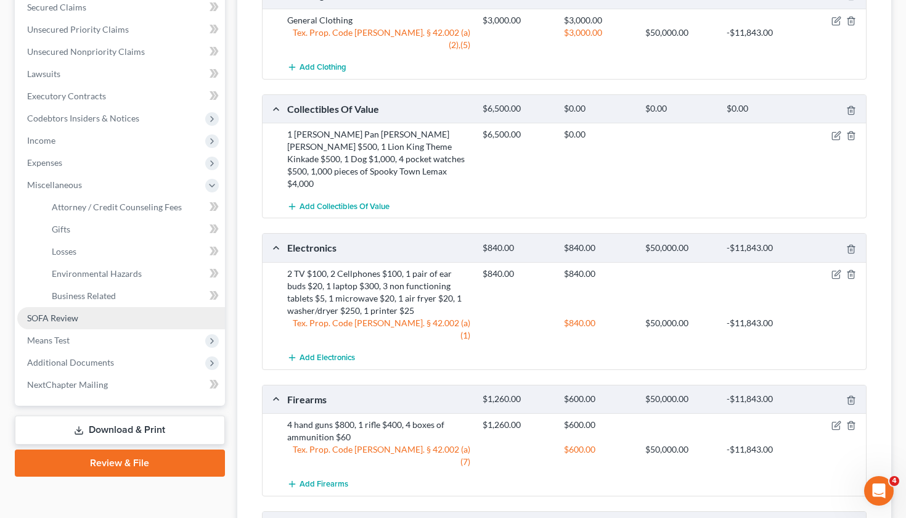
scroll to position [209, 0]
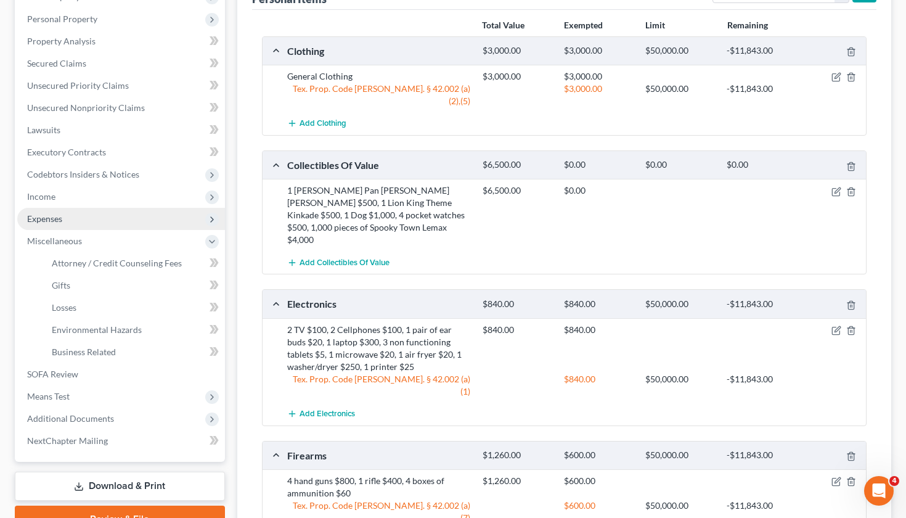
click at [52, 223] on span "Expenses" at bounding box center [44, 218] width 35 height 10
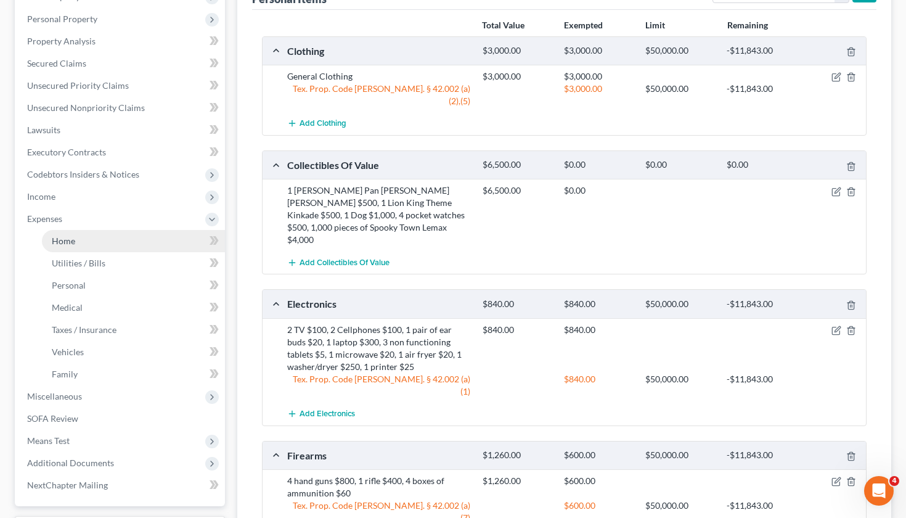
click at [73, 239] on span "Home" at bounding box center [63, 240] width 23 height 10
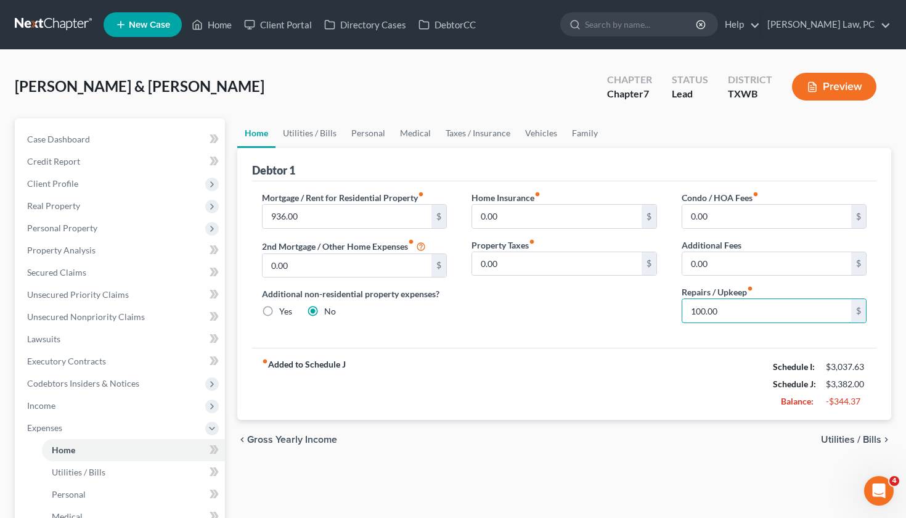
drag, startPoint x: 733, startPoint y: 309, endPoint x: 661, endPoint y: 309, distance: 71.5
click at [661, 309] on div "Mortgage / Rent for Residential Property fiber_manual_record 936.00 $ 2nd Mortg…" at bounding box center [565, 262] width 630 height 142
type input "50"
click at [301, 132] on link "Utilities / Bills" at bounding box center [309, 133] width 68 height 30
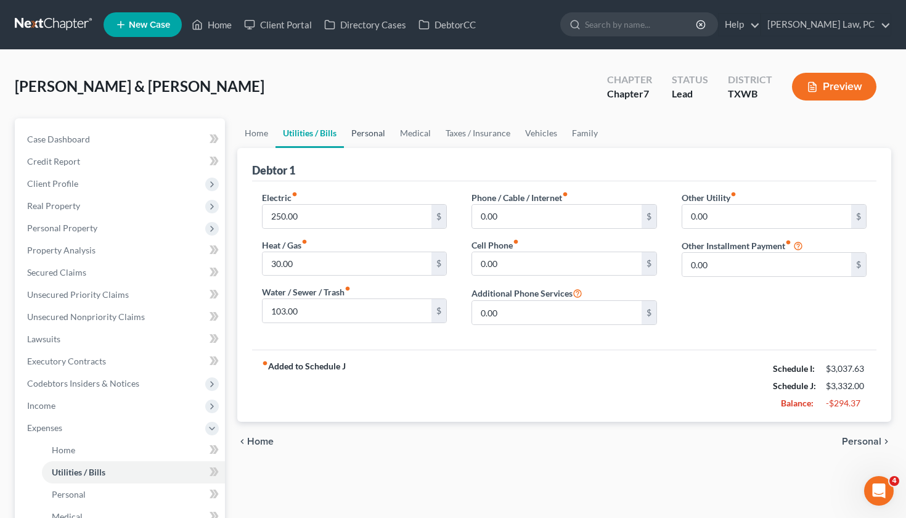
click at [370, 136] on link "Personal" at bounding box center [368, 133] width 49 height 30
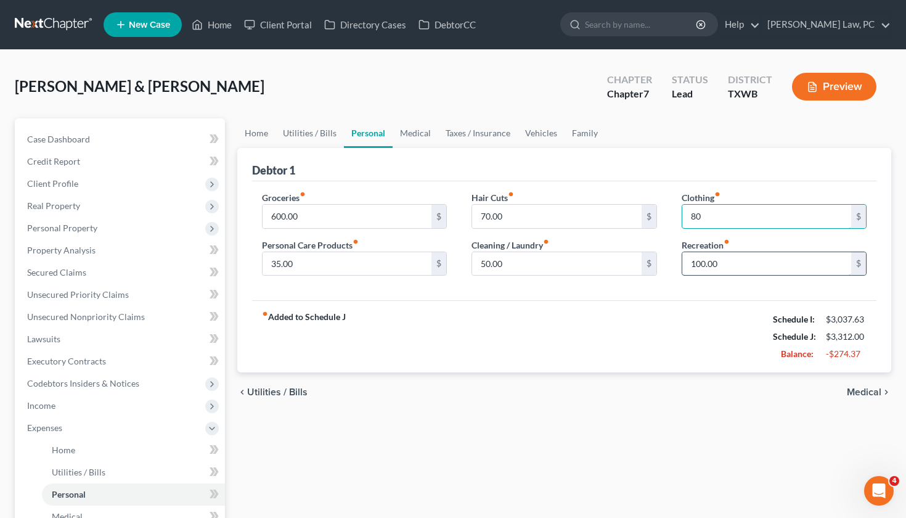
type input "80"
drag, startPoint x: 724, startPoint y: 267, endPoint x: 672, endPoint y: 267, distance: 51.8
click at [672, 267] on div "Clothing fiber_manual_record 80 $ Recreation fiber_manual_record 100.00 $" at bounding box center [774, 238] width 210 height 95
type input "80"
drag, startPoint x: 513, startPoint y: 220, endPoint x: 458, endPoint y: 220, distance: 54.8
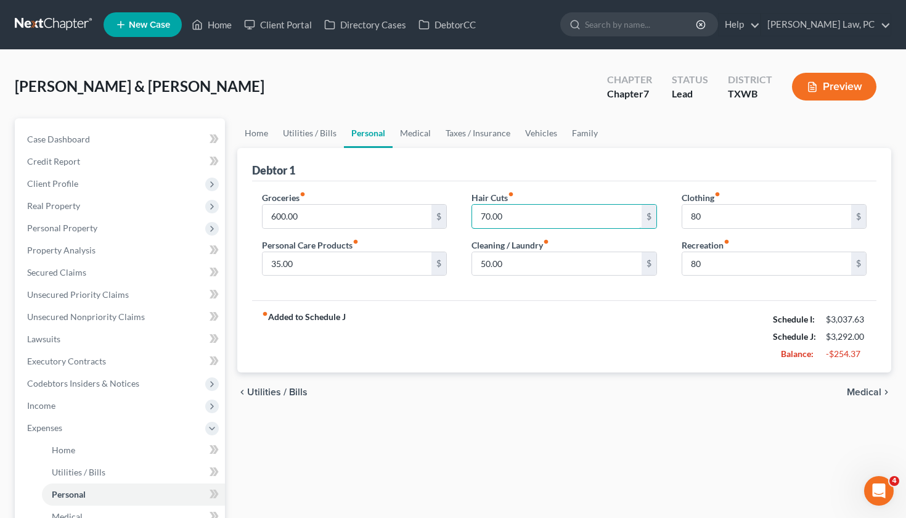
click at [458, 220] on div "Groceries fiber_manual_record 600.00 $ Personal Care Products fiber_manual_reco…" at bounding box center [565, 238] width 630 height 95
type input "65"
drag, startPoint x: 507, startPoint y: 261, endPoint x: 480, endPoint y: 261, distance: 26.5
click at [480, 261] on input "50.00" at bounding box center [556, 263] width 169 height 23
type input "40"
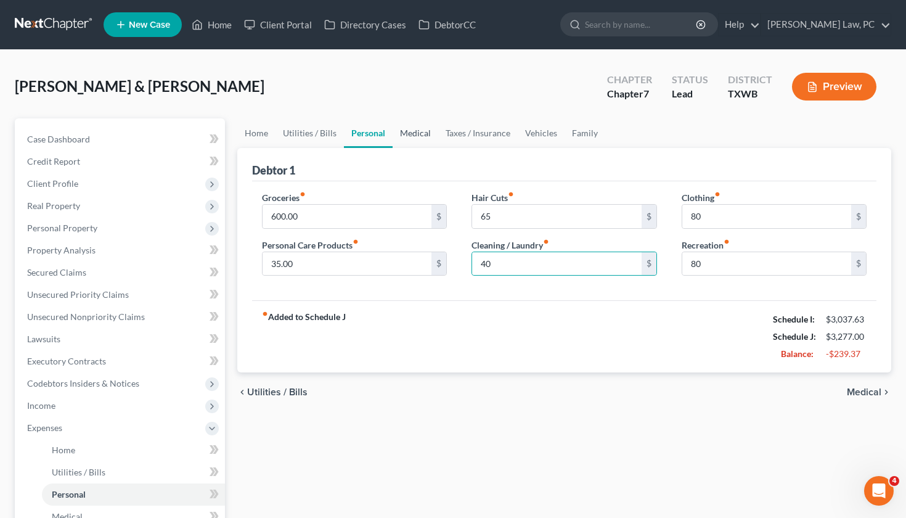
click at [408, 137] on link "Medical" at bounding box center [416, 133] width 46 height 30
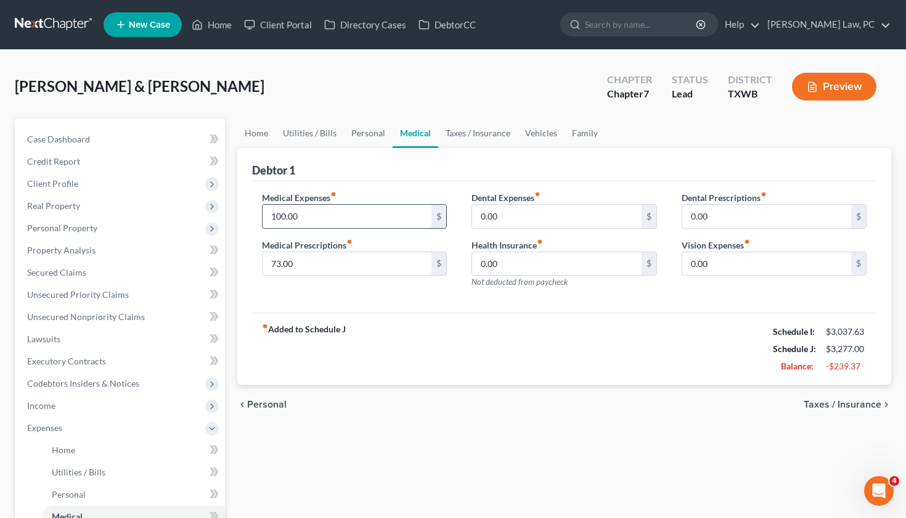
drag, startPoint x: 316, startPoint y: 221, endPoint x: 266, endPoint y: 220, distance: 49.9
click at [266, 220] on input "100.00" at bounding box center [347, 216] width 169 height 23
type input "50"
click at [488, 130] on link "Taxes / Insurance" at bounding box center [477, 133] width 79 height 30
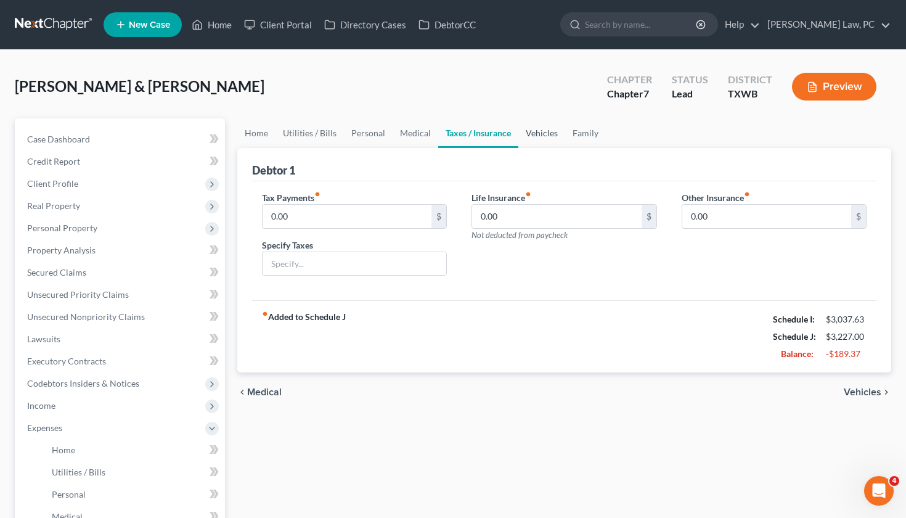
click at [556, 138] on link "Vehicles" at bounding box center [541, 133] width 47 height 30
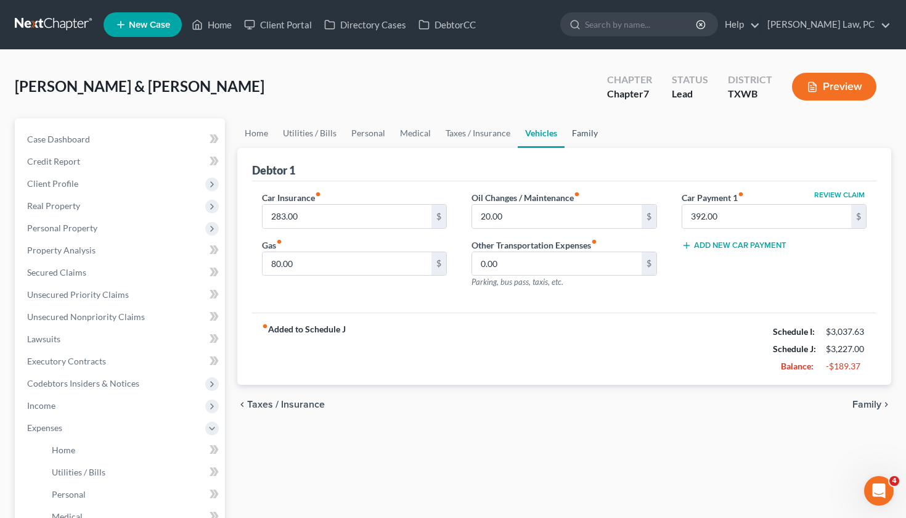
click at [586, 129] on link "Family" at bounding box center [585, 133] width 41 height 30
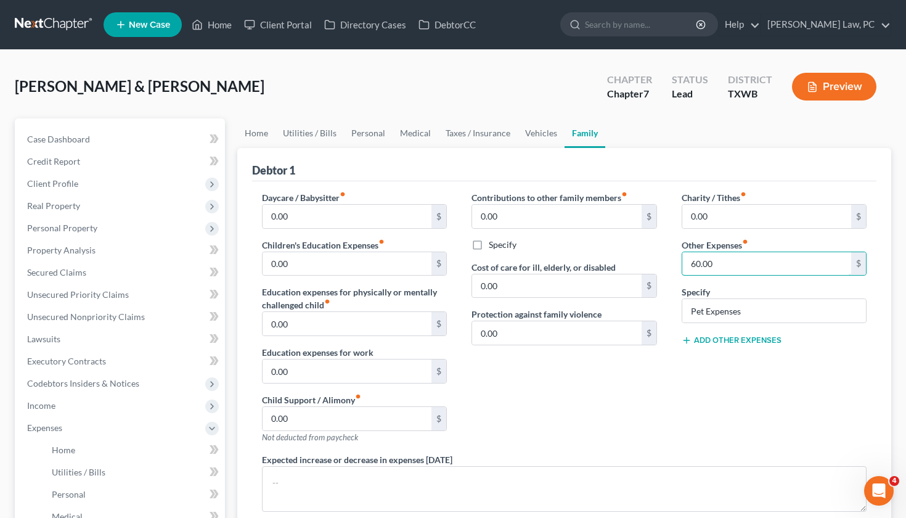
drag, startPoint x: 723, startPoint y: 259, endPoint x: 673, endPoint y: 259, distance: 49.9
click at [673, 259] on div "Charity / Tithes fiber_manual_record 0.00 $ Other Expenses fiber_manual_record …" at bounding box center [774, 322] width 210 height 262
type input "50"
click at [550, 134] on link "Vehicles" at bounding box center [541, 133] width 47 height 30
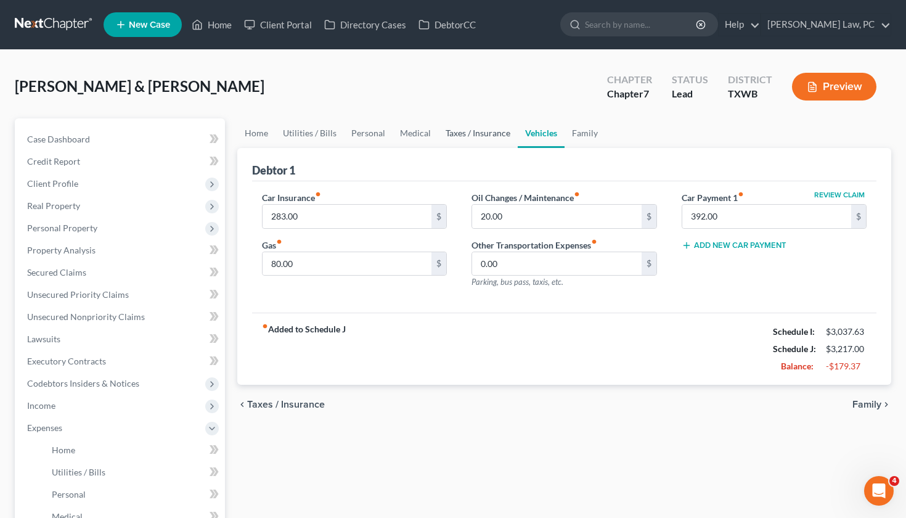
click at [481, 137] on link "Taxes / Insurance" at bounding box center [477, 133] width 79 height 30
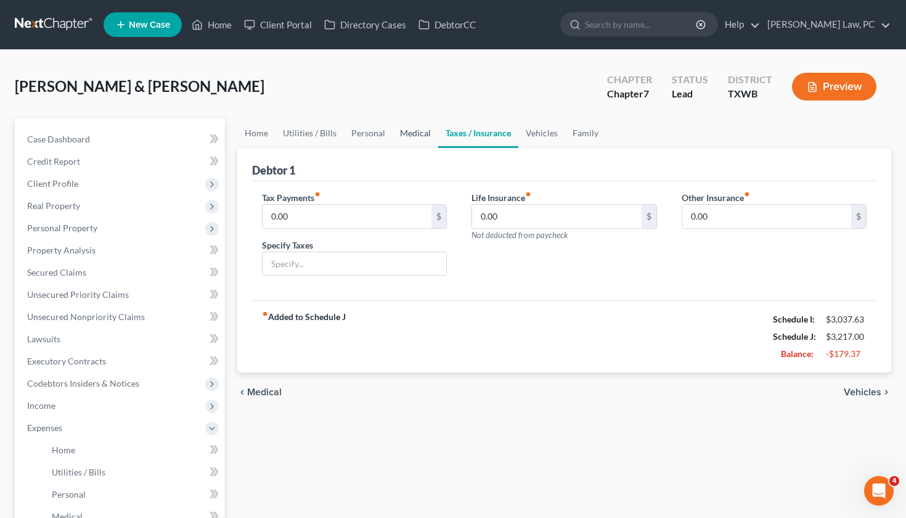
click at [415, 133] on link "Medical" at bounding box center [416, 133] width 46 height 30
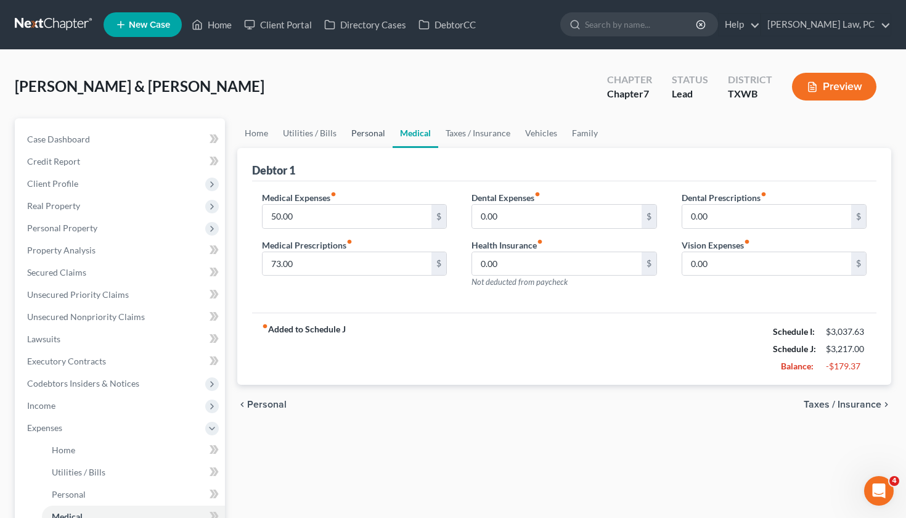
click at [365, 134] on link "Personal" at bounding box center [368, 133] width 49 height 30
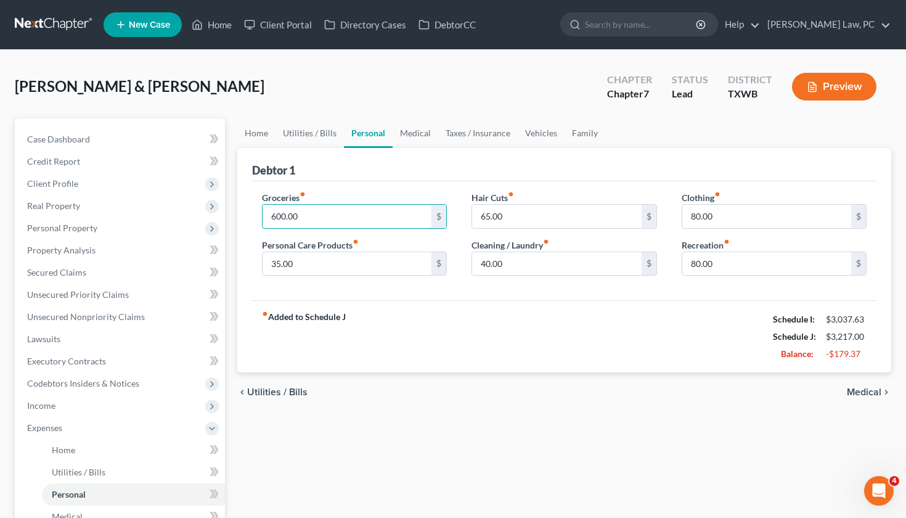
drag, startPoint x: 304, startPoint y: 219, endPoint x: 258, endPoint y: 218, distance: 46.8
click at [259, 218] on div "Groceries fiber_manual_record 600.00 $ Personal Care Products fiber_manual_reco…" at bounding box center [355, 238] width 210 height 95
type input "4"
type input "500"
drag, startPoint x: 310, startPoint y: 266, endPoint x: 260, endPoint y: 266, distance: 49.9
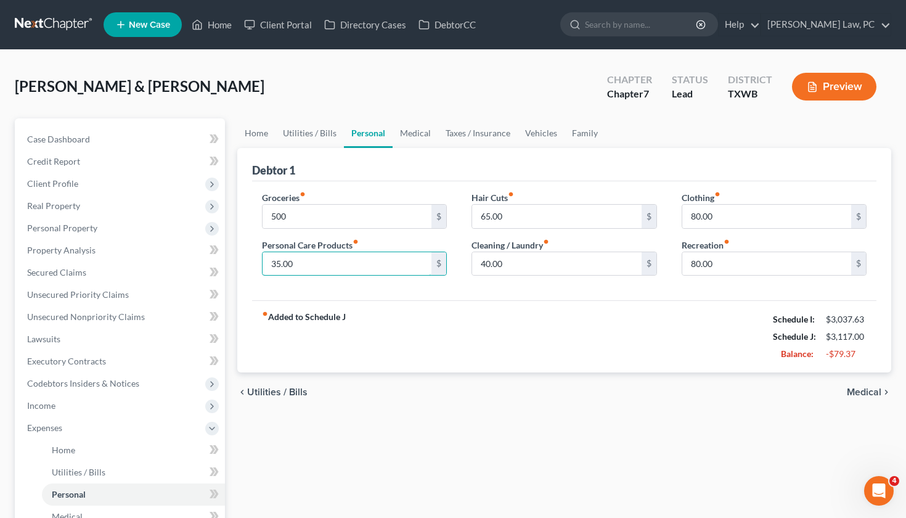
click at [260, 266] on div "Groceries fiber_manual_record 500 $ Personal Care Products fiber_manual_record …" at bounding box center [355, 238] width 210 height 95
type input "30"
drag, startPoint x: 515, startPoint y: 266, endPoint x: 454, endPoint y: 266, distance: 61.0
click at [454, 266] on div "Groceries fiber_manual_record 500 $ Personal Care Products fiber_manual_record …" at bounding box center [565, 238] width 630 height 95
type input "30"
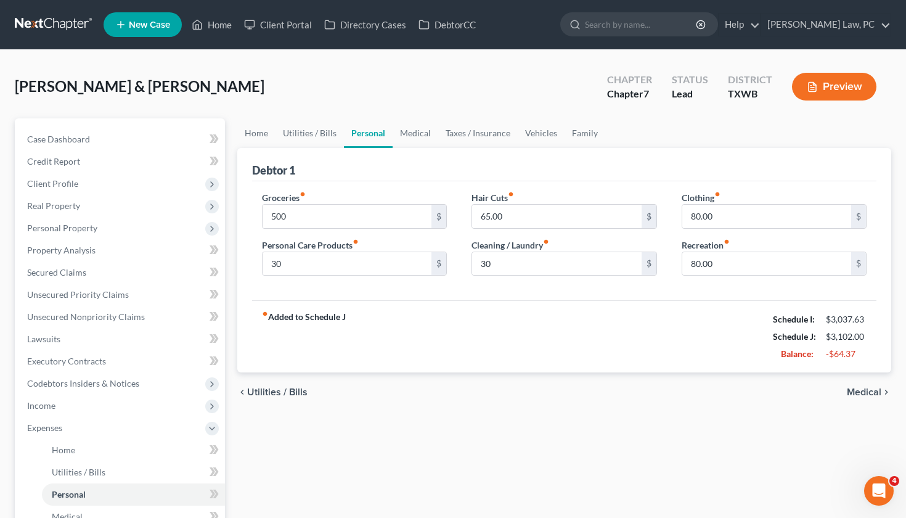
click at [528, 315] on div "fiber_manual_record Added to Schedule J Schedule I: $3,037.63 Schedule J: $3,10…" at bounding box center [564, 336] width 625 height 72
click at [513, 219] on input "65.00" at bounding box center [556, 216] width 169 height 23
drag, startPoint x: 513, startPoint y: 217, endPoint x: 469, endPoint y: 217, distance: 43.8
click at [469, 217] on div "Hair Cuts fiber_manual_record 65.00 $ Cleaning / Laundry fiber_manual_record 30…" at bounding box center [564, 238] width 210 height 95
type input "50"
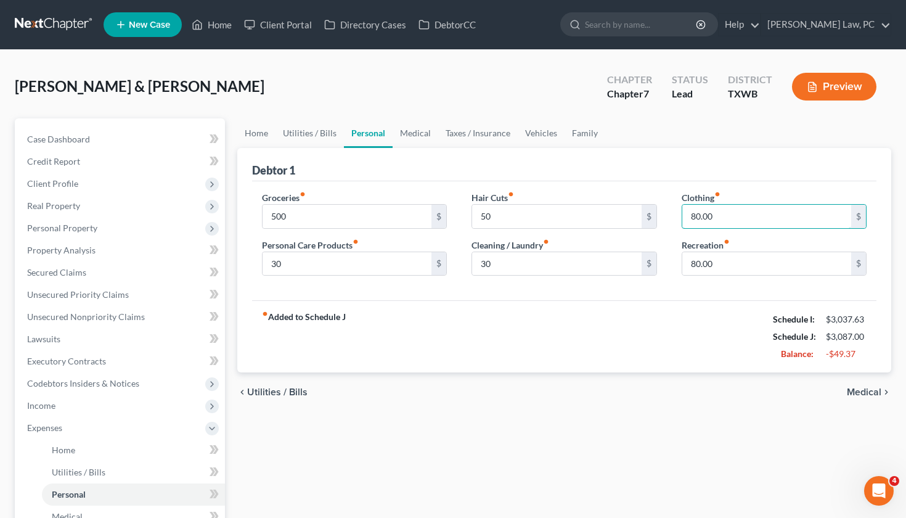
drag, startPoint x: 727, startPoint y: 215, endPoint x: 673, endPoint y: 214, distance: 54.2
click at [673, 214] on div "Clothing fiber_manual_record 80.00 $ Recreation fiber_manual_record 80.00 $" at bounding box center [774, 238] width 210 height 95
type input "50"
click at [737, 300] on div "Groceries fiber_manual_record 500 $ Personal Care Products fiber_manual_record …" at bounding box center [564, 241] width 625 height 120
click at [423, 131] on link "Medical" at bounding box center [416, 133] width 46 height 30
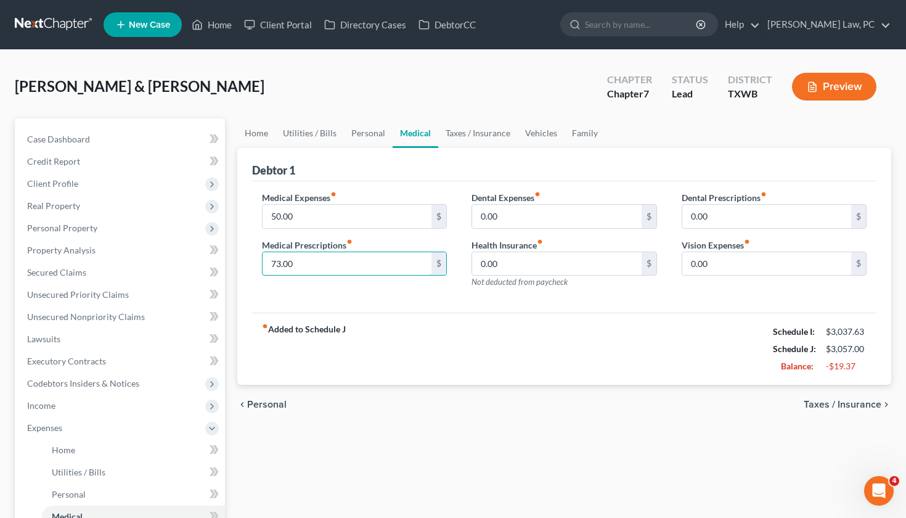
drag, startPoint x: 302, startPoint y: 256, endPoint x: 248, endPoint y: 256, distance: 54.2
click at [248, 256] on div "Debtor 1 Medical Expenses fiber_manual_record 50.00 $ Medical Prescriptions fib…" at bounding box center [564, 266] width 654 height 237
drag, startPoint x: 319, startPoint y: 259, endPoint x: 263, endPoint y: 258, distance: 56.7
click at [263, 258] on input "73.00" at bounding box center [347, 263] width 169 height 23
type input "70"
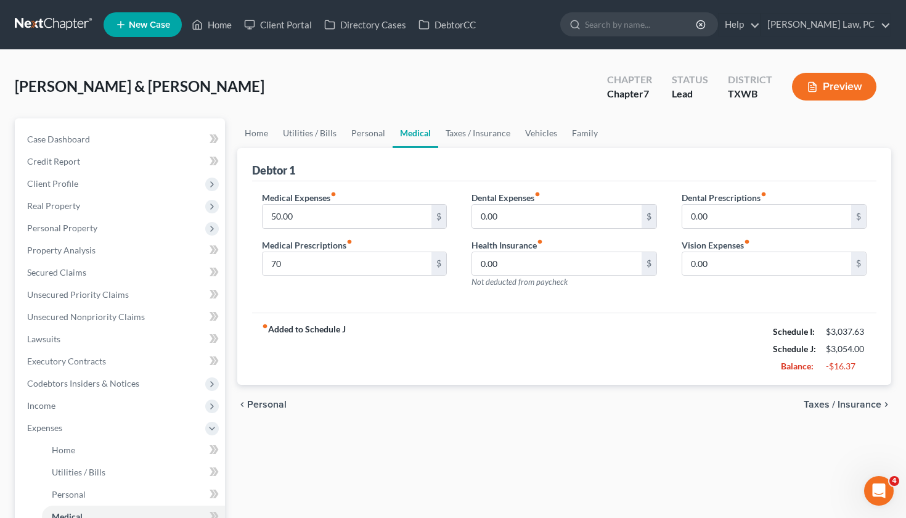
click at [412, 300] on div "Medical Expenses fiber_manual_record 50.00 $ Medical Prescriptions fiber_manual…" at bounding box center [564, 247] width 625 height 132
click at [491, 132] on link "Taxes / Insurance" at bounding box center [477, 133] width 79 height 30
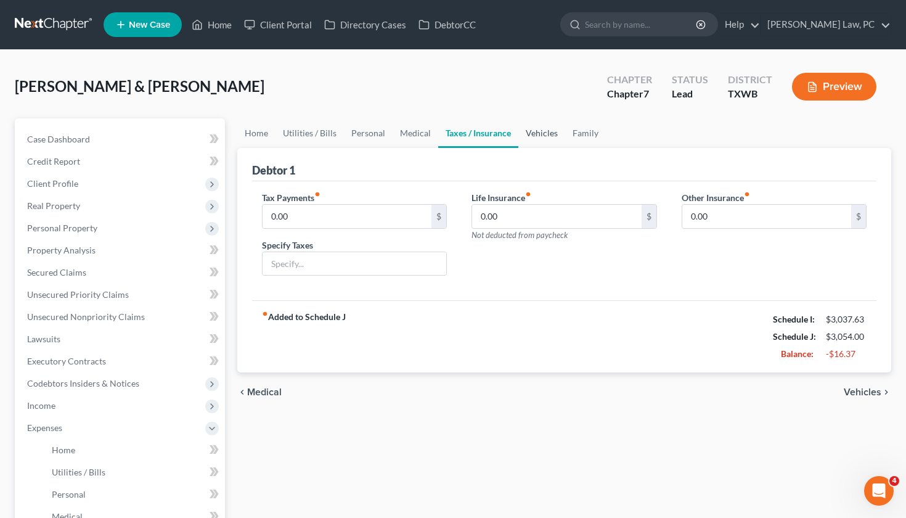
click at [552, 132] on link "Vehicles" at bounding box center [541, 133] width 47 height 30
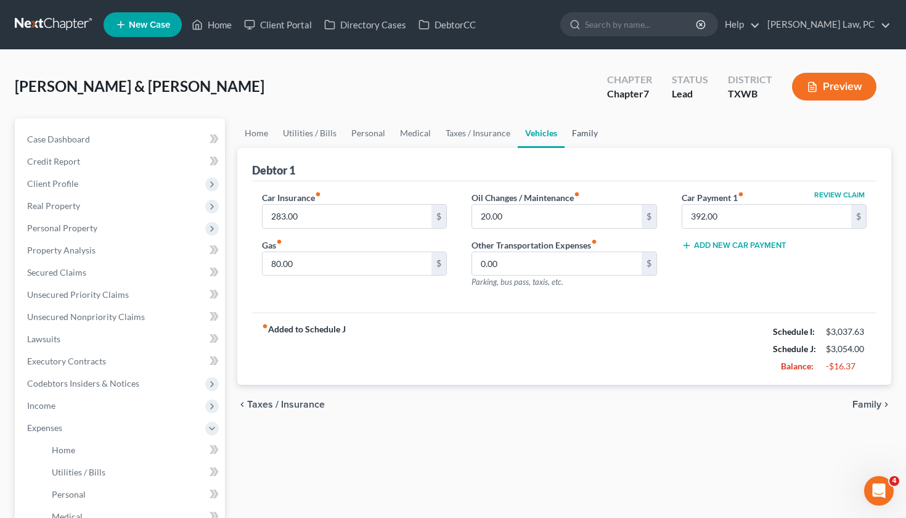
click at [585, 137] on link "Family" at bounding box center [585, 133] width 41 height 30
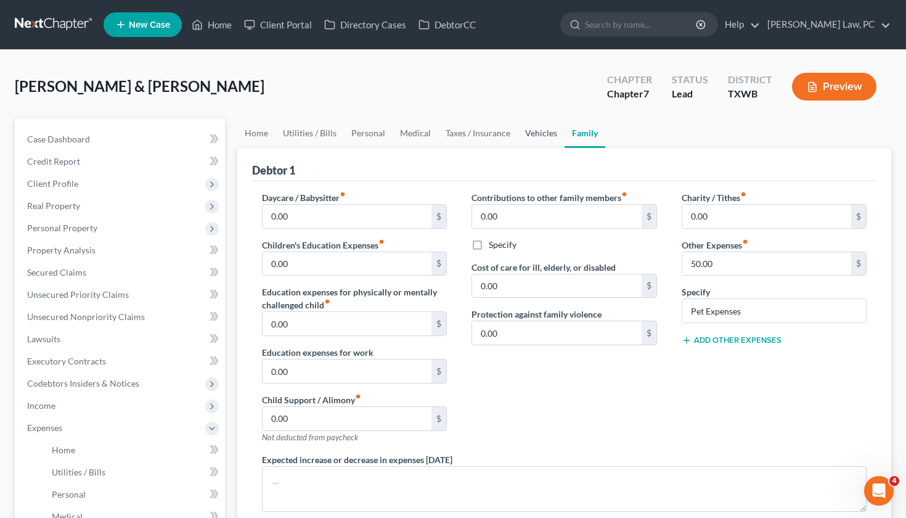
click at [539, 134] on link "Vehicles" at bounding box center [541, 133] width 47 height 30
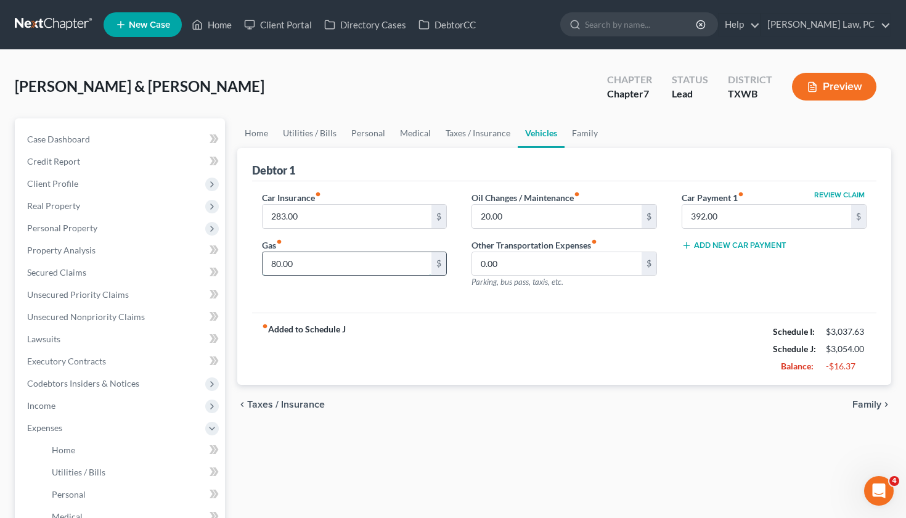
drag, startPoint x: 302, startPoint y: 267, endPoint x: 265, endPoint y: 266, distance: 37.0
click at [265, 266] on input "80.00" at bounding box center [347, 263] width 169 height 23
type input "70"
click at [592, 131] on link "Family" at bounding box center [585, 133] width 41 height 30
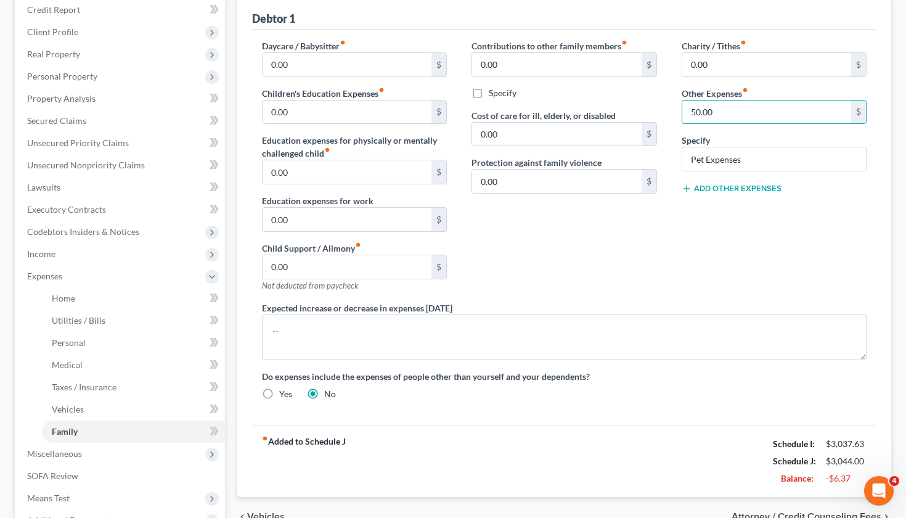
scroll to position [152, 0]
type input "40"
click at [701, 251] on div "Charity / Tithes fiber_manual_record 0.00 $ Other Expenses fiber_manual_record …" at bounding box center [774, 170] width 210 height 262
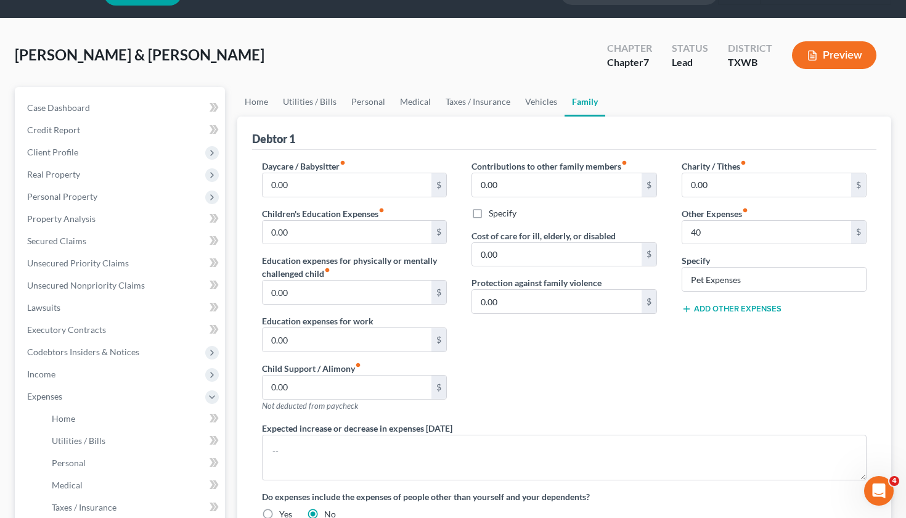
scroll to position [11, 0]
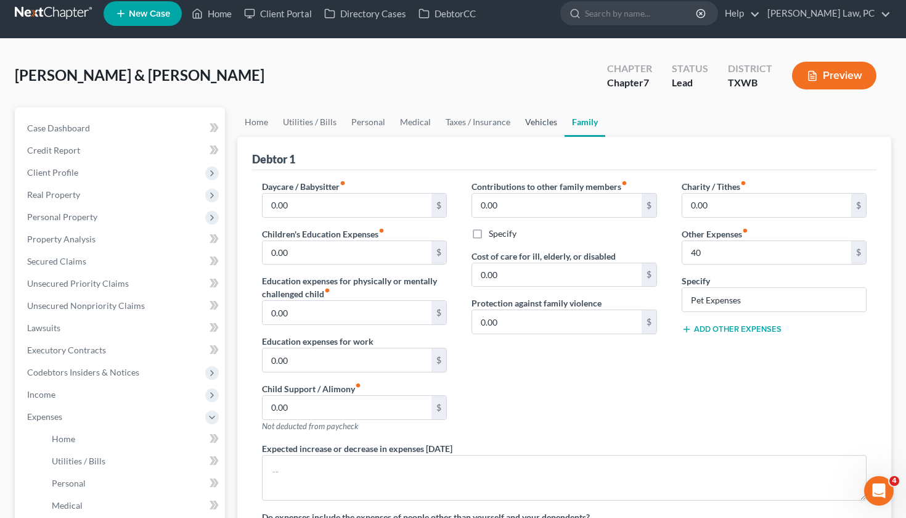
click at [538, 123] on link "Vehicles" at bounding box center [541, 122] width 47 height 30
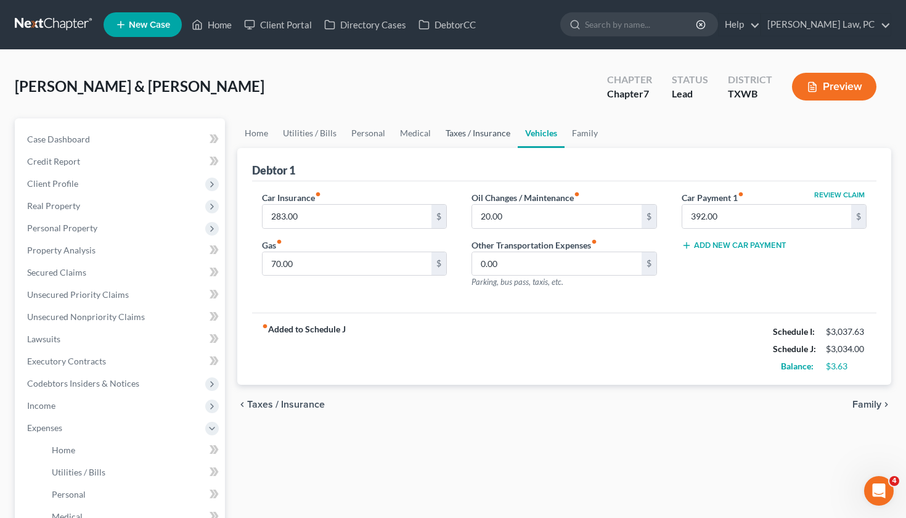
click at [491, 136] on link "Taxes / Insurance" at bounding box center [477, 133] width 79 height 30
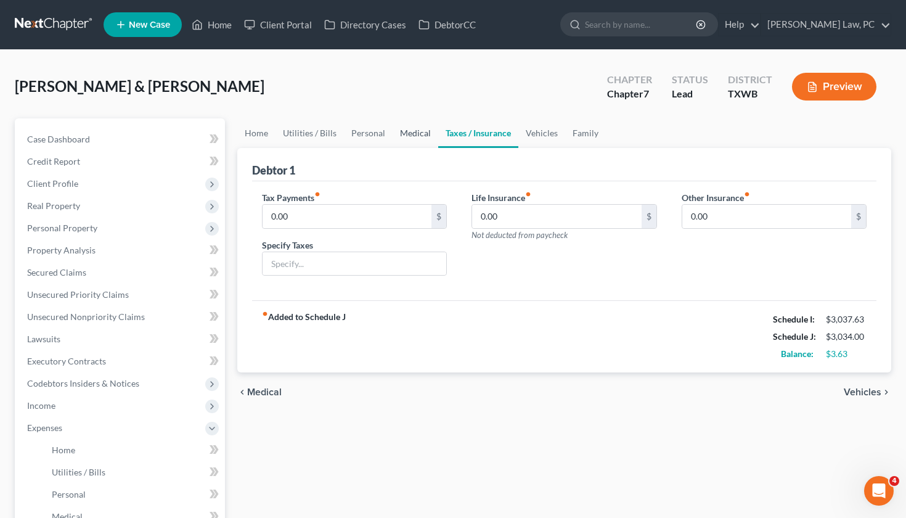
click at [420, 132] on link "Medical" at bounding box center [416, 133] width 46 height 30
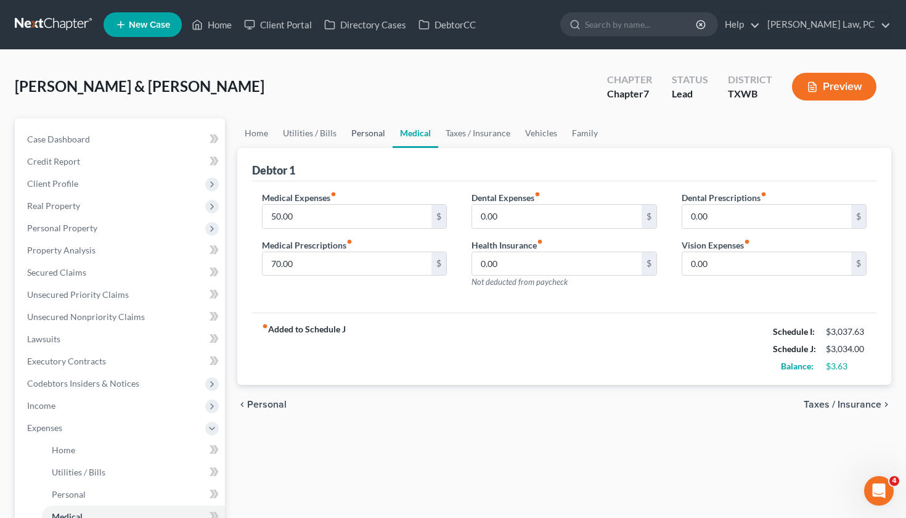
click at [364, 135] on link "Personal" at bounding box center [368, 133] width 49 height 30
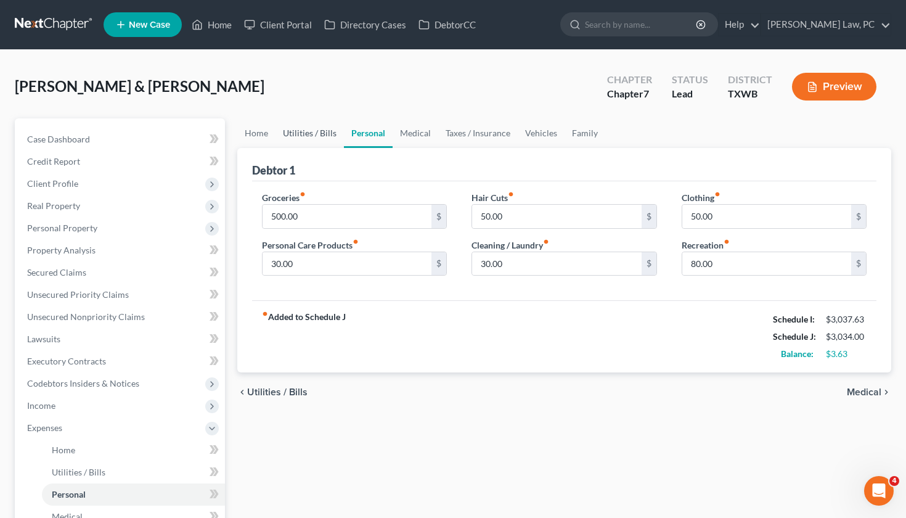
click at [314, 129] on link "Utilities / Bills" at bounding box center [309, 133] width 68 height 30
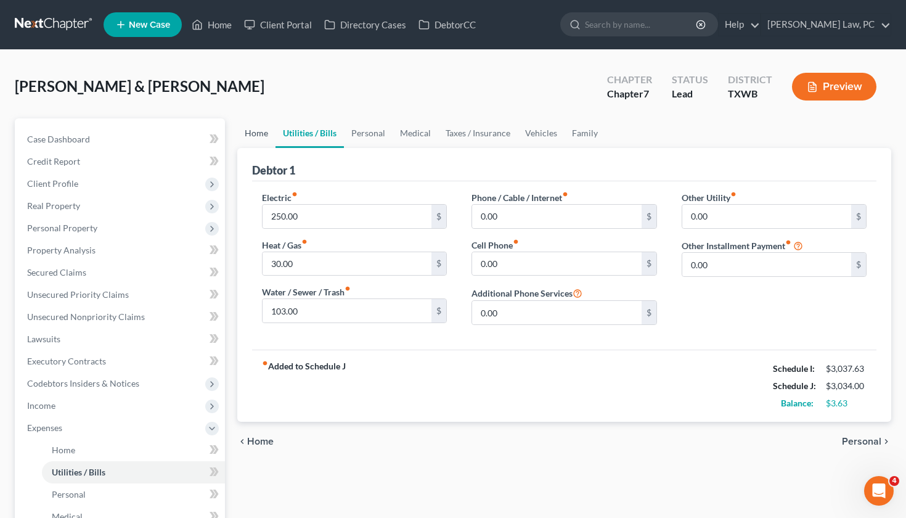
click at [250, 131] on link "Home" at bounding box center [256, 133] width 38 height 30
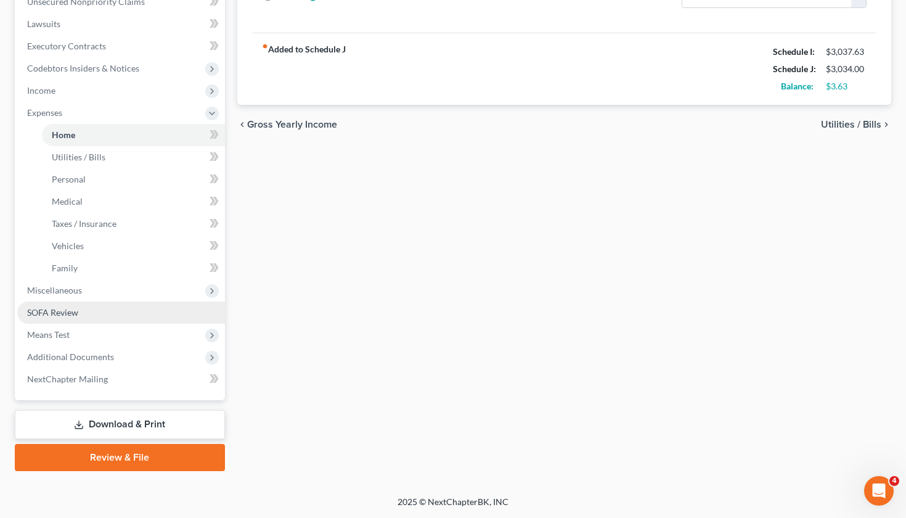
scroll to position [315, 0]
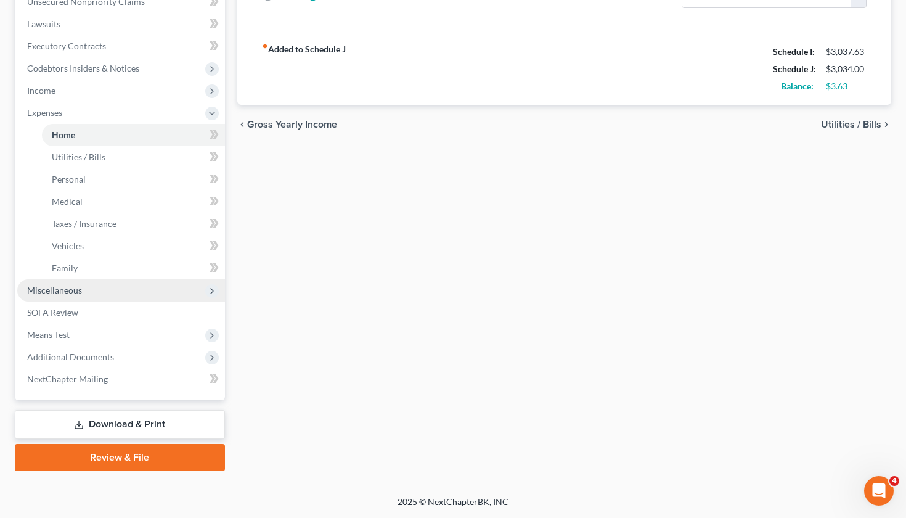
click at [57, 292] on span "Miscellaneous" at bounding box center [54, 290] width 55 height 10
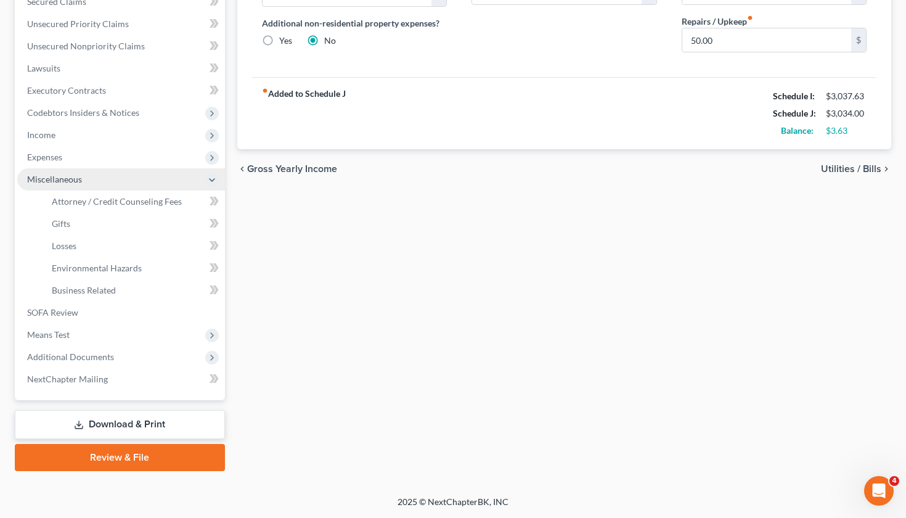
scroll to position [271, 0]
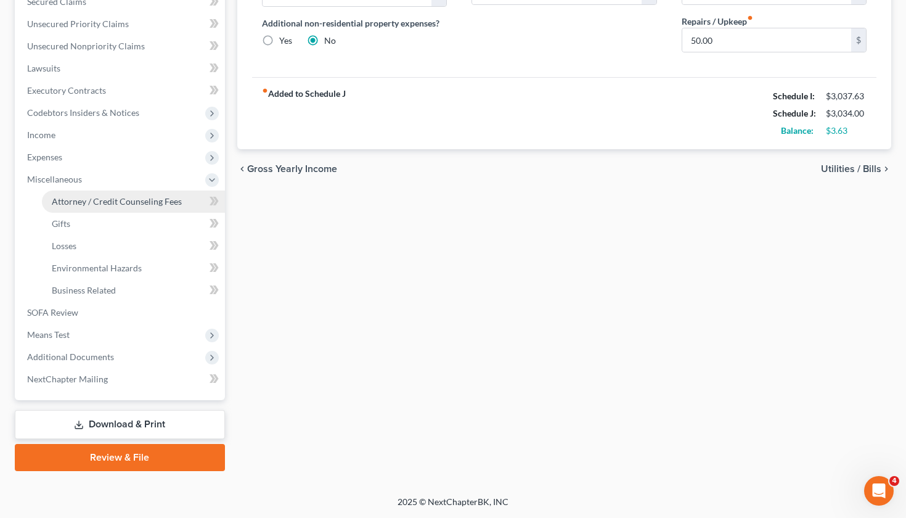
click at [81, 203] on span "Attorney / Credit Counseling Fees" at bounding box center [117, 201] width 130 height 10
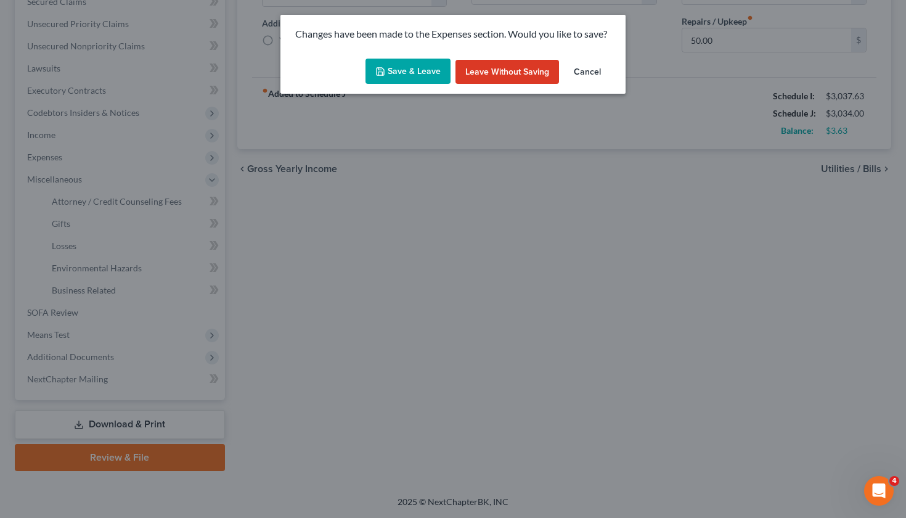
click at [412, 67] on button "Save & Leave" at bounding box center [407, 72] width 85 height 26
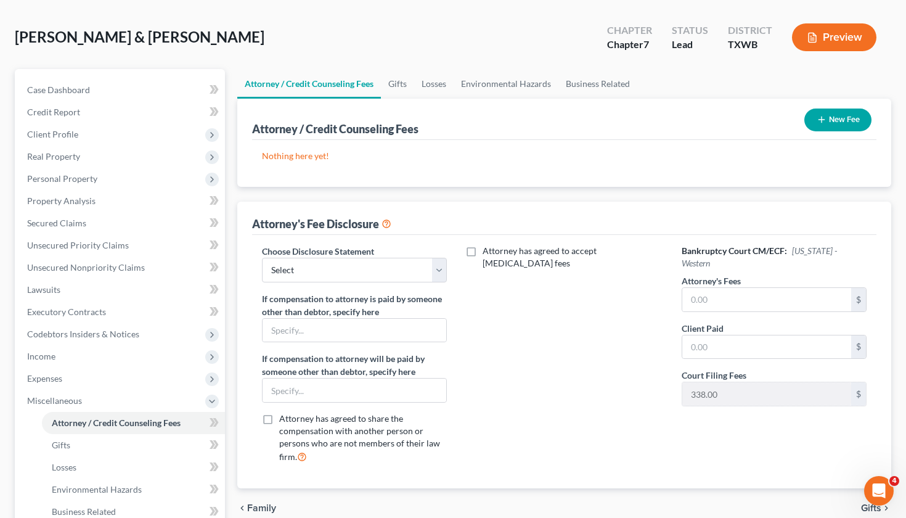
scroll to position [50, 0]
select select "4"
click at [728, 291] on input "text" at bounding box center [766, 298] width 169 height 23
type input "2,500"
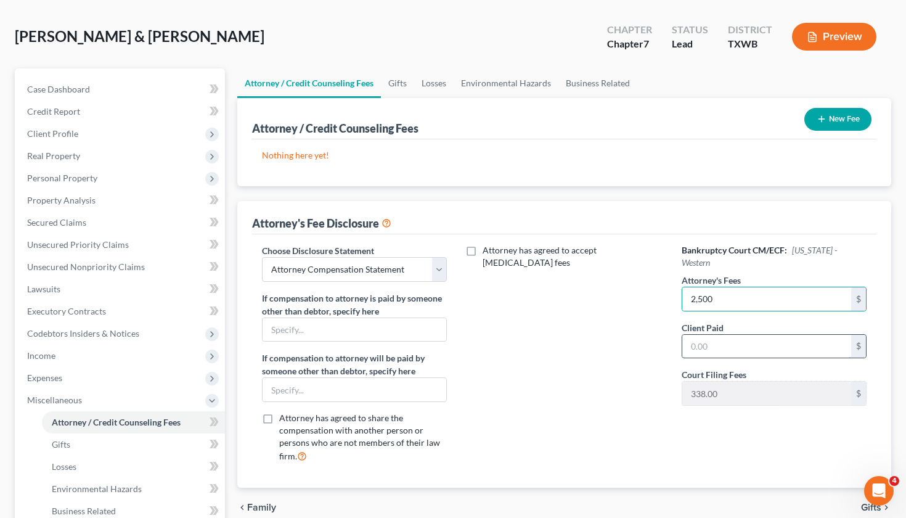
click at [740, 335] on input "text" at bounding box center [766, 346] width 169 height 23
type input "2,500"
click at [818, 125] on button "New Fee" at bounding box center [837, 119] width 67 height 23
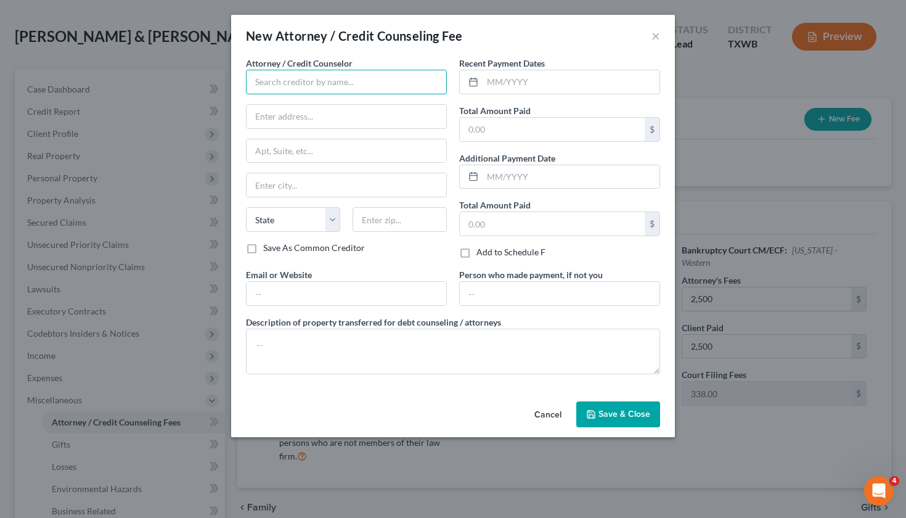
click at [369, 78] on input "text" at bounding box center [346, 82] width 201 height 25
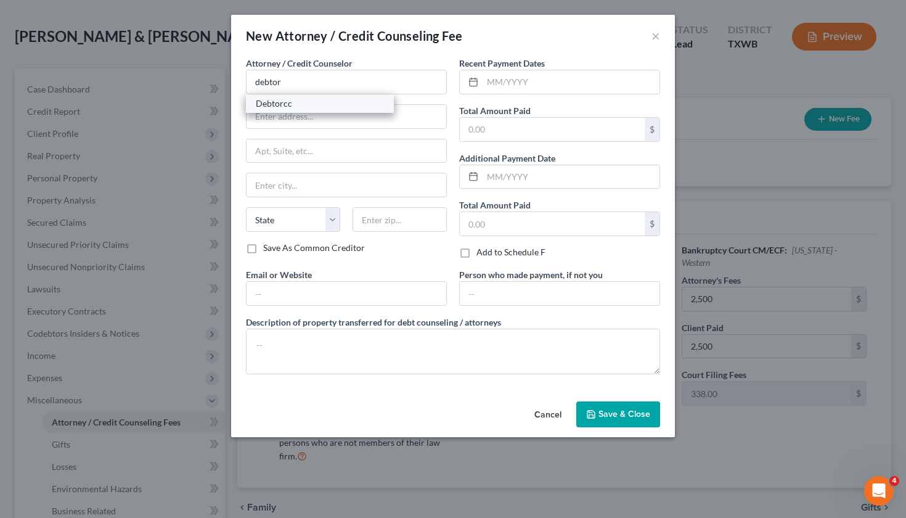
click at [324, 104] on div "Debtorcc" at bounding box center [320, 103] width 128 height 12
type input "Debtorcc"
type input "378 Summit Ave"
type input "Jersey City"
select select "33"
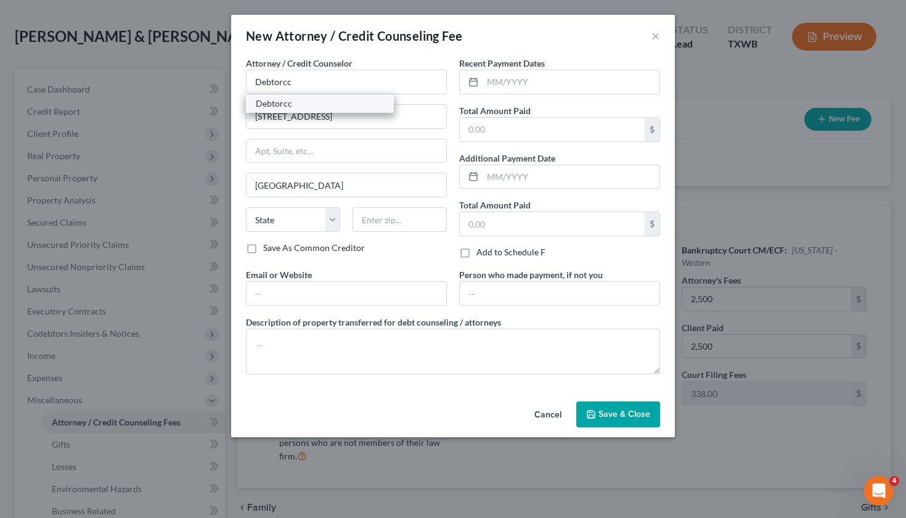
type input "07306"
click at [534, 84] on input "text" at bounding box center [571, 81] width 177 height 23
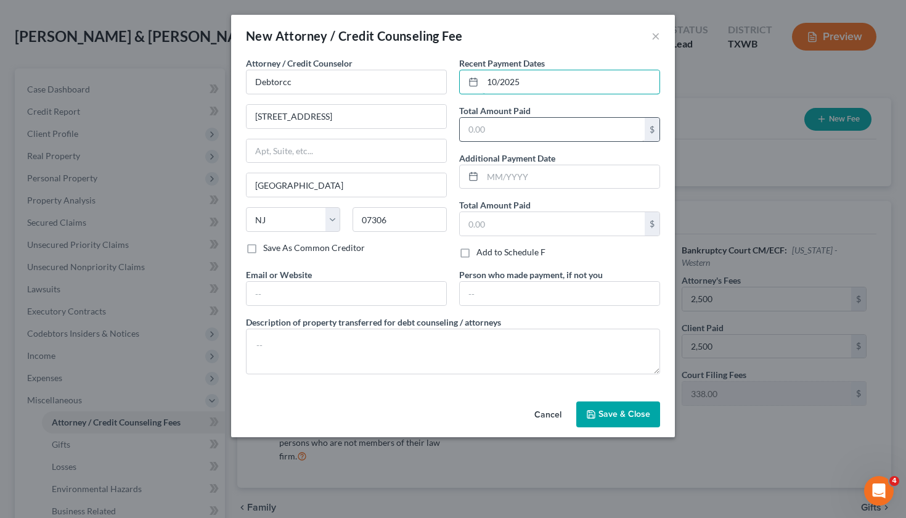
type input "10/2025"
click at [538, 126] on input "text" at bounding box center [552, 129] width 185 height 23
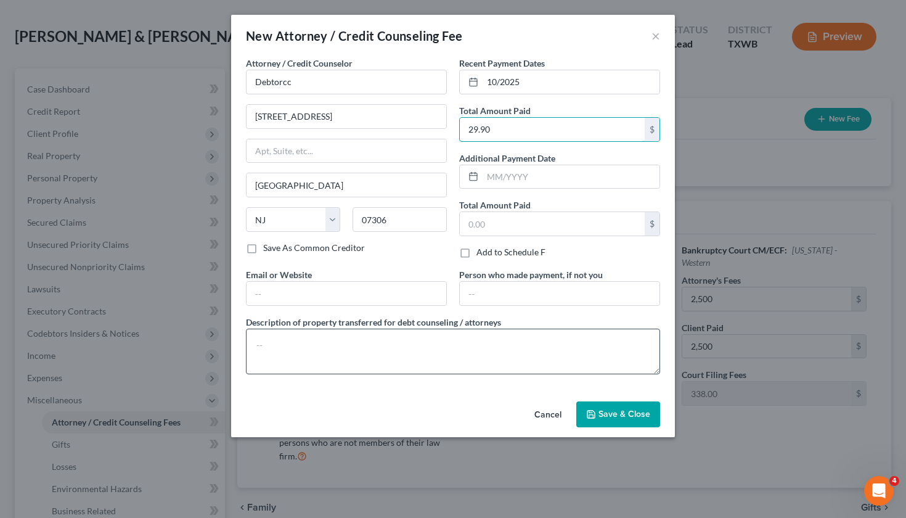
type input "29.90"
click at [299, 351] on textarea at bounding box center [453, 351] width 414 height 46
type textarea "Credit Counseling"
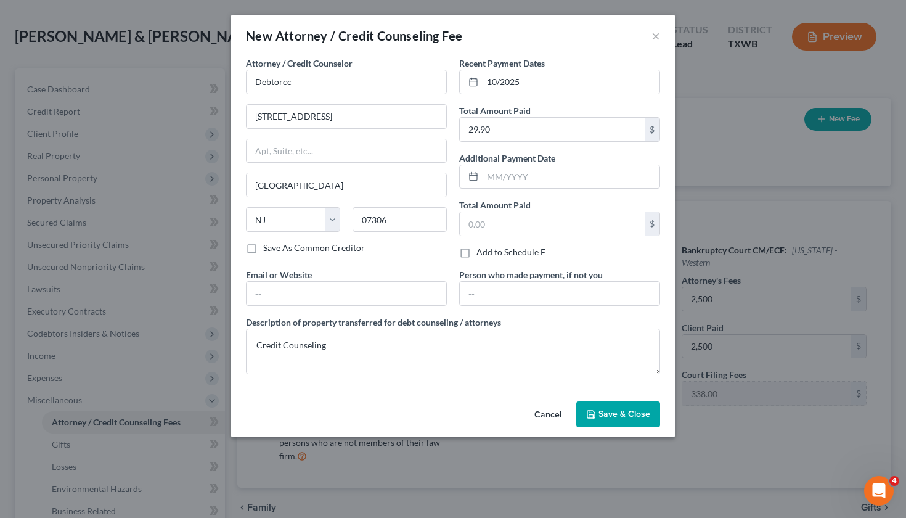
click at [627, 418] on span "Save & Close" at bounding box center [624, 414] width 52 height 10
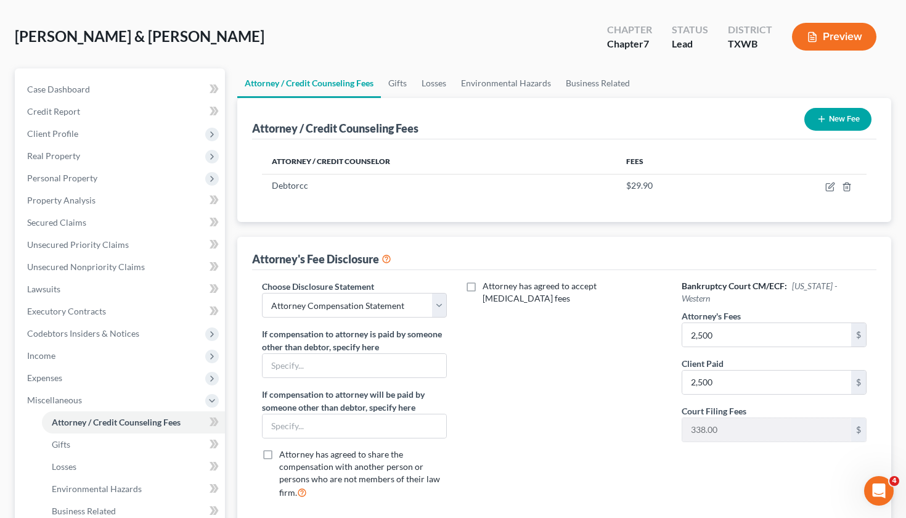
click at [823, 121] on icon "button" at bounding box center [822, 119] width 10 height 10
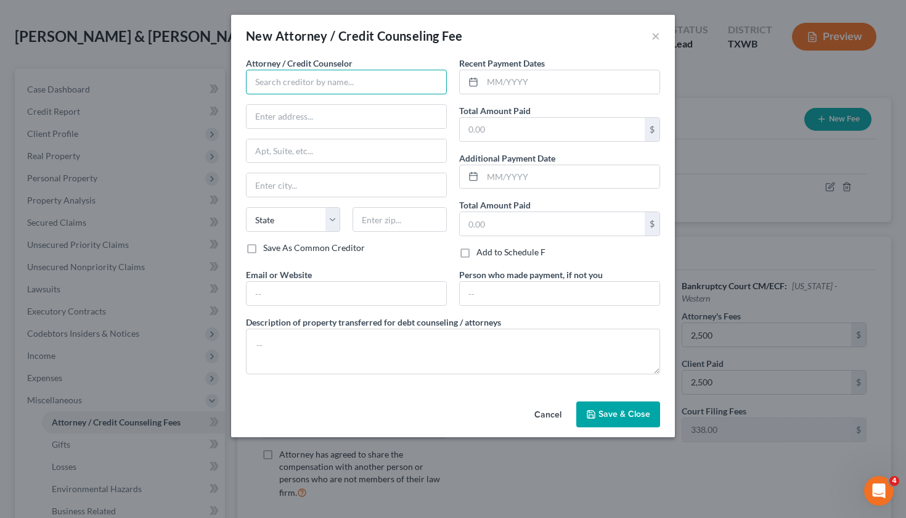
click at [314, 86] on input "text" at bounding box center [346, 82] width 201 height 25
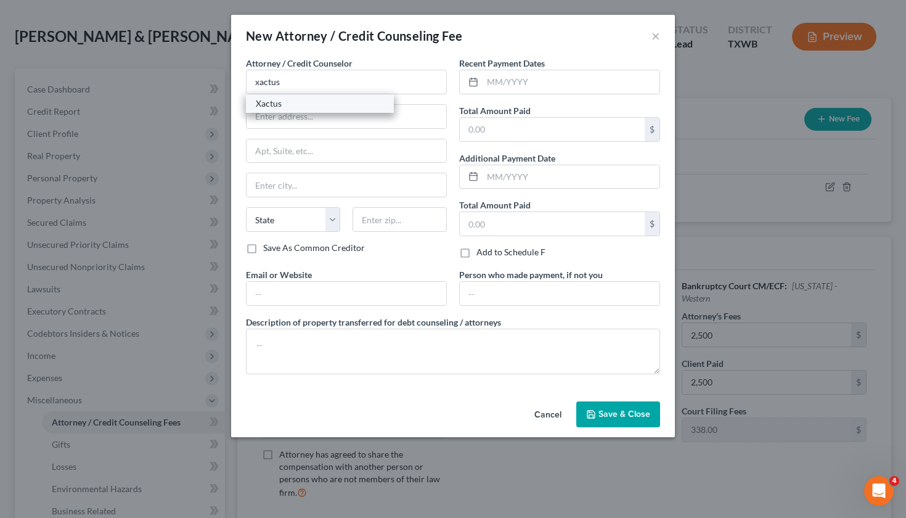
click at [301, 108] on div "Xactus" at bounding box center [320, 103] width 128 height 12
type input "Xactus"
type input "370 Reed Road"
type input "Suite 100"
type input "Broomall"
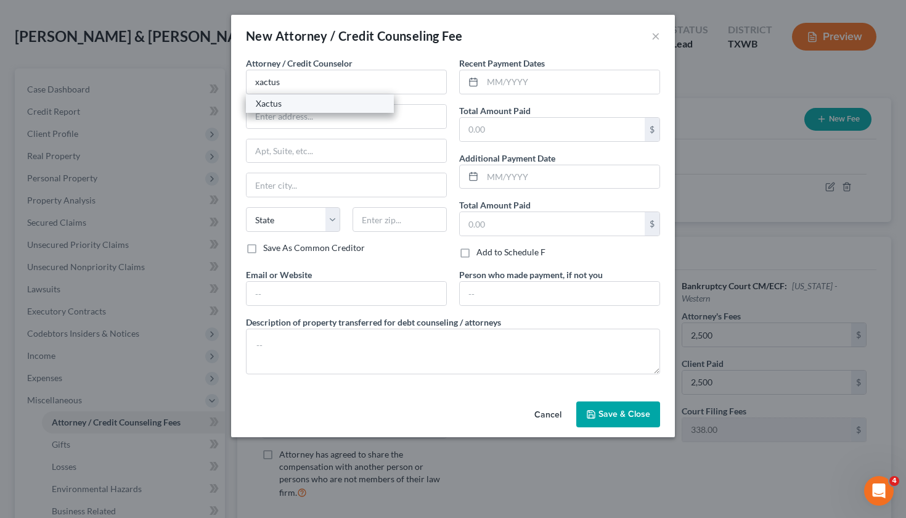
select select "39"
type input "19008"
click at [531, 82] on input "text" at bounding box center [571, 81] width 177 height 23
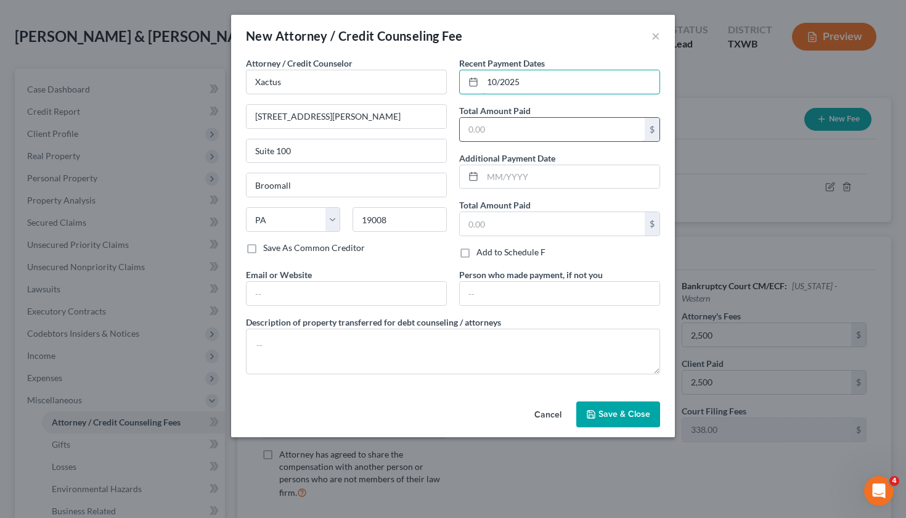
type input "10/2025"
click at [551, 126] on input "text" at bounding box center [552, 129] width 185 height 23
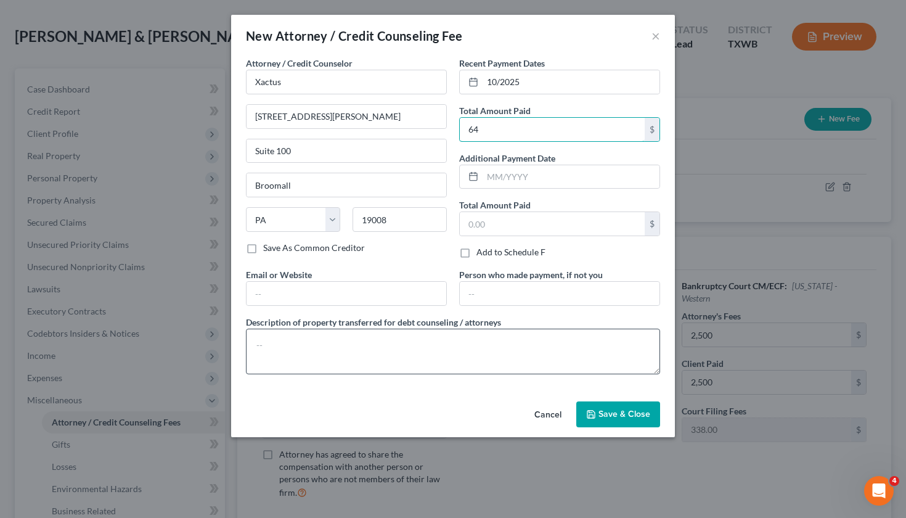
type input "64"
click at [357, 340] on textarea at bounding box center [453, 351] width 414 height 46
type textarea "Credit Report"
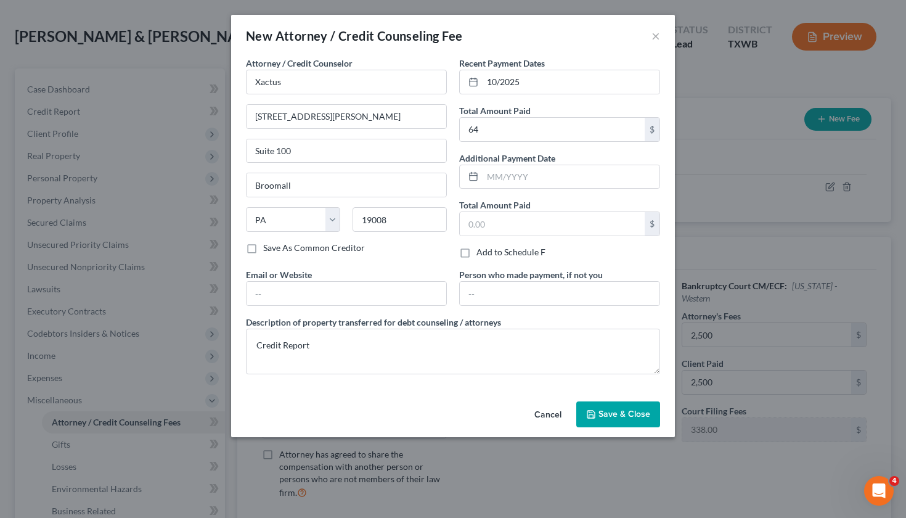
click at [668, 412] on div "Cancel Save & Close" at bounding box center [453, 416] width 444 height 41
click at [639, 413] on span "Save & Close" at bounding box center [624, 414] width 52 height 10
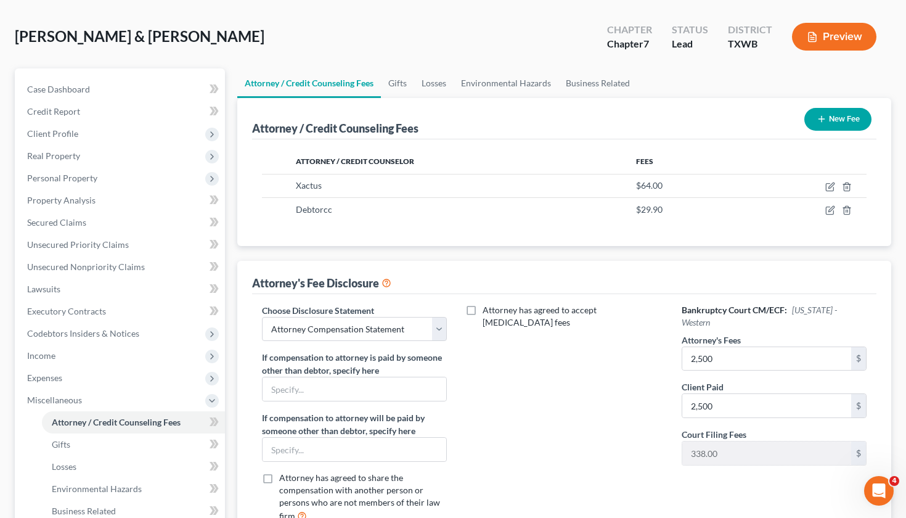
click at [826, 121] on button "New Fee" at bounding box center [837, 119] width 67 height 23
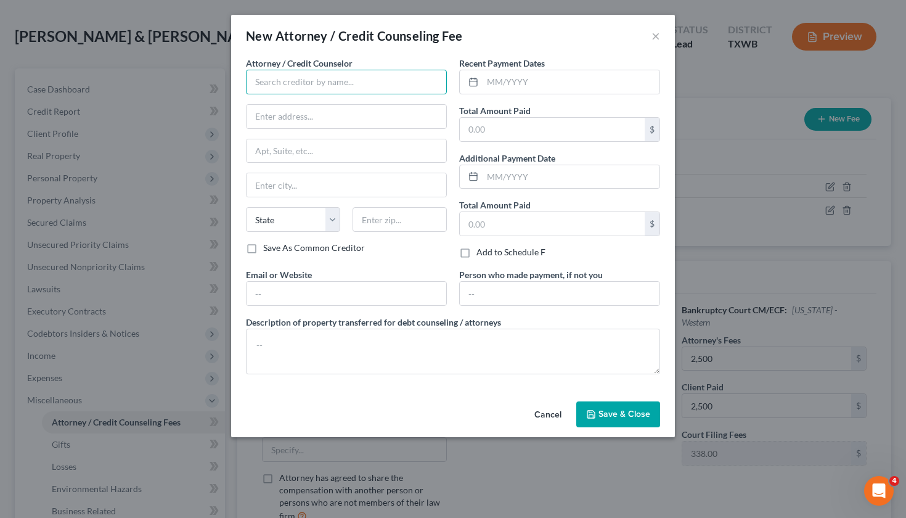
click at [298, 86] on input "text" at bounding box center [346, 82] width 201 height 25
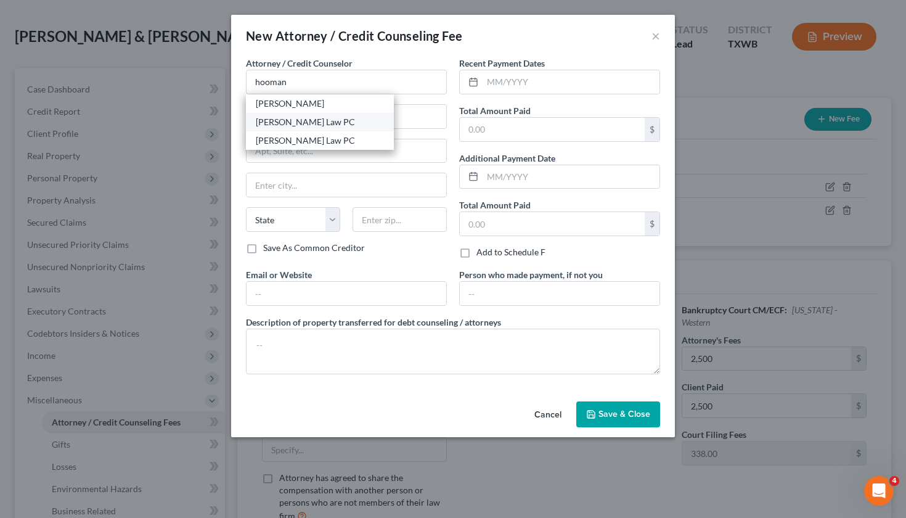
click at [316, 121] on div "Hooman Khoshnood Law PC" at bounding box center [320, 122] width 128 height 12
type input "Hooman Khoshnood Law PC"
type input "505 Huntland Dr"
type input "295"
type input "Austin"
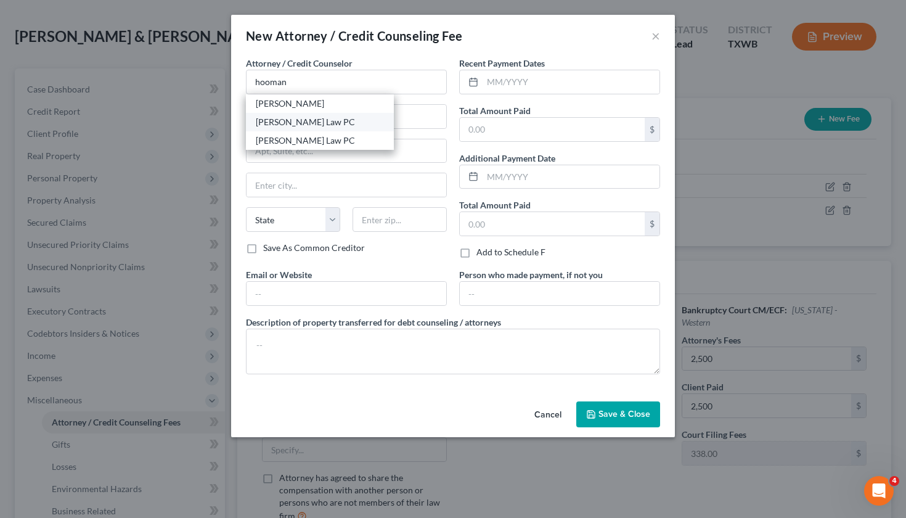
select select "45"
type input "78752"
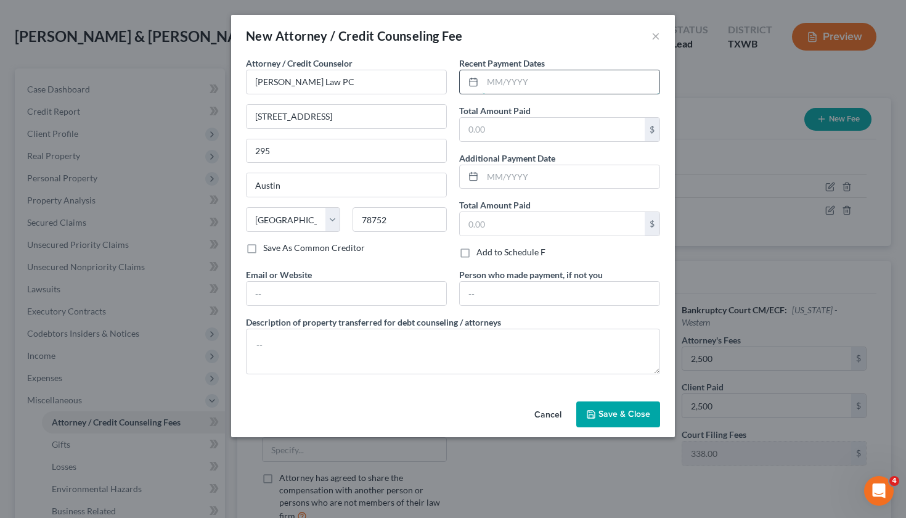
click at [508, 78] on input "text" at bounding box center [571, 81] width 177 height 23
type input "10/2025"
click at [508, 133] on input "text" at bounding box center [552, 129] width 185 height 23
type input "2,500"
click at [362, 343] on textarea at bounding box center [453, 351] width 414 height 46
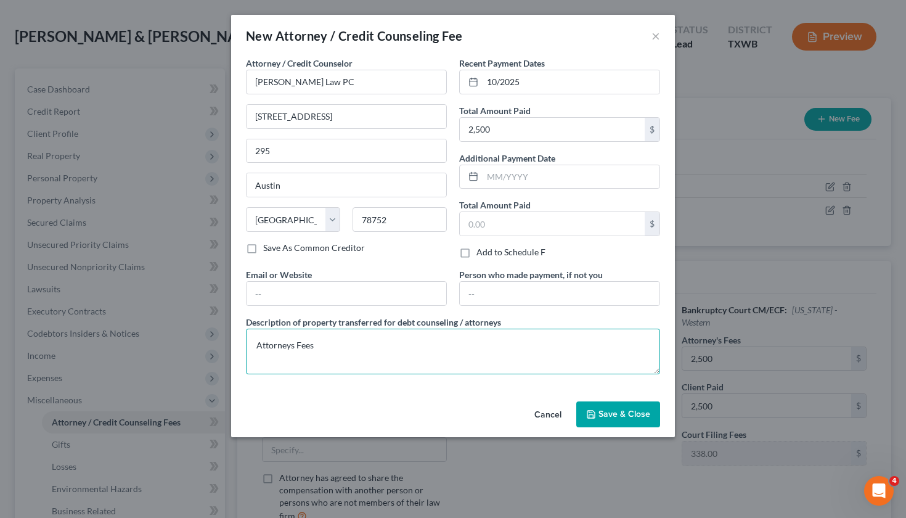
type textarea "Attorneys Fees"
click at [620, 406] on button "Save & Close" at bounding box center [618, 414] width 84 height 26
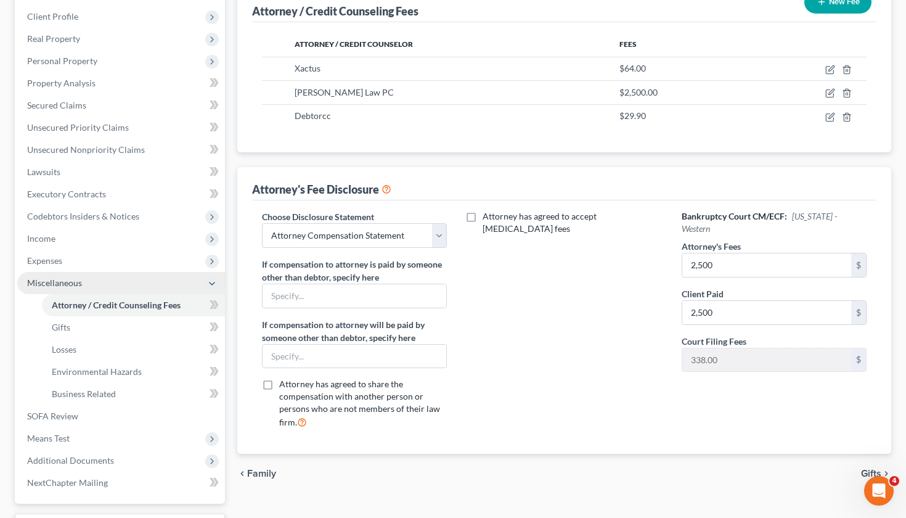
scroll to position [191, 0]
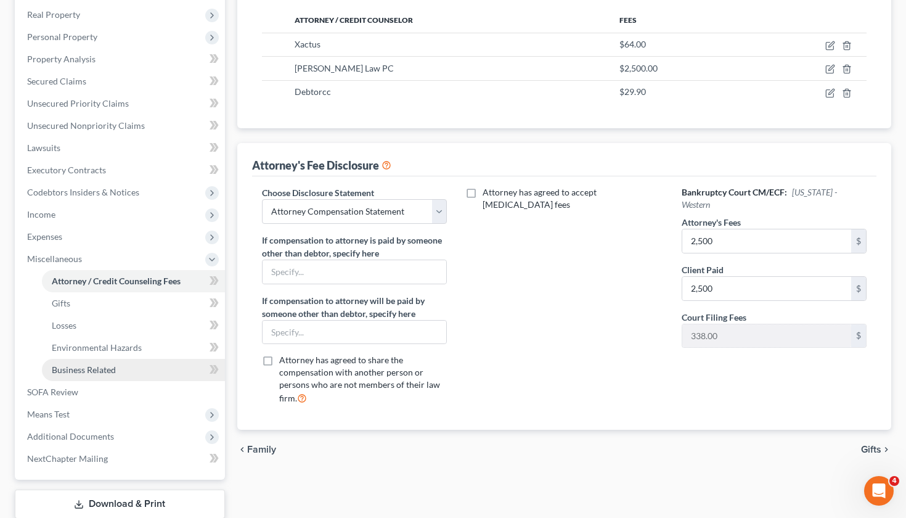
click at [80, 366] on span "Business Related" at bounding box center [84, 369] width 64 height 10
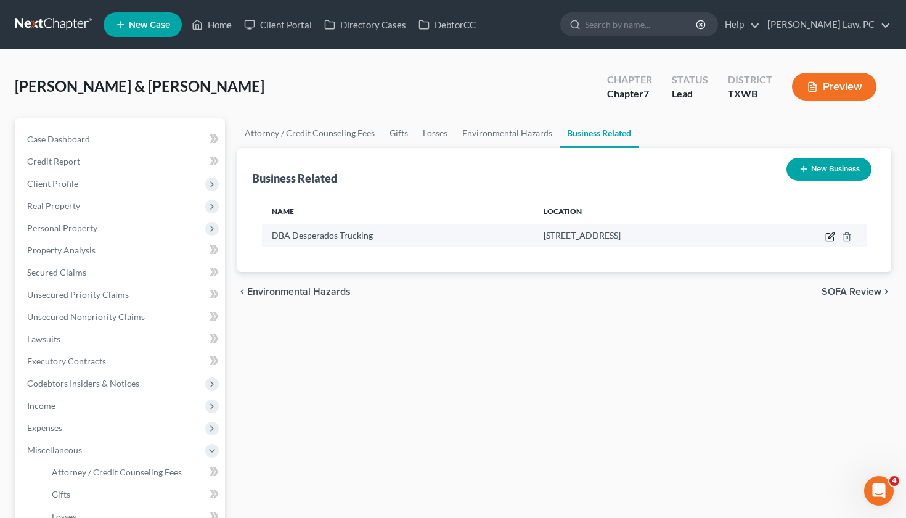
click at [831, 235] on icon "button" at bounding box center [830, 237] width 10 height 10
select select "sole_proprietor"
select select "45"
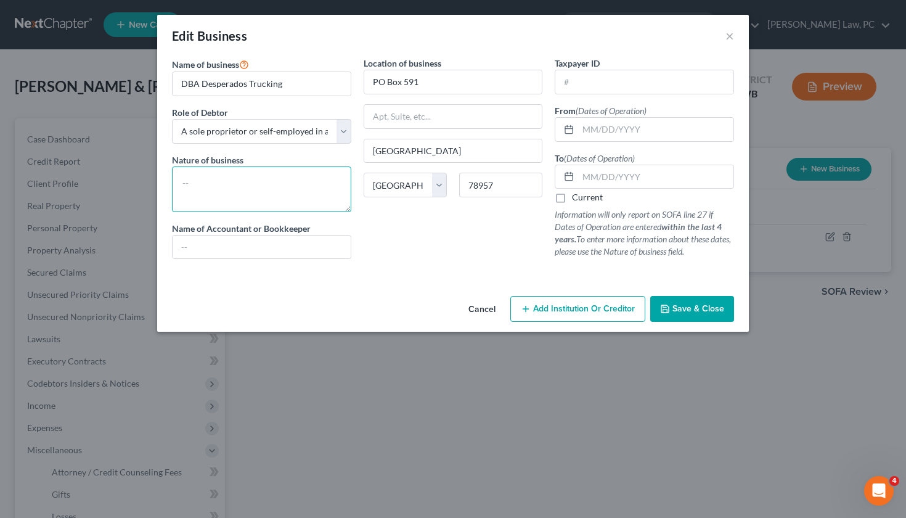
click at [235, 186] on textarea at bounding box center [261, 189] width 179 height 46
type textarea "Truck Driver"
click at [572, 200] on label "Current" at bounding box center [587, 197] width 31 height 12
click at [577, 199] on input "Current" at bounding box center [581, 195] width 8 height 8
checkbox input "true"
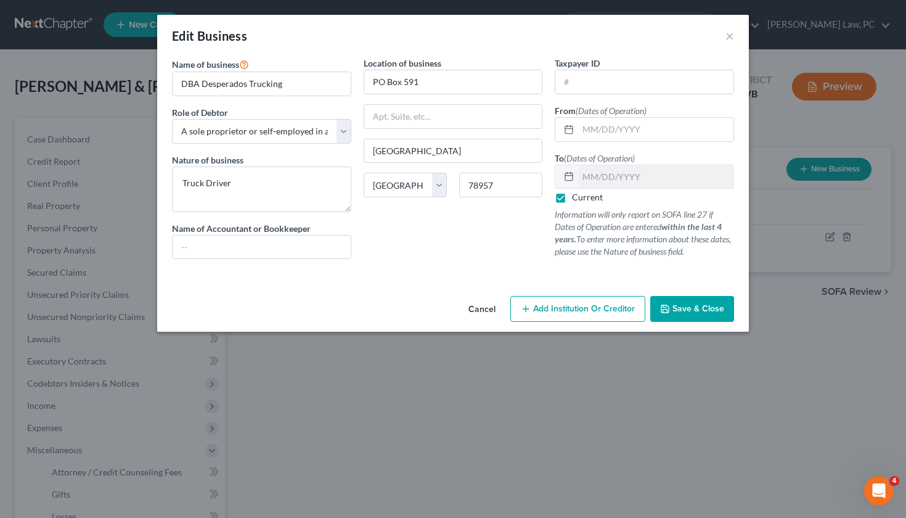
click at [706, 309] on span "Save & Close" at bounding box center [698, 308] width 52 height 10
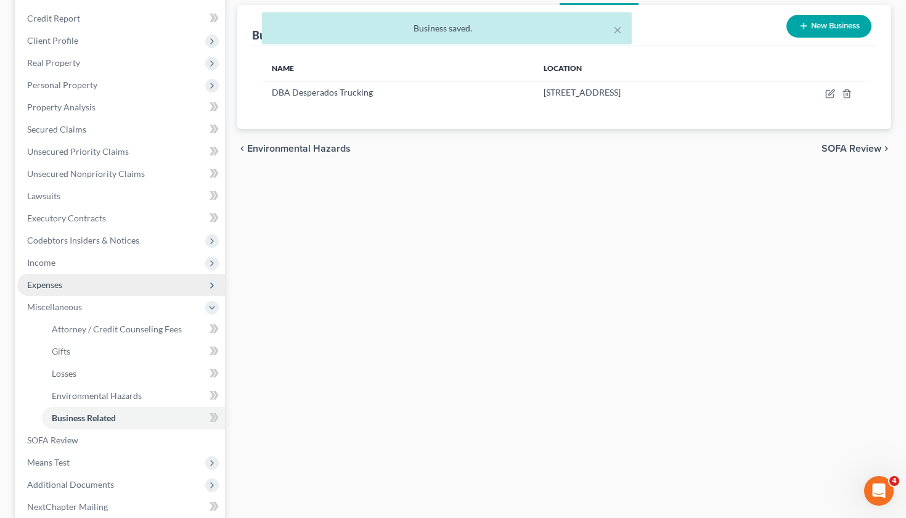
scroll to position [208, 0]
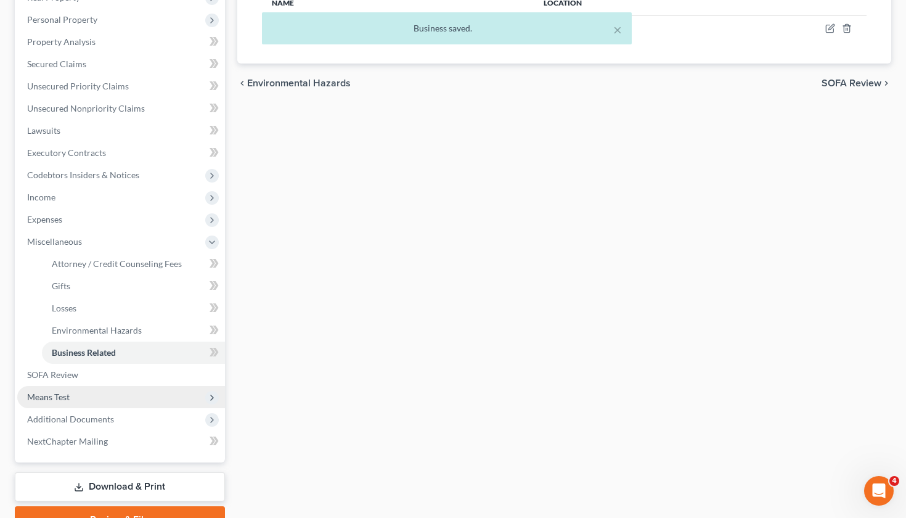
click at [54, 402] on span "Means Test" at bounding box center [121, 397] width 208 height 22
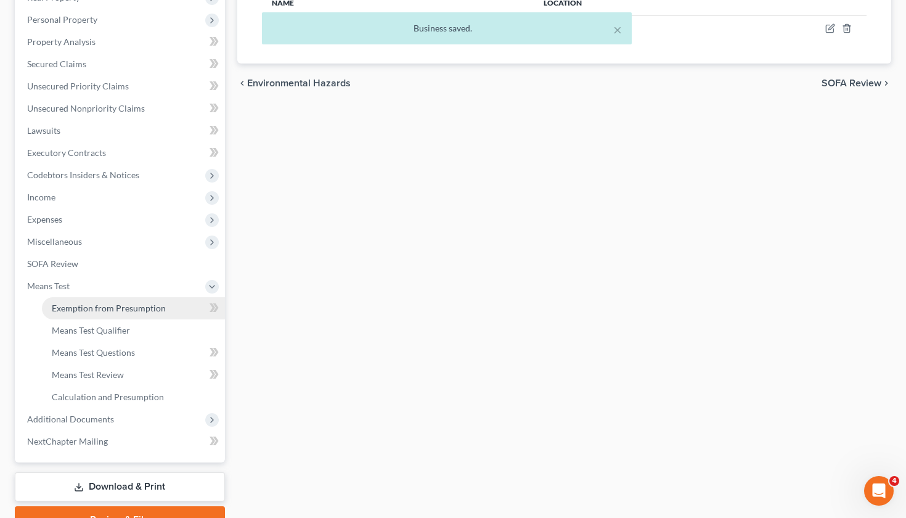
click at [109, 305] on span "Exemption from Presumption" at bounding box center [109, 308] width 114 height 10
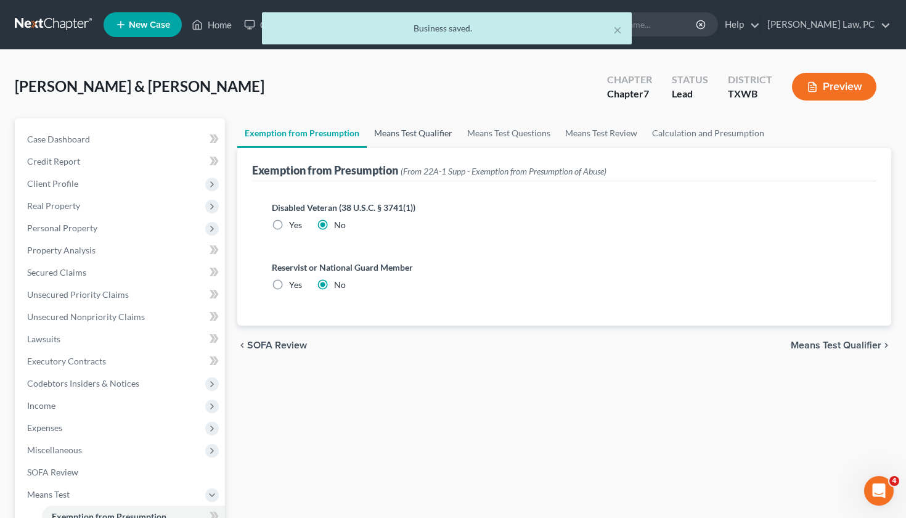
click at [406, 137] on link "Means Test Qualifier" at bounding box center [413, 133] width 93 height 30
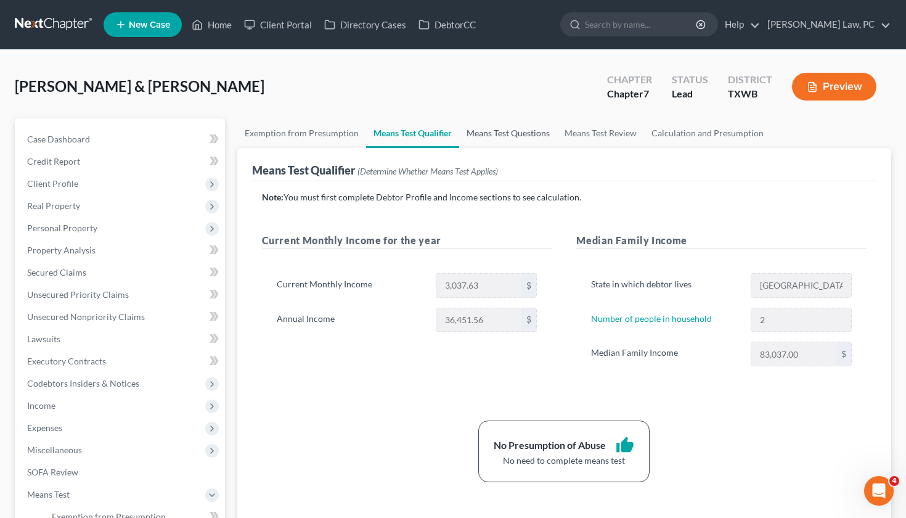
click at [515, 131] on link "Means Test Questions" at bounding box center [508, 133] width 98 height 30
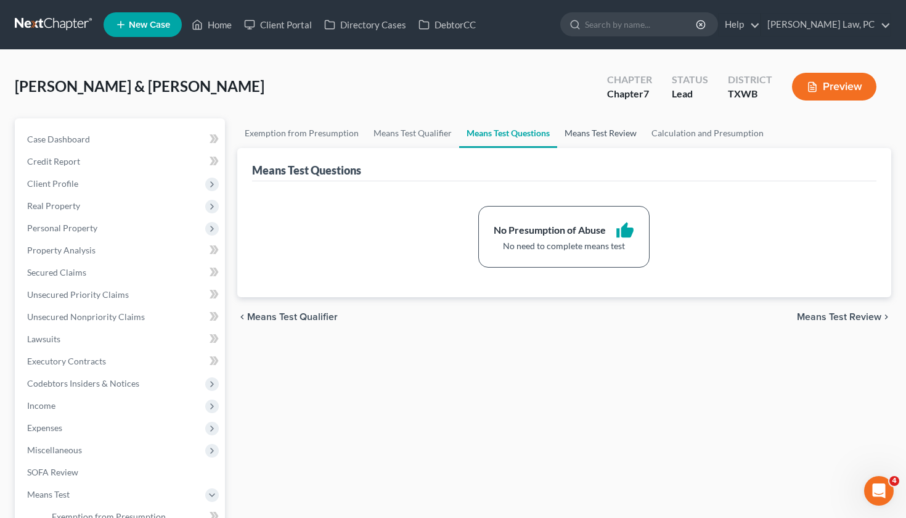
click at [585, 139] on link "Means Test Review" at bounding box center [600, 133] width 87 height 30
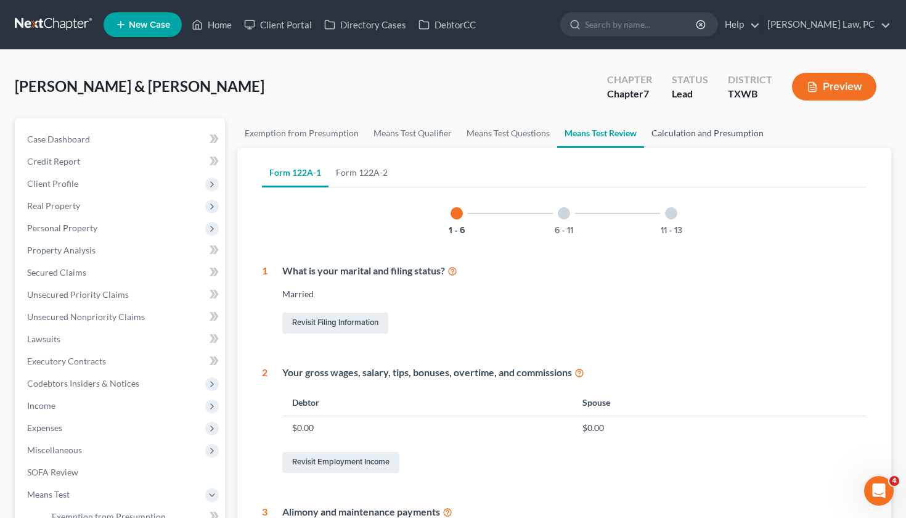
click at [728, 131] on link "Calculation and Presumption" at bounding box center [707, 133] width 127 height 30
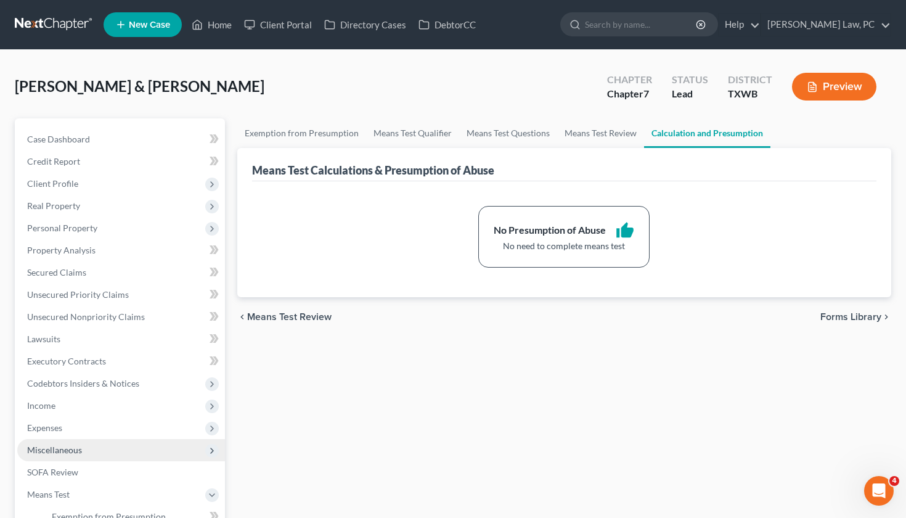
click at [52, 452] on span "Miscellaneous" at bounding box center [54, 449] width 55 height 10
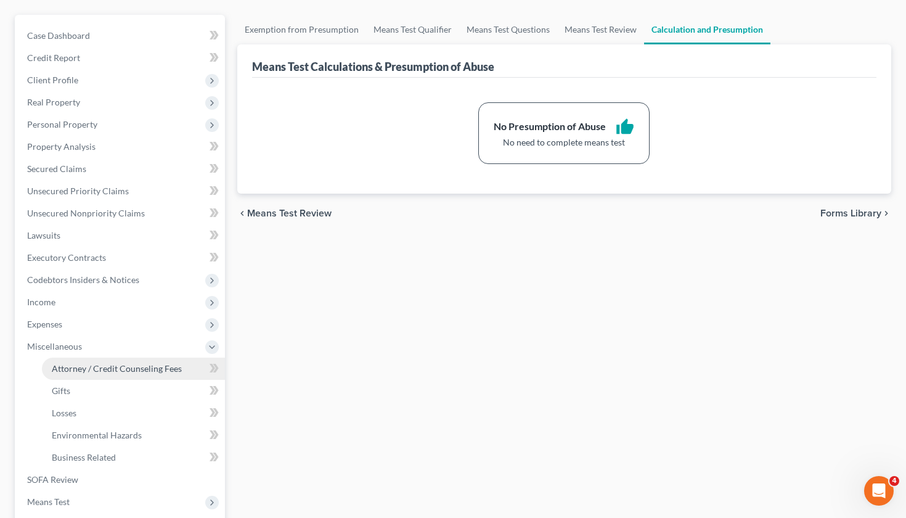
click at [91, 368] on span "Attorney / Credit Counseling Fees" at bounding box center [117, 368] width 130 height 10
select select "4"
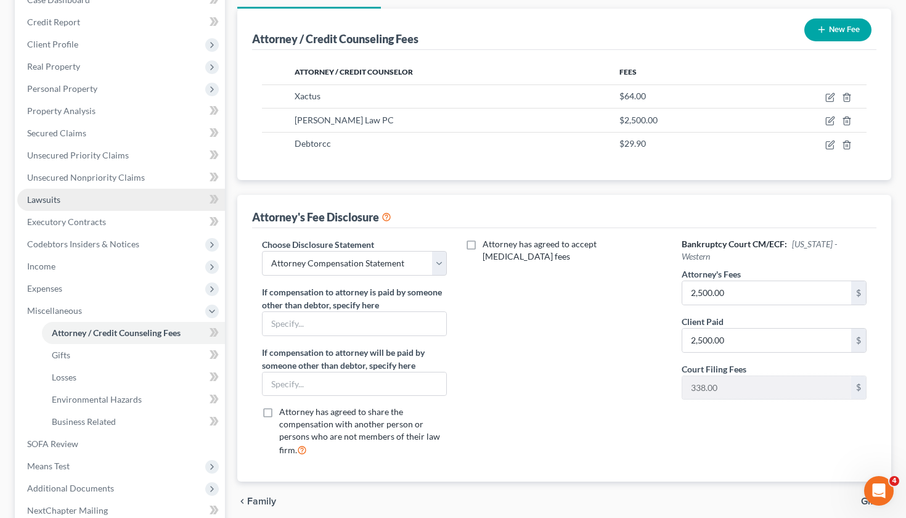
scroll to position [269, 0]
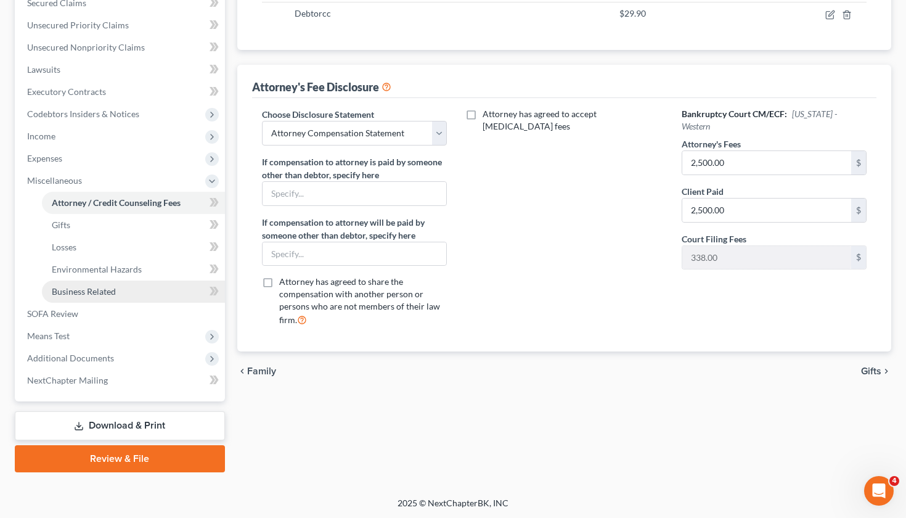
click at [79, 299] on link "Business Related" at bounding box center [133, 291] width 183 height 22
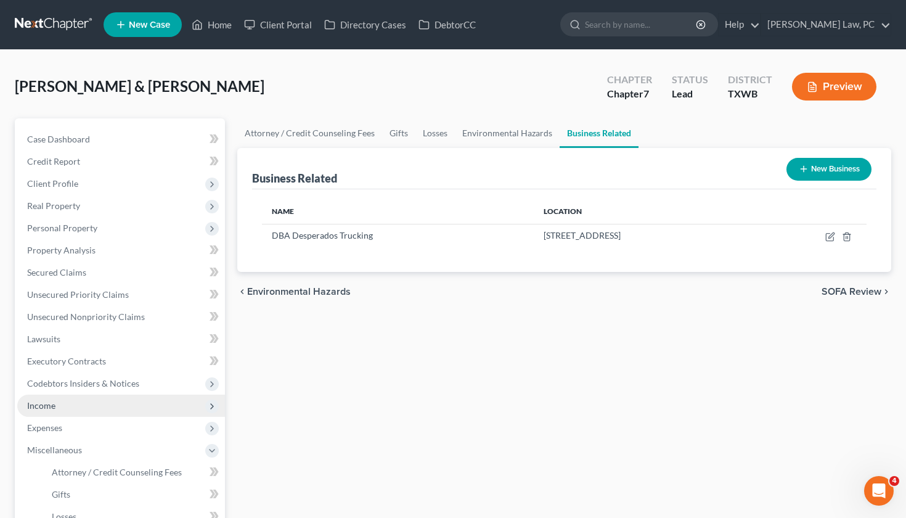
click at [47, 404] on span "Income" at bounding box center [41, 405] width 28 height 10
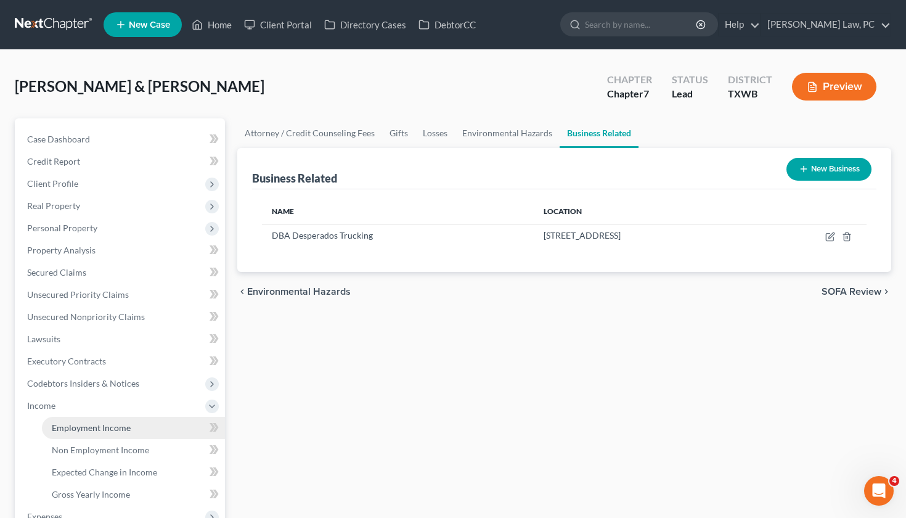
click at [97, 425] on span "Employment Income" at bounding box center [91, 427] width 79 height 10
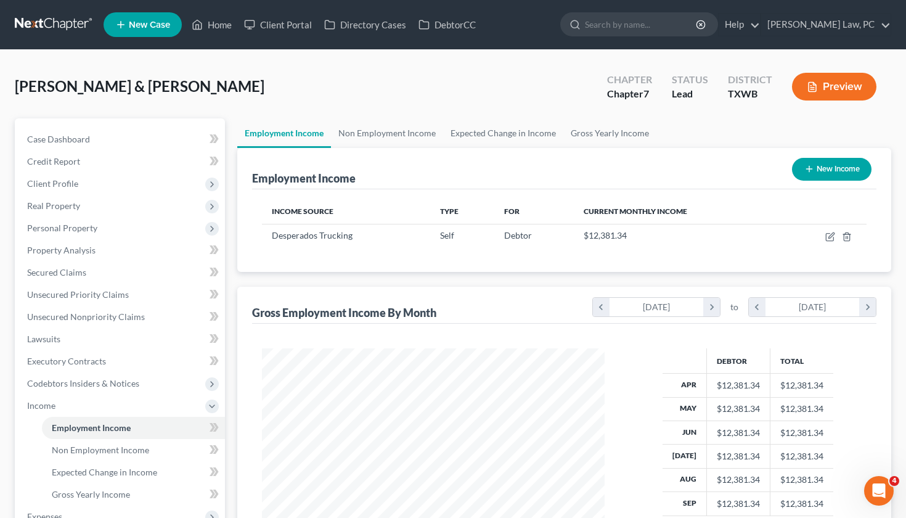
scroll to position [221, 367]
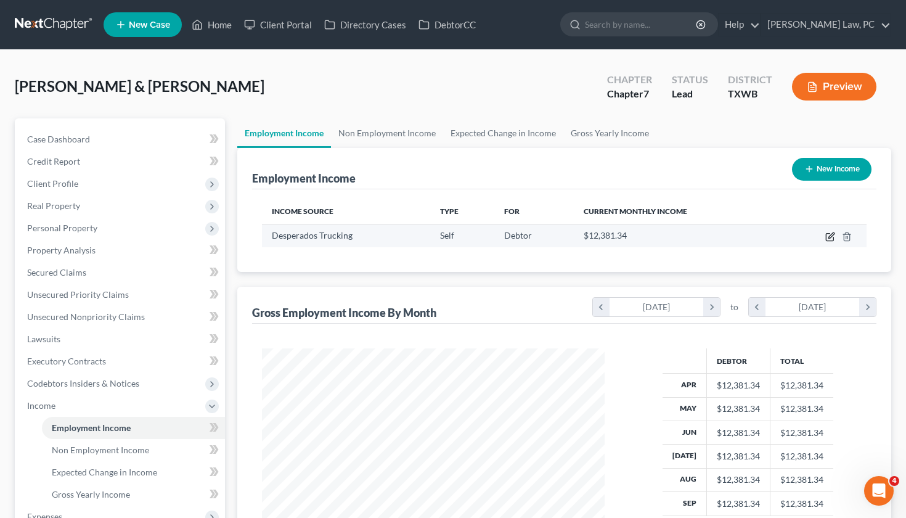
click at [829, 239] on icon "button" at bounding box center [830, 237] width 10 height 10
select select "1"
select select "0"
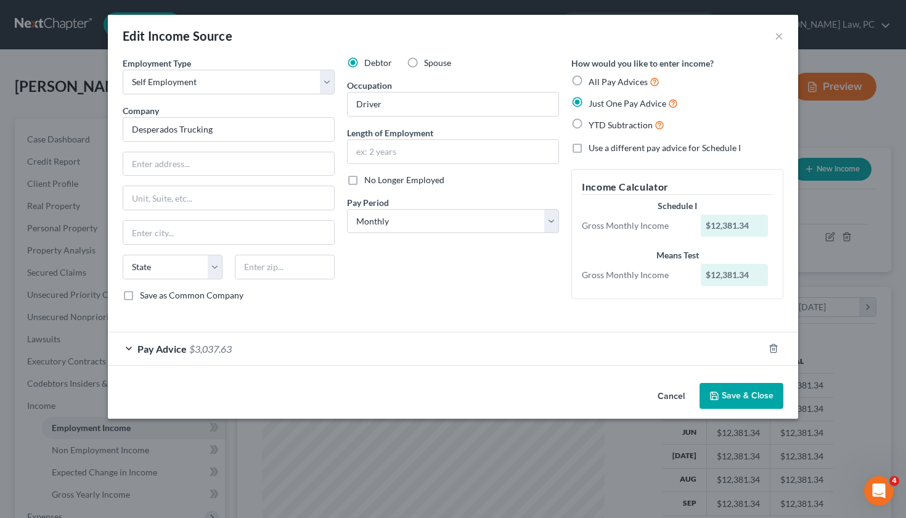
click at [735, 393] on button "Save & Close" at bounding box center [741, 396] width 84 height 26
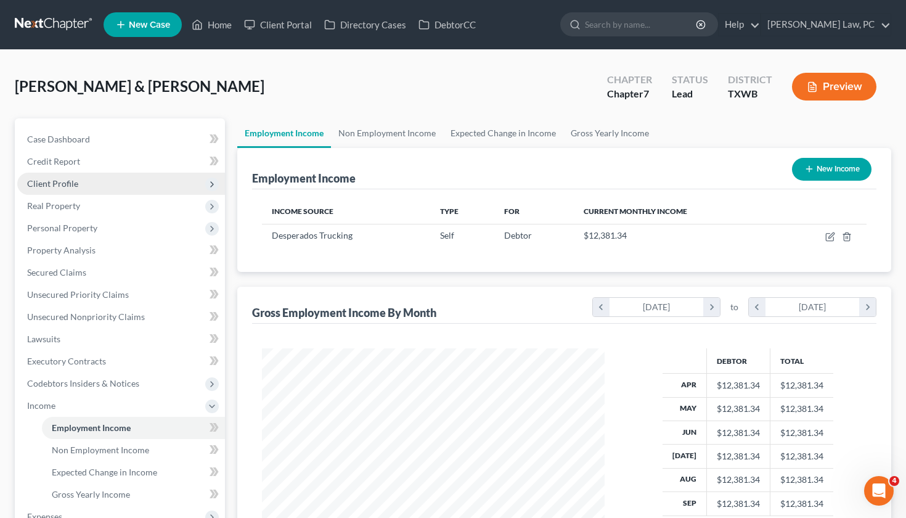
click at [53, 186] on span "Client Profile" at bounding box center [52, 183] width 51 height 10
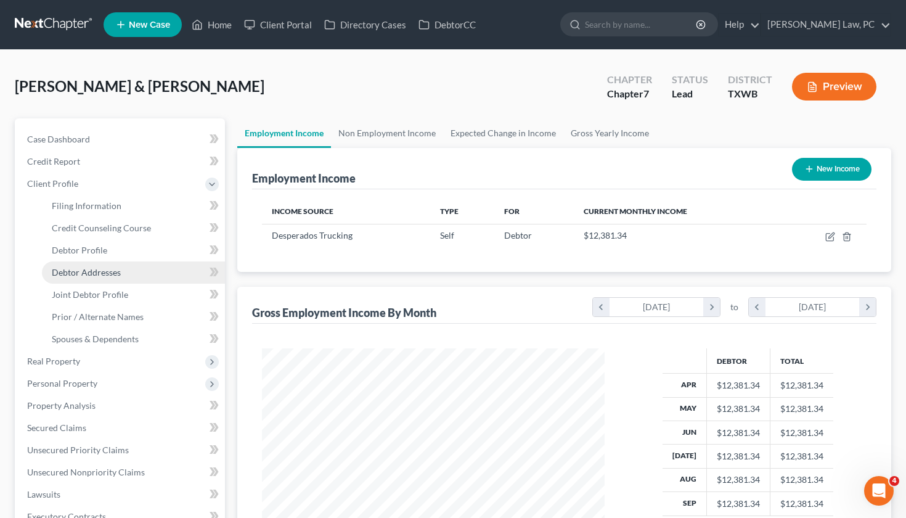
click at [76, 270] on span "Debtor Addresses" at bounding box center [86, 272] width 69 height 10
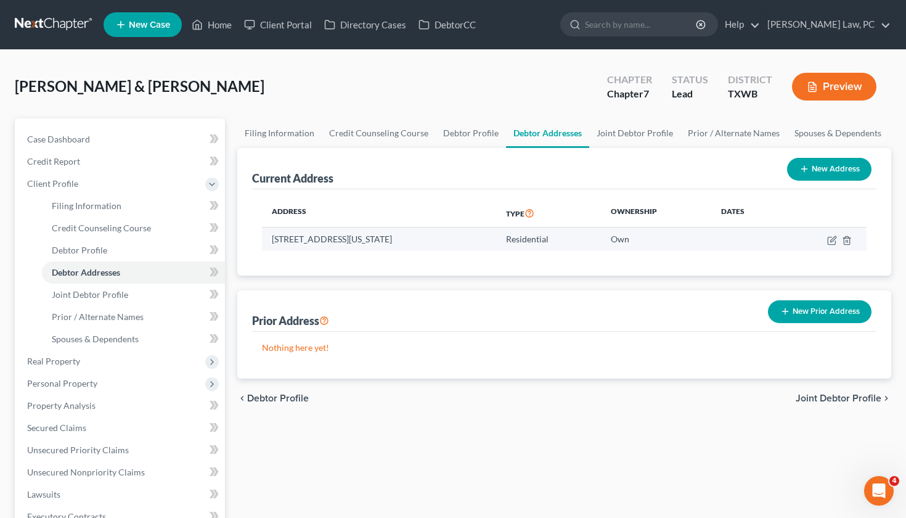
drag, startPoint x: 431, startPoint y: 239, endPoint x: 270, endPoint y: 241, distance: 160.9
click at [270, 241] on td "558 Texas Oak Dr, Cedar Creek, TX 78612" at bounding box center [379, 238] width 235 height 23
copy td "558 Texas Oak Dr, Cedar Creek, TX 78612"
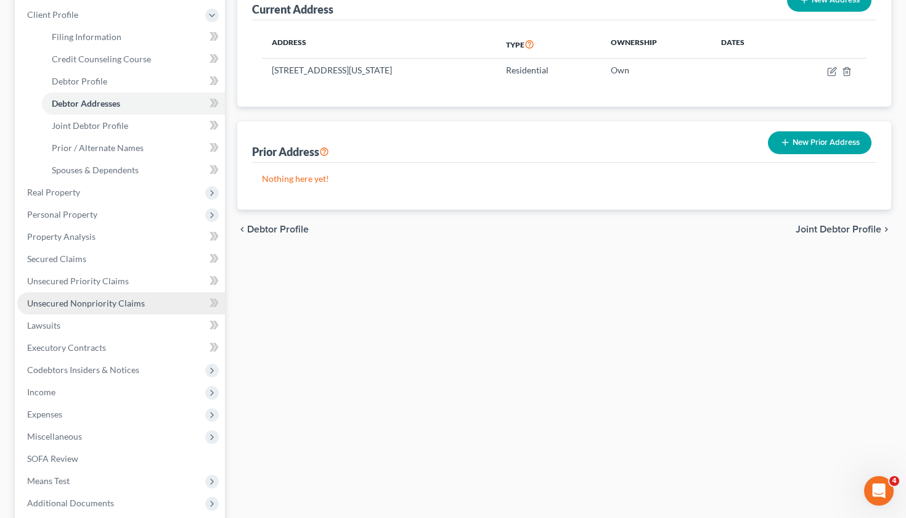
scroll to position [169, 0]
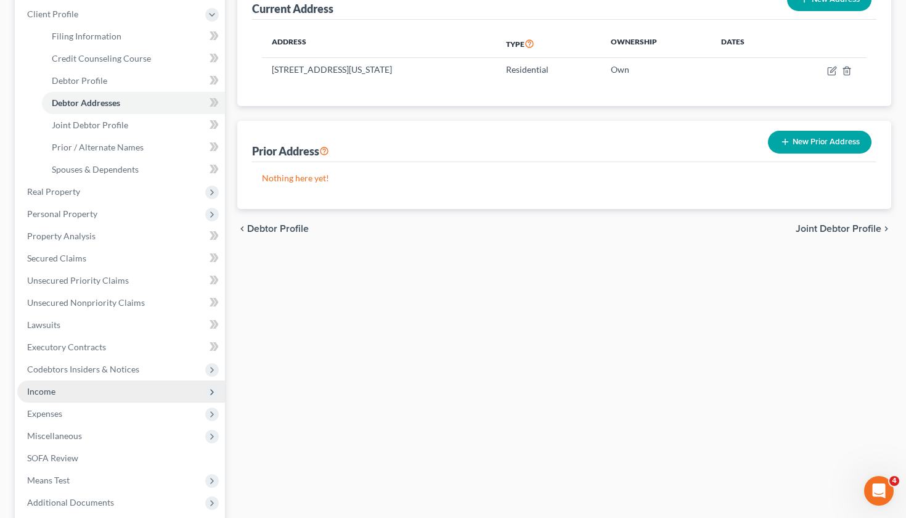
click at [81, 393] on span "Income" at bounding box center [121, 391] width 208 height 22
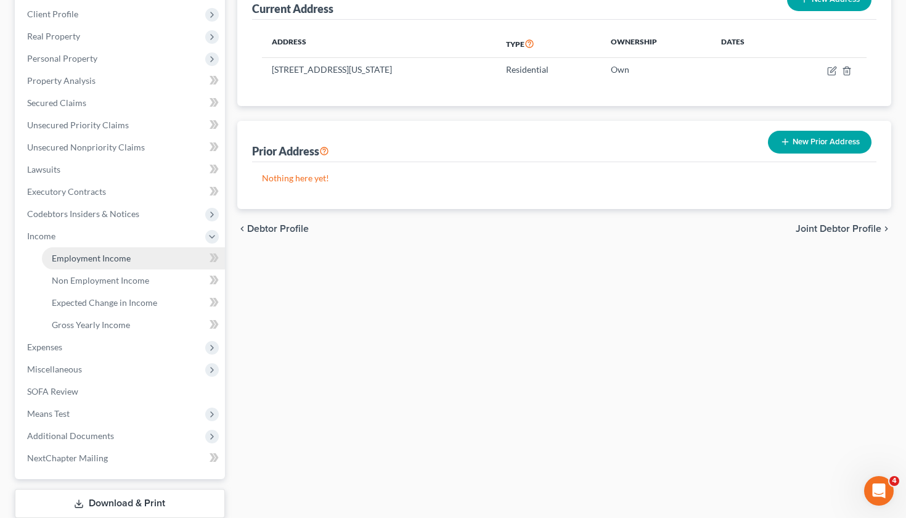
click at [85, 254] on span "Employment Income" at bounding box center [91, 258] width 79 height 10
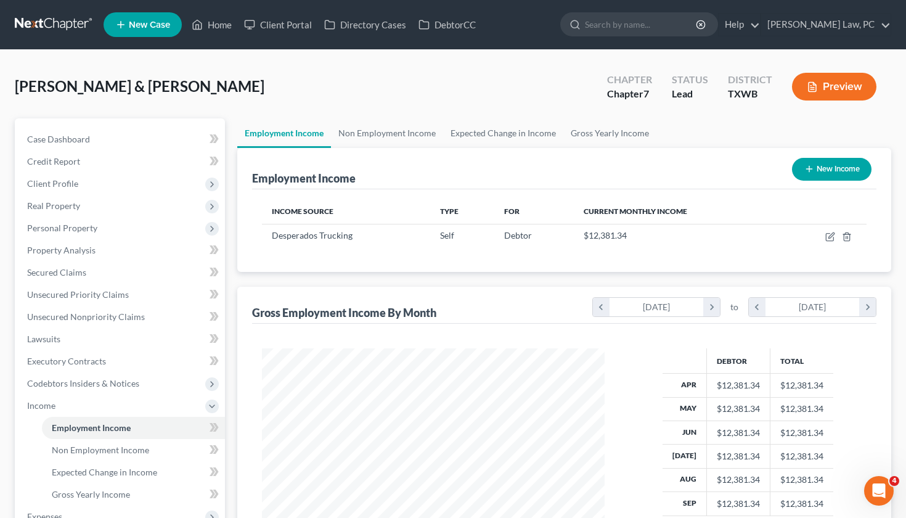
scroll to position [221, 367]
click at [810, 171] on icon "button" at bounding box center [809, 169] width 10 height 10
select select "0"
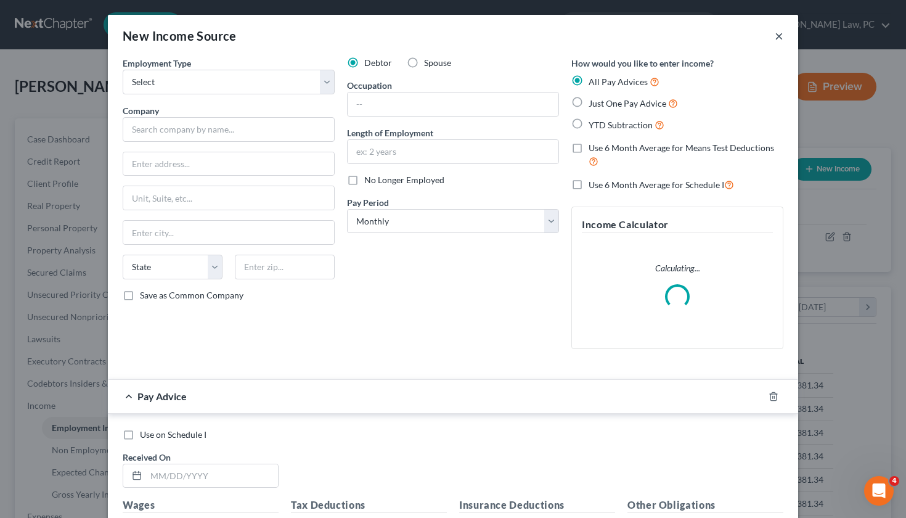
click at [781, 35] on button "×" at bounding box center [779, 35] width 9 height 15
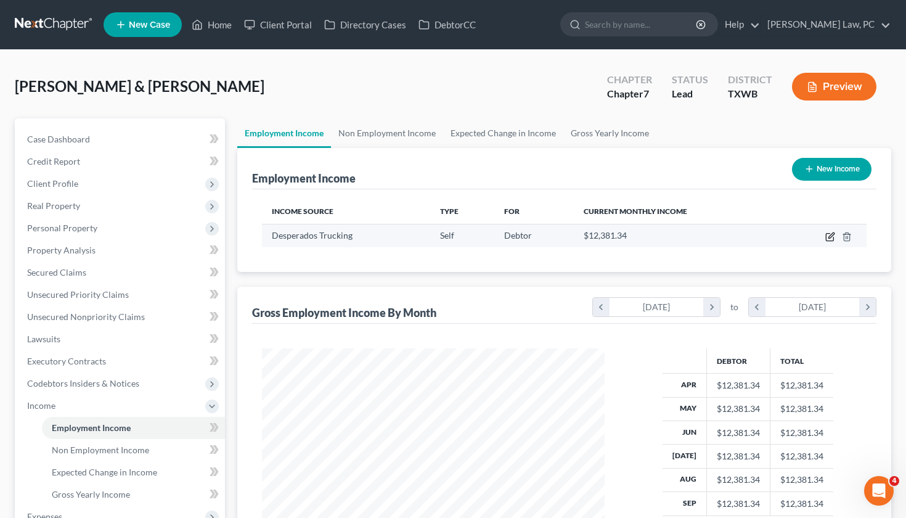
click at [828, 237] on icon "button" at bounding box center [830, 237] width 10 height 10
select select "1"
select select "0"
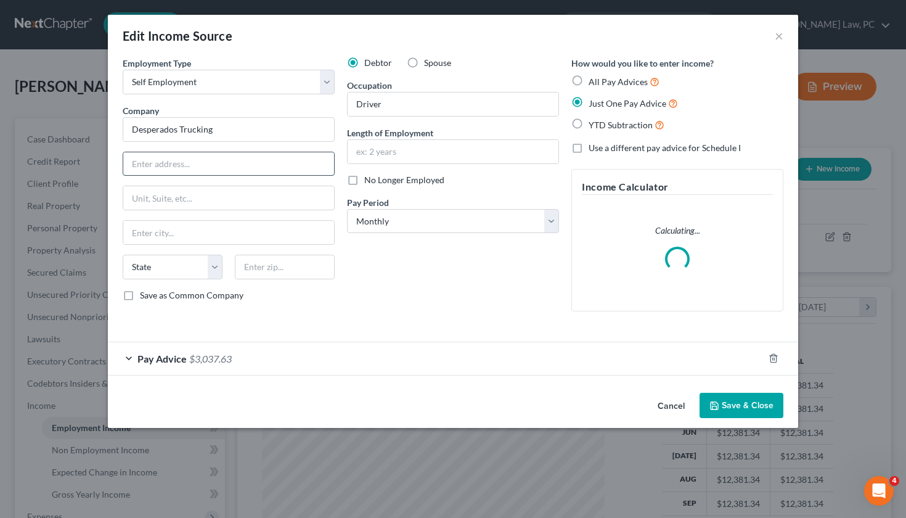
paste input "558 Texas Oak Dr, Cedar Creek, TX 78612"
drag, startPoint x: 298, startPoint y: 160, endPoint x: 266, endPoint y: 160, distance: 32.7
click at [265, 160] on input "558 Texas Oak Dr, Cedar Creek, TX 78612" at bounding box center [228, 163] width 211 height 23
type input "558 Texas Oak Dr, Cedar Creek, TX"
paste input "78612"
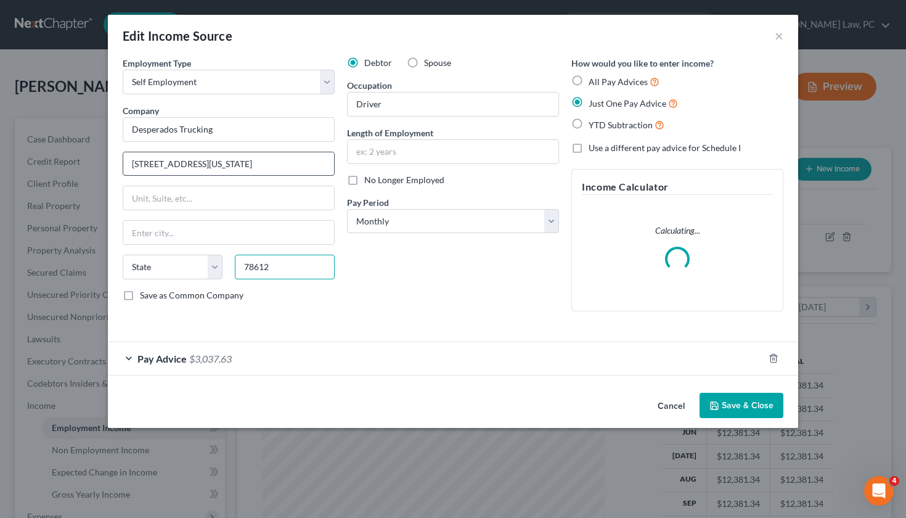
type input "78612"
type input "Cedar Creek"
select select "45"
click at [285, 166] on input "558 Texas Oak Dr, Cedar Creek, TX" at bounding box center [228, 163] width 211 height 23
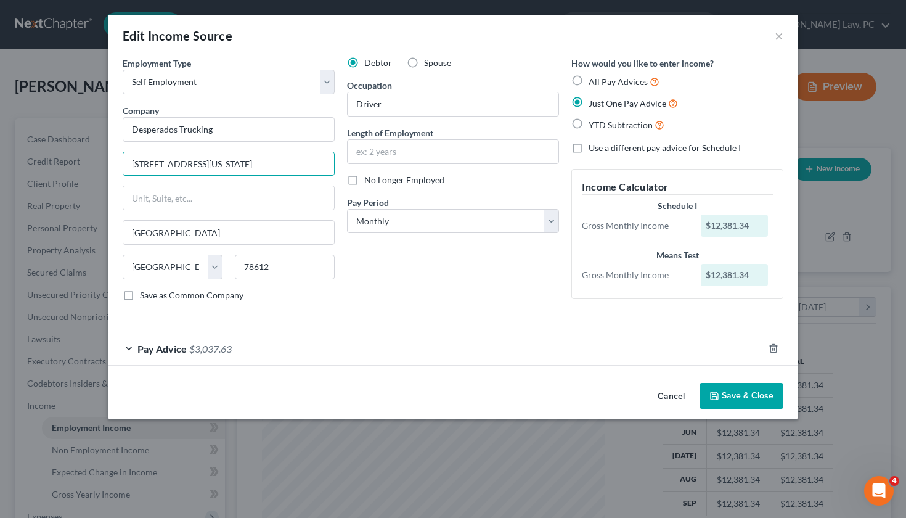
type input "558 Texas Oak Dr."
click at [735, 396] on button "Save & Close" at bounding box center [741, 396] width 84 height 26
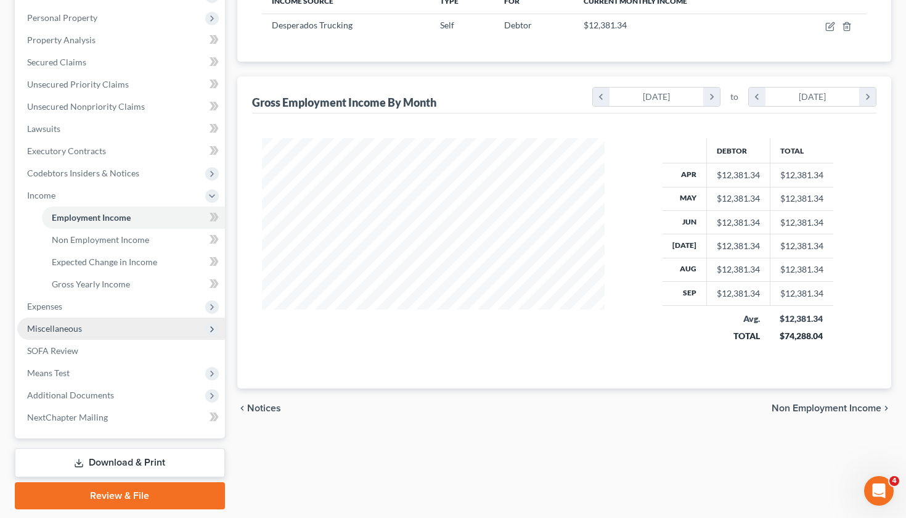
scroll to position [211, 0]
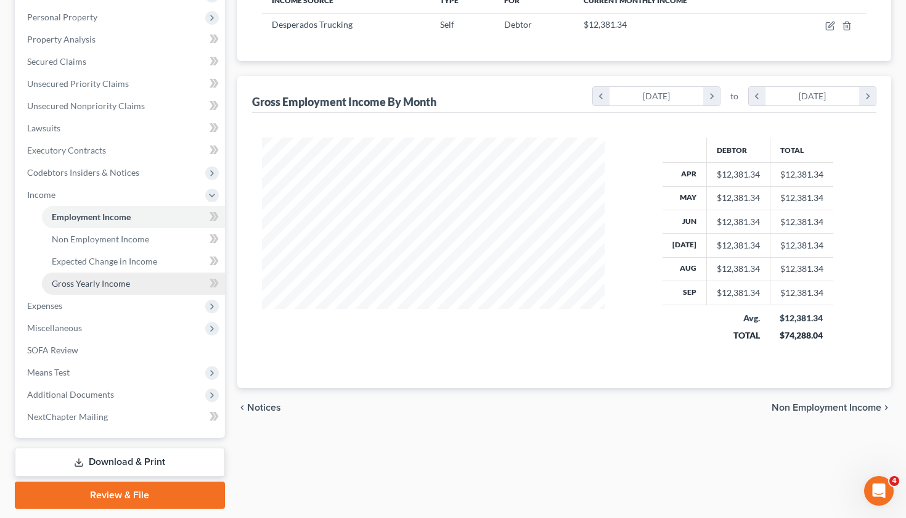
click at [84, 283] on span "Gross Yearly Income" at bounding box center [91, 283] width 78 height 10
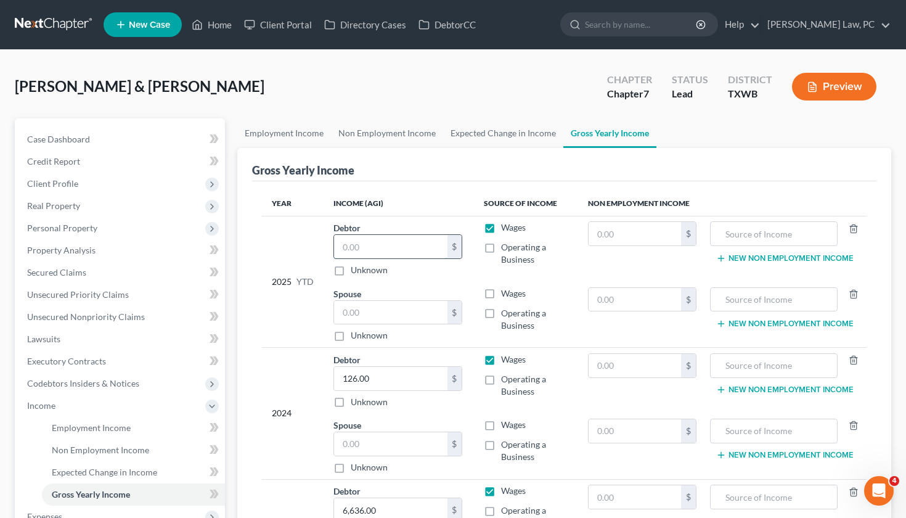
click at [358, 252] on input "text" at bounding box center [390, 246] width 113 height 23
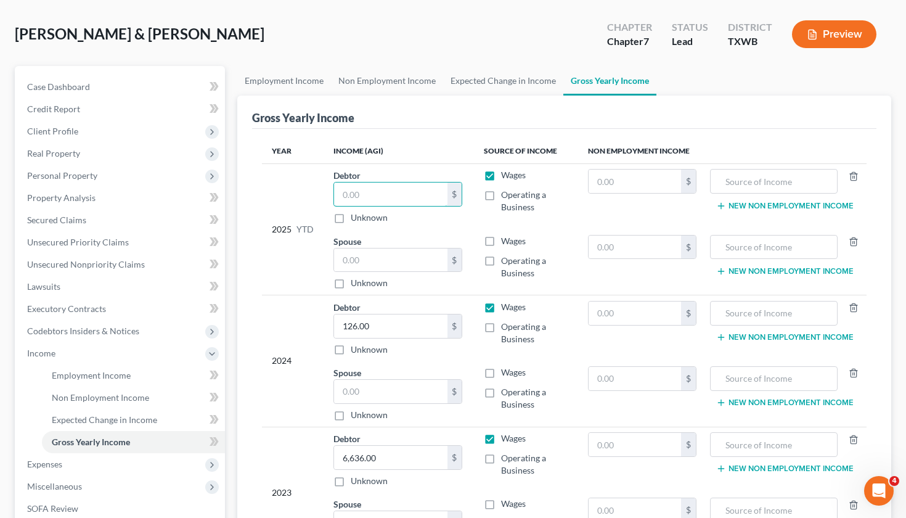
scroll to position [52, 0]
click at [375, 187] on input "text" at bounding box center [390, 193] width 113 height 23
type input "76,288.05"
click at [501, 195] on label "Operating a Business" at bounding box center [534, 201] width 67 height 25
click at [506, 195] on input "Operating a Business" at bounding box center [510, 193] width 8 height 8
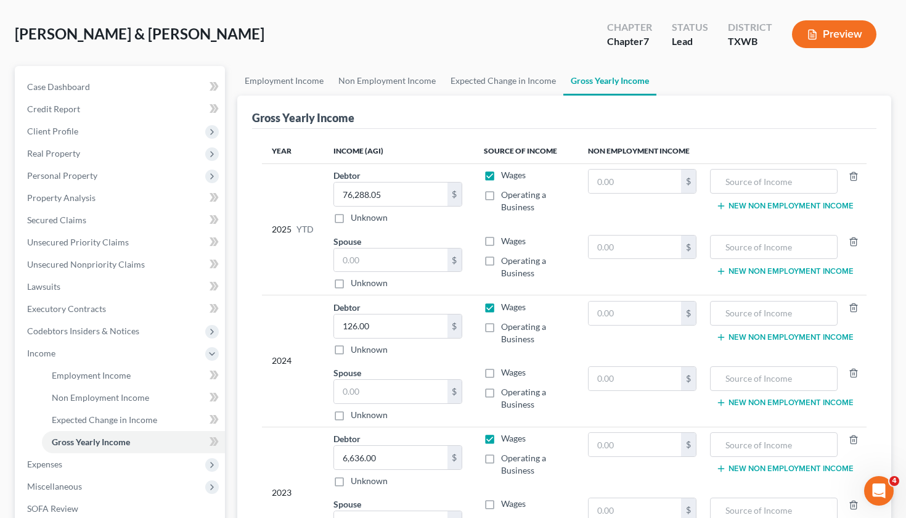
checkbox input "true"
click at [501, 174] on label "Wages" at bounding box center [513, 175] width 25 height 12
click at [506, 174] on input "Wages" at bounding box center [510, 173] width 8 height 8
checkbox input "false"
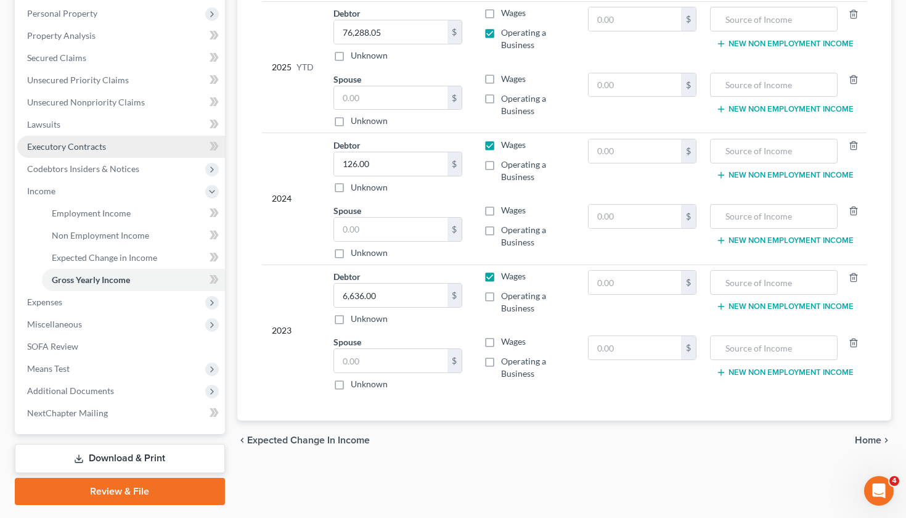
scroll to position [229, 0]
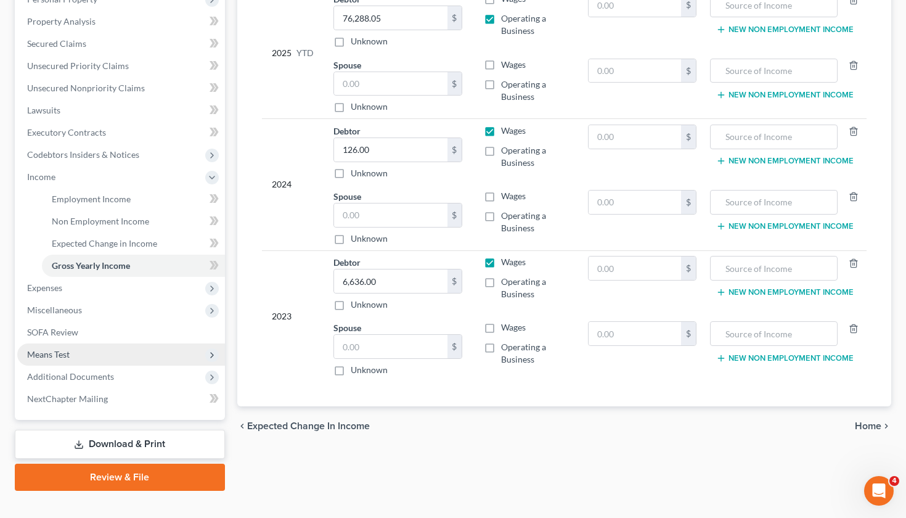
click at [61, 350] on span "Means Test" at bounding box center [48, 354] width 43 height 10
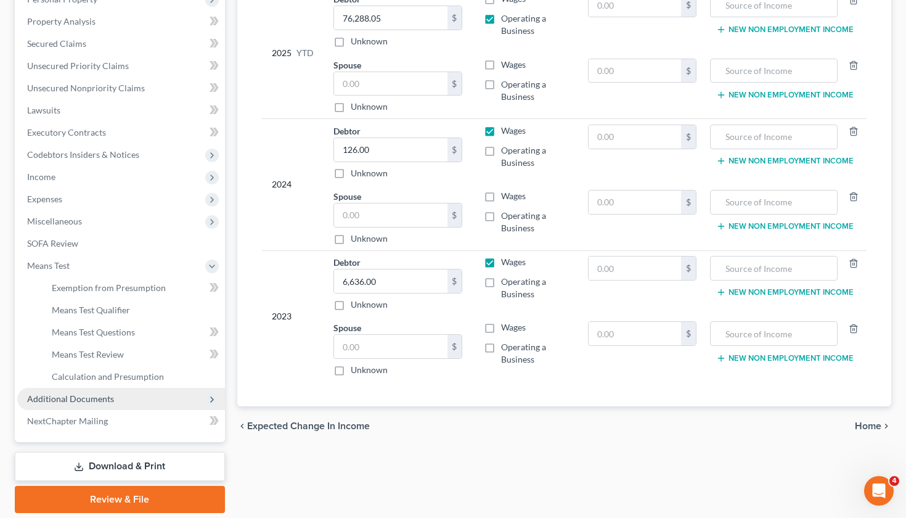
click at [101, 396] on span "Additional Documents" at bounding box center [70, 398] width 87 height 10
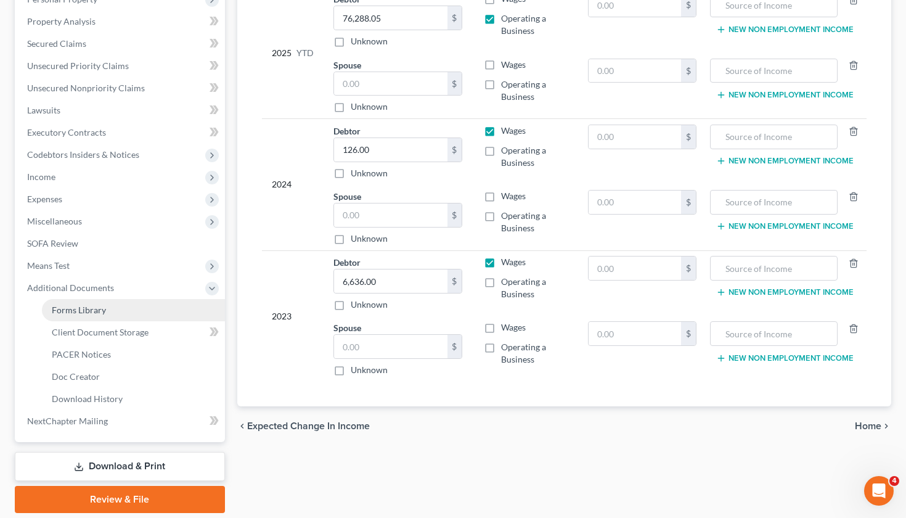
click at [101, 305] on span "Forms Library" at bounding box center [79, 309] width 54 height 10
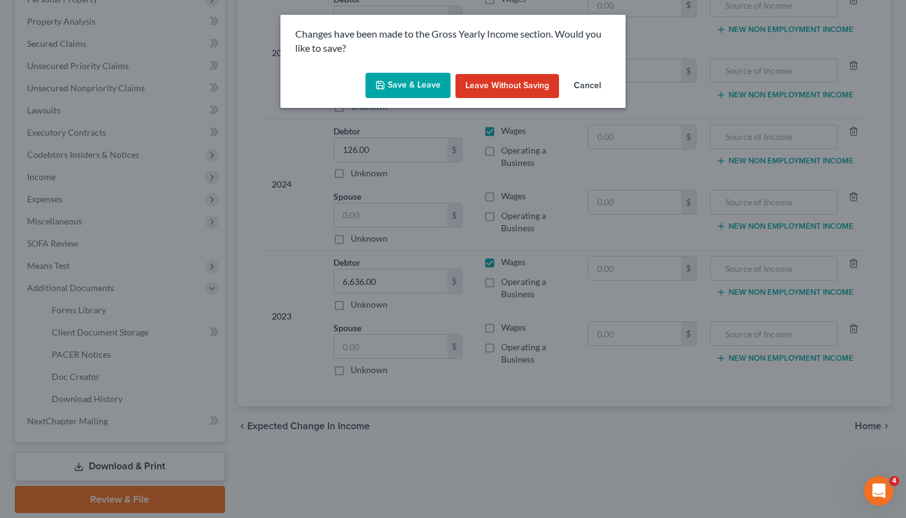
click at [402, 84] on button "Save & Leave" at bounding box center [407, 86] width 85 height 26
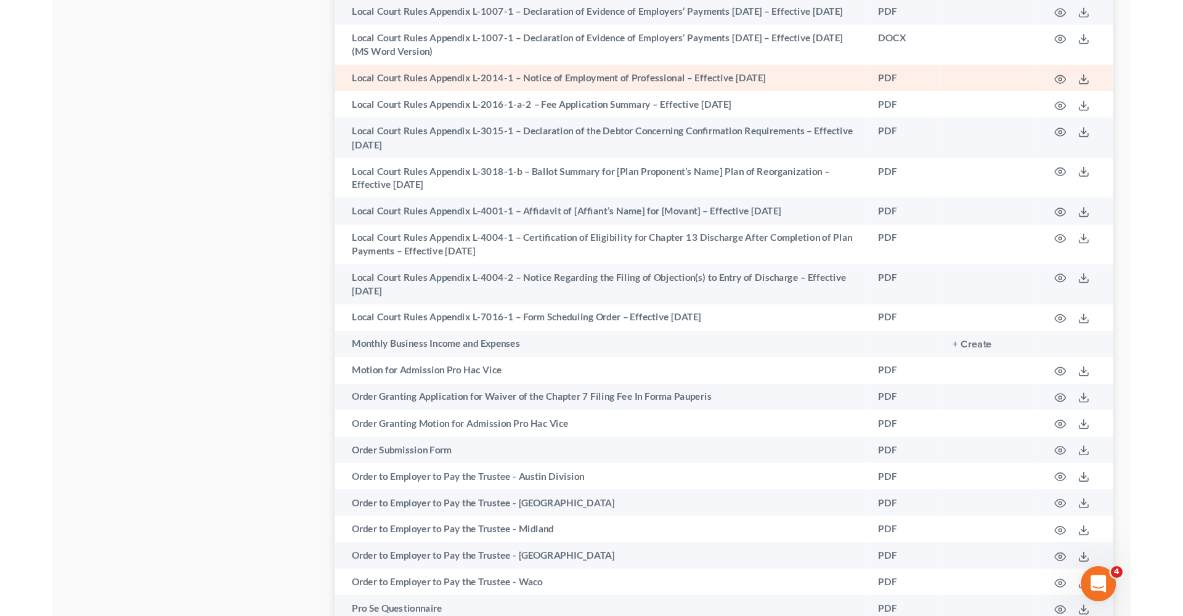
scroll to position [1409, 0]
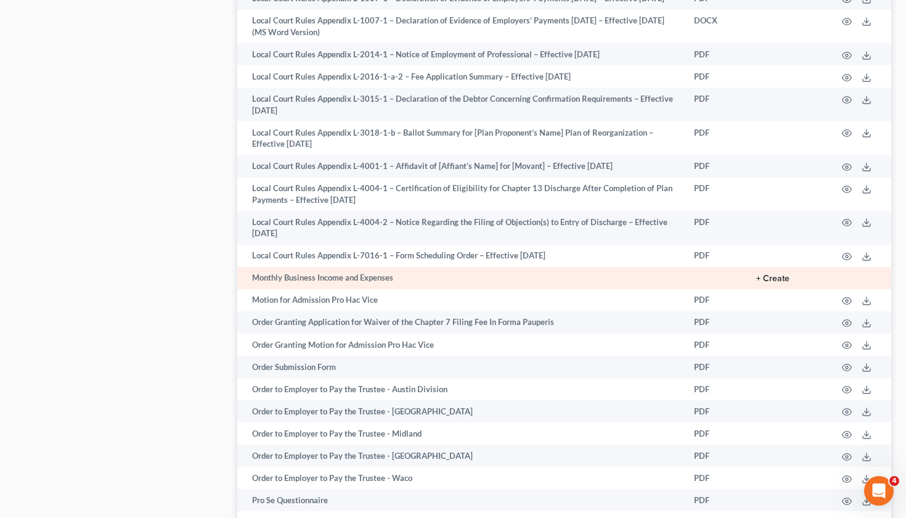
click at [778, 283] on button "+ Create" at bounding box center [772, 278] width 33 height 9
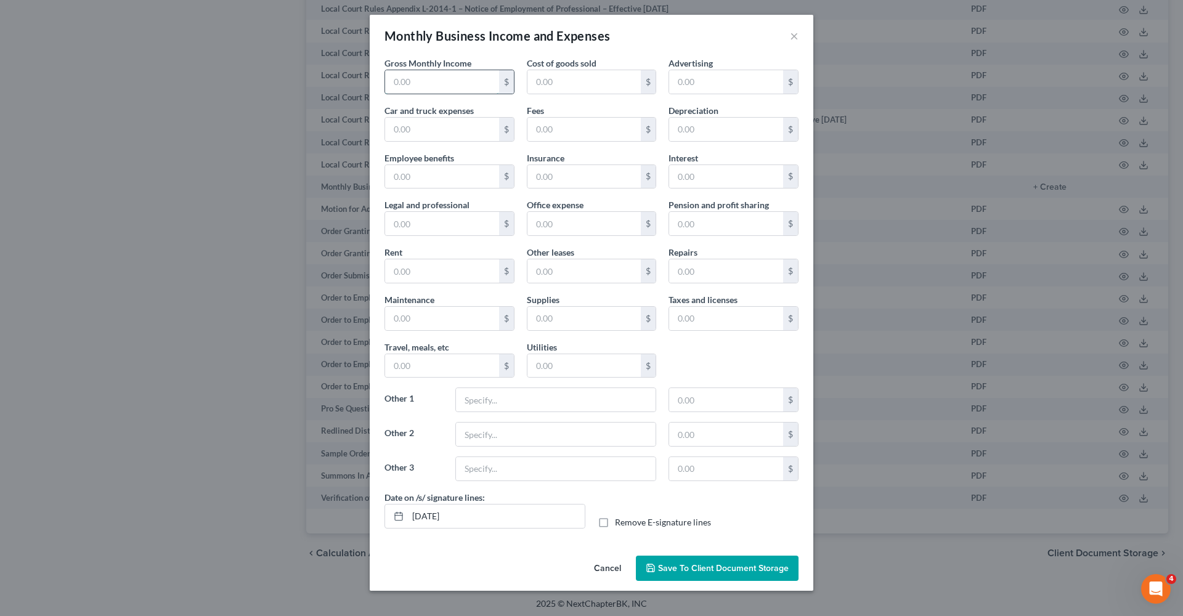
click at [434, 88] on input "text" at bounding box center [442, 81] width 114 height 23
type input "12,381.34"
click at [691, 81] on input "text" at bounding box center [726, 81] width 114 height 23
type input "76.14"
click at [568, 131] on input "text" at bounding box center [585, 129] width 114 height 23
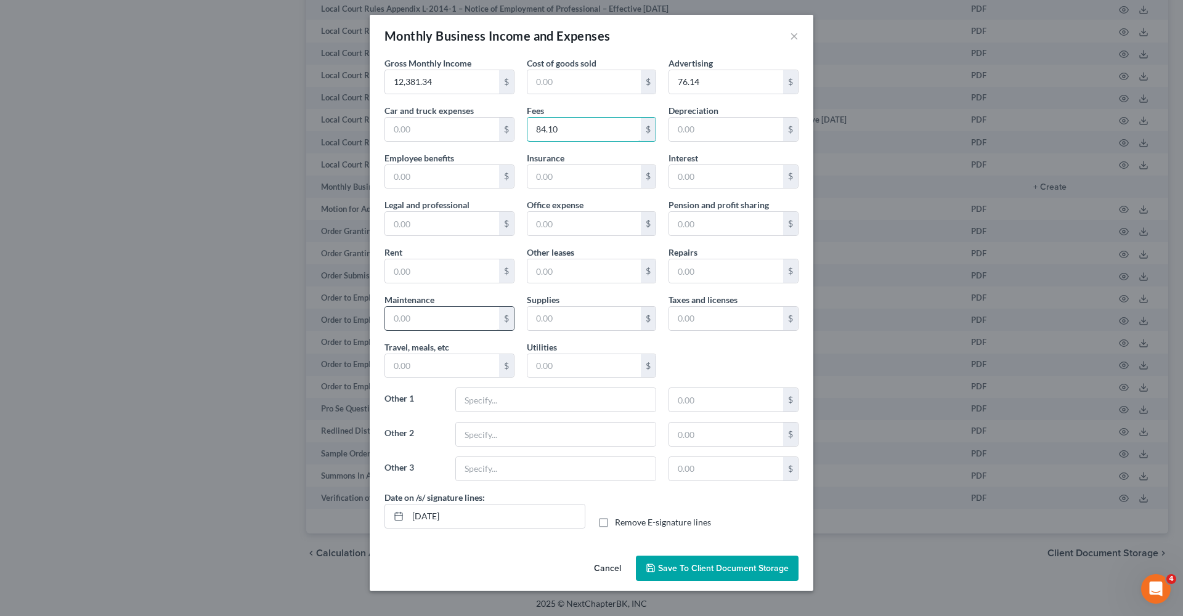
type input "84.10"
click at [406, 319] on input "text" at bounding box center [442, 318] width 114 height 23
type input "543.4"
click at [597, 356] on input "text" at bounding box center [585, 365] width 114 height 23
type input "182.64"
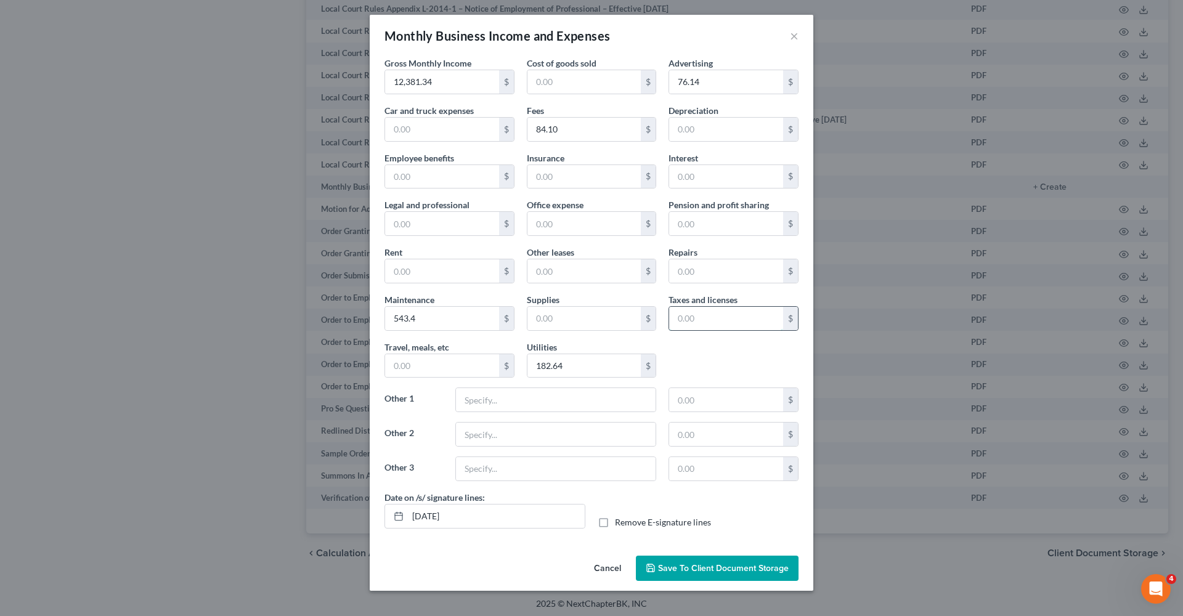
click at [707, 322] on input "text" at bounding box center [726, 318] width 114 height 23
type input "283.58"
click at [510, 407] on input "text" at bounding box center [556, 399] width 200 height 23
type input "Fuel"
click at [685, 404] on input "text" at bounding box center [726, 399] width 114 height 23
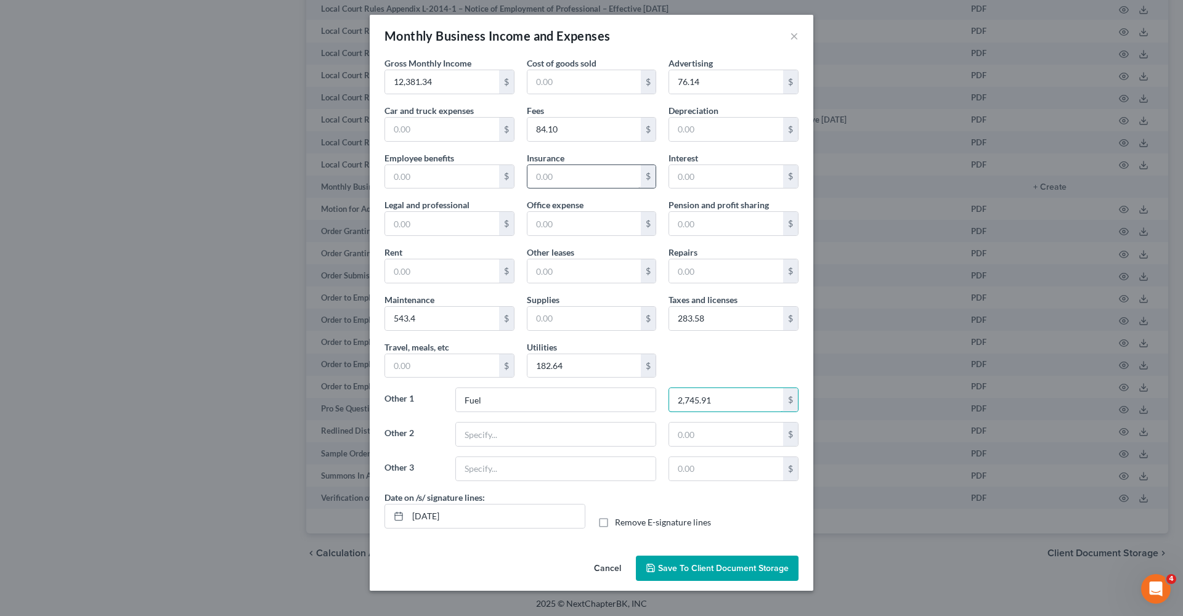
type input "2,745.91"
click at [579, 179] on input "text" at bounding box center [585, 176] width 114 height 23
type input "327.02"
click at [483, 431] on input "text" at bounding box center [556, 434] width 200 height 23
type input "Equipment Purchase"
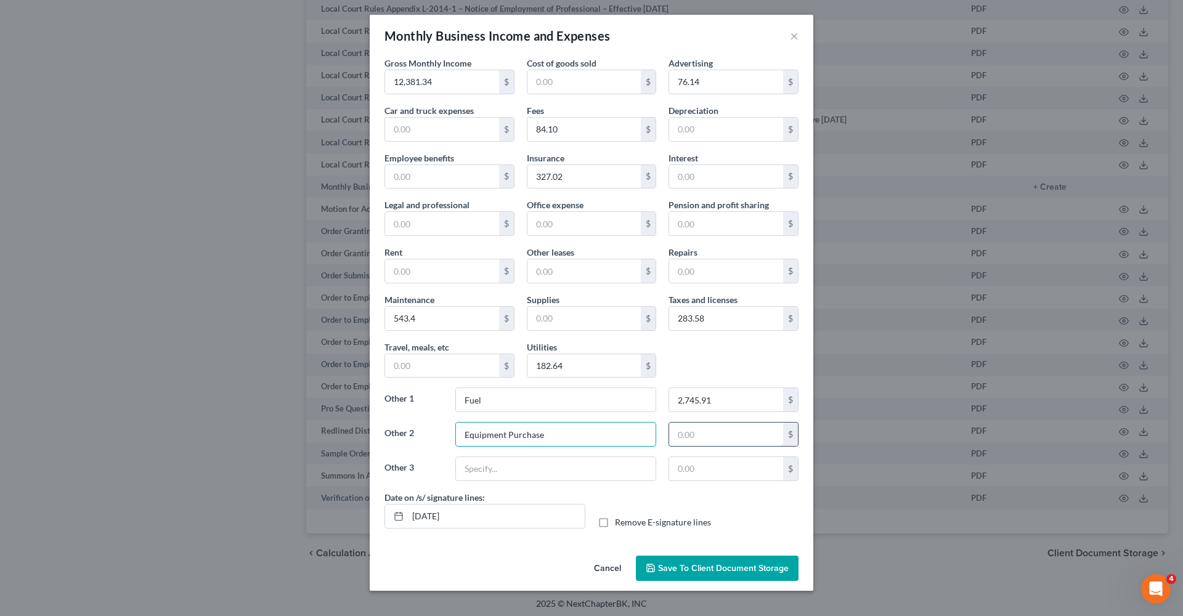
click at [703, 441] on input "text" at bounding box center [726, 434] width 114 height 23
type input "422.48"
click at [566, 234] on input "text" at bounding box center [585, 223] width 114 height 23
type input "11.38"
click at [503, 472] on input "text" at bounding box center [556, 468] width 200 height 23
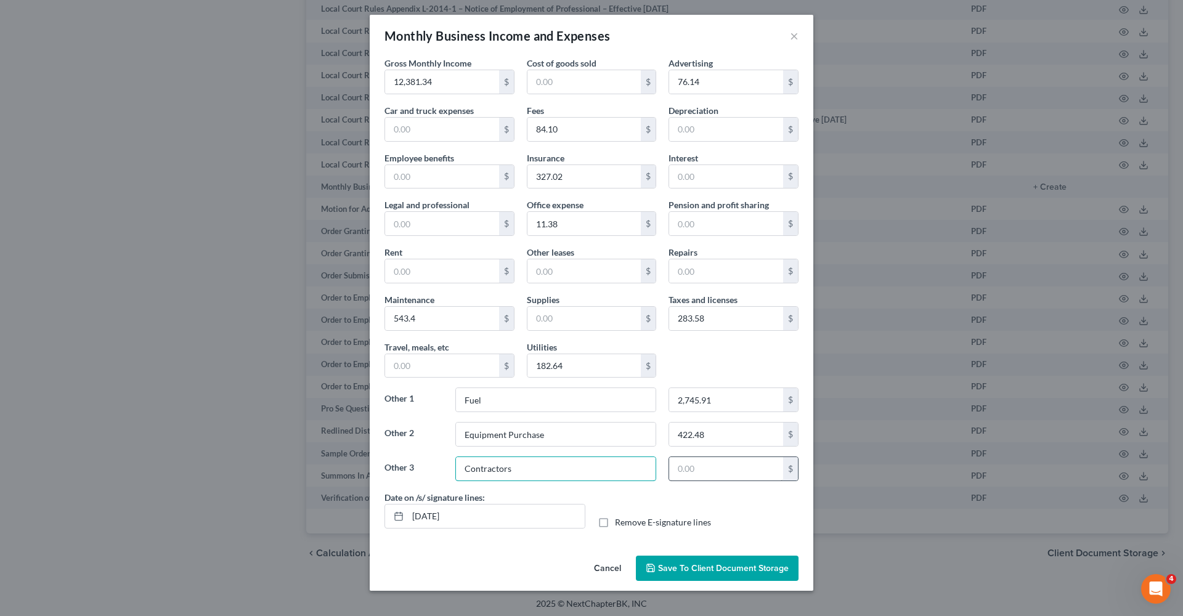
type input "Contractors"
click at [739, 472] on input "text" at bounding box center [726, 468] width 114 height 23
type input "1,035"
type input "110.76"
drag, startPoint x: 566, startPoint y: 221, endPoint x: 506, endPoint y: 226, distance: 60.6
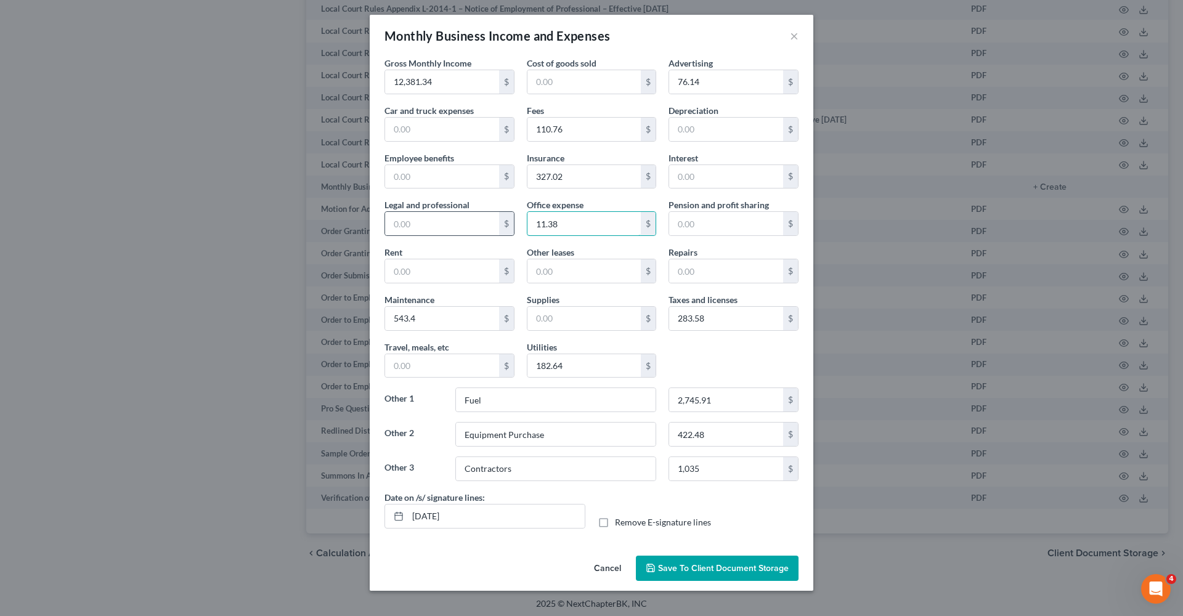
click at [506, 226] on div "Gross Monthly Income 12,381.34 $ Cost of goods sold $ Advertising 76.14 $ Car a…" at bounding box center [591, 274] width 426 height 434
type input "33.49"
click at [549, 321] on input "text" at bounding box center [585, 318] width 114 height 23
click at [445, 372] on input "text" at bounding box center [442, 365] width 114 height 23
click at [568, 320] on input "text" at bounding box center [585, 318] width 114 height 23
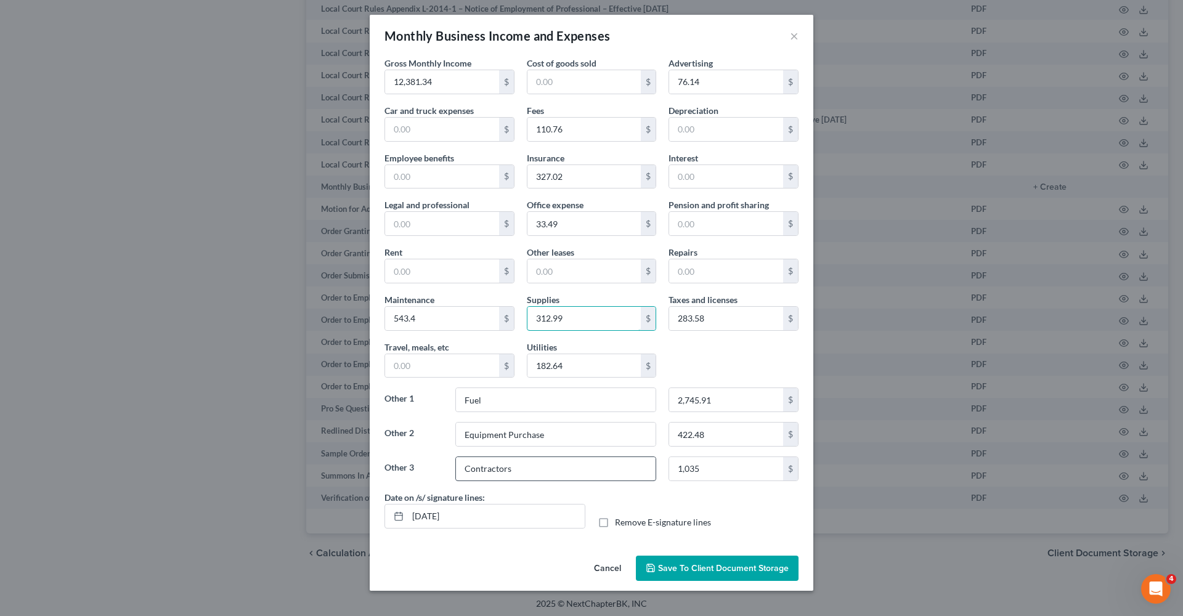
type input "312.99"
click at [540, 475] on input "Contractors" at bounding box center [556, 468] width 200 height 23
type input "Contractors"
click at [419, 131] on input "text" at bounding box center [442, 129] width 114 height 23
type input "2,745.91"
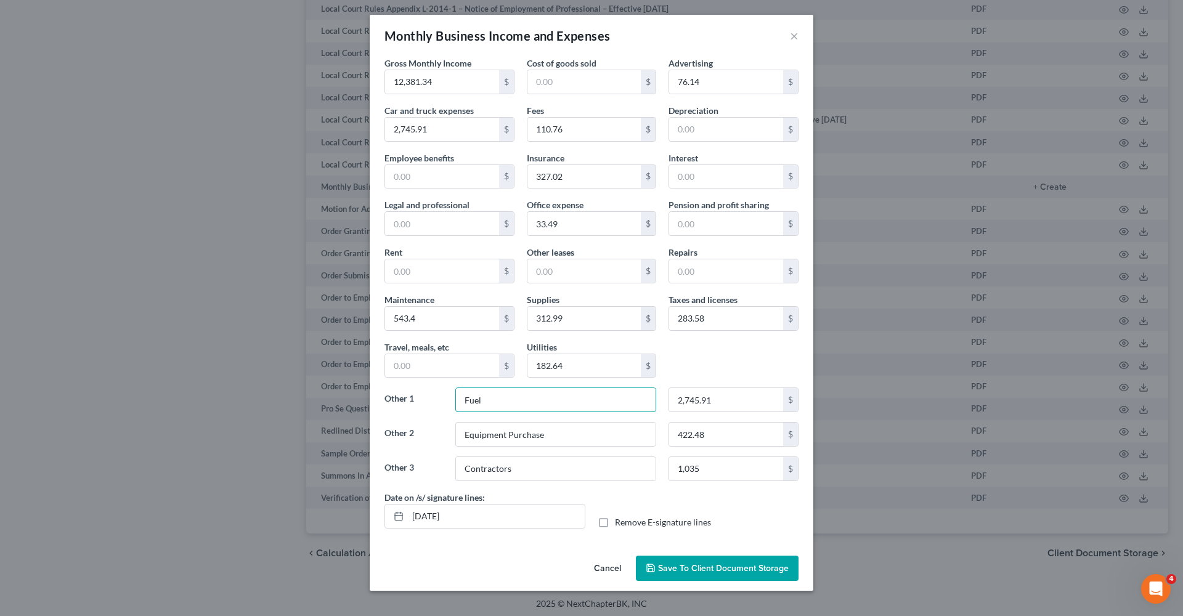
drag, startPoint x: 486, startPoint y: 401, endPoint x: 446, endPoint y: 401, distance: 39.4
click at [446, 401] on div "Other 1 Fuel 2,745.91 $" at bounding box center [591, 405] width 426 height 35
type input "Subcontracted services"
drag, startPoint x: 736, startPoint y: 403, endPoint x: 670, endPoint y: 402, distance: 66.6
click at [670, 402] on input "2,745.91" at bounding box center [726, 399] width 114 height 23
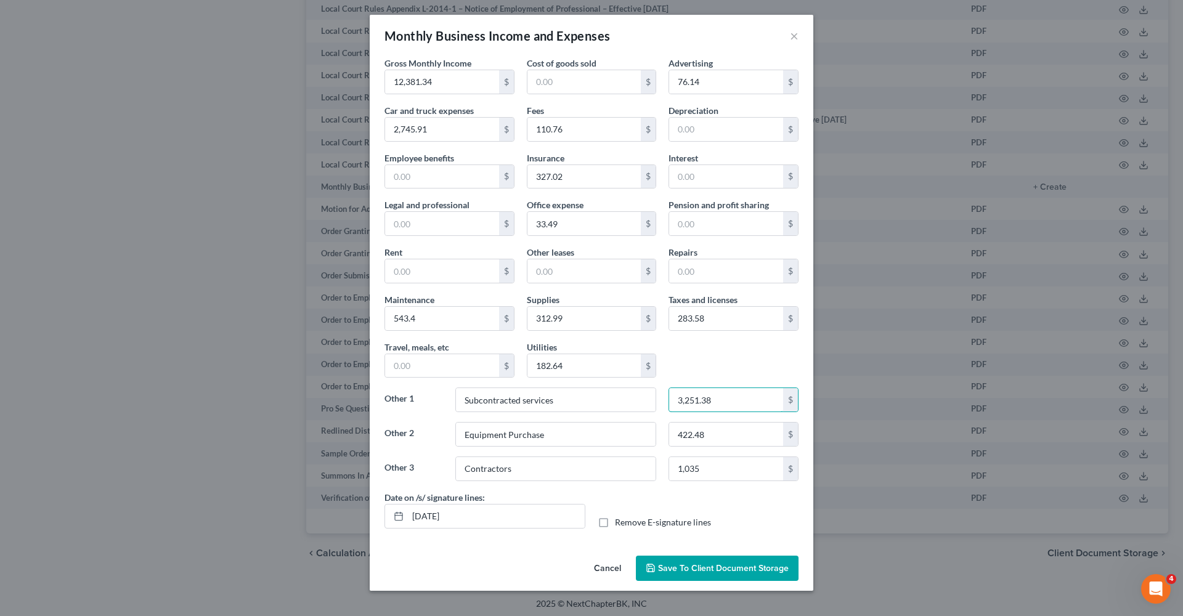
type input "3,251.38"
click at [704, 359] on div "Gross Monthly Income 12,381.34 $ Cost of goods sold $ Advertising 76.14 $ Car a…" at bounding box center [591, 274] width 426 height 434
click at [414, 226] on input "text" at bounding box center [442, 223] width 114 height 23
click at [413, 226] on input "text" at bounding box center [442, 223] width 114 height 23
type input "26.66"
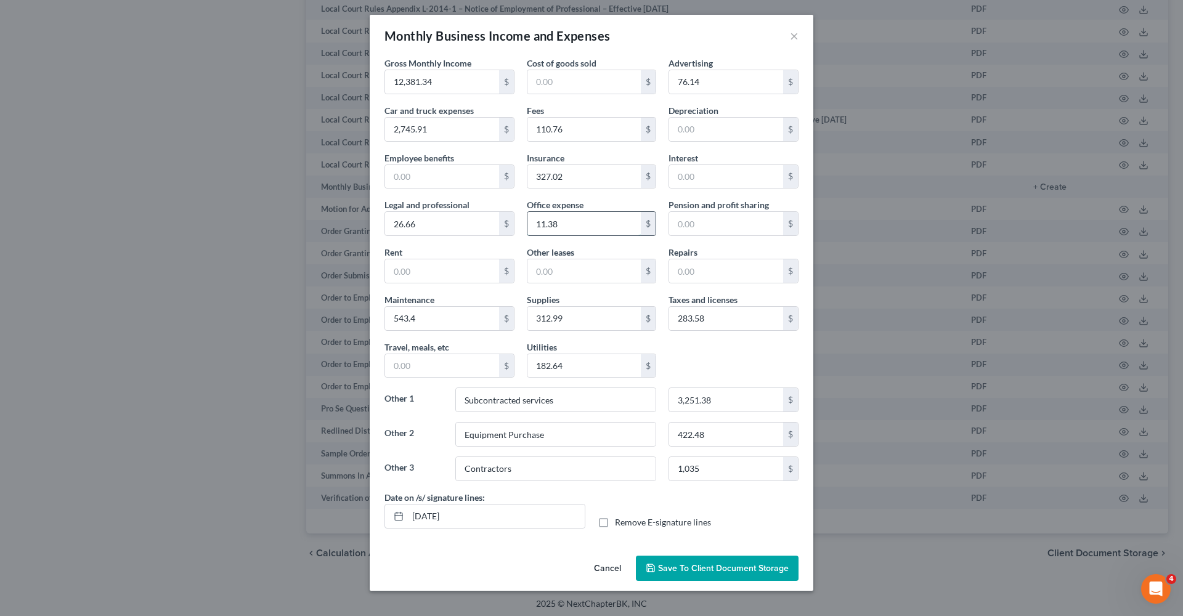
drag, startPoint x: 566, startPoint y: 224, endPoint x: 527, endPoint y: 223, distance: 38.8
click at [528, 223] on input "11.38" at bounding box center [585, 223] width 114 height 23
type input "235.05"
click at [715, 357] on div "Gross Monthly Income 12,381.34 $ Cost of goods sold $ Advertising 76.14 $ Car a…" at bounding box center [591, 274] width 426 height 434
click at [686, 517] on button "Save to Client Document Storage" at bounding box center [717, 569] width 163 height 26
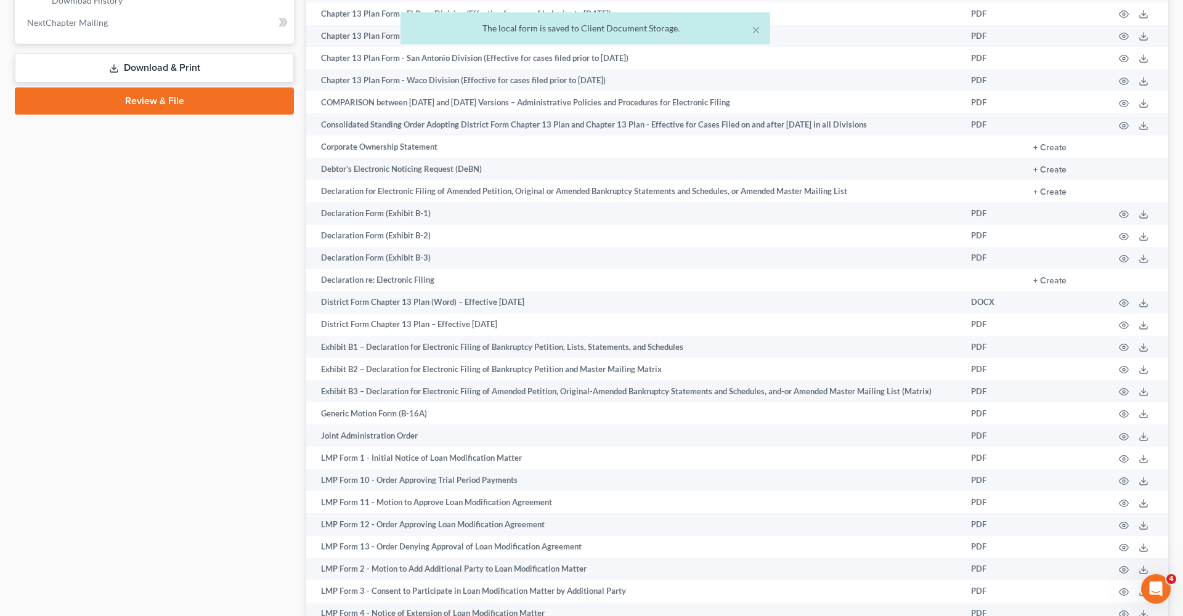
scroll to position [88, 0]
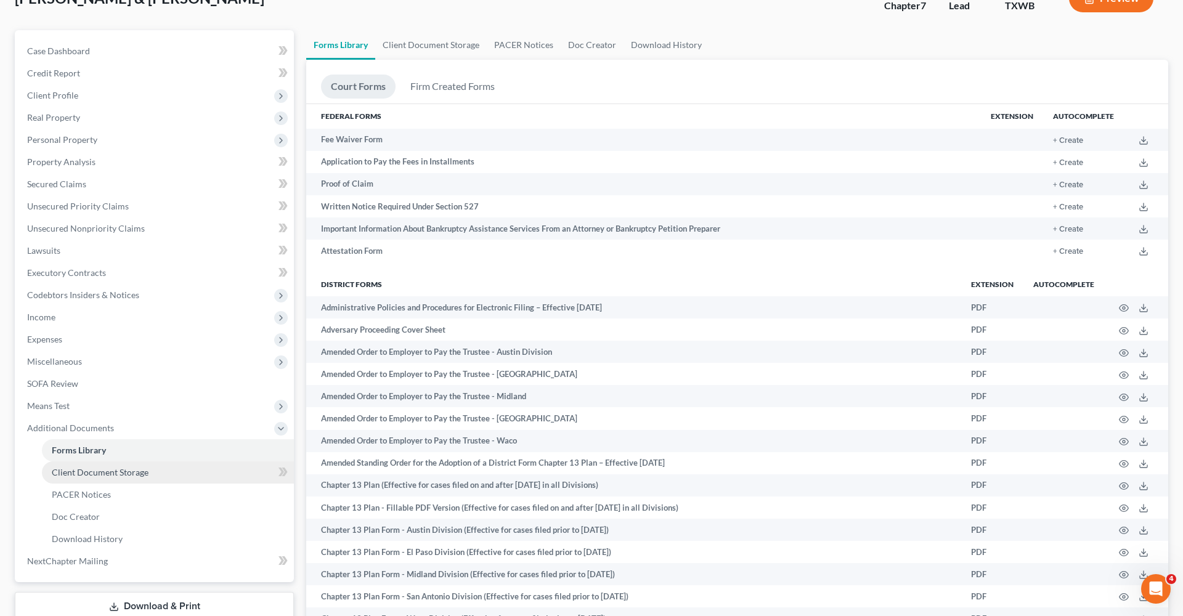
click at [91, 470] on span "Client Document Storage" at bounding box center [100, 472] width 97 height 10
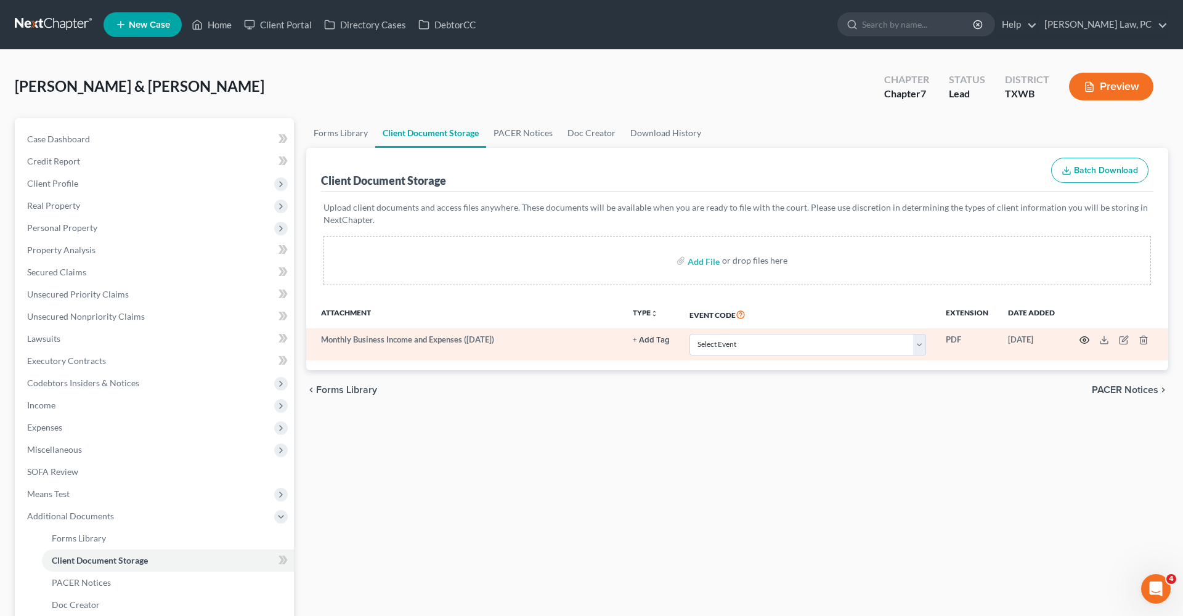
click at [905, 338] on icon "button" at bounding box center [1085, 340] width 10 height 10
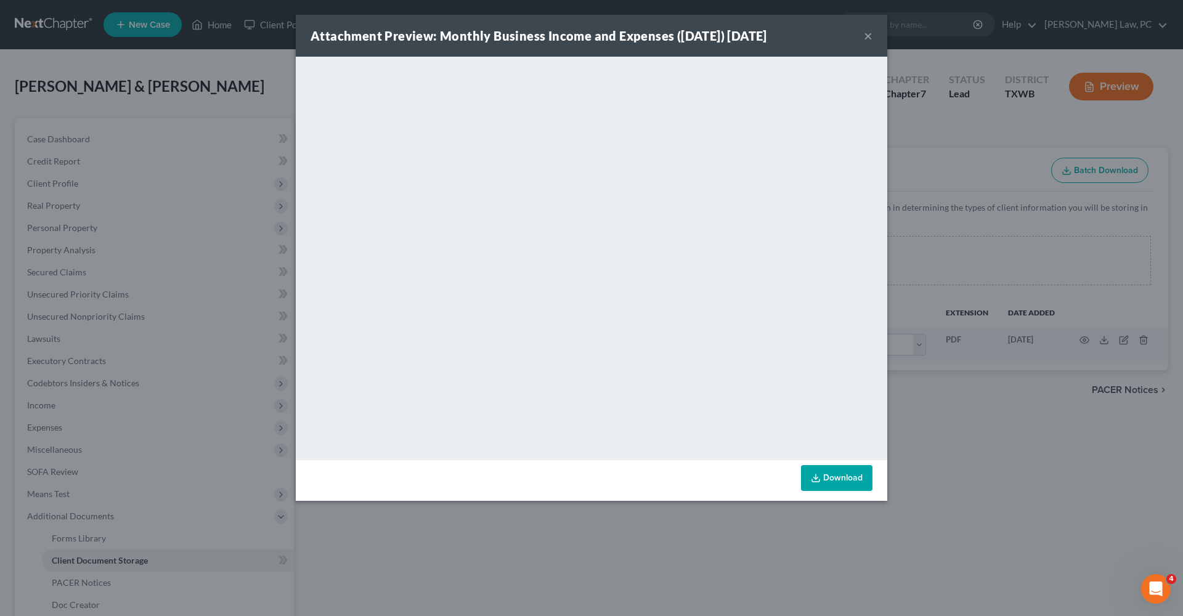
click at [867, 38] on button "×" at bounding box center [868, 35] width 9 height 15
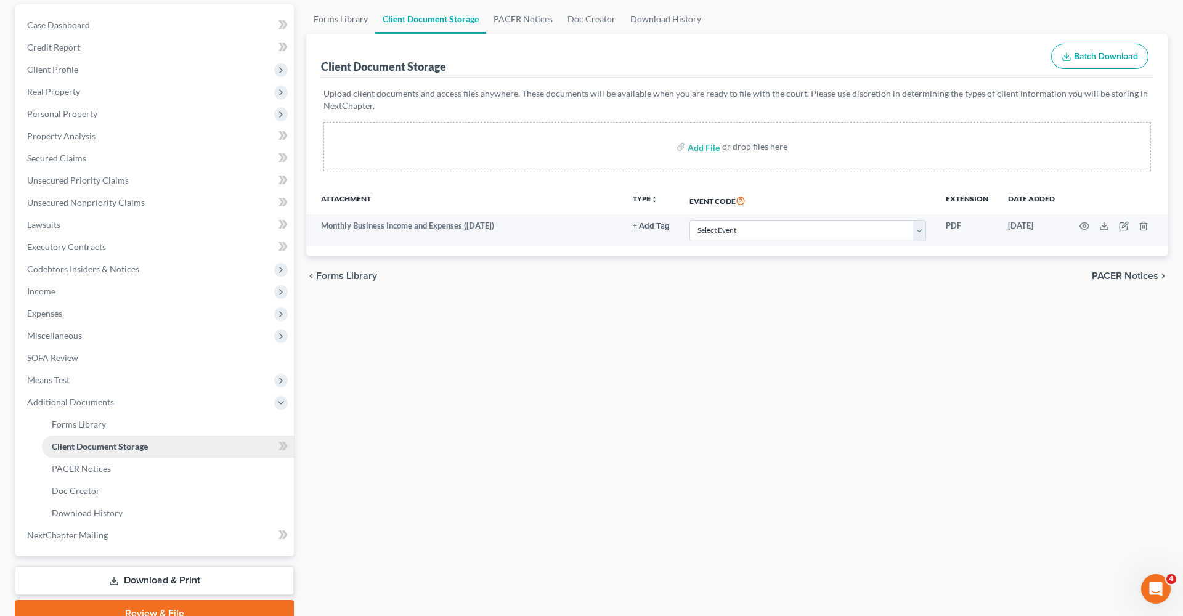
scroll to position [149, 0]
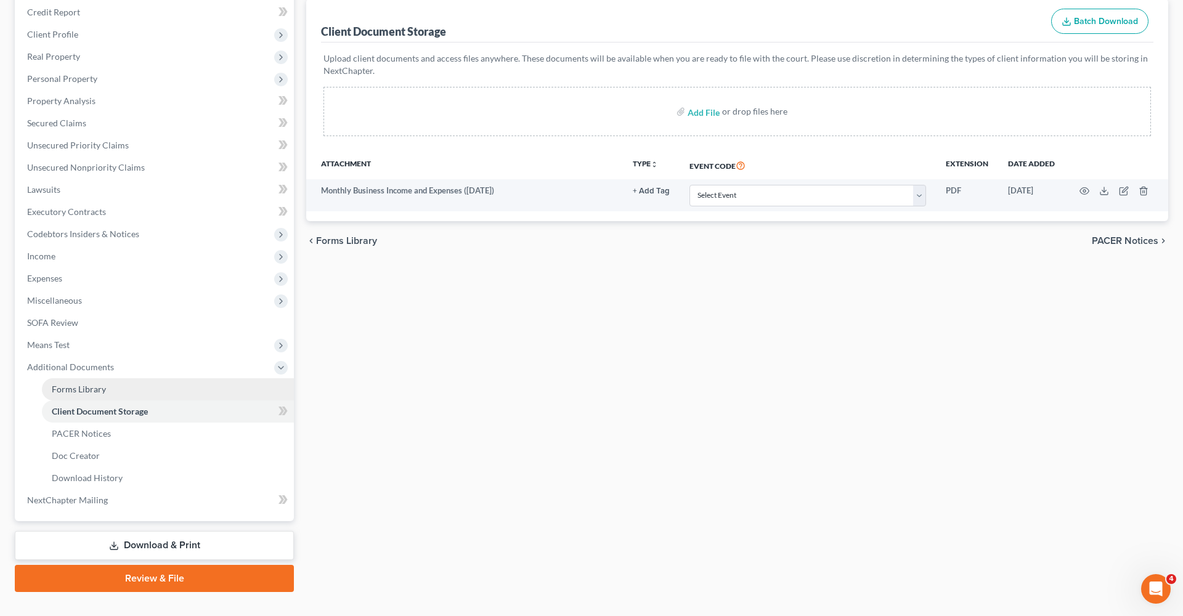
click at [95, 396] on link "Forms Library" at bounding box center [168, 389] width 252 height 22
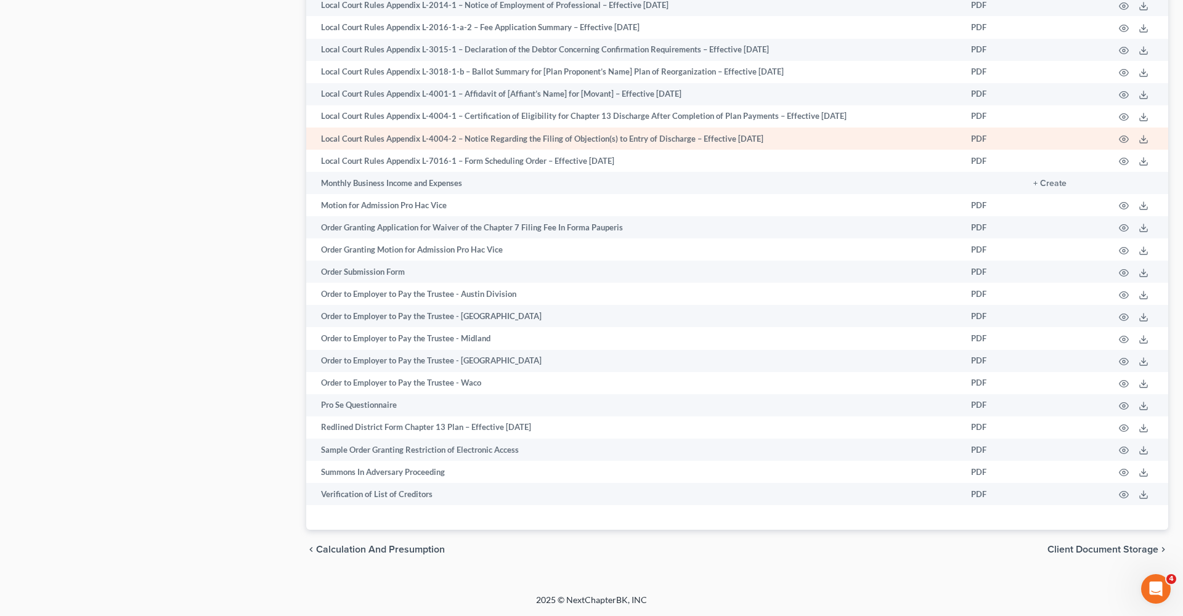
scroll to position [1412, 0]
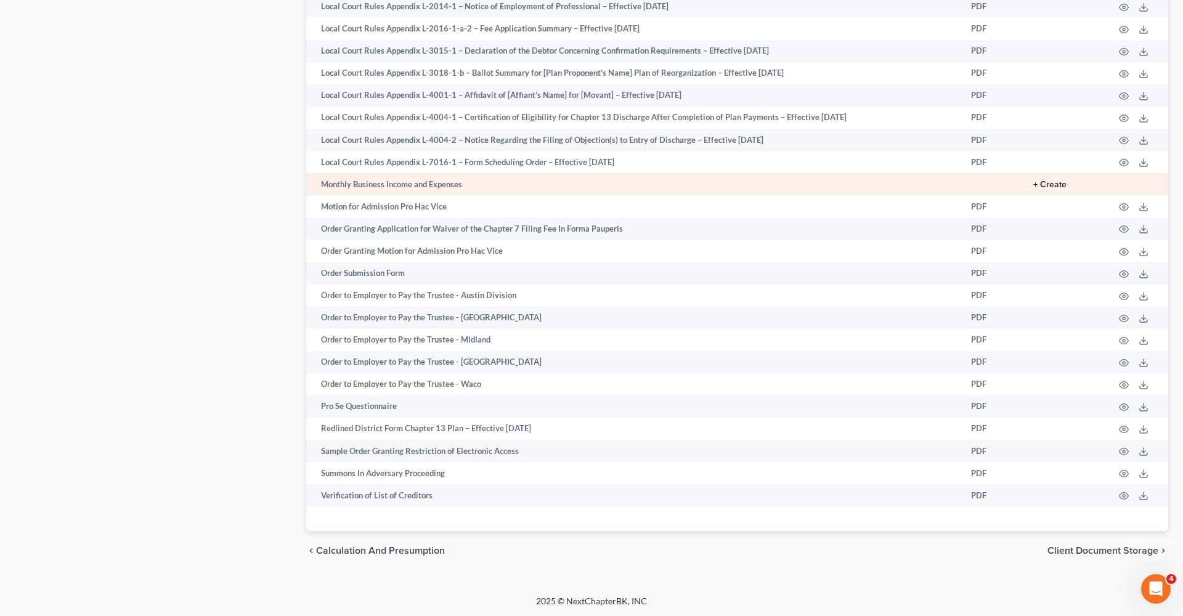
click at [905, 186] on button "+ Create" at bounding box center [1049, 185] width 33 height 9
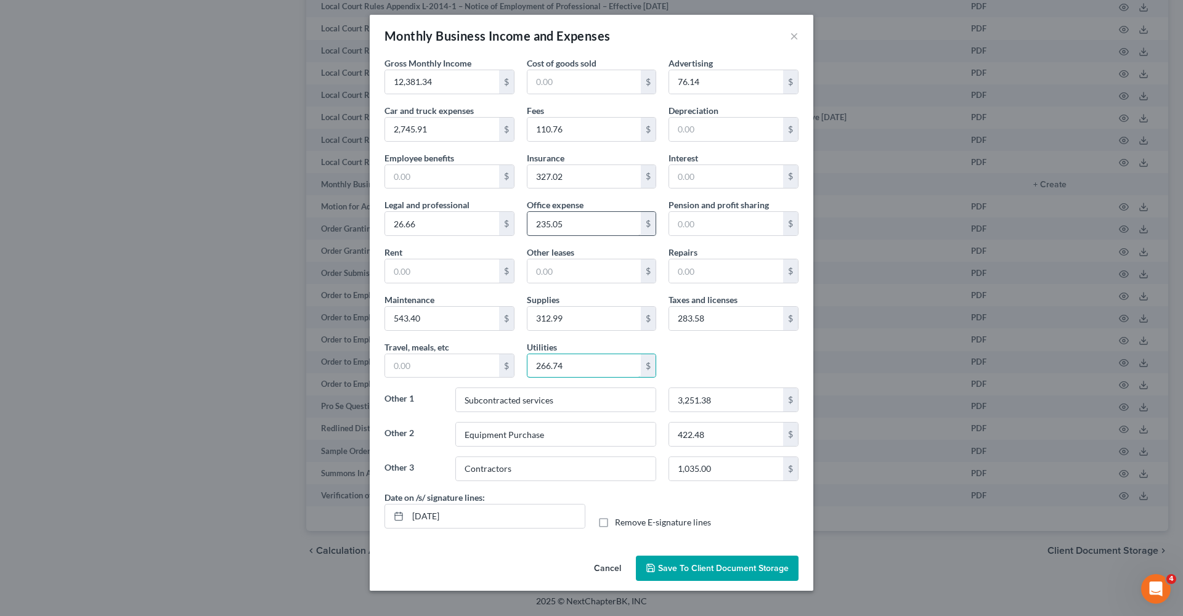
type input "266.74"
drag, startPoint x: 576, startPoint y: 224, endPoint x: 512, endPoint y: 224, distance: 64.1
click at [512, 224] on div "Gross Monthly Income 12,381.34 $ Cost of goods sold $ Advertising 76.14 $ Car a…" at bounding box center [591, 274] width 426 height 434
type input "52.41"
click at [569, 134] on input "110.76" at bounding box center [585, 129] width 114 height 23
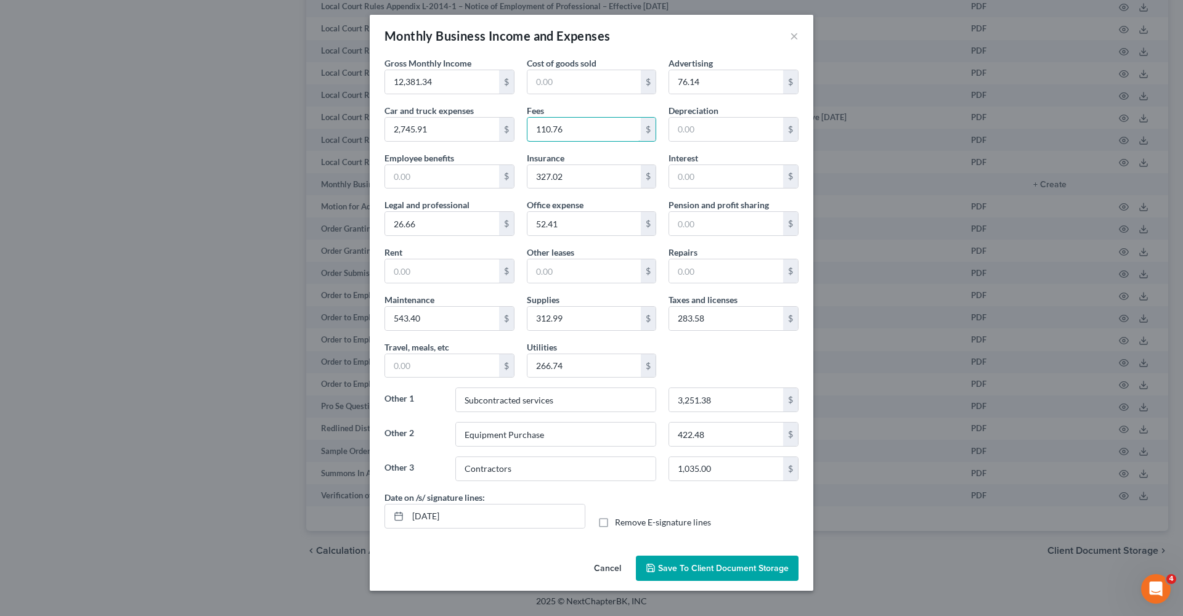
drag, startPoint x: 566, startPoint y: 134, endPoint x: 517, endPoint y: 134, distance: 48.7
click at [517, 134] on div "Gross Monthly Income 12,381.34 $ Cost of goods sold $ Advertising 76.14 $ Car a…" at bounding box center [591, 274] width 426 height 434
click at [731, 517] on button "Save to Client Document Storage" at bounding box center [717, 569] width 163 height 26
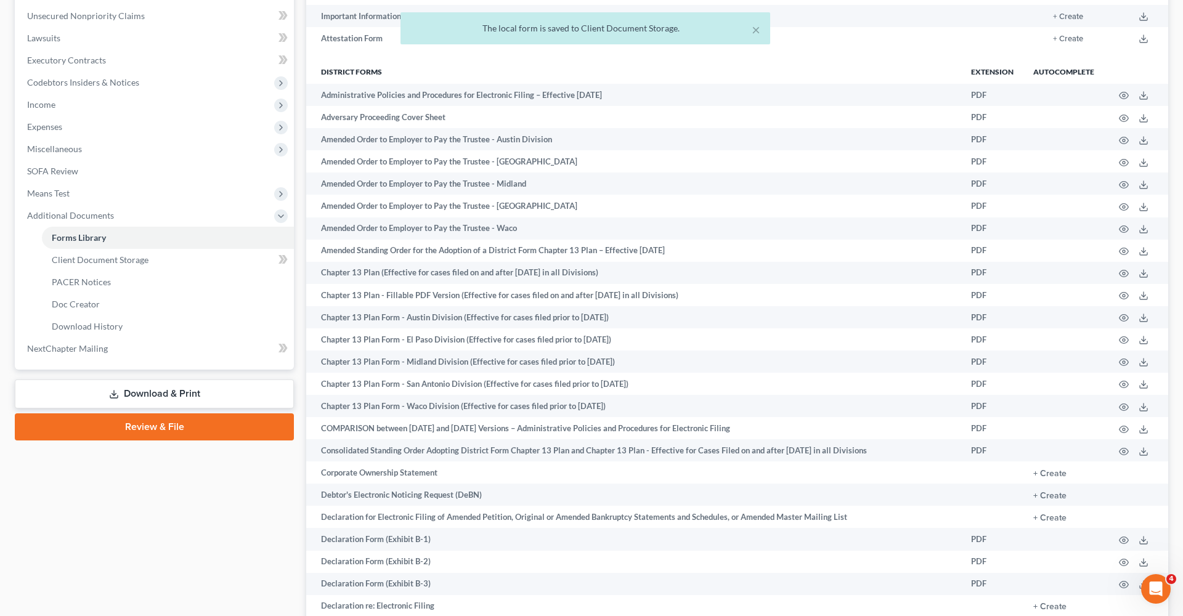
scroll to position [294, 0]
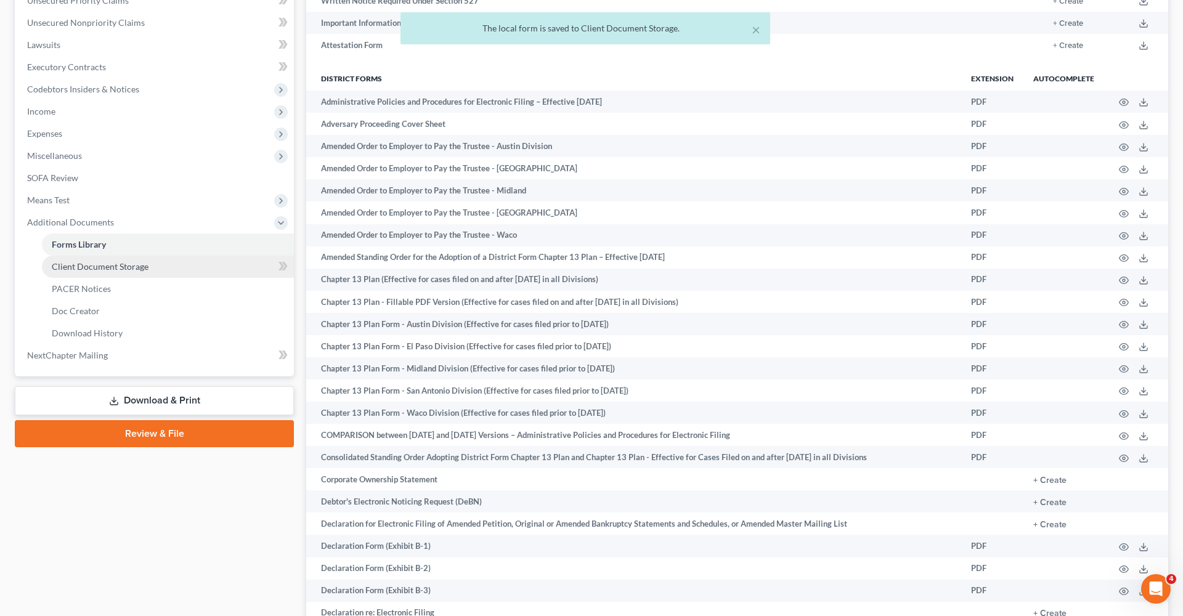
click at [91, 266] on span "Client Document Storage" at bounding box center [100, 266] width 97 height 10
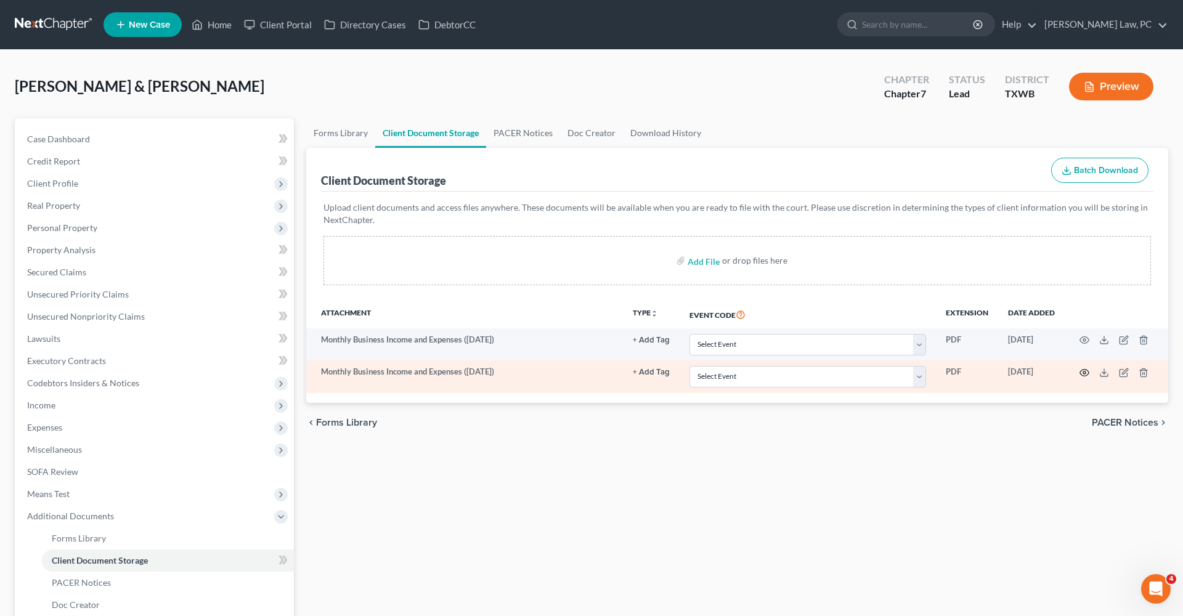
click at [905, 372] on icon "button" at bounding box center [1085, 373] width 10 height 10
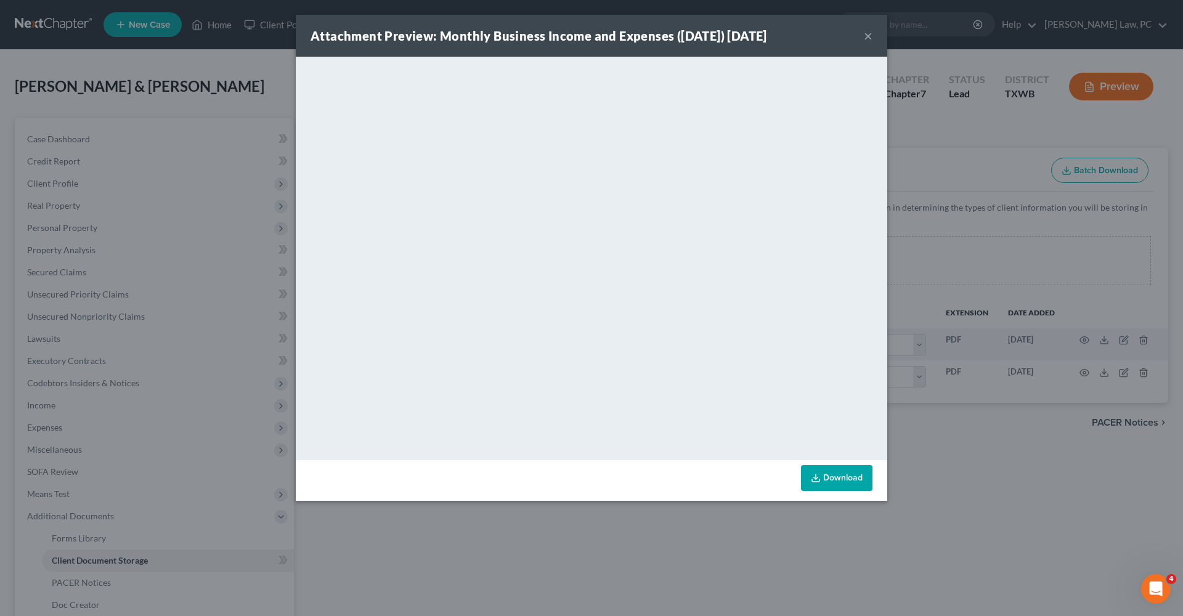
click at [866, 35] on button "×" at bounding box center [868, 35] width 9 height 15
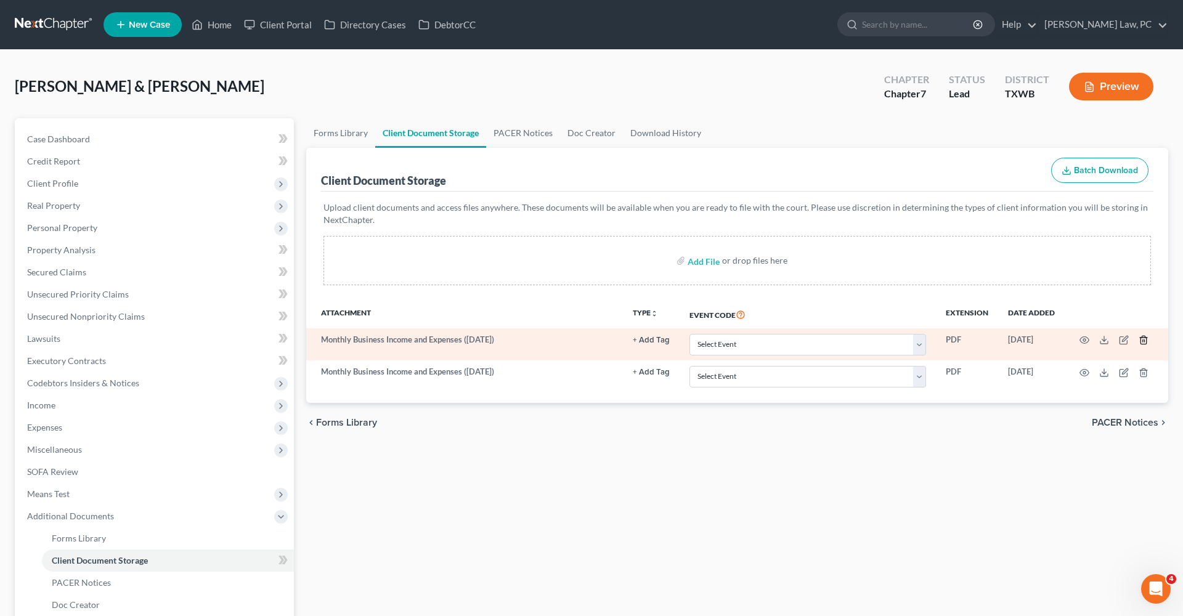
click at [905, 341] on icon "button" at bounding box center [1144, 340] width 10 height 10
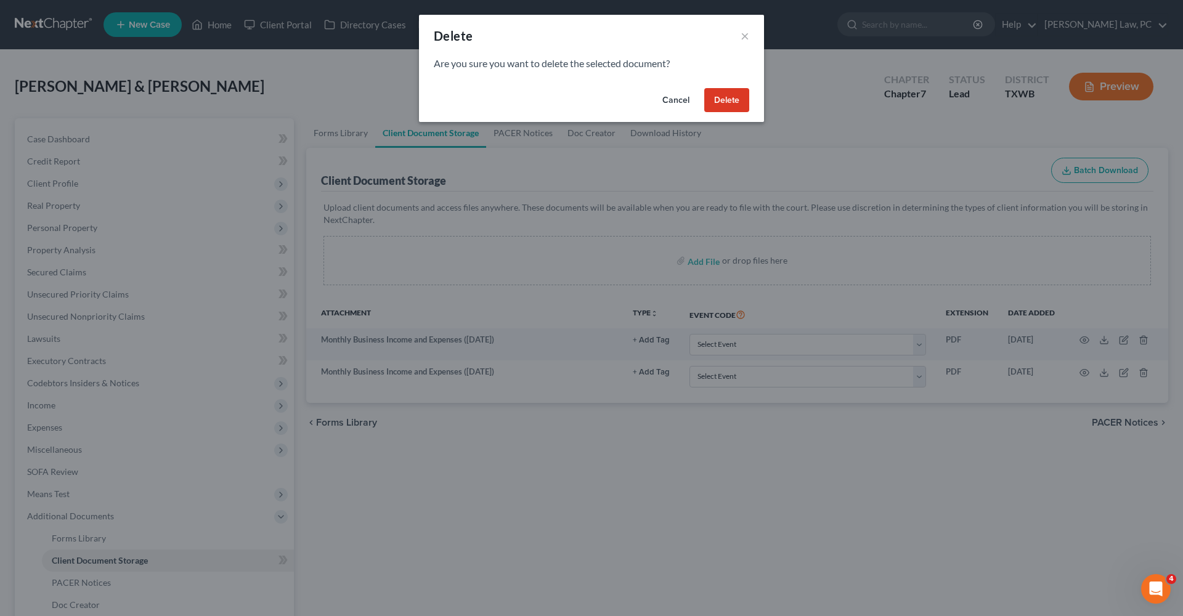
click at [722, 94] on button "Delete" at bounding box center [726, 100] width 45 height 25
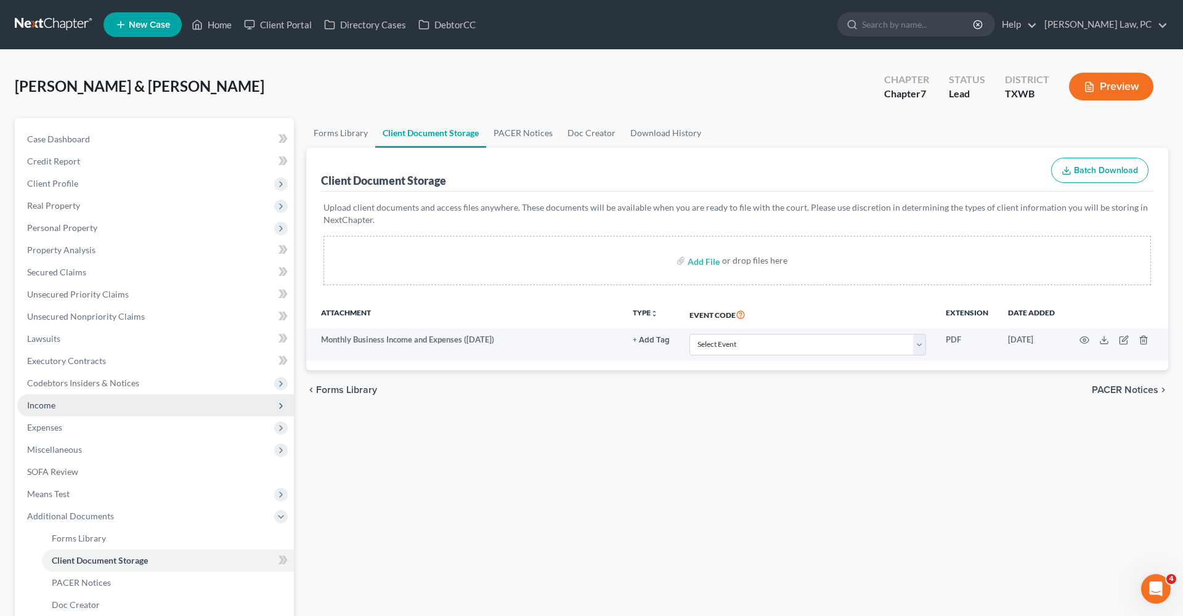
click at [39, 408] on span "Income" at bounding box center [41, 405] width 28 height 10
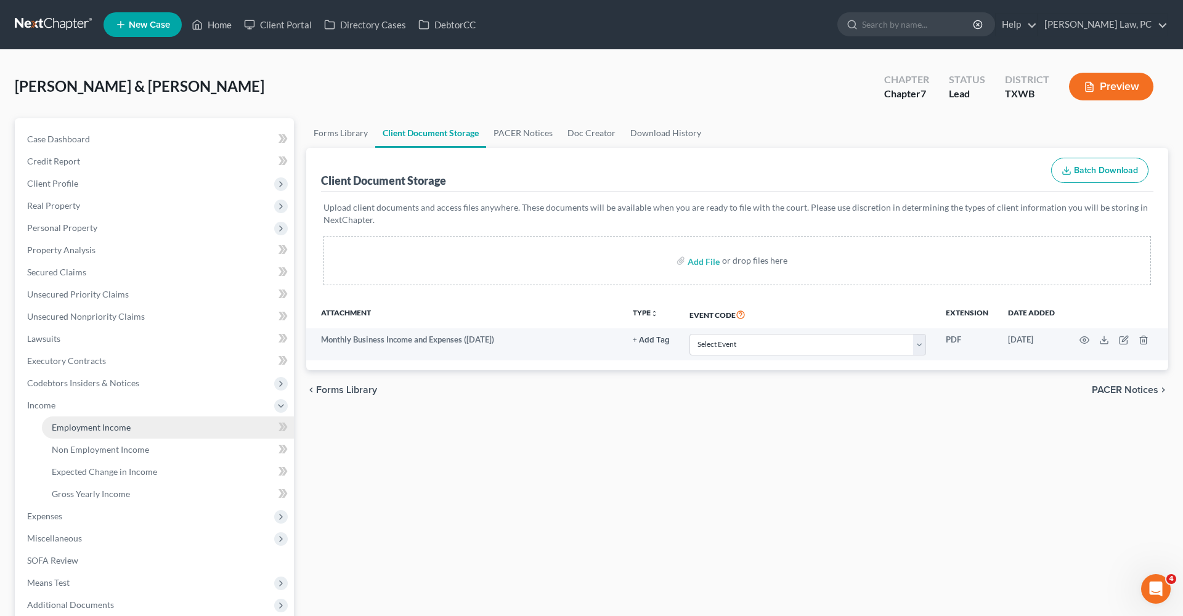
click at [102, 430] on span "Employment Income" at bounding box center [91, 427] width 79 height 10
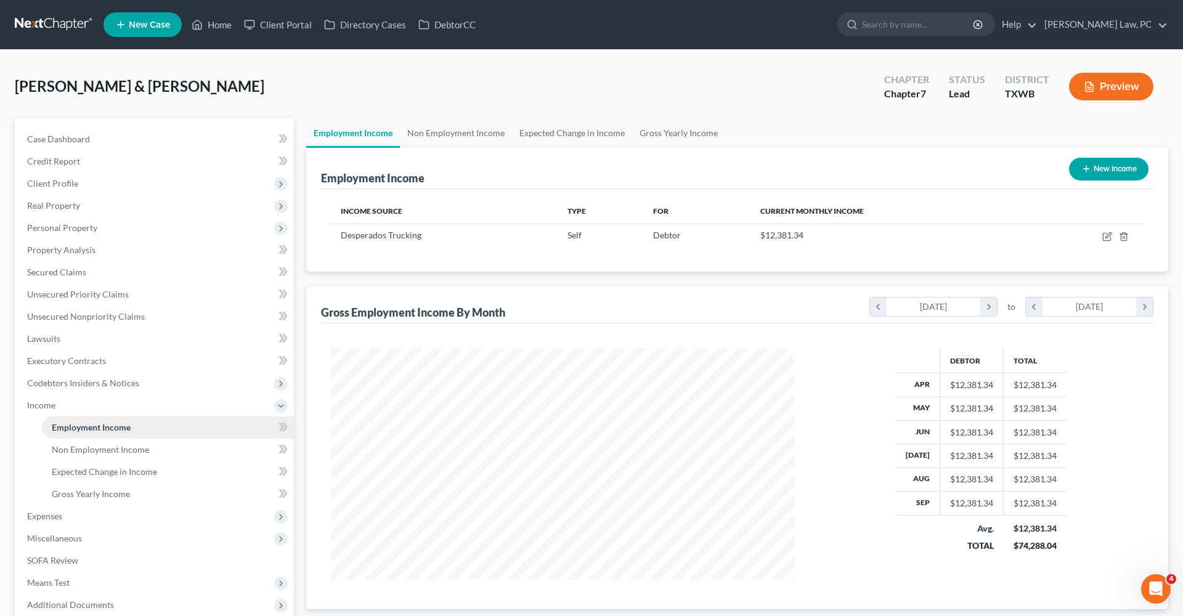
scroll to position [232, 489]
click at [905, 238] on icon "button" at bounding box center [1108, 237] width 10 height 10
select select "1"
select select "45"
select select "0"
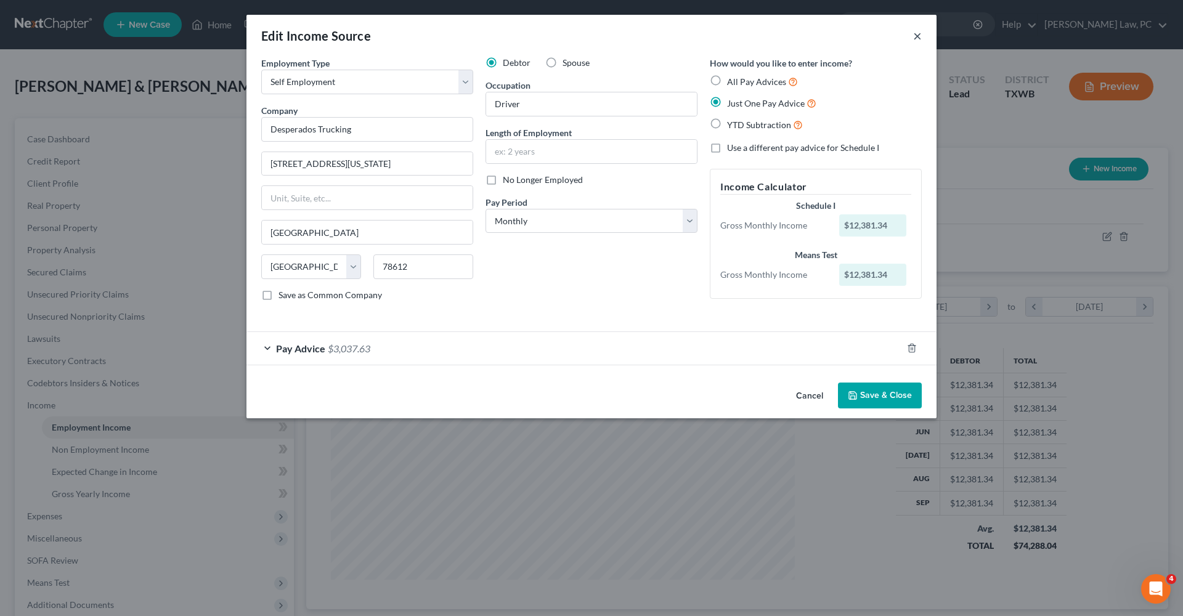
click at [905, 37] on button "×" at bounding box center [917, 35] width 9 height 15
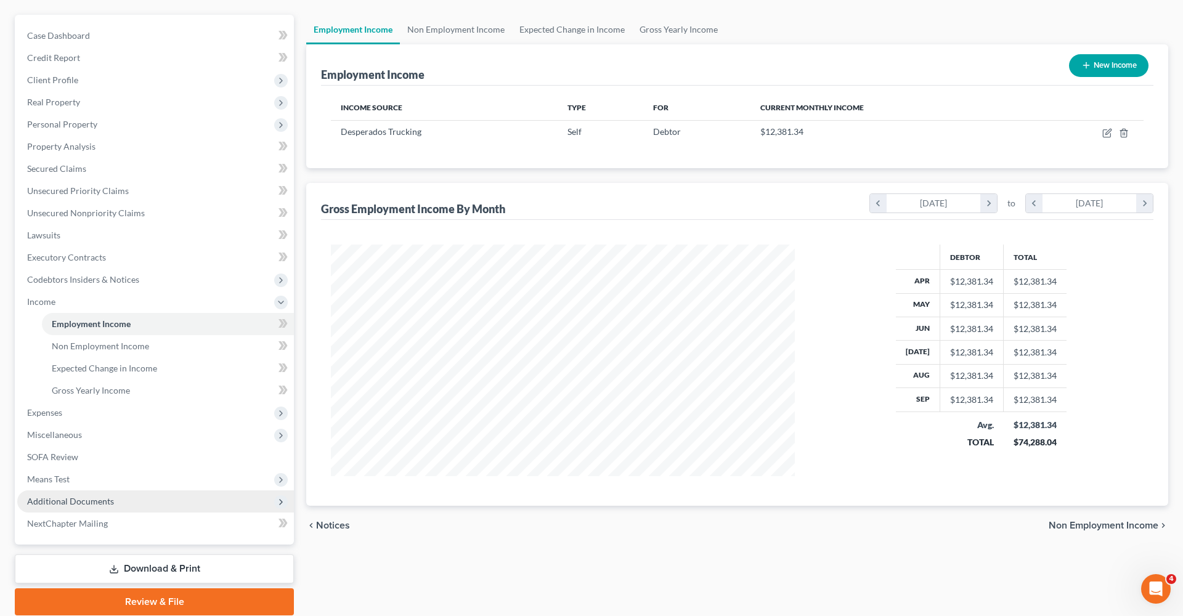
scroll to position [126, 0]
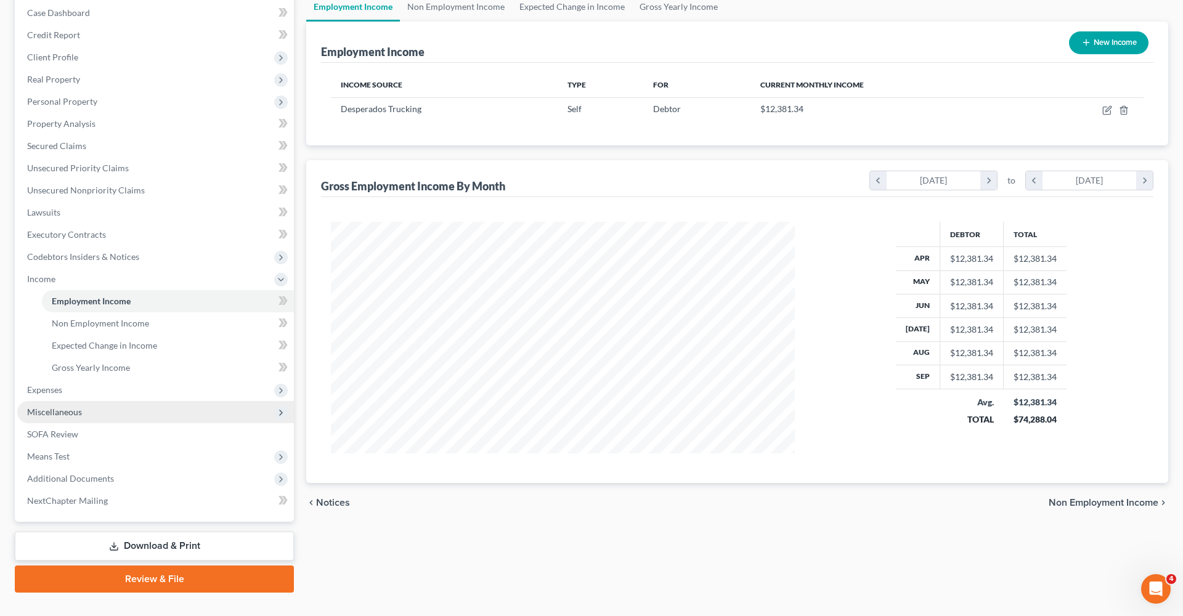
click at [53, 410] on span "Miscellaneous" at bounding box center [54, 412] width 55 height 10
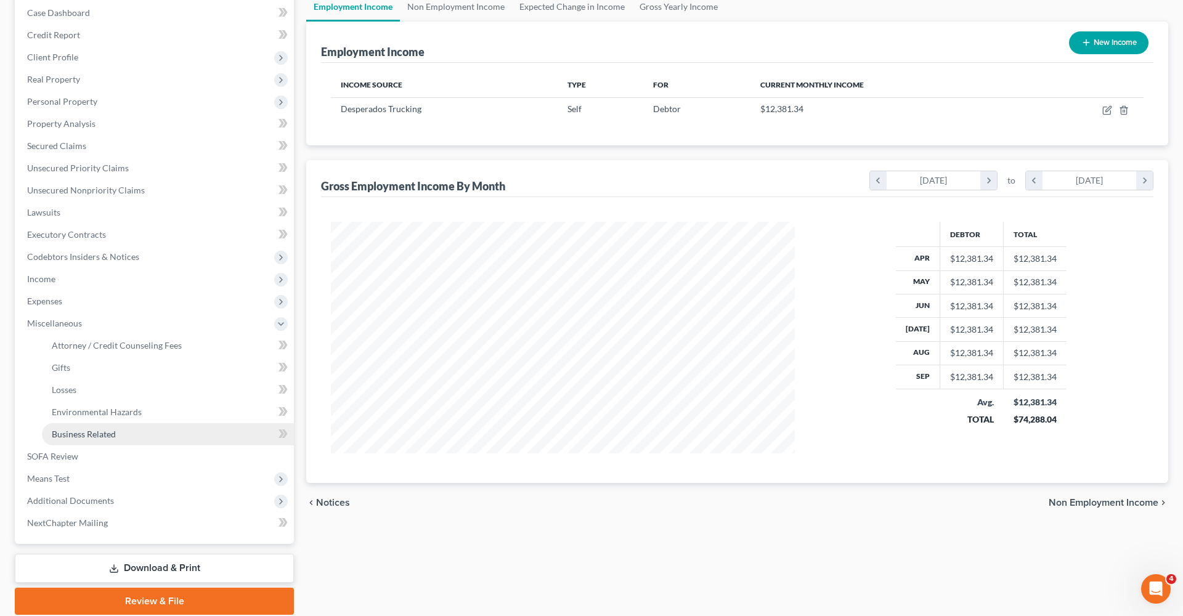
click at [79, 435] on span "Business Related" at bounding box center [84, 434] width 64 height 10
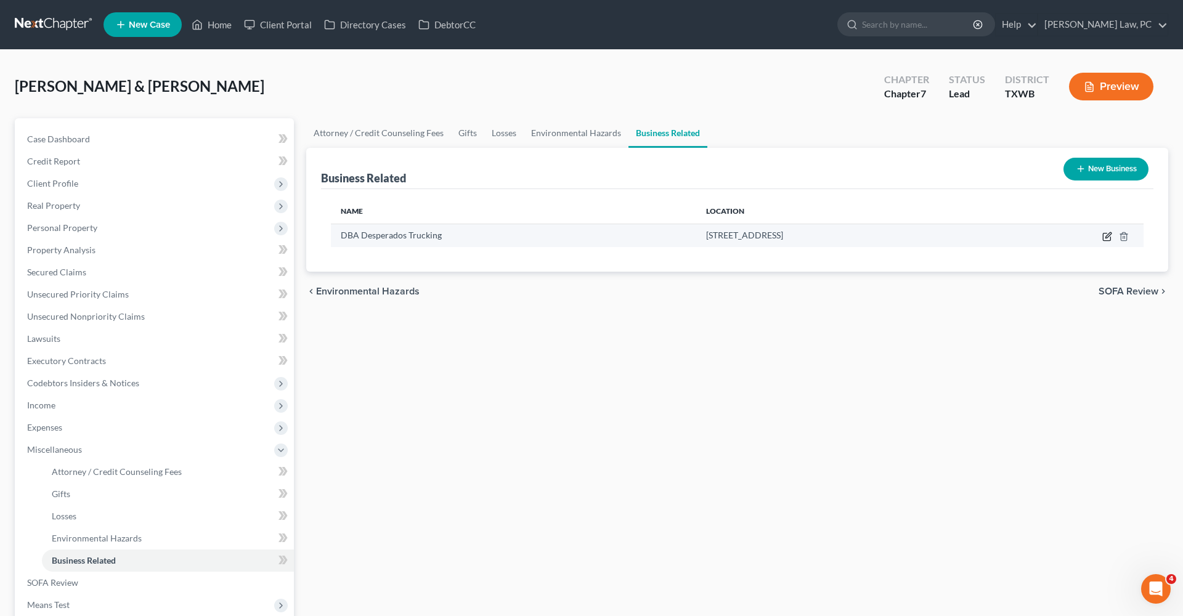
click at [905, 237] on icon "button" at bounding box center [1109, 235] width 6 height 6
select select "sole_proprietor"
select select "45"
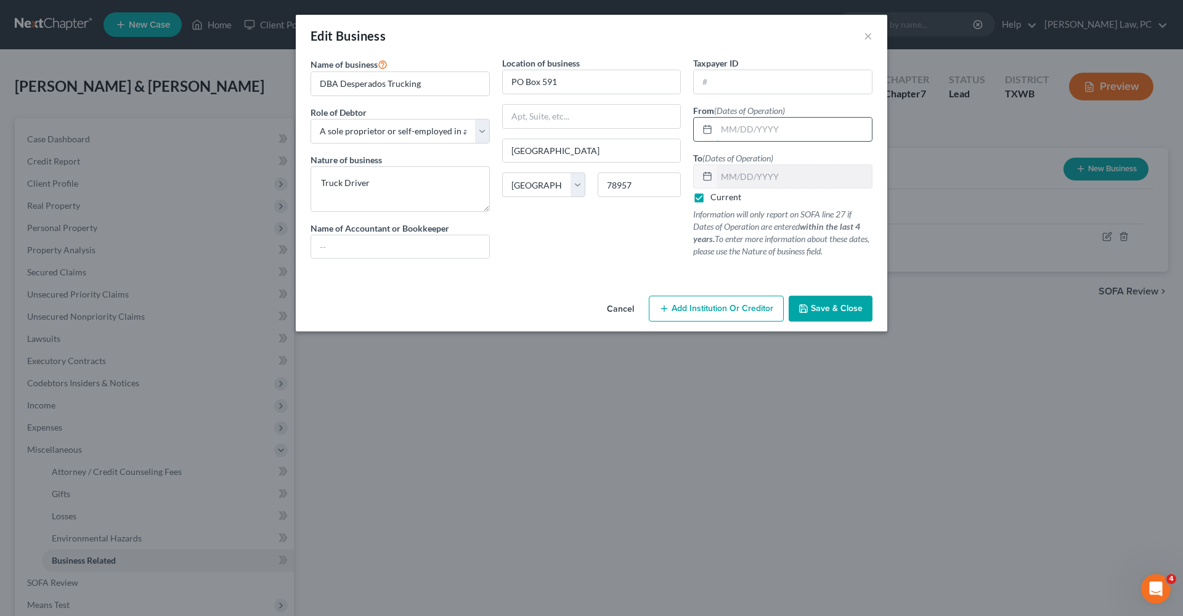
click at [736, 131] on input "text" at bounding box center [794, 129] width 155 height 23
click at [870, 38] on button "×" at bounding box center [868, 35] width 9 height 15
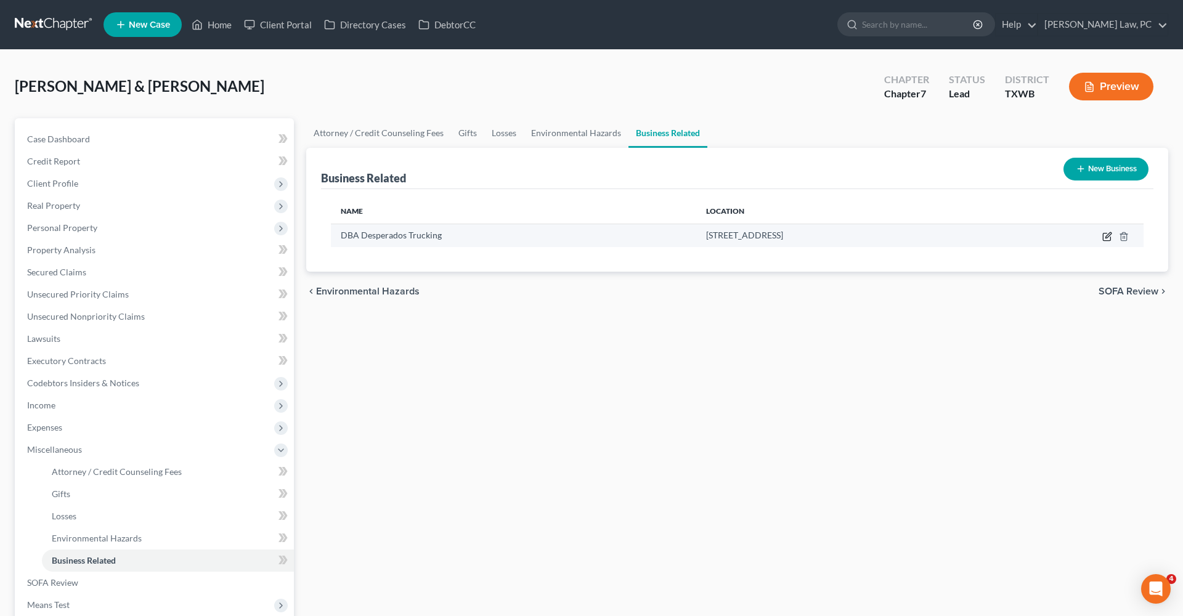
click at [1110, 232] on icon "button" at bounding box center [1108, 237] width 10 height 10
select select "sole_proprietor"
select select "45"
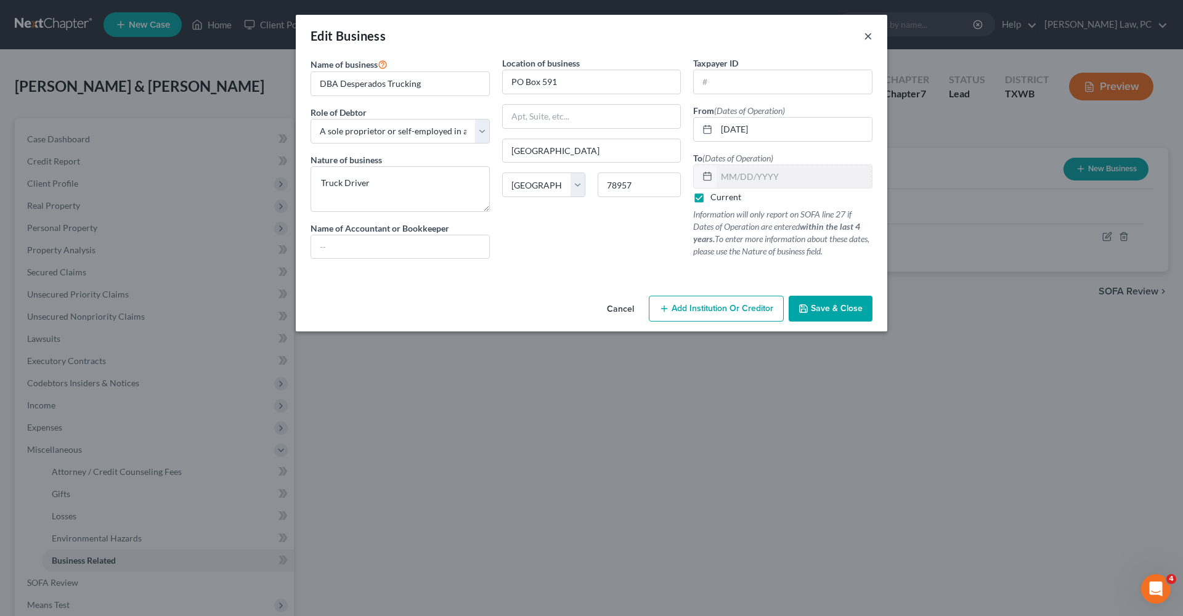
click at [868, 39] on button "×" at bounding box center [868, 35] width 9 height 15
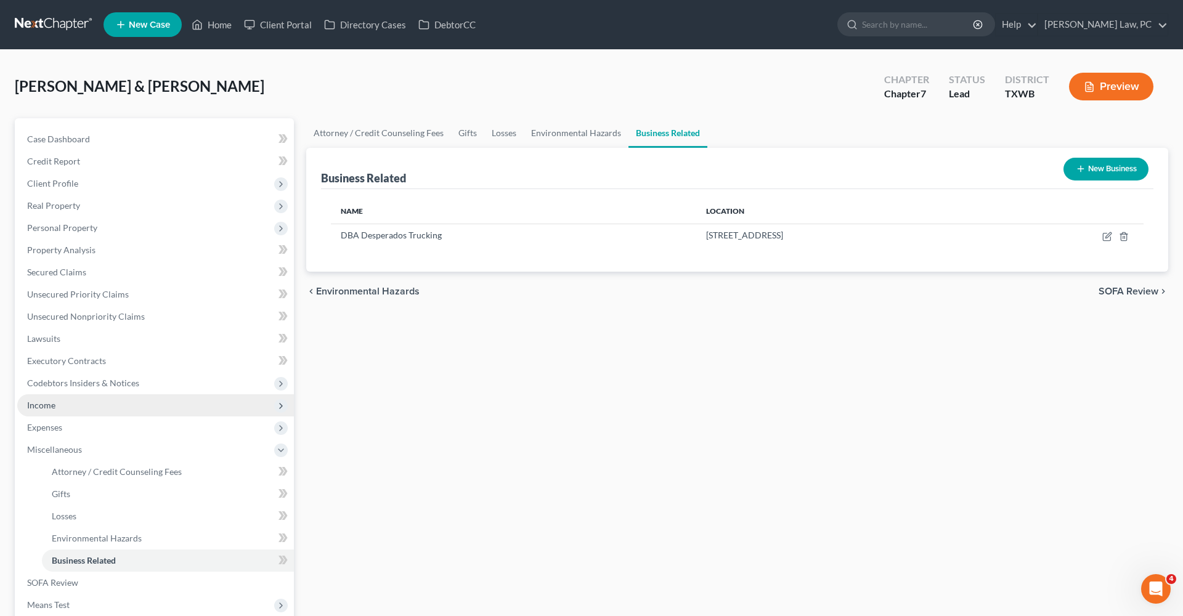
click at [38, 407] on span "Income" at bounding box center [41, 405] width 28 height 10
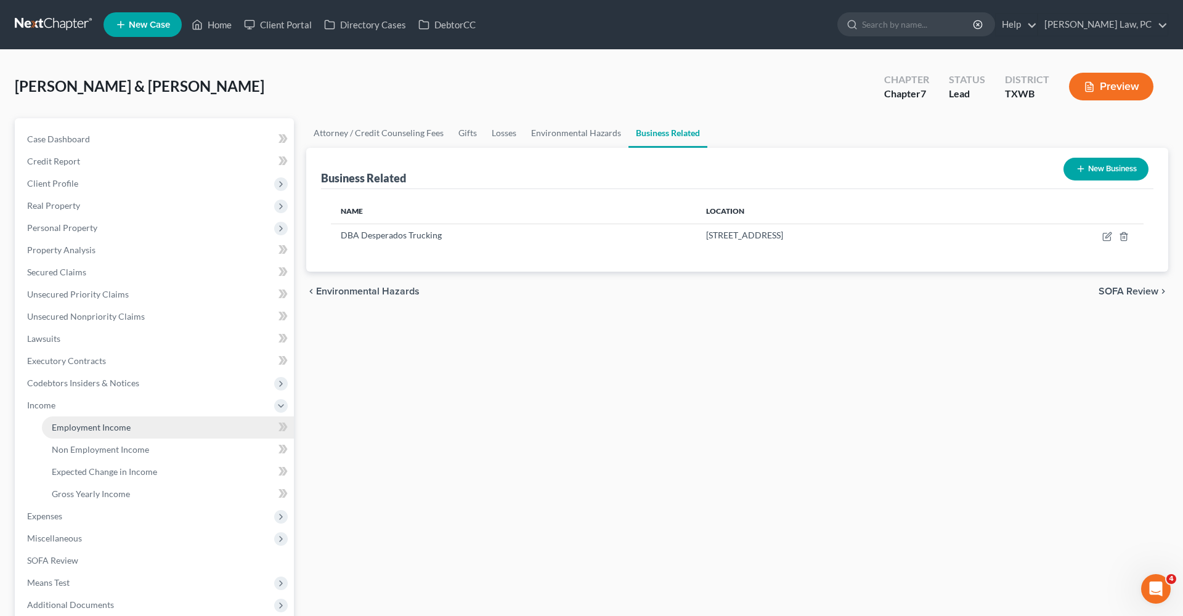
click at [93, 418] on link "Employment Income" at bounding box center [168, 428] width 252 height 22
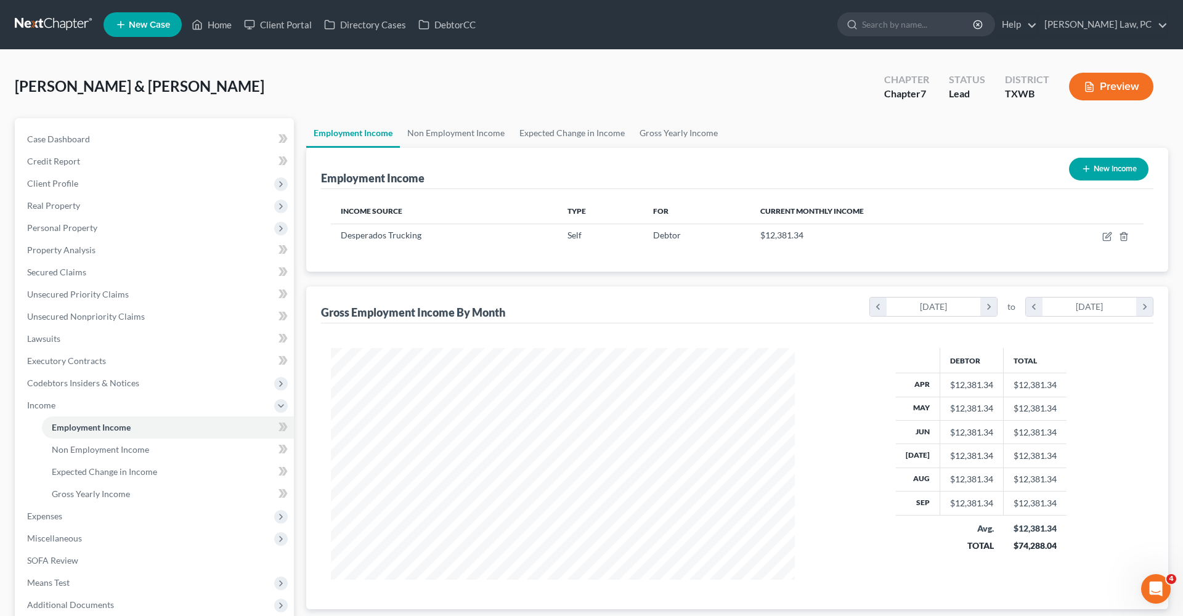
scroll to position [232, 489]
click at [1110, 235] on icon "button" at bounding box center [1108, 237] width 10 height 10
select select "1"
select select "45"
select select "0"
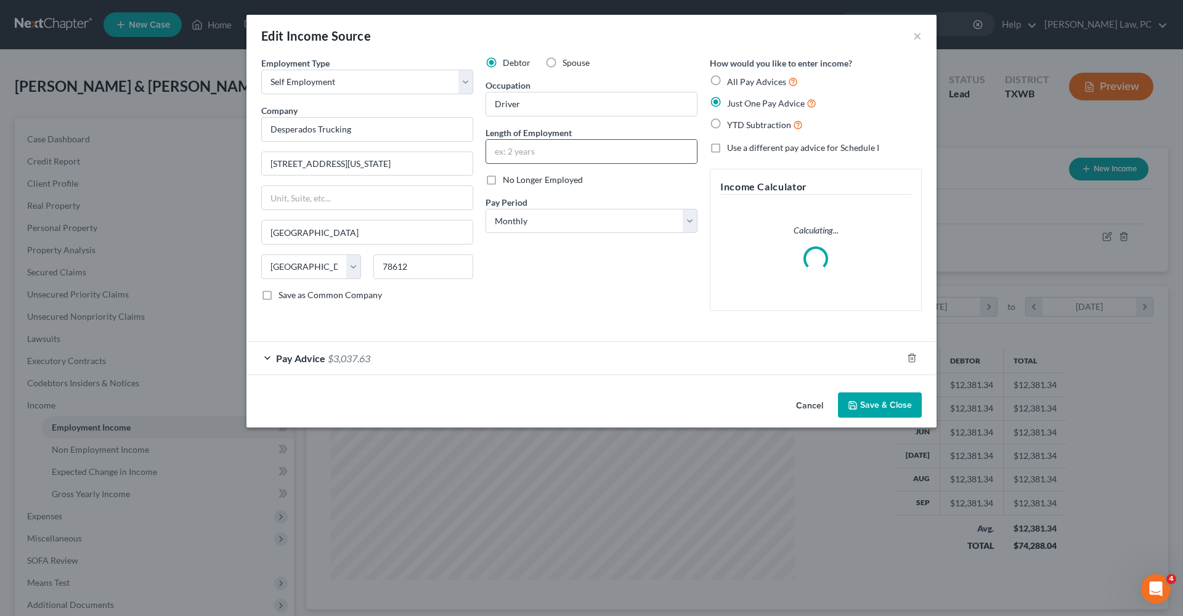
click at [524, 157] on input "text" at bounding box center [591, 151] width 211 height 23
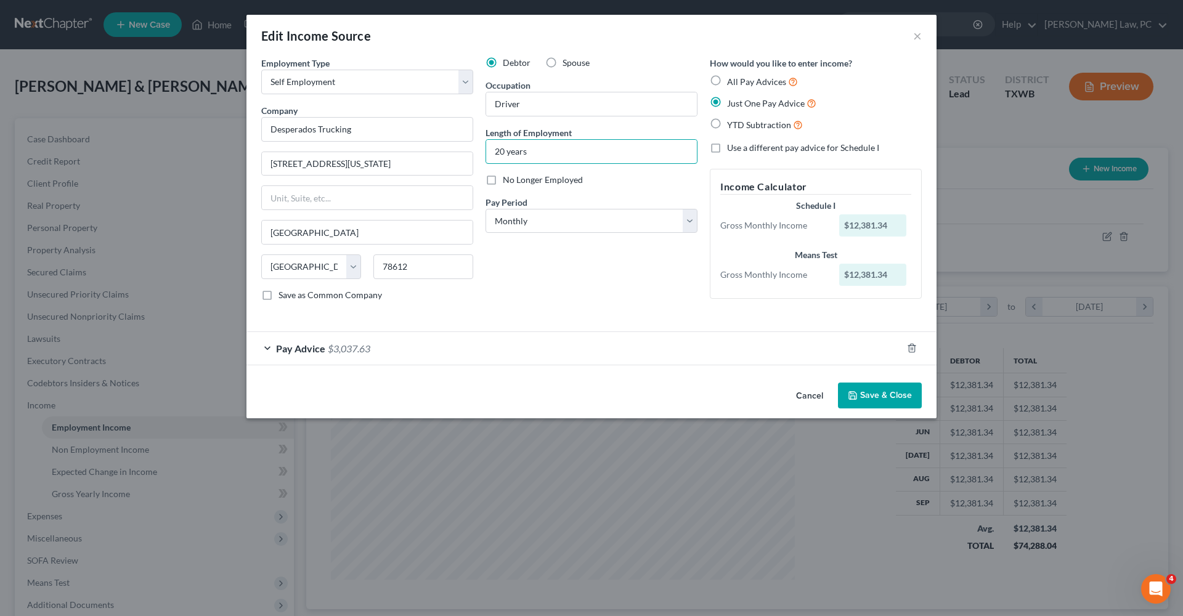
type input "20 years"
click at [896, 406] on button "Save & Close" at bounding box center [880, 396] width 84 height 26
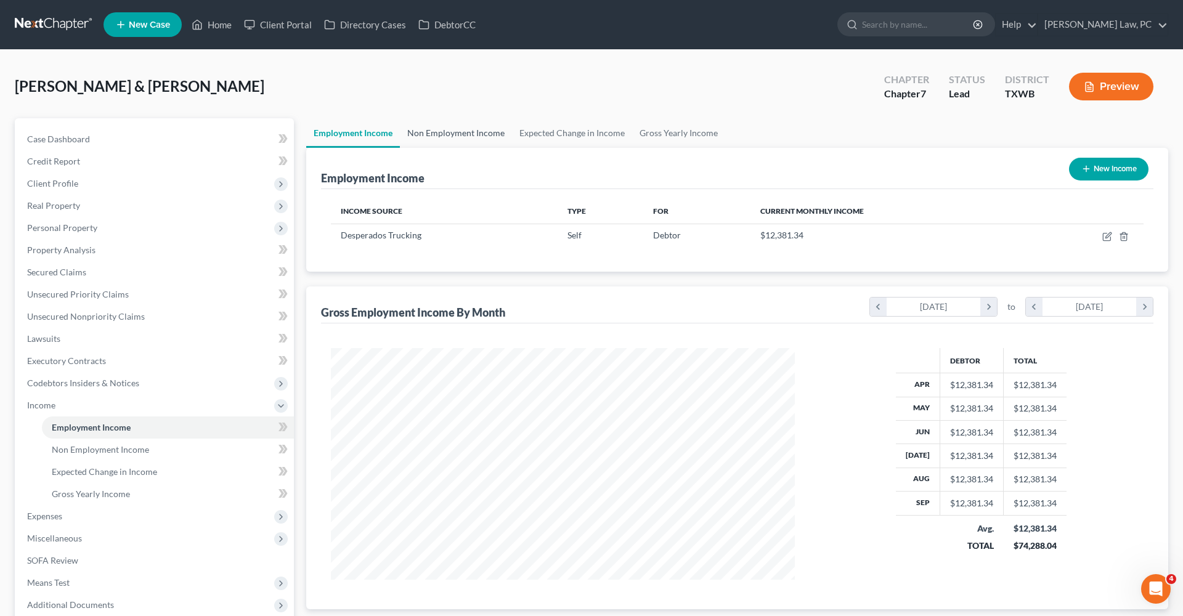
click at [451, 128] on link "Non Employment Income" at bounding box center [456, 133] width 112 height 30
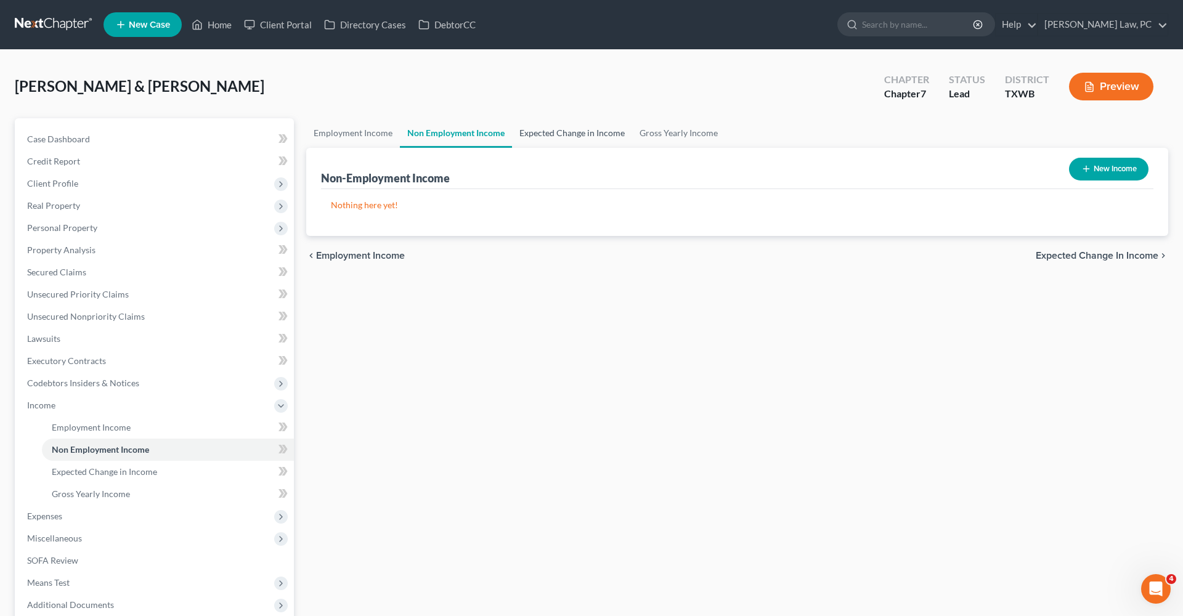
click at [569, 135] on link "Expected Change in Income" at bounding box center [572, 133] width 120 height 30
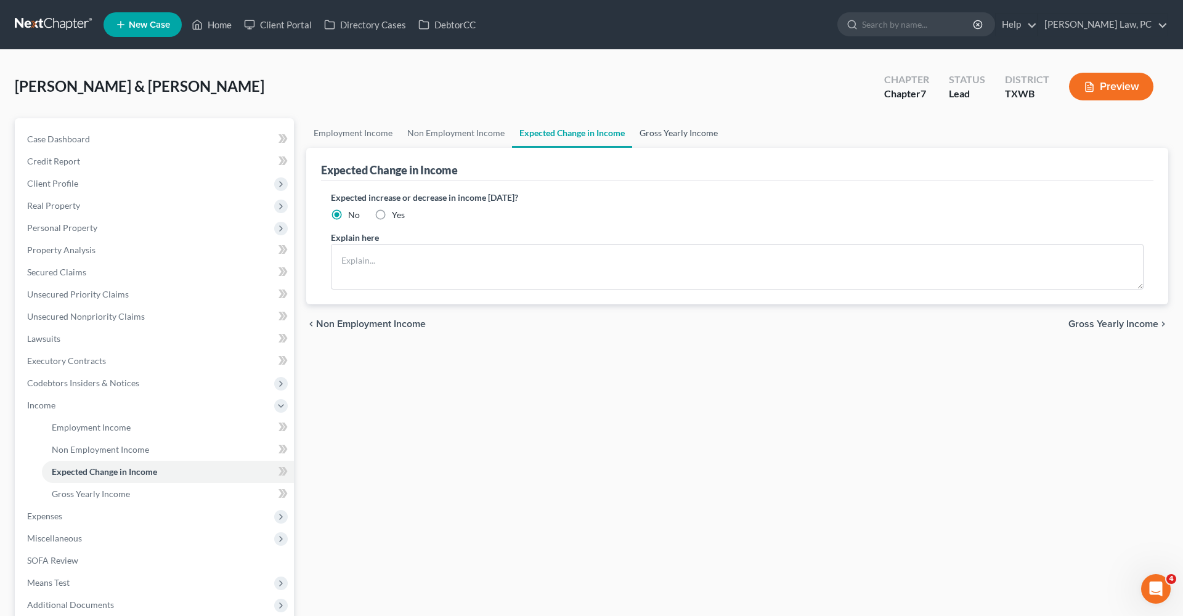
click at [671, 130] on link "Gross Yearly Income" at bounding box center [678, 133] width 93 height 30
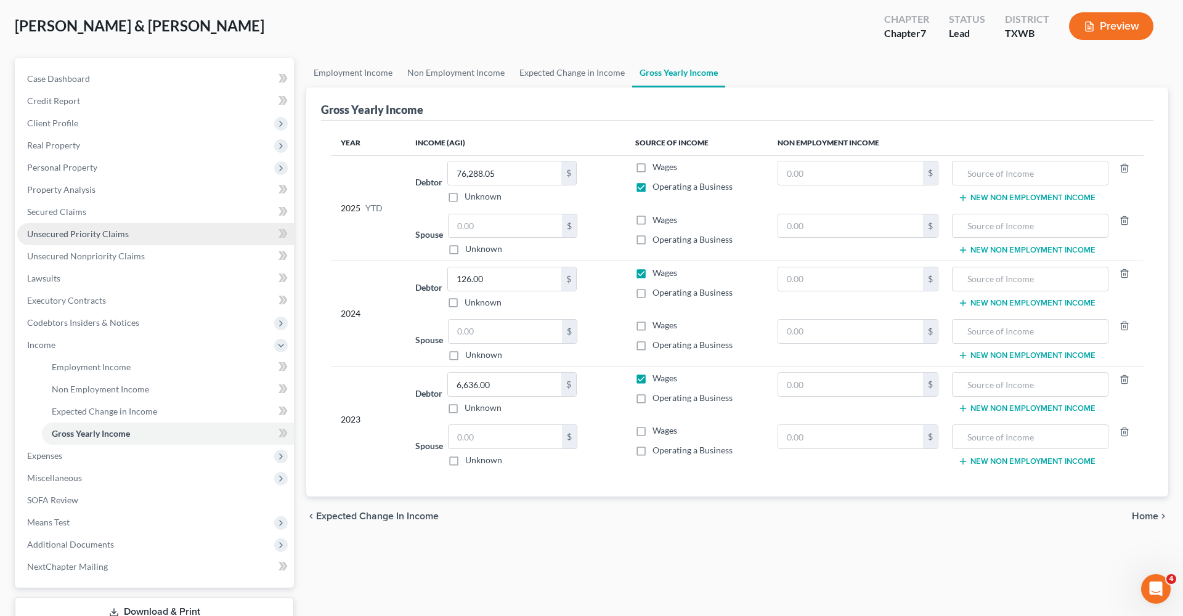
scroll to position [98, 0]
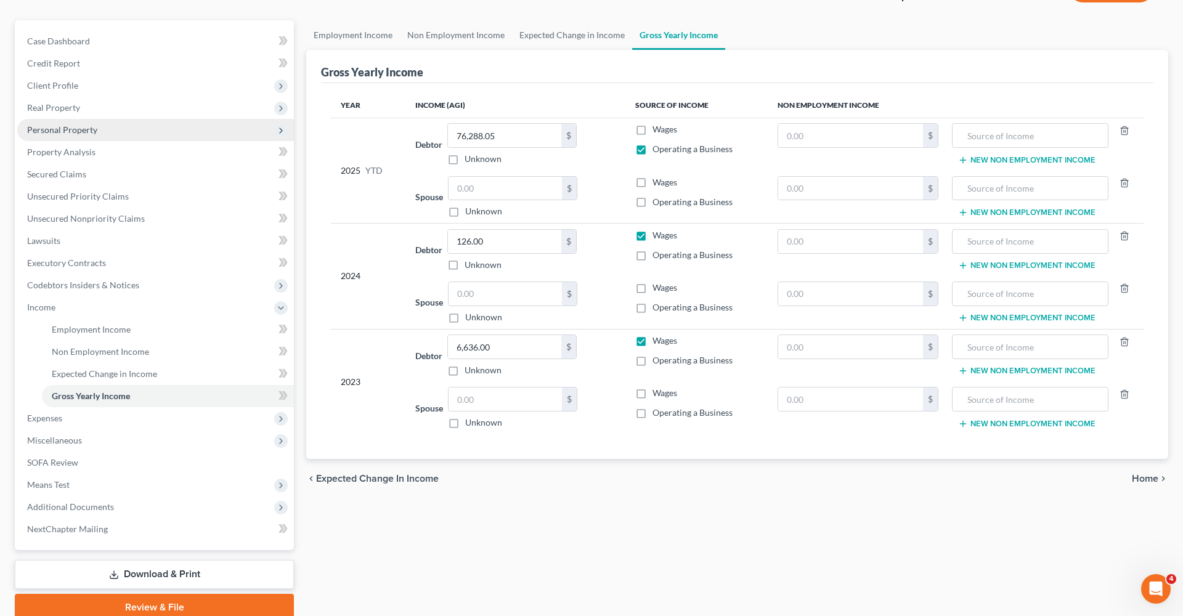
click at [55, 129] on span "Personal Property" at bounding box center [62, 129] width 70 height 10
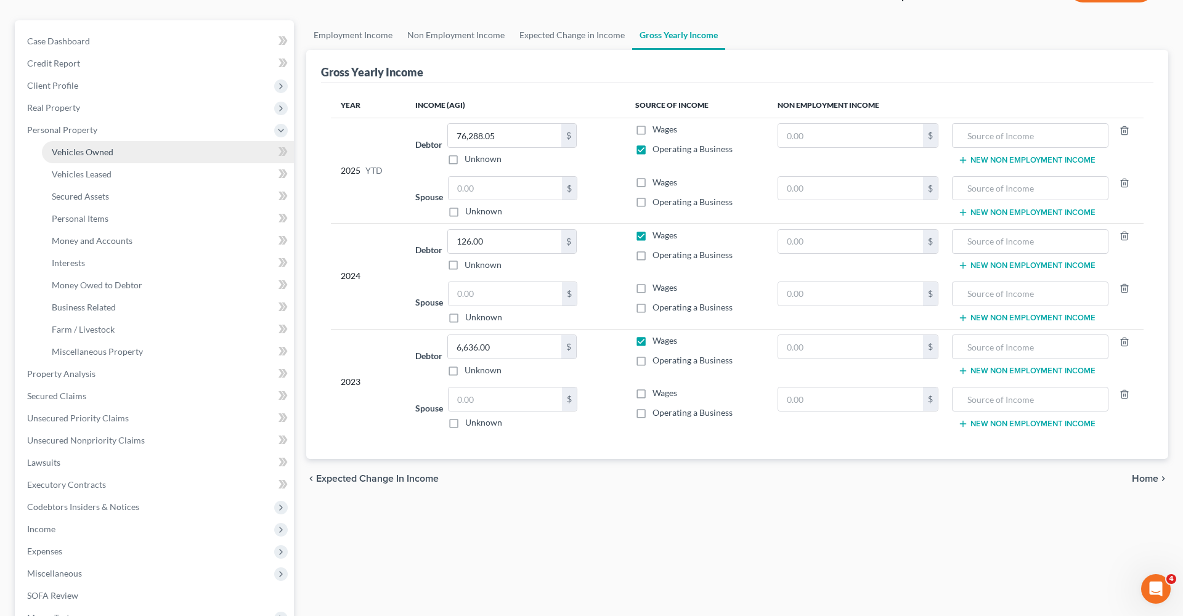
click at [91, 148] on span "Vehicles Owned" at bounding box center [83, 152] width 62 height 10
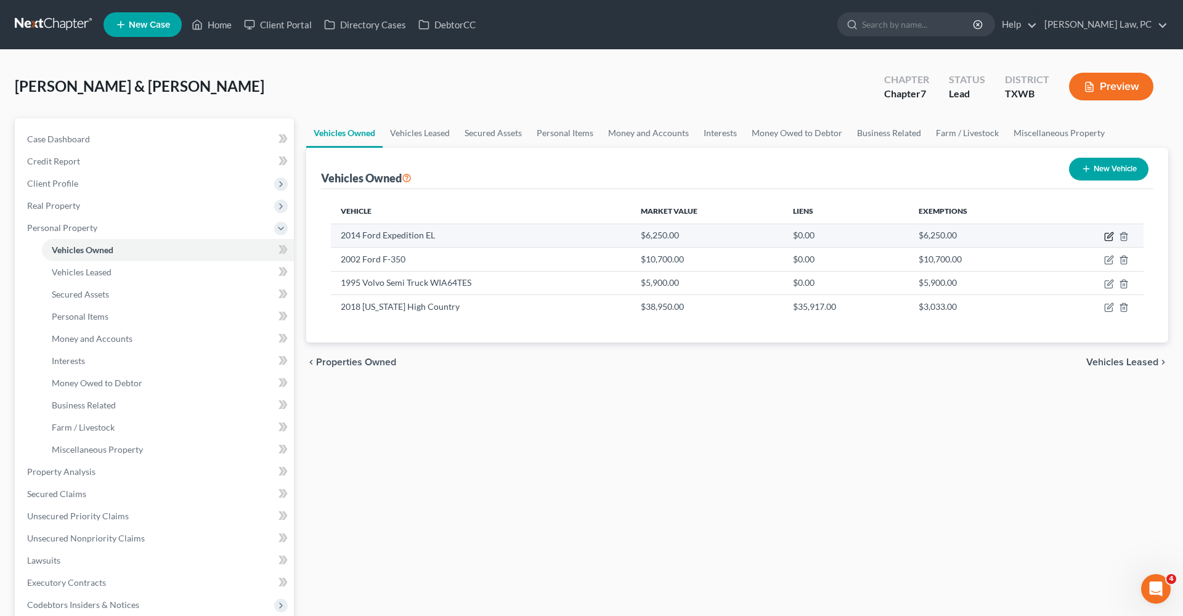
click at [1108, 237] on icon "button" at bounding box center [1110, 235] width 6 height 6
select select "0"
select select "12"
select select "3"
select select "2"
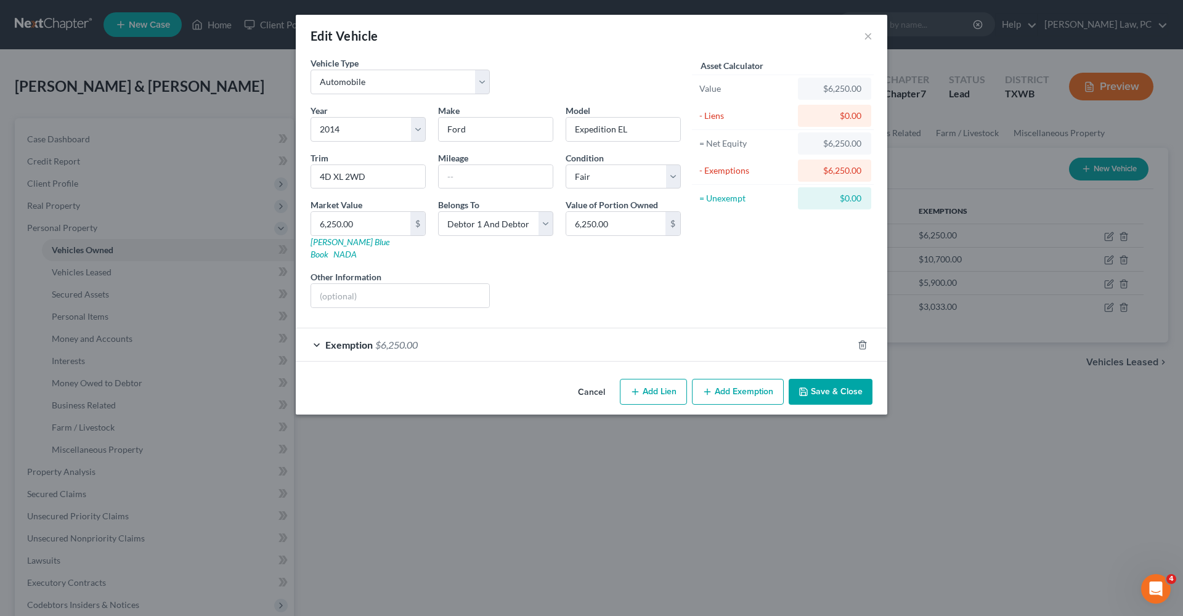
click at [493, 335] on div "Exemption $6,250.00" at bounding box center [574, 344] width 557 height 33
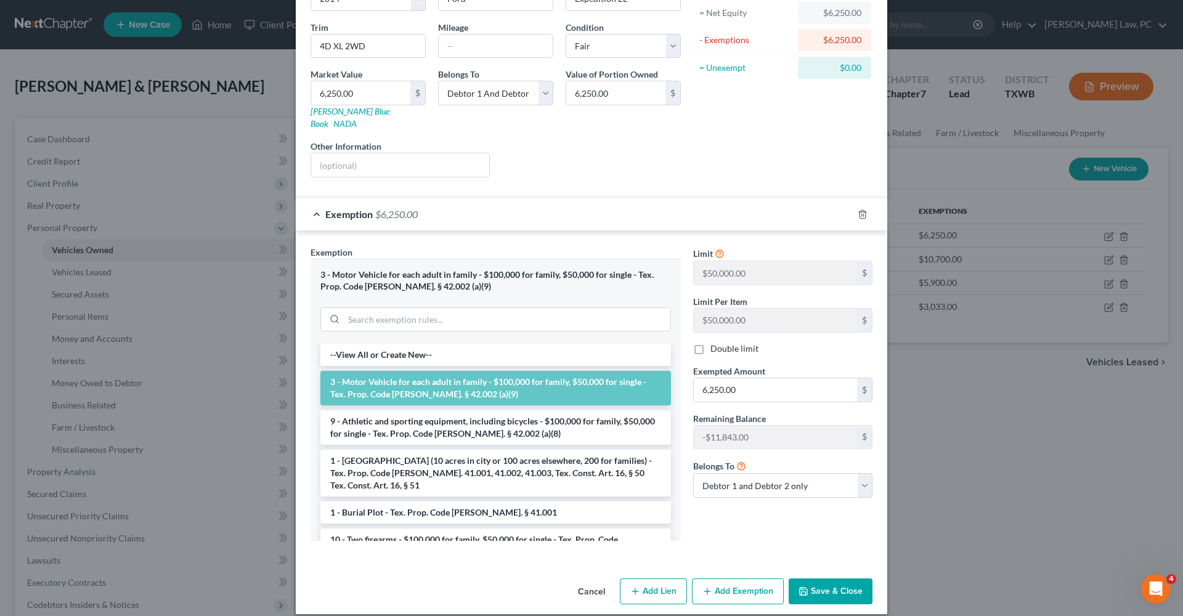
scroll to position [130, 0]
click at [832, 582] on button "Save & Close" at bounding box center [831, 592] width 84 height 26
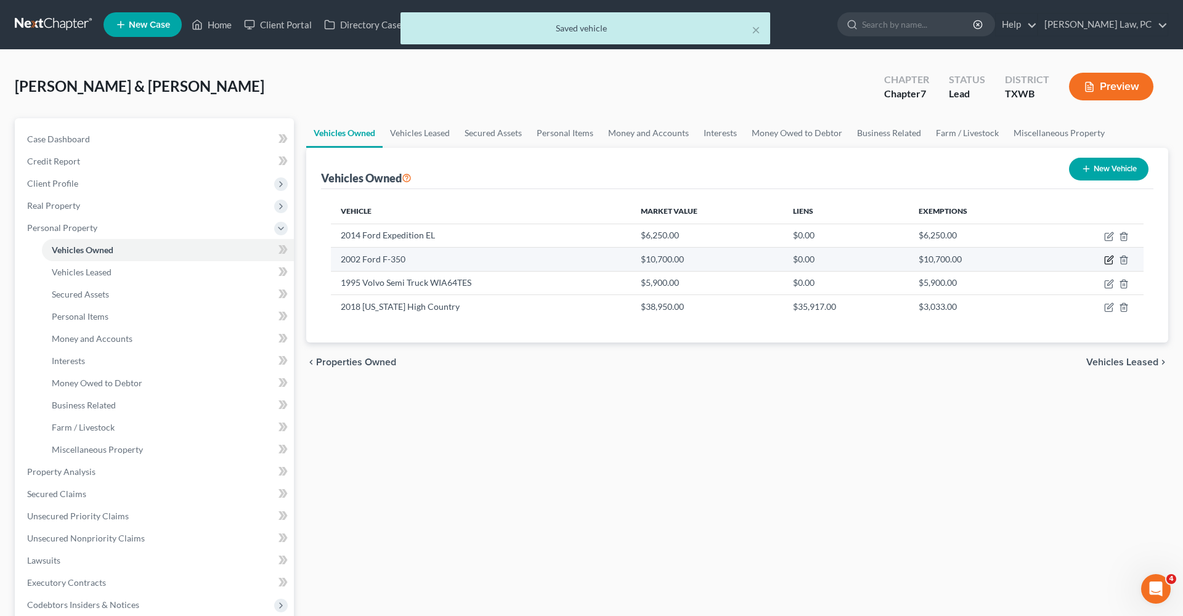
click at [1107, 261] on icon "button" at bounding box center [1109, 260] width 10 height 10
select select "0"
select select "24"
select select "2"
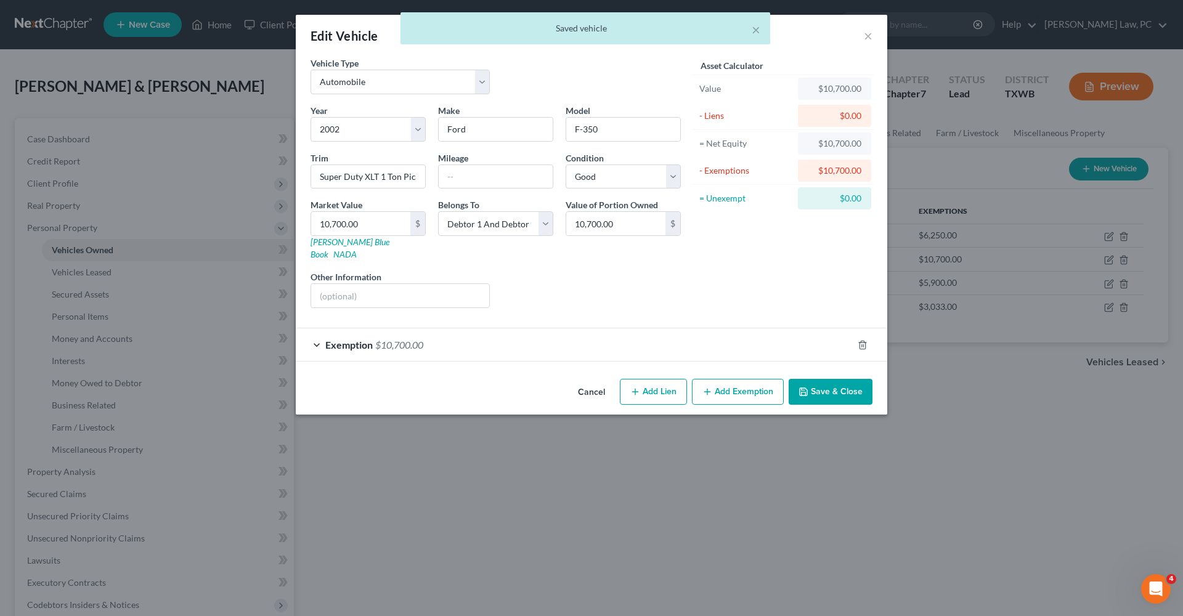
click at [601, 342] on div "Exemption $10,700.00" at bounding box center [574, 344] width 557 height 33
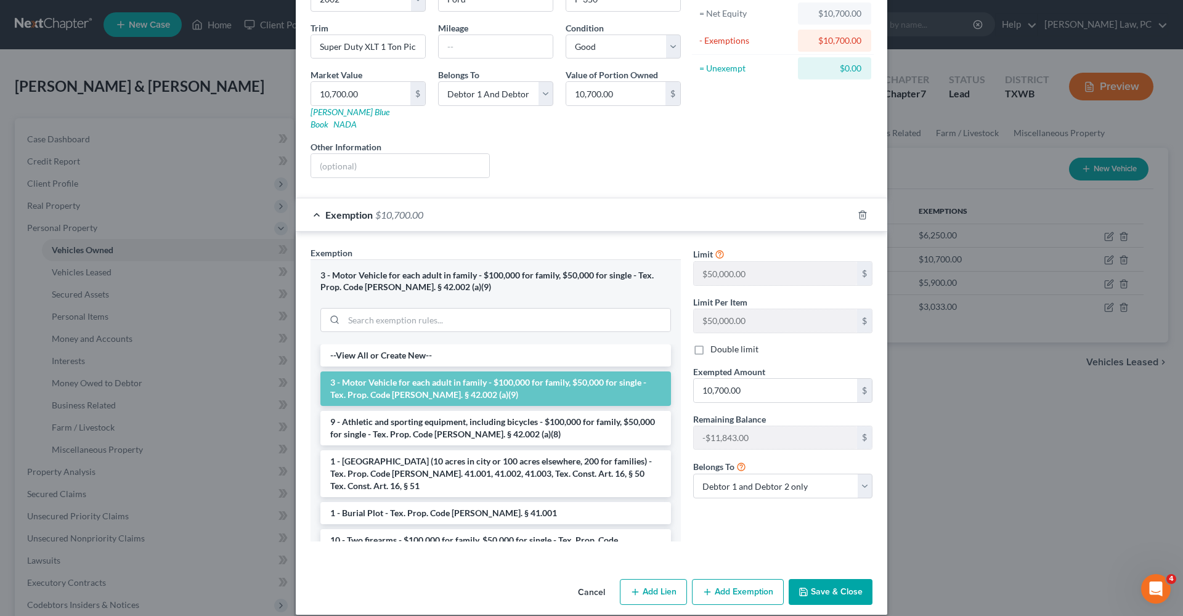
click at [841, 579] on button "Save & Close" at bounding box center [831, 592] width 84 height 26
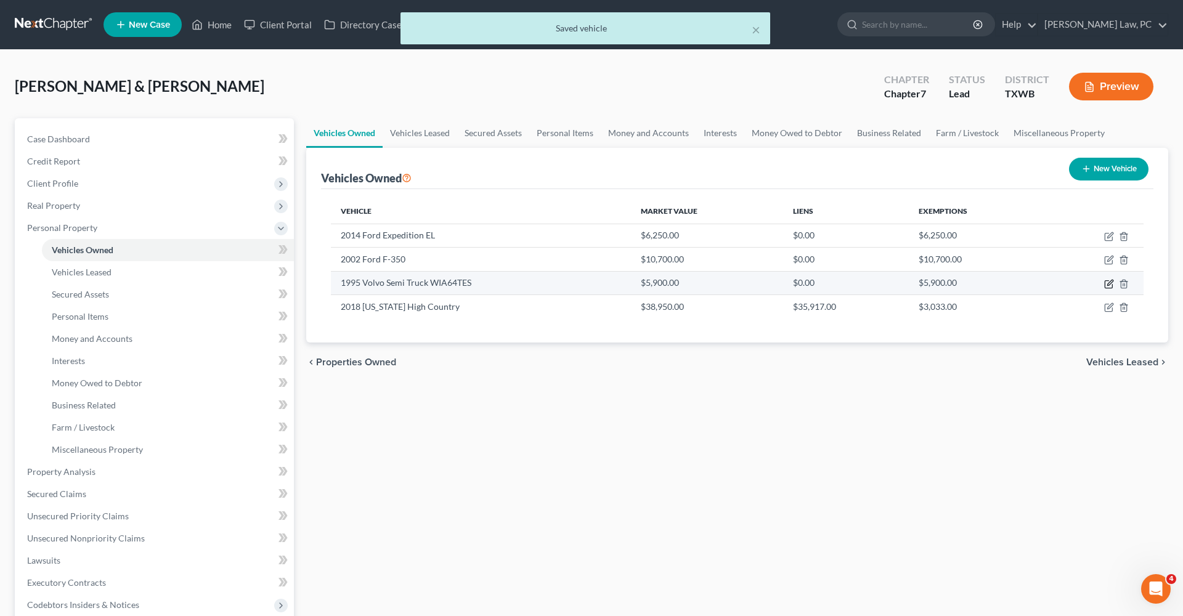
click at [1109, 288] on icon "button" at bounding box center [1108, 283] width 7 height 7
select select "1"
select select "31"
select select "3"
select select "2"
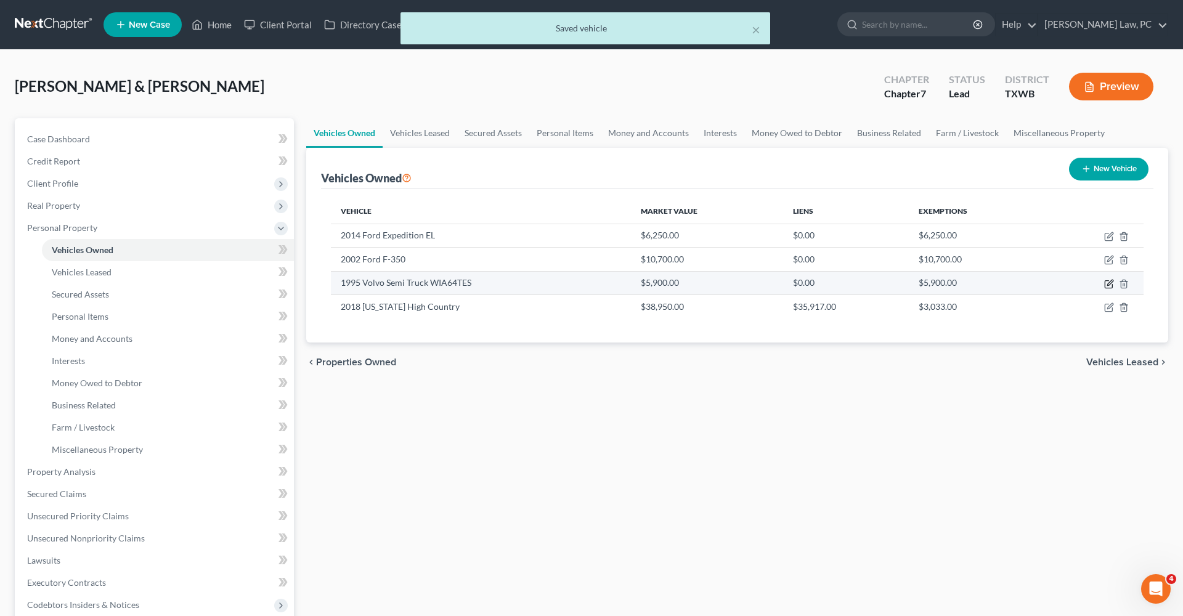
select select "2"
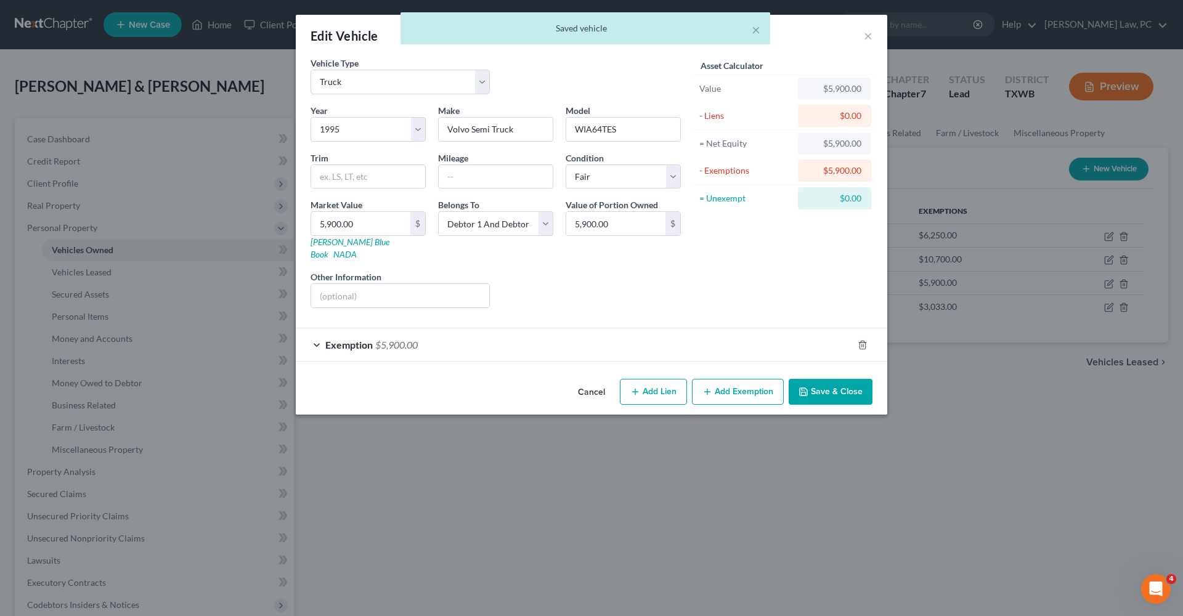
click at [548, 341] on div "Exemption $5,900.00" at bounding box center [574, 344] width 557 height 33
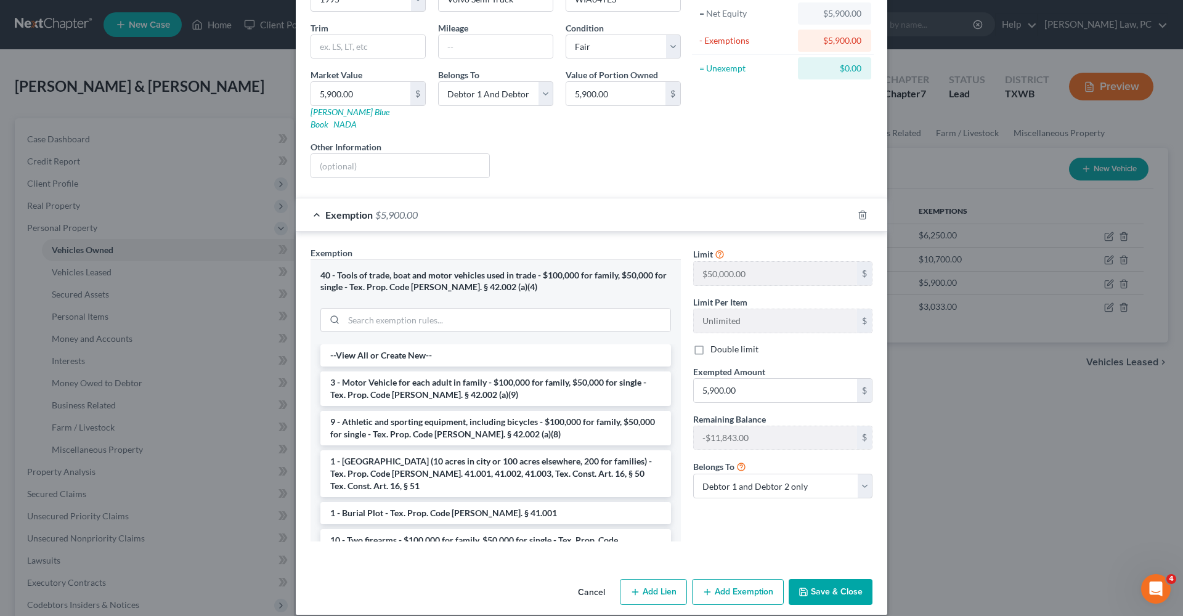
click at [824, 588] on button "Save & Close" at bounding box center [831, 592] width 84 height 26
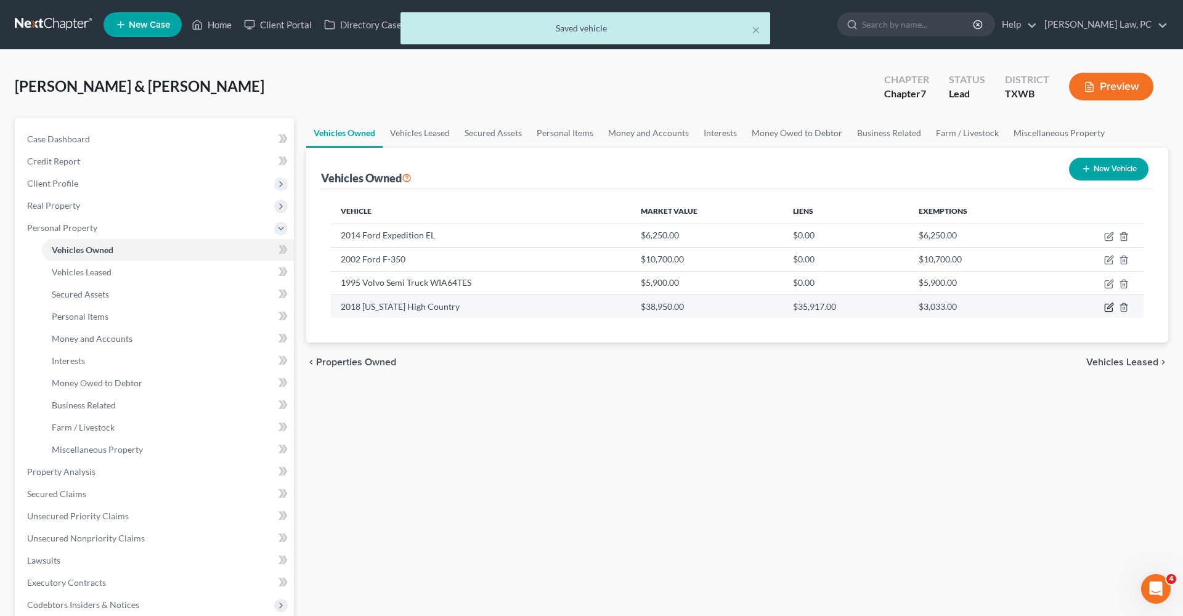
click at [1107, 306] on icon "button" at bounding box center [1109, 308] width 10 height 10
select select "7"
select select "8"
select select "2"
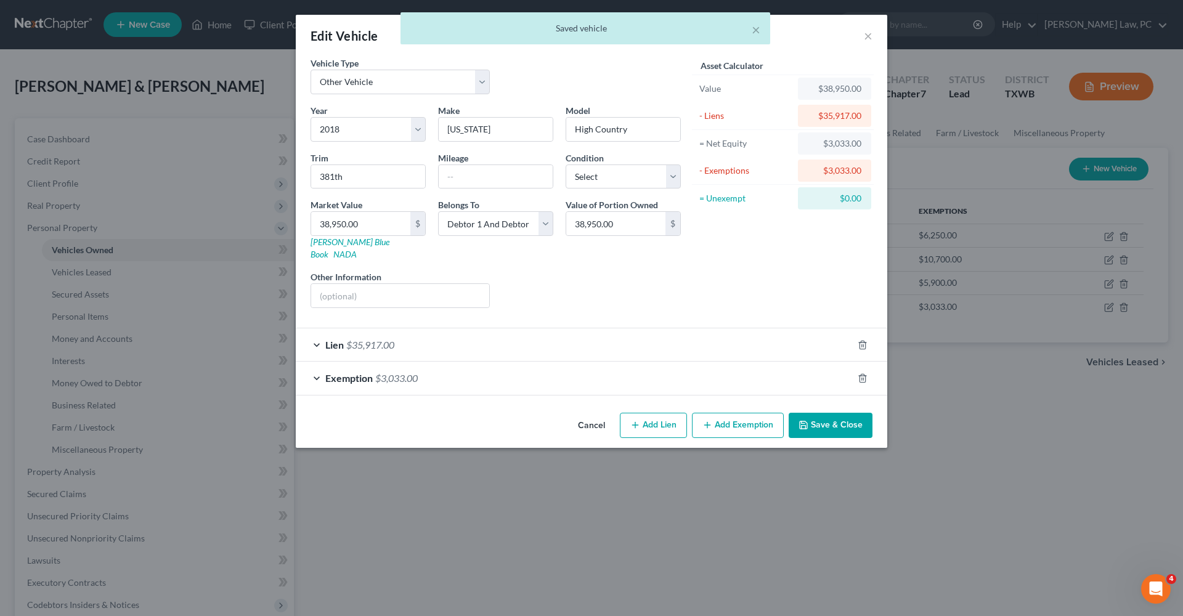
click at [468, 367] on div "Exemption $3,033.00" at bounding box center [574, 378] width 557 height 33
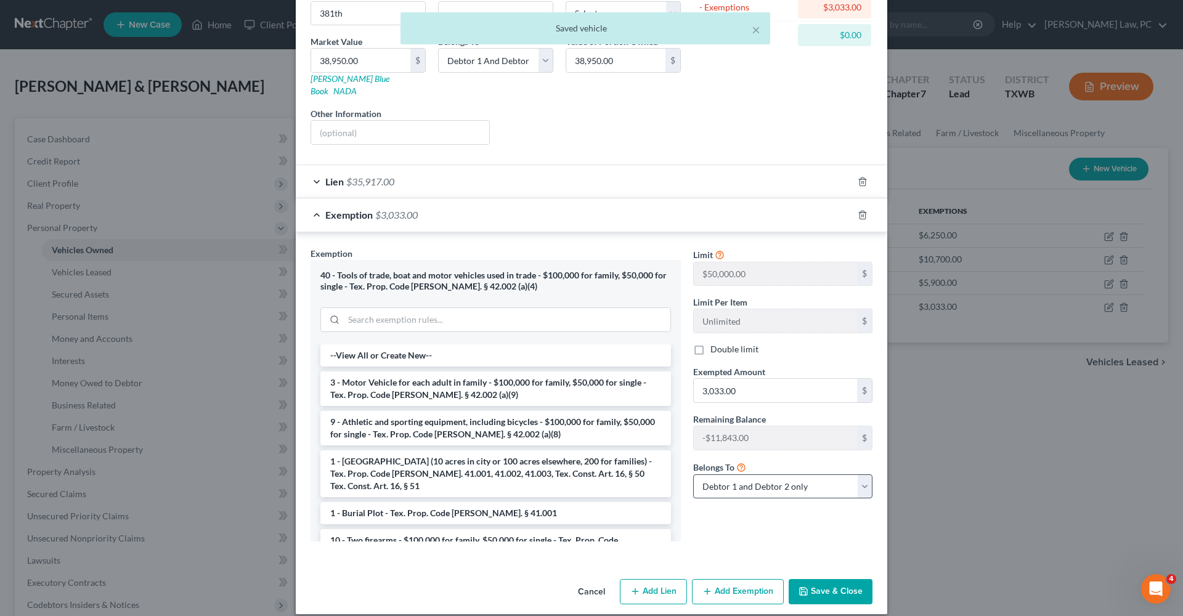
scroll to position [163, 0]
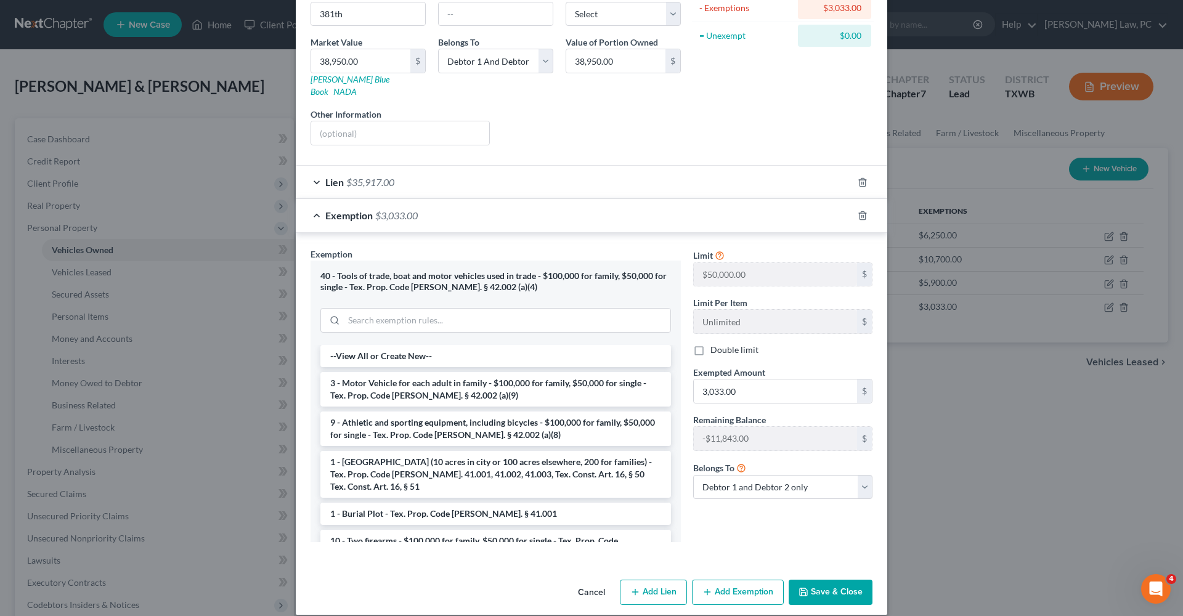
click at [831, 580] on button "Save & Close" at bounding box center [831, 593] width 84 height 26
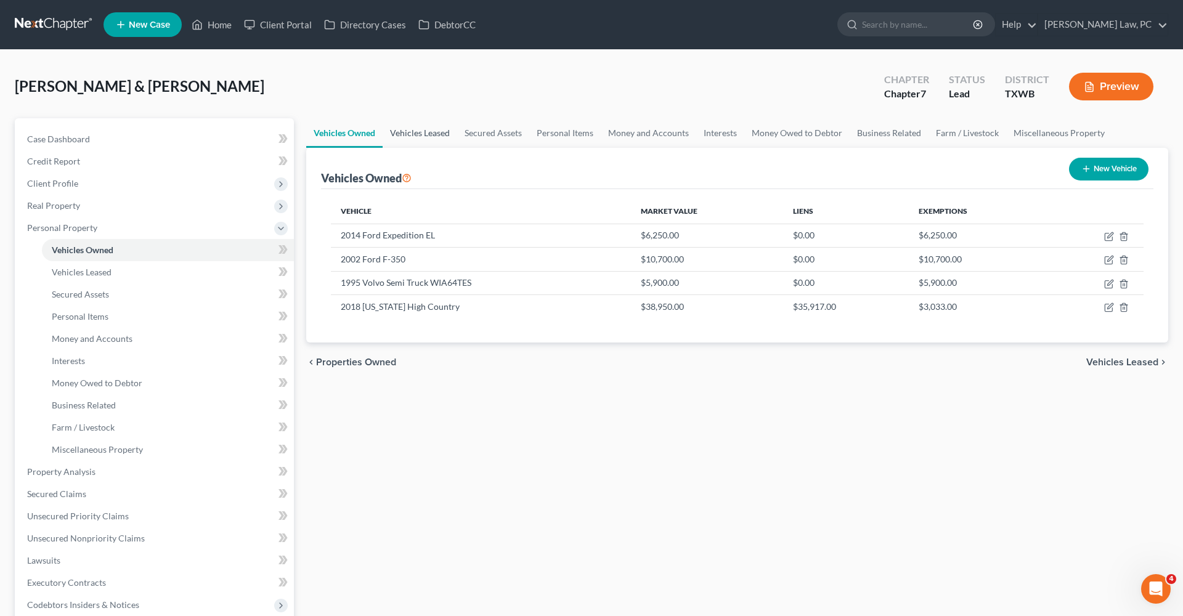
click at [420, 137] on link "Vehicles Leased" at bounding box center [420, 133] width 75 height 30
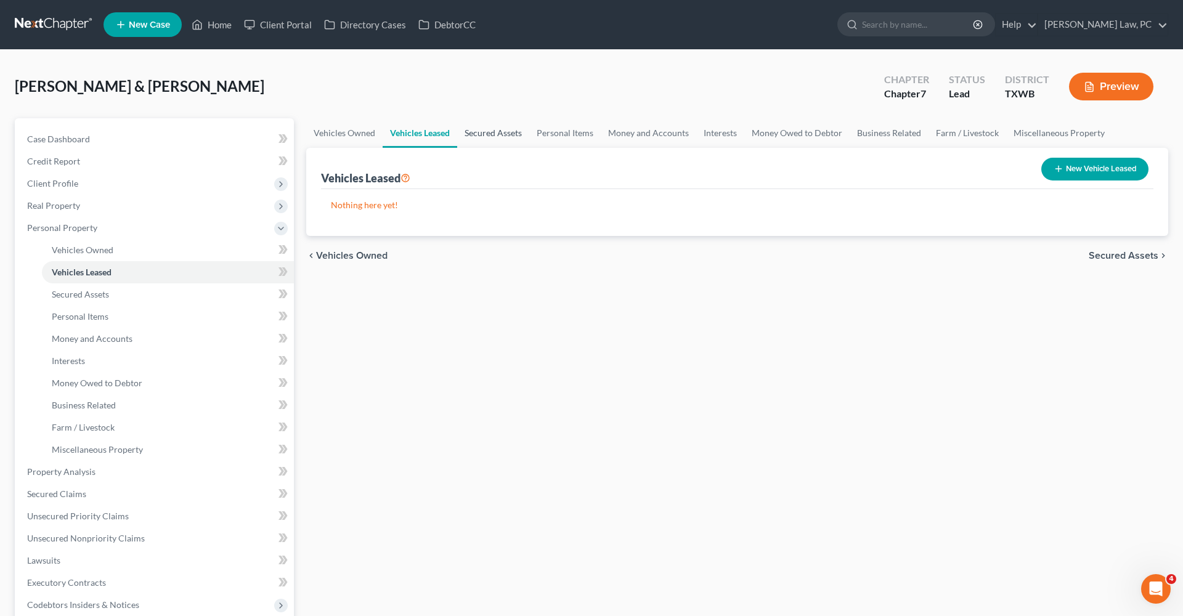
click at [510, 133] on link "Secured Assets" at bounding box center [493, 133] width 72 height 30
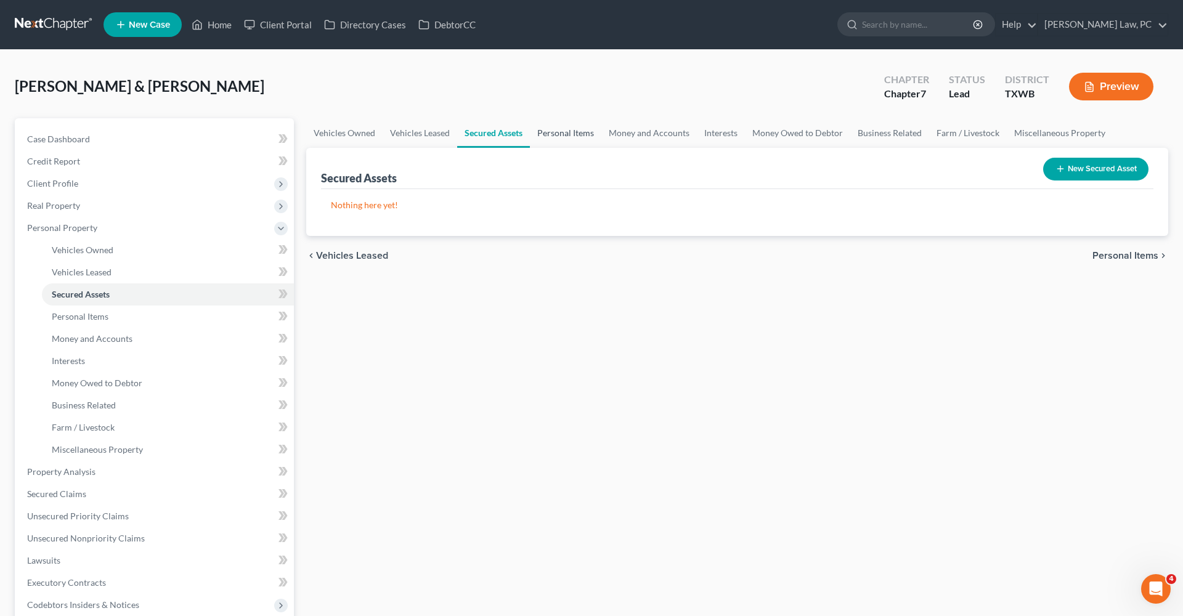
click at [579, 134] on link "Personal Items" at bounding box center [565, 133] width 71 height 30
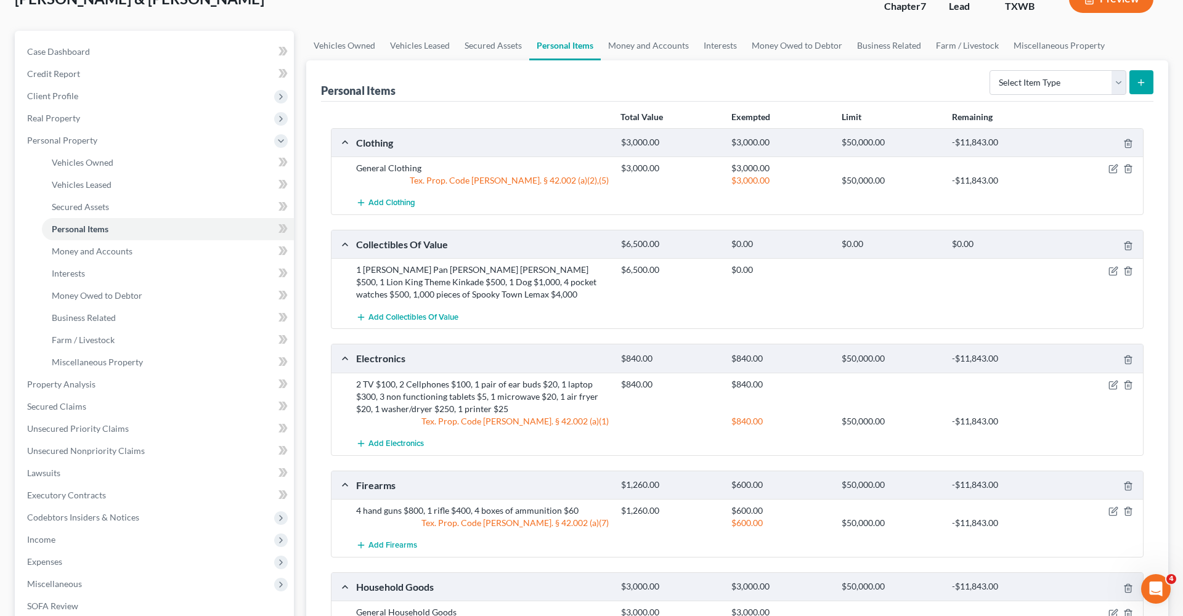
scroll to position [88, 0]
click at [1113, 169] on icon "button" at bounding box center [1114, 169] width 10 height 10
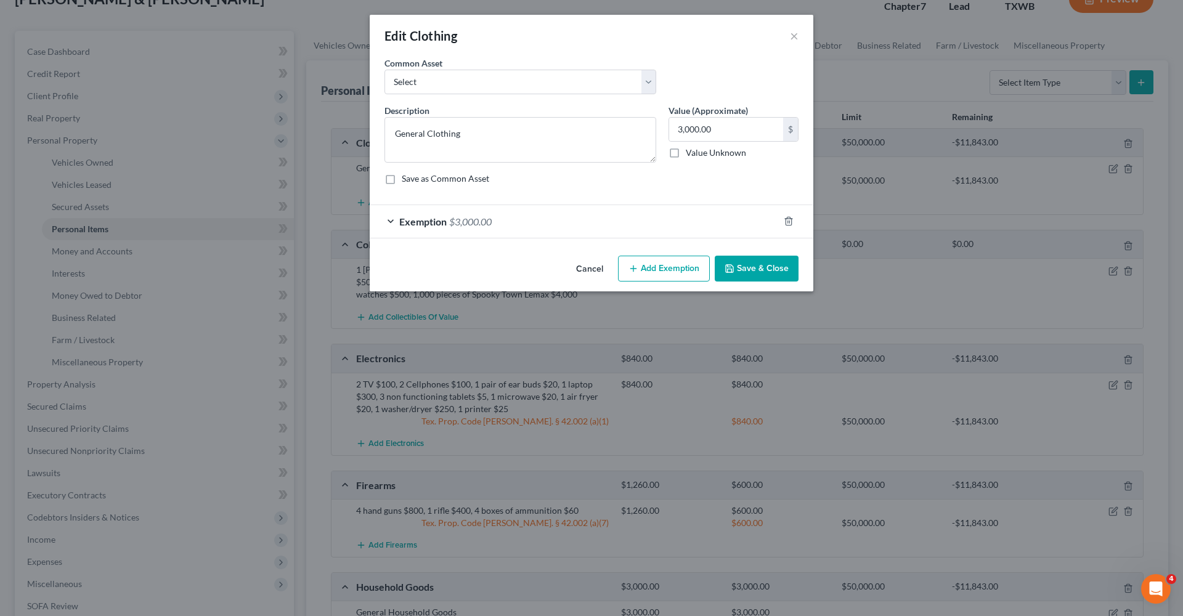
click at [626, 222] on div "Exemption $3,000.00" at bounding box center [574, 221] width 409 height 33
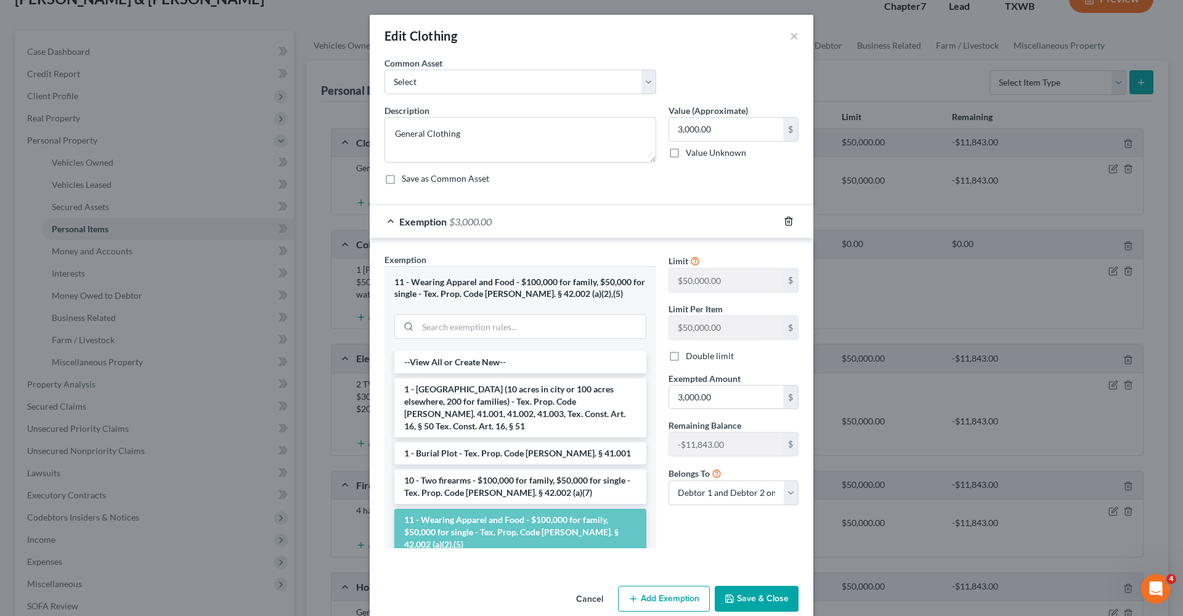
click at [793, 221] on icon "button" at bounding box center [789, 221] width 10 height 10
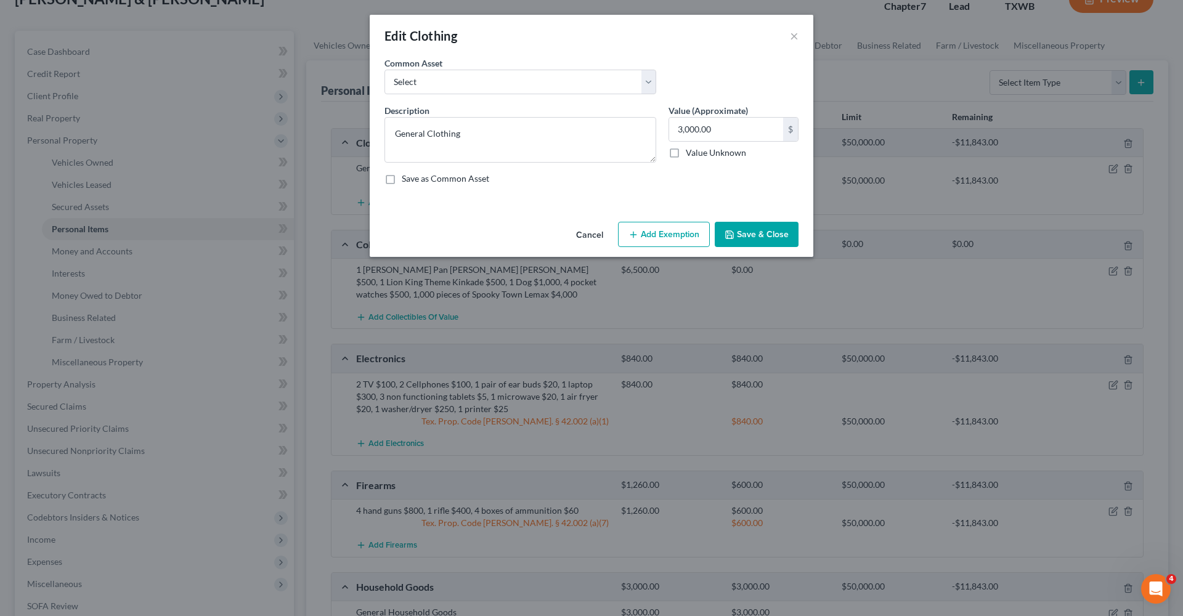
click at [736, 237] on button "Save & Close" at bounding box center [757, 235] width 84 height 26
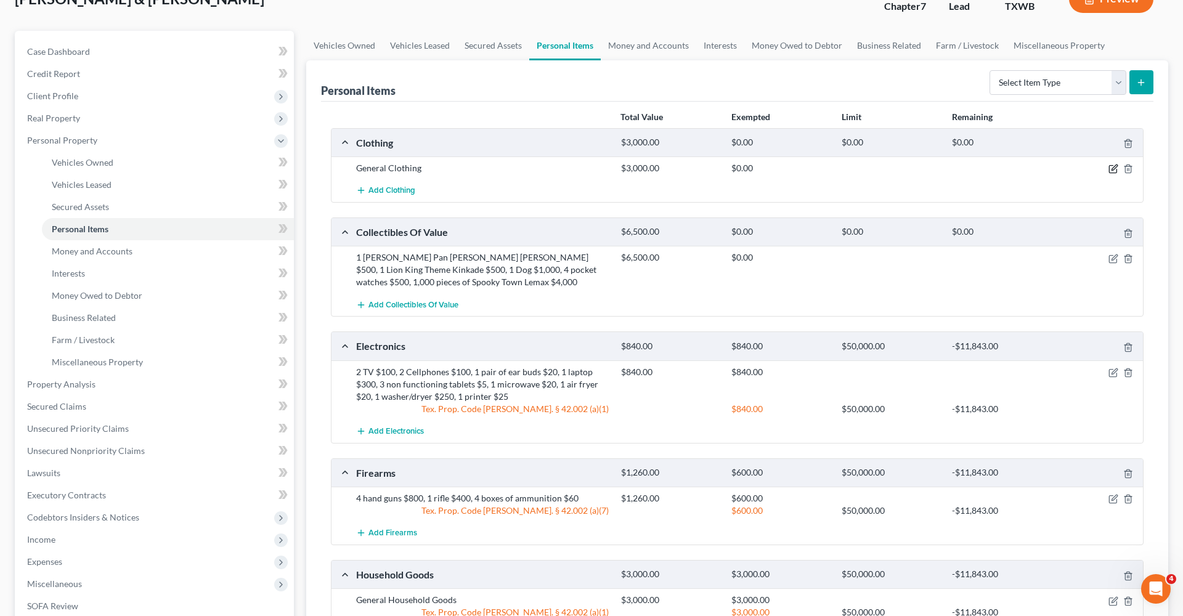
click at [1115, 167] on icon "button" at bounding box center [1114, 169] width 10 height 10
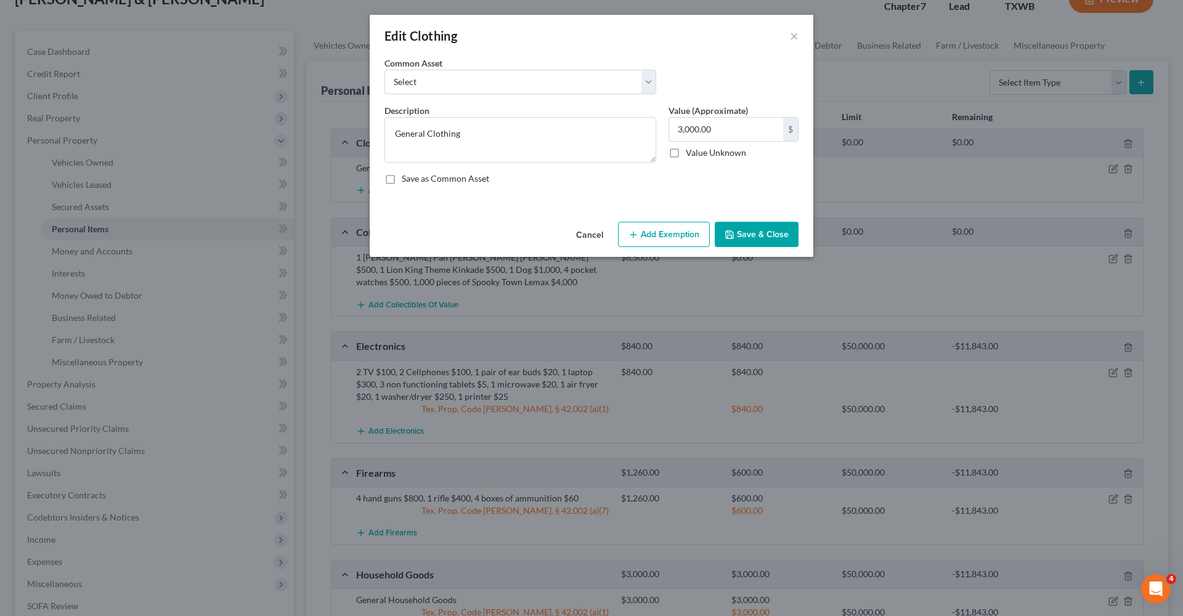
click at [656, 228] on button "Add Exemption" at bounding box center [664, 235] width 92 height 26
select select "2"
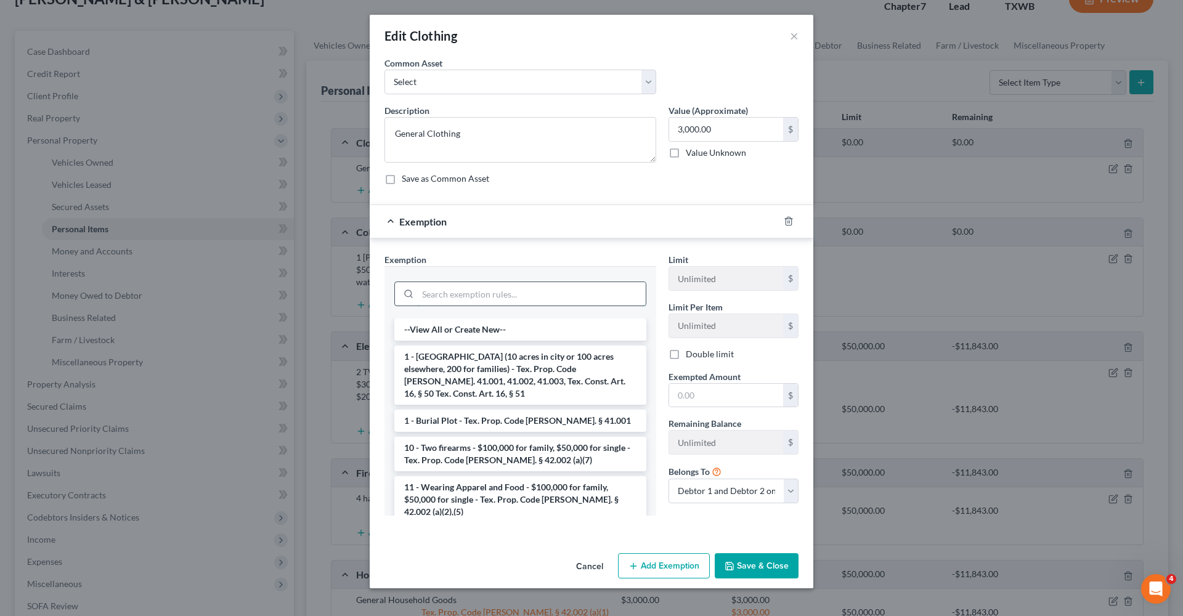
click at [479, 303] on input "search" at bounding box center [532, 293] width 228 height 23
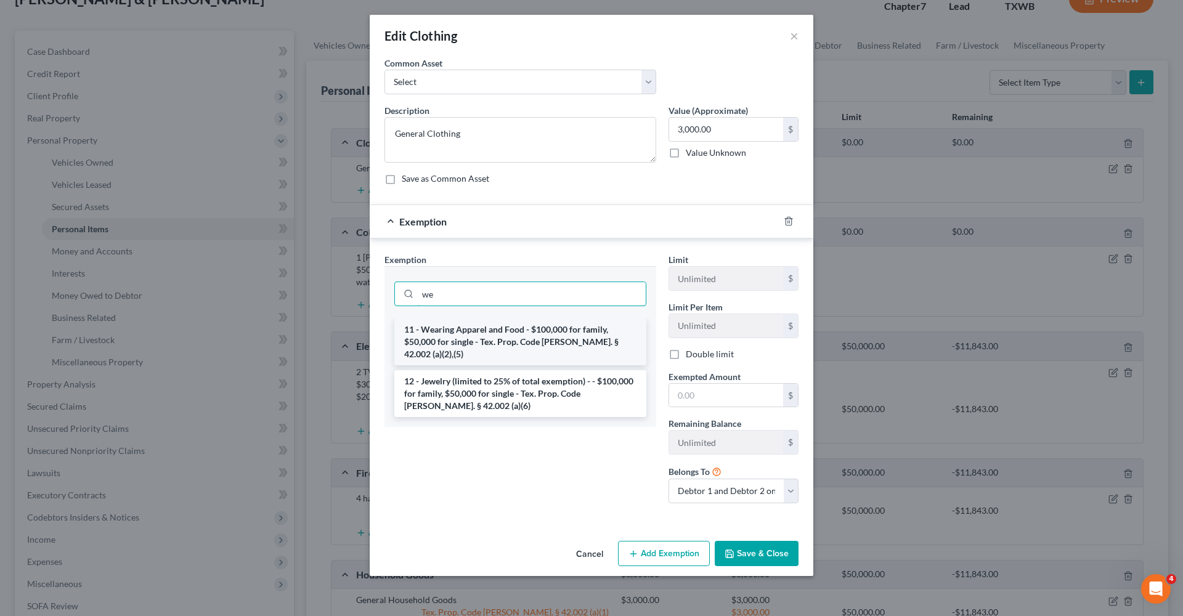
type input "we"
click at [475, 332] on li "11 - Wearing Apparel and Food - $100,000 for family, $50,000 for single - Tex. …" at bounding box center [520, 342] width 252 height 47
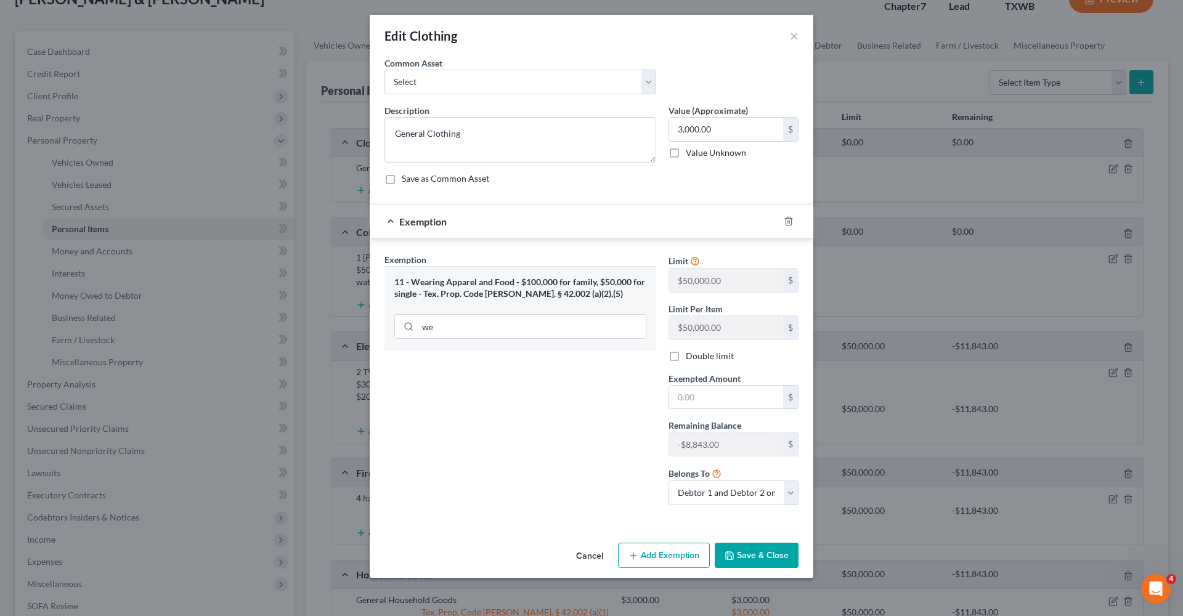
click at [783, 219] on div at bounding box center [796, 221] width 35 height 20
click at [787, 219] on icon "button" at bounding box center [789, 221] width 10 height 10
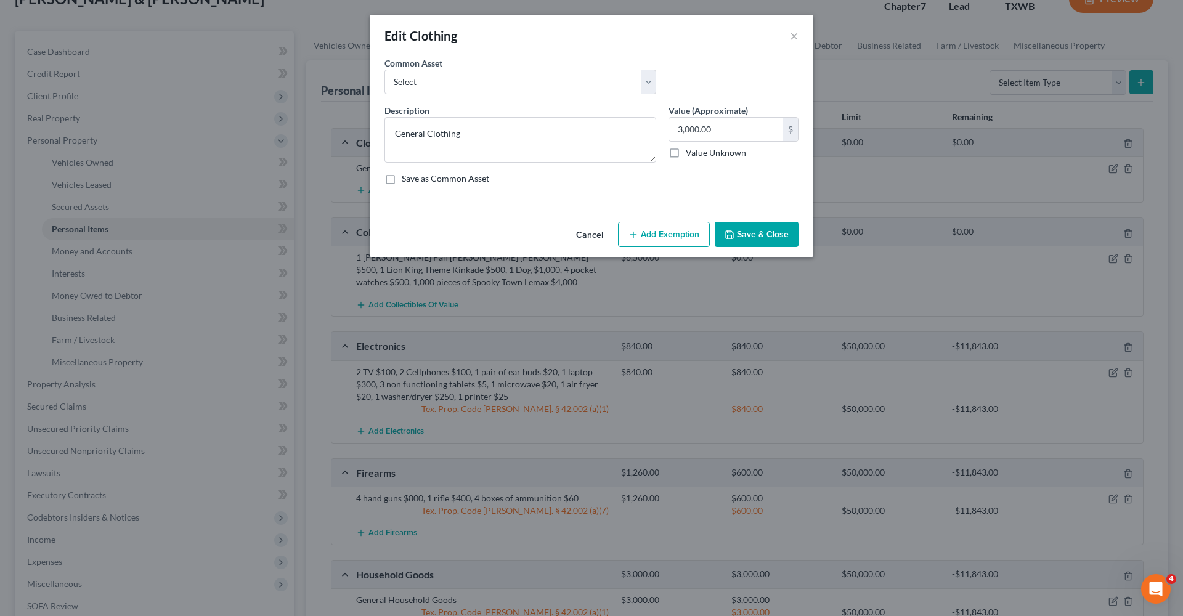
click at [756, 234] on button "Save & Close" at bounding box center [757, 235] width 84 height 26
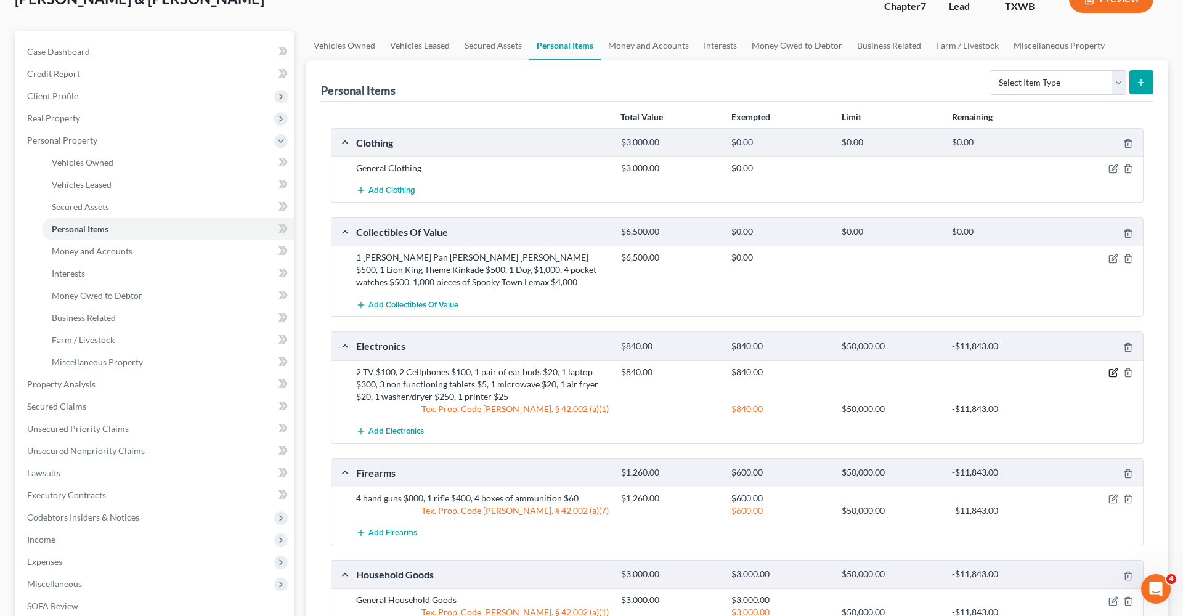
click at [1113, 372] on icon "button" at bounding box center [1115, 372] width 6 height 6
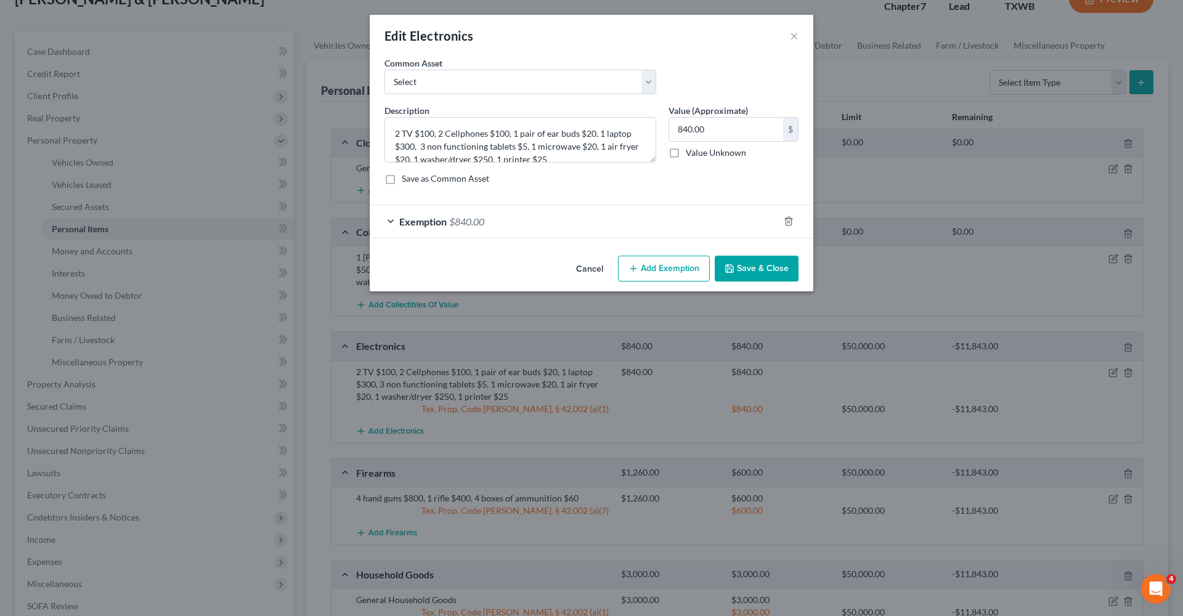
click at [539, 222] on div "Exemption $840.00" at bounding box center [574, 221] width 409 height 33
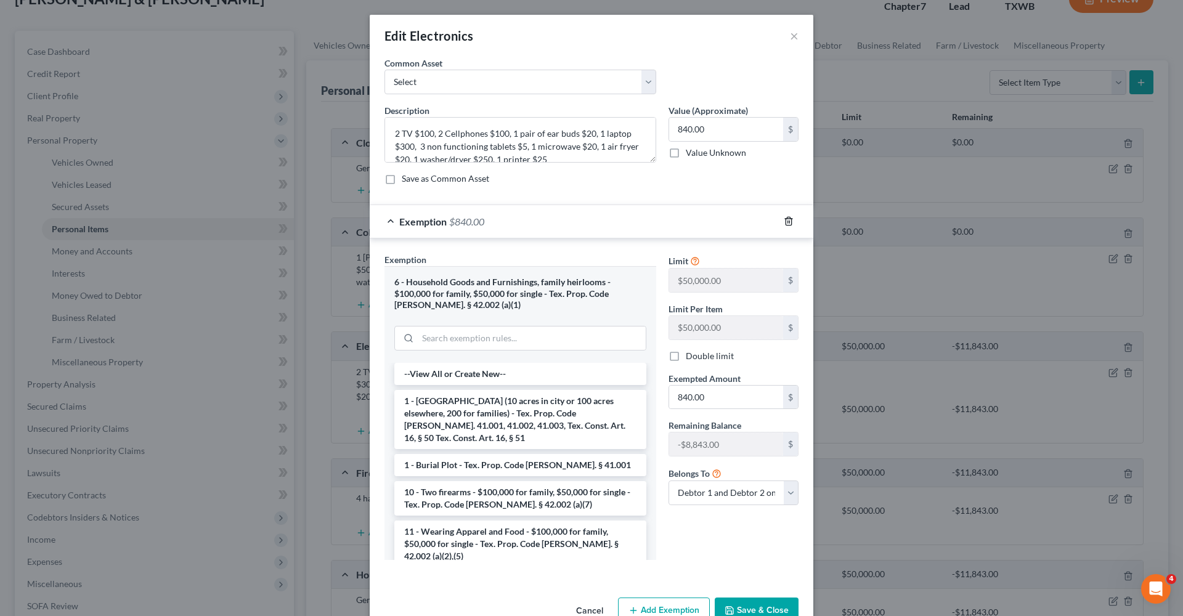
click at [789, 221] on line "button" at bounding box center [789, 222] width 0 height 2
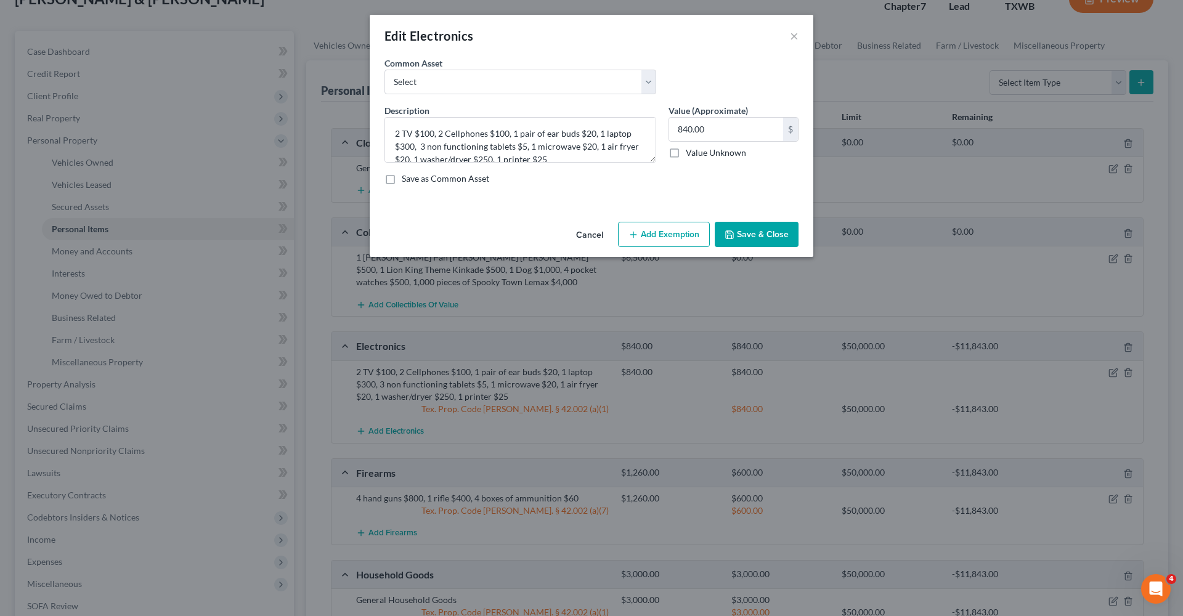
click at [780, 234] on button "Save & Close" at bounding box center [757, 235] width 84 height 26
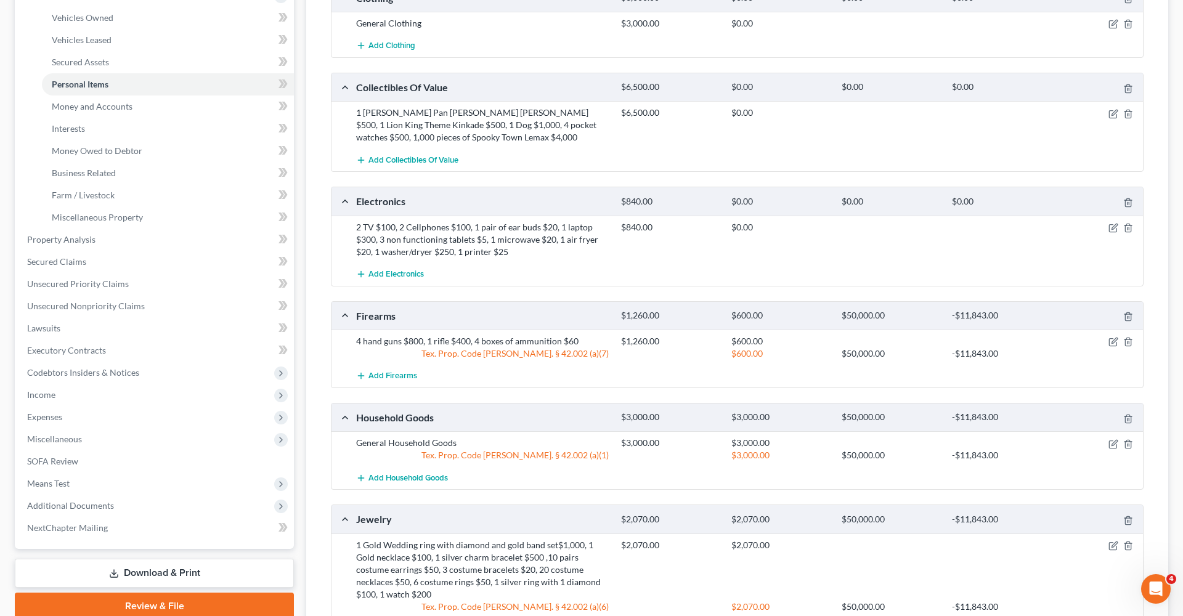
scroll to position [234, 0]
click at [1113, 341] on icon "button" at bounding box center [1114, 341] width 10 height 10
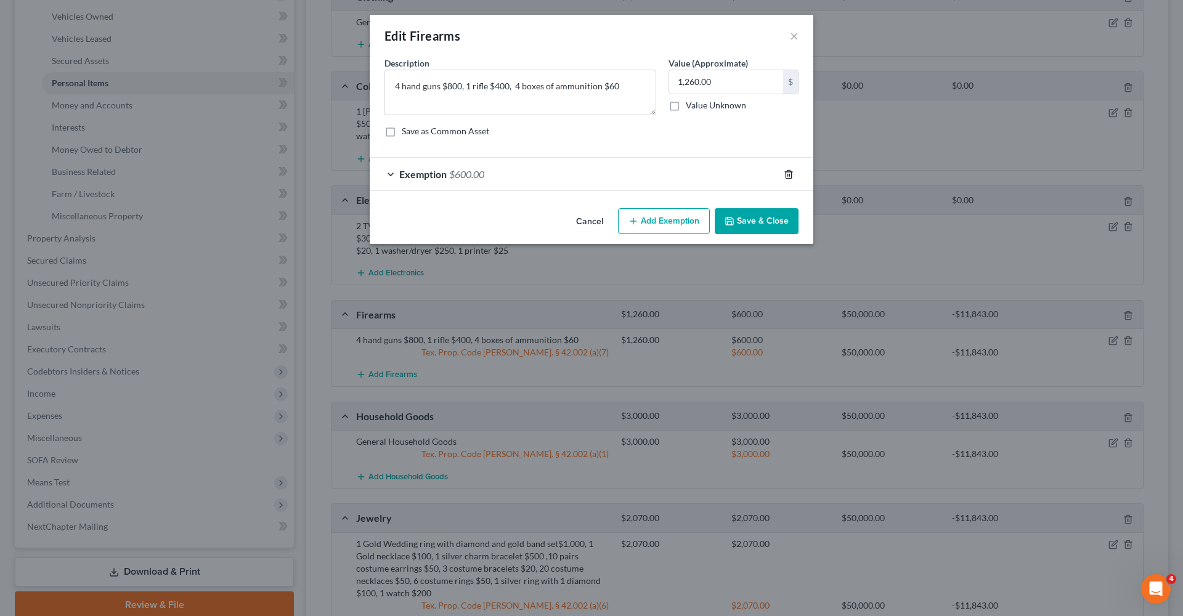
click at [789, 174] on icon "button" at bounding box center [789, 174] width 10 height 10
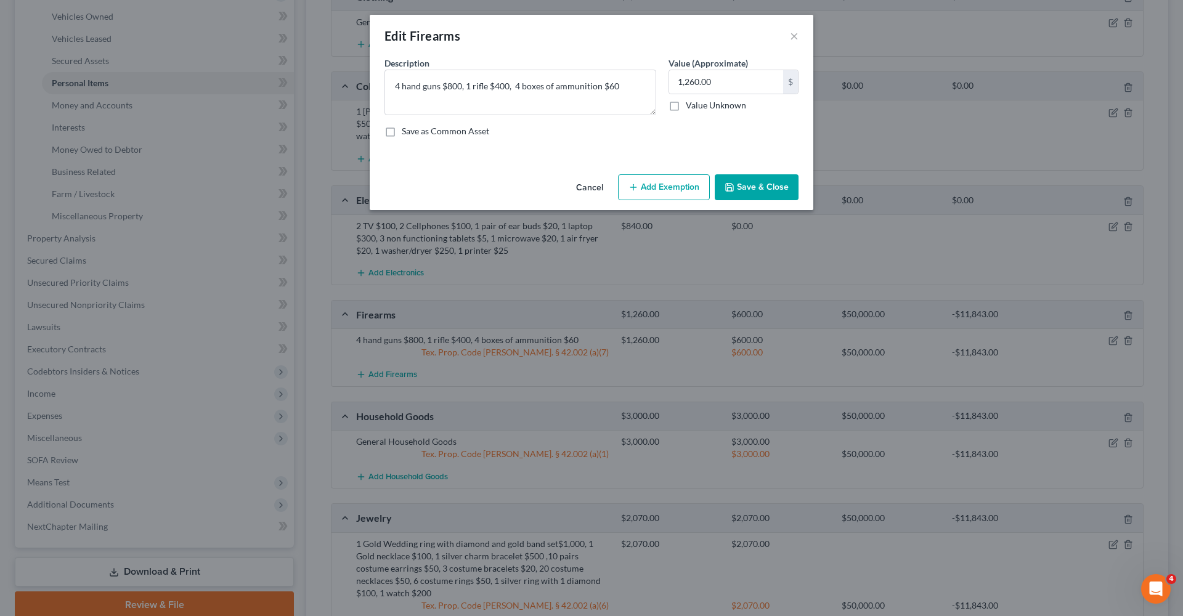
click at [775, 189] on button "Save & Close" at bounding box center [757, 187] width 84 height 26
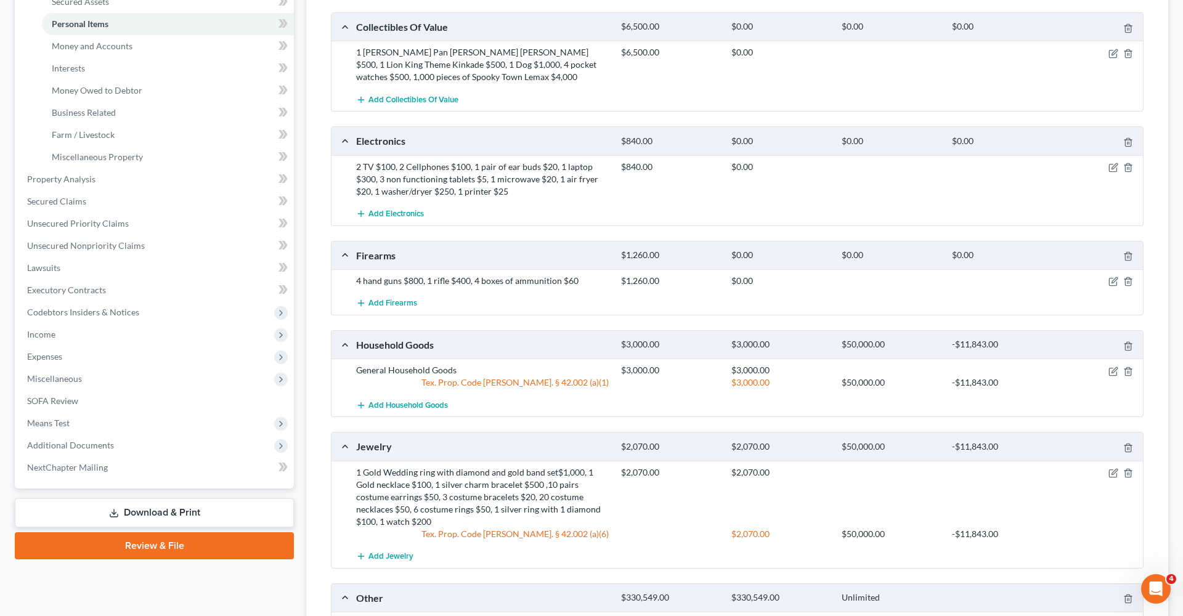
scroll to position [362, 0]
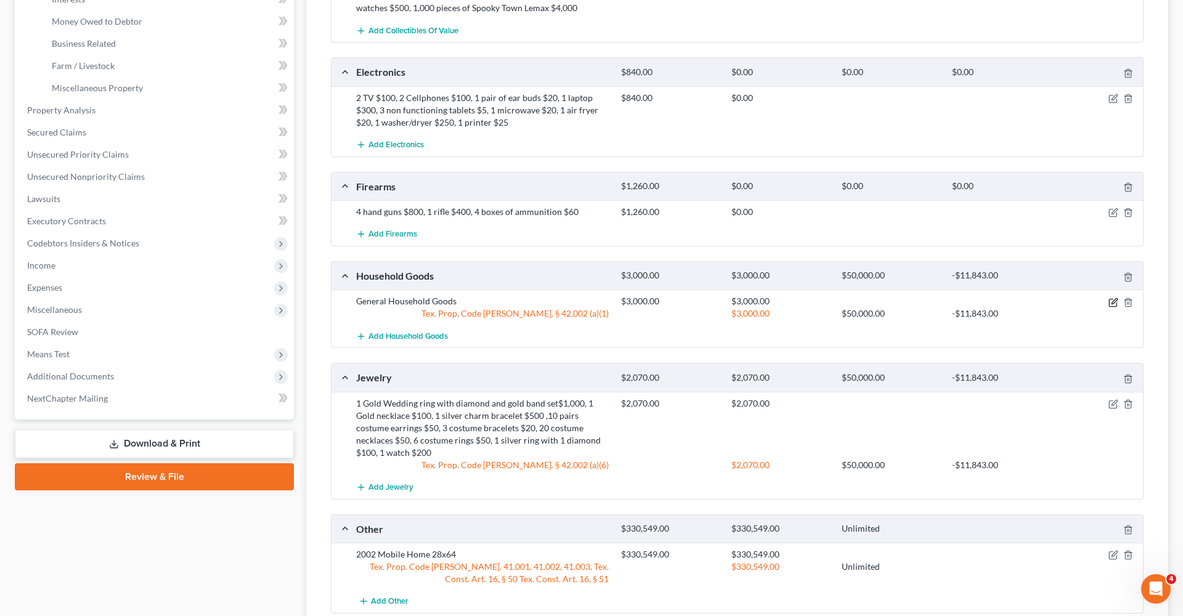
click at [1112, 301] on icon "button" at bounding box center [1115, 301] width 6 height 6
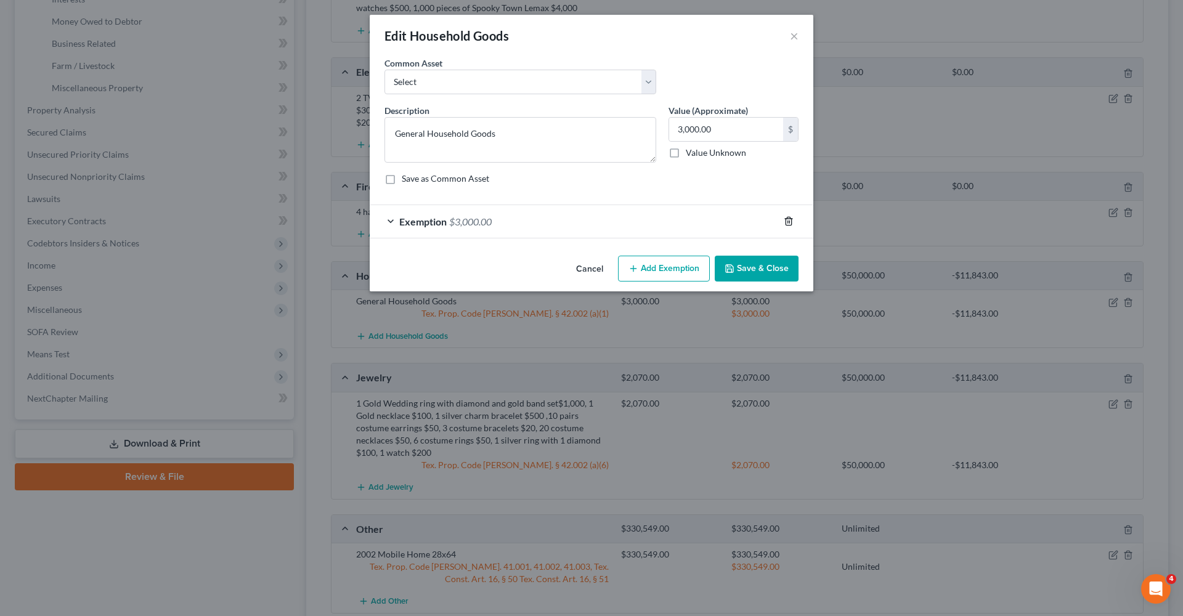
click at [791, 221] on icon "button" at bounding box center [789, 222] width 6 height 8
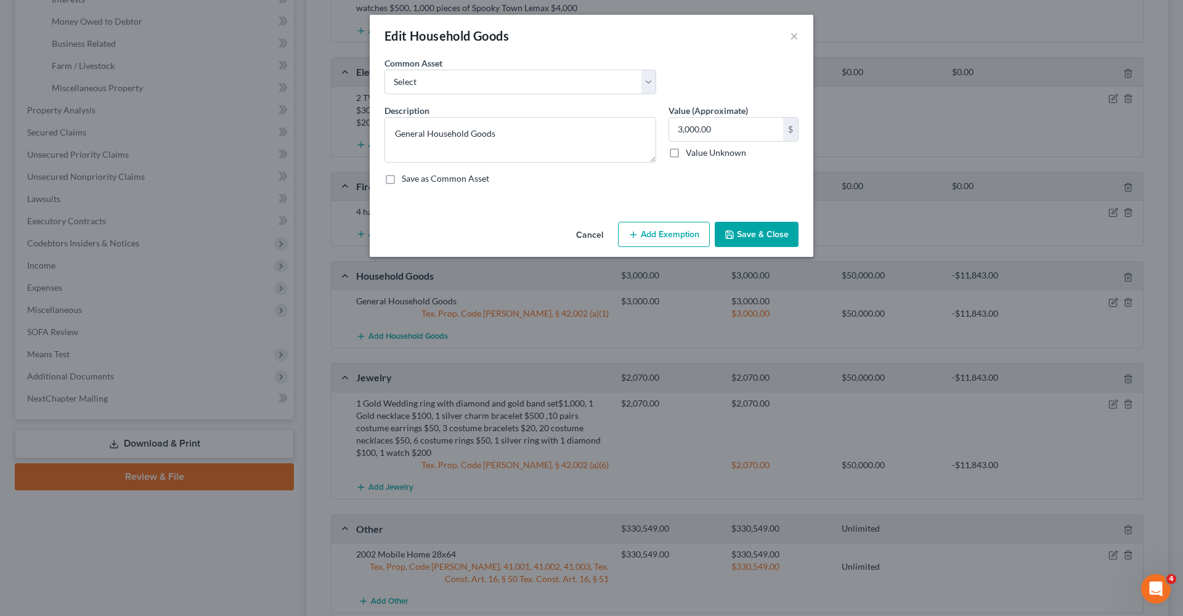
click at [781, 235] on button "Save & Close" at bounding box center [757, 235] width 84 height 26
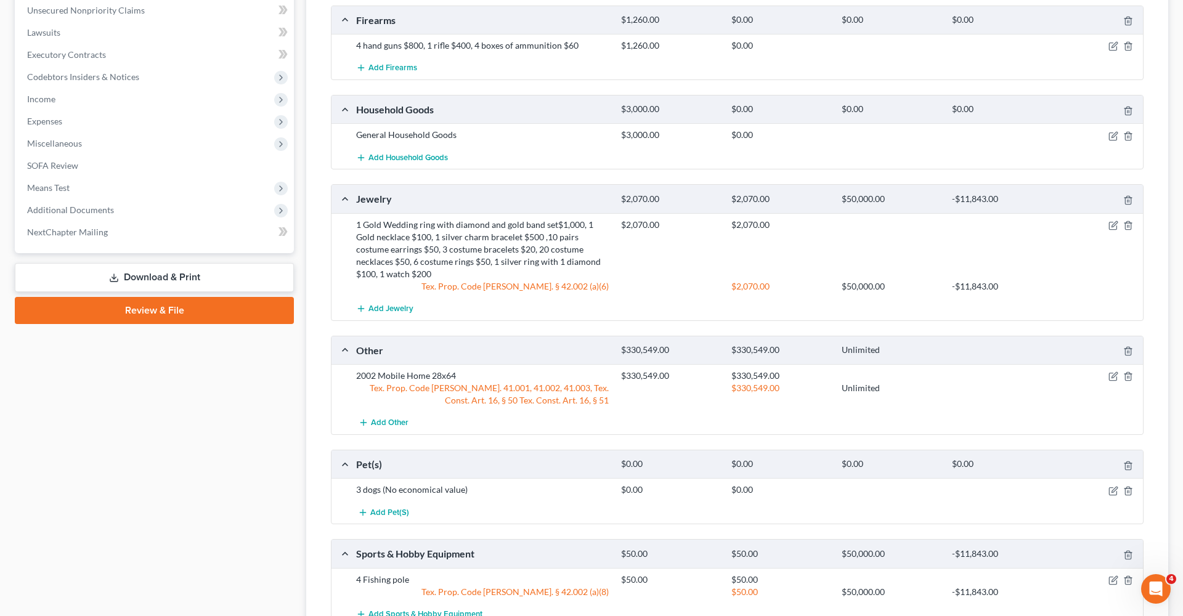
scroll to position [540, 0]
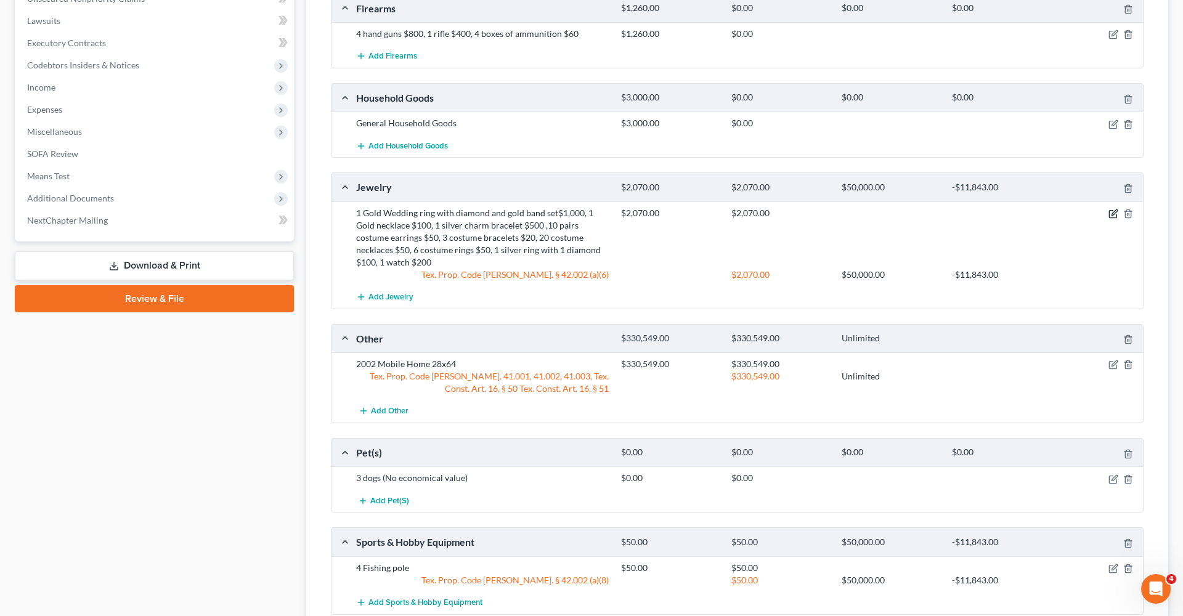
click at [1113, 213] on icon "button" at bounding box center [1114, 214] width 10 height 10
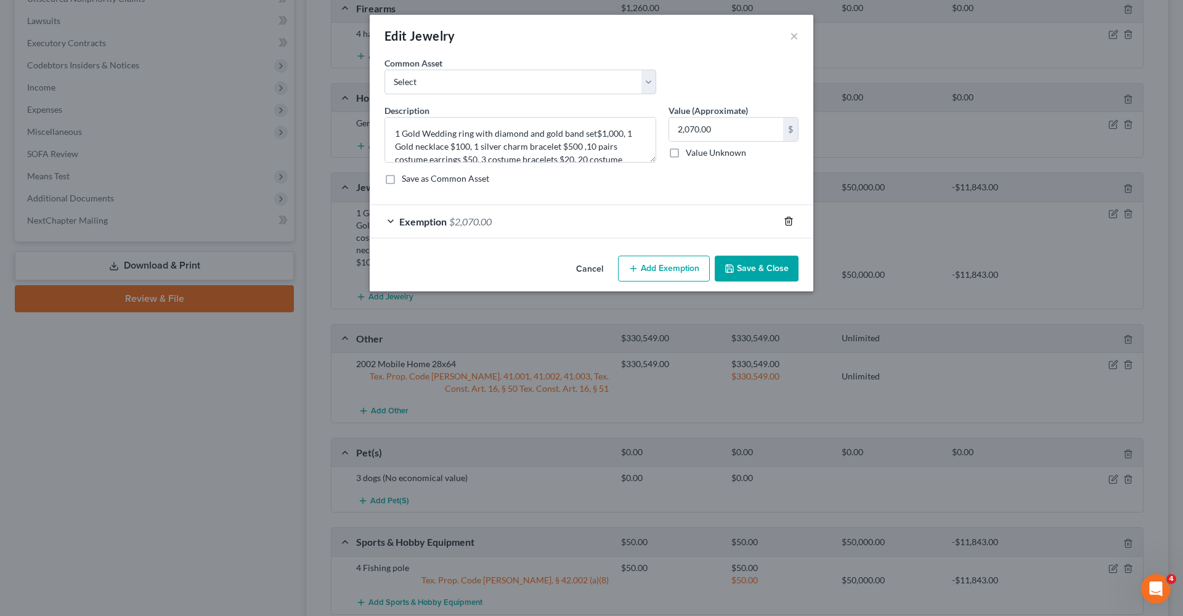
click at [789, 221] on line "button" at bounding box center [789, 222] width 0 height 2
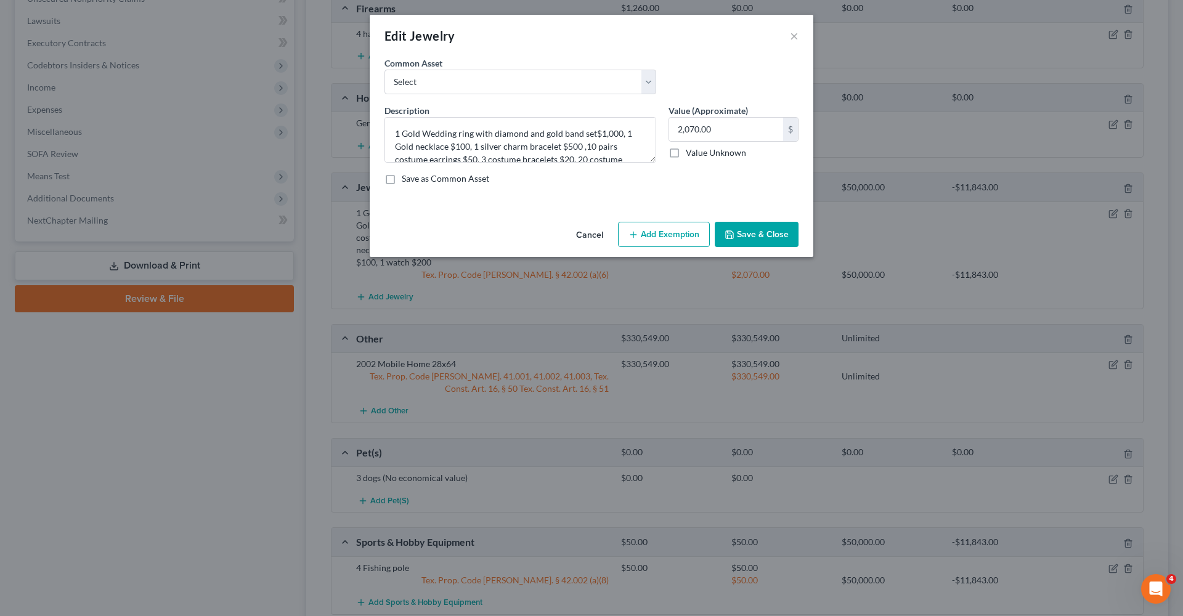
click at [759, 237] on button "Save & Close" at bounding box center [757, 235] width 84 height 26
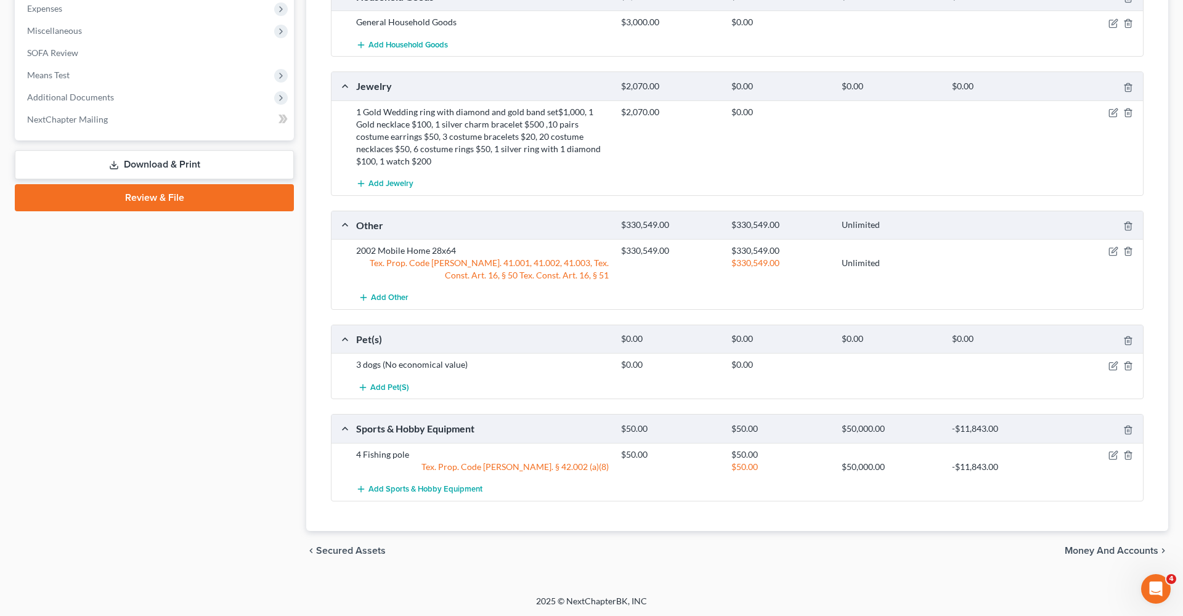
scroll to position [640, 0]
click at [1111, 255] on icon "button" at bounding box center [1112, 252] width 7 height 7
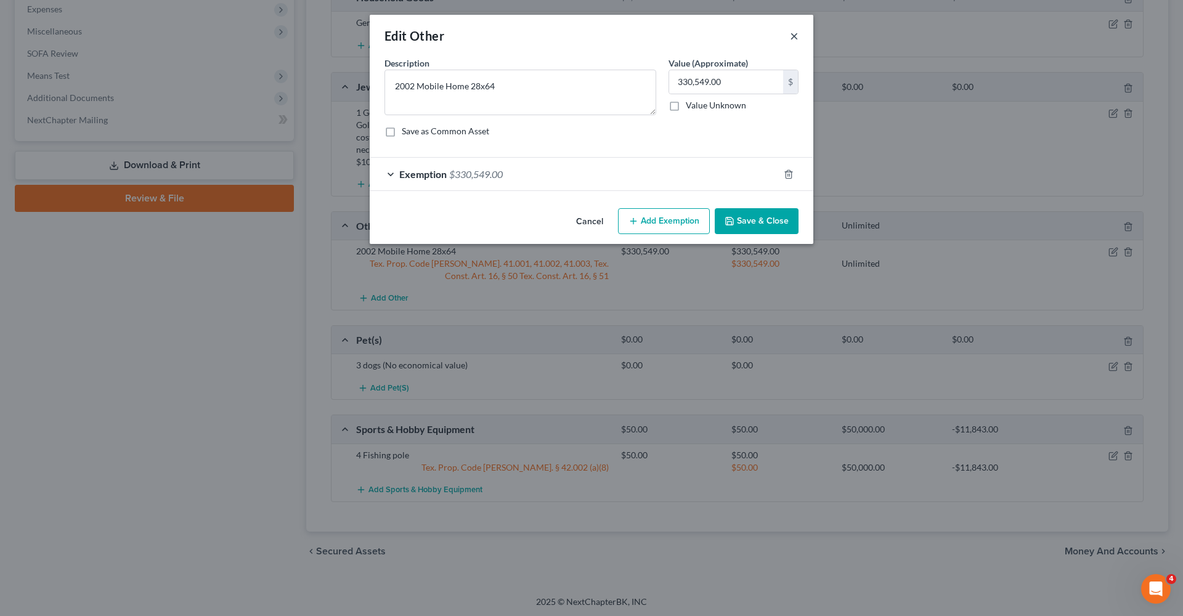
click at [794, 37] on button "×" at bounding box center [794, 35] width 9 height 15
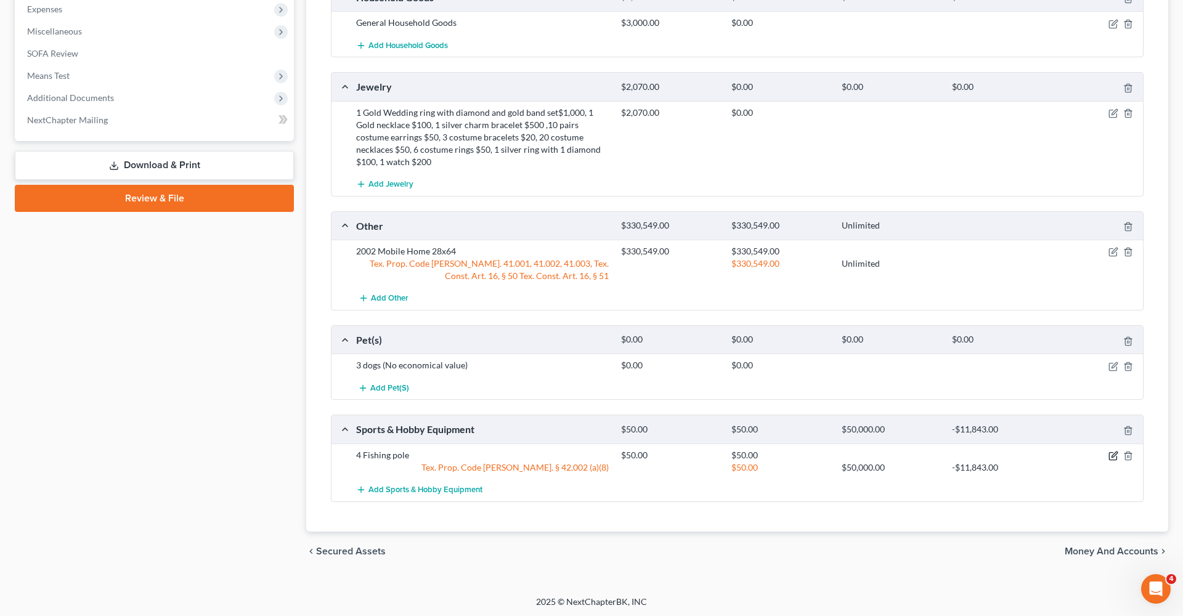
click at [1114, 456] on icon "button" at bounding box center [1114, 456] width 10 height 10
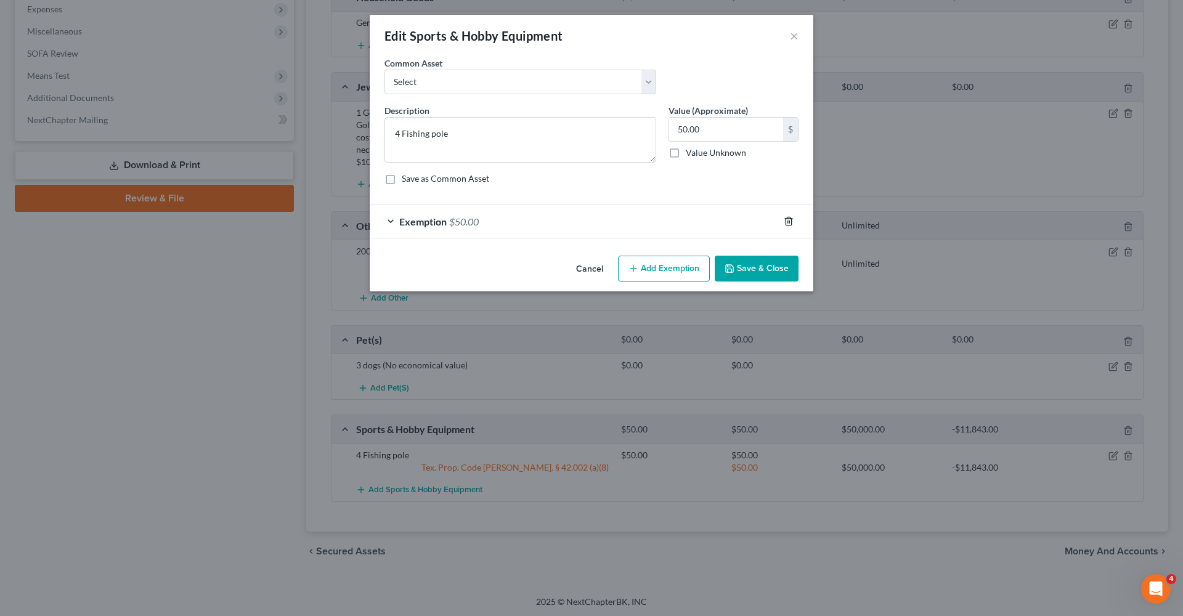
click at [788, 219] on icon "button" at bounding box center [789, 221] width 10 height 10
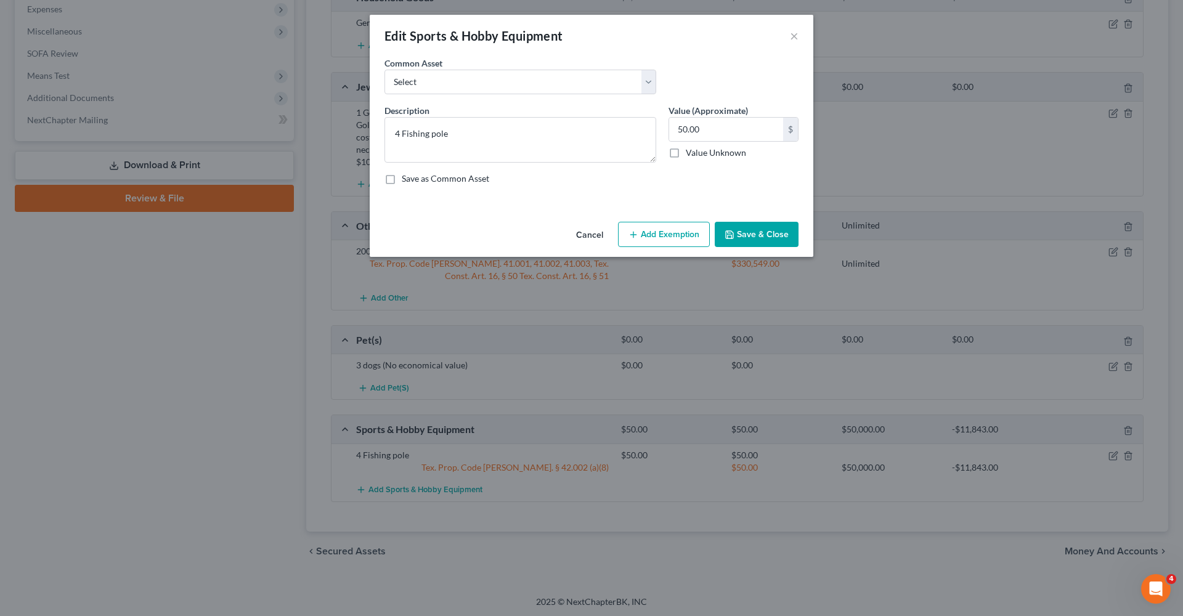
click at [782, 240] on button "Save & Close" at bounding box center [757, 235] width 84 height 26
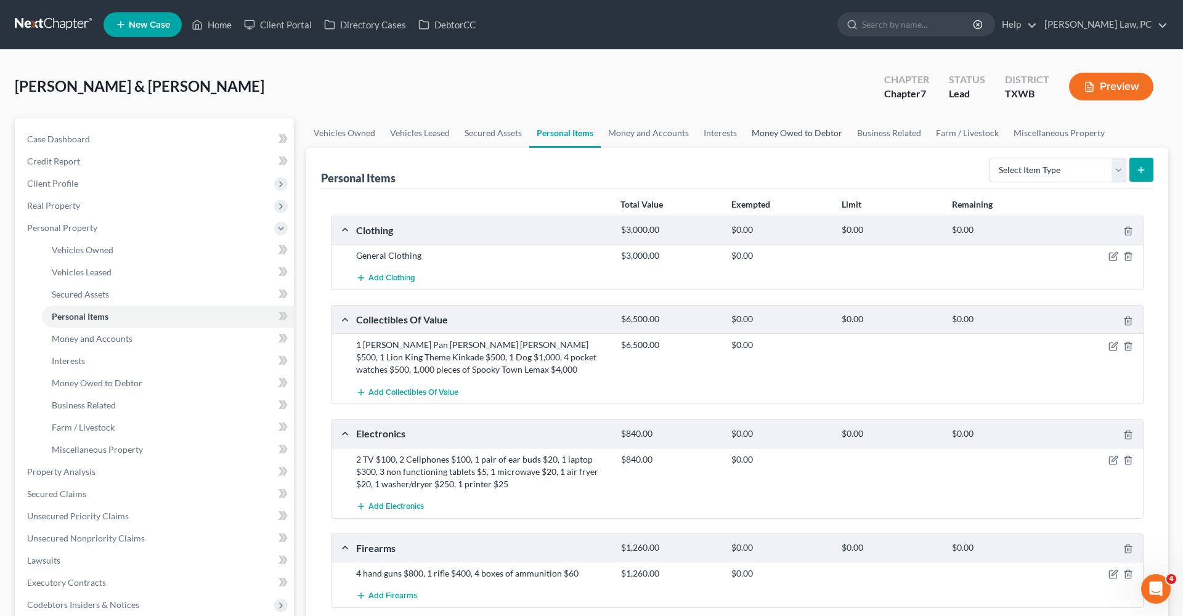
scroll to position [0, 0]
click at [884, 136] on link "Business Related" at bounding box center [889, 133] width 79 height 30
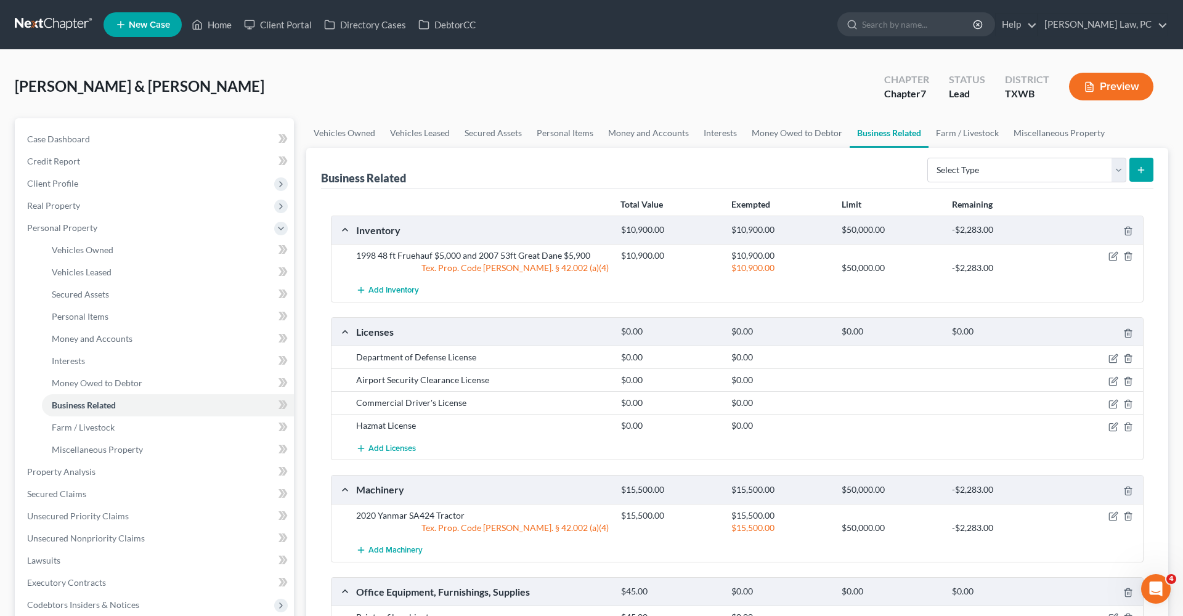
click at [63, 25] on link at bounding box center [54, 25] width 79 height 22
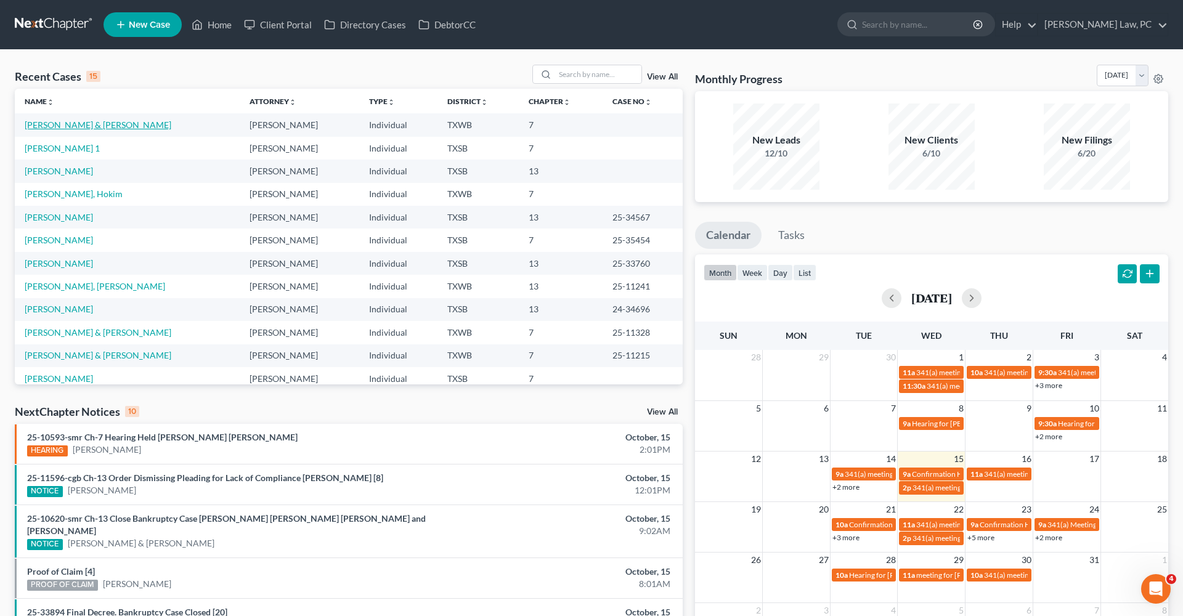
click at [68, 126] on link "[PERSON_NAME] & [PERSON_NAME]" at bounding box center [98, 125] width 147 height 10
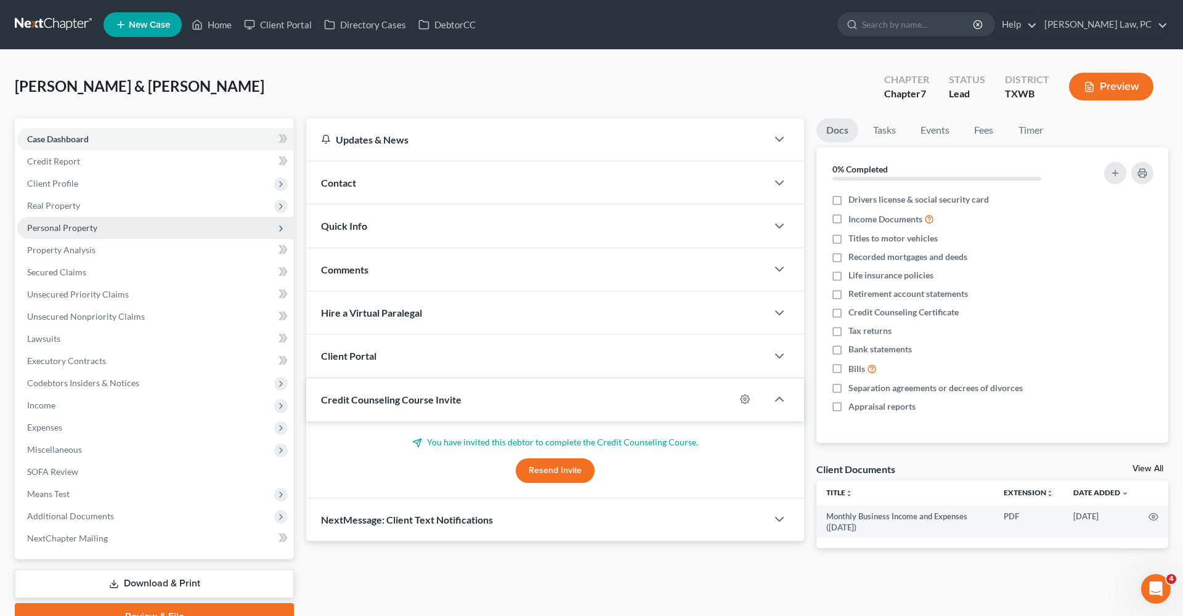
click at [57, 229] on span "Personal Property" at bounding box center [62, 227] width 70 height 10
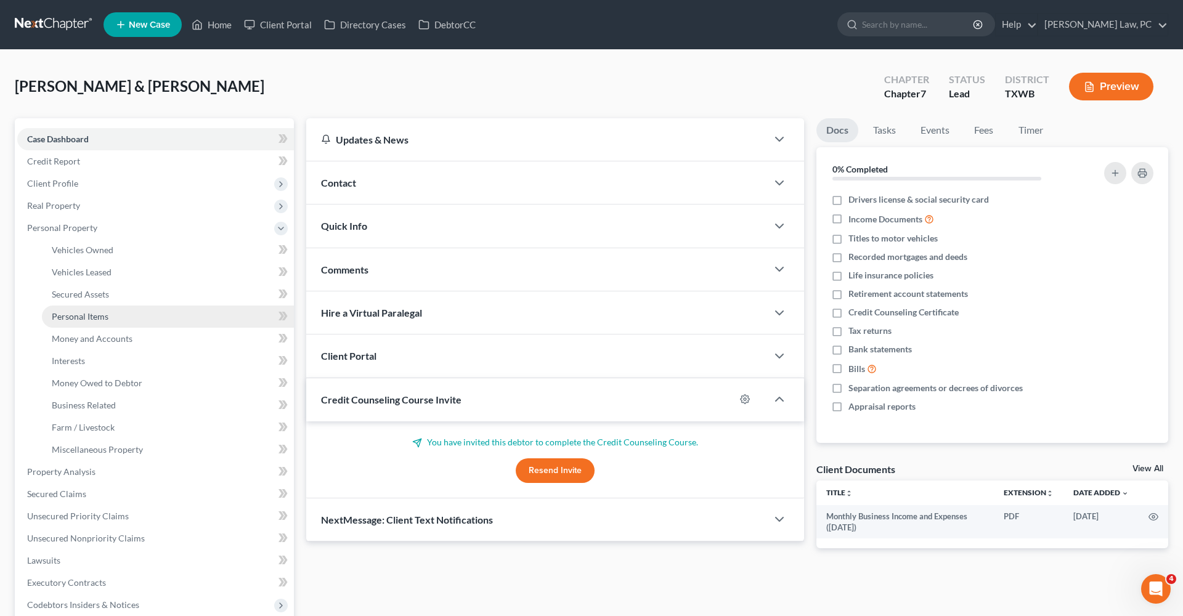
click at [68, 312] on span "Personal Items" at bounding box center [80, 316] width 57 height 10
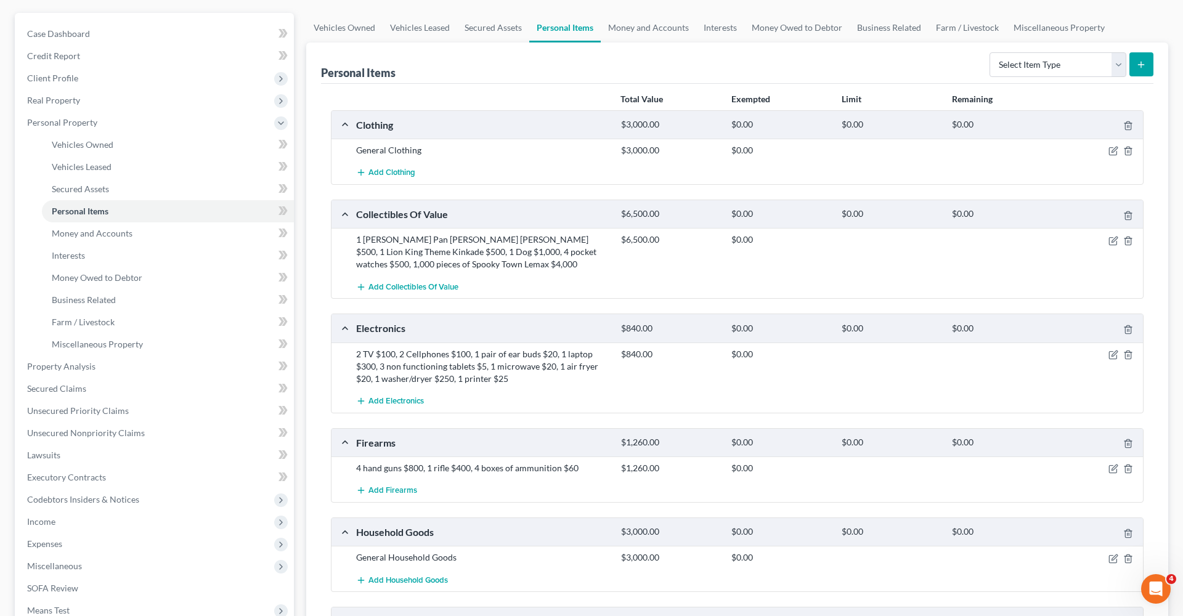
scroll to position [115, 0]
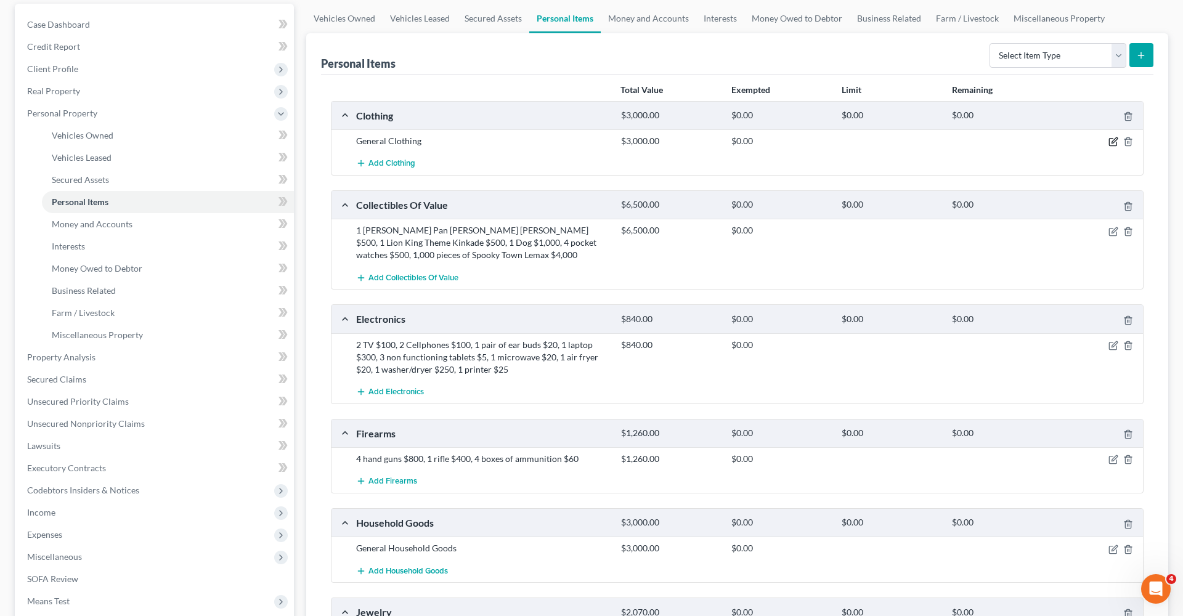
click at [1115, 142] on icon "button" at bounding box center [1115, 141] width 6 height 6
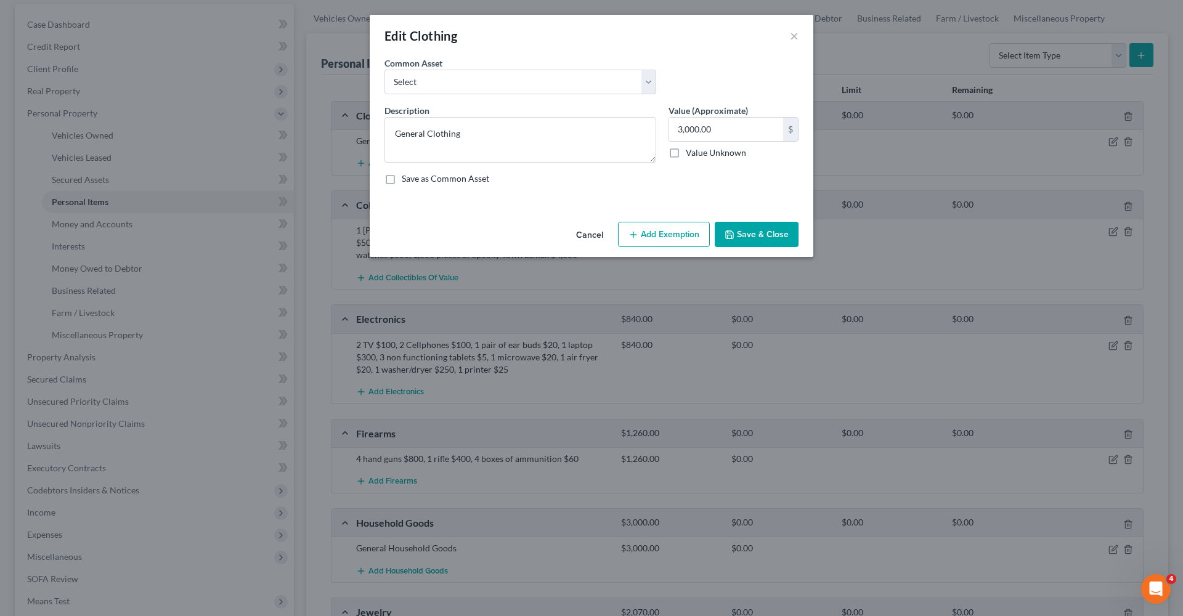
click at [643, 230] on button "Add Exemption" at bounding box center [664, 235] width 92 height 26
select select "2"
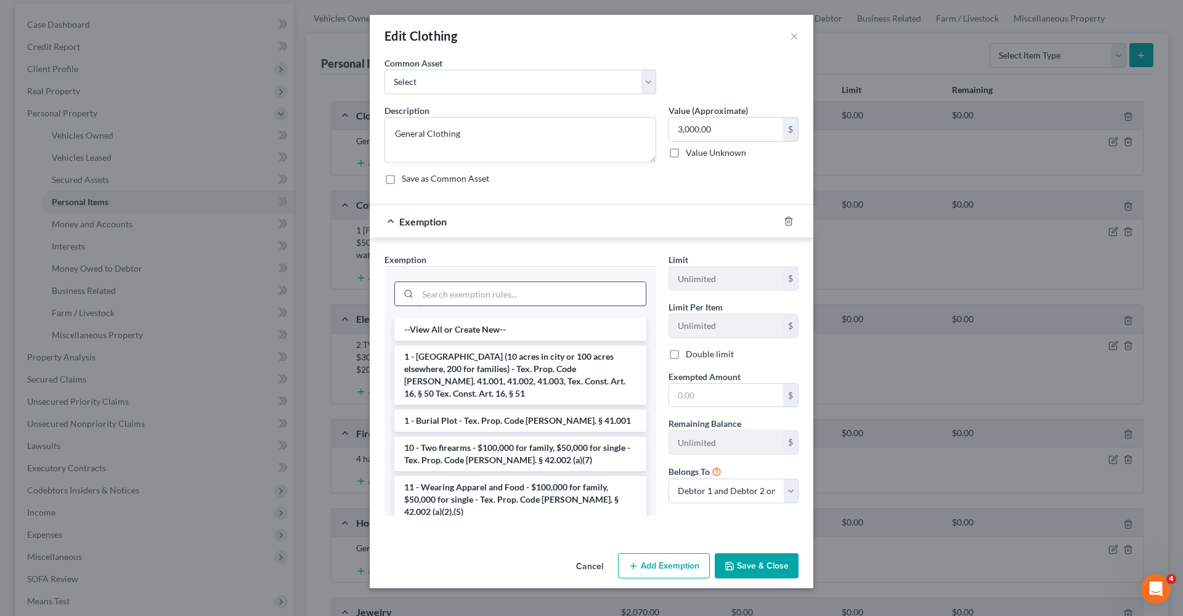
click at [457, 296] on input "search" at bounding box center [532, 293] width 228 height 23
click at [492, 487] on li "11 - Wearing Apparel and Food - $100,000 for family, $50,000 for single - Tex. …" at bounding box center [520, 499] width 252 height 47
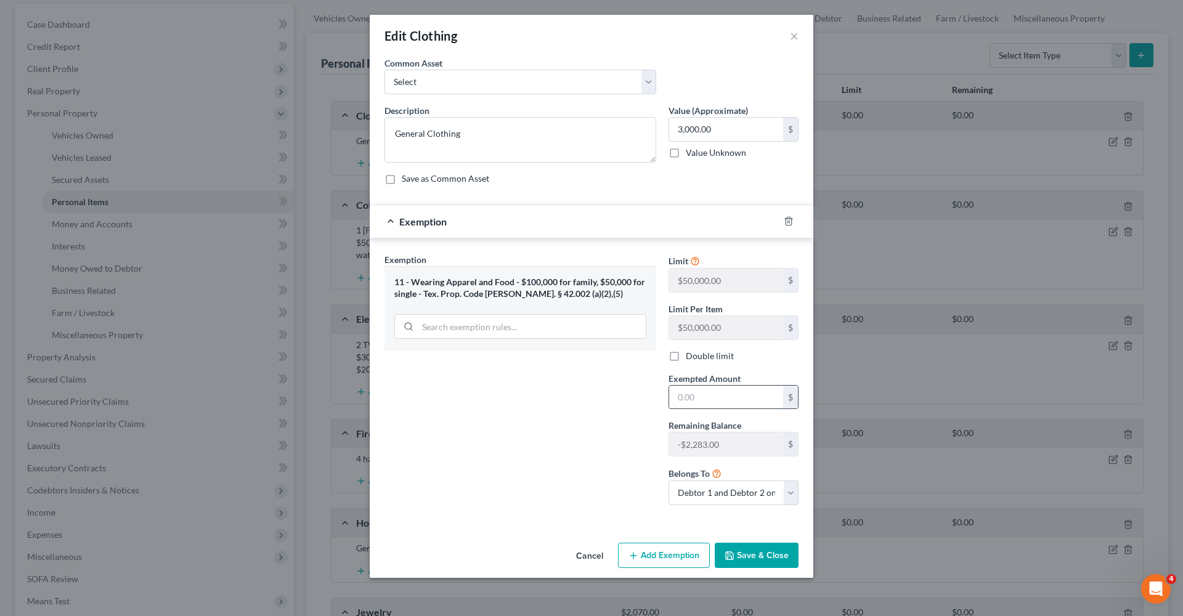
click at [704, 393] on input "text" at bounding box center [726, 397] width 114 height 23
type input "3,000"
click at [765, 559] on button "Save & Close" at bounding box center [757, 556] width 84 height 26
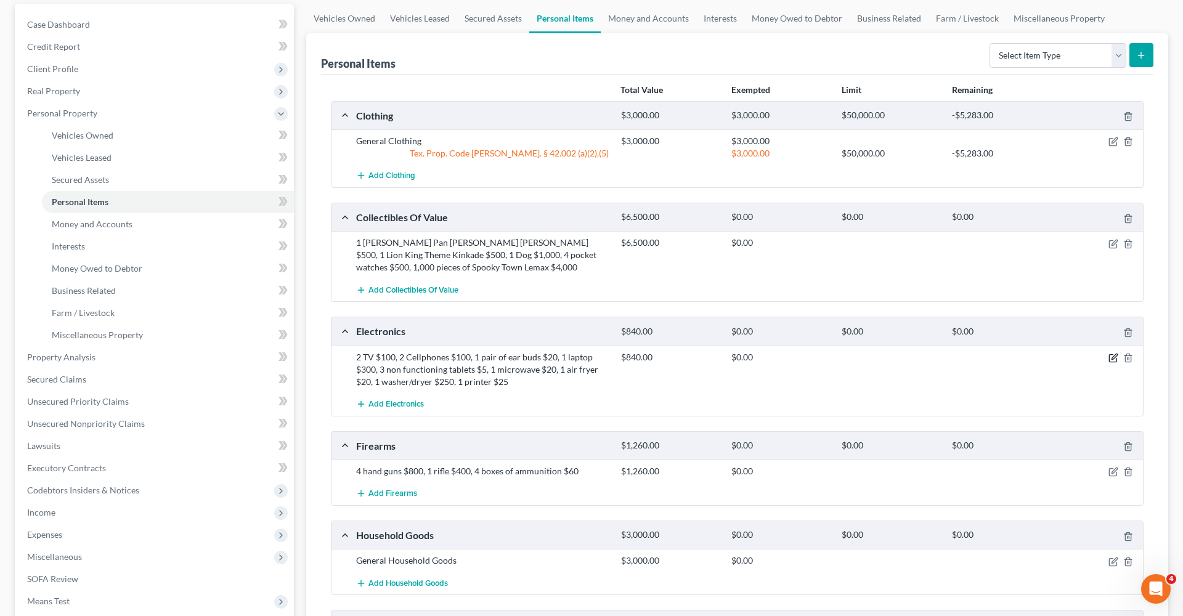
click at [1112, 358] on icon "button" at bounding box center [1115, 357] width 6 height 6
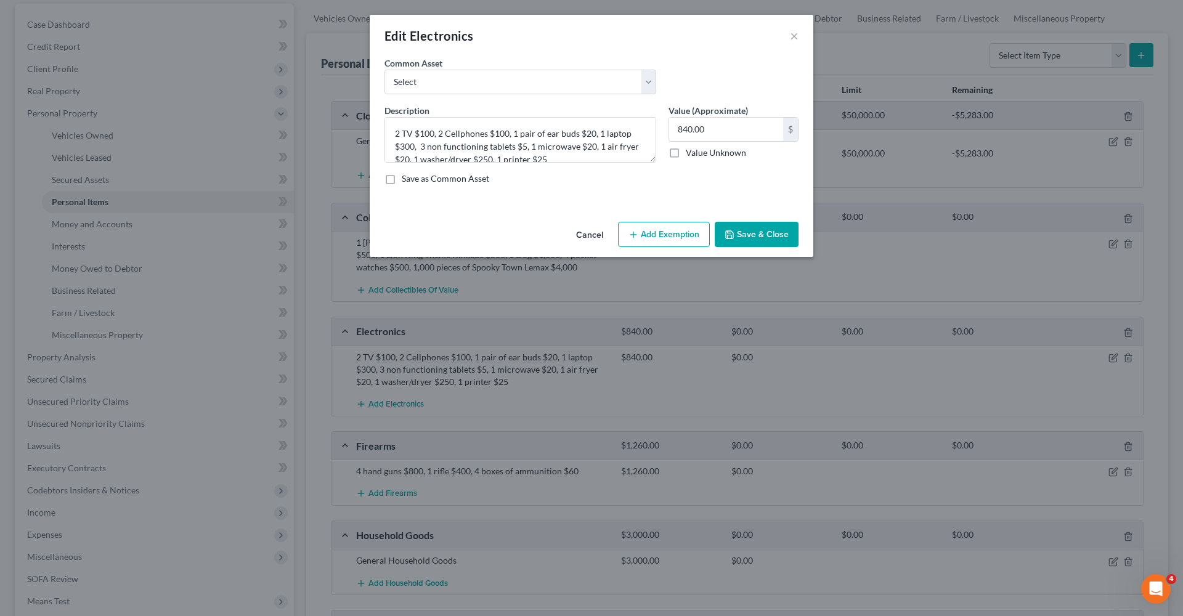
click at [651, 237] on button "Add Exemption" at bounding box center [664, 235] width 92 height 26
select select "2"
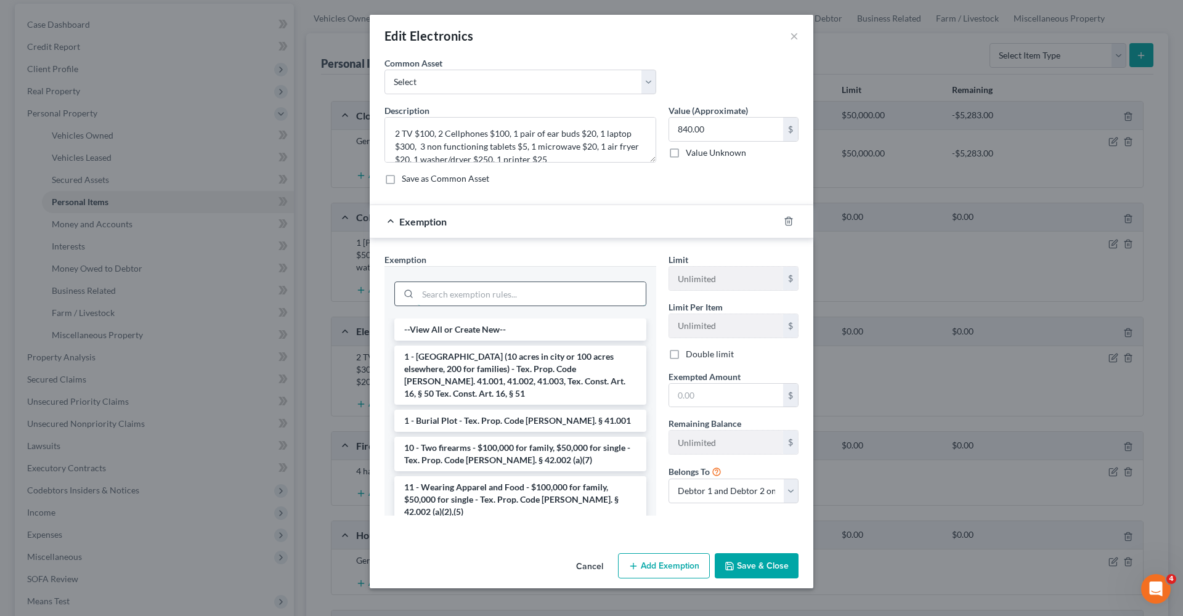
click at [483, 291] on input "search" at bounding box center [532, 293] width 228 height 23
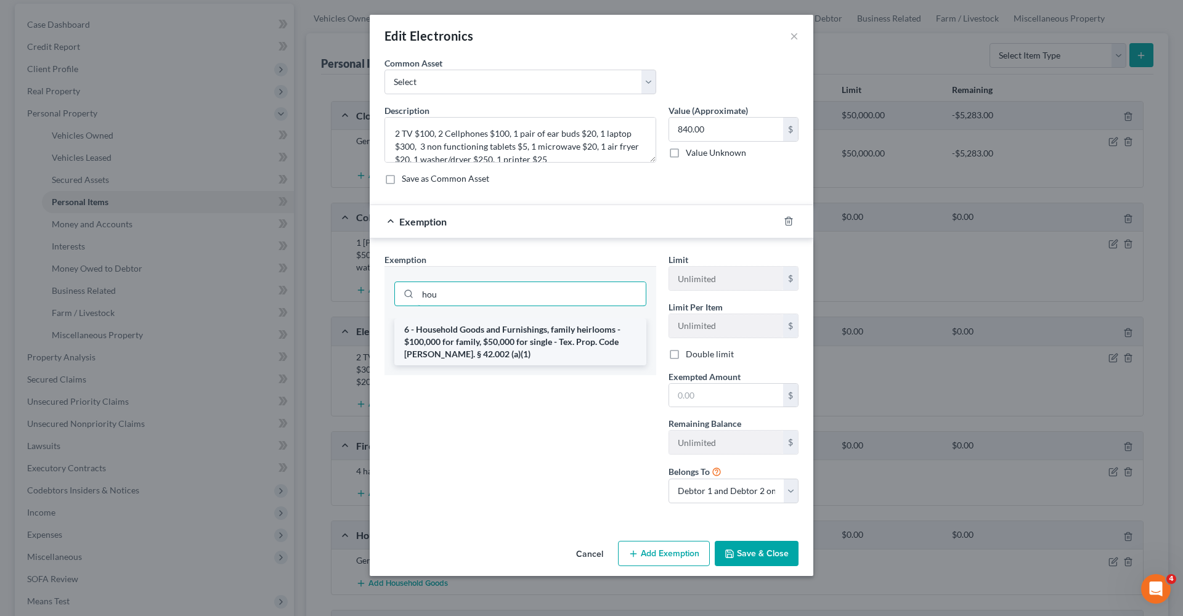
type input "hou"
click at [497, 334] on li "6 - Household Goods and Furnishings, family heirlooms - $100,000 for family, $5…" at bounding box center [520, 342] width 252 height 47
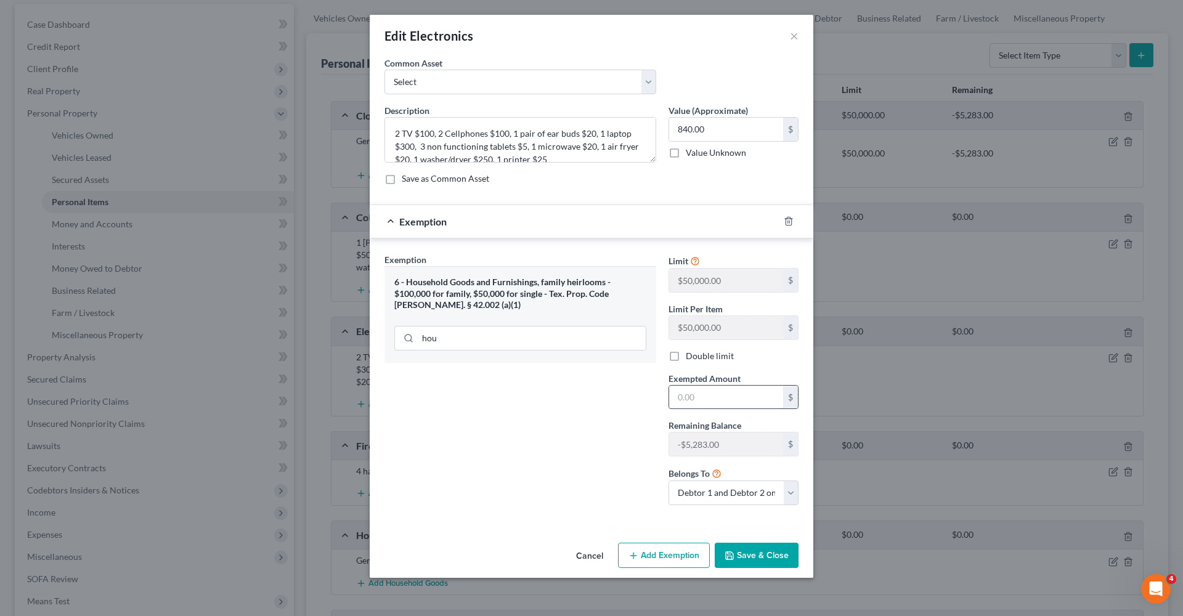
click at [719, 397] on input "text" at bounding box center [726, 397] width 114 height 23
type input "840"
click at [748, 547] on button "Save & Close" at bounding box center [757, 556] width 84 height 26
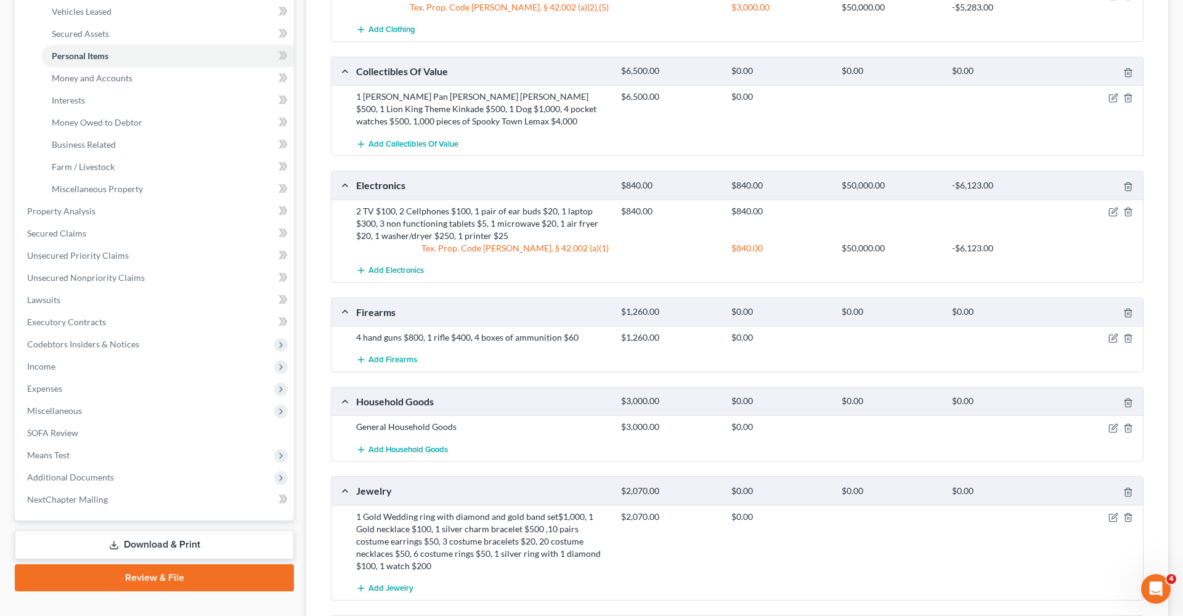
scroll to position [282, 0]
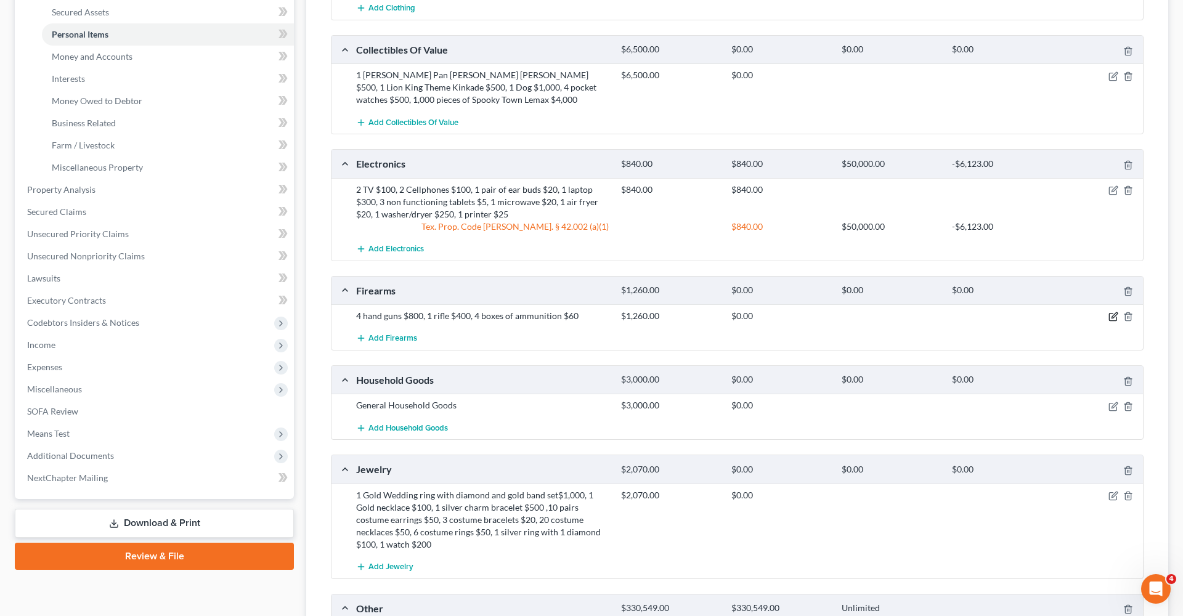
click at [1109, 320] on icon "button" at bounding box center [1112, 317] width 7 height 7
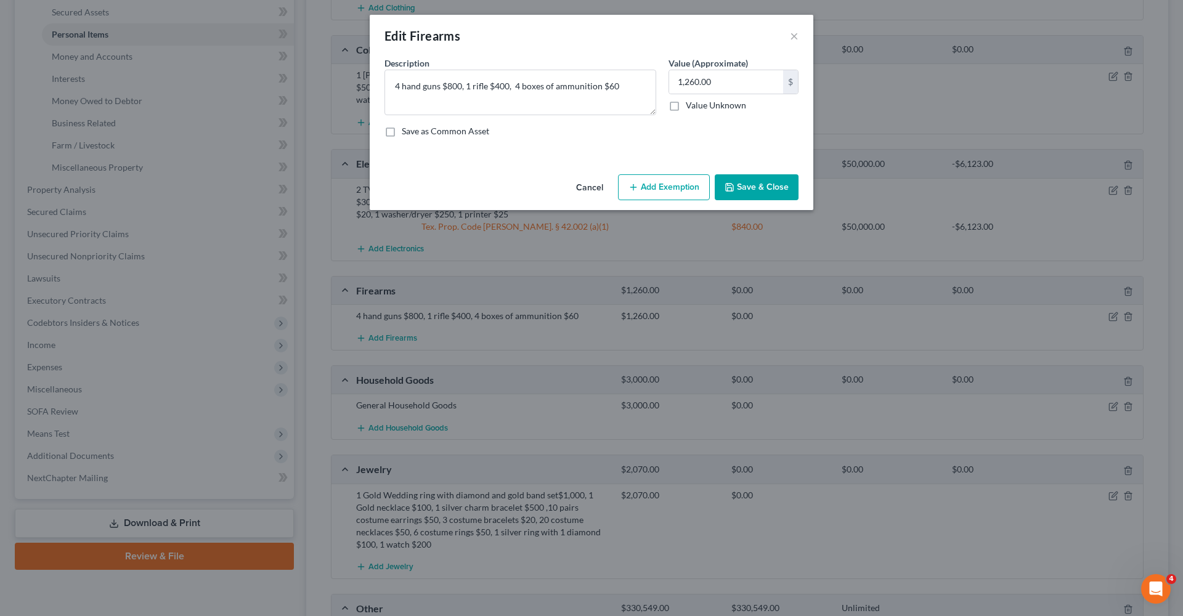
click at [676, 188] on button "Add Exemption" at bounding box center [664, 187] width 92 height 26
select select "2"
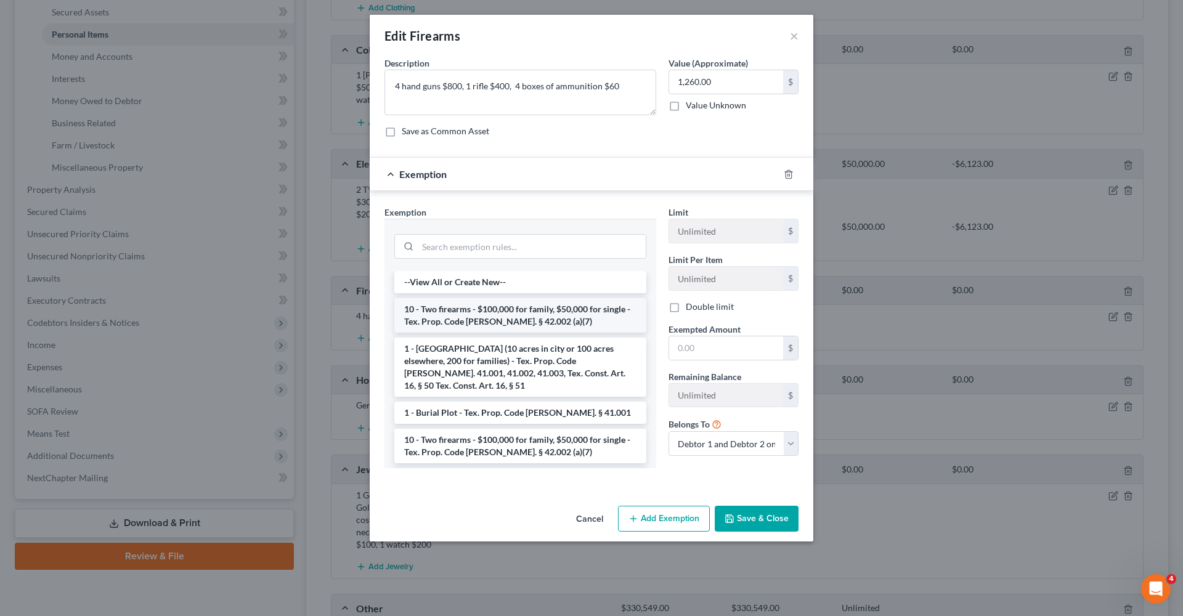
click at [480, 313] on li "10 - Two firearms - $100,000 for family, $50,000 for single - Tex. Prop. Code A…" at bounding box center [520, 315] width 252 height 35
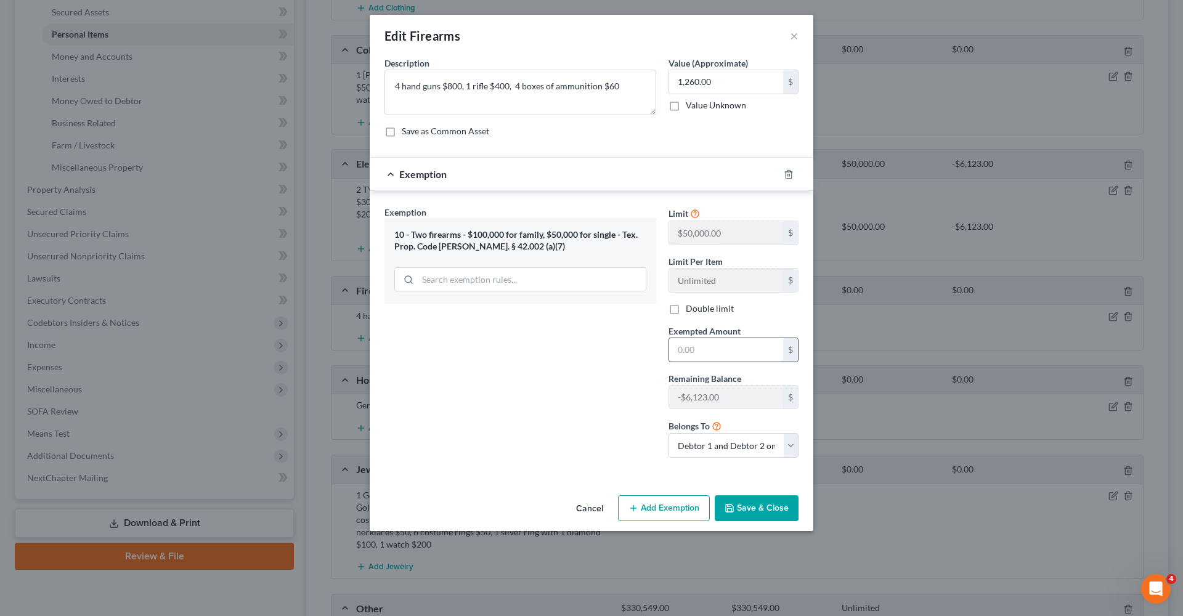
click at [722, 343] on input "text" at bounding box center [726, 349] width 114 height 23
type input "600"
click at [754, 515] on button "Save & Close" at bounding box center [757, 508] width 84 height 26
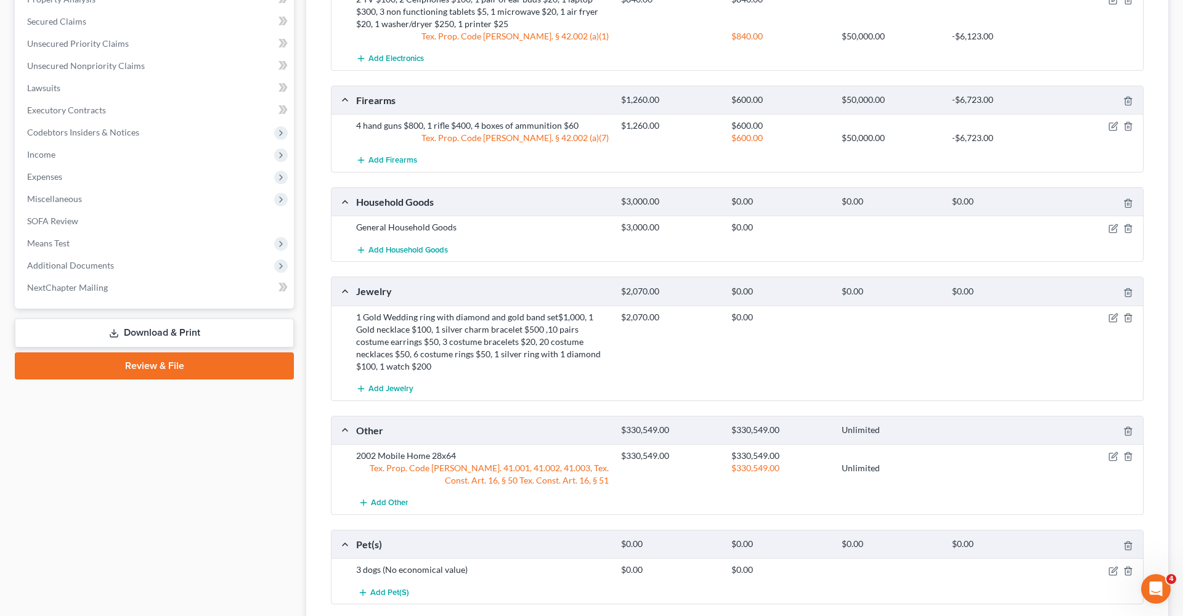
scroll to position [478, 0]
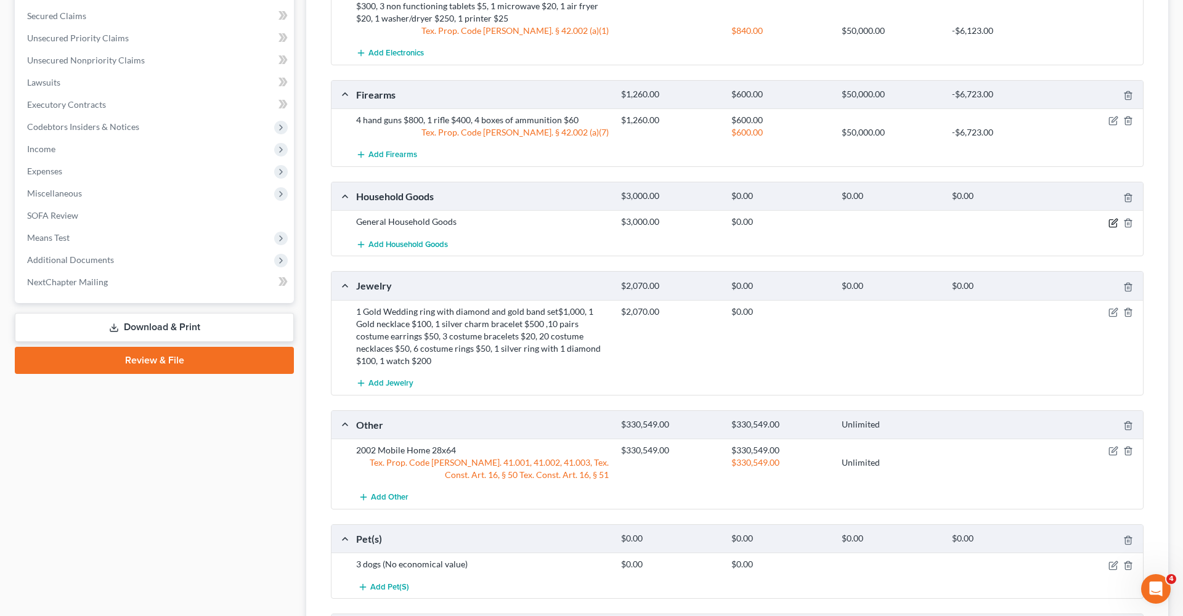
click at [1113, 224] on icon "button" at bounding box center [1114, 223] width 10 height 10
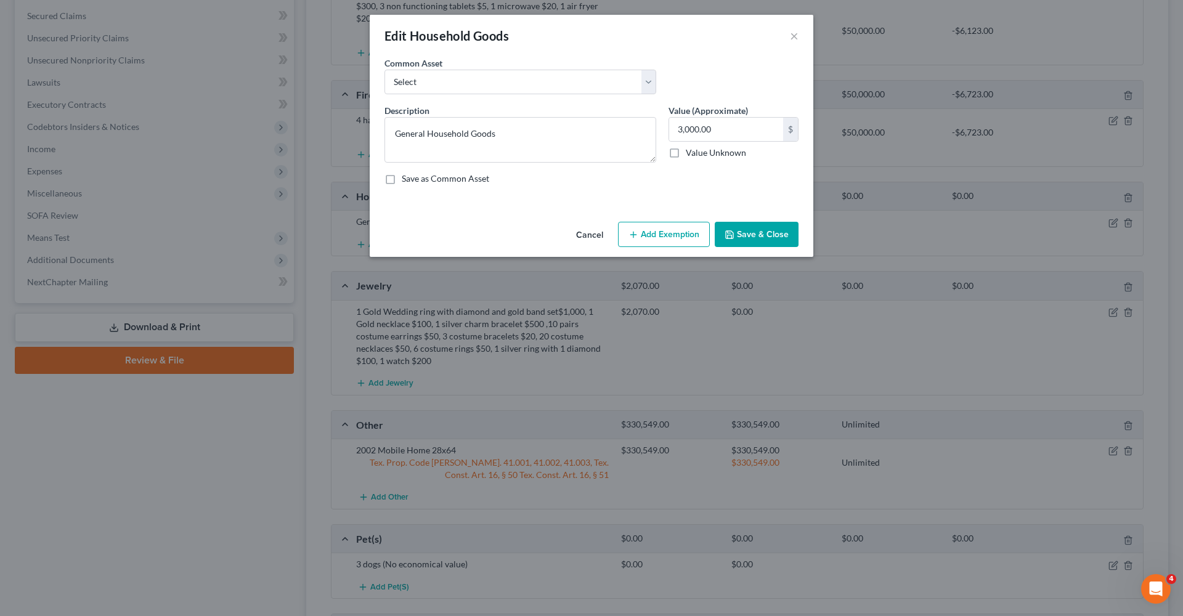
click at [674, 223] on button "Add Exemption" at bounding box center [664, 235] width 92 height 26
select select "2"
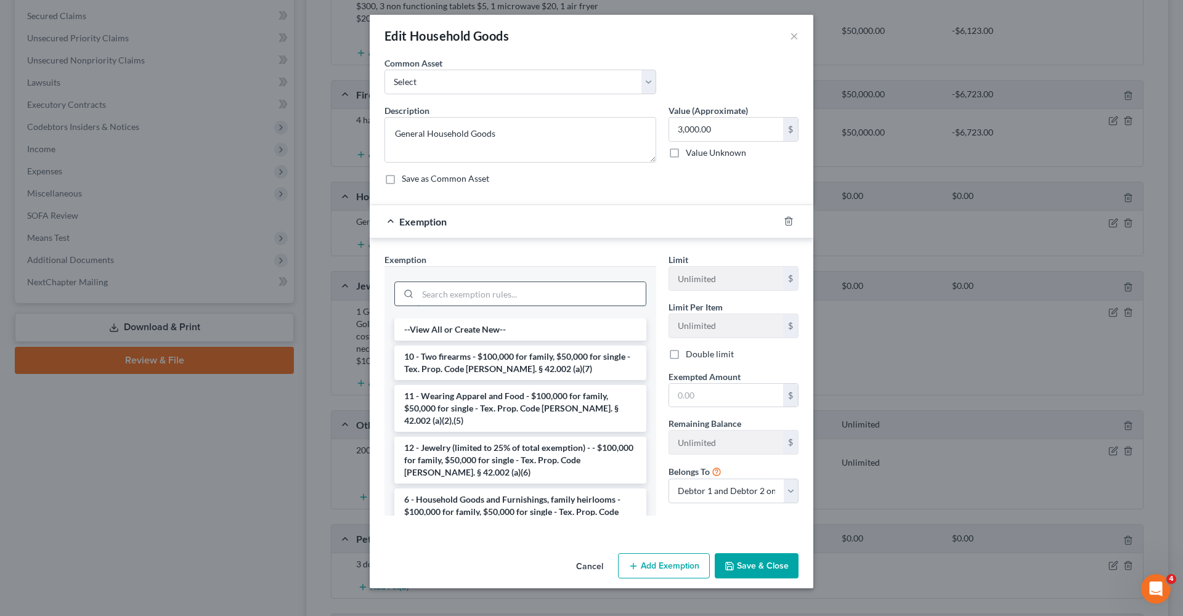
click at [515, 295] on input "search" at bounding box center [532, 293] width 228 height 23
click at [490, 495] on li "6 - Household Goods and Furnishings, family heirlooms - $100,000 for family, $5…" at bounding box center [520, 512] width 252 height 47
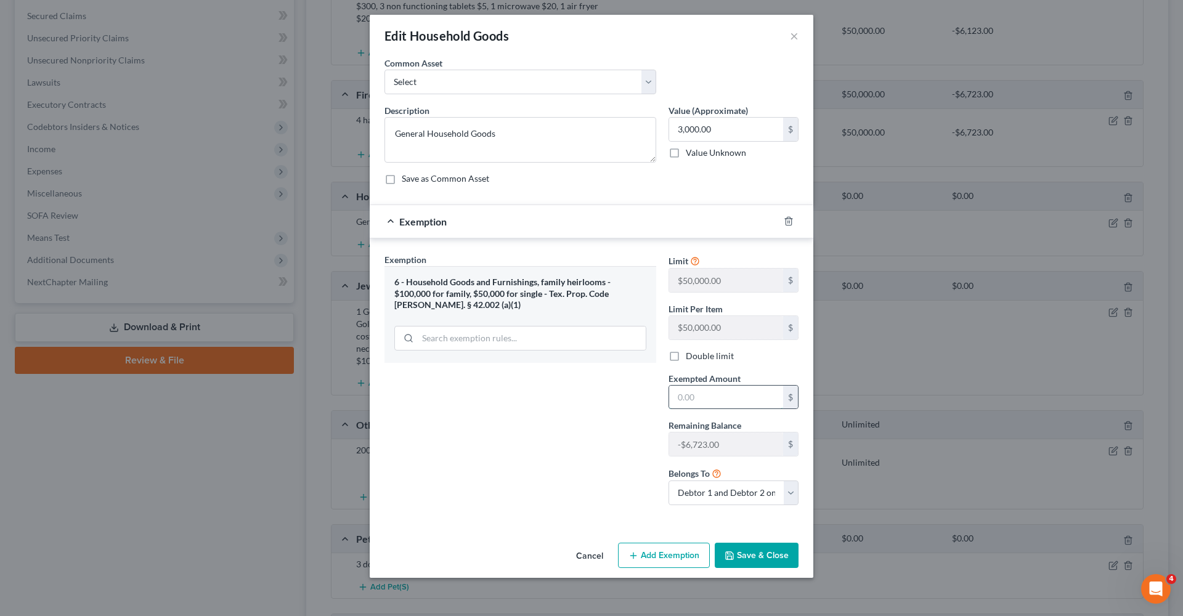
click at [711, 394] on input "text" at bounding box center [726, 397] width 114 height 23
type input "3,000"
click at [749, 552] on button "Save & Close" at bounding box center [757, 556] width 84 height 26
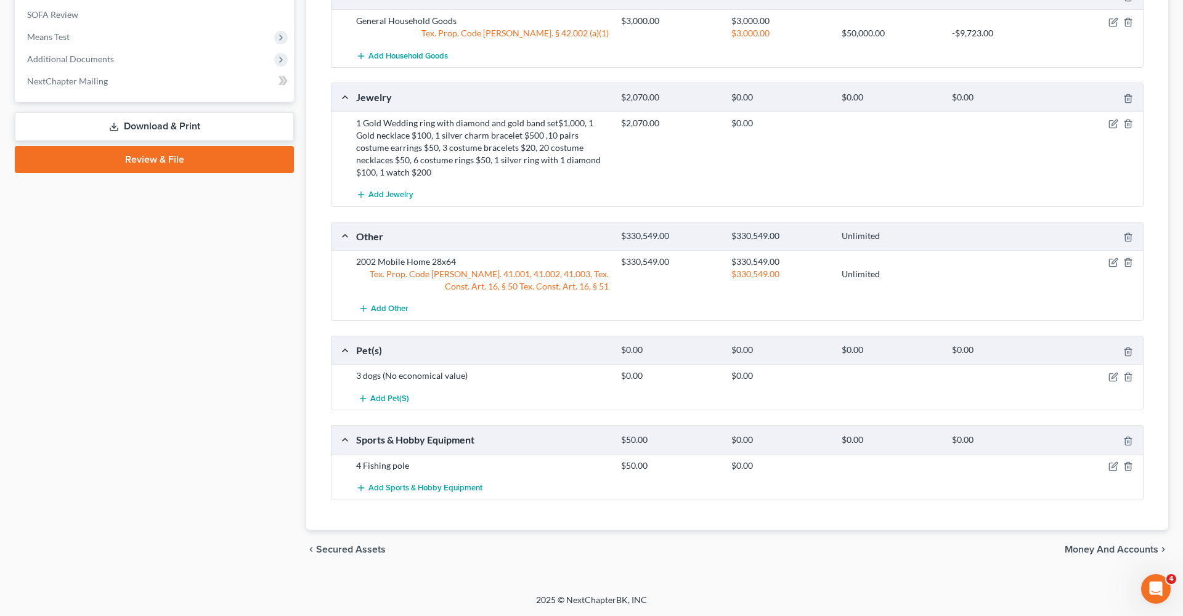
scroll to position [677, 0]
click at [1115, 124] on icon "button" at bounding box center [1115, 124] width 6 height 6
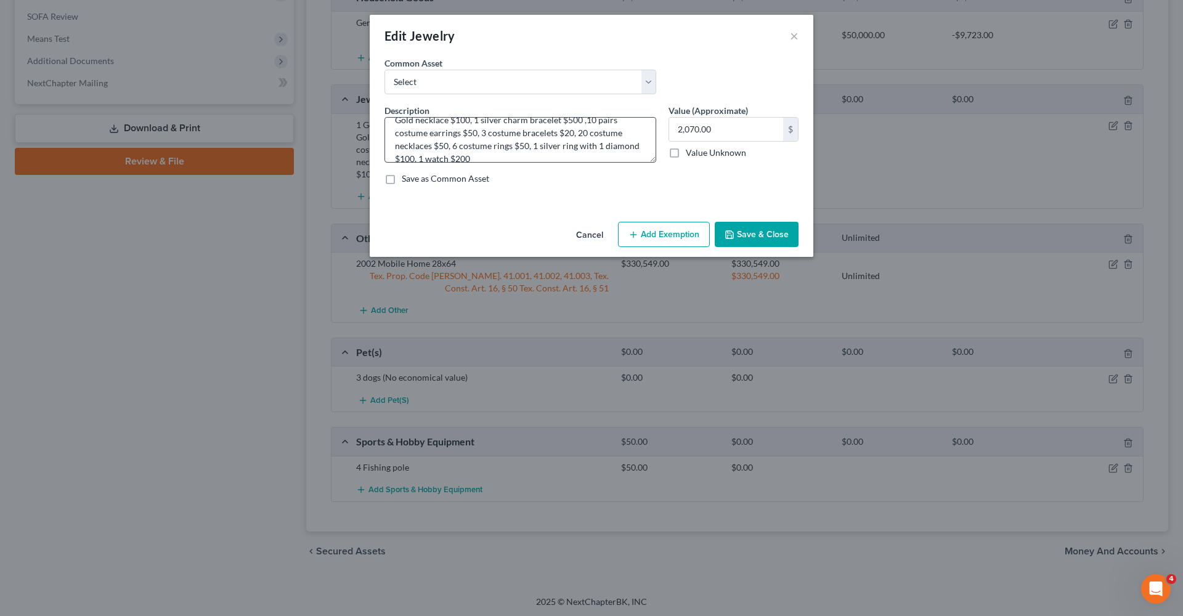
scroll to position [33, 0]
click at [659, 226] on button "Add Exemption" at bounding box center [664, 235] width 92 height 26
select select "2"
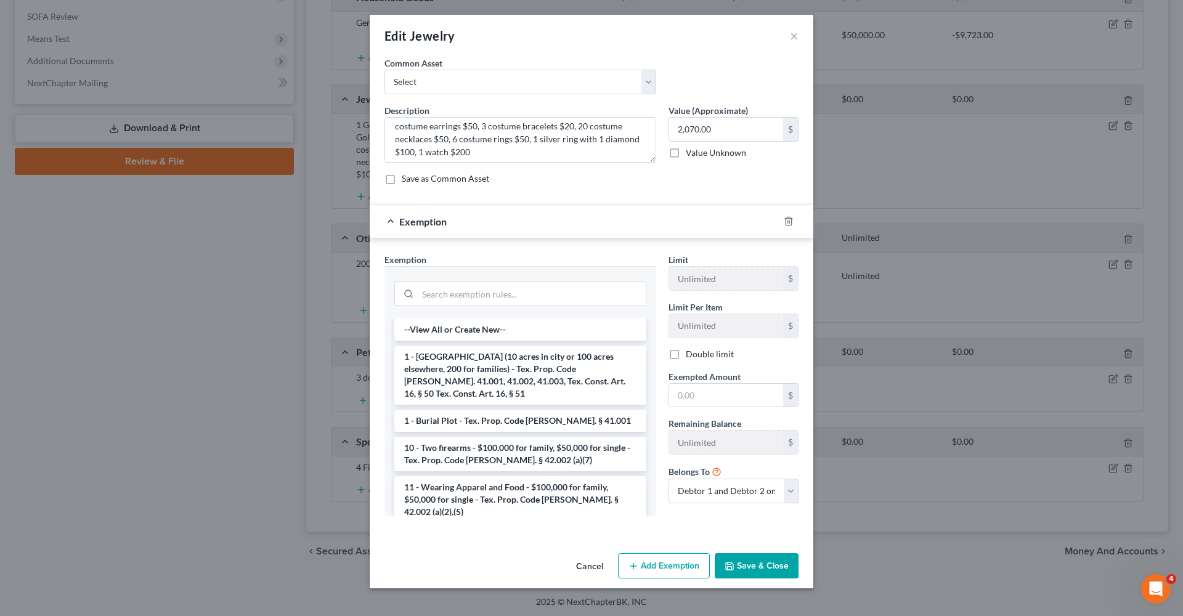
scroll to position [23, 0]
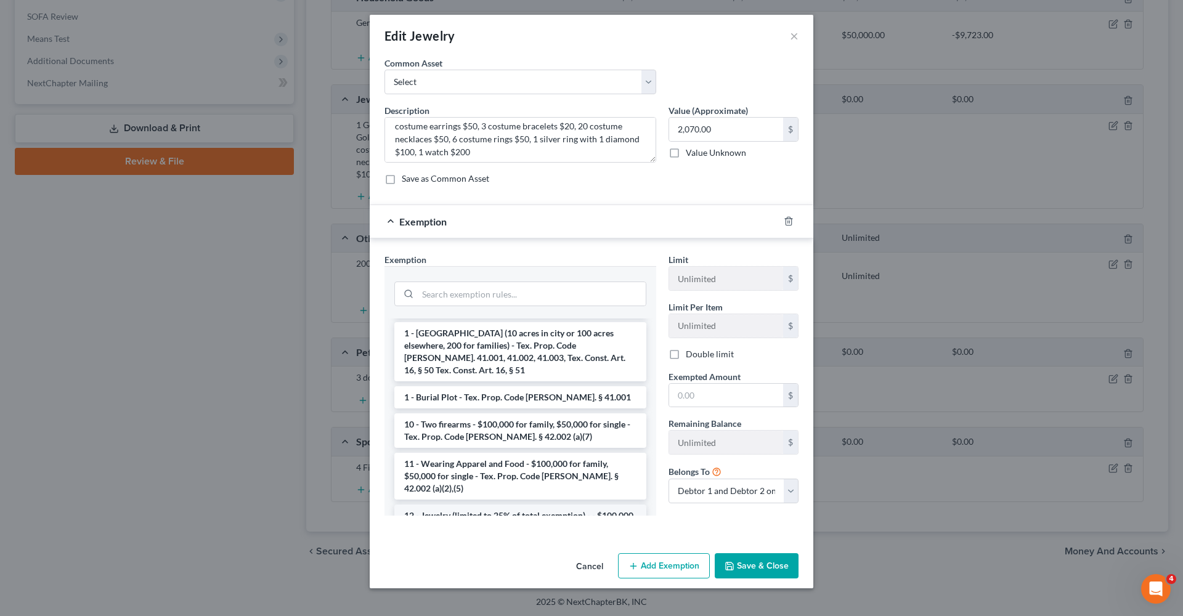
click at [491, 505] on li "12 - Jewelry (limited to 25% of total exemption) - - $100,000 for family, $50,0…" at bounding box center [520, 528] width 252 height 47
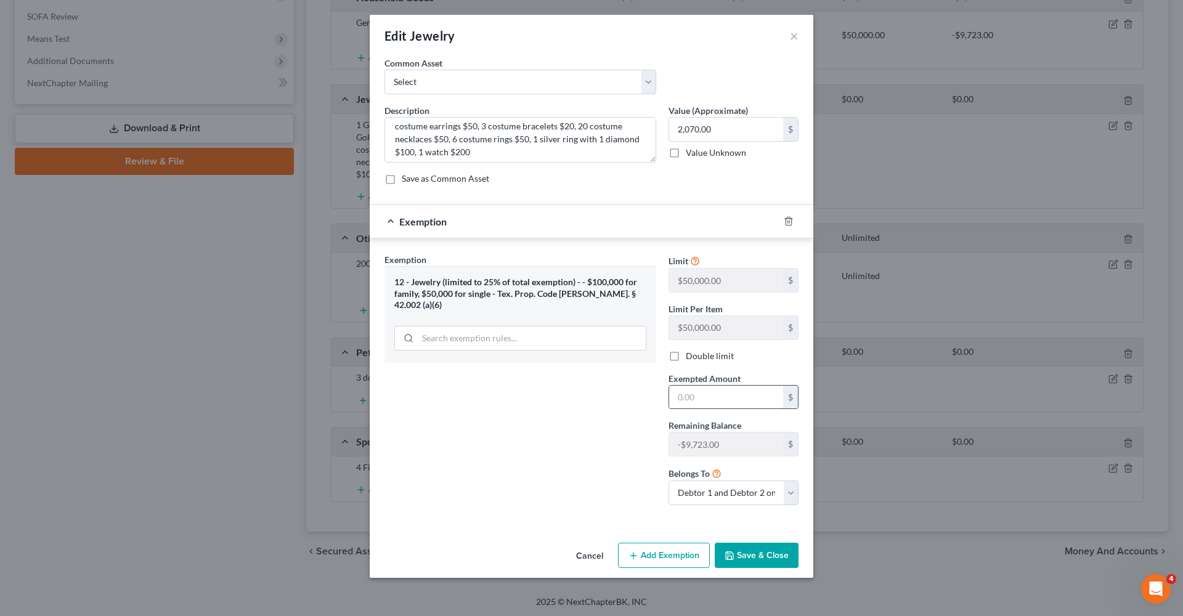
click at [699, 391] on input "text" at bounding box center [726, 397] width 114 height 23
type input "2,070"
click at [754, 544] on button "Save & Close" at bounding box center [757, 556] width 84 height 26
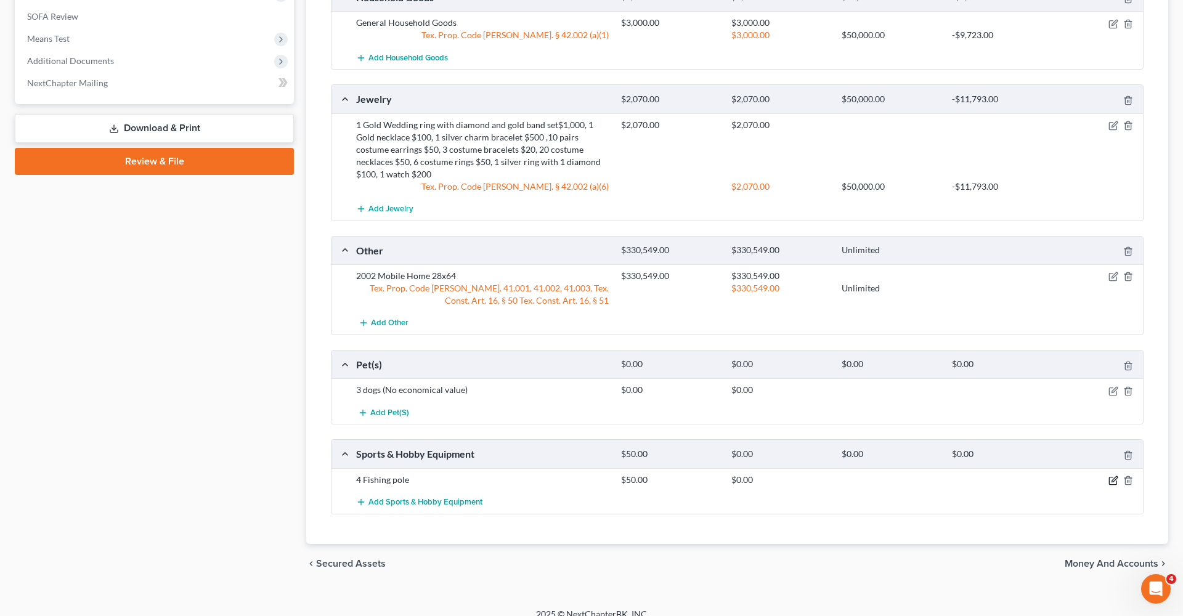
click at [1114, 478] on icon "button" at bounding box center [1114, 481] width 10 height 10
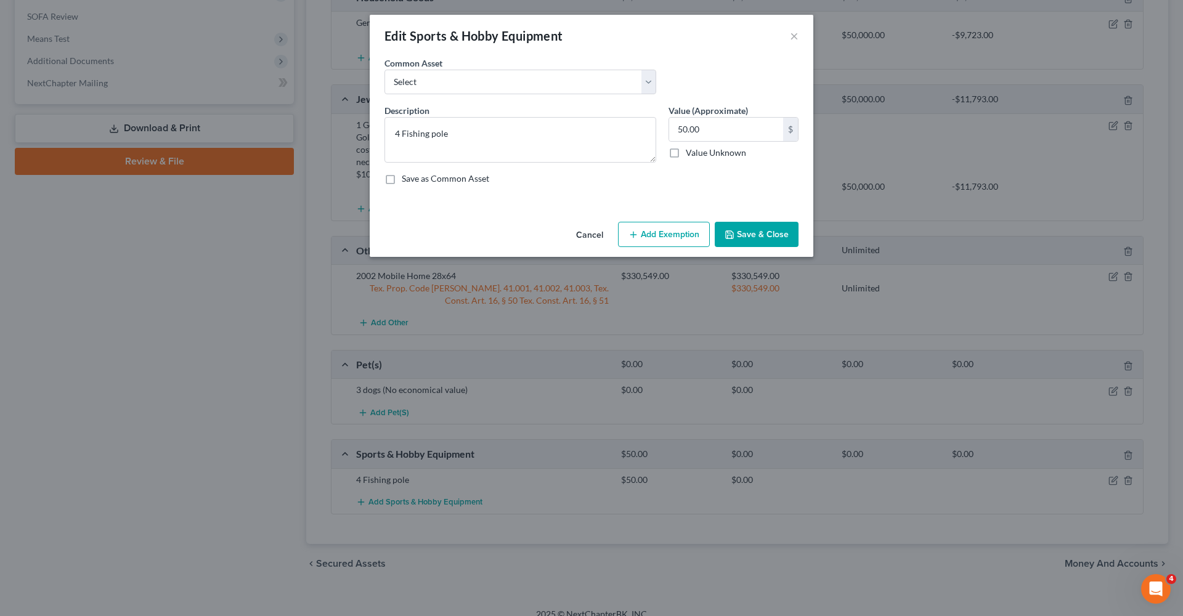
click at [642, 235] on button "Add Exemption" at bounding box center [664, 235] width 92 height 26
select select "2"
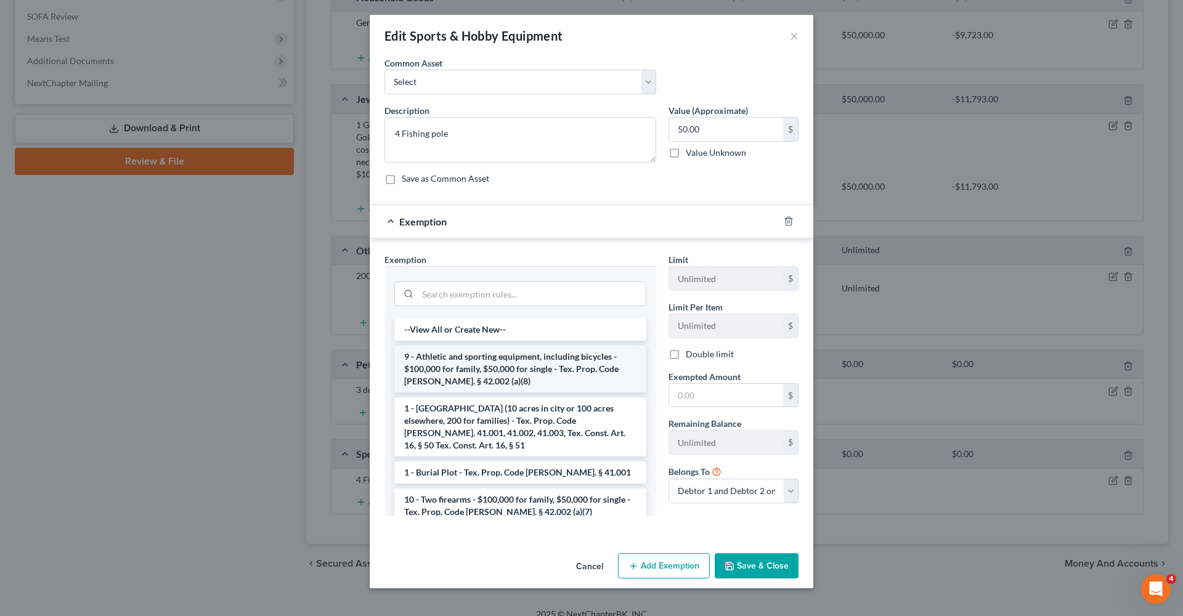
click at [507, 365] on li "9 - Athletic and sporting equipment, including bicycles - $100,000 for family, …" at bounding box center [520, 369] width 252 height 47
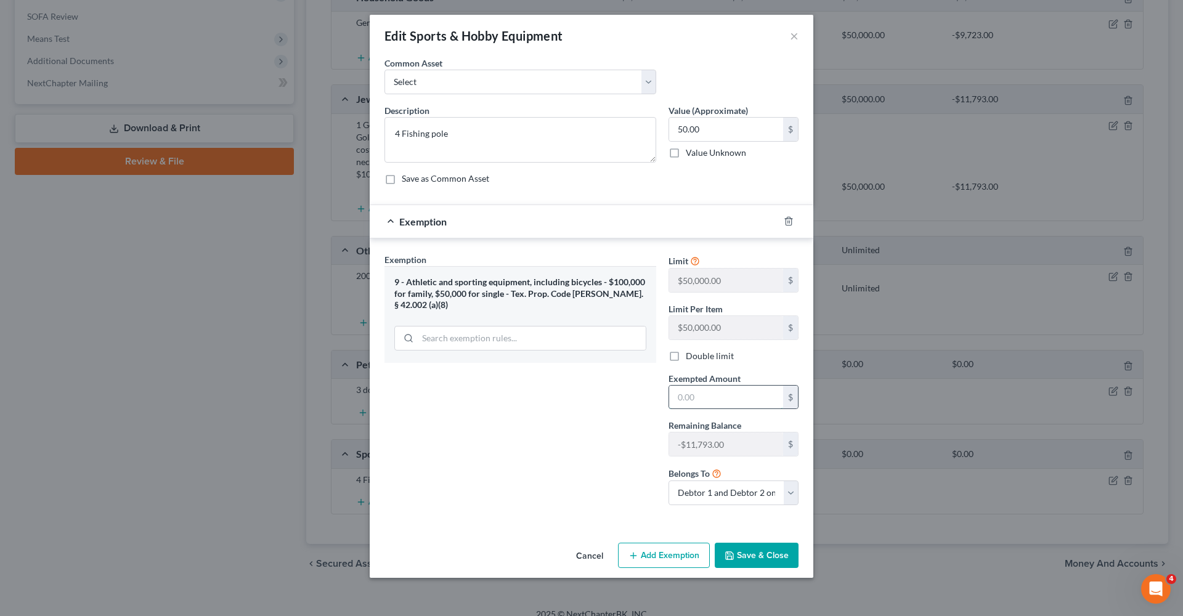
click at [738, 399] on input "text" at bounding box center [726, 397] width 114 height 23
type input "50"
click at [772, 553] on button "Save & Close" at bounding box center [757, 556] width 84 height 26
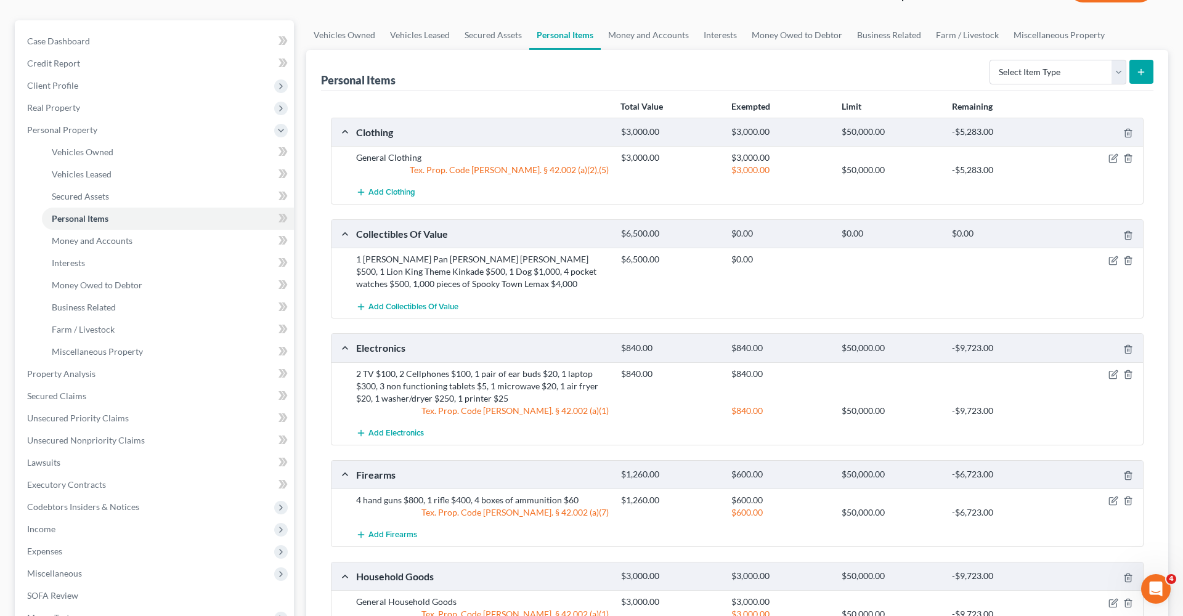
scroll to position [91, 0]
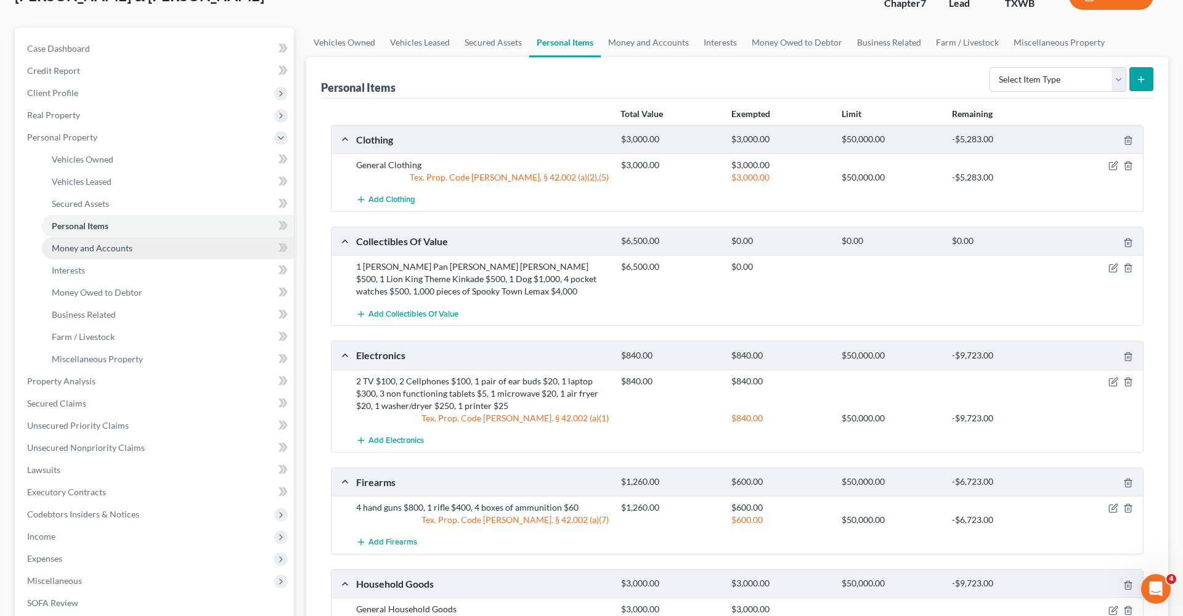
click at [79, 248] on span "Money and Accounts" at bounding box center [92, 248] width 81 height 10
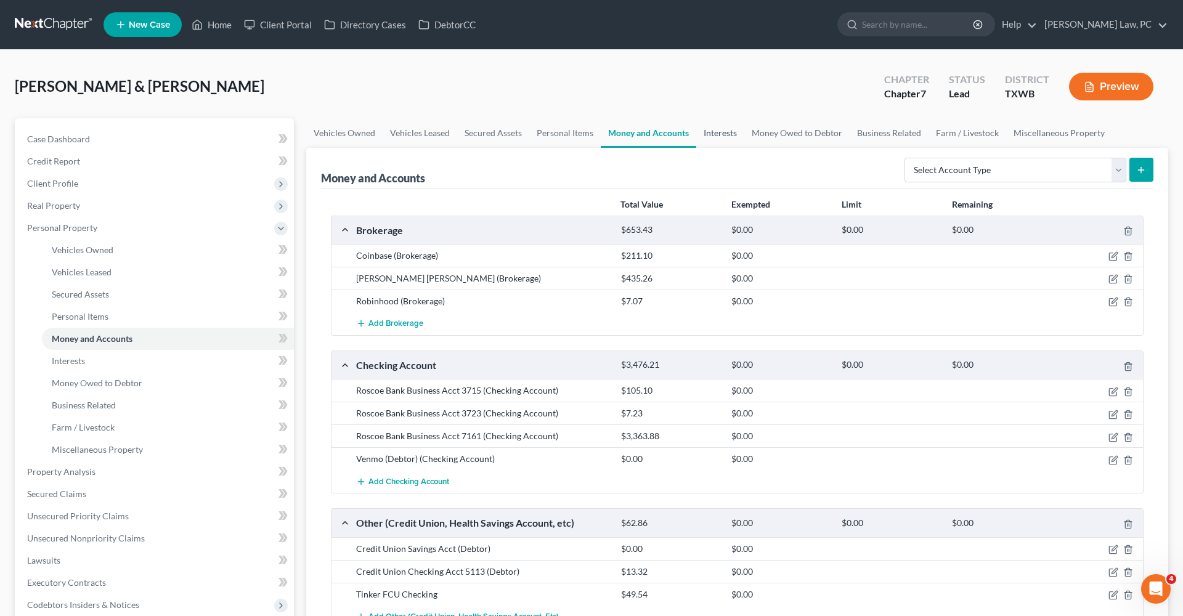
click at [715, 138] on link "Interests" at bounding box center [720, 133] width 48 height 30
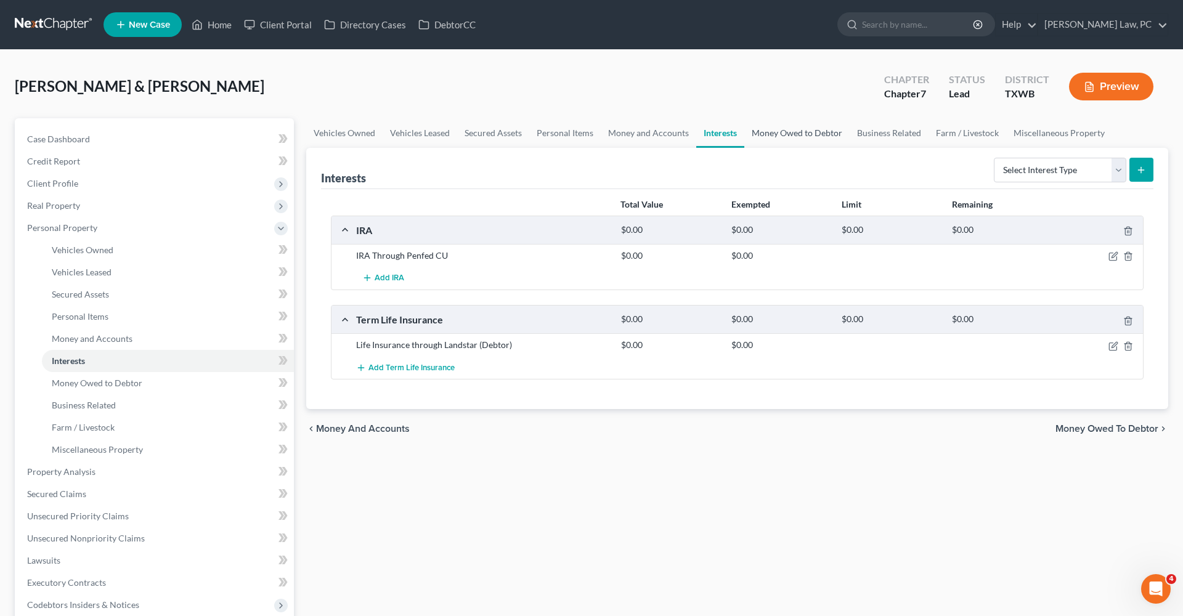
click at [804, 135] on link "Money Owed to Debtor" at bounding box center [796, 133] width 105 height 30
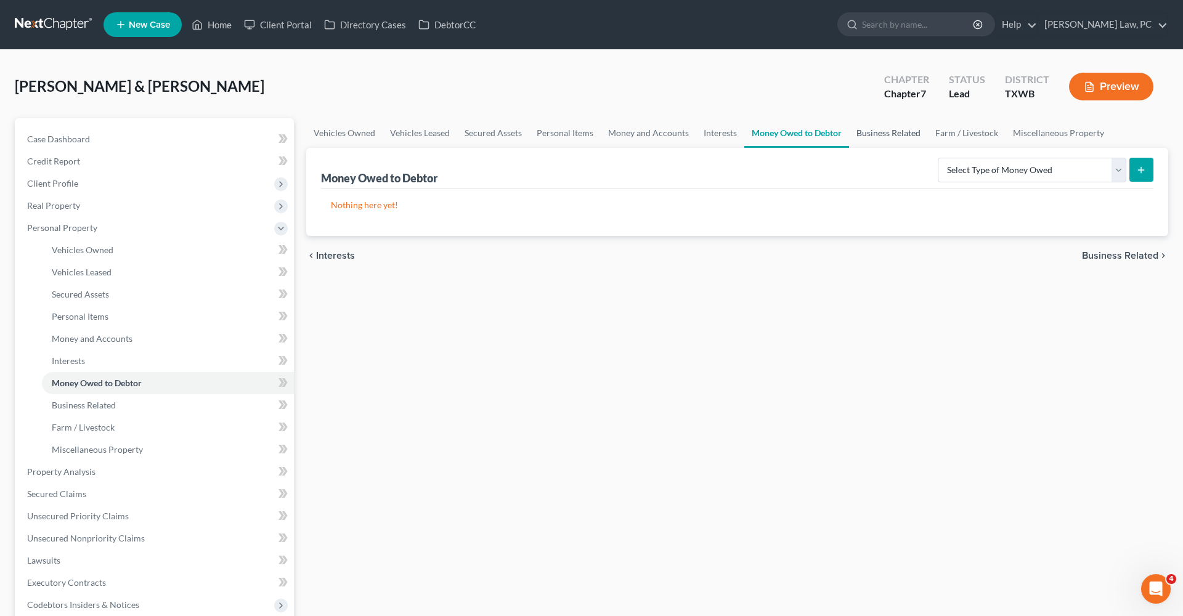
click at [900, 131] on link "Business Related" at bounding box center [888, 133] width 79 height 30
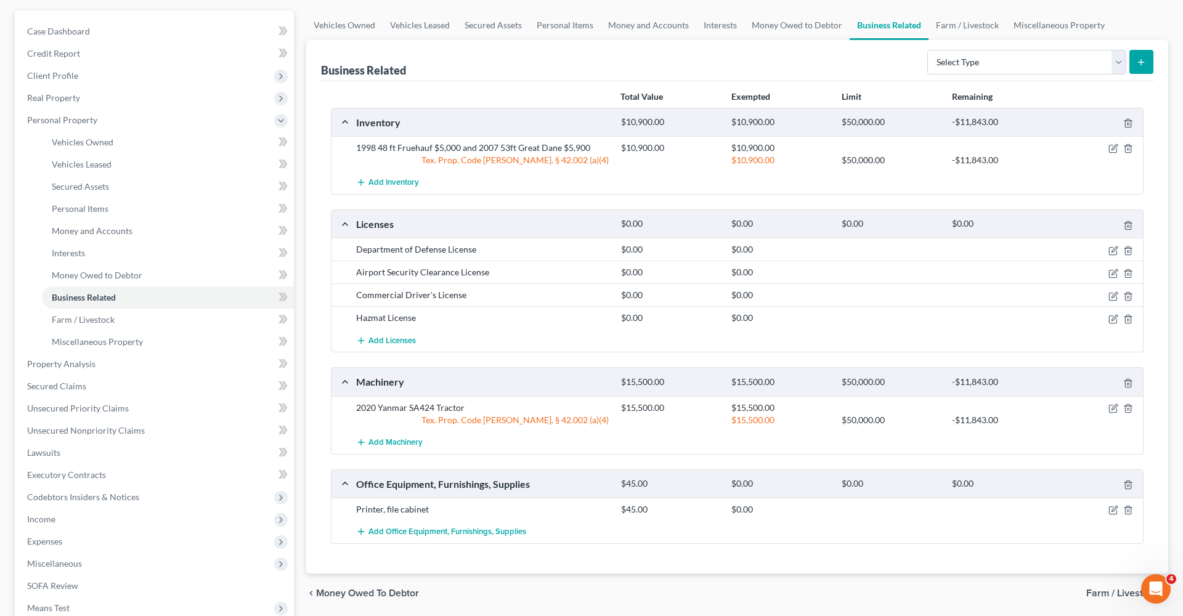
scroll to position [102, 0]
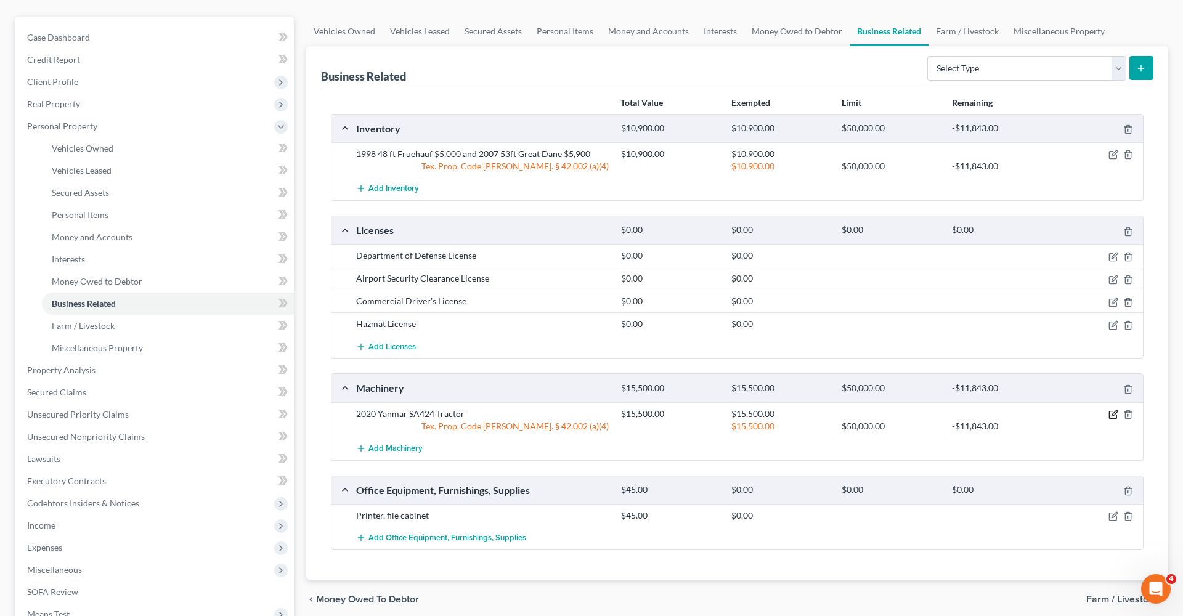
click at [1114, 417] on icon "button" at bounding box center [1114, 415] width 10 height 10
select select "2"
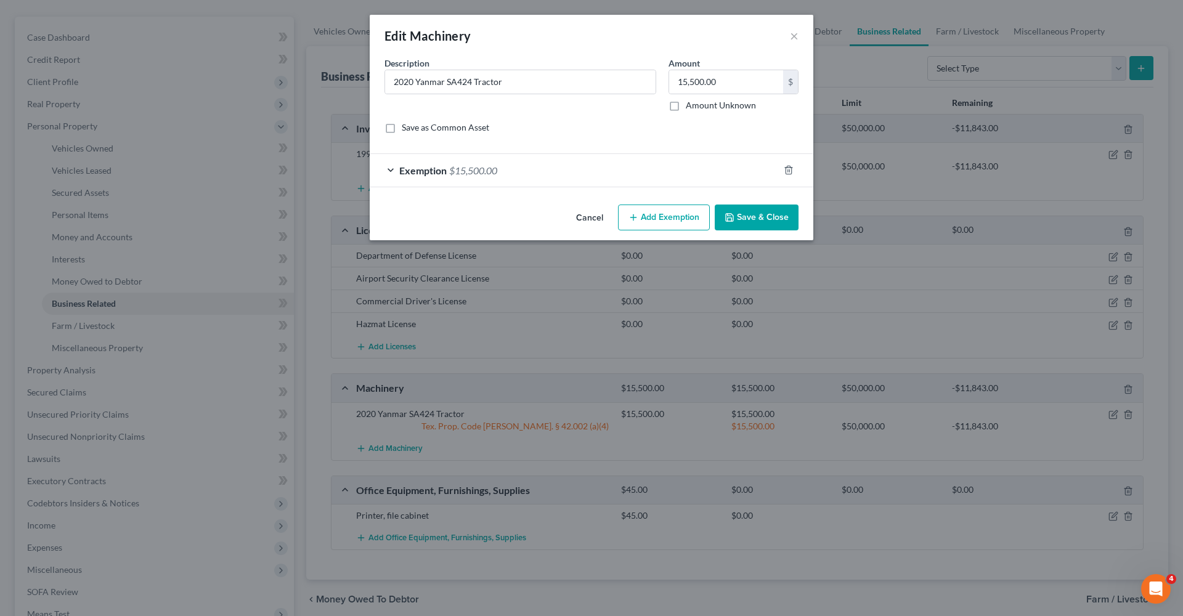
click at [529, 168] on div "Exemption $15,500.00" at bounding box center [574, 170] width 409 height 33
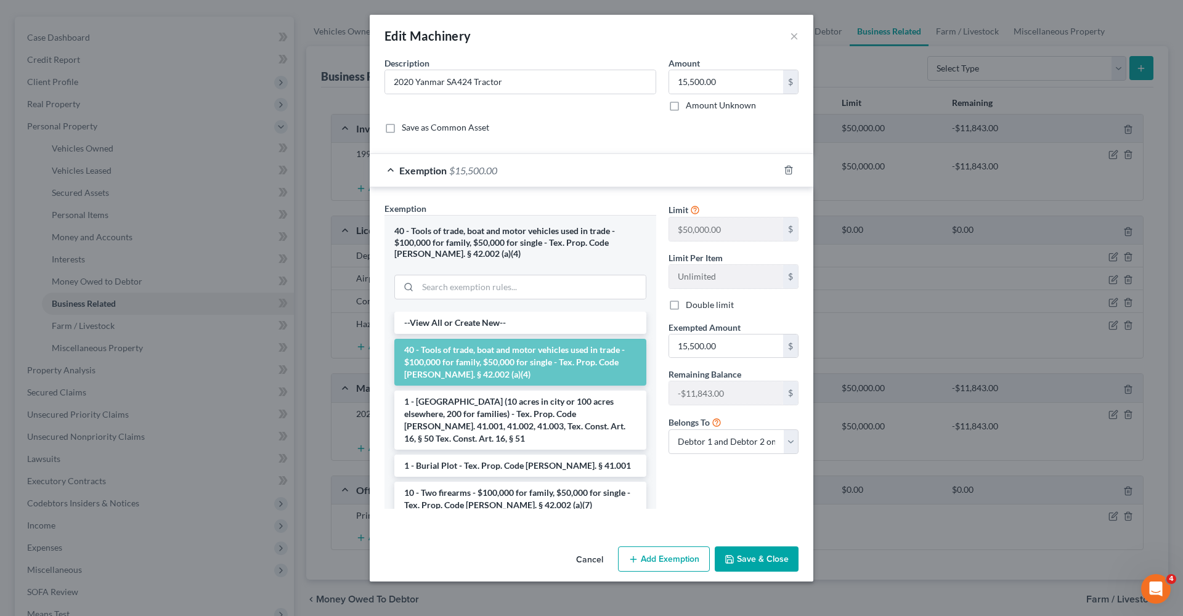
click at [746, 561] on button "Save & Close" at bounding box center [757, 560] width 84 height 26
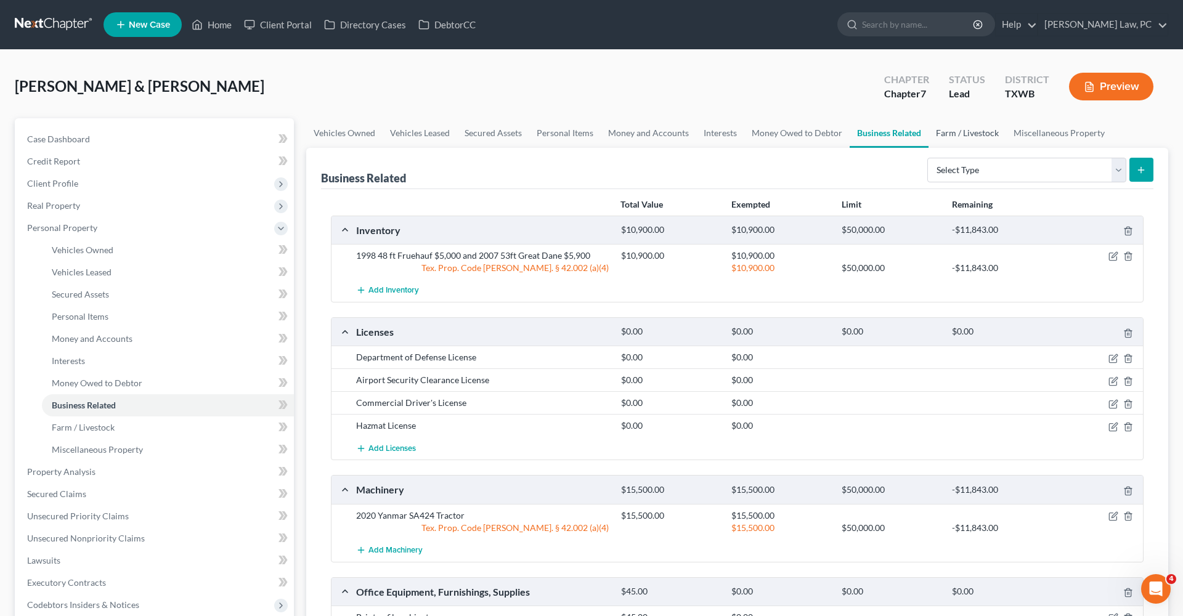
scroll to position [0, 0]
click at [981, 134] on link "Farm / Livestock" at bounding box center [968, 133] width 78 height 30
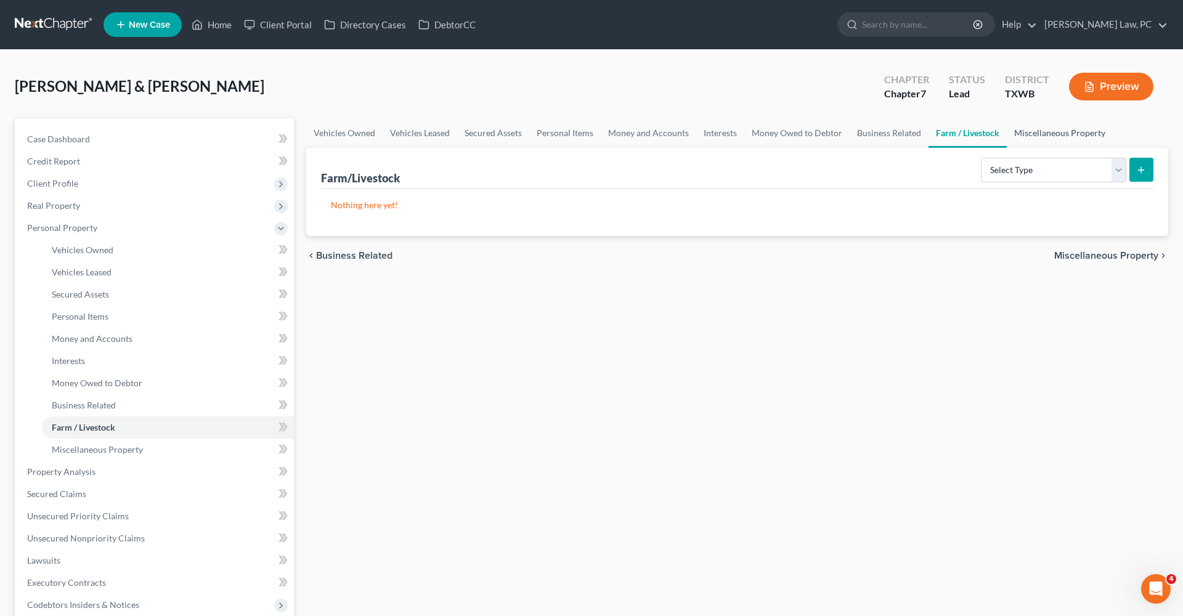
click at [1064, 132] on link "Miscellaneous Property" at bounding box center [1060, 133] width 106 height 30
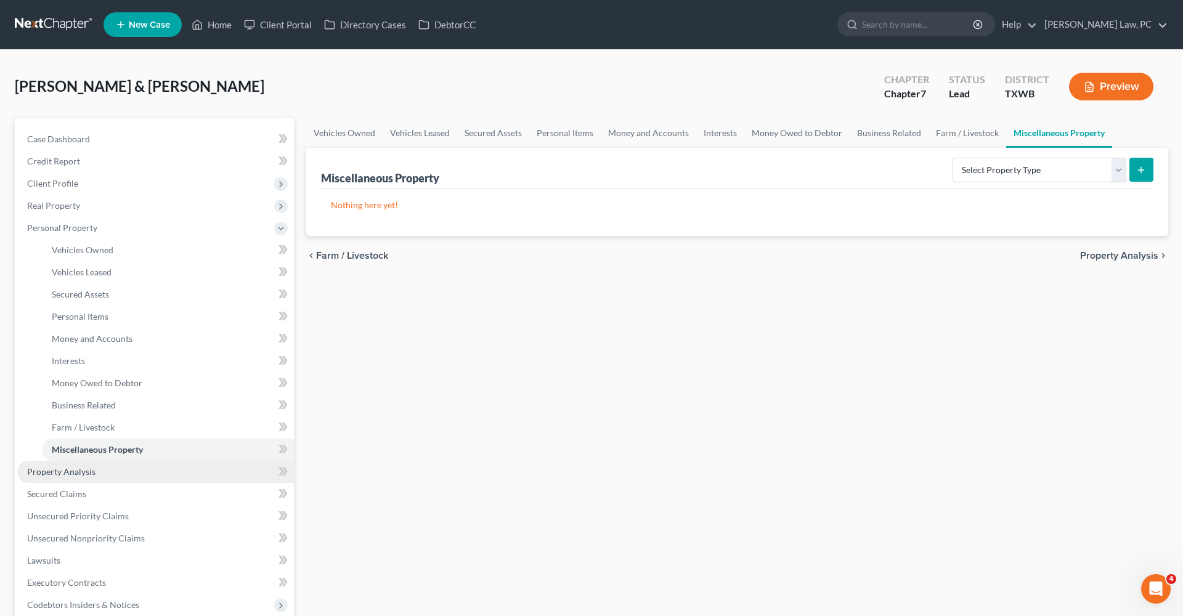
click at [76, 471] on span "Property Analysis" at bounding box center [61, 472] width 68 height 10
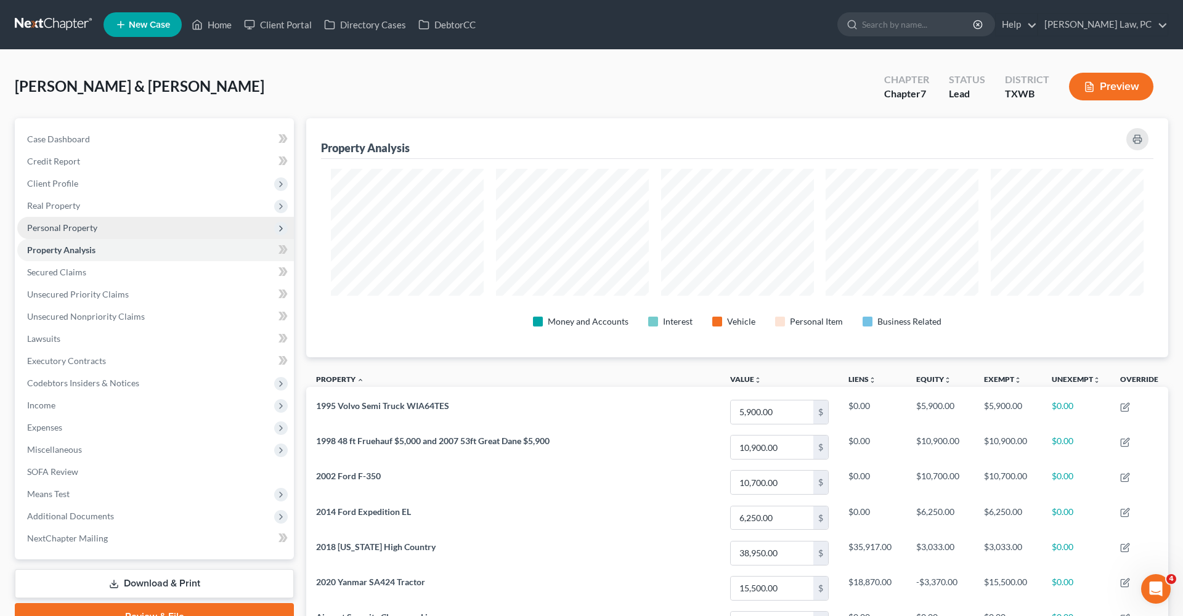
click at [70, 225] on span "Personal Property" at bounding box center [62, 227] width 70 height 10
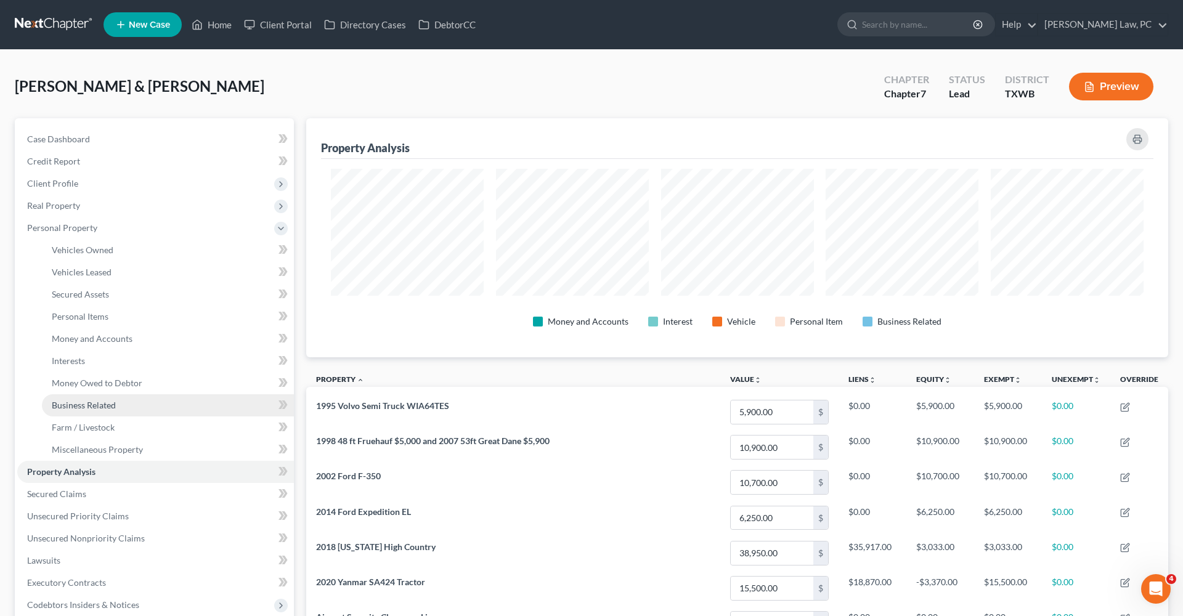
click at [81, 414] on link "Business Related" at bounding box center [168, 405] width 252 height 22
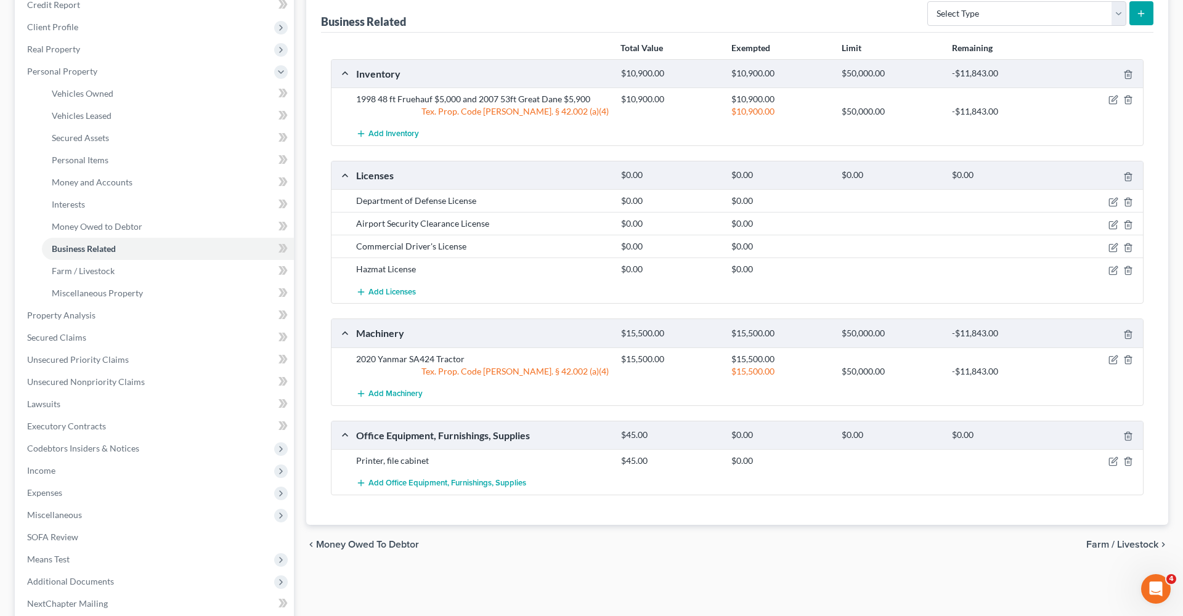
scroll to position [168, 0]
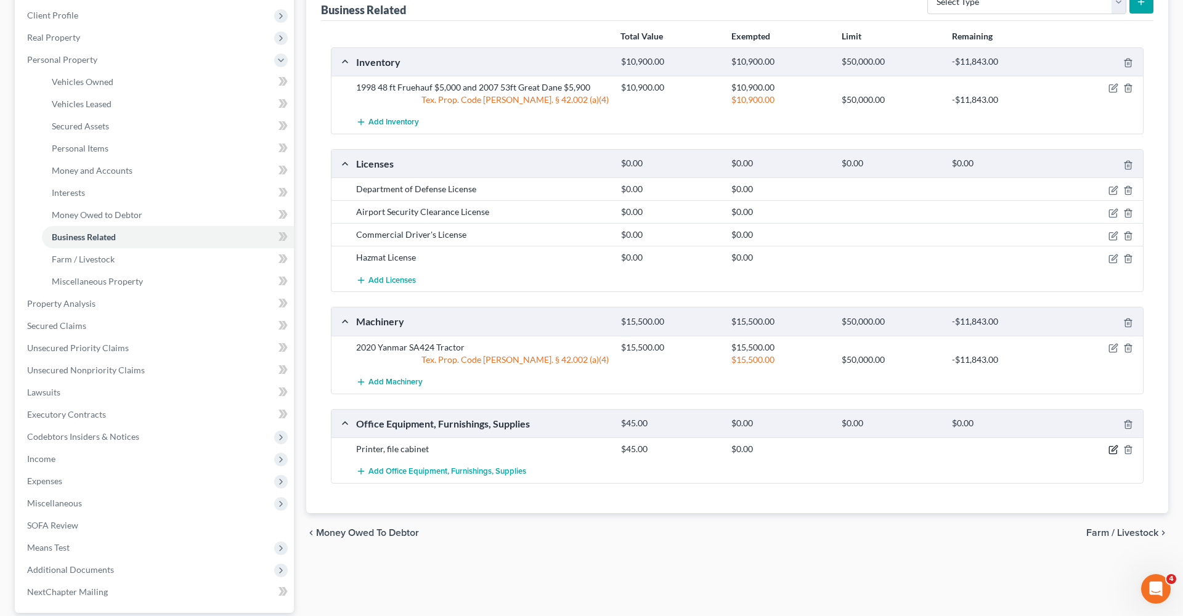
click at [1117, 449] on icon "button" at bounding box center [1112, 450] width 7 height 7
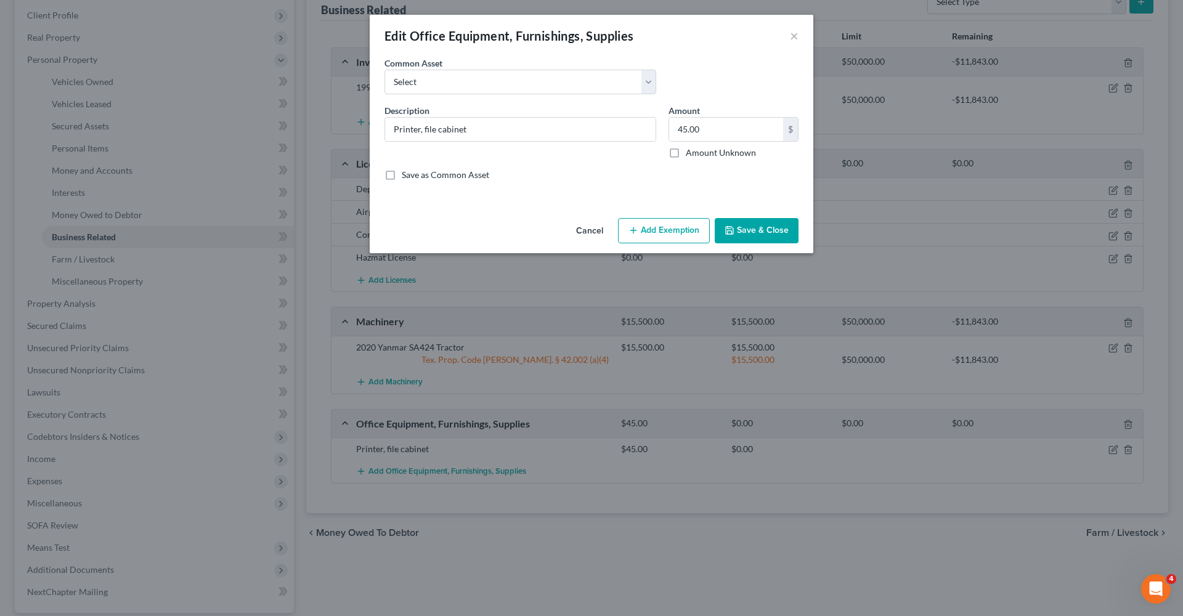
click at [659, 243] on button "Add Exemption" at bounding box center [664, 231] width 92 height 26
select select "2"
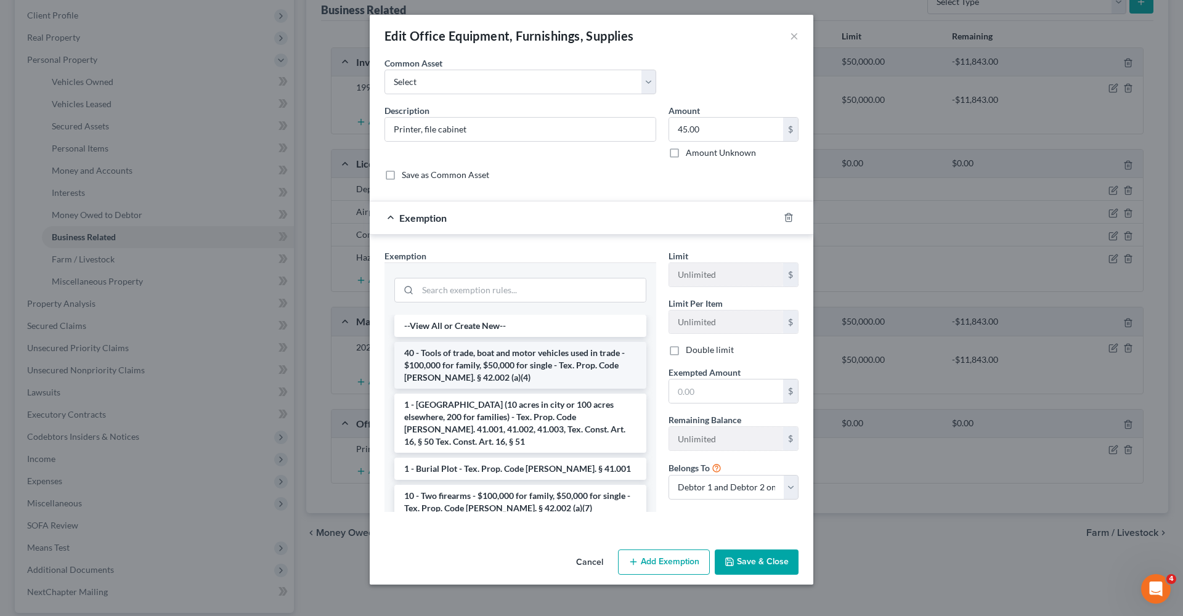
click at [504, 364] on li "40 - Tools of trade, boat and motor vehicles used in trade - $100,000 for famil…" at bounding box center [520, 365] width 252 height 47
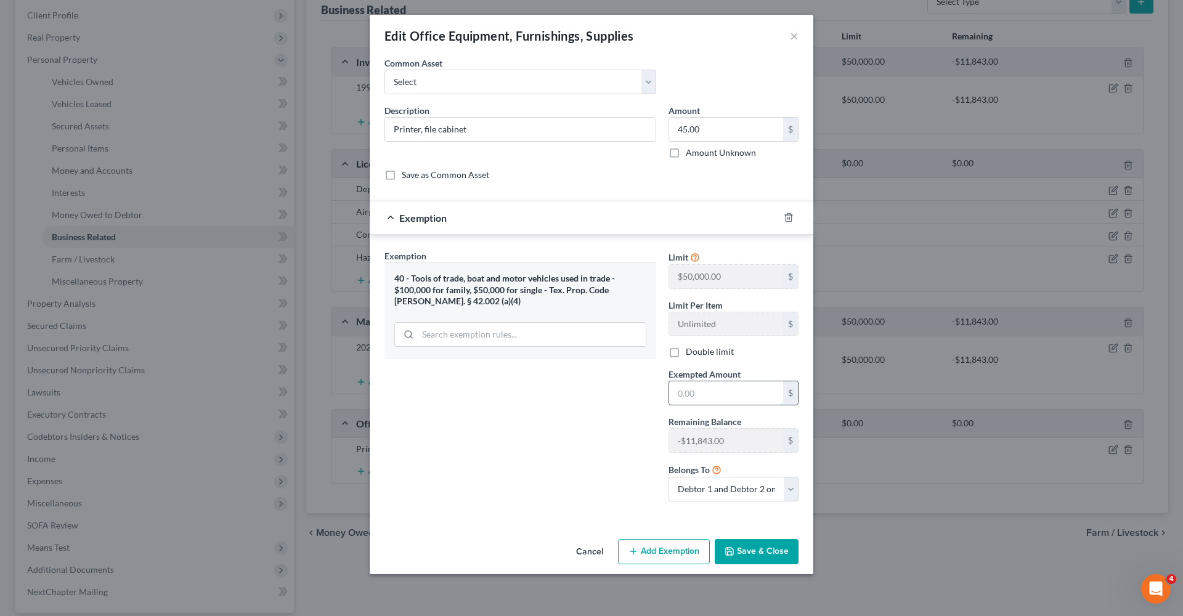
click at [738, 397] on input "text" at bounding box center [726, 392] width 114 height 23
type input "45"
click at [772, 553] on button "Save & Close" at bounding box center [757, 552] width 84 height 26
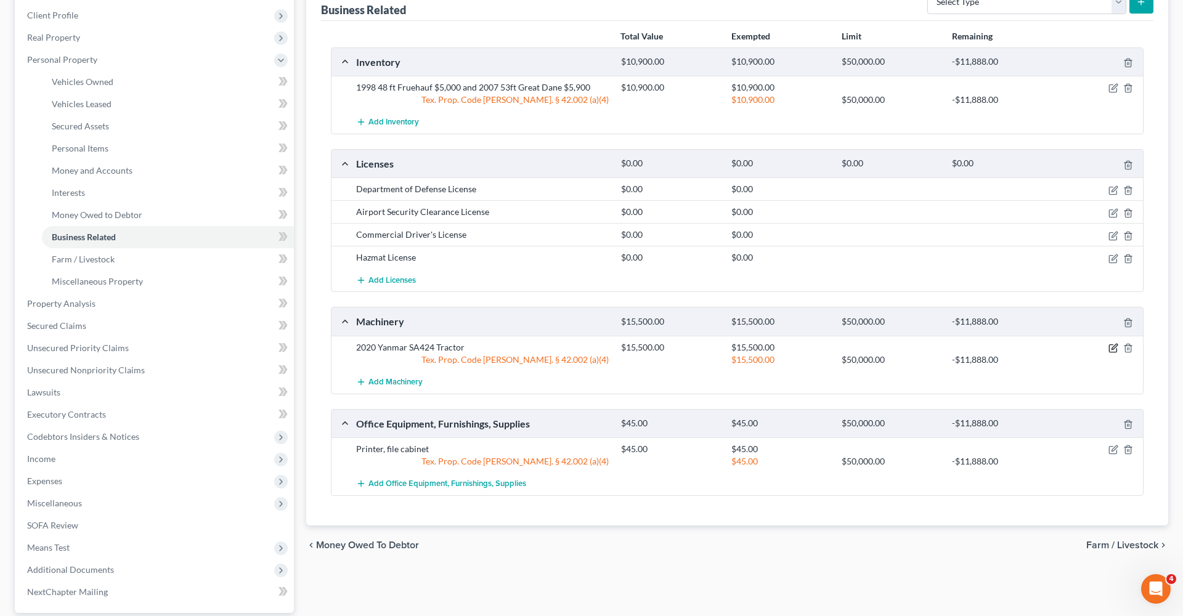
click at [1115, 346] on icon "button" at bounding box center [1115, 347] width 6 height 6
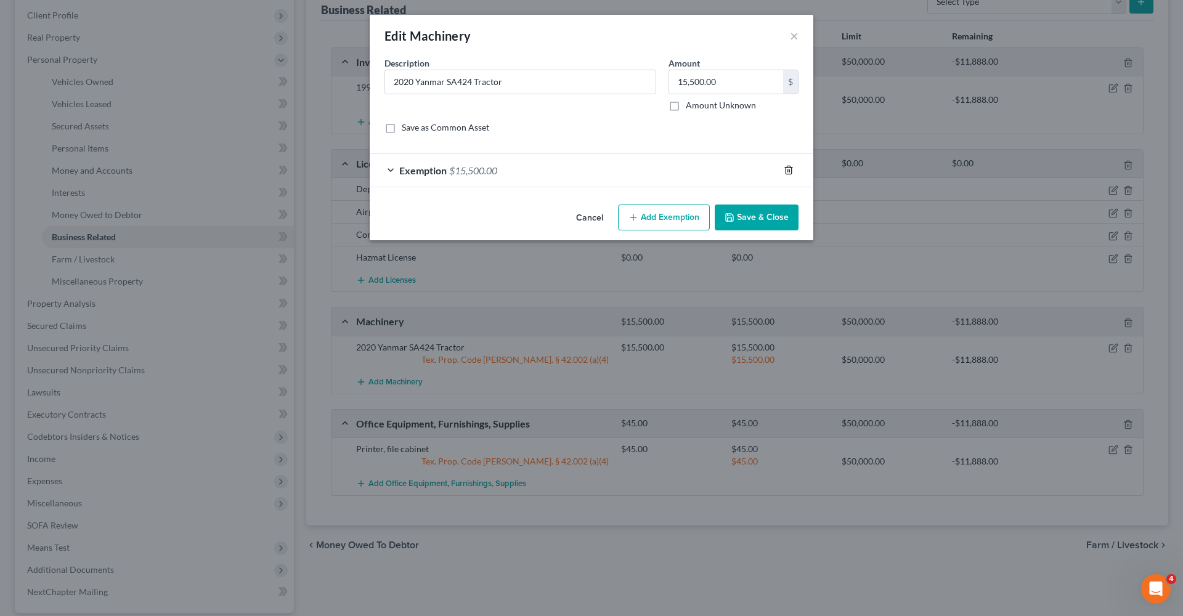
click at [787, 166] on icon "button" at bounding box center [789, 170] width 10 height 10
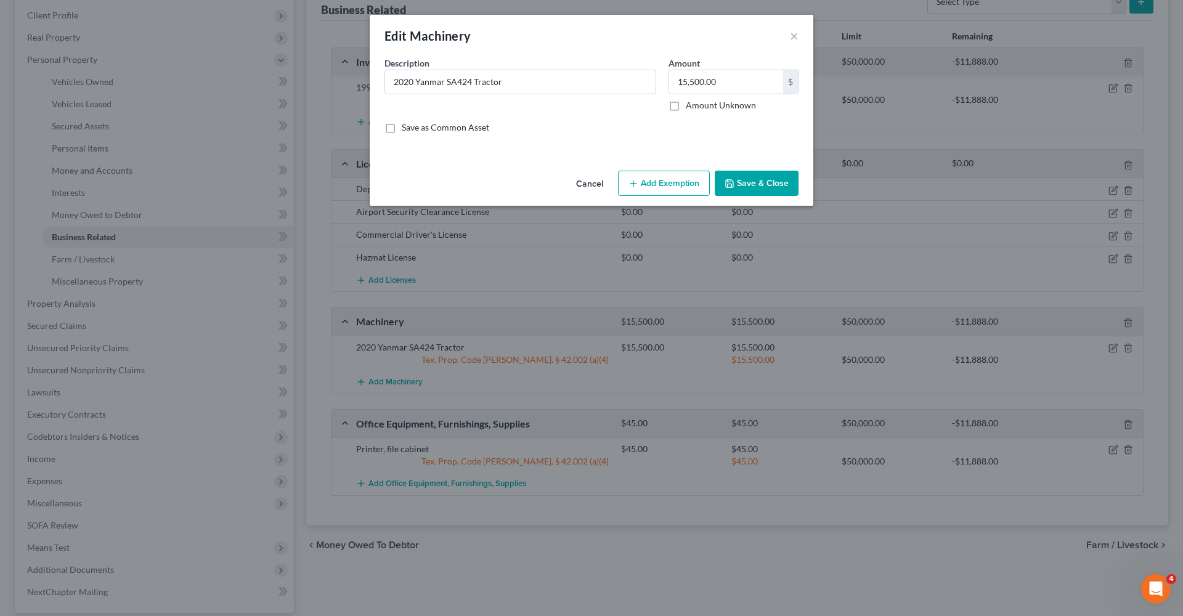
click at [772, 187] on button "Save & Close" at bounding box center [757, 184] width 84 height 26
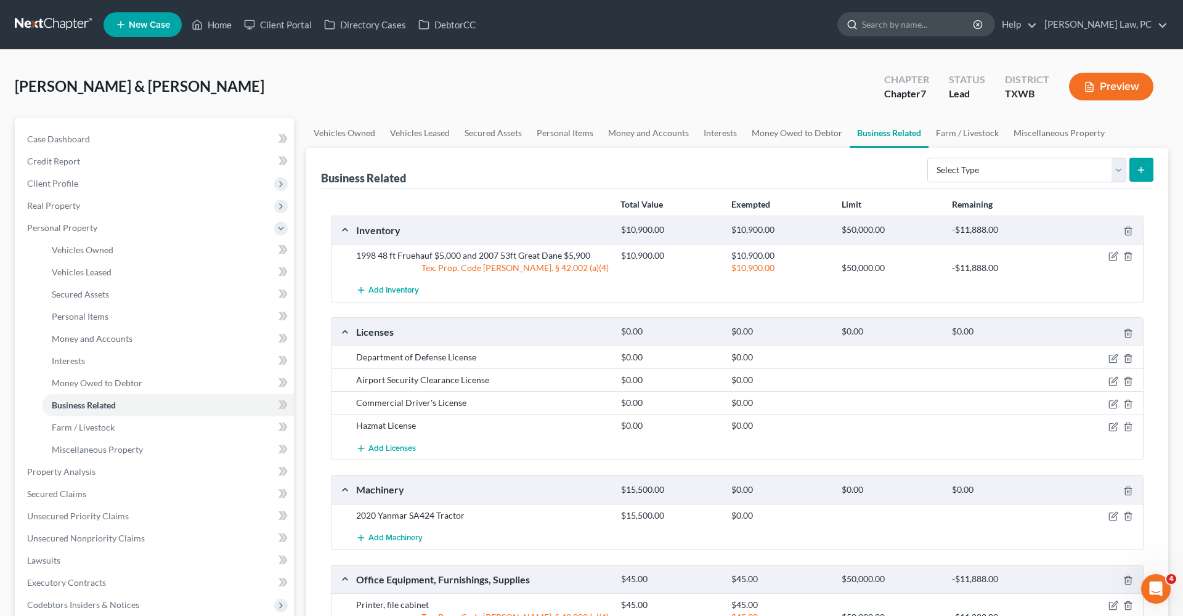
scroll to position [0, 0]
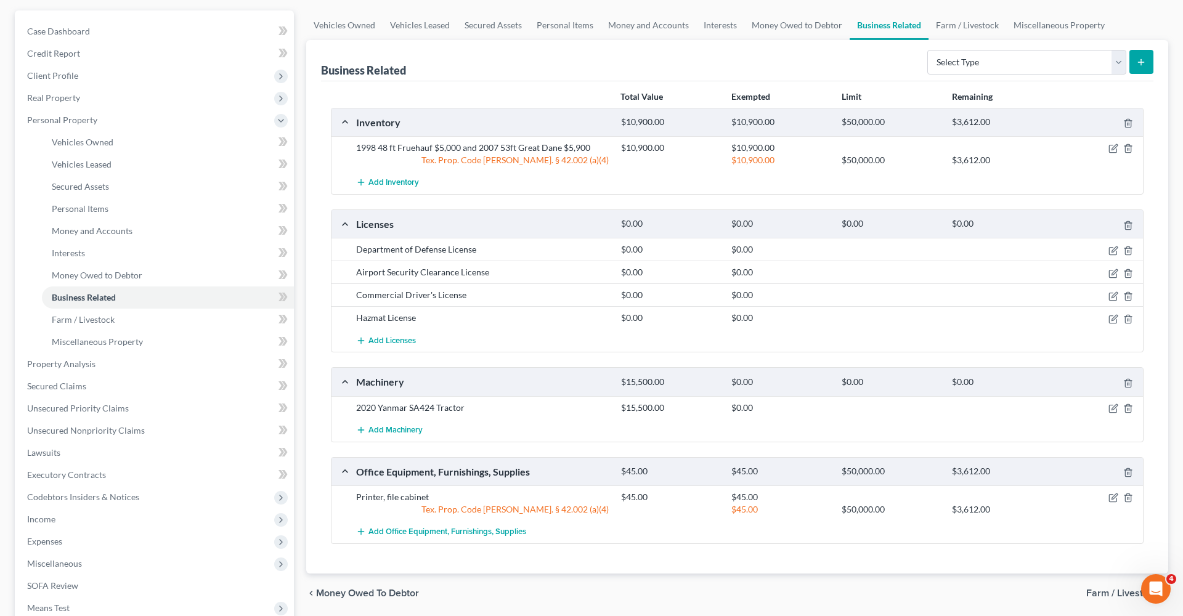
scroll to position [99, 0]
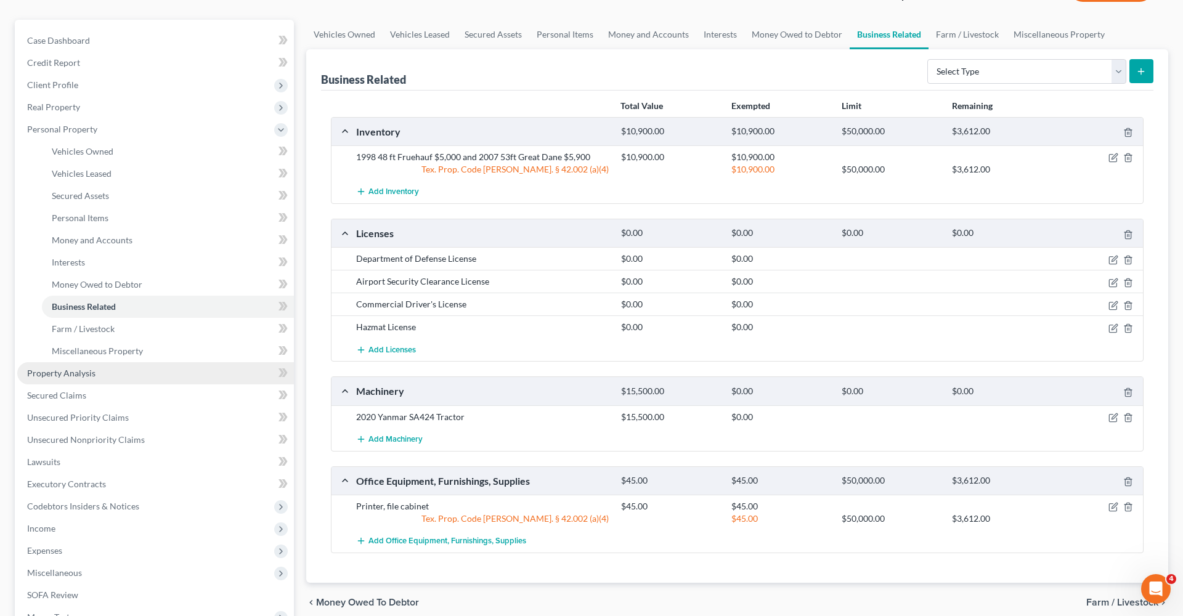
click at [42, 375] on span "Property Analysis" at bounding box center [61, 373] width 68 height 10
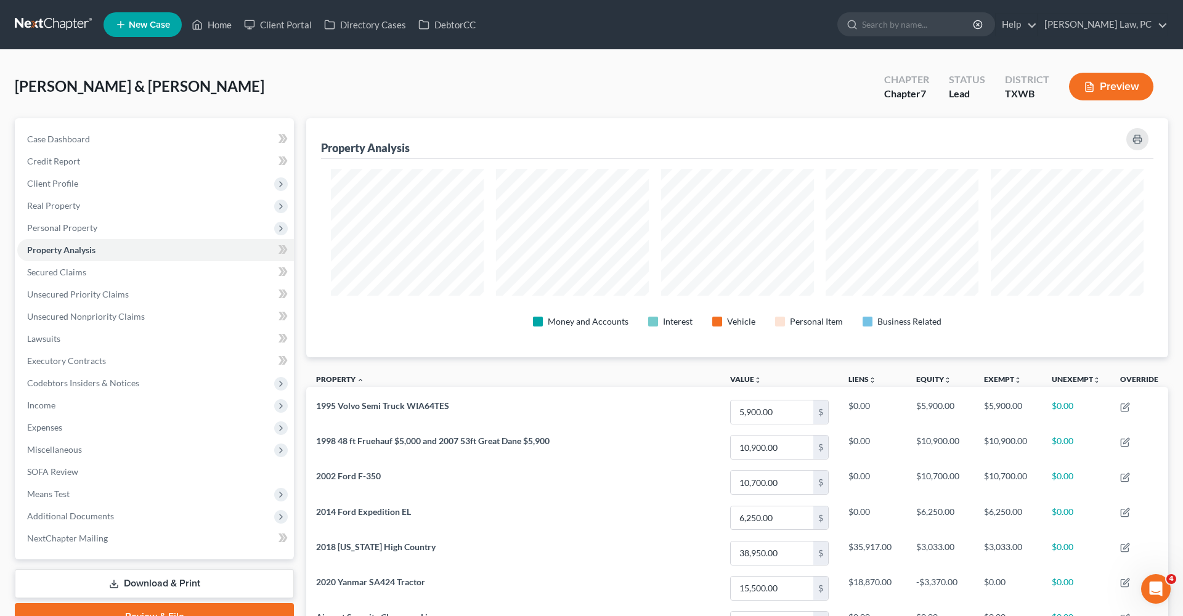
click at [58, 16] on link at bounding box center [54, 25] width 79 height 22
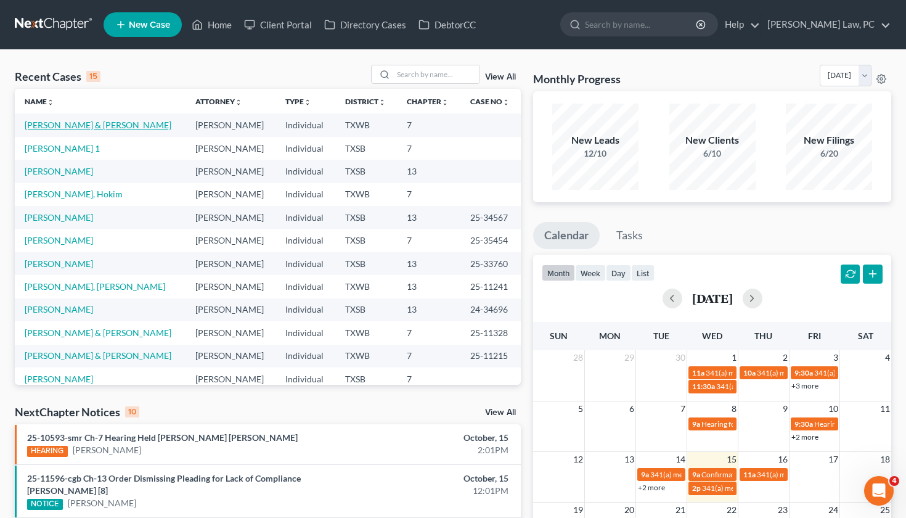
click at [90, 126] on link "[PERSON_NAME] & [PERSON_NAME]" at bounding box center [98, 125] width 147 height 10
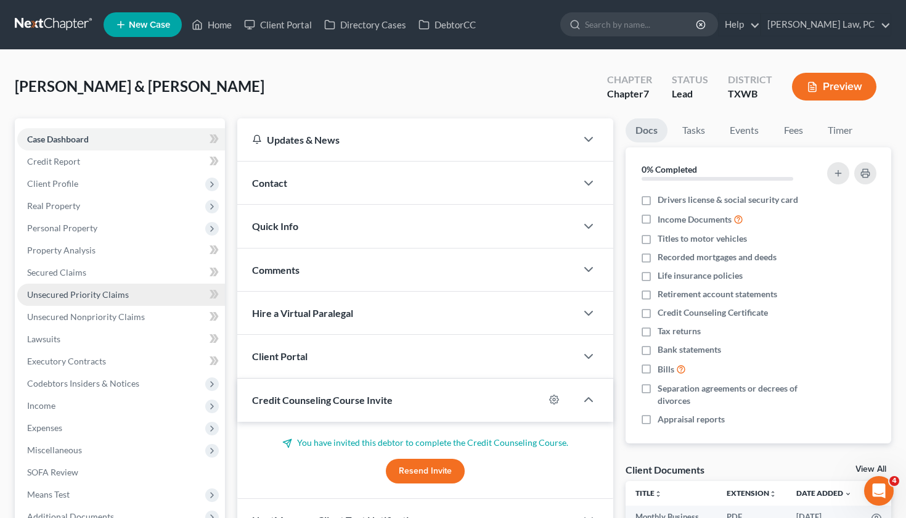
scroll to position [2, 0]
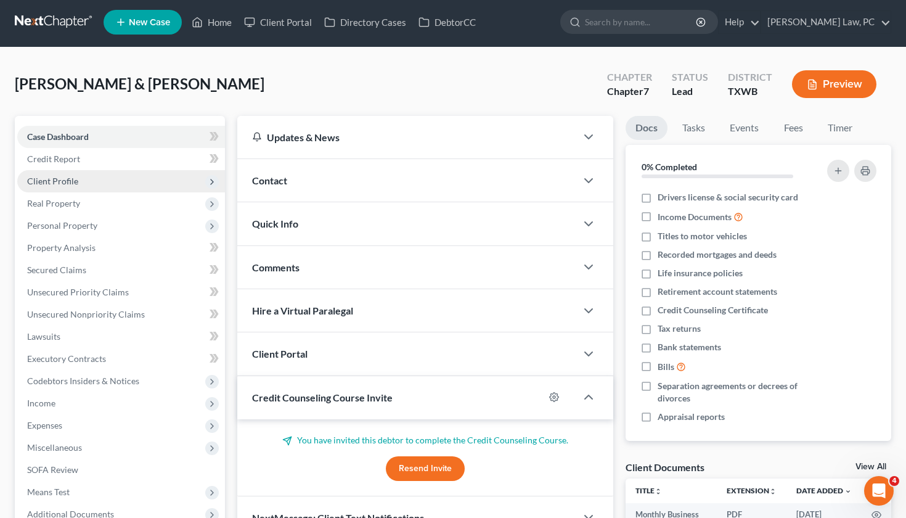
click at [60, 179] on span "Client Profile" at bounding box center [52, 181] width 51 height 10
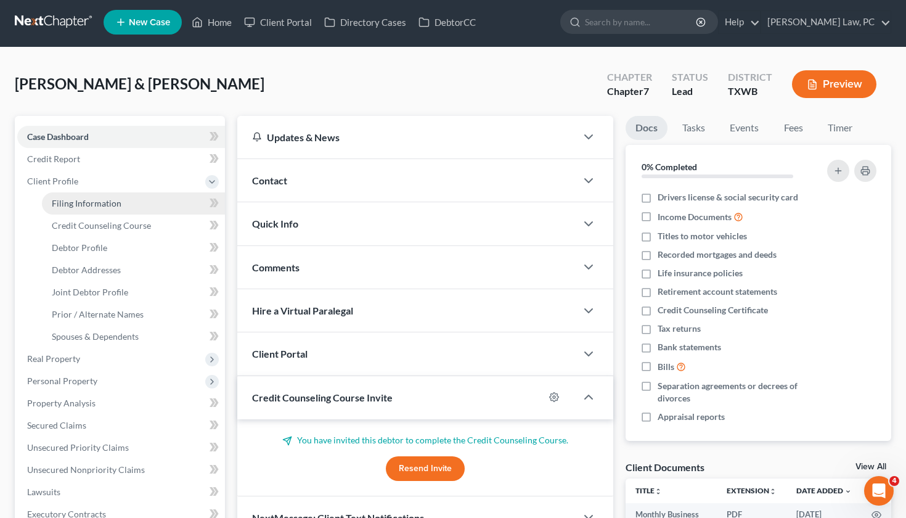
click at [72, 200] on span "Filing Information" at bounding box center [87, 203] width 70 height 10
select select "1"
select select "0"
select select "45"
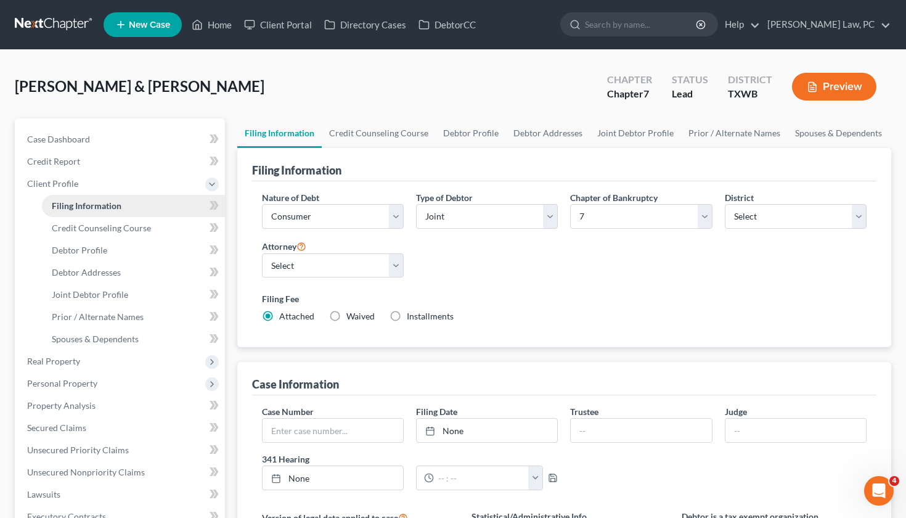
scroll to position [6, 0]
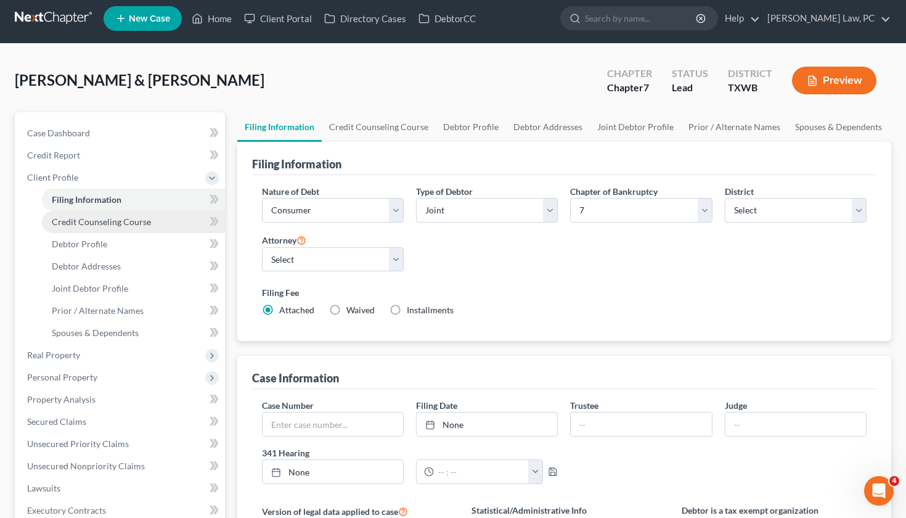
click at [84, 220] on span "Credit Counseling Course" at bounding box center [101, 221] width 99 height 10
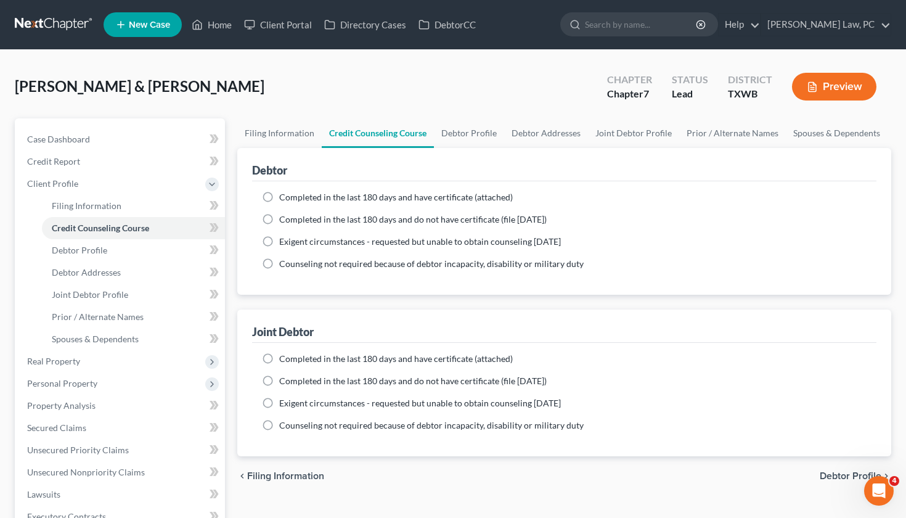
click at [304, 219] on span "Completed in the last 180 days and do not have certificate (file within 14 days)" at bounding box center [412, 219] width 267 height 10
click at [292, 219] on input "Completed in the last 180 days and do not have certificate (file within 14 days)" at bounding box center [288, 217] width 8 height 8
radio input "true"
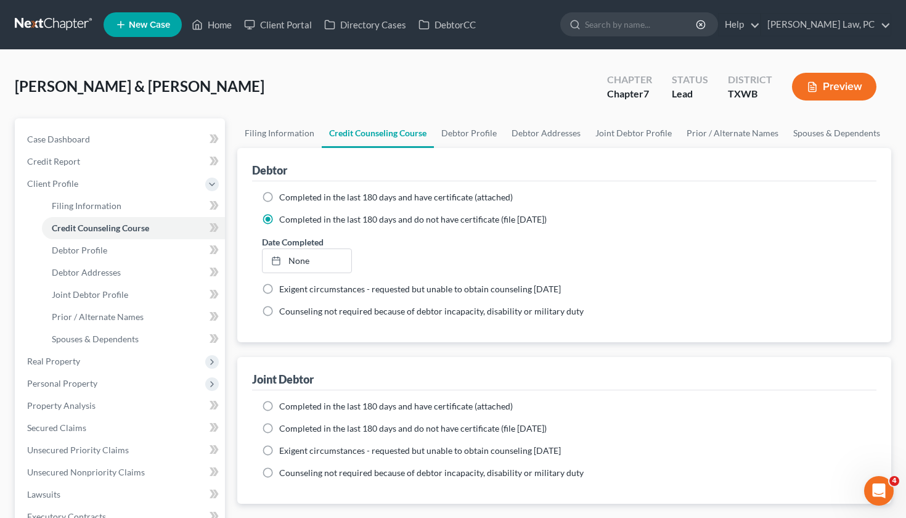
click at [290, 429] on span "Completed in the last 180 days and do not have certificate (file within 14 days)" at bounding box center [412, 428] width 267 height 10
click at [290, 429] on input "Completed in the last 180 days and do not have certificate (file within 14 days)" at bounding box center [288, 426] width 8 height 8
radio input "true"
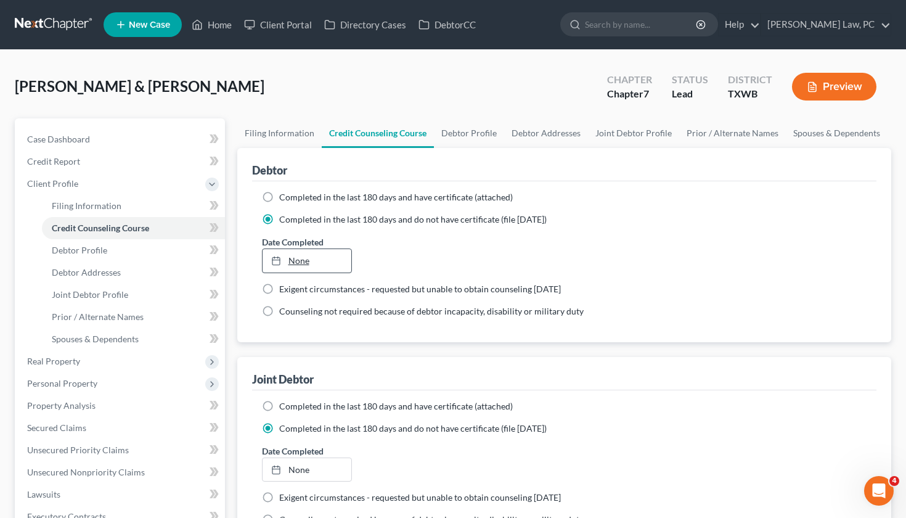
click at [301, 258] on link "None" at bounding box center [307, 260] width 89 height 23
click at [318, 470] on link "None" at bounding box center [307, 469] width 89 height 23
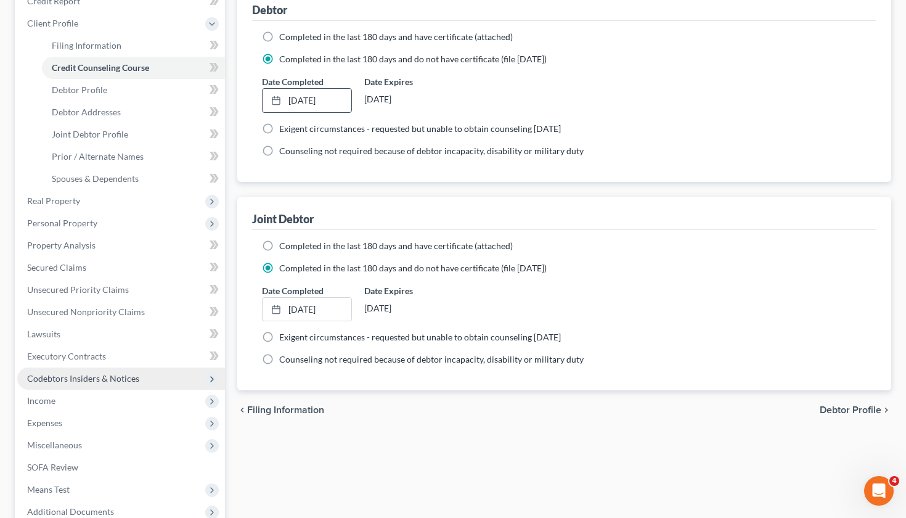
scroll to position [160, 0]
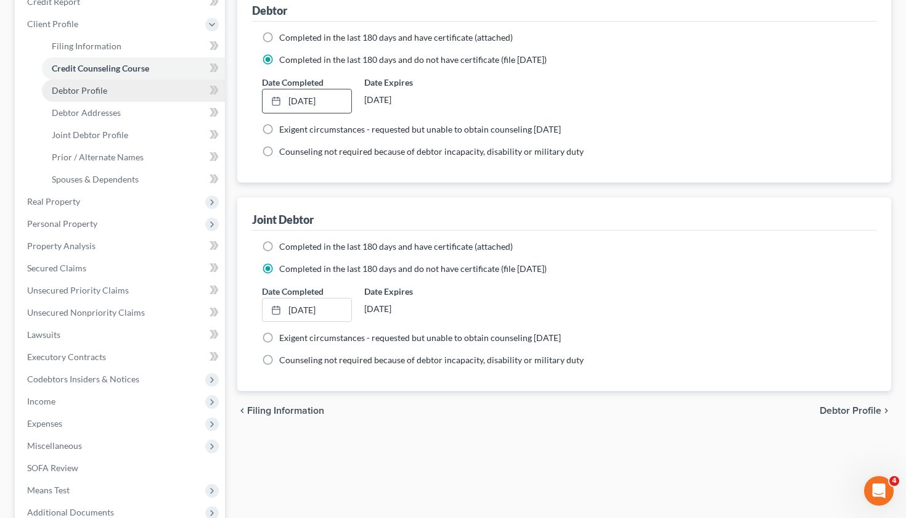
click at [89, 89] on span "Debtor Profile" at bounding box center [79, 90] width 55 height 10
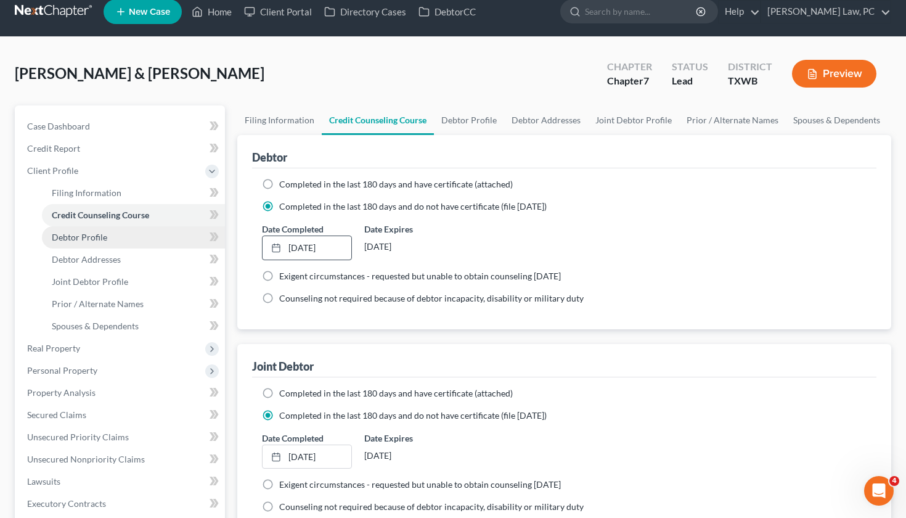
select select "1"
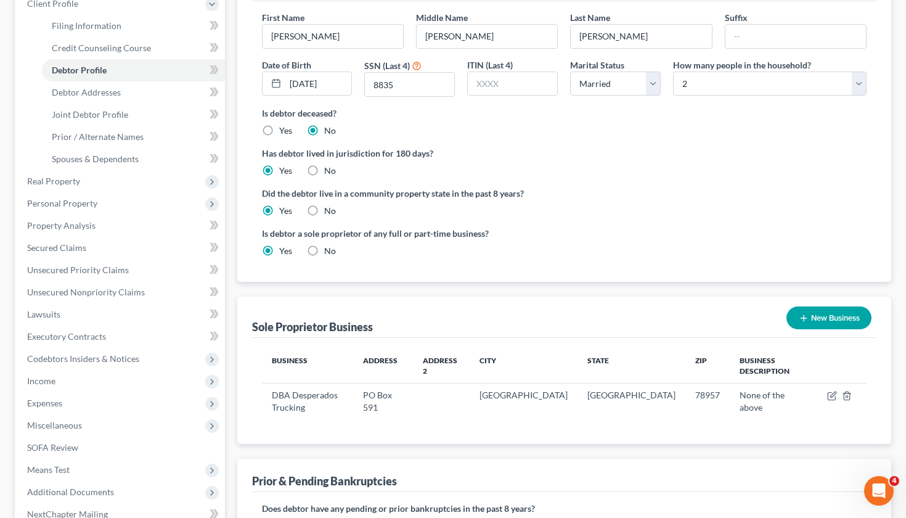
scroll to position [200, 0]
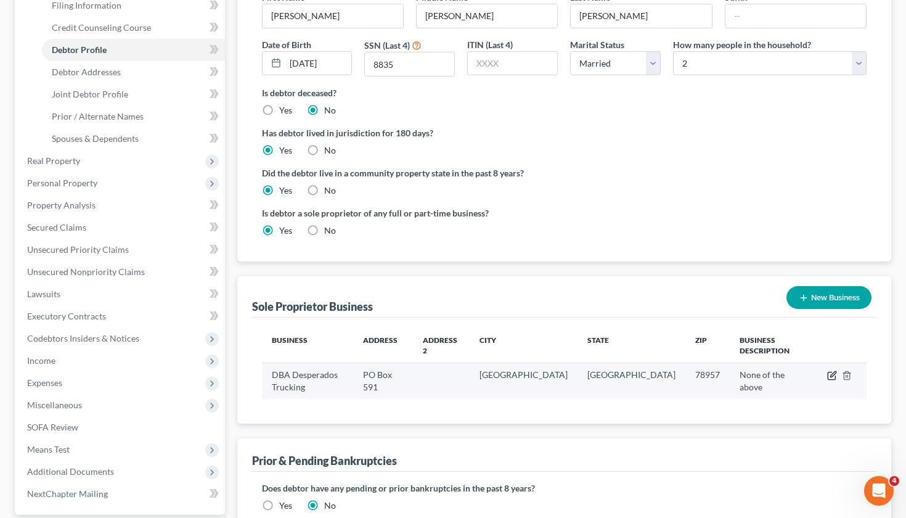
click at [833, 370] on icon "button" at bounding box center [832, 375] width 10 height 10
select select "45"
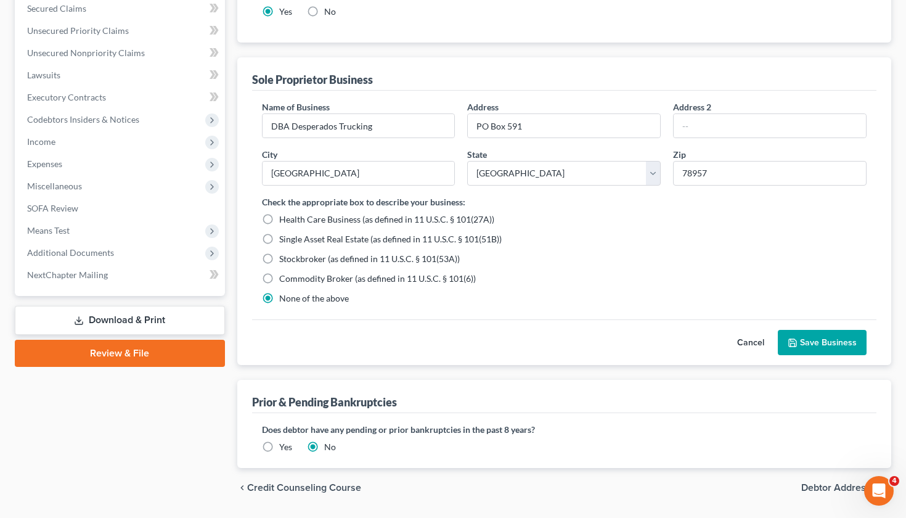
scroll to position [420, 0]
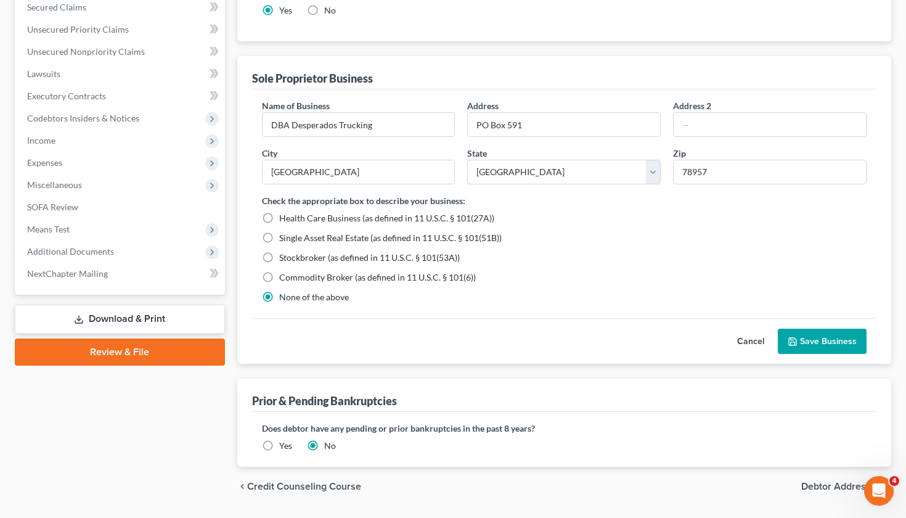
click at [823, 335] on button "Save Business" at bounding box center [822, 341] width 89 height 26
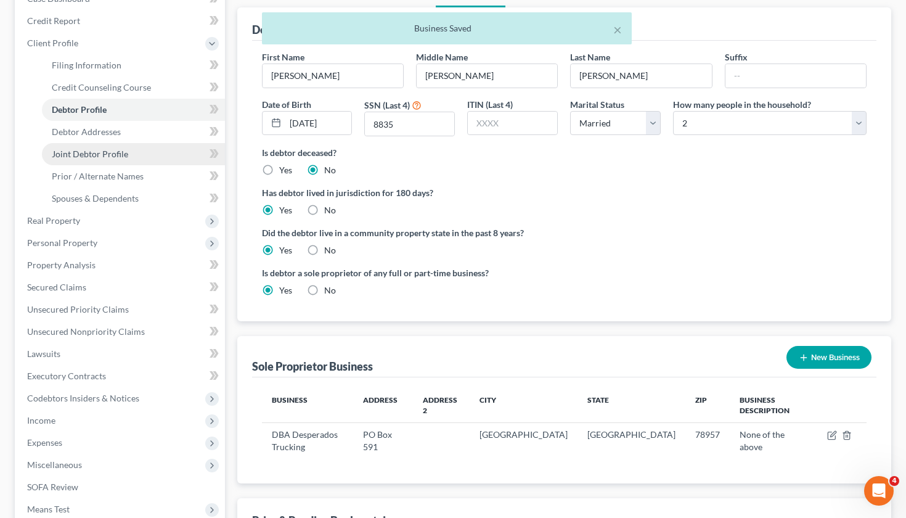
scroll to position [132, 0]
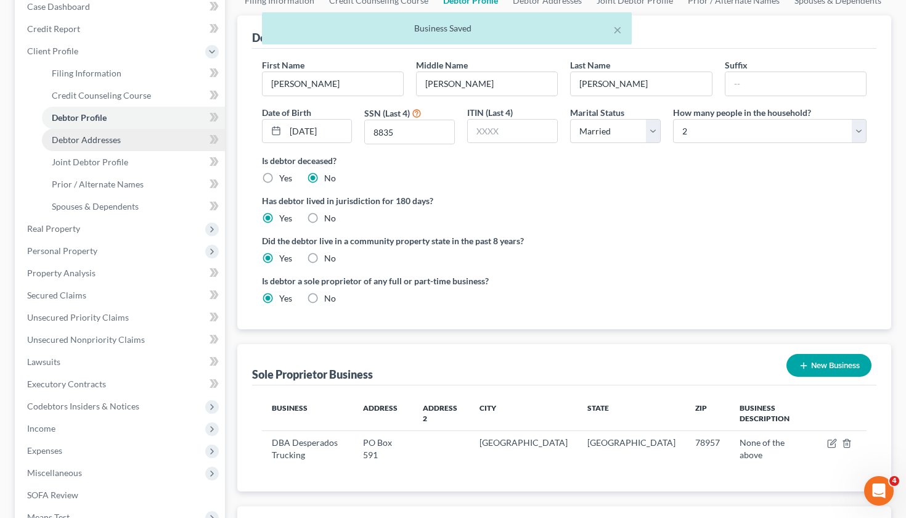
click at [92, 138] on span "Debtor Addresses" at bounding box center [86, 139] width 69 height 10
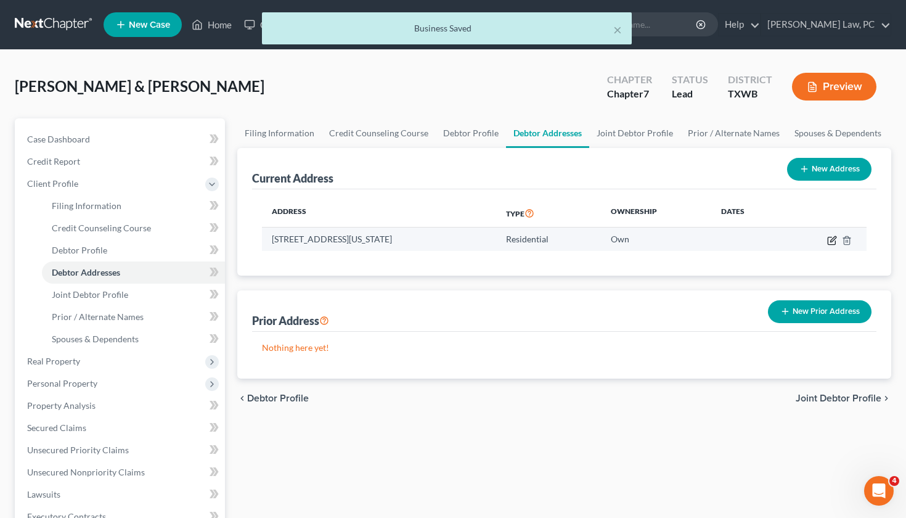
click at [829, 240] on icon "button" at bounding box center [832, 240] width 10 height 10
select select "45"
select select "0"
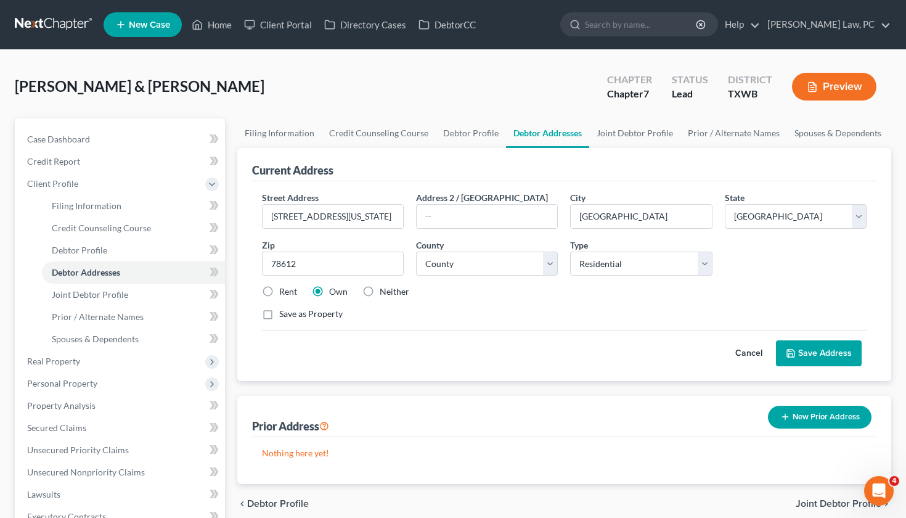
click at [809, 356] on button "Save Address" at bounding box center [819, 353] width 86 height 26
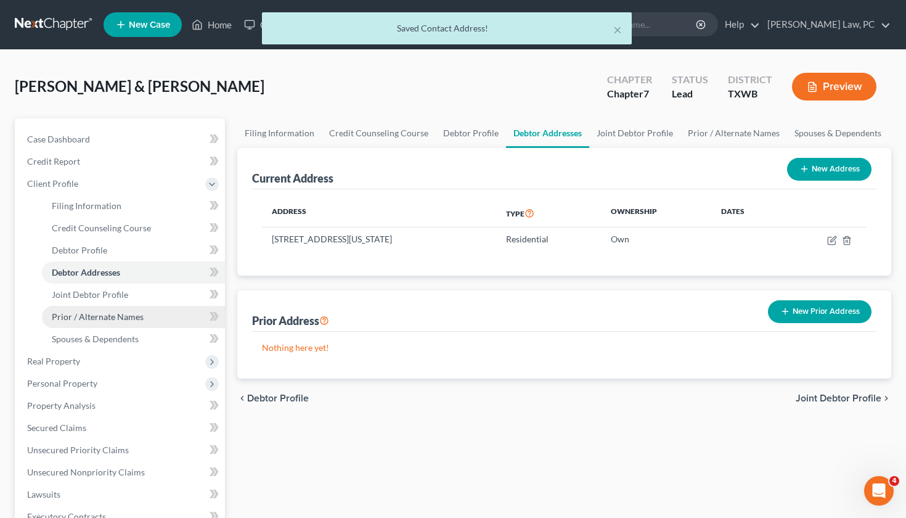
click at [98, 316] on span "Prior / Alternate Names" at bounding box center [98, 316] width 92 height 10
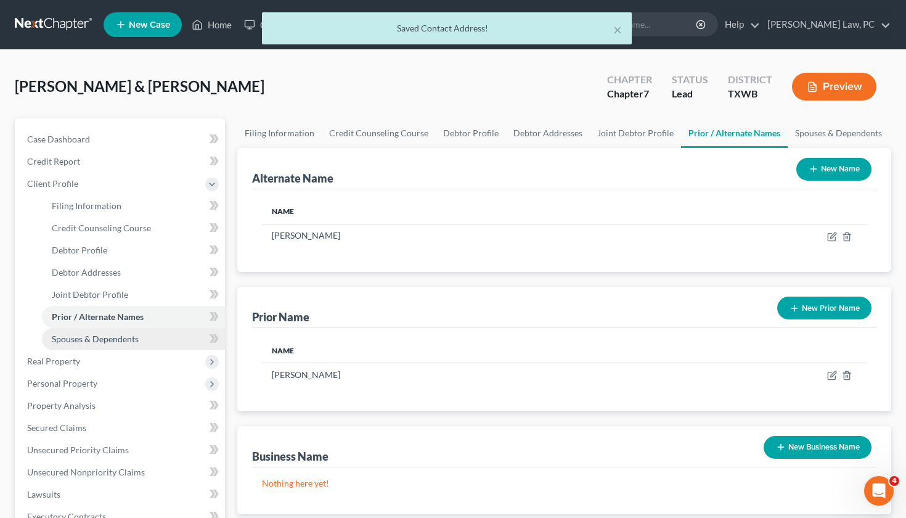
click at [96, 335] on span "Spouses & Dependents" at bounding box center [95, 338] width 87 height 10
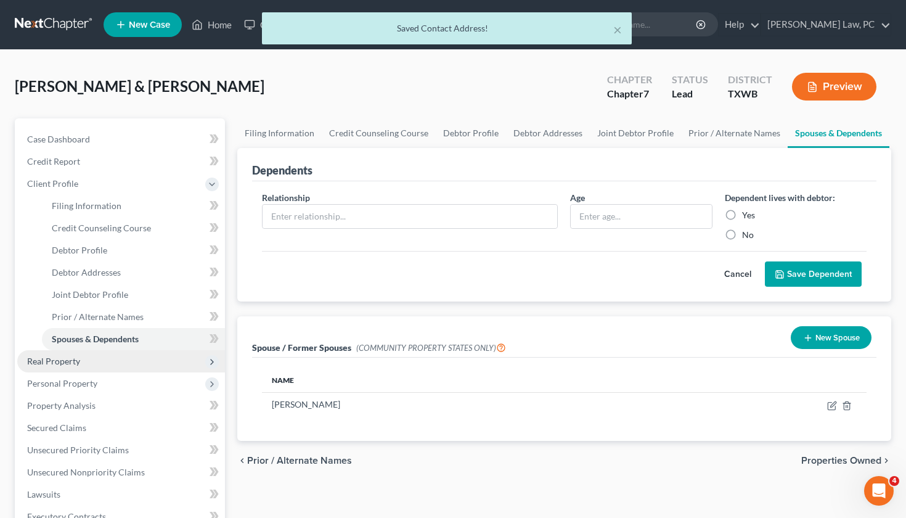
click at [91, 359] on span "Real Property" at bounding box center [121, 361] width 208 height 22
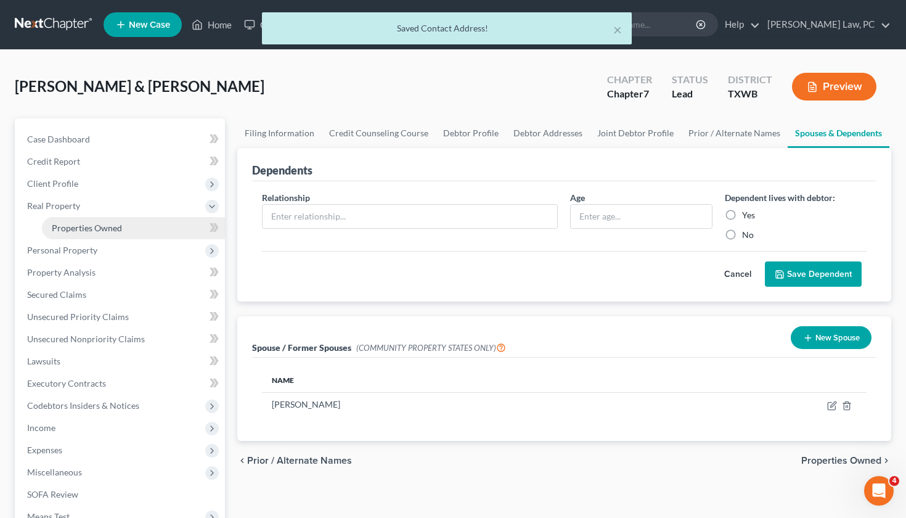
click at [107, 232] on span "Properties Owned" at bounding box center [87, 227] width 70 height 10
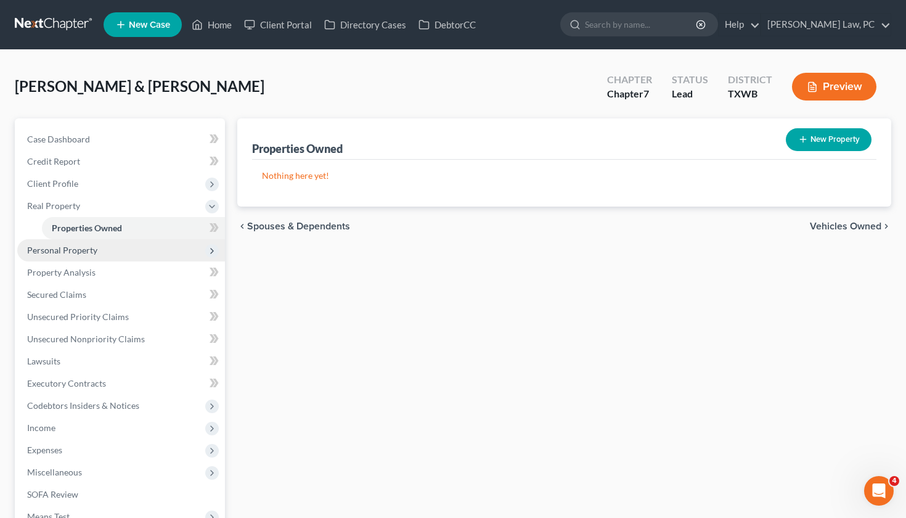
click at [102, 249] on span "Personal Property" at bounding box center [121, 250] width 208 height 22
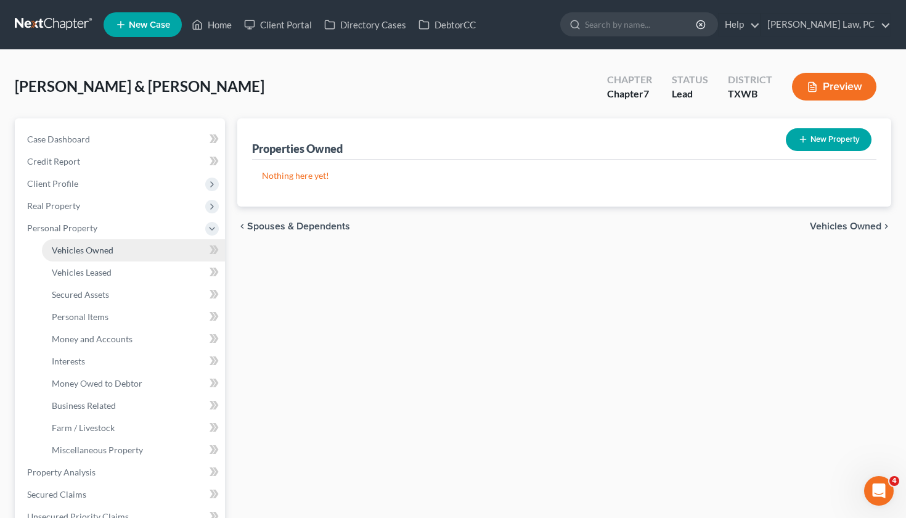
click at [100, 248] on span "Vehicles Owned" at bounding box center [83, 250] width 62 height 10
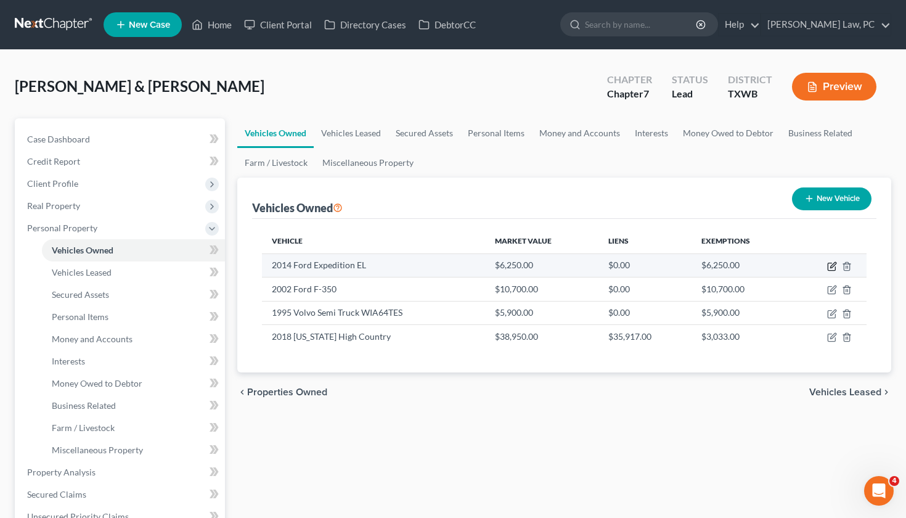
click at [834, 267] on icon "button" at bounding box center [832, 266] width 10 height 10
select select "0"
select select "12"
select select "3"
select select "2"
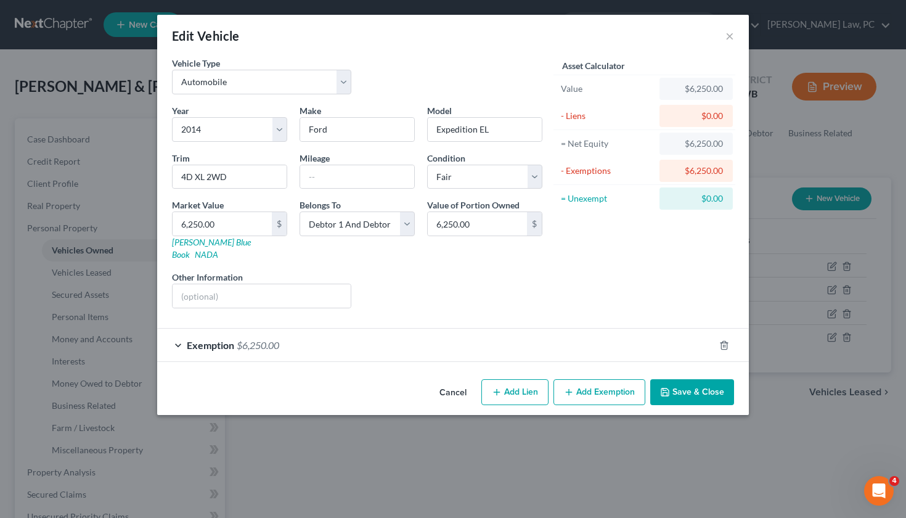
click at [475, 334] on div "Exemption $6,250.00" at bounding box center [435, 344] width 557 height 33
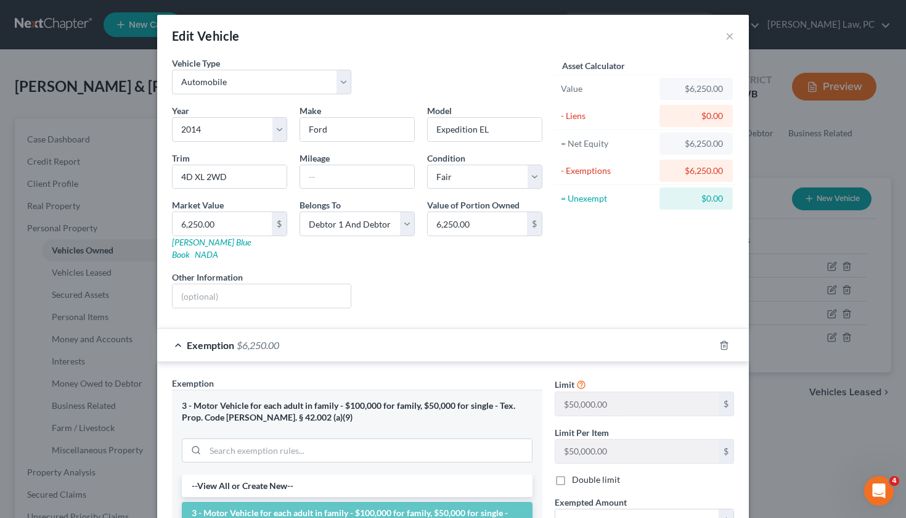
click at [475, 334] on div "Exemption $6,250.00" at bounding box center [435, 344] width 557 height 33
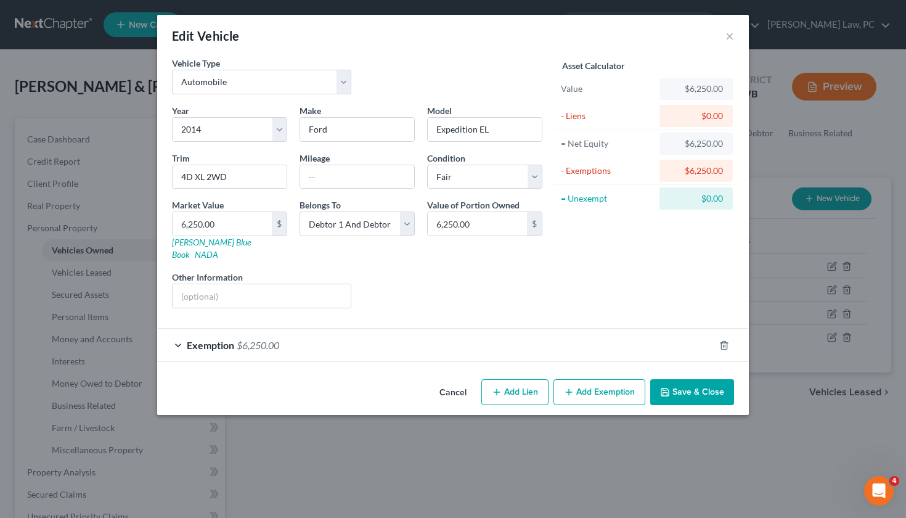
click at [687, 380] on button "Save & Close" at bounding box center [692, 392] width 84 height 26
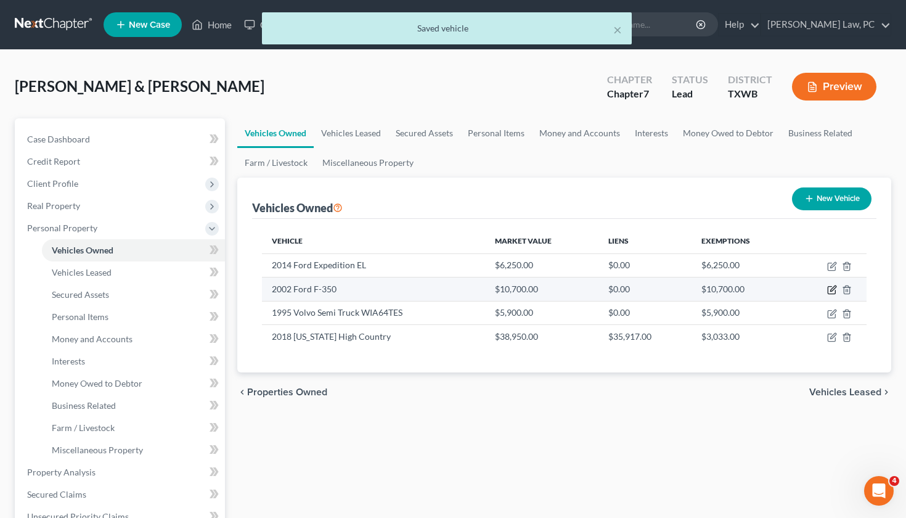
click at [833, 290] on icon "button" at bounding box center [832, 290] width 10 height 10
select select "0"
select select "24"
select select "2"
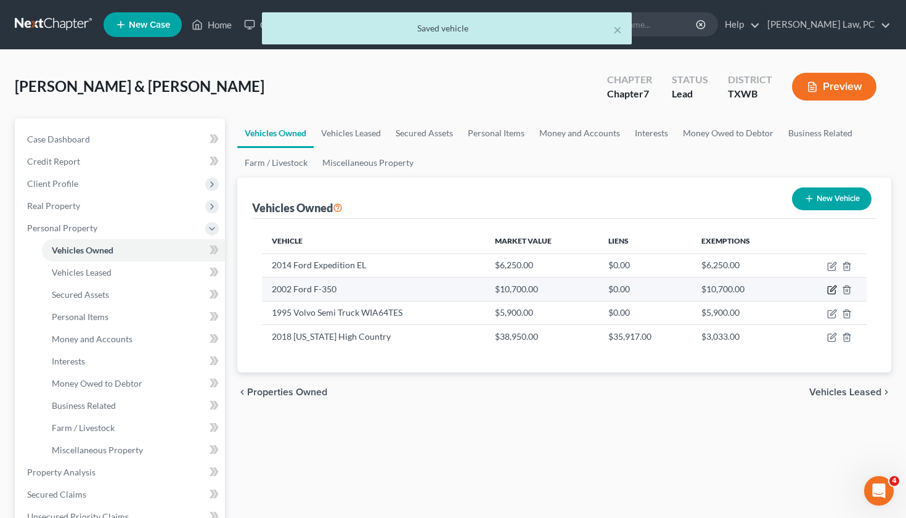
select select "2"
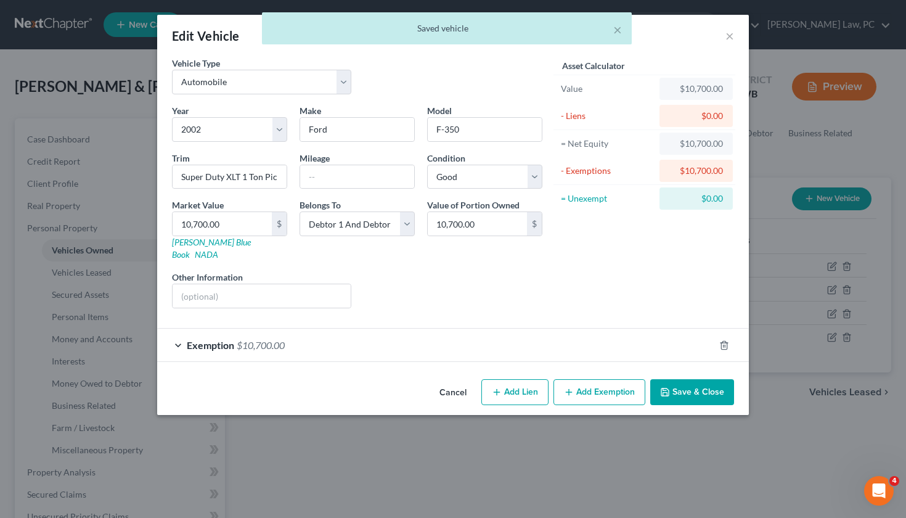
click at [486, 337] on div "Exemption $10,700.00" at bounding box center [435, 344] width 557 height 33
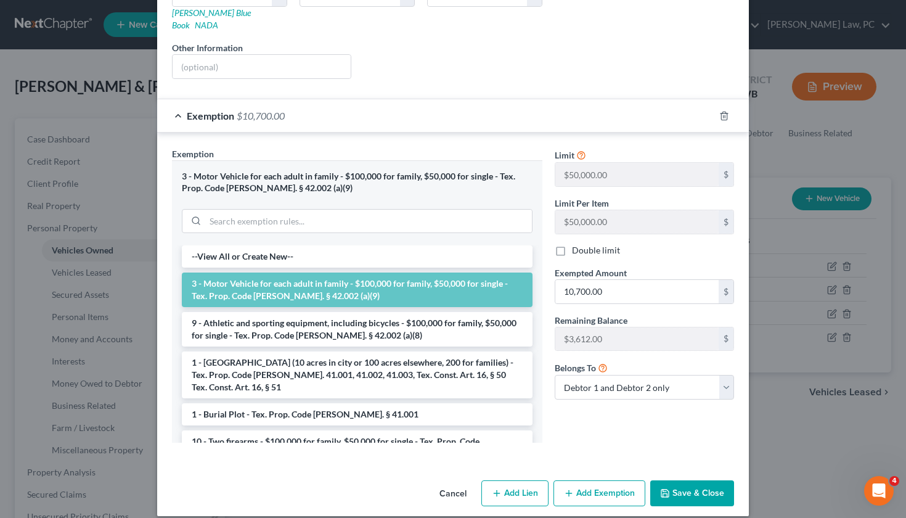
scroll to position [229, 0]
click at [687, 481] on button "Save & Close" at bounding box center [692, 494] width 84 height 26
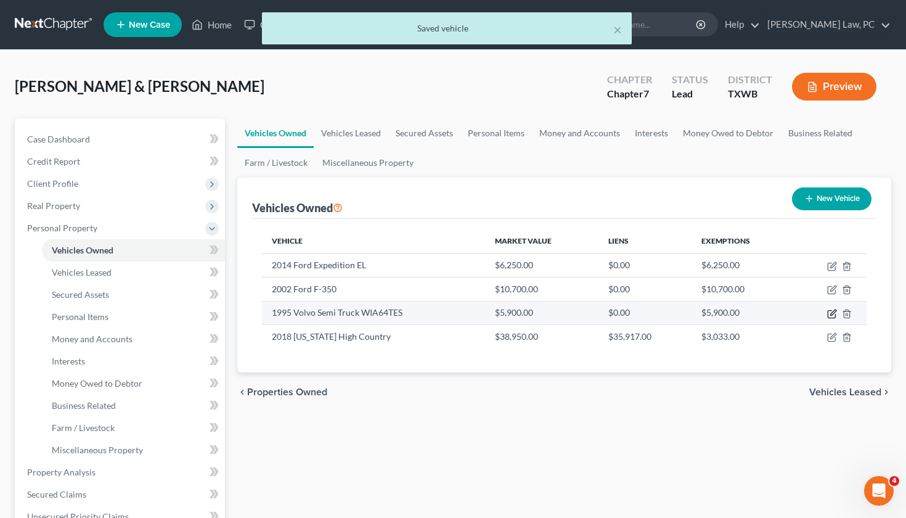
click at [830, 312] on icon "button" at bounding box center [832, 314] width 10 height 10
select select "1"
select select "31"
select select "3"
select select "2"
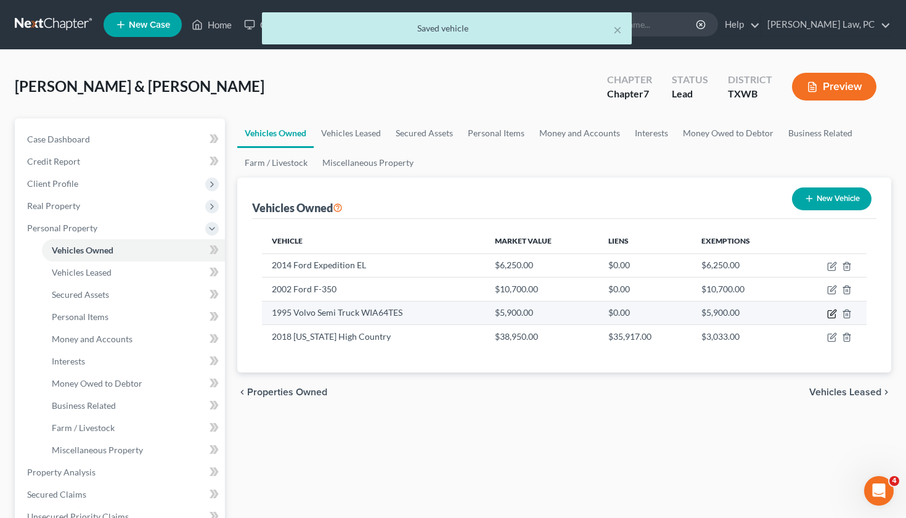
select select "2"
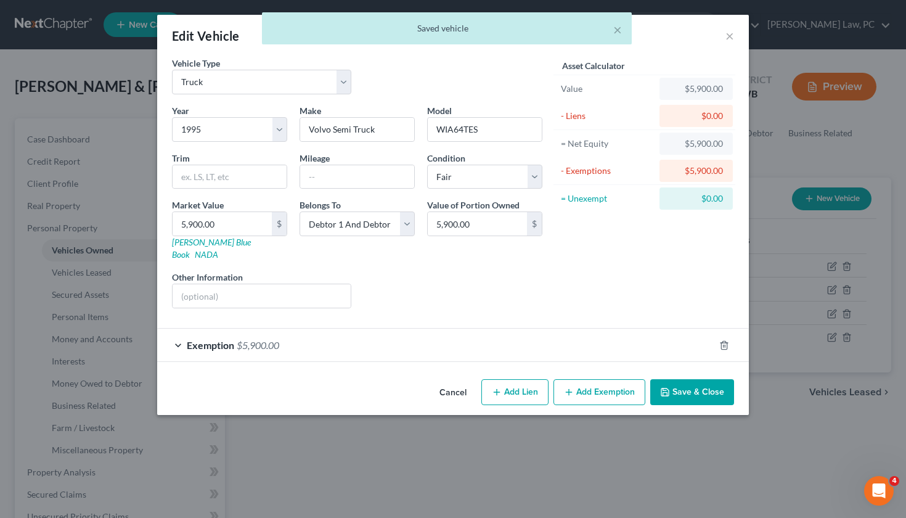
click at [324, 328] on div "Exemption $5,900.00" at bounding box center [435, 344] width 557 height 33
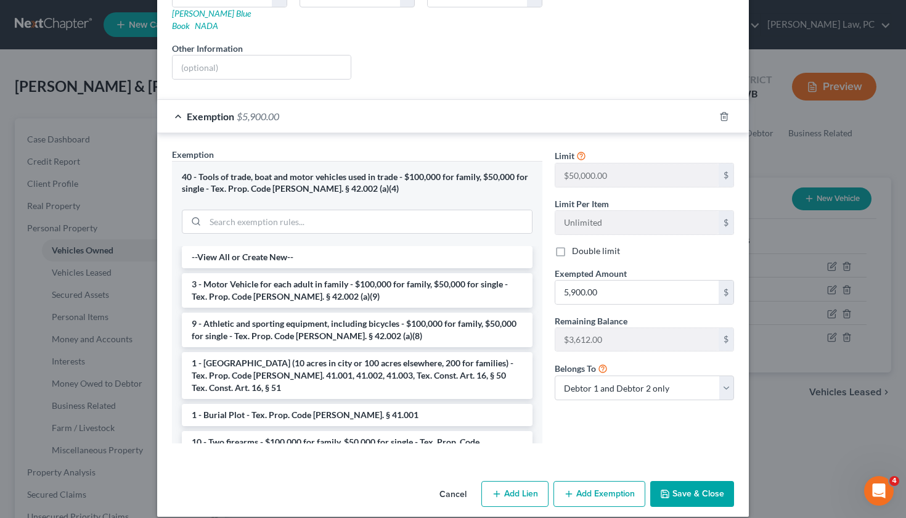
click at [698, 481] on button "Save & Close" at bounding box center [692, 494] width 84 height 26
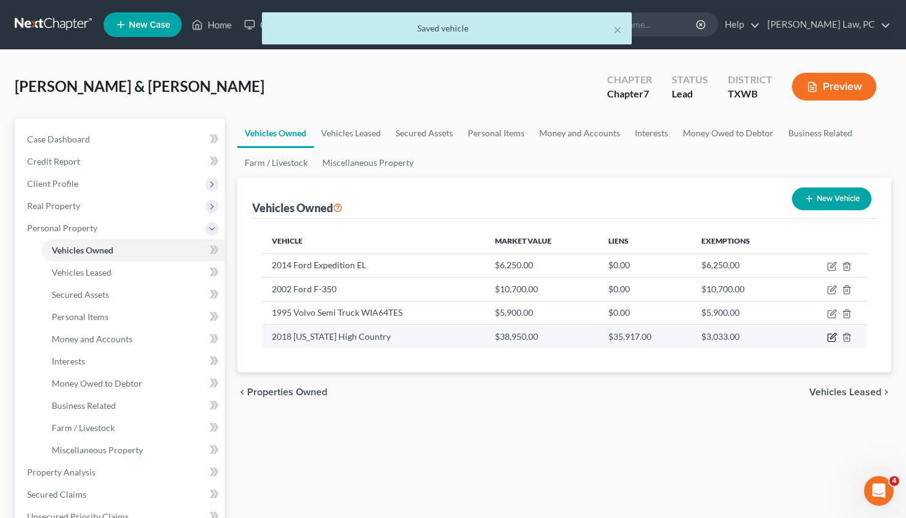
click at [830, 338] on icon "button" at bounding box center [832, 337] width 10 height 10
select select "7"
select select "8"
select select "2"
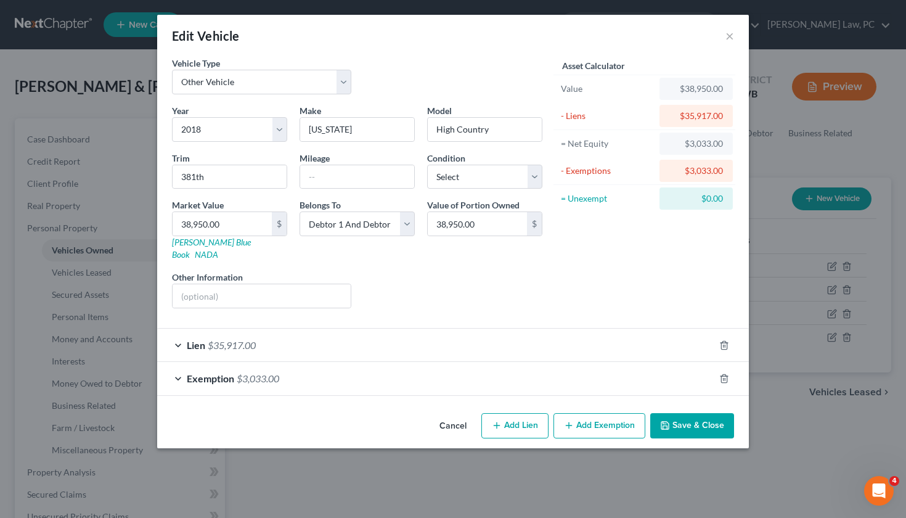
click at [366, 364] on div "Exemption $3,033.00" at bounding box center [435, 378] width 557 height 33
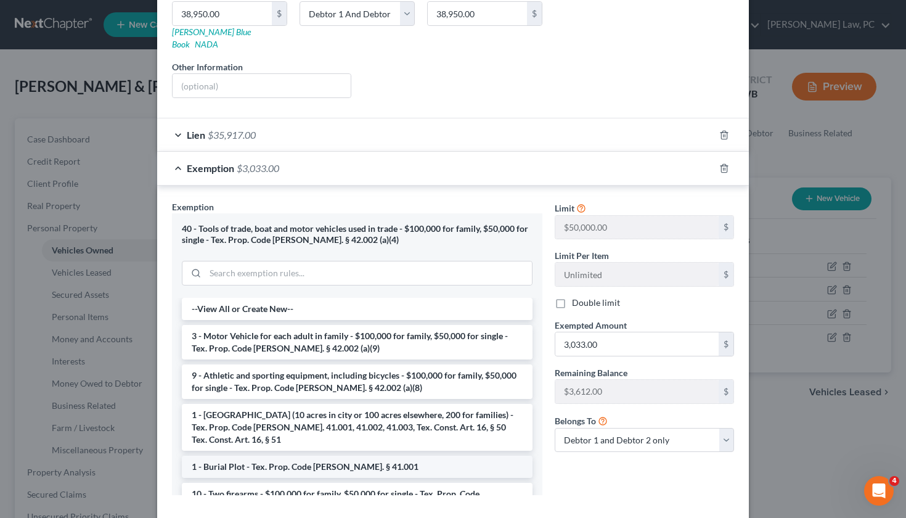
scroll to position [258, 0]
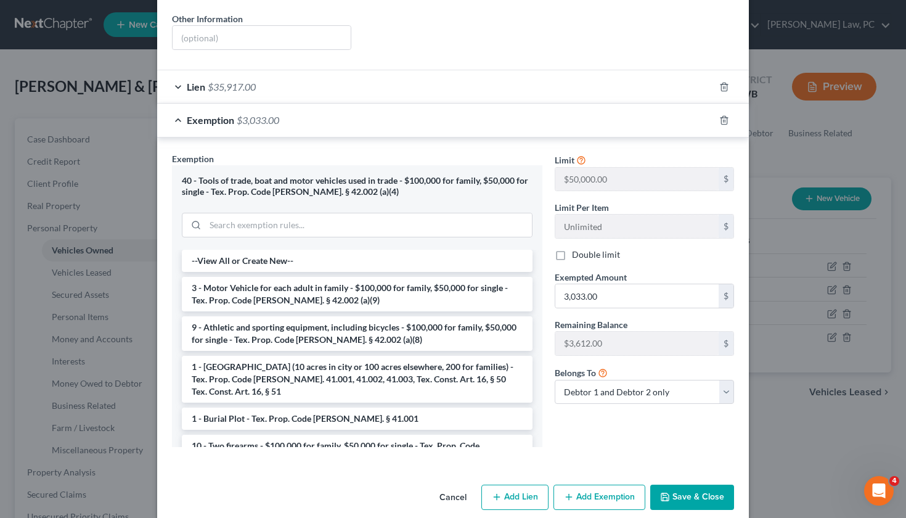
click at [690, 484] on button "Save & Close" at bounding box center [692, 497] width 84 height 26
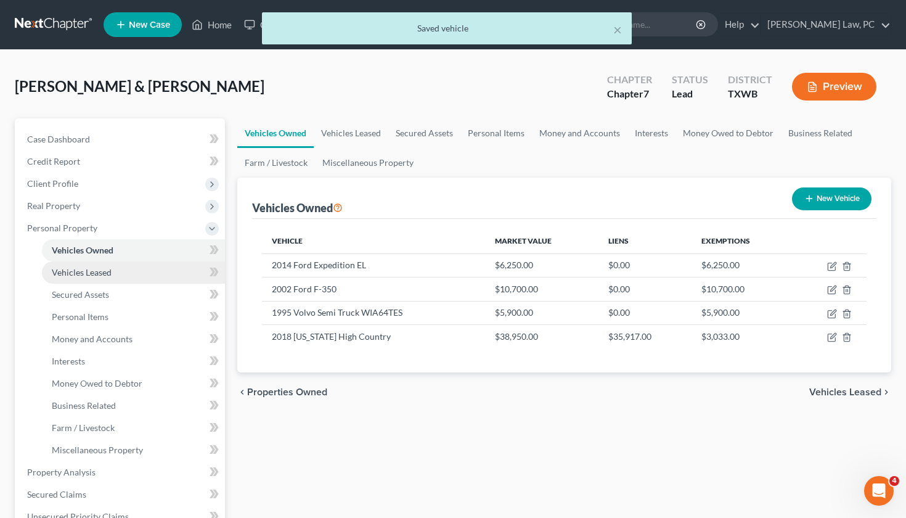
click at [78, 269] on span "Vehicles Leased" at bounding box center [82, 272] width 60 height 10
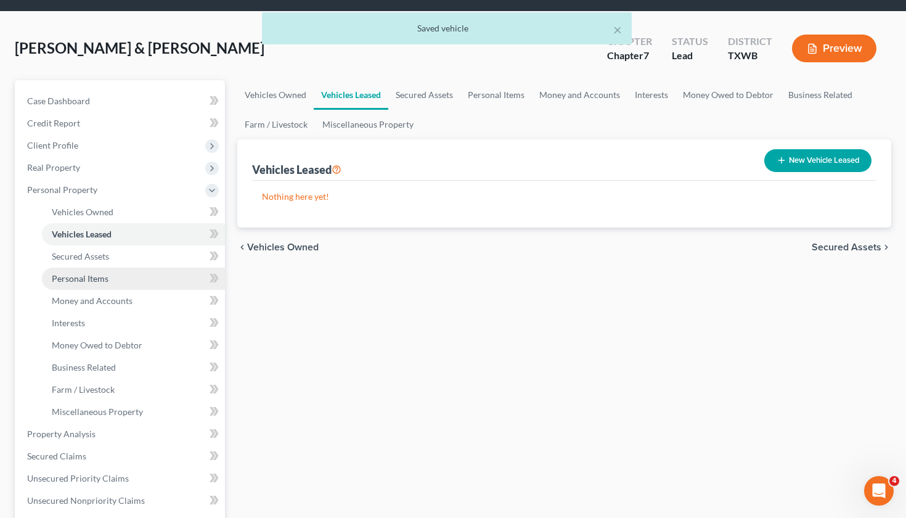
scroll to position [52, 0]
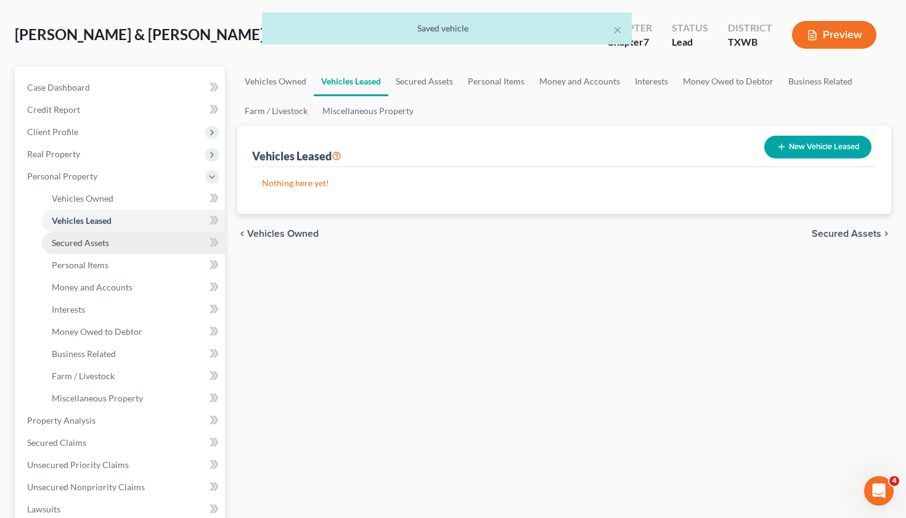
click at [87, 235] on link "Secured Assets" at bounding box center [133, 243] width 183 height 22
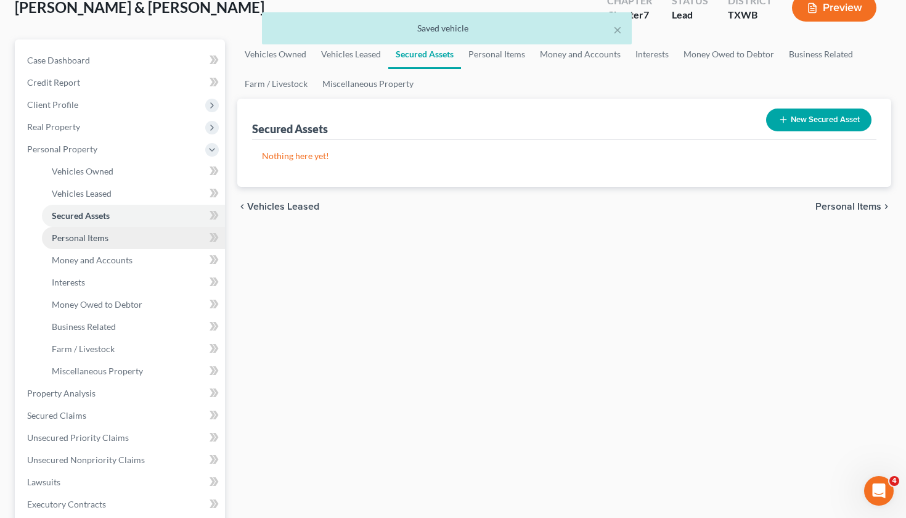
click at [86, 240] on span "Personal Items" at bounding box center [80, 237] width 57 height 10
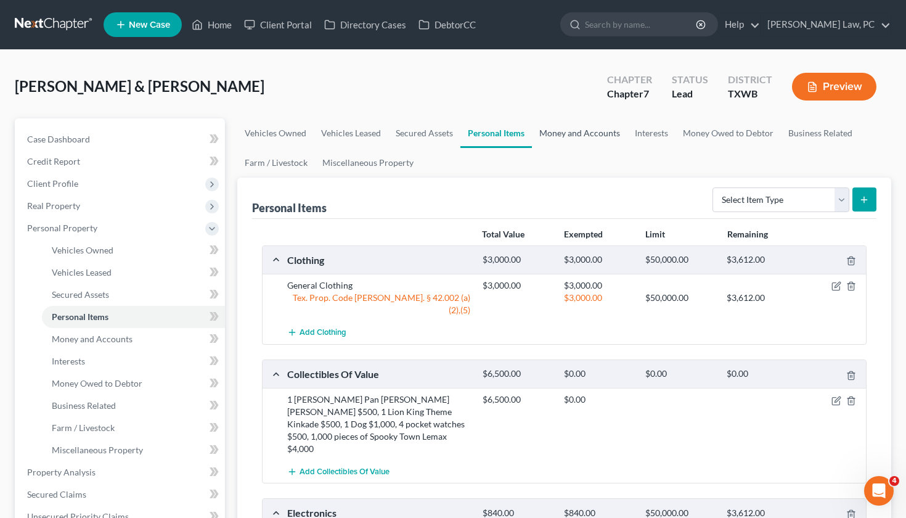
click at [569, 131] on link "Money and Accounts" at bounding box center [580, 133] width 96 height 30
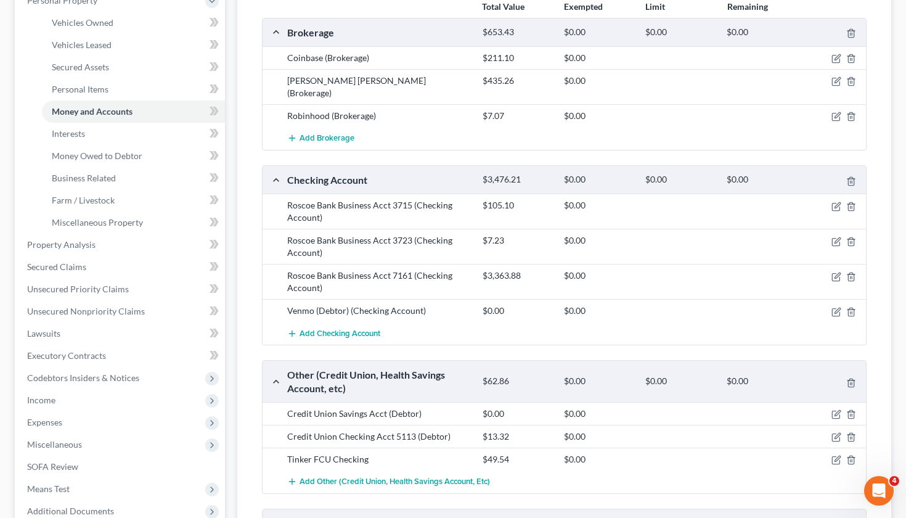
scroll to position [221, 0]
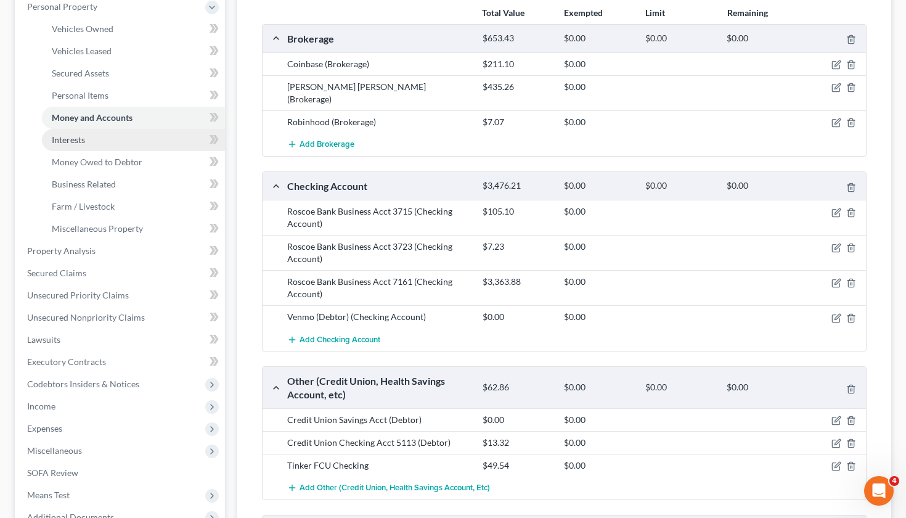
click at [73, 144] on span "Interests" at bounding box center [68, 139] width 33 height 10
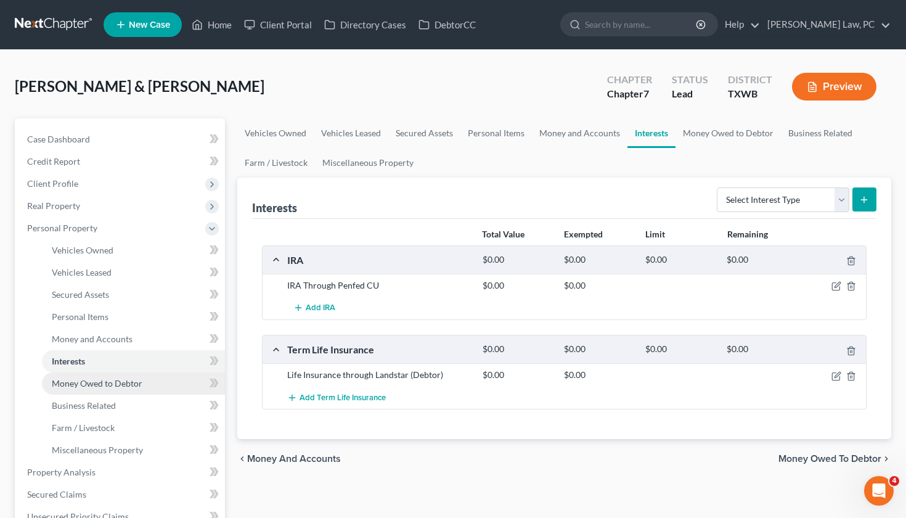
click at [86, 383] on span "Money Owed to Debtor" at bounding box center [97, 383] width 91 height 10
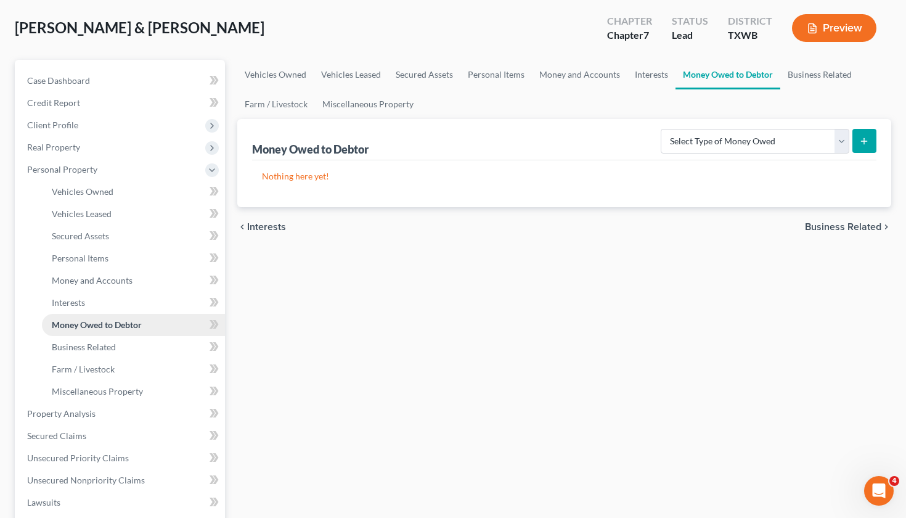
scroll to position [81, 0]
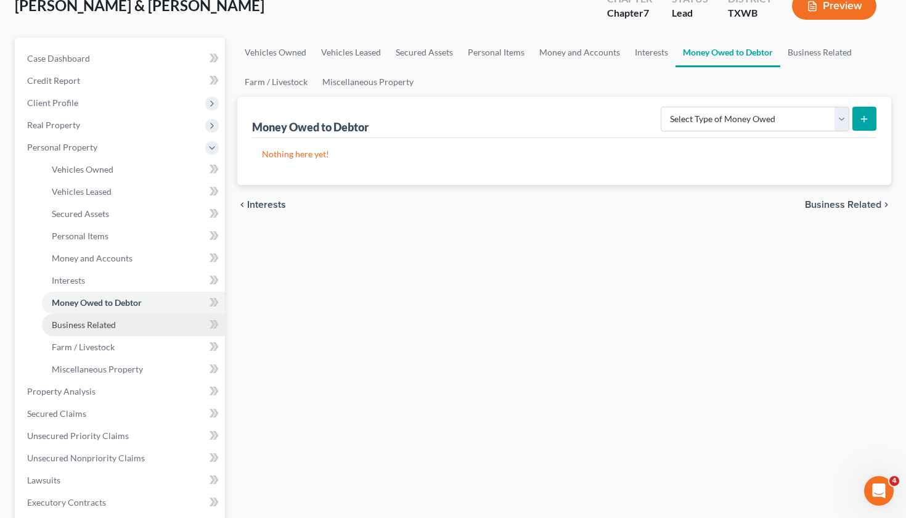
click at [92, 323] on span "Business Related" at bounding box center [84, 324] width 64 height 10
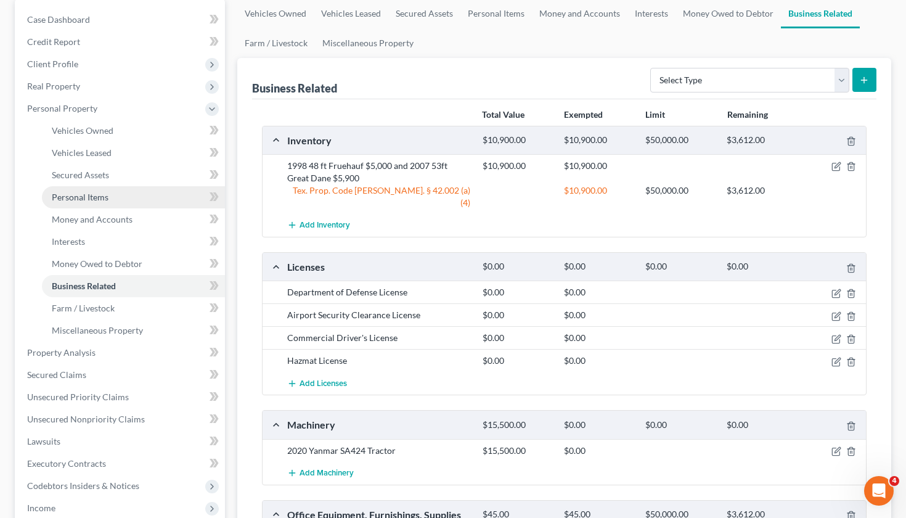
scroll to position [120, 0]
click at [90, 309] on span "Farm / Livestock" at bounding box center [83, 307] width 63 height 10
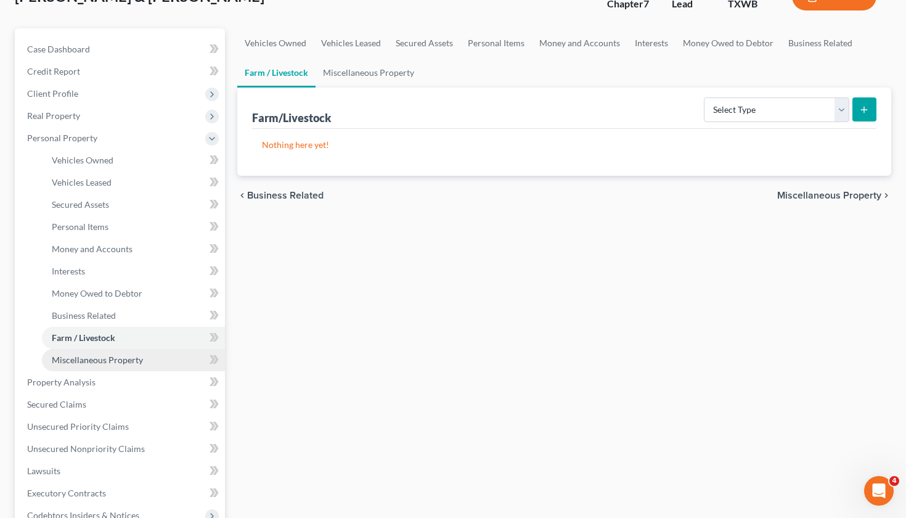
click at [91, 358] on span "Miscellaneous Property" at bounding box center [97, 359] width 91 height 10
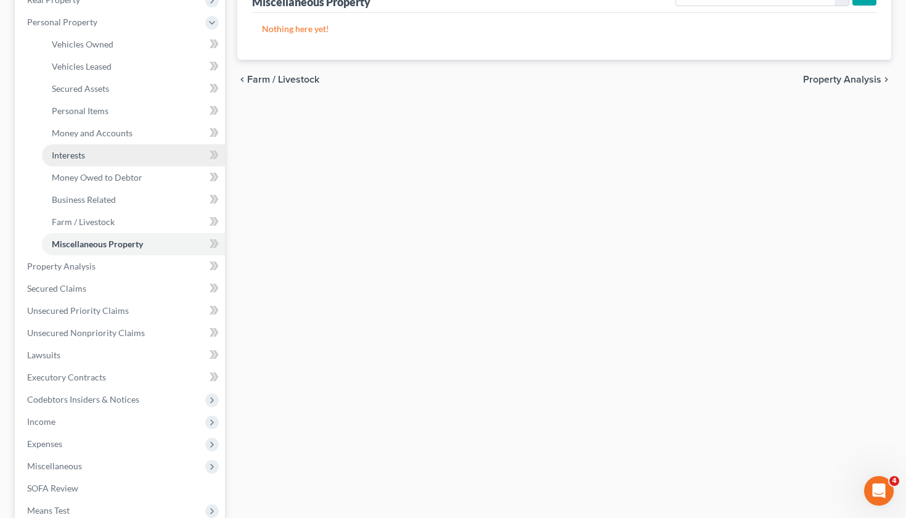
scroll to position [240, 0]
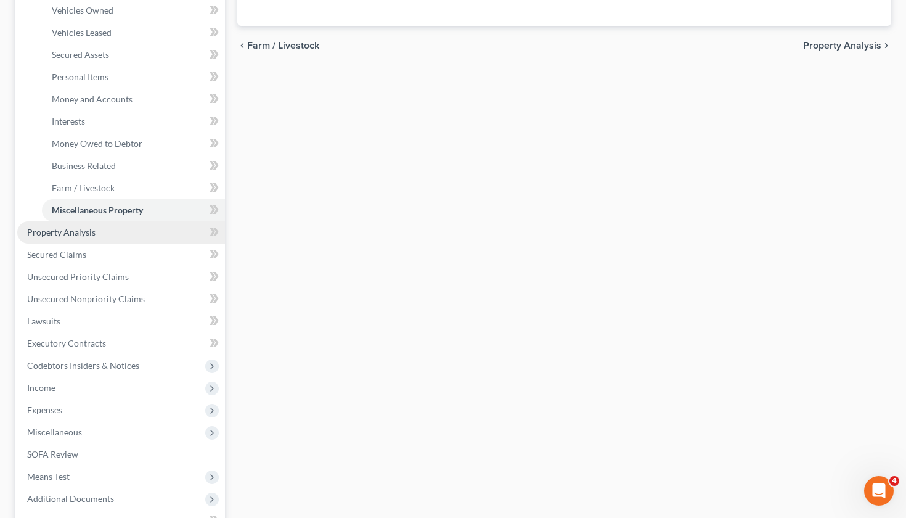
click at [81, 232] on span "Property Analysis" at bounding box center [61, 232] width 68 height 10
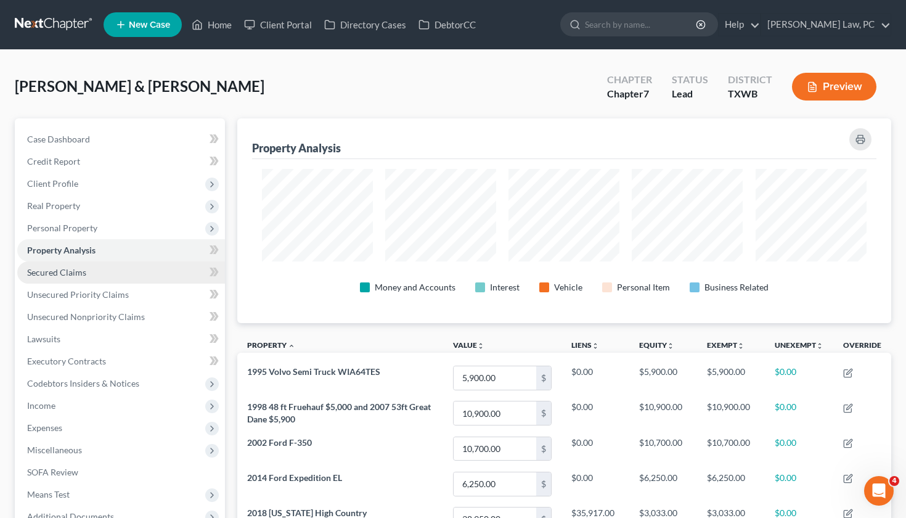
click at [55, 275] on span "Secured Claims" at bounding box center [56, 272] width 59 height 10
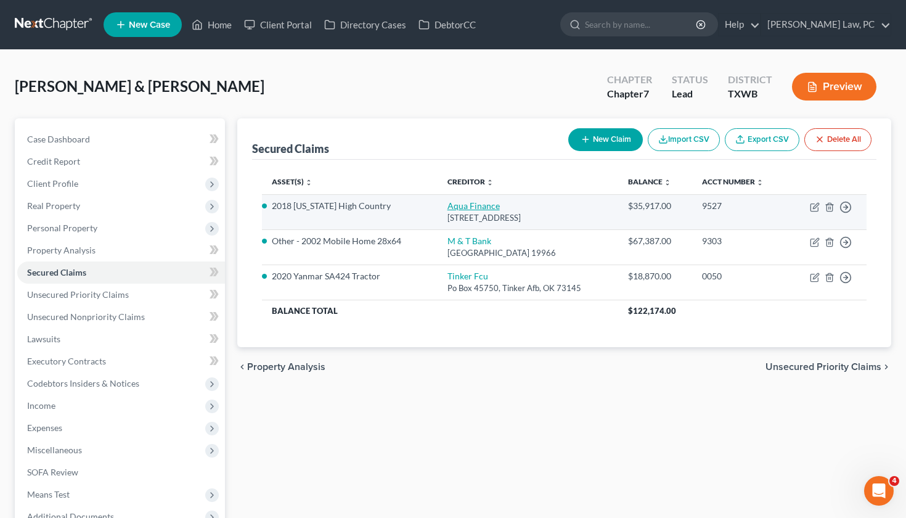
click at [468, 209] on link "Aqua Finance" at bounding box center [473, 205] width 52 height 10
select select "52"
select select "4"
select select "2"
select select "0"
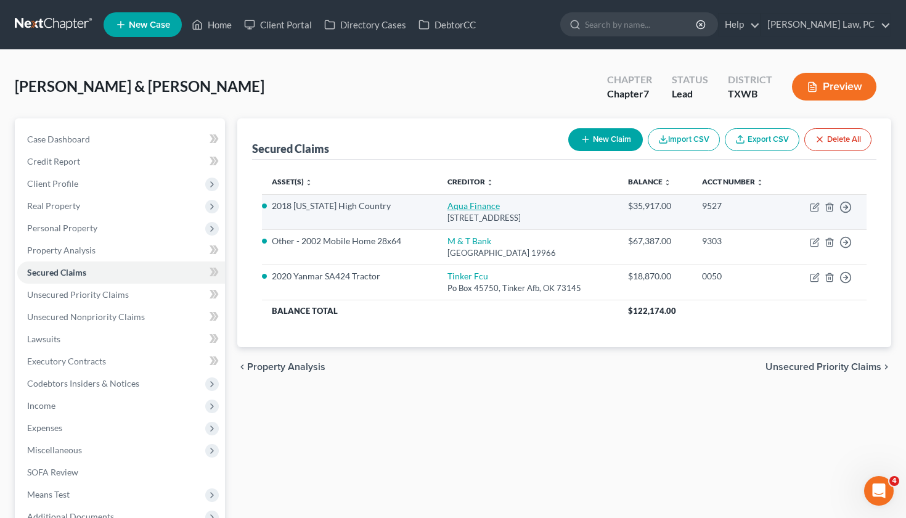
select select "1"
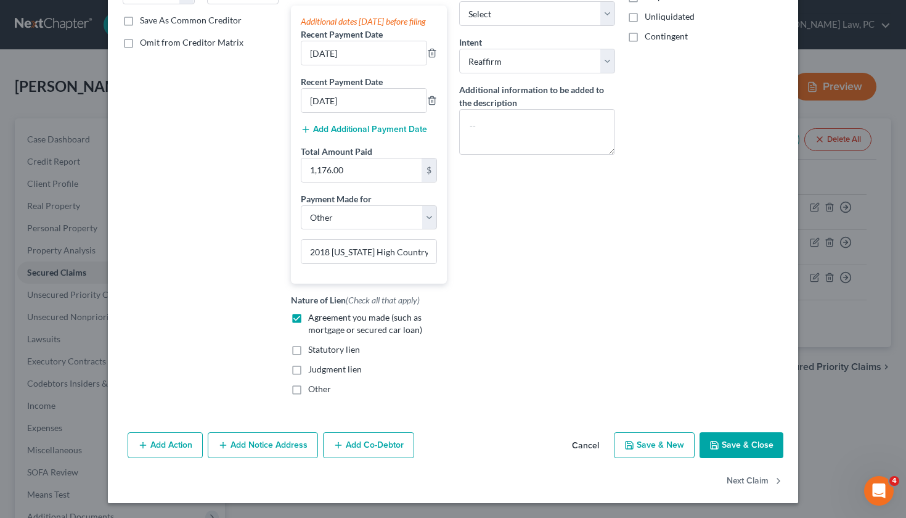
click at [740, 442] on button "Save & Close" at bounding box center [741, 445] width 84 height 26
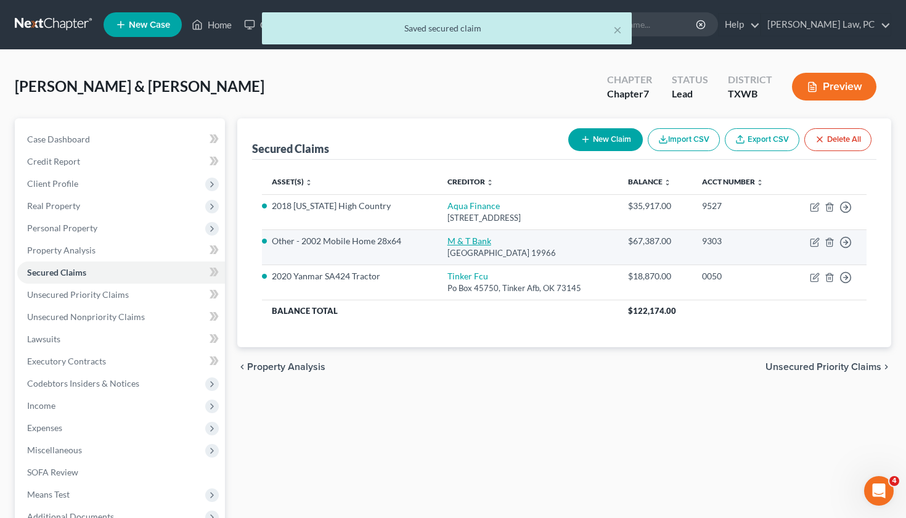
click at [470, 240] on link "M & T Bank" at bounding box center [469, 240] width 44 height 10
select select "7"
select select "3"
select select "2"
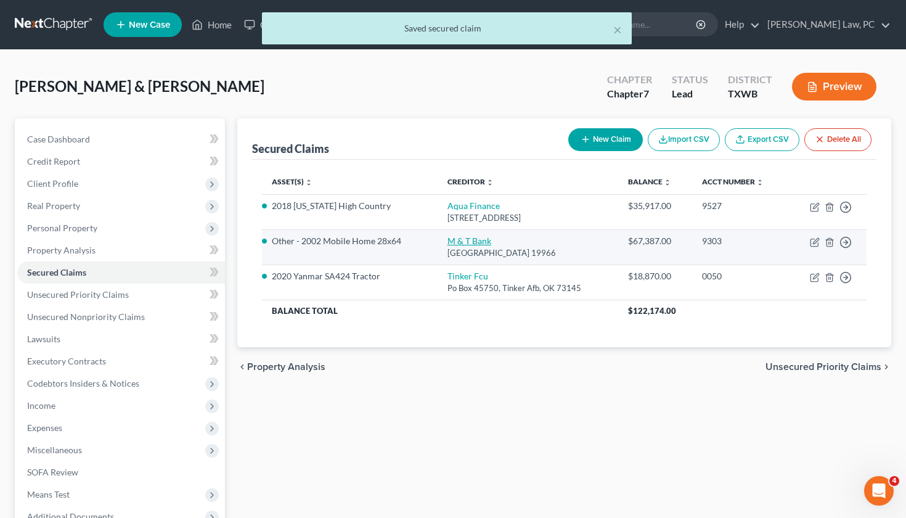
select select "0"
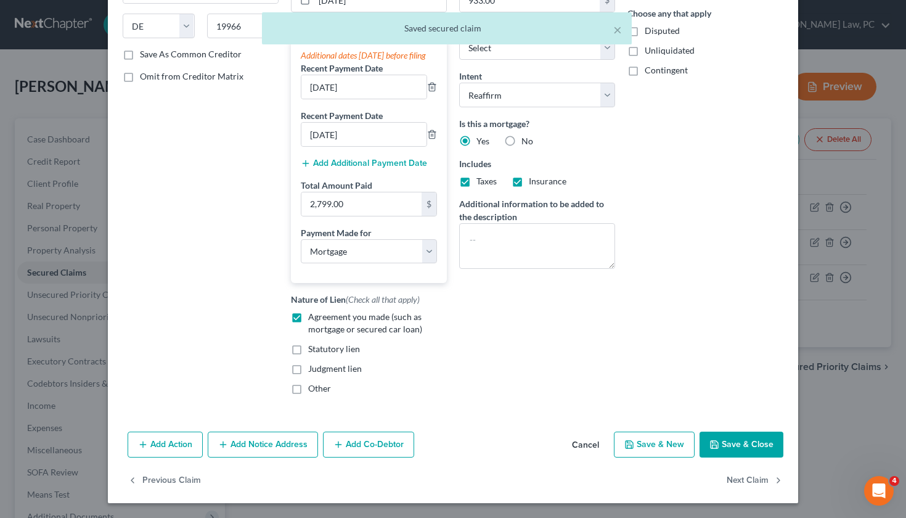
scroll to position [206, 0]
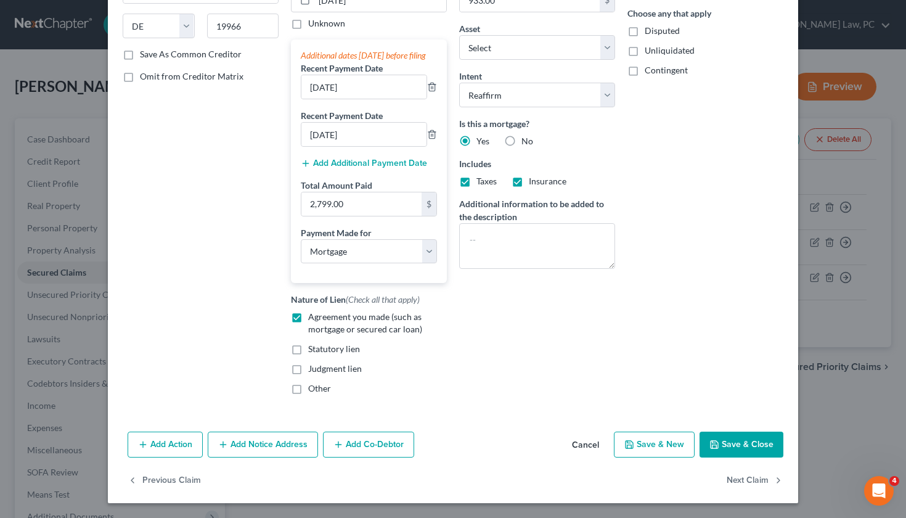
click at [735, 436] on button "Save & Close" at bounding box center [741, 444] width 84 height 26
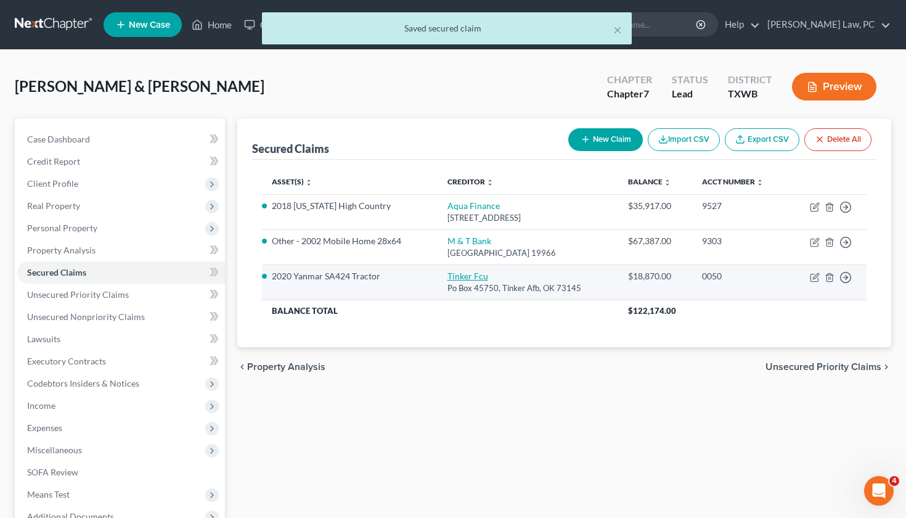
click at [471, 278] on link "Tinker Fcu" at bounding box center [467, 276] width 41 height 10
select select "37"
select select "4"
select select "34"
select select "2"
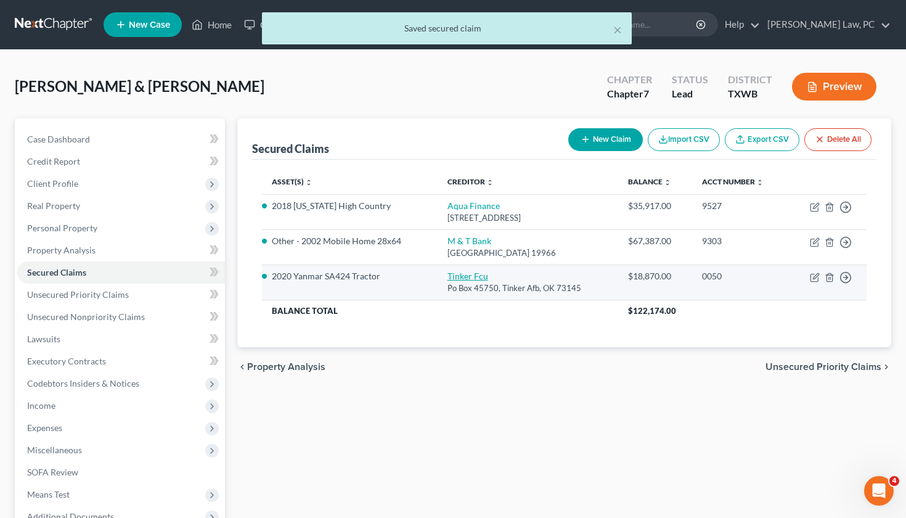
select select "0"
select select "2"
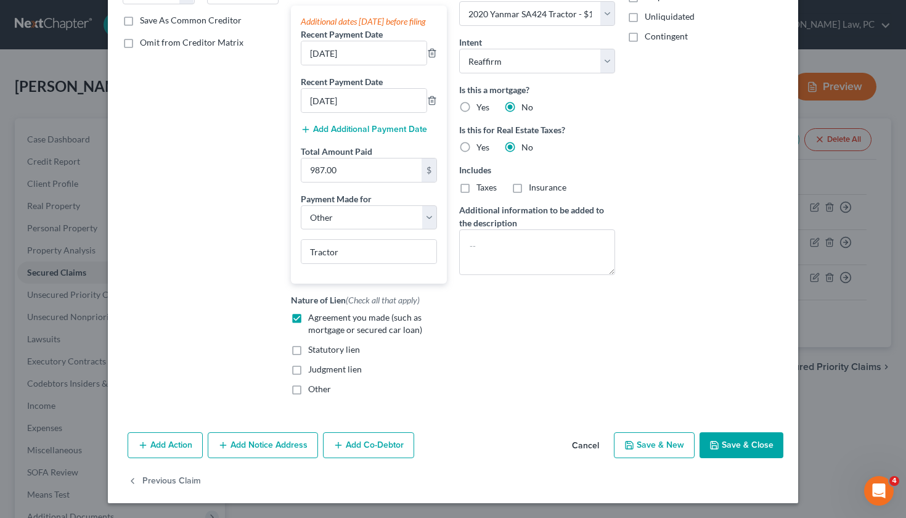
click at [741, 441] on button "Save & Close" at bounding box center [741, 445] width 84 height 26
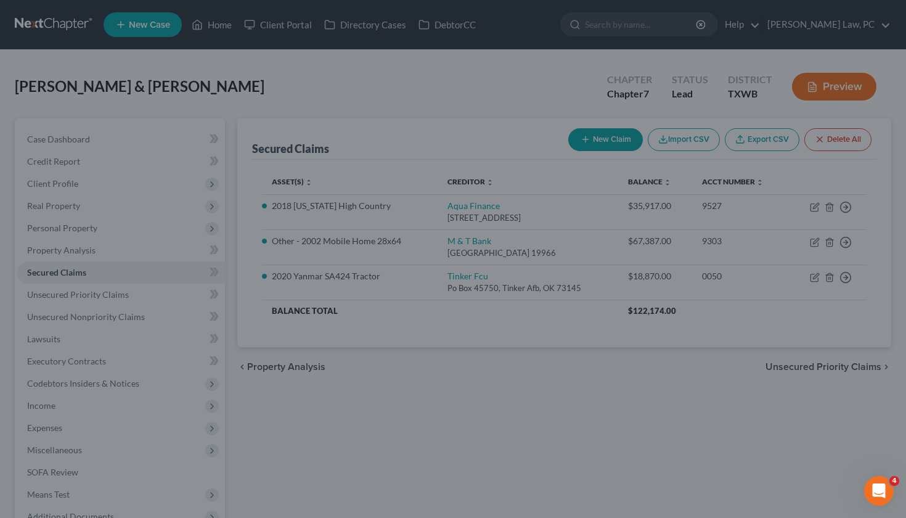
select select "34"
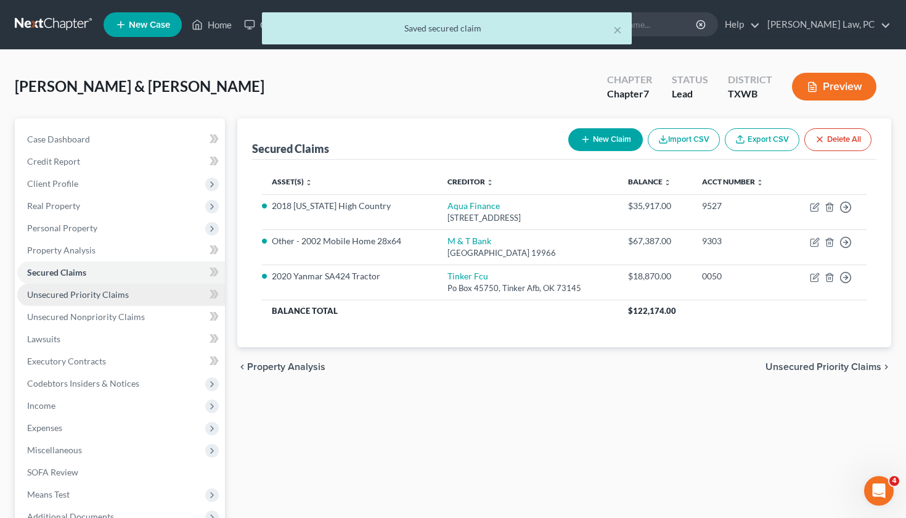
click at [99, 295] on span "Unsecured Priority Claims" at bounding box center [78, 294] width 102 height 10
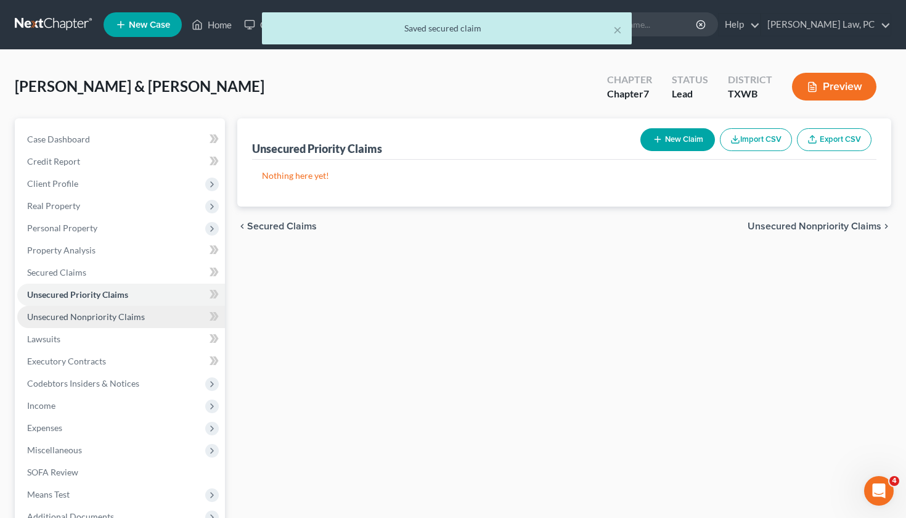
click at [99, 317] on span "Unsecured Nonpriority Claims" at bounding box center [86, 316] width 118 height 10
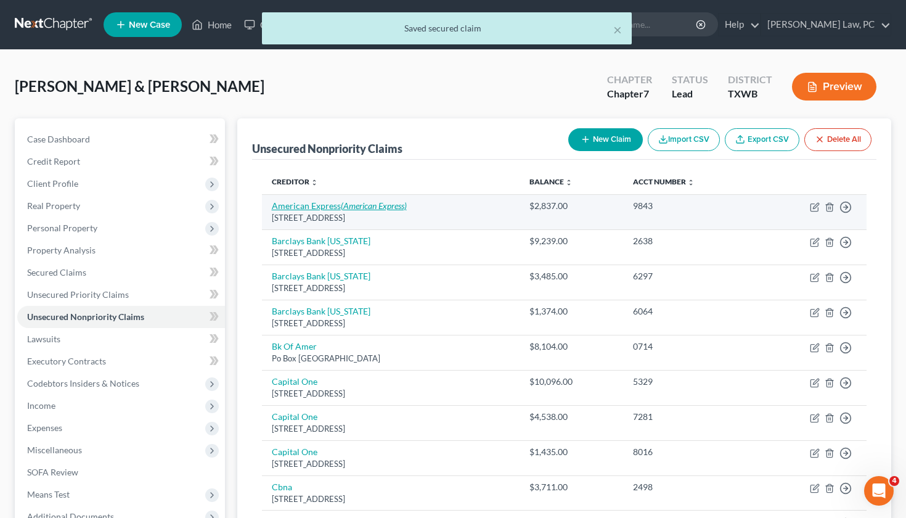
click at [295, 206] on link "American Express (American Express)" at bounding box center [339, 205] width 135 height 10
select select "45"
select select "2"
select select "0"
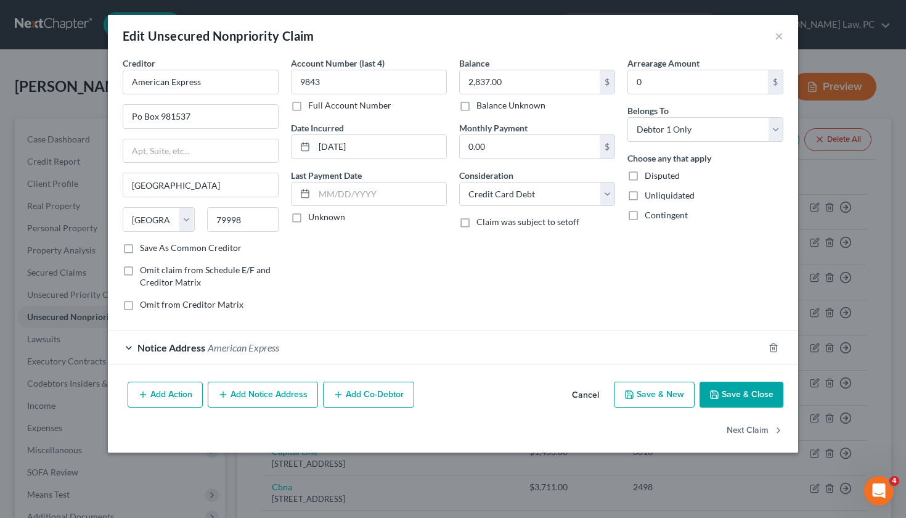
click at [393, 354] on div "Notice Address American Express" at bounding box center [436, 347] width 656 height 33
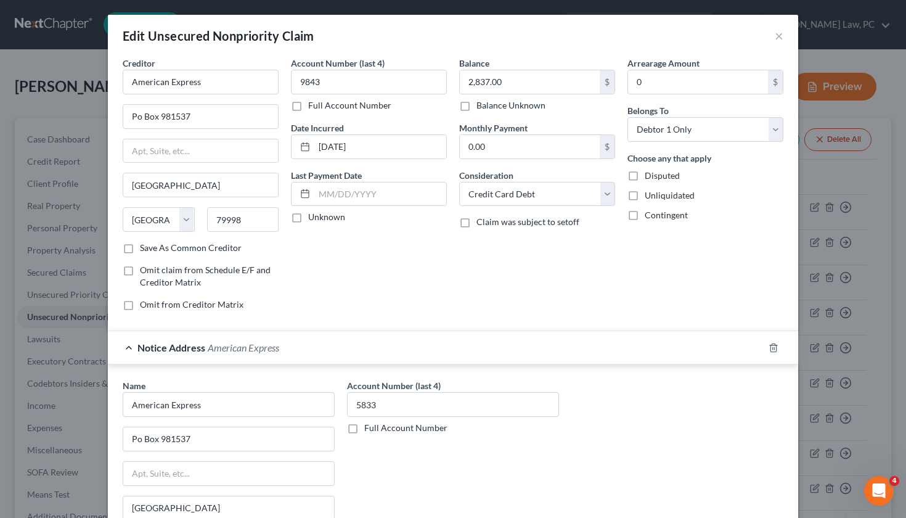
scroll to position [80, 0]
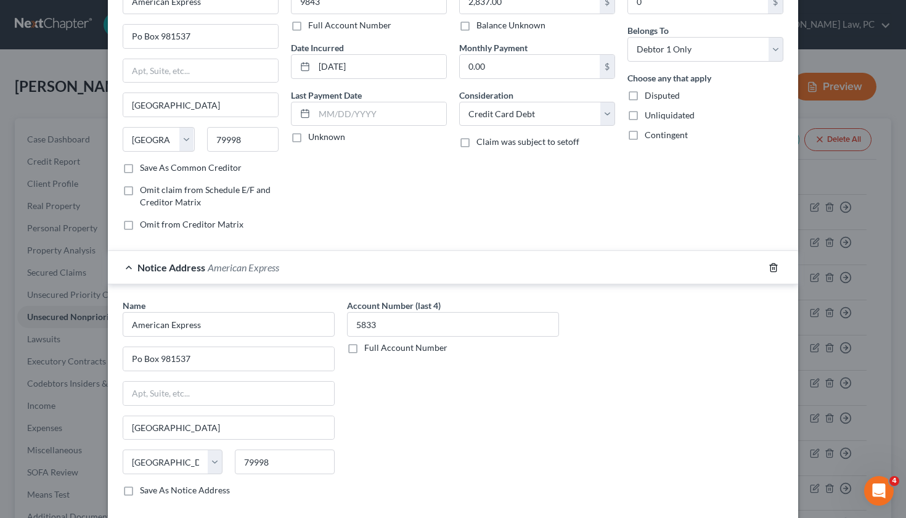
click at [773, 266] on icon "button" at bounding box center [773, 268] width 10 height 10
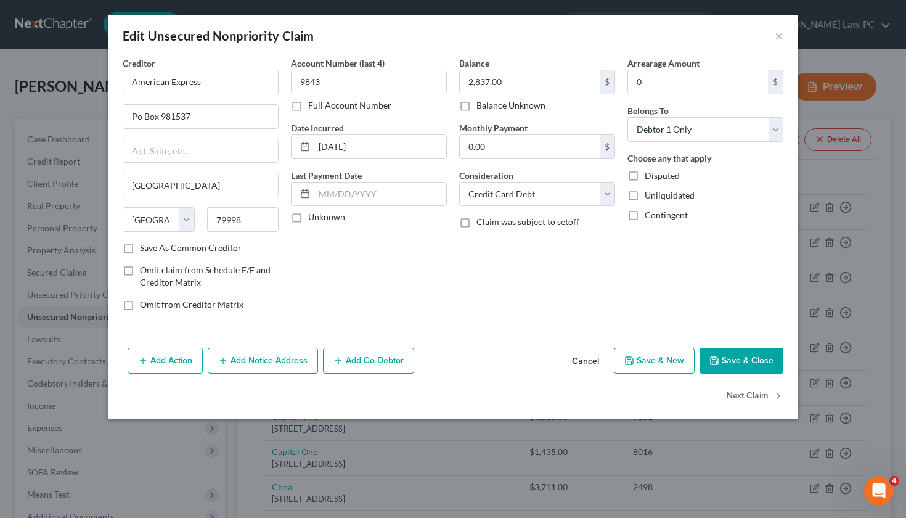
click at [749, 358] on button "Save & Close" at bounding box center [741, 361] width 84 height 26
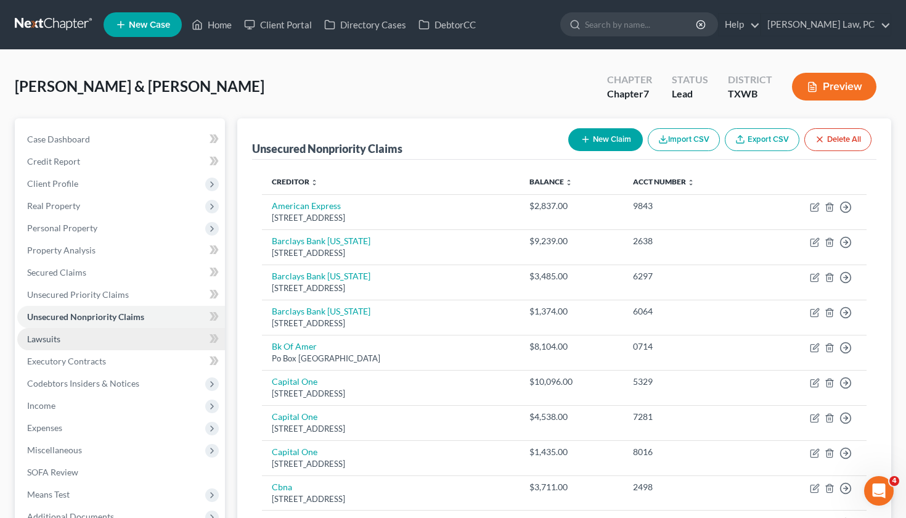
click at [47, 341] on span "Lawsuits" at bounding box center [43, 338] width 33 height 10
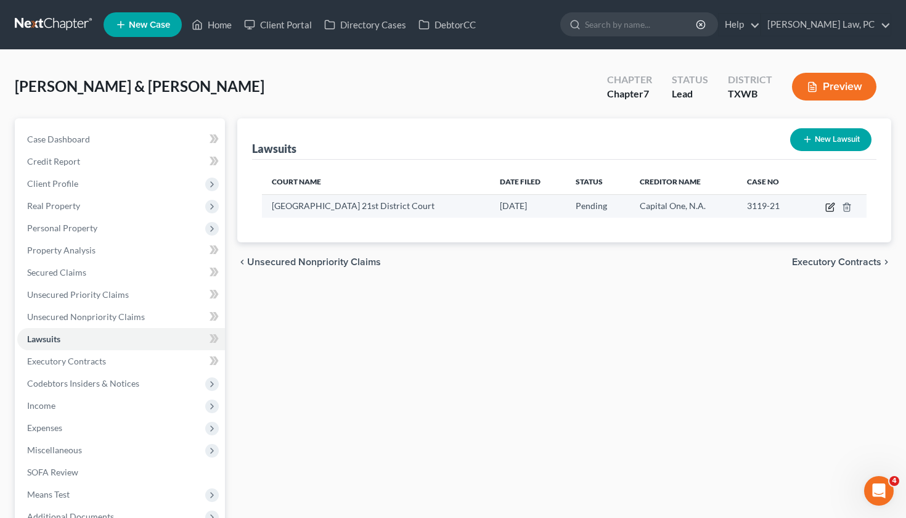
click at [826, 206] on icon "button" at bounding box center [830, 207] width 10 height 10
select select "45"
select select "0"
select select "4"
select select "45"
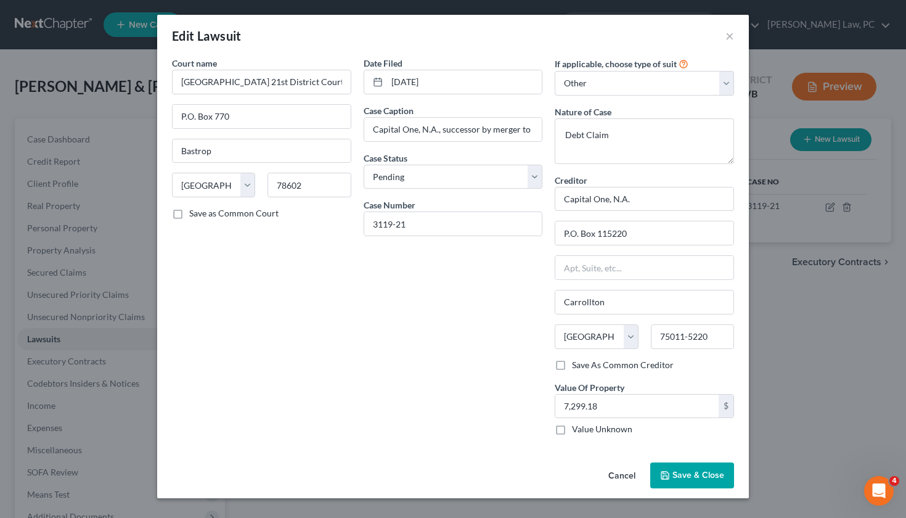
click at [704, 473] on span "Save & Close" at bounding box center [698, 475] width 52 height 10
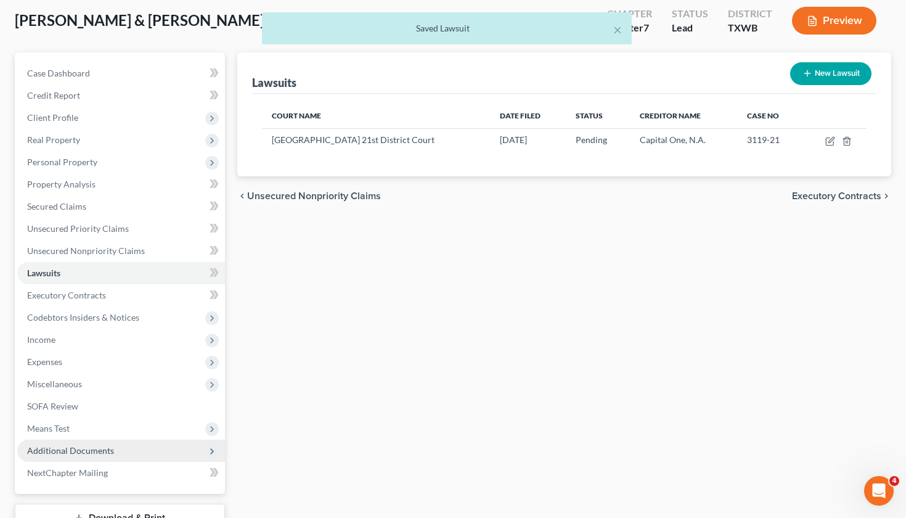
scroll to position [100, 0]
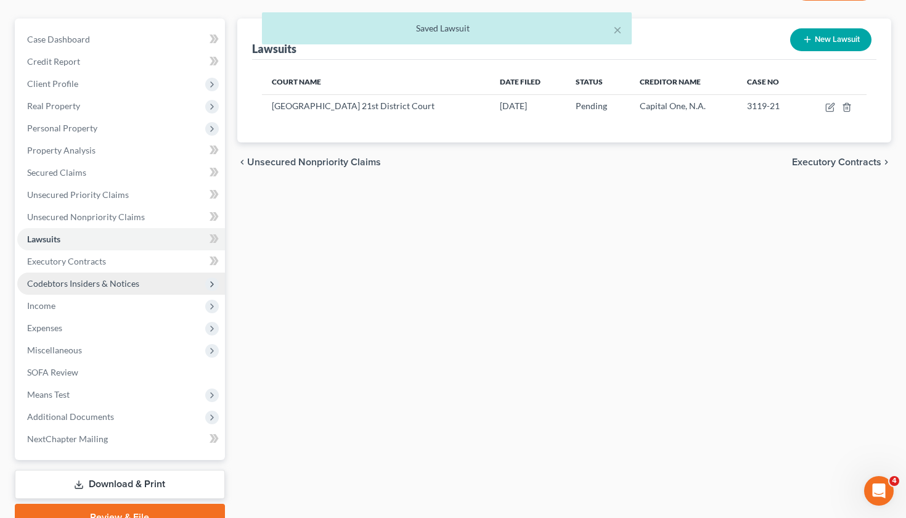
click at [59, 284] on span "Codebtors Insiders & Notices" at bounding box center [83, 283] width 112 height 10
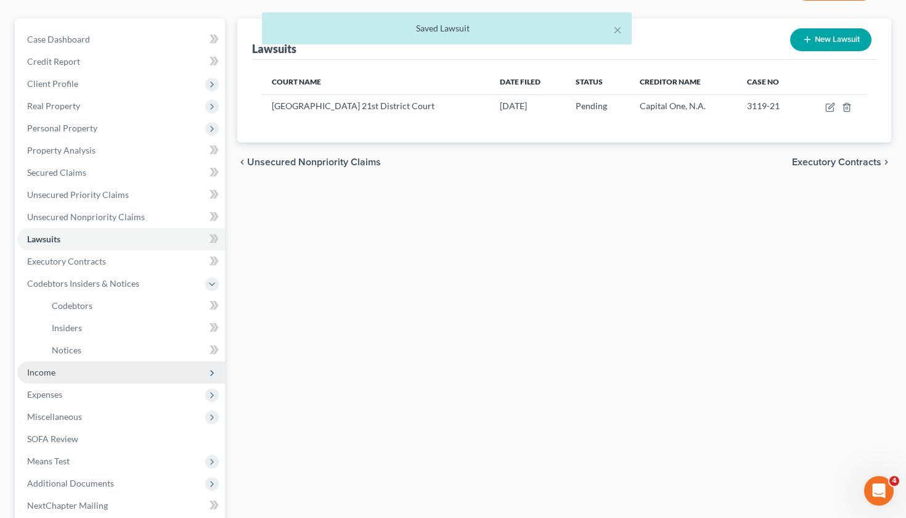
click at [41, 367] on span "Income" at bounding box center [41, 372] width 28 height 10
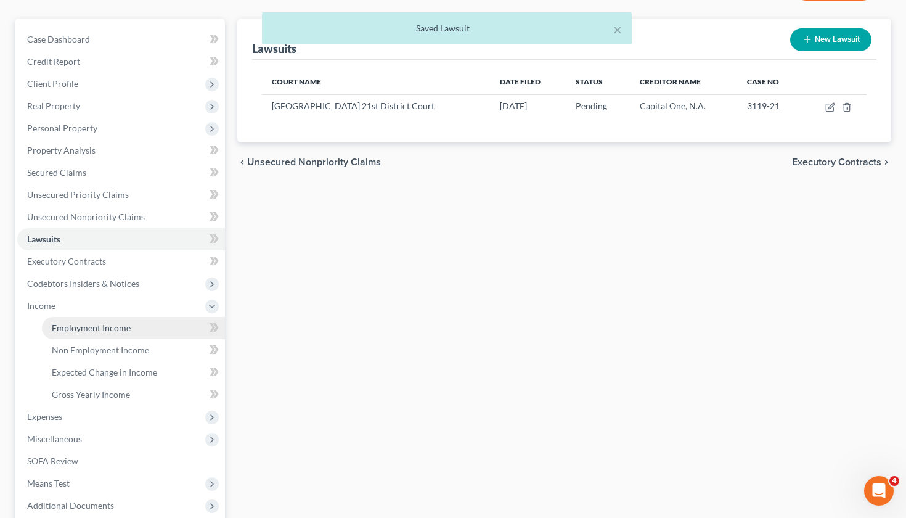
click at [85, 322] on link "Employment Income" at bounding box center [133, 328] width 183 height 22
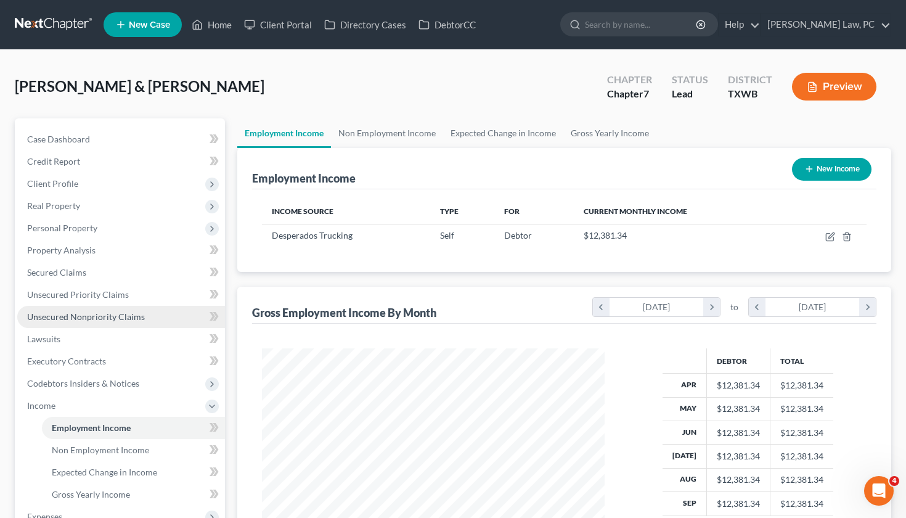
scroll to position [221, 367]
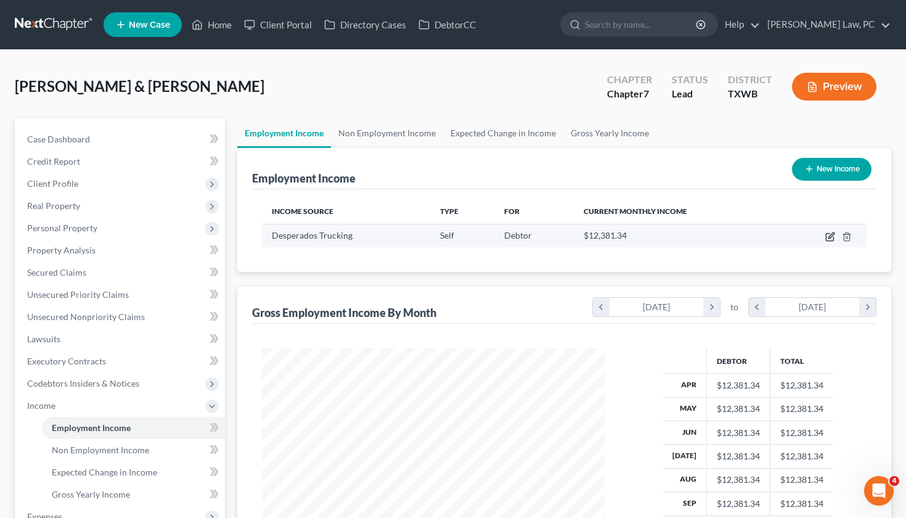
click at [829, 235] on icon "button" at bounding box center [830, 237] width 10 height 10
select select "1"
select select "45"
select select "0"
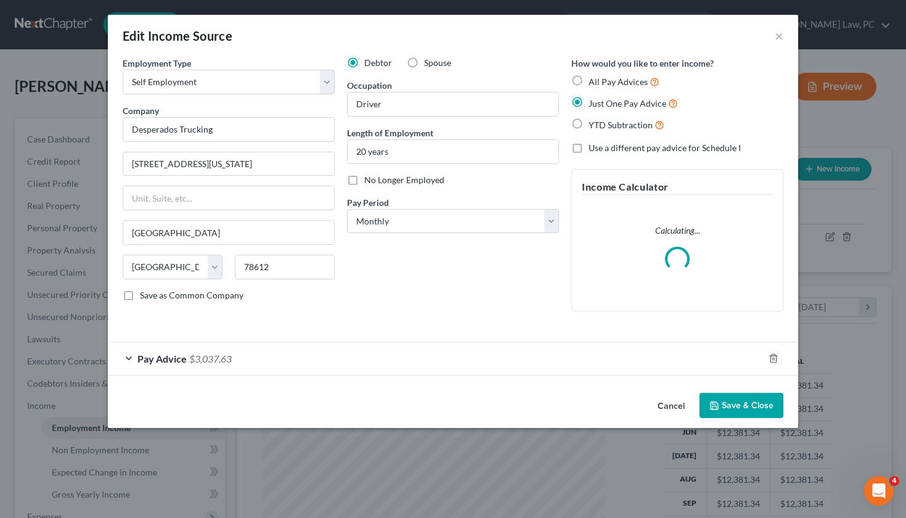
click at [741, 400] on button "Save & Close" at bounding box center [741, 406] width 84 height 26
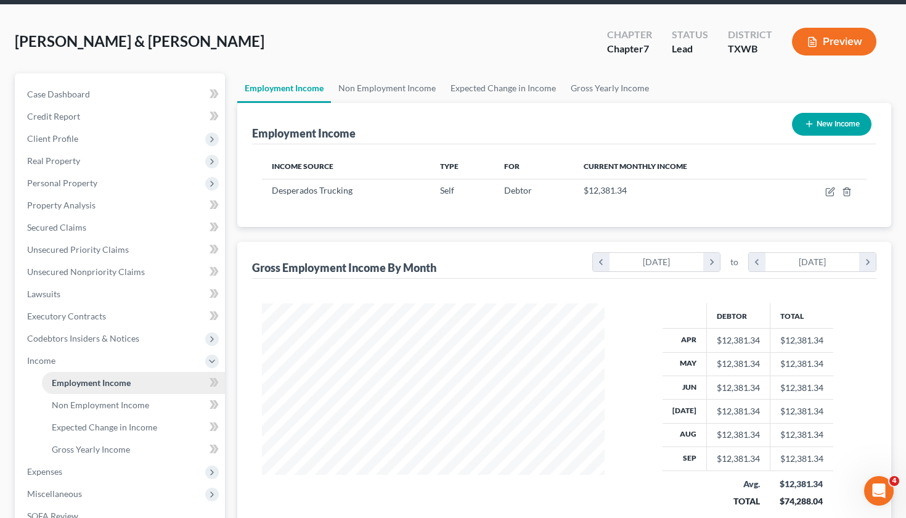
scroll to position [63, 0]
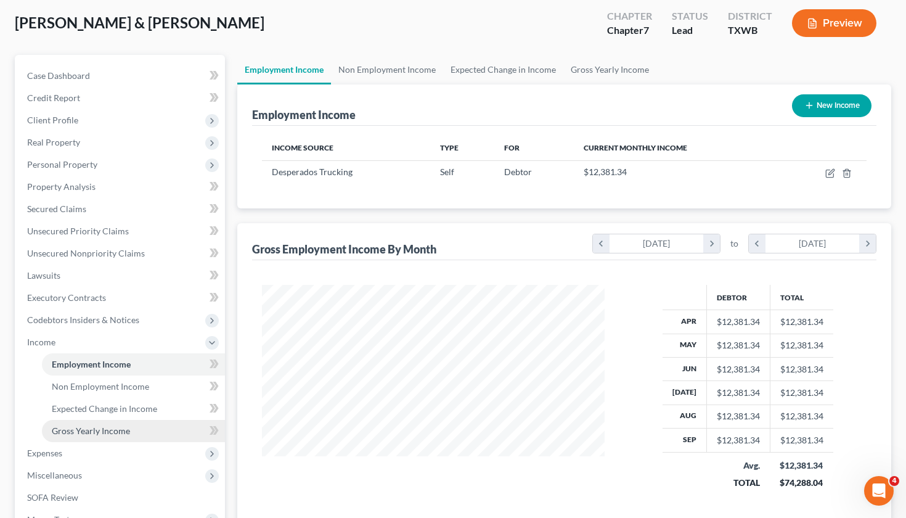
click at [108, 432] on span "Gross Yearly Income" at bounding box center [91, 430] width 78 height 10
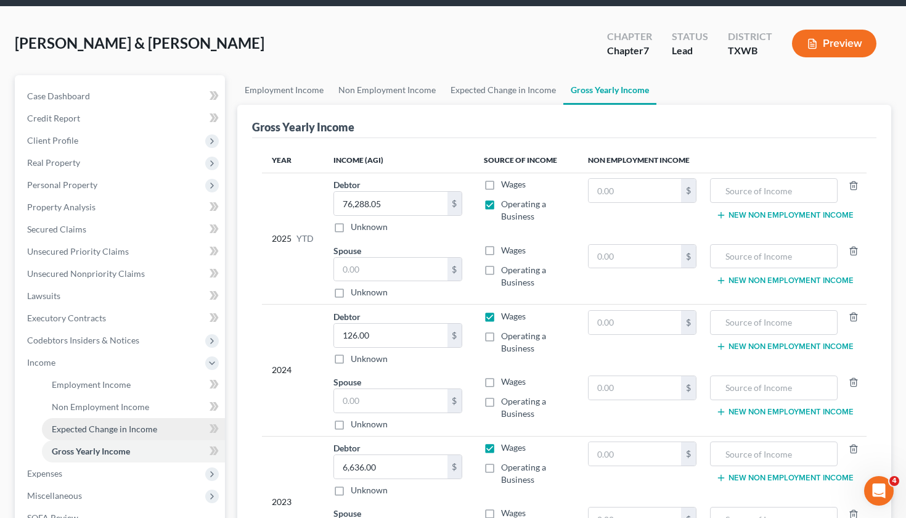
scroll to position [63, 0]
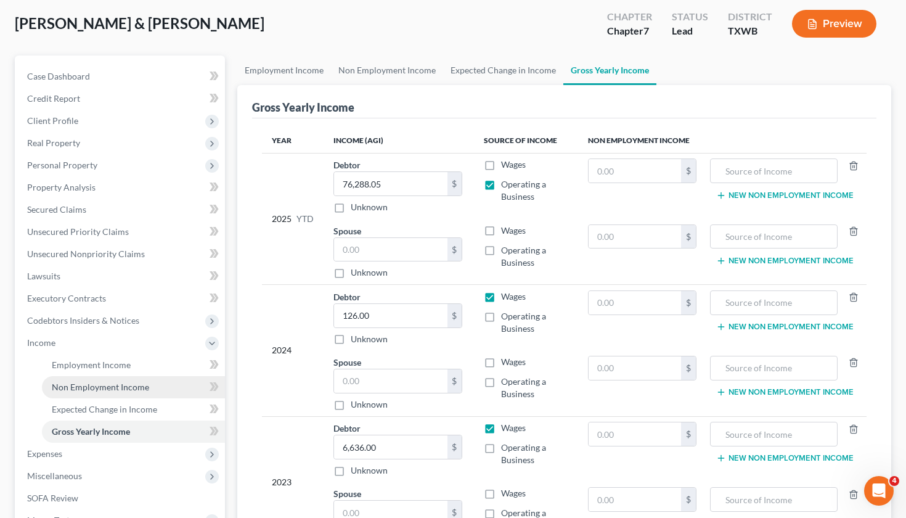
click at [90, 388] on span "Non Employment Income" at bounding box center [100, 386] width 97 height 10
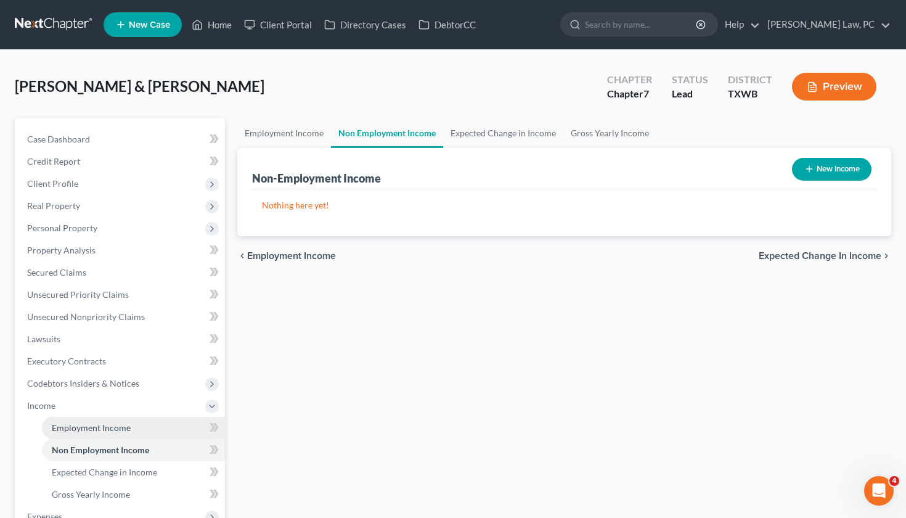
click at [87, 430] on span "Employment Income" at bounding box center [91, 427] width 79 height 10
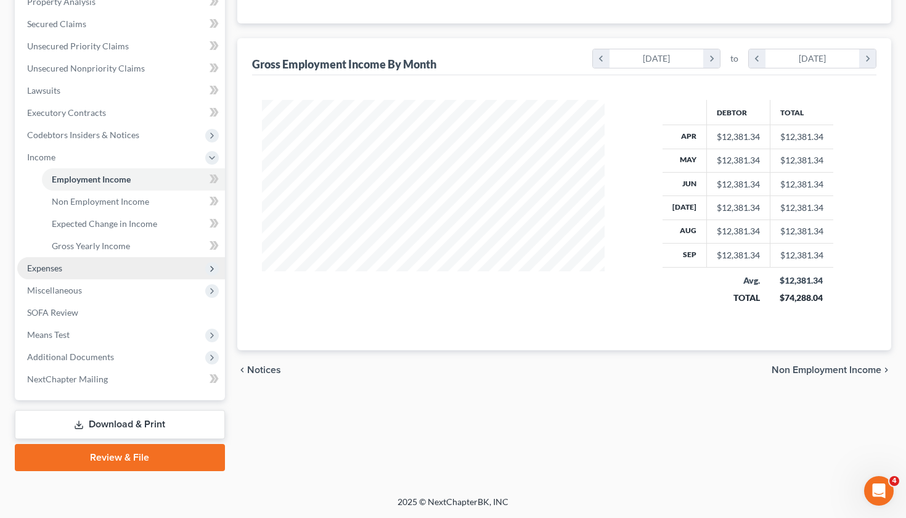
scroll to position [248, 0]
click at [51, 265] on span "Expenses" at bounding box center [44, 268] width 35 height 10
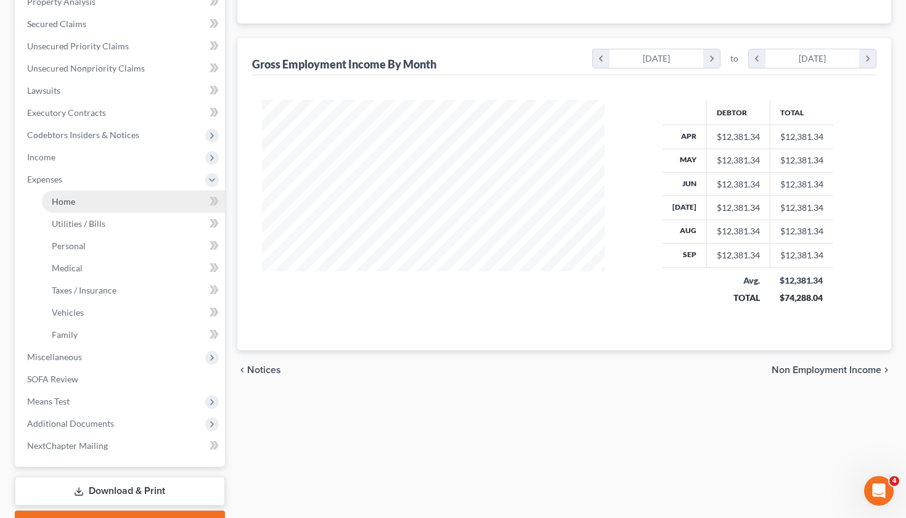
click at [76, 201] on link "Home" at bounding box center [133, 201] width 183 height 22
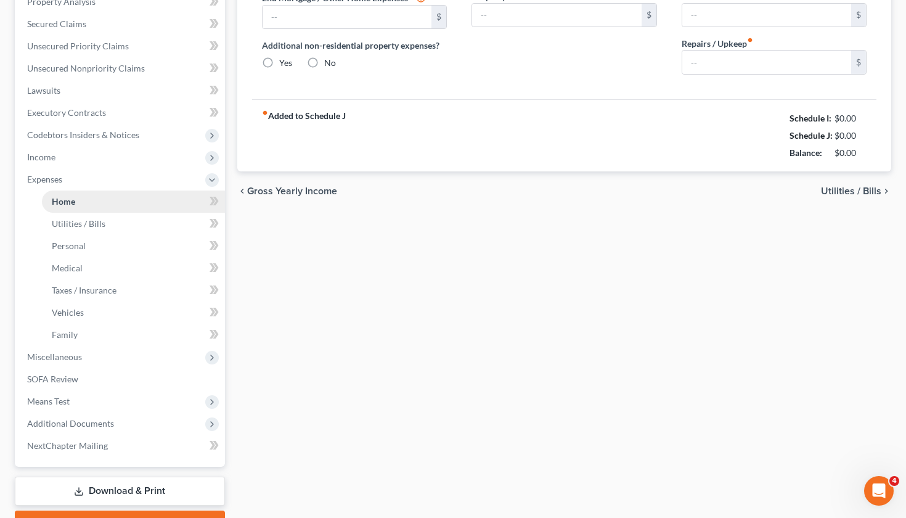
type input "936.00"
type input "0.00"
radio input "true"
type input "0.00"
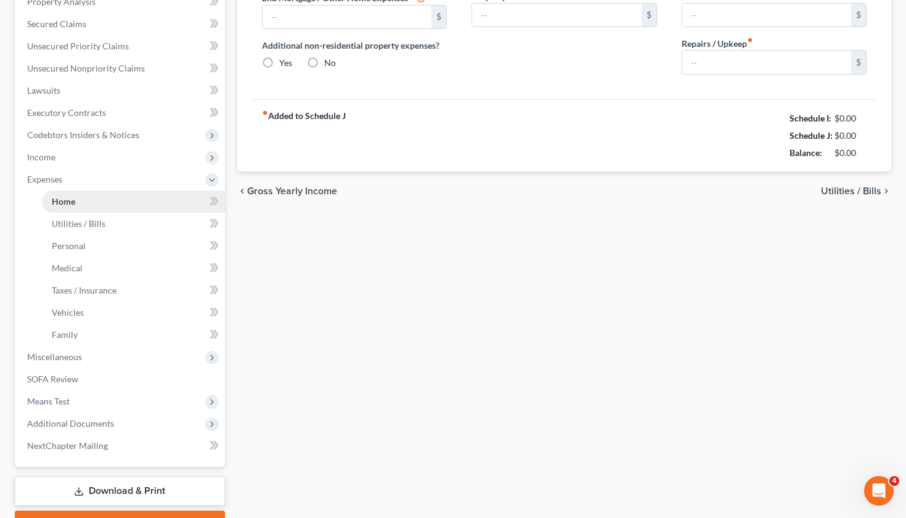
type input "0.00"
type input "50.00"
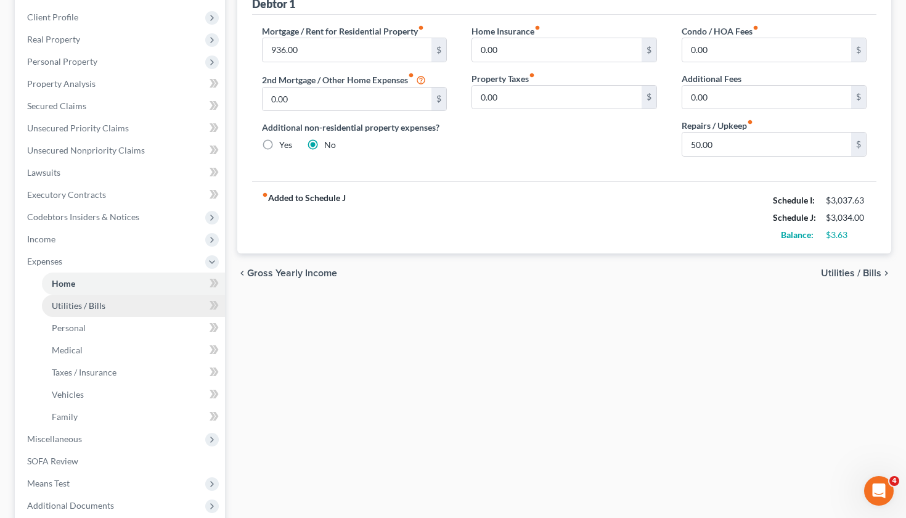
click at [68, 304] on span "Utilities / Bills" at bounding box center [79, 305] width 54 height 10
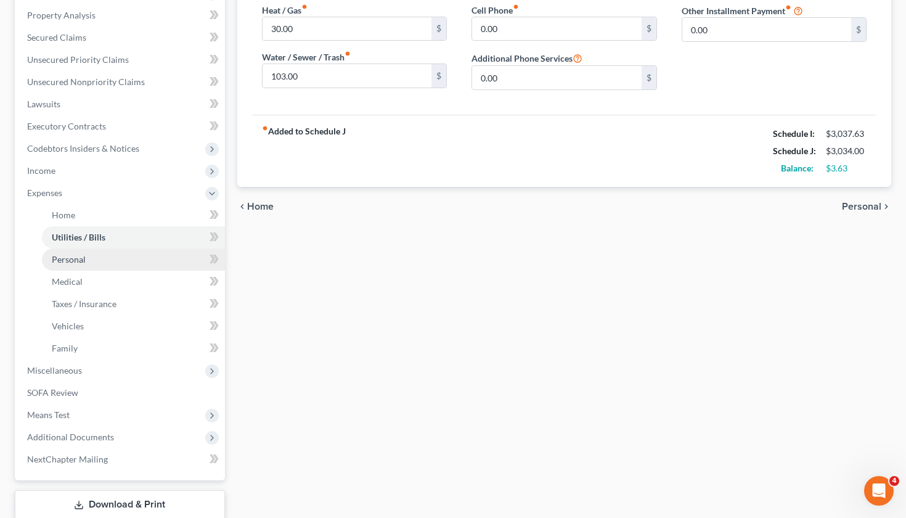
click at [86, 265] on link "Personal" at bounding box center [133, 259] width 183 height 22
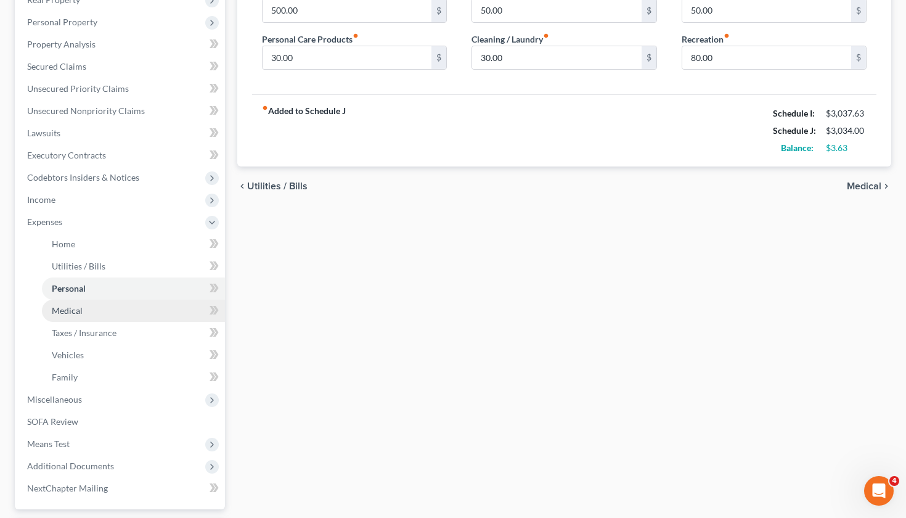
click at [72, 308] on span "Medical" at bounding box center [67, 310] width 31 height 10
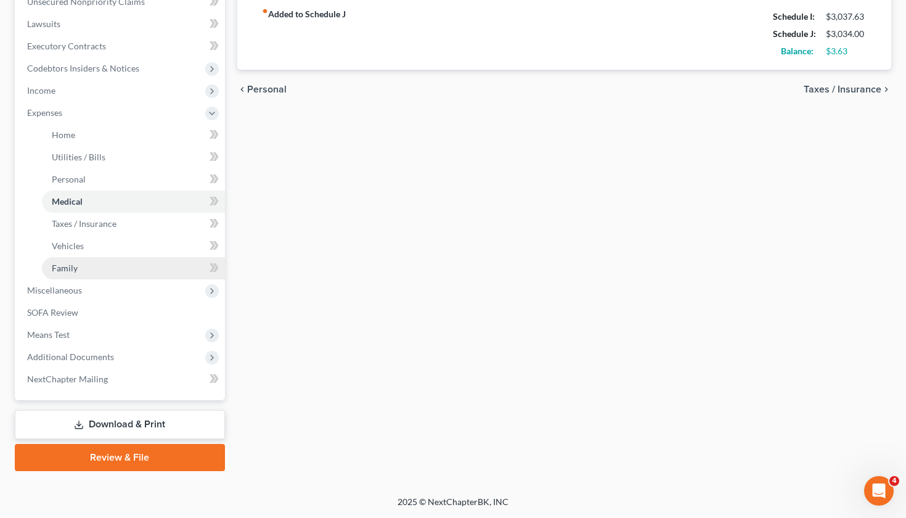
click at [64, 272] on span "Family" at bounding box center [65, 268] width 26 height 10
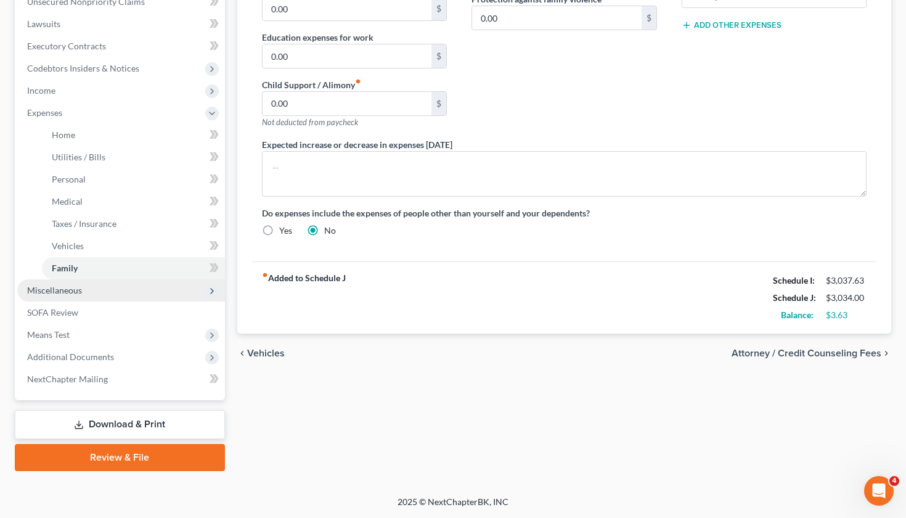
click at [55, 289] on span "Miscellaneous" at bounding box center [54, 290] width 55 height 10
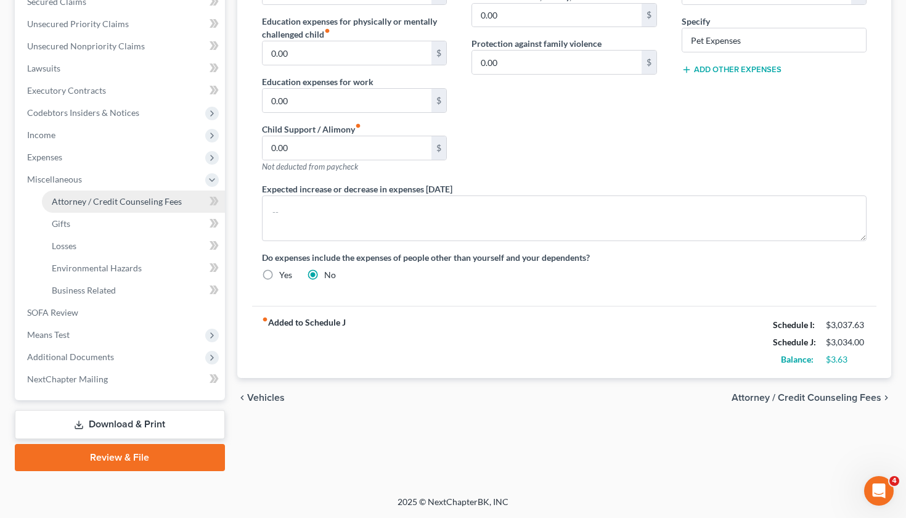
click at [102, 201] on span "Attorney / Credit Counseling Fees" at bounding box center [117, 201] width 130 height 10
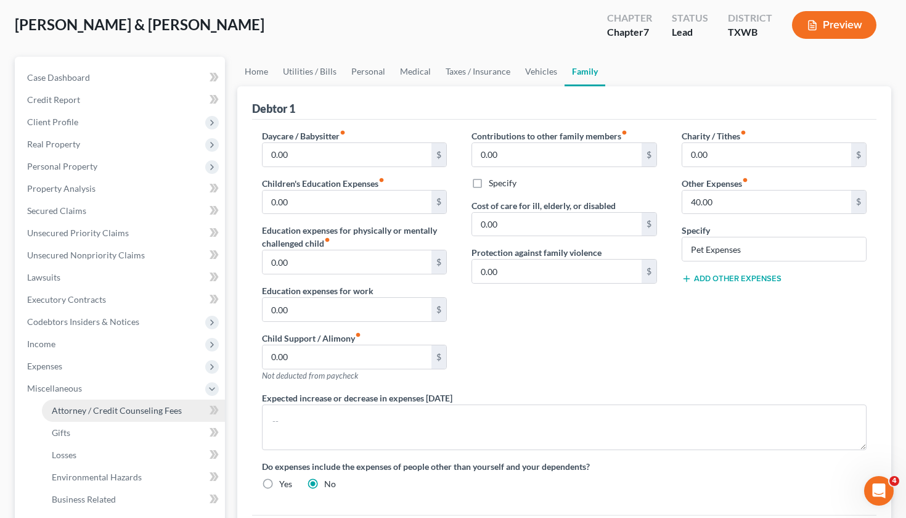
select select "4"
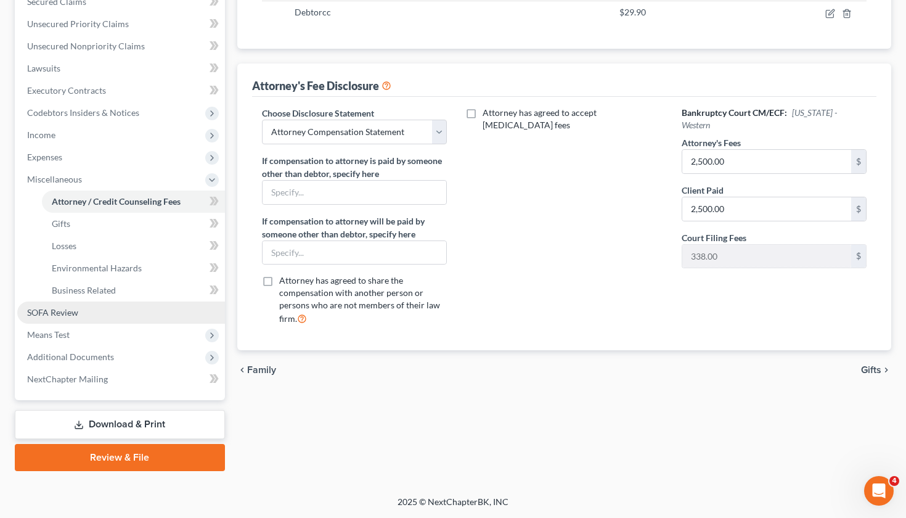
scroll to position [271, 0]
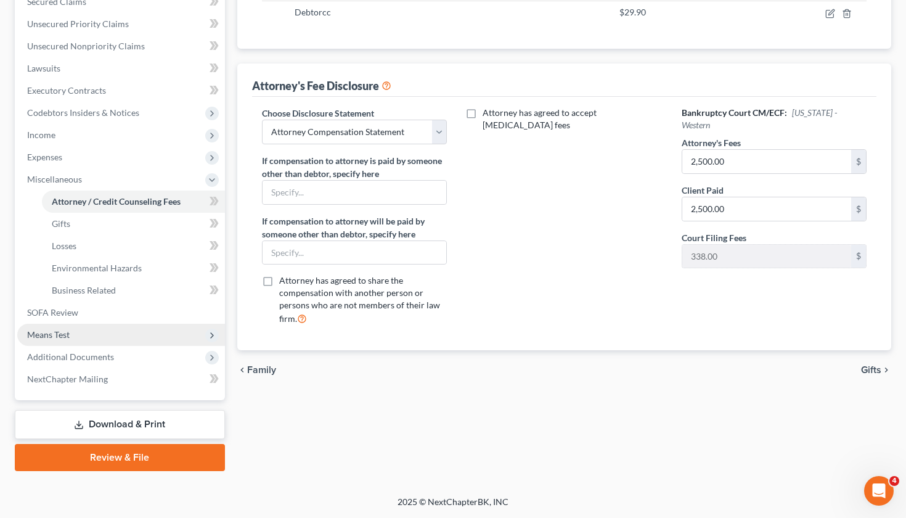
click at [60, 335] on span "Means Test" at bounding box center [48, 334] width 43 height 10
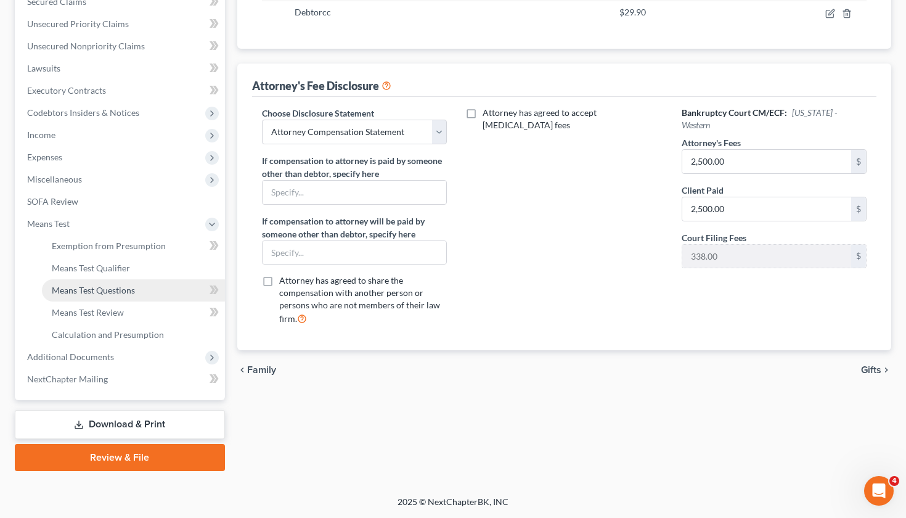
click at [90, 288] on span "Means Test Questions" at bounding box center [93, 290] width 83 height 10
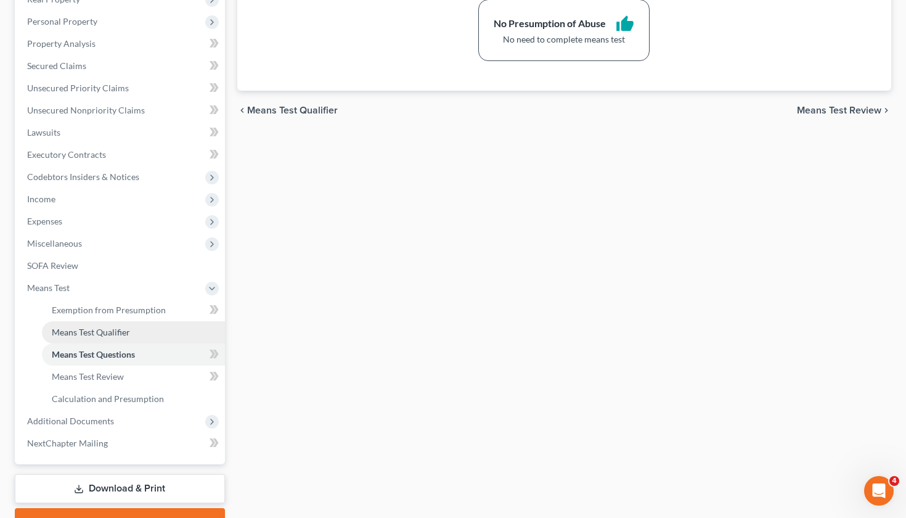
click at [91, 341] on link "Means Test Qualifier" at bounding box center [133, 332] width 183 height 22
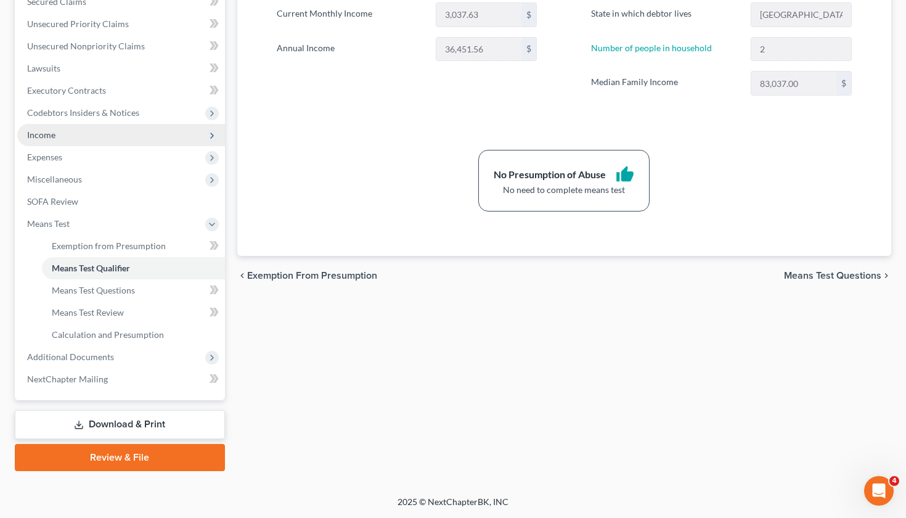
click at [47, 141] on span "Income" at bounding box center [121, 135] width 208 height 22
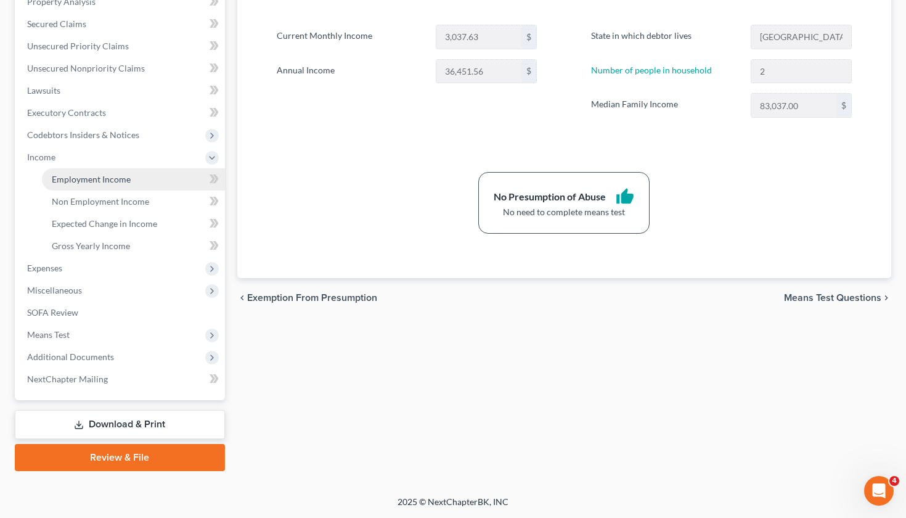
click at [78, 185] on link "Employment Income" at bounding box center [133, 179] width 183 height 22
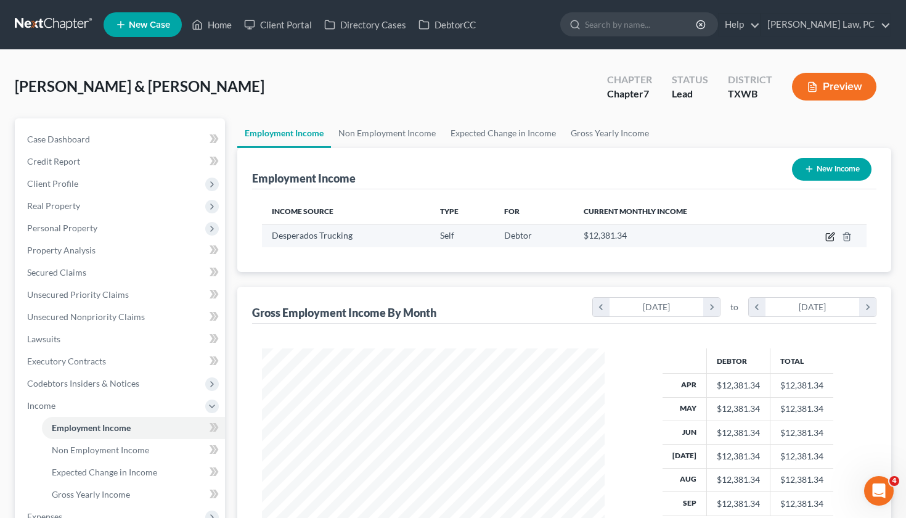
click at [831, 237] on icon "button" at bounding box center [831, 235] width 6 height 6
select select "1"
select select "45"
select select "0"
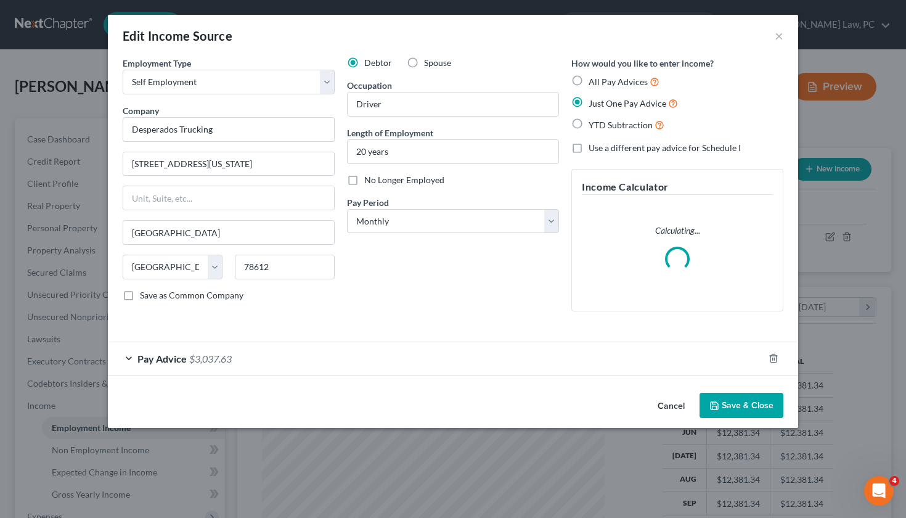
click at [366, 365] on div "Pay Advice $3,037.63" at bounding box center [436, 358] width 656 height 33
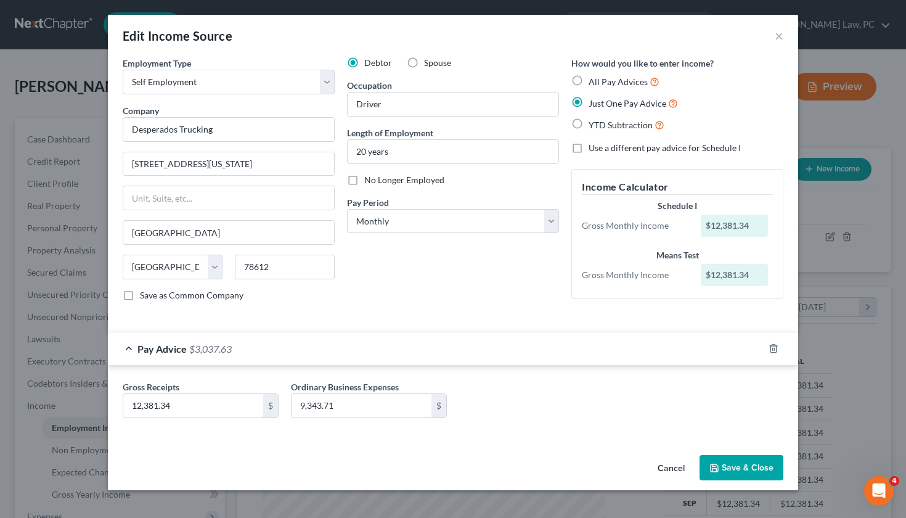
click at [744, 476] on button "Save & Close" at bounding box center [741, 468] width 84 height 26
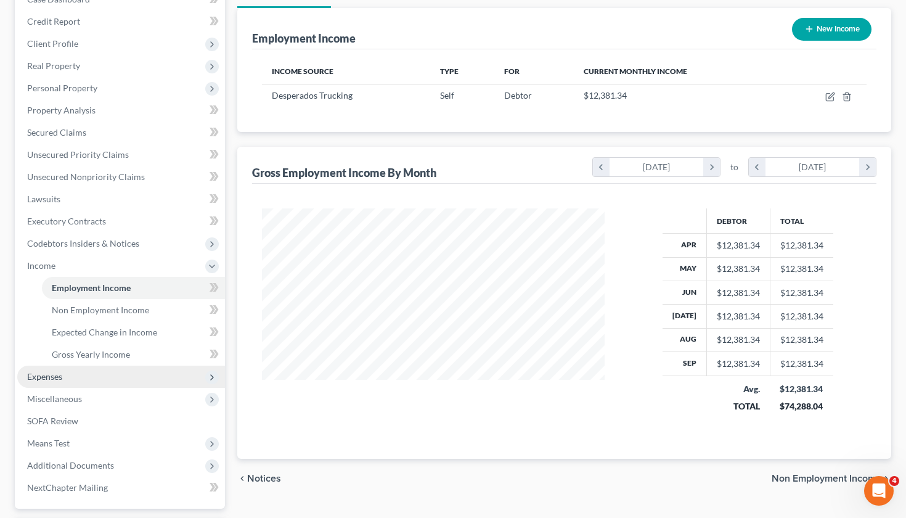
click at [60, 375] on span "Expenses" at bounding box center [44, 376] width 35 height 10
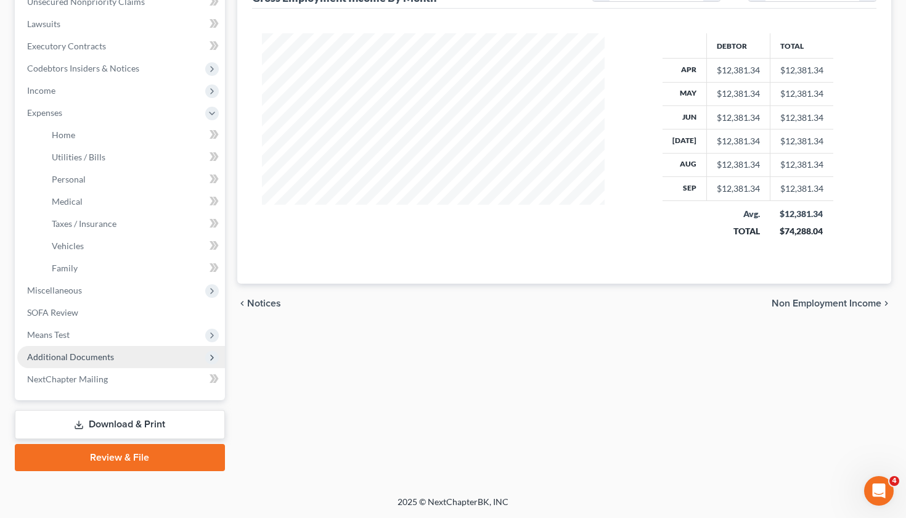
click at [92, 354] on span "Additional Documents" at bounding box center [70, 356] width 87 height 10
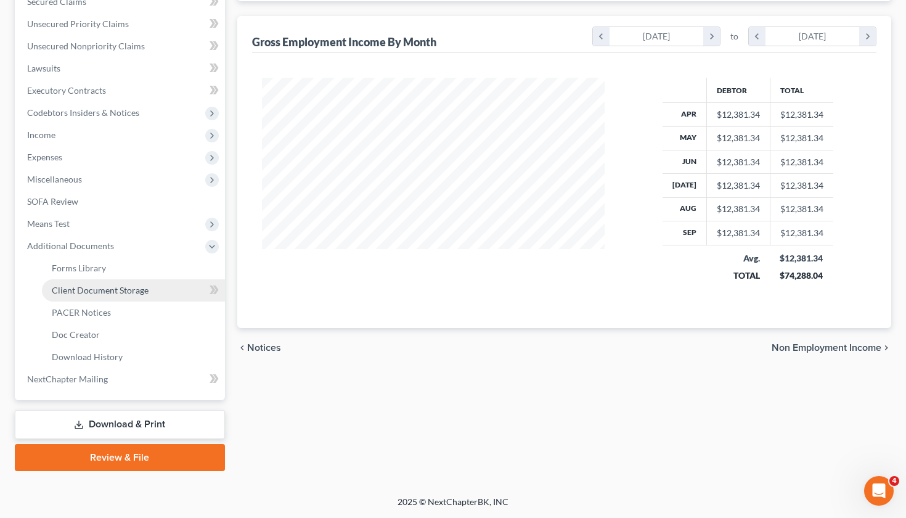
click at [126, 293] on span "Client Document Storage" at bounding box center [100, 290] width 97 height 10
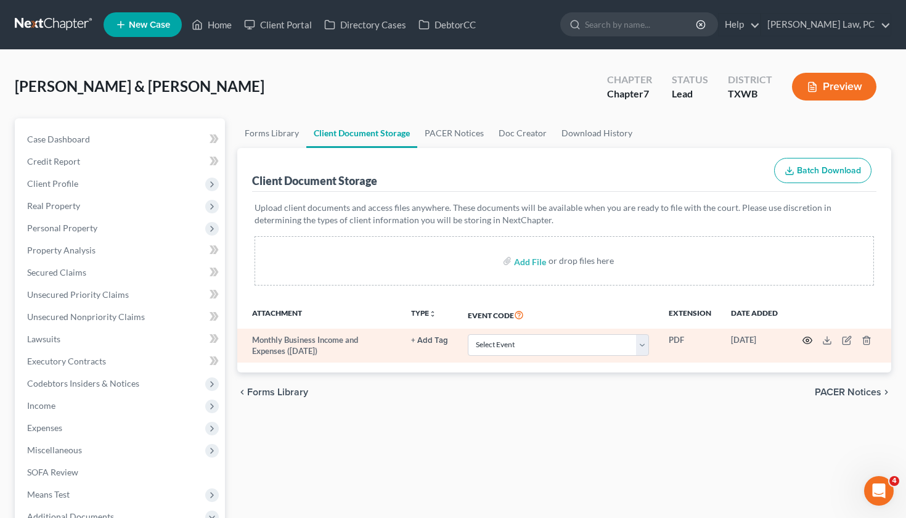
click at [807, 341] on circle "button" at bounding box center [807, 340] width 2 height 2
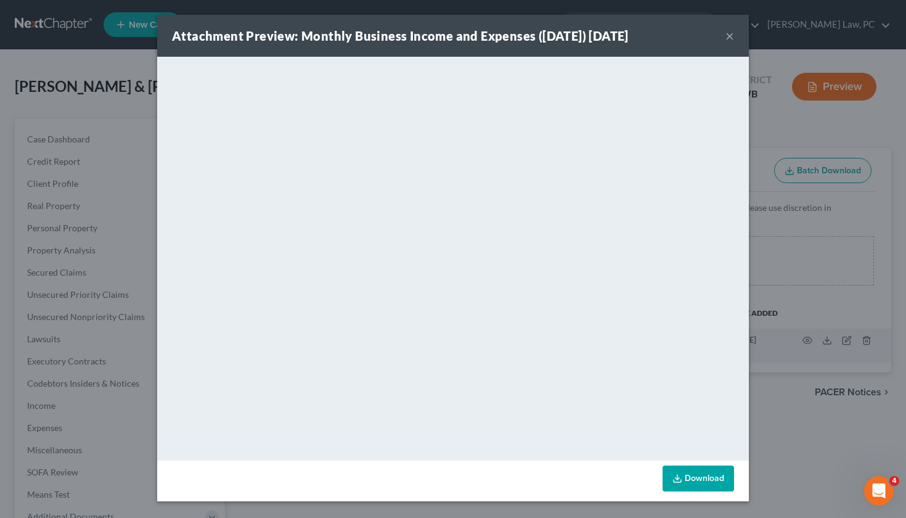
click at [731, 36] on button "×" at bounding box center [729, 35] width 9 height 15
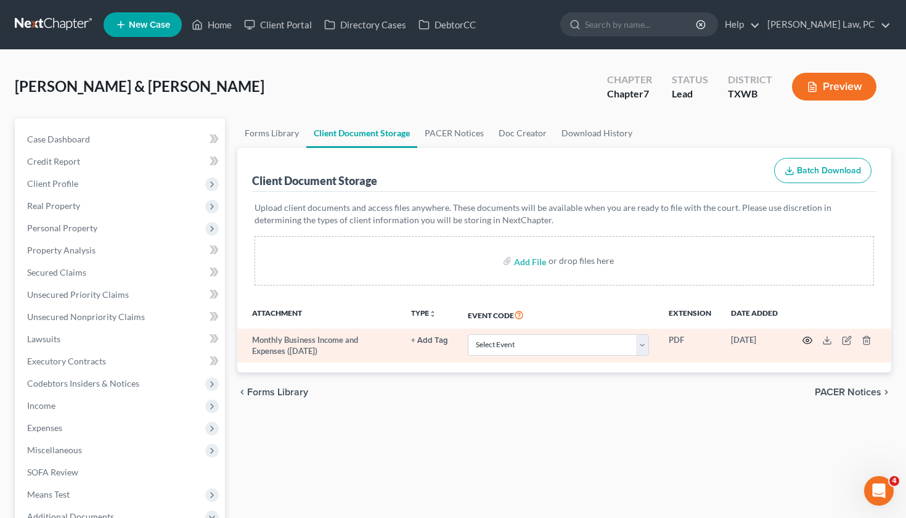
click at [804, 341] on icon "button" at bounding box center [807, 340] width 10 height 10
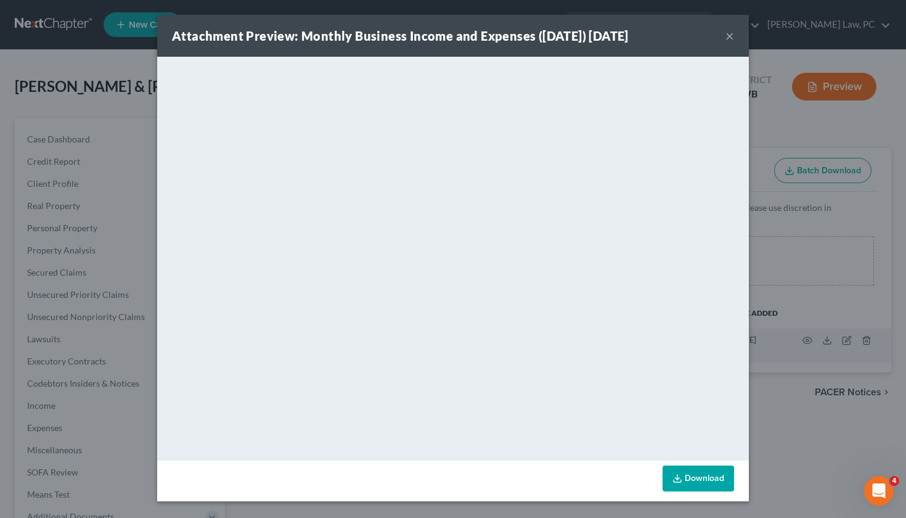
click at [730, 35] on button "×" at bounding box center [729, 35] width 9 height 15
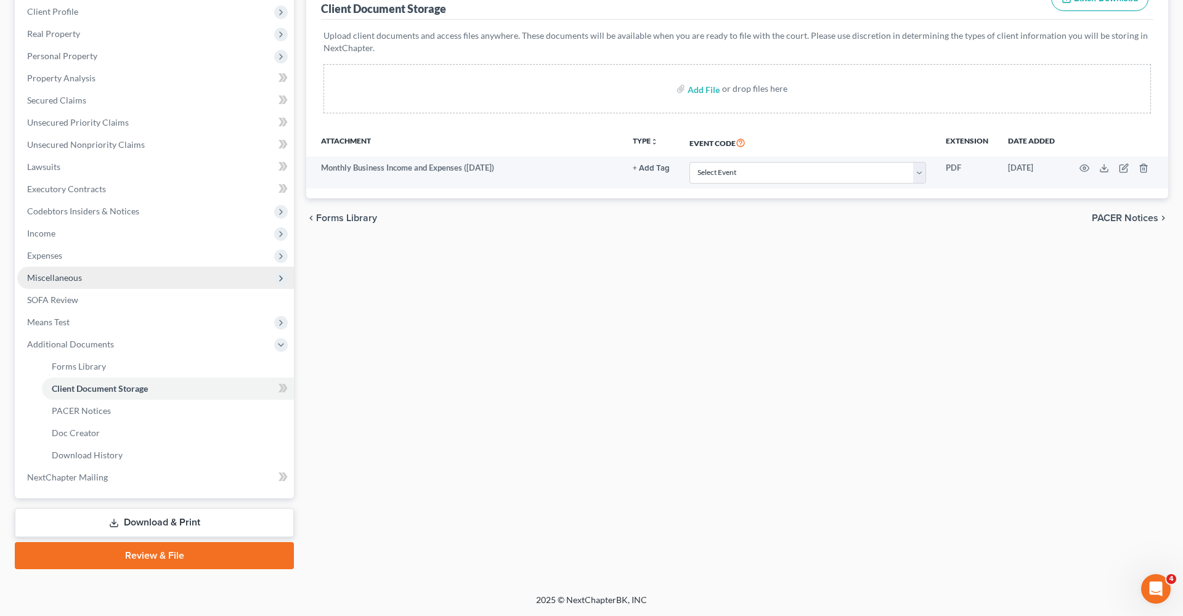
scroll to position [172, 0]
click at [88, 523] on link "Download & Print" at bounding box center [154, 522] width 279 height 29
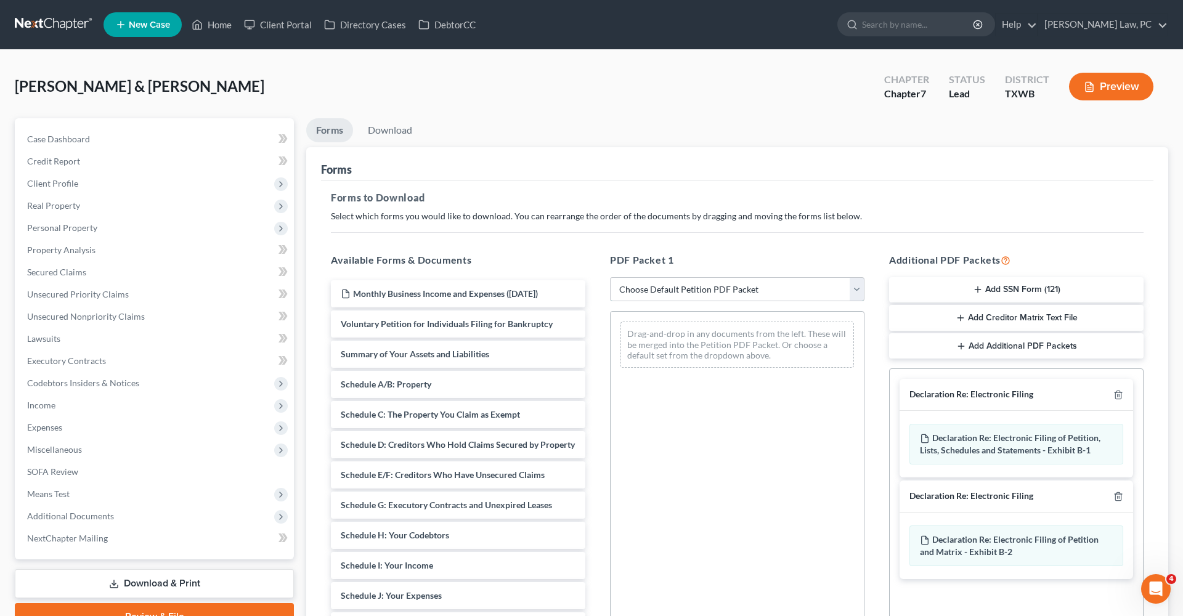
select select "0"
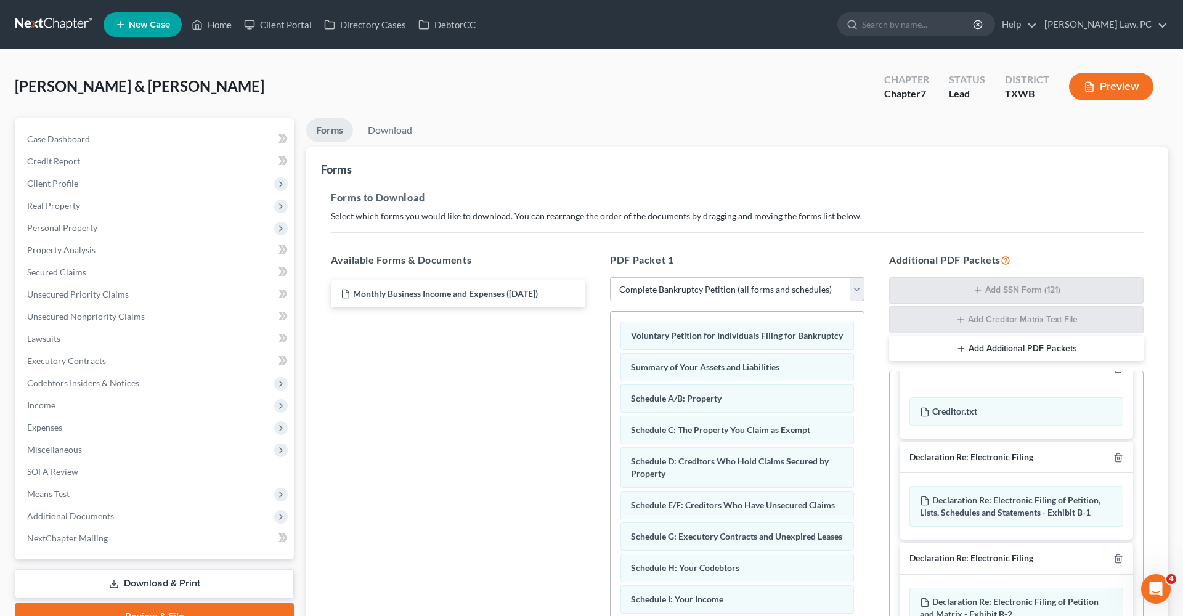
scroll to position [117, 0]
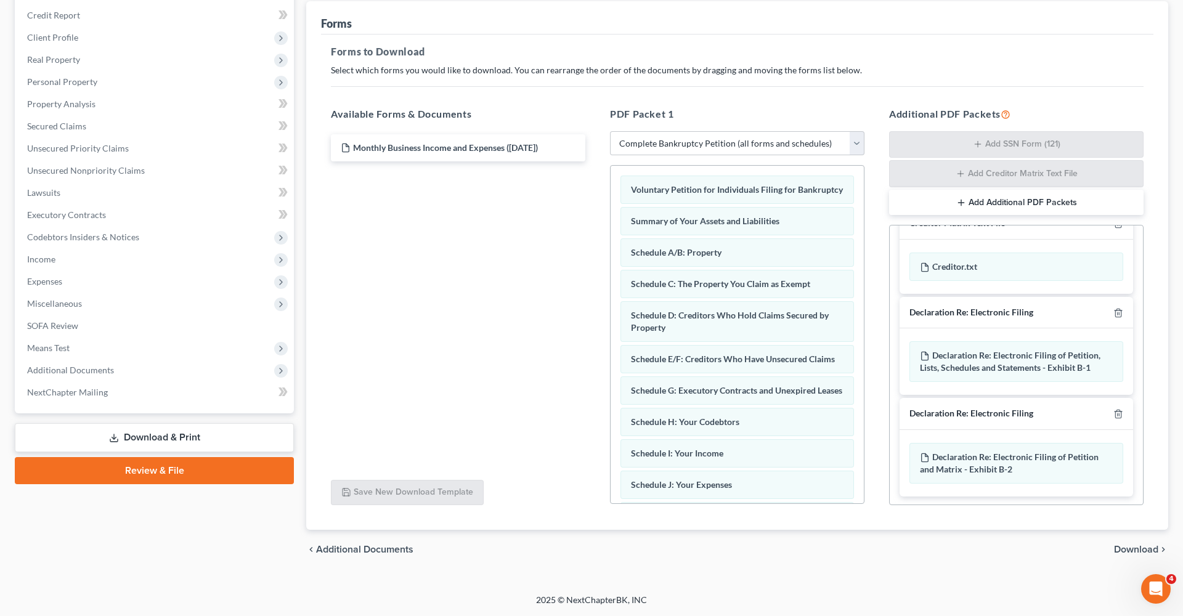
click at [1128, 553] on span "Download" at bounding box center [1136, 550] width 44 height 10
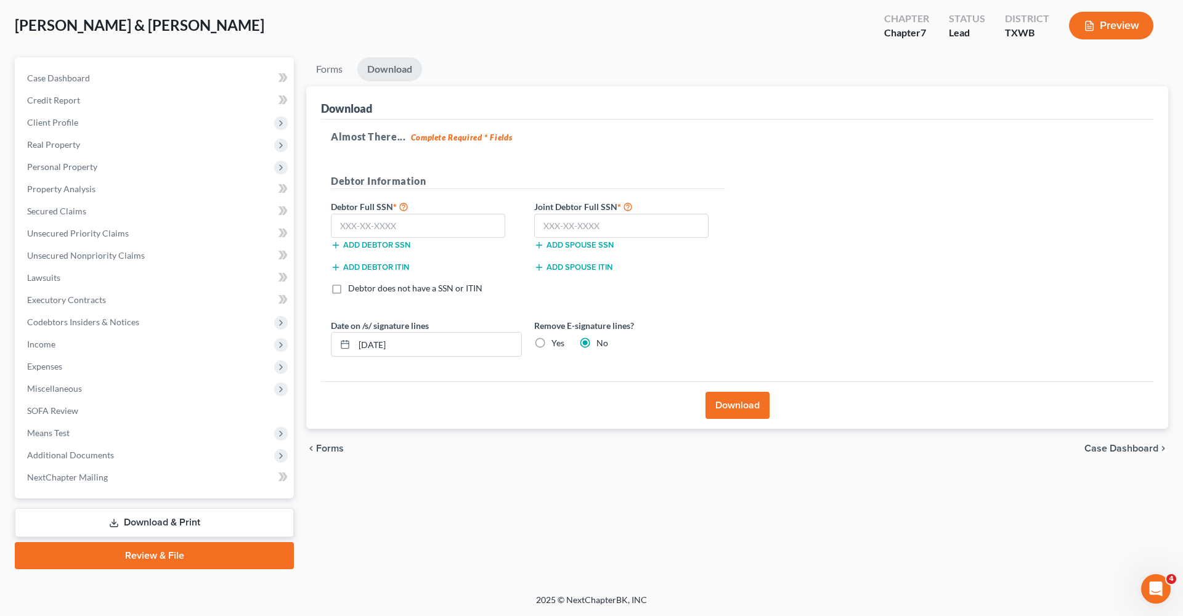
scroll to position [61, 0]
click at [361, 224] on input "text" at bounding box center [418, 226] width 174 height 25
type input "457-85-8835"
click at [554, 226] on input "text" at bounding box center [621, 226] width 174 height 25
type input "463-91-6053"
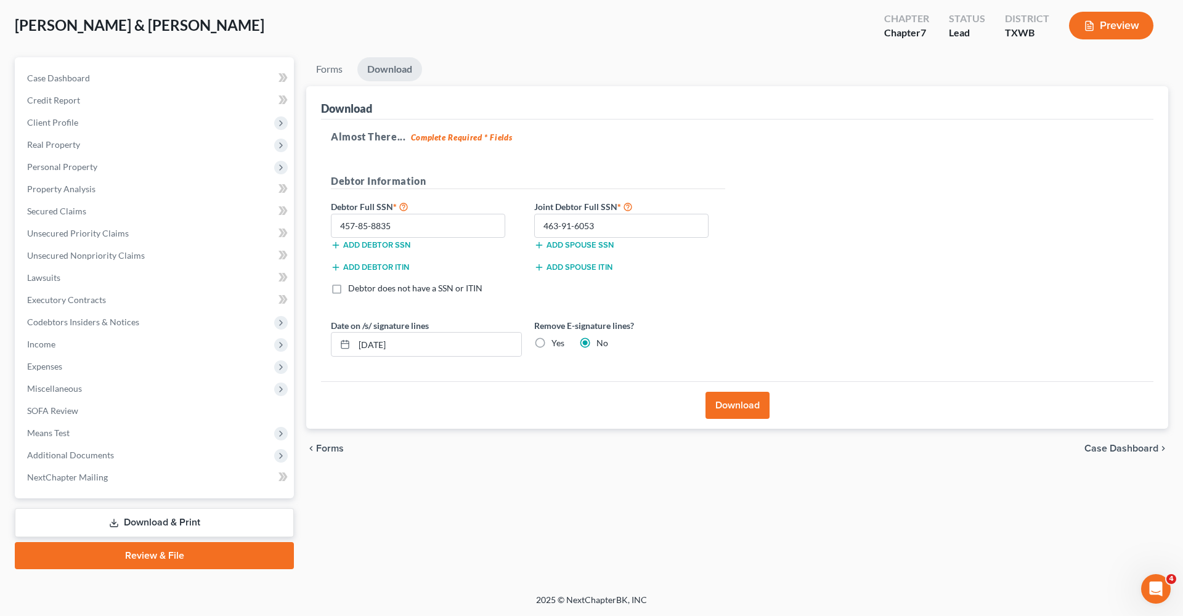
click at [714, 406] on button "Download" at bounding box center [738, 405] width 64 height 27
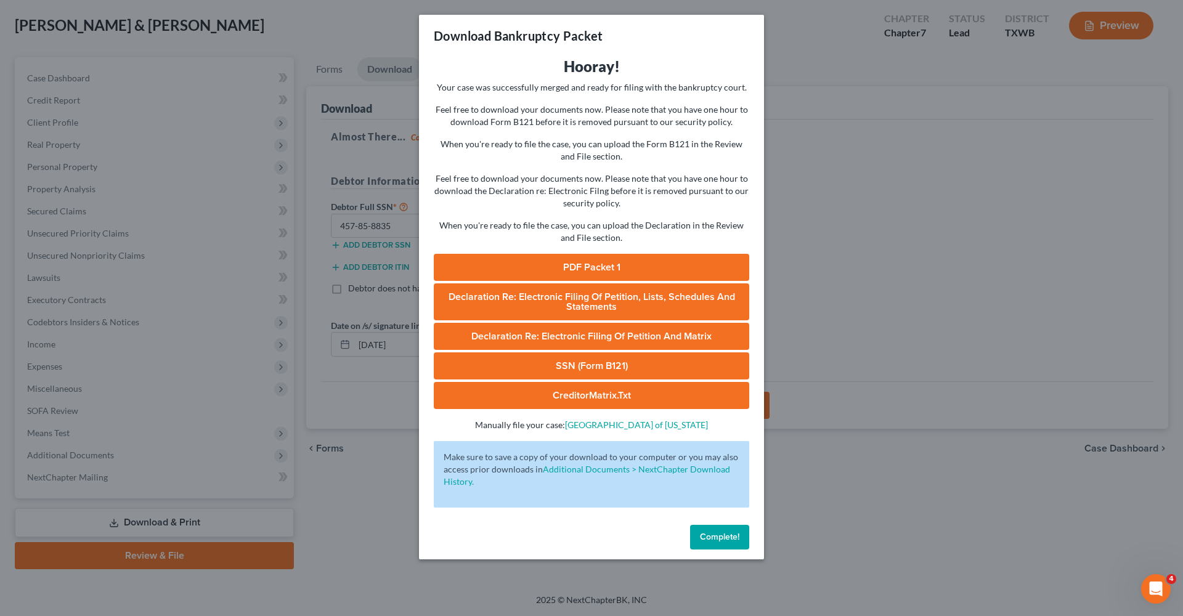
click at [714, 537] on span "Complete!" at bounding box center [719, 537] width 39 height 10
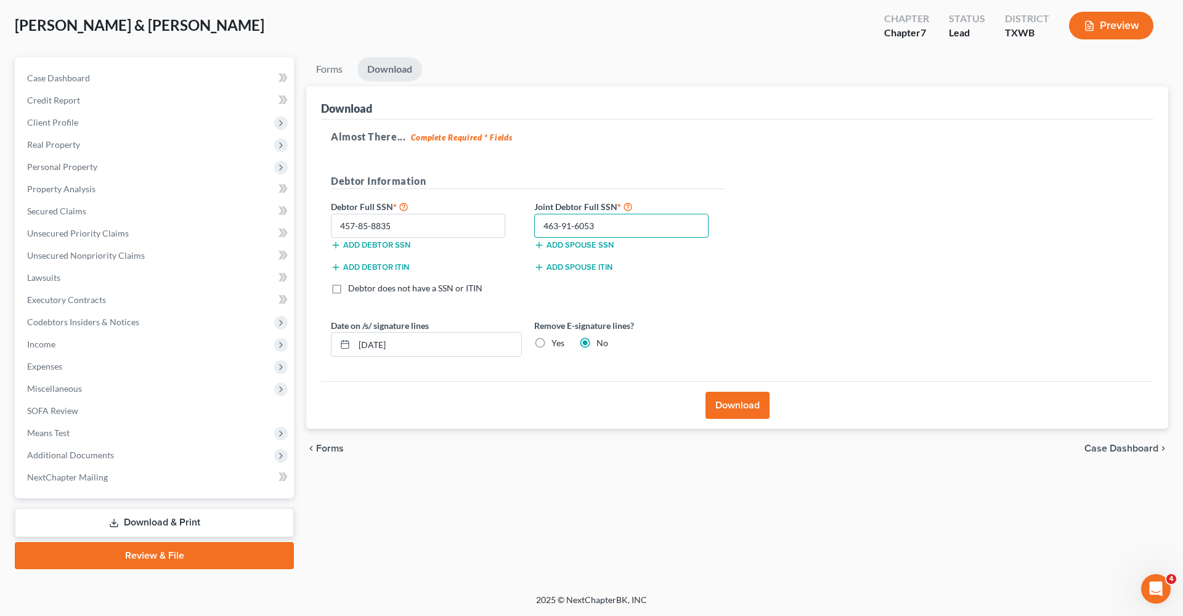
drag, startPoint x: 601, startPoint y: 226, endPoint x: 531, endPoint y: 225, distance: 70.9
click at [531, 225] on div "463-91-6053" at bounding box center [621, 226] width 187 height 25
click at [340, 63] on link "Forms" at bounding box center [329, 69] width 46 height 24
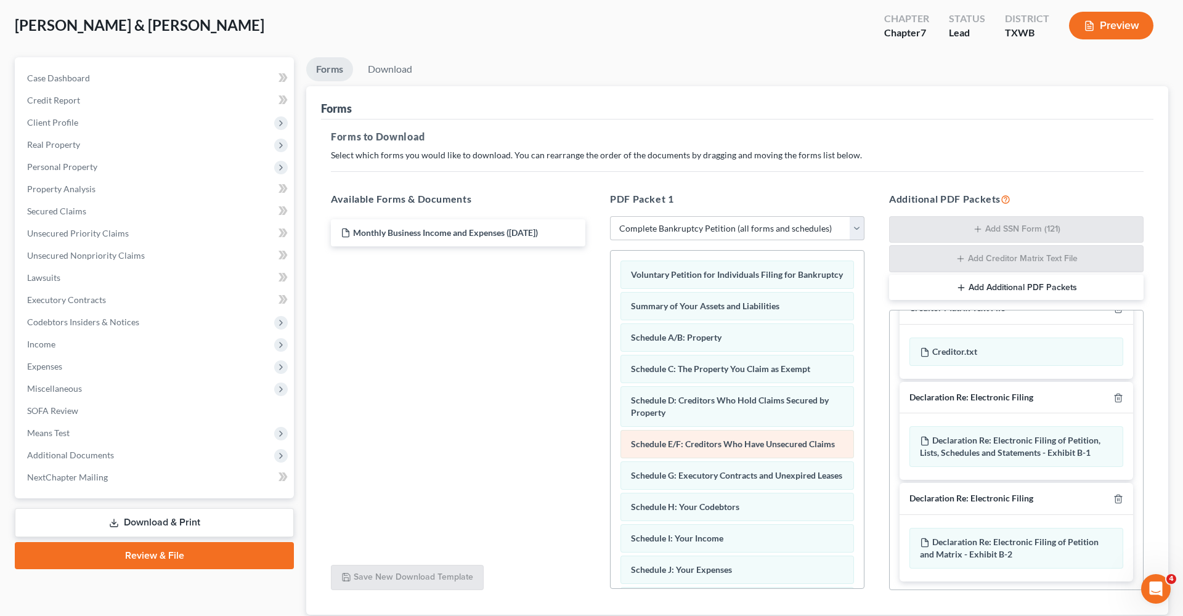
scroll to position [145, 0]
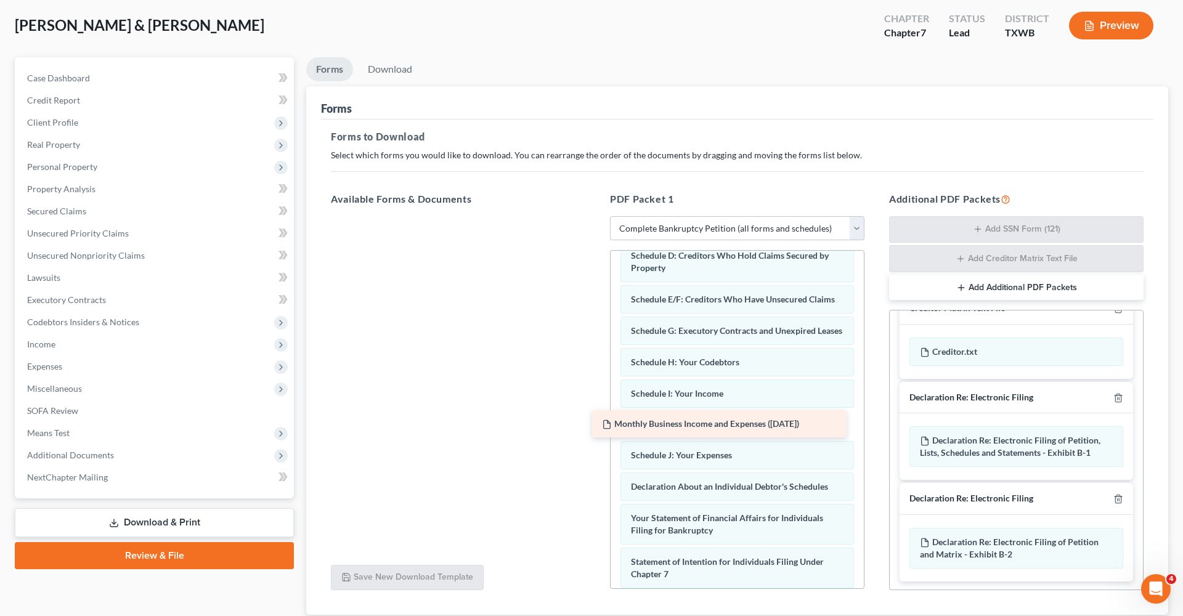
drag, startPoint x: 496, startPoint y: 235, endPoint x: 757, endPoint y: 426, distance: 324.1
click at [595, 216] on div "Monthly Business Income and Expenses (10/15/2025) Monthly Business Income and E…" at bounding box center [458, 216] width 274 height 0
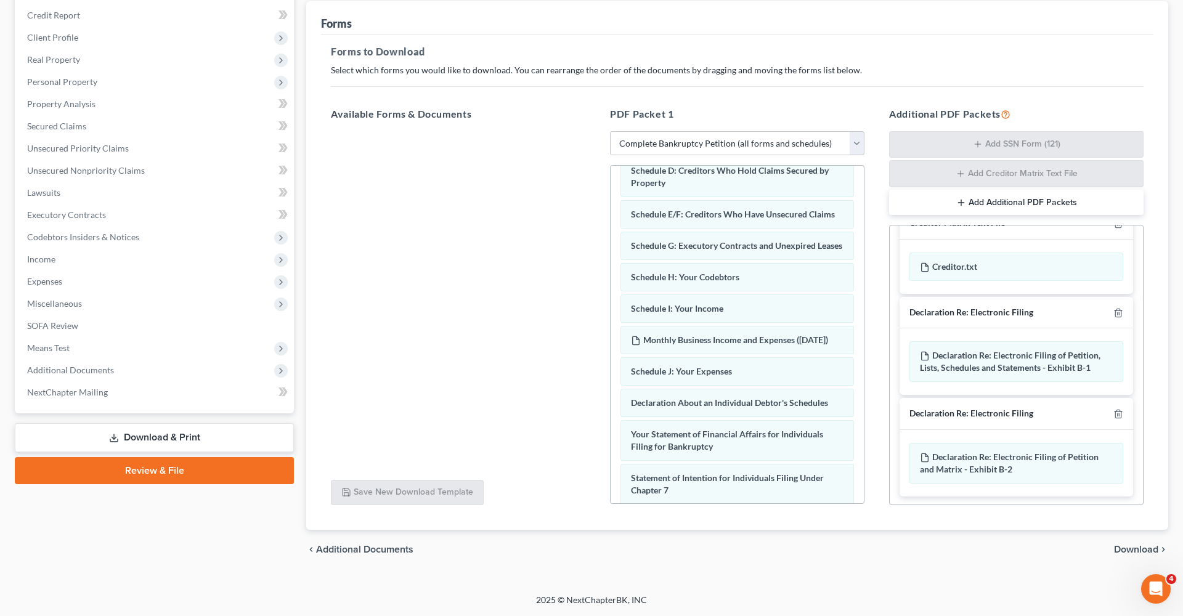
click at [1144, 553] on span "Download" at bounding box center [1136, 550] width 44 height 10
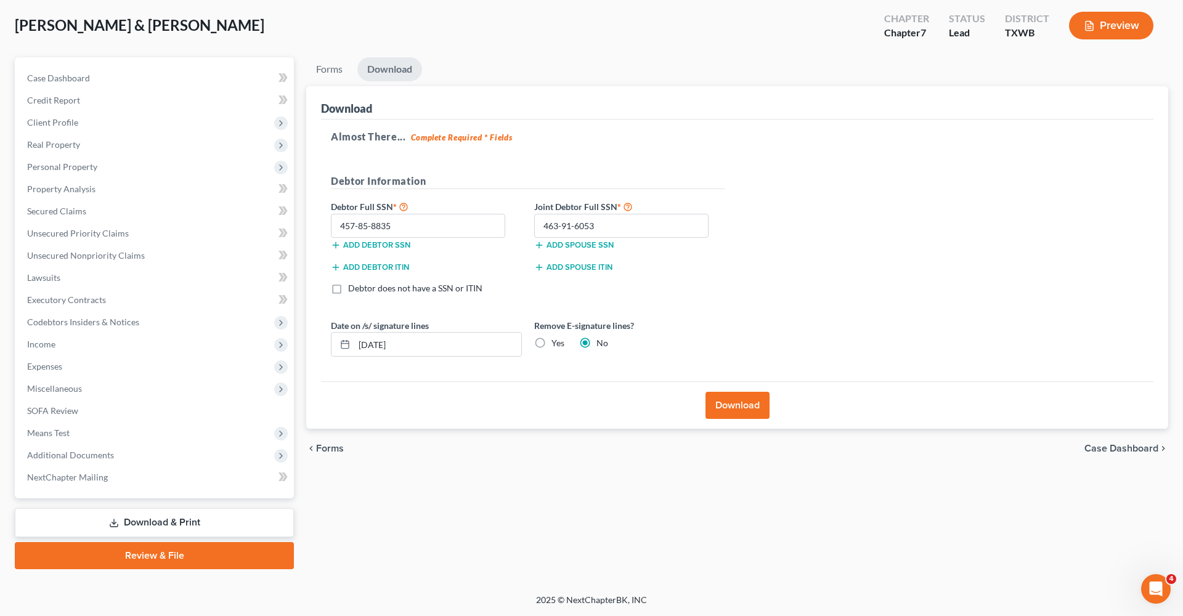
scroll to position [61, 0]
click at [740, 411] on button "Download" at bounding box center [738, 405] width 64 height 27
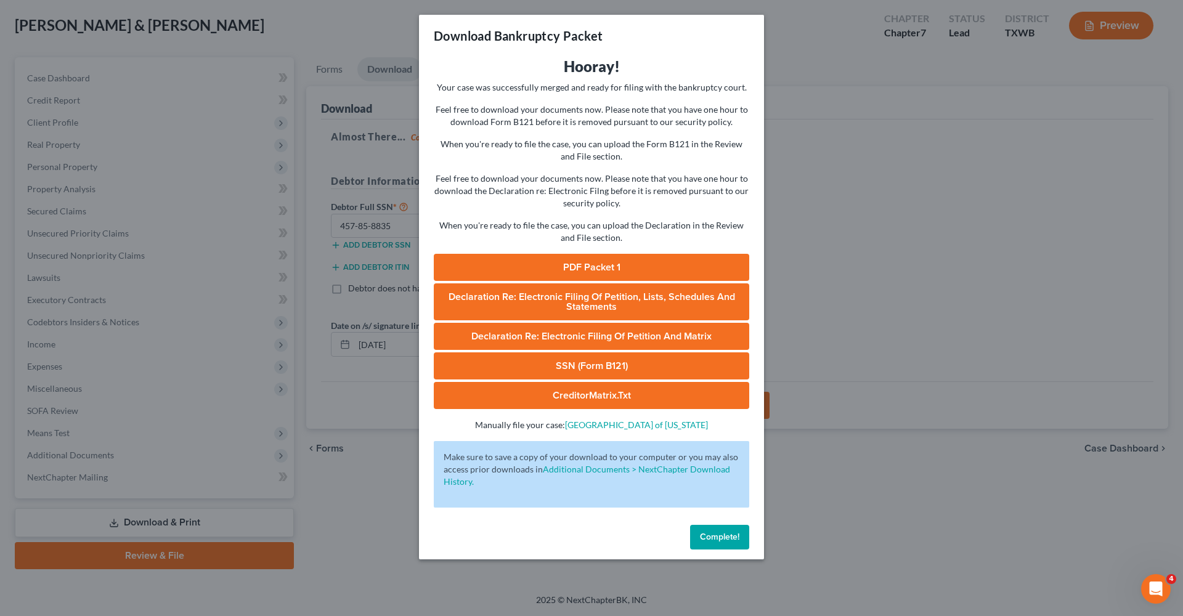
click at [620, 269] on link "PDF Packet 1" at bounding box center [592, 267] width 316 height 27
click at [608, 368] on link "SSN (Form B121)" at bounding box center [592, 366] width 316 height 27
click at [718, 534] on span "Complete!" at bounding box center [719, 537] width 39 height 10
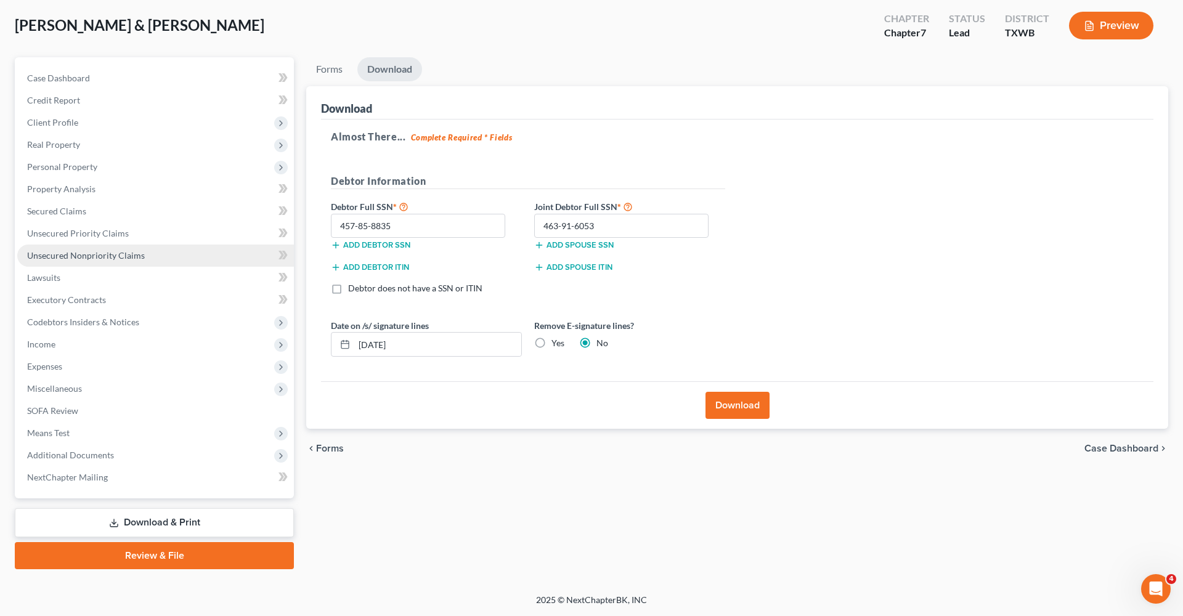
click at [46, 245] on link "Unsecured Nonpriority Claims" at bounding box center [155, 256] width 277 height 22
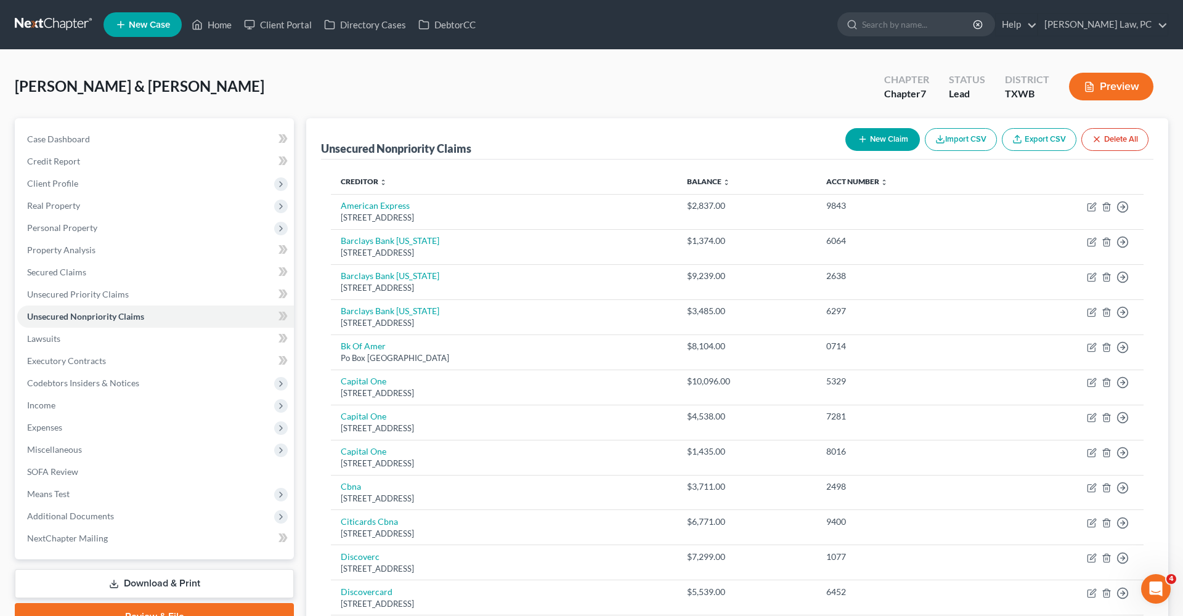
click at [864, 139] on icon "button" at bounding box center [863, 139] width 10 height 10
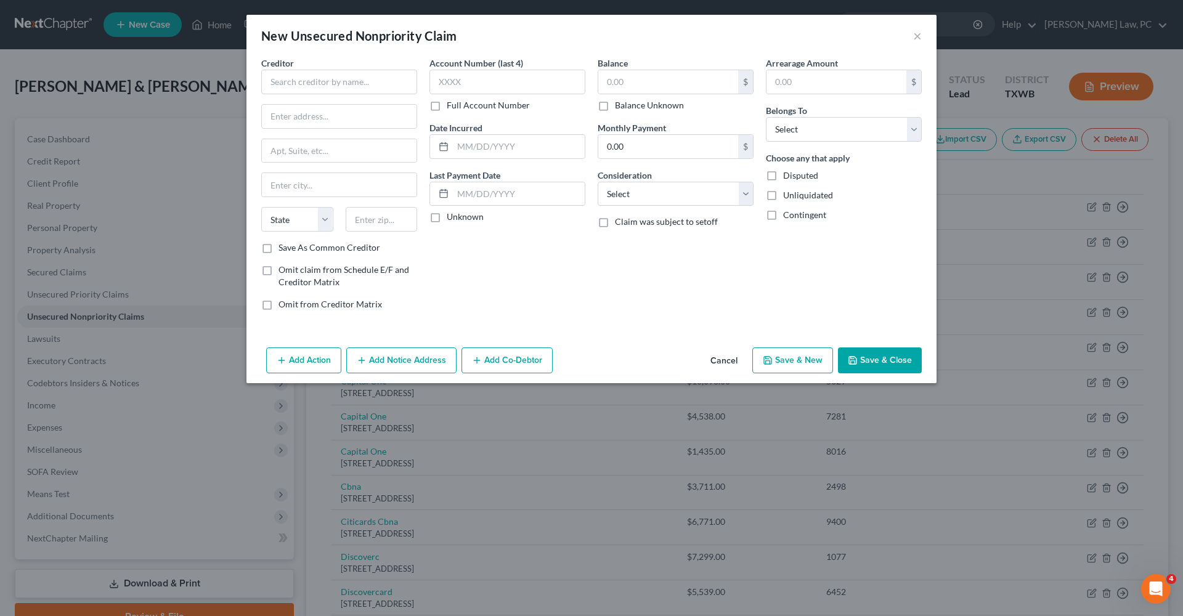
click at [296, 97] on div "Creditor * State AL AK AR AZ CA CO CT DE DC FL GA GU HI ID IL IN IA KS KY LA ME…" at bounding box center [339, 149] width 156 height 185
click at [290, 89] on input "text" at bounding box center [339, 82] width 156 height 25
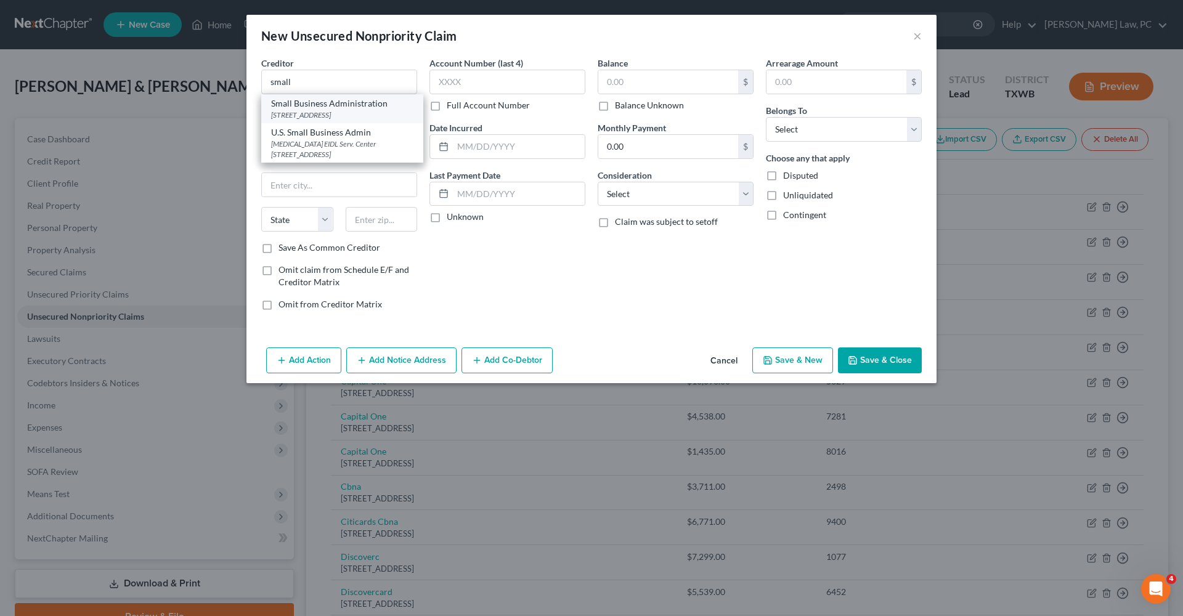
click at [327, 116] on div "14925 kings port Rd, Fort Worth, TX 76155" at bounding box center [342, 115] width 142 height 10
type input "Small Business Administration"
type input "14925 kings port Rd"
type input "Fort Worth"
select select "45"
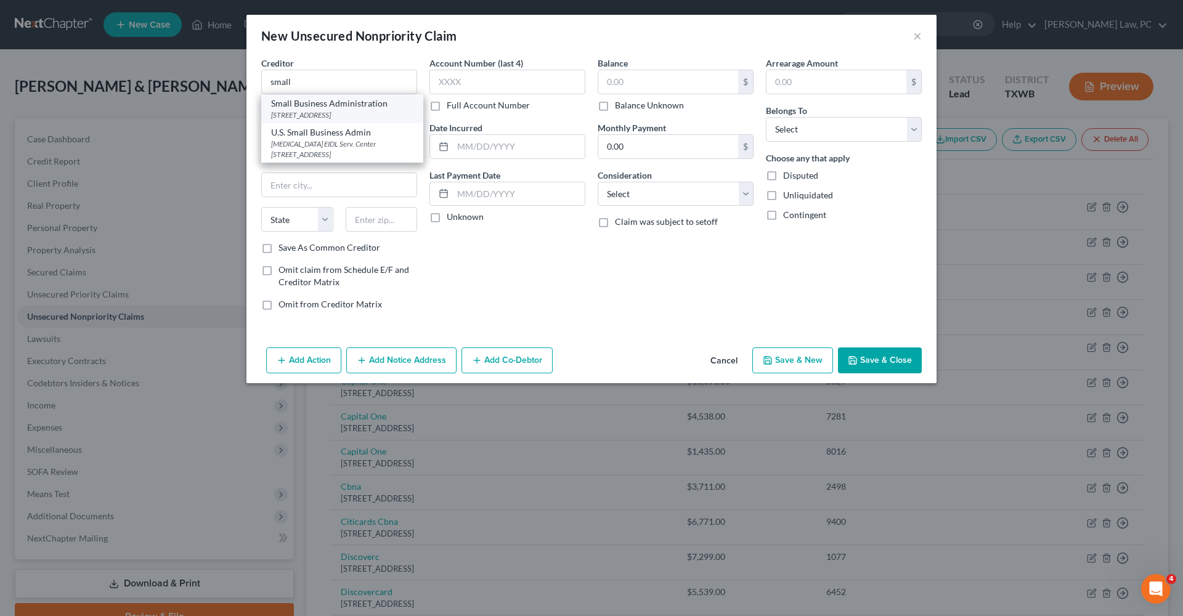
type input "76155"
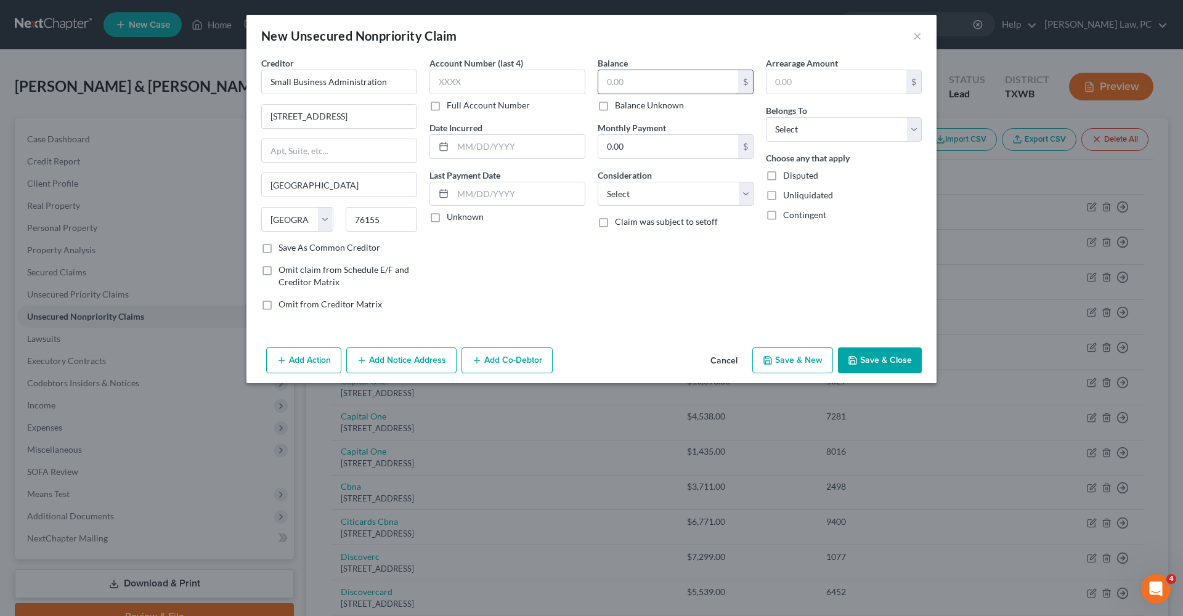
click at [677, 81] on input "text" at bounding box center [668, 81] width 140 height 23
type input "81,300"
select select "10"
select select "2"
click at [887, 365] on button "Save & Close" at bounding box center [880, 361] width 84 height 26
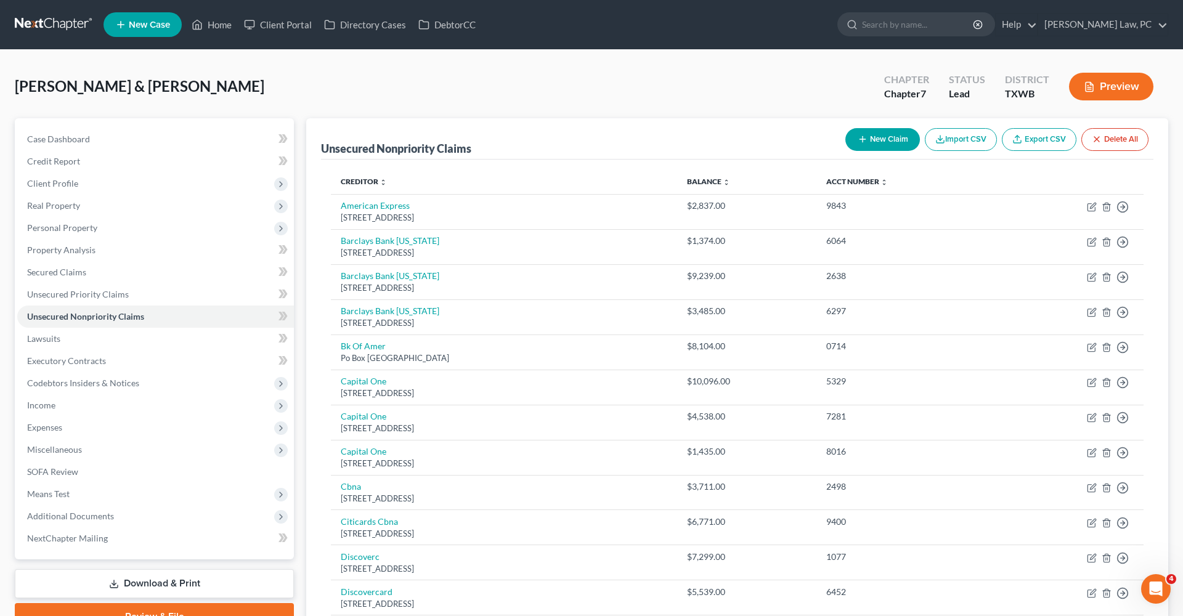
click at [28, 25] on link at bounding box center [54, 25] width 79 height 22
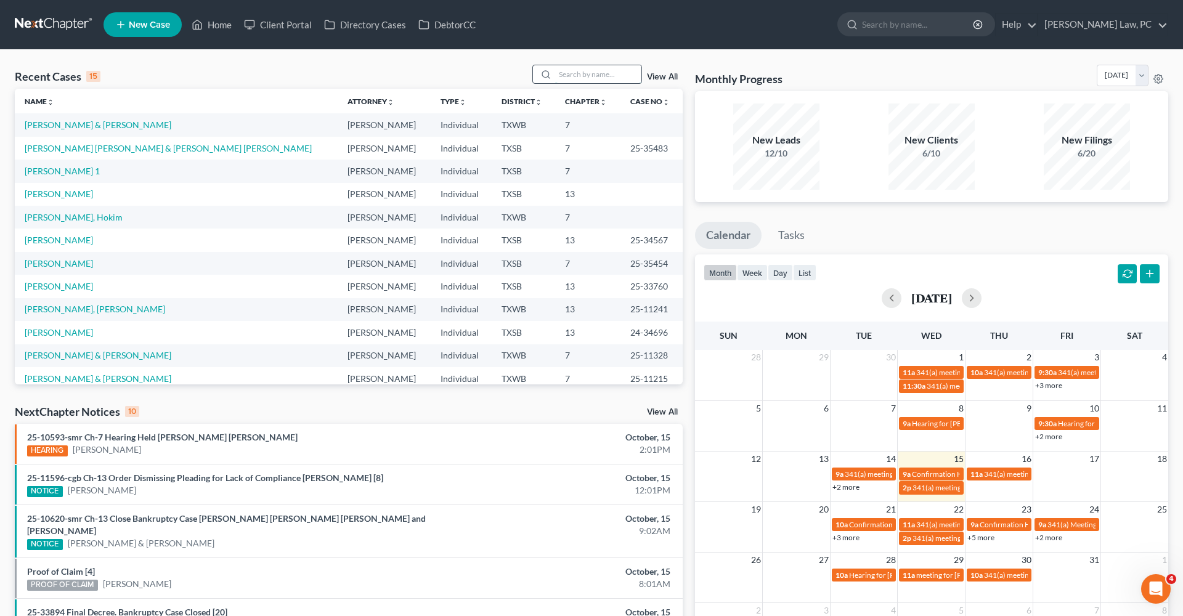
click at [577, 79] on input "search" at bounding box center [598, 74] width 86 height 18
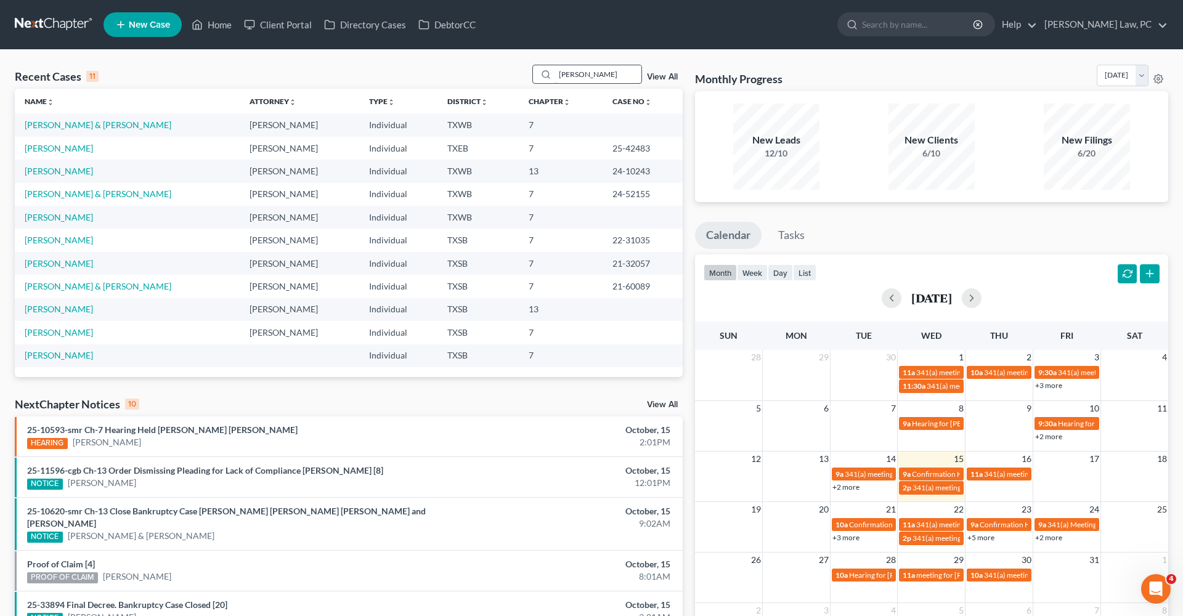
type input "[PERSON_NAME]"
drag, startPoint x: 577, startPoint y: 79, endPoint x: 54, endPoint y: 150, distance: 528.0
click at [54, 150] on link "[PERSON_NAME]" at bounding box center [59, 148] width 68 height 10
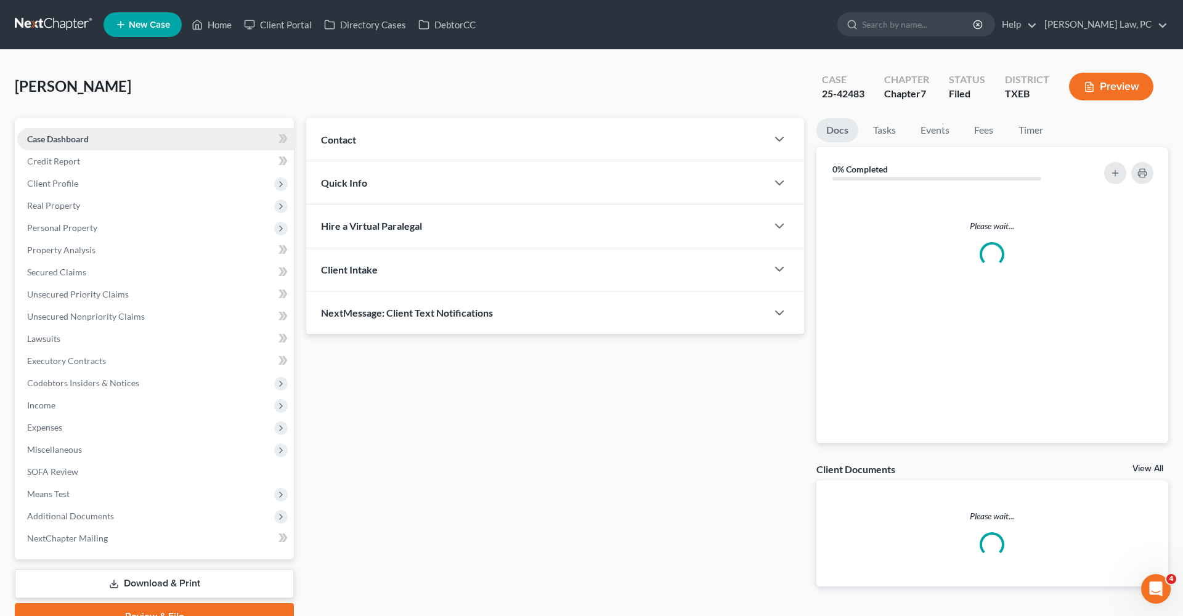
click at [39, 149] on link "Case Dashboard" at bounding box center [155, 139] width 277 height 22
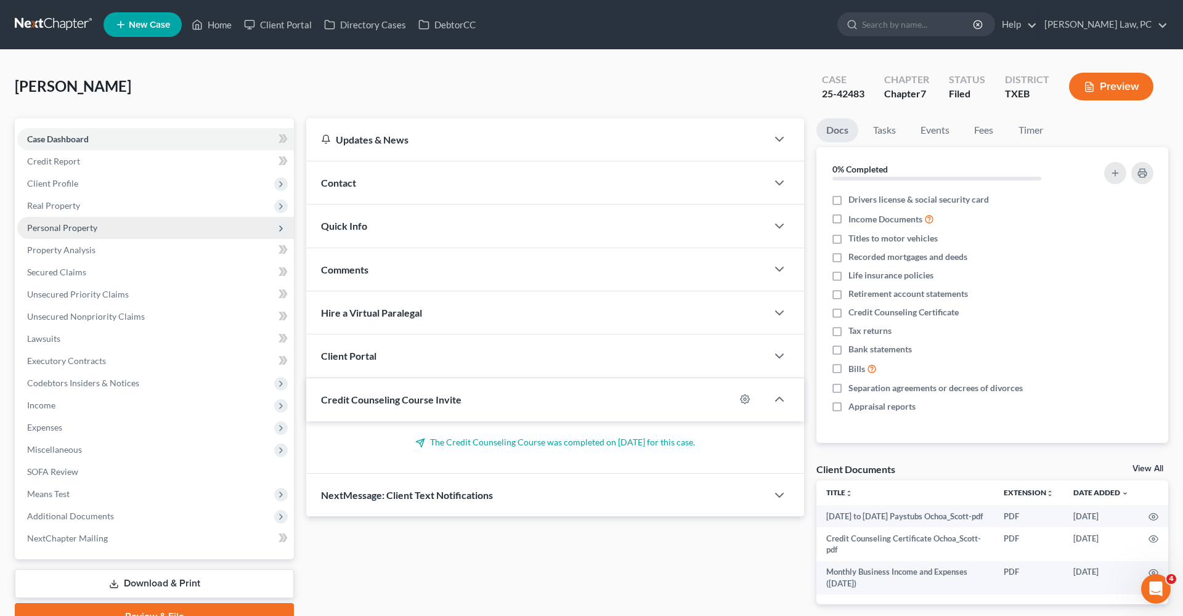
click at [66, 225] on span "Personal Property" at bounding box center [62, 227] width 70 height 10
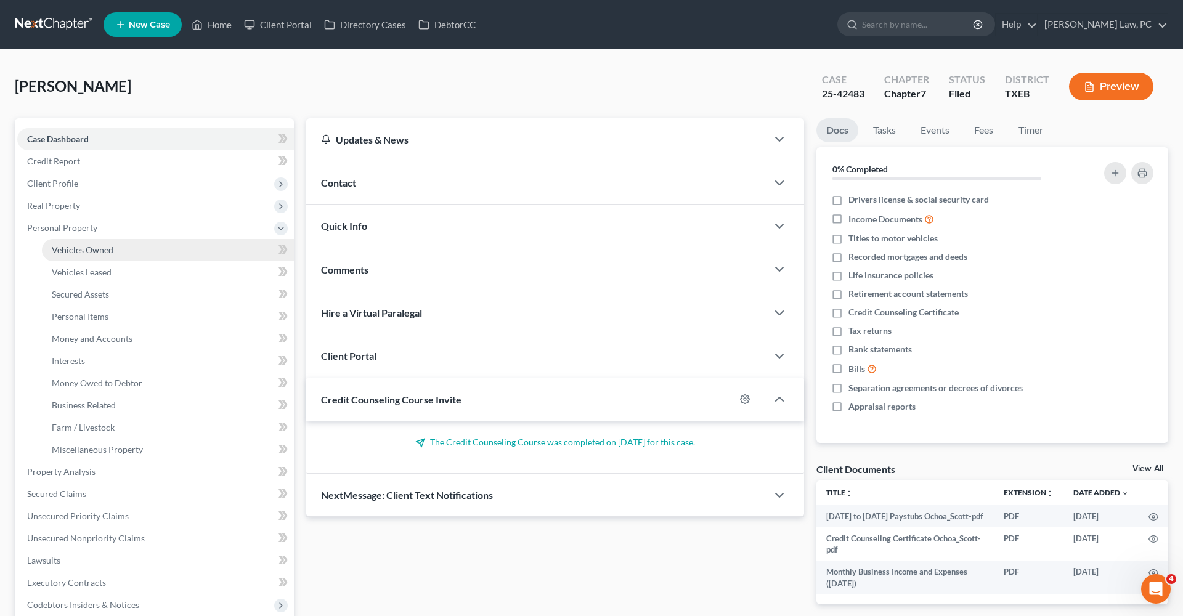
click at [83, 249] on span "Vehicles Owned" at bounding box center [83, 250] width 62 height 10
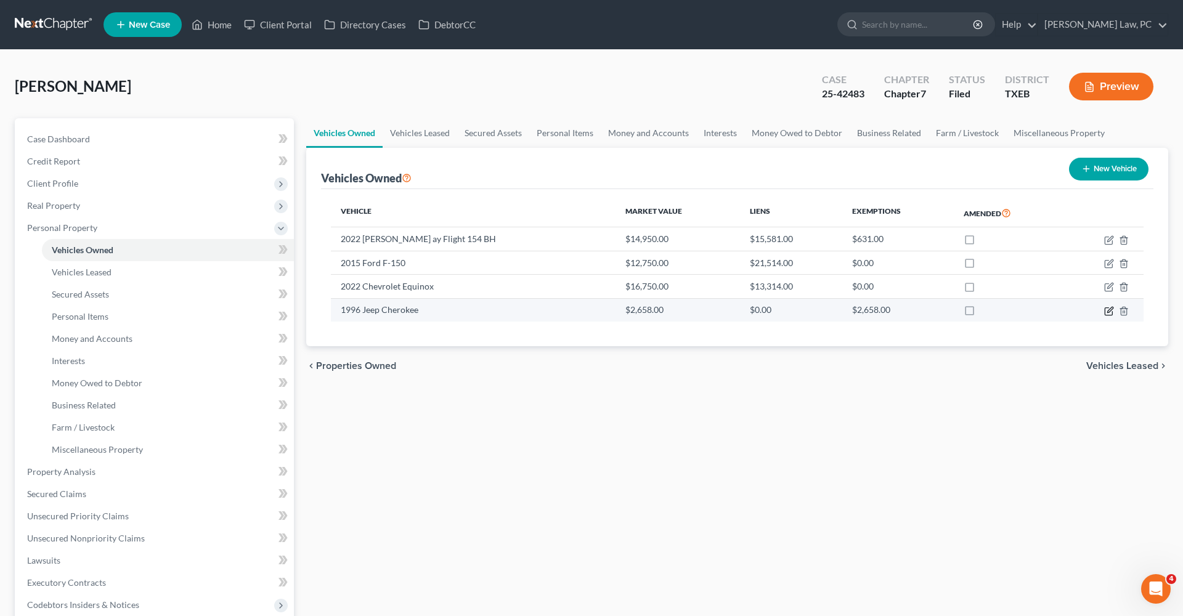
click at [1107, 310] on icon "button" at bounding box center [1109, 311] width 10 height 10
select select "0"
select select "30"
select select "4"
select select "0"
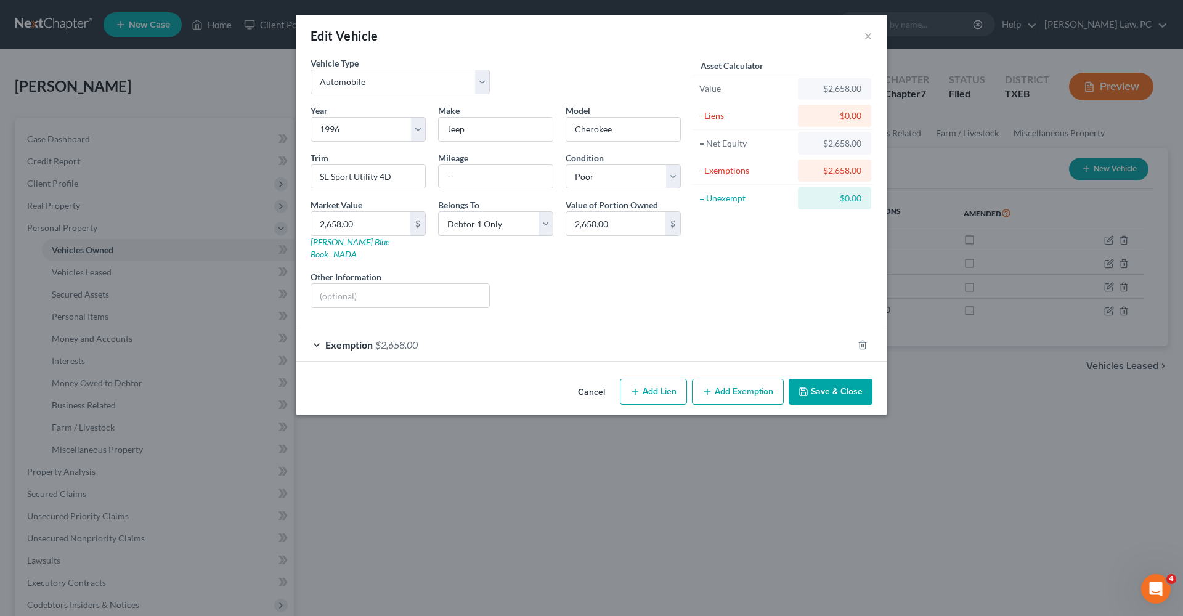
click at [495, 338] on div "Exemption $2,658.00" at bounding box center [574, 344] width 557 height 33
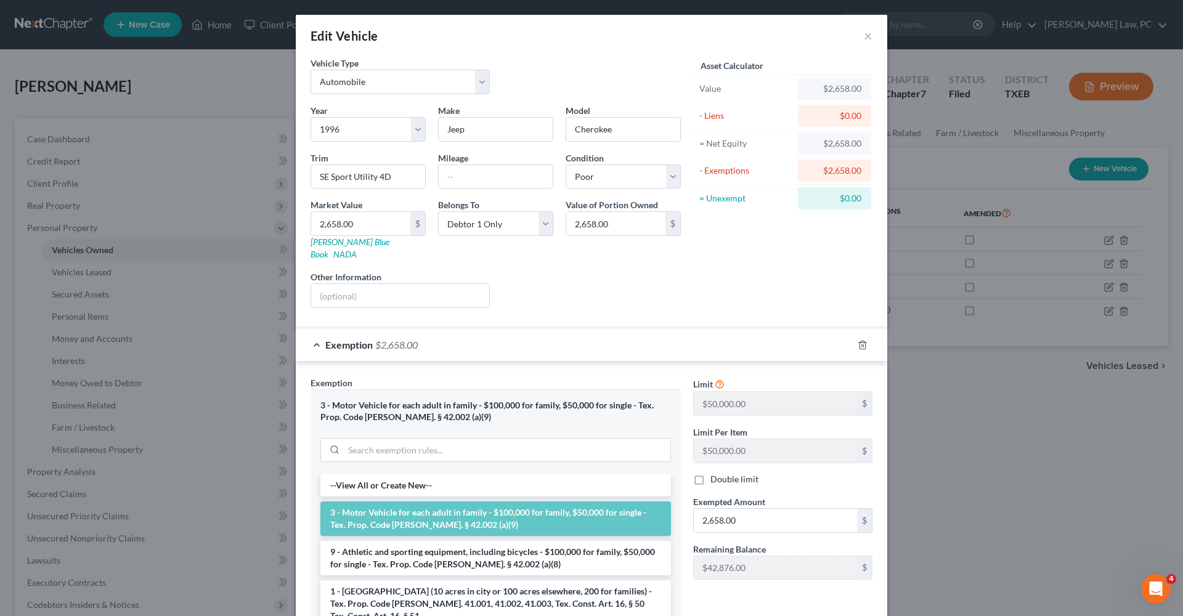
click at [317, 333] on div "Exemption $2,658.00" at bounding box center [574, 344] width 557 height 33
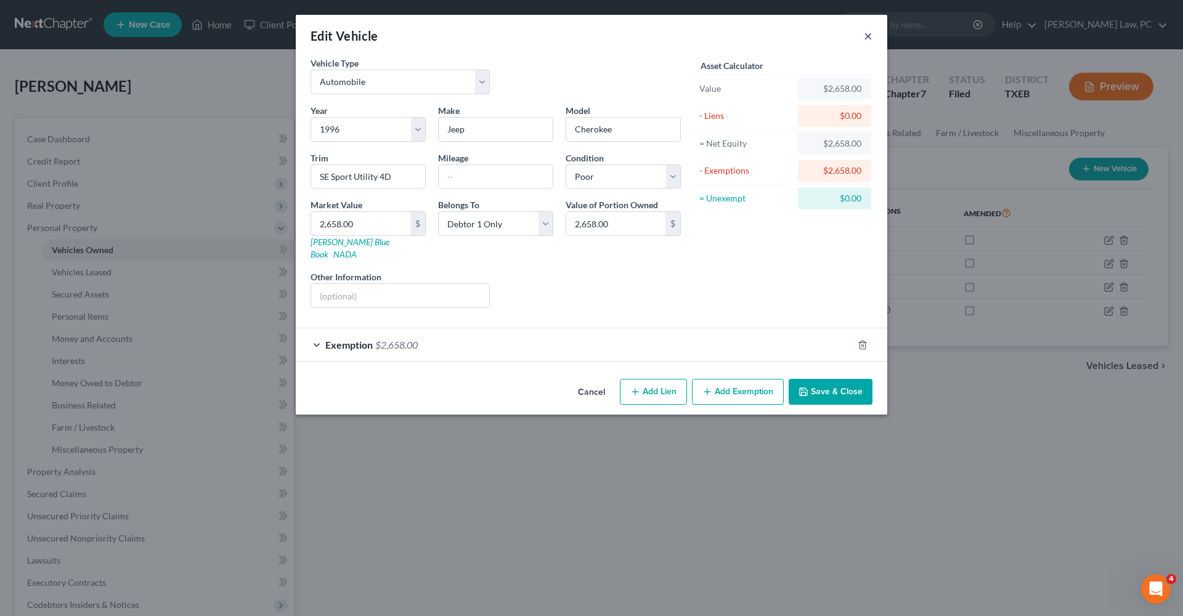
click at [869, 35] on button "×" at bounding box center [868, 35] width 9 height 15
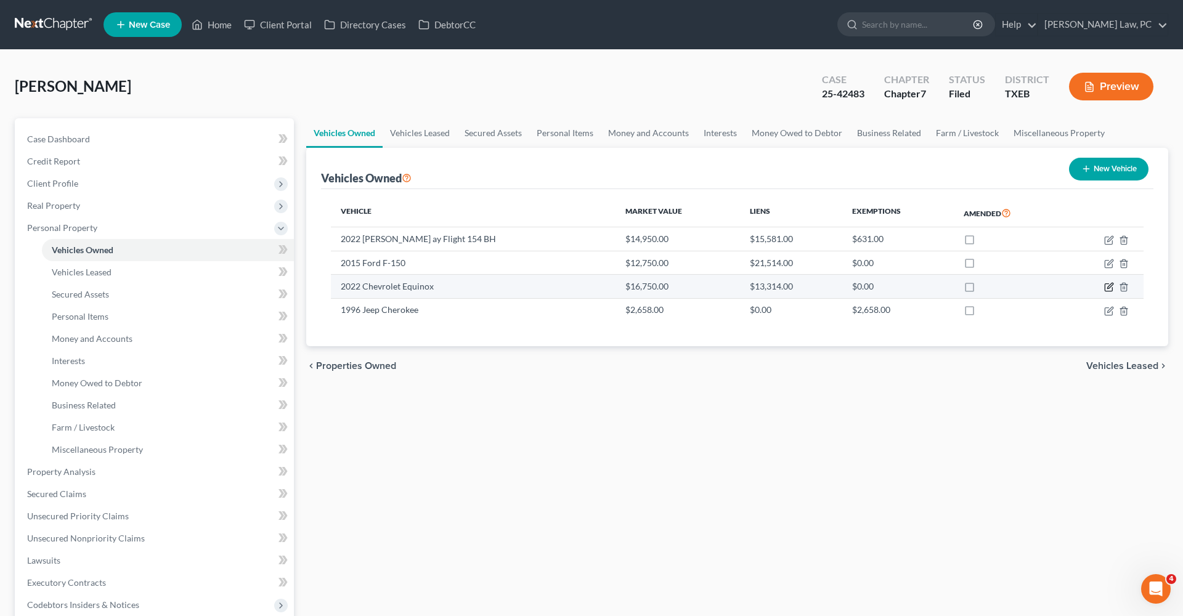
click at [1111, 285] on icon "button" at bounding box center [1109, 287] width 10 height 10
select select "0"
select select "4"
select select "2"
select select "0"
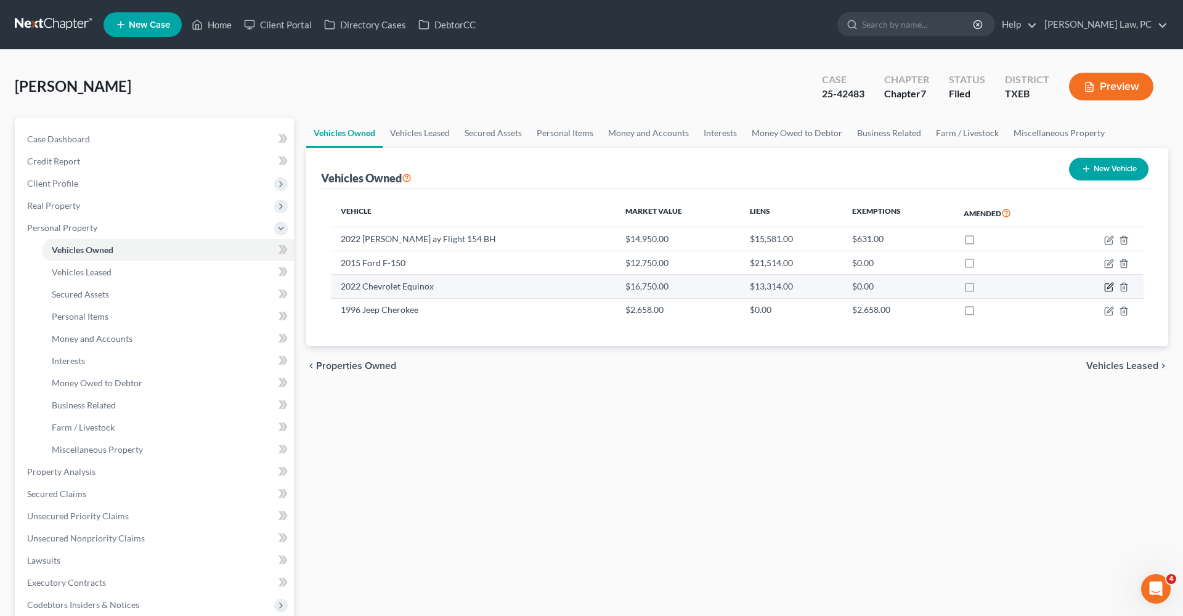
select select "45"
select select "0"
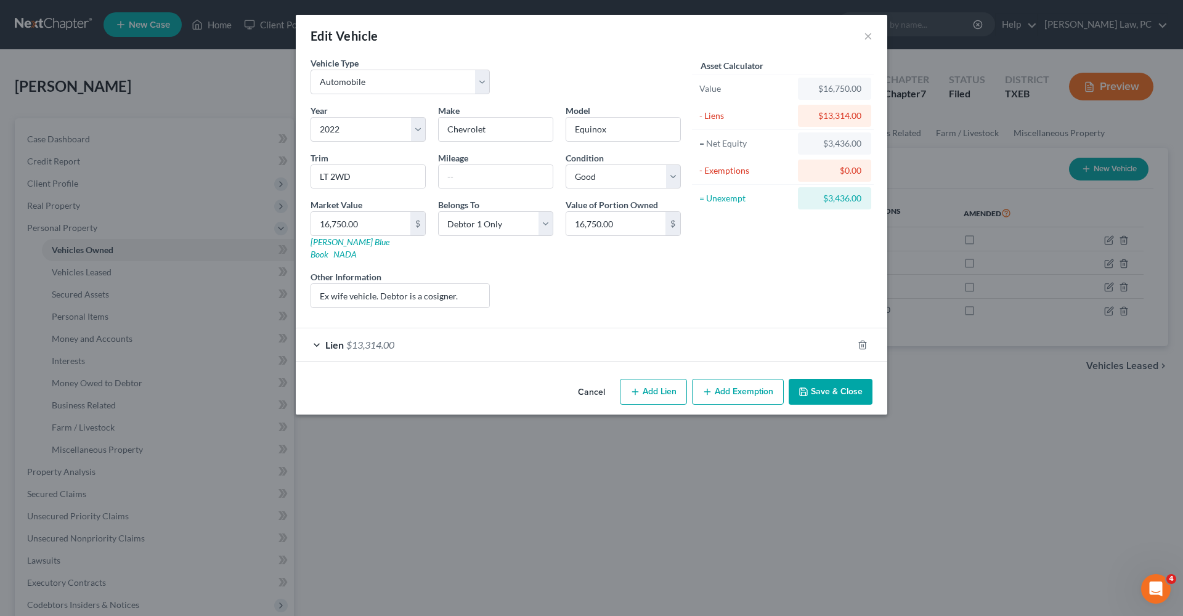
click at [463, 333] on div "Lien $13,314.00" at bounding box center [574, 344] width 557 height 33
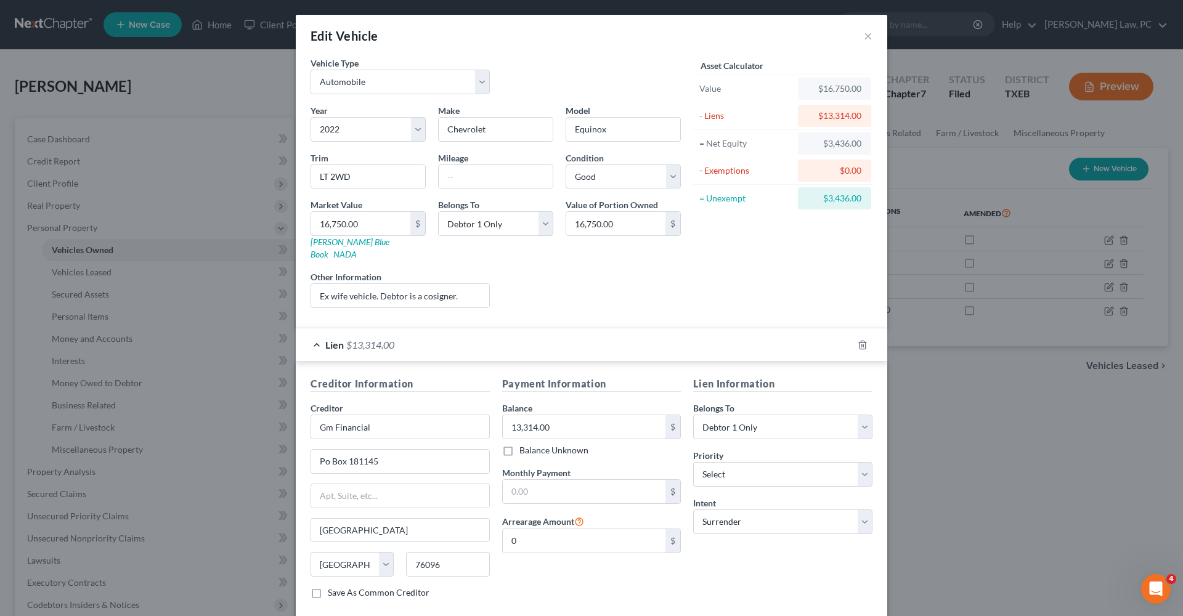
click at [316, 329] on div "Lien $13,314.00" at bounding box center [574, 344] width 557 height 33
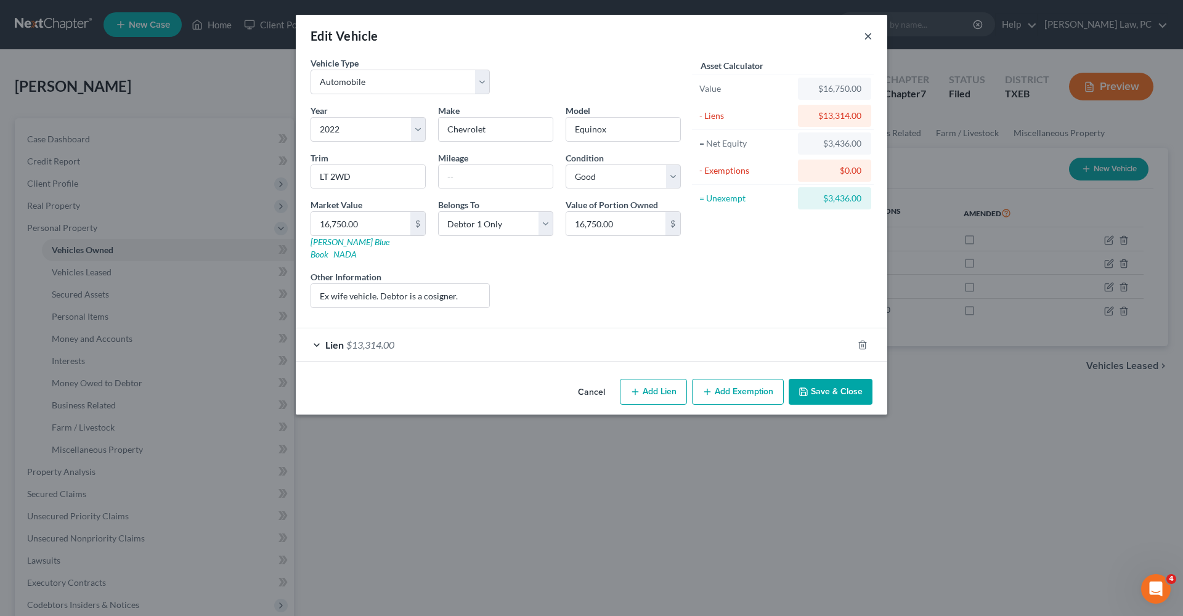
click at [868, 38] on button "×" at bounding box center [868, 35] width 9 height 15
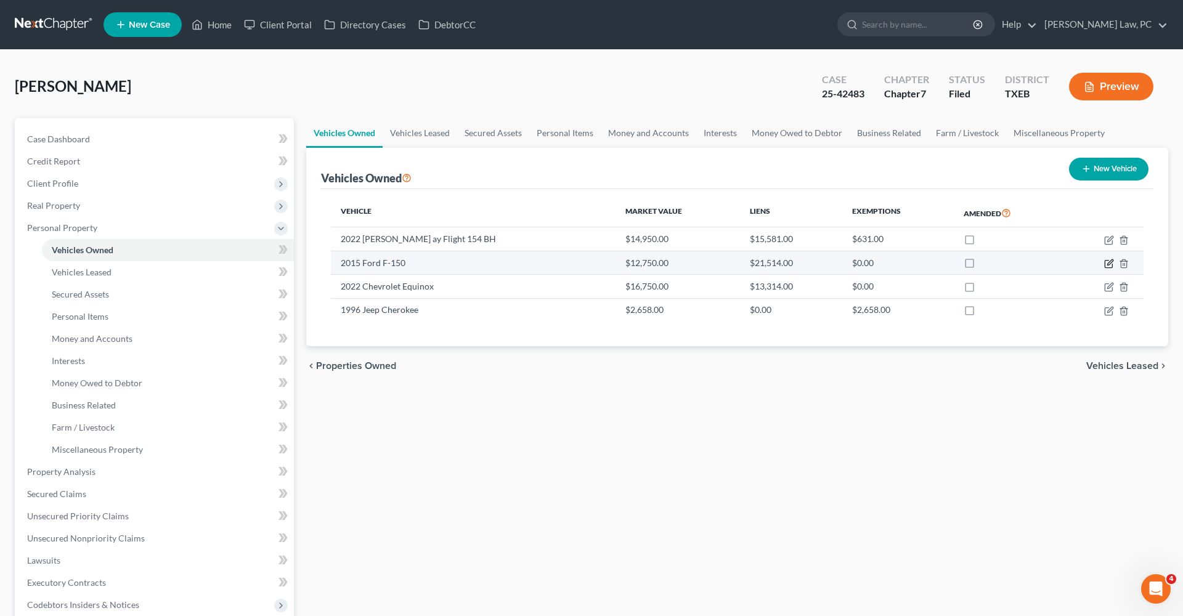
click at [1109, 264] on icon "button" at bounding box center [1110, 262] width 6 height 6
select select "0"
select select "11"
select select "2"
select select "0"
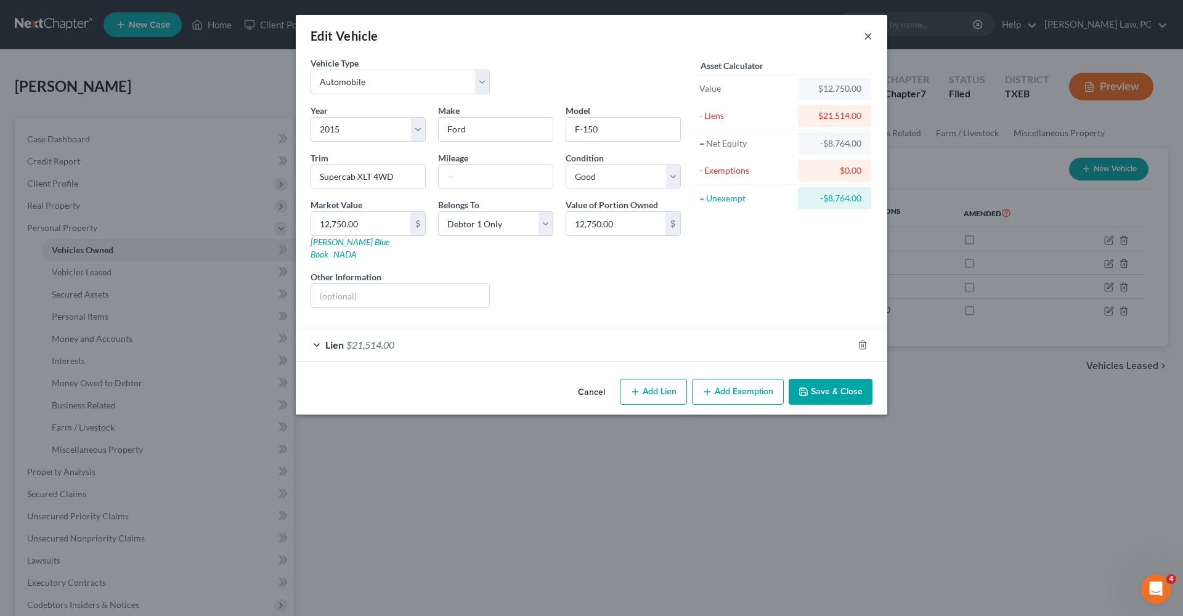
click at [870, 35] on button "×" at bounding box center [868, 35] width 9 height 15
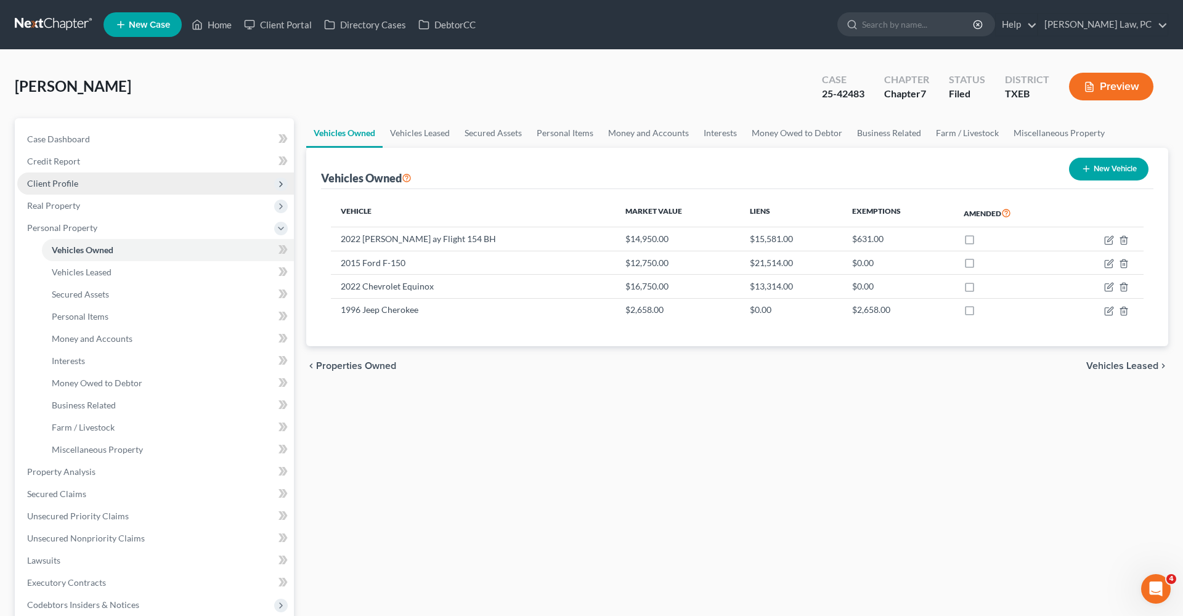
click at [47, 182] on span "Client Profile" at bounding box center [52, 183] width 51 height 10
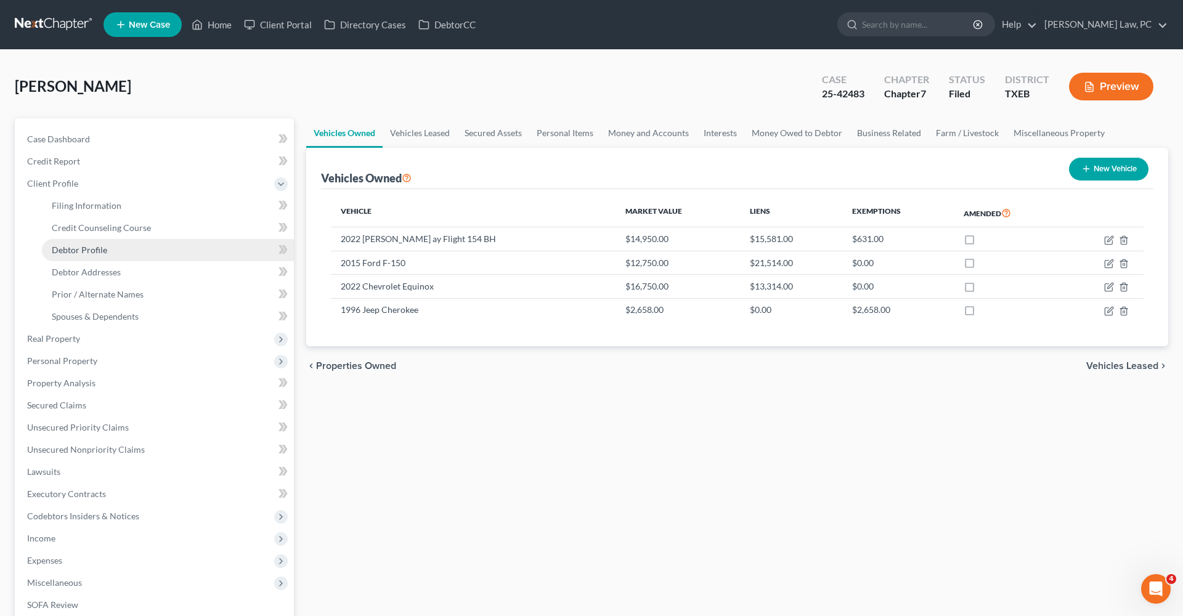
click at [89, 245] on span "Debtor Profile" at bounding box center [79, 250] width 55 height 10
select select "3"
select select "2"
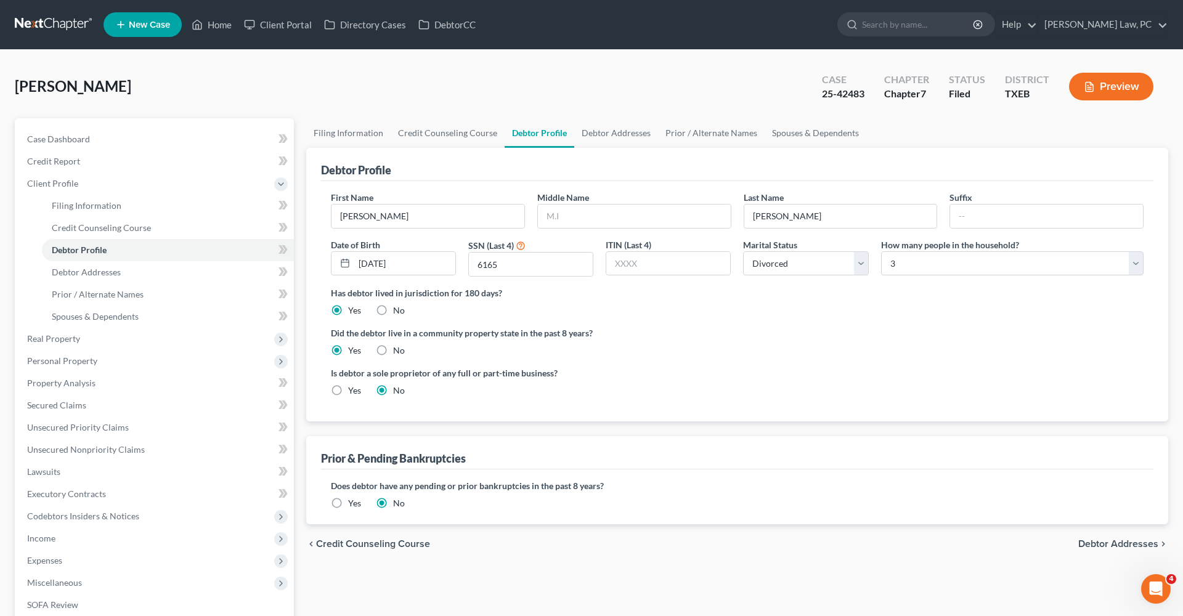
click at [47, 28] on link at bounding box center [54, 25] width 79 height 22
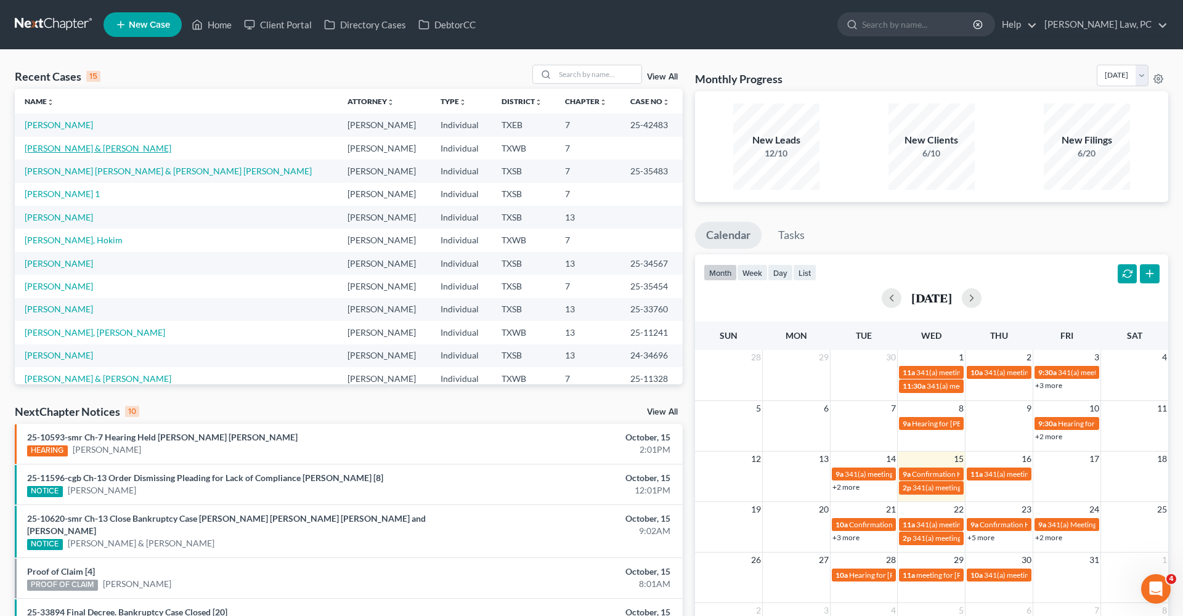
click at [100, 147] on link "[PERSON_NAME] & [PERSON_NAME]" at bounding box center [98, 148] width 147 height 10
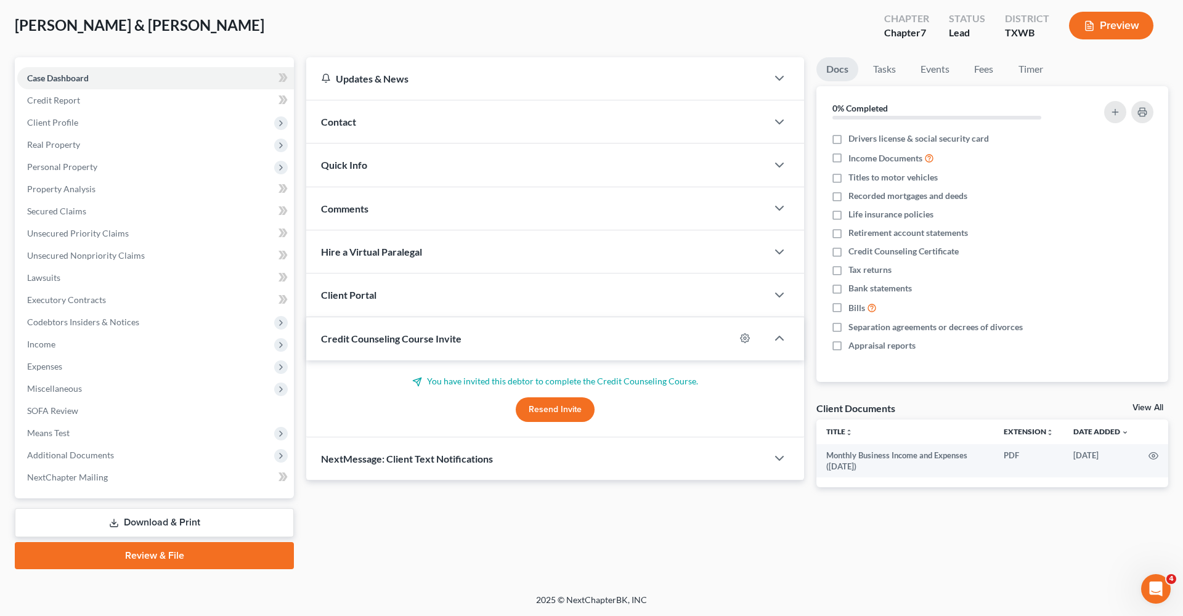
scroll to position [61, 0]
click at [137, 528] on link "Download & Print" at bounding box center [154, 522] width 279 height 29
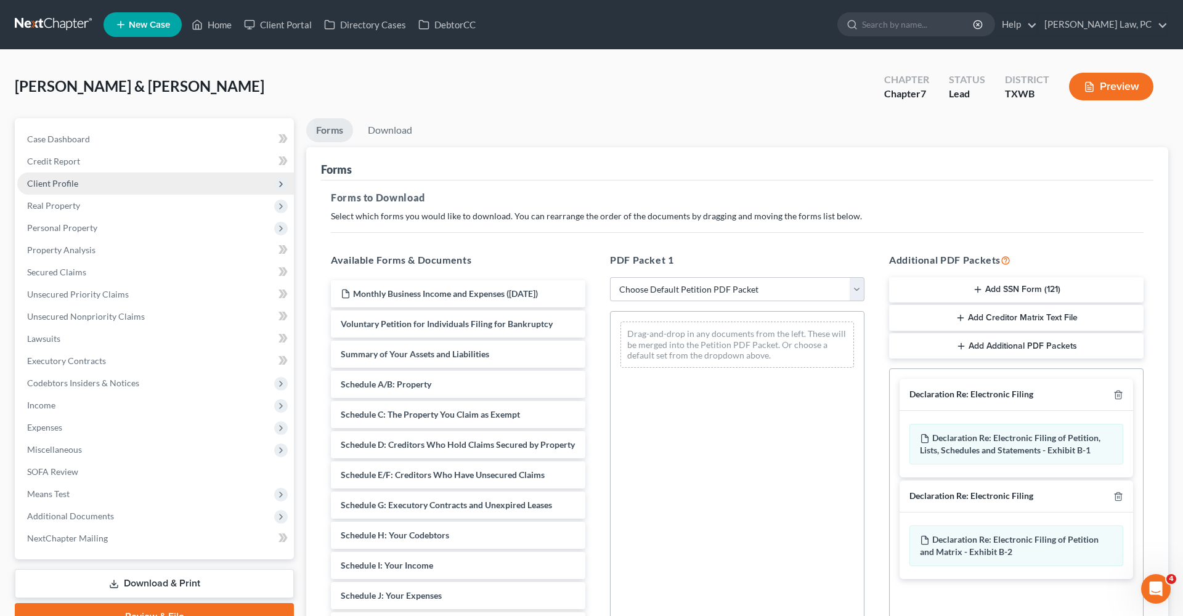
click at [54, 184] on span "Client Profile" at bounding box center [52, 183] width 51 height 10
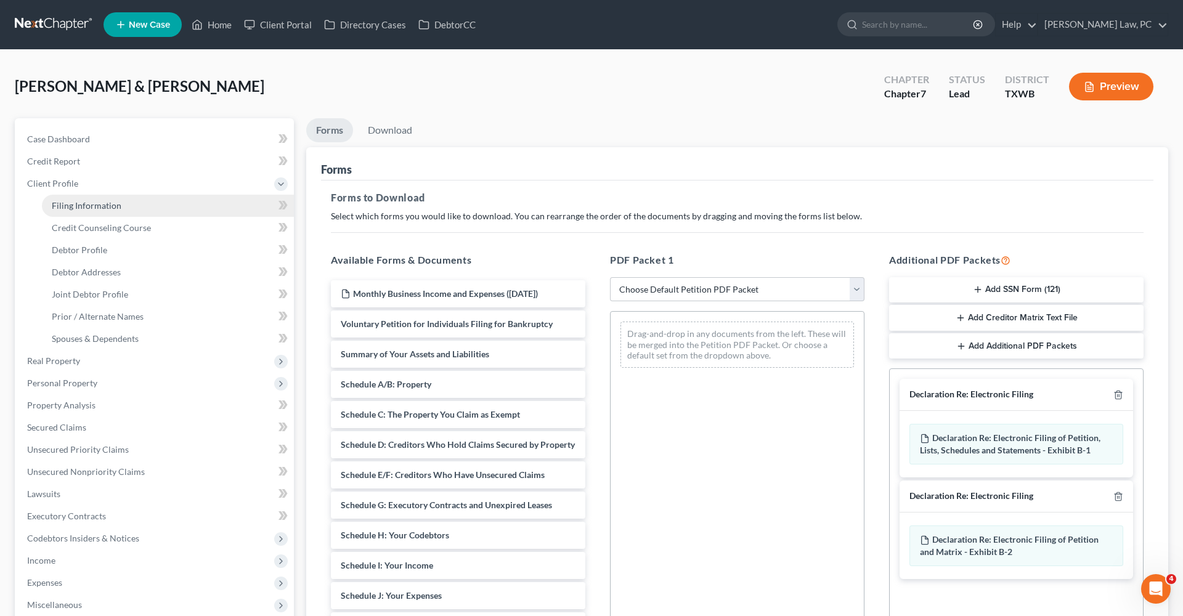
click at [78, 206] on span "Filing Information" at bounding box center [87, 205] width 70 height 10
select select "1"
select select "0"
select select "80"
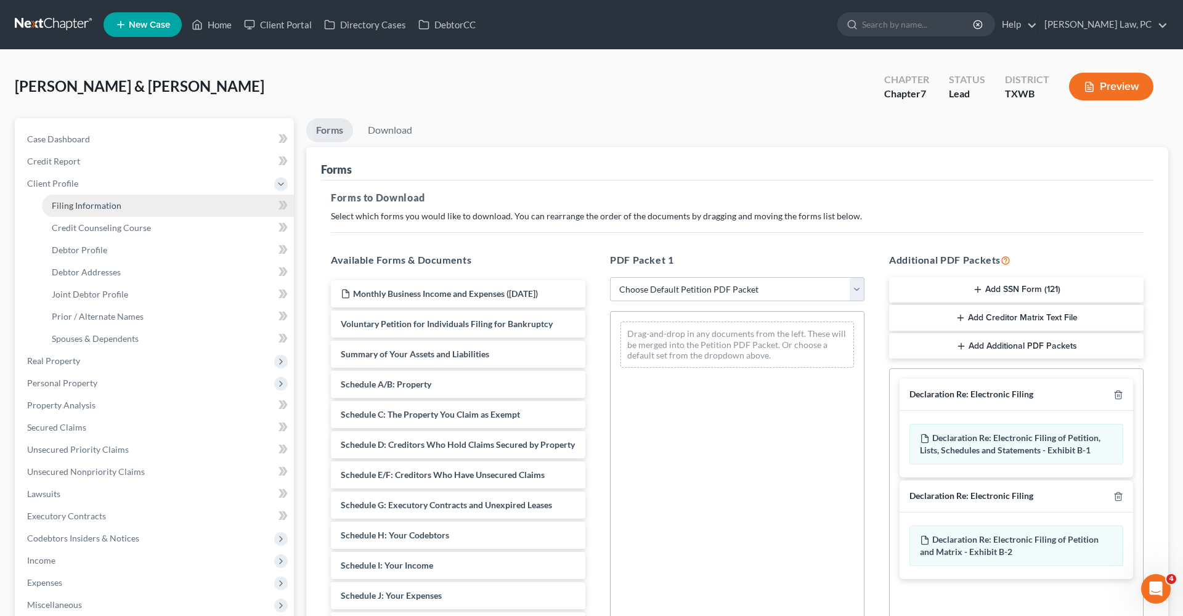
select select "1"
select select "45"
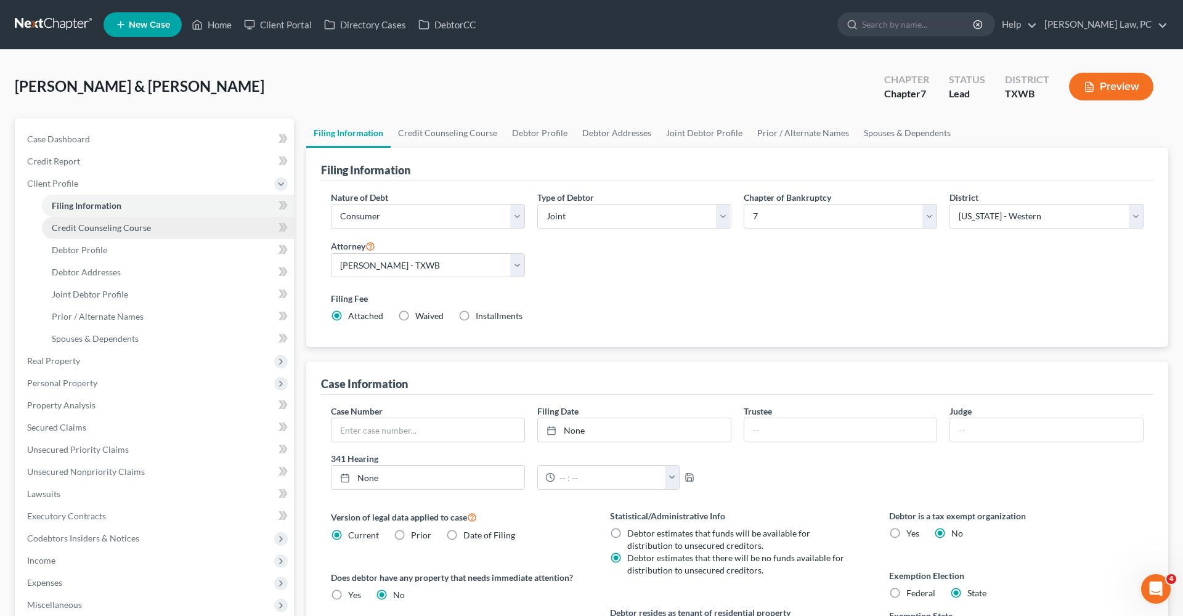
click at [93, 229] on span "Credit Counseling Course" at bounding box center [101, 227] width 99 height 10
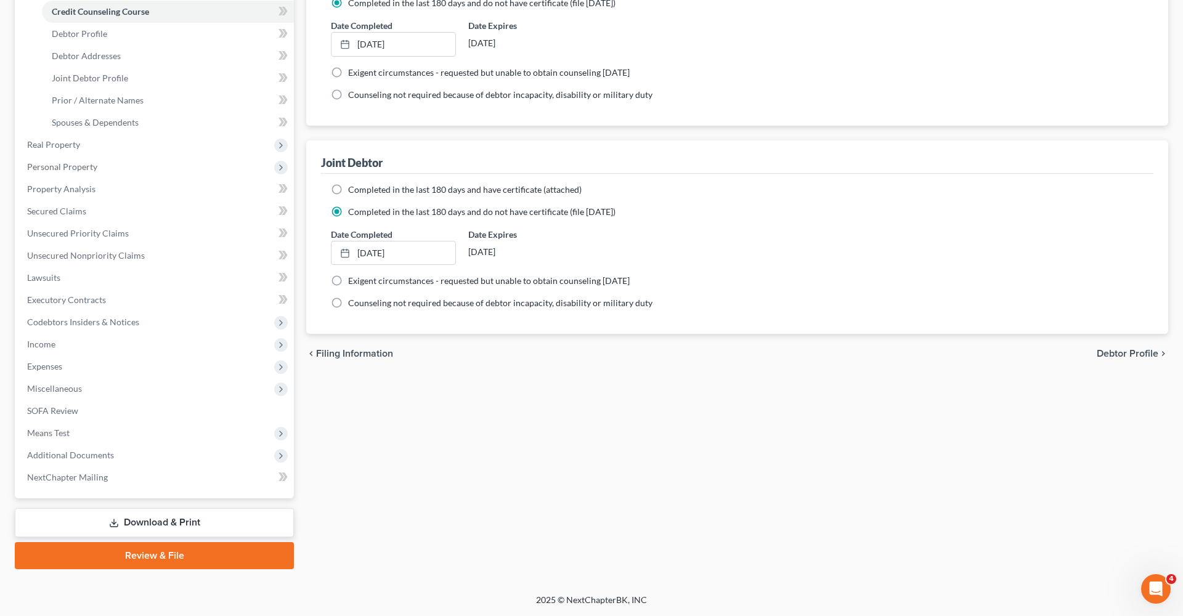
click at [140, 519] on link "Download & Print" at bounding box center [154, 522] width 279 height 29
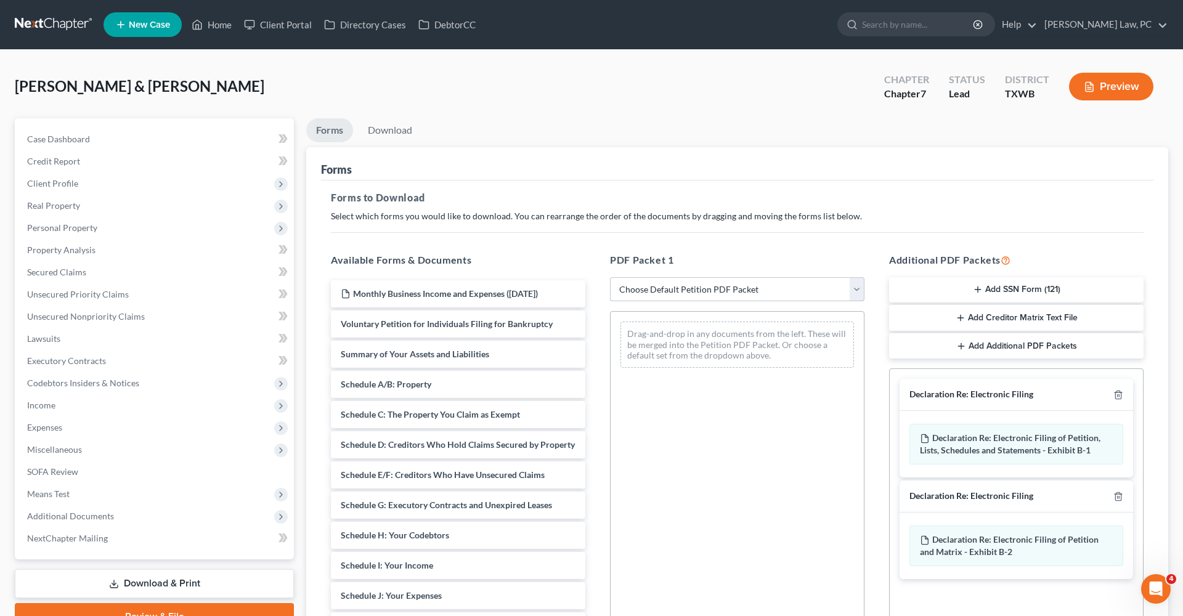
select select "0"
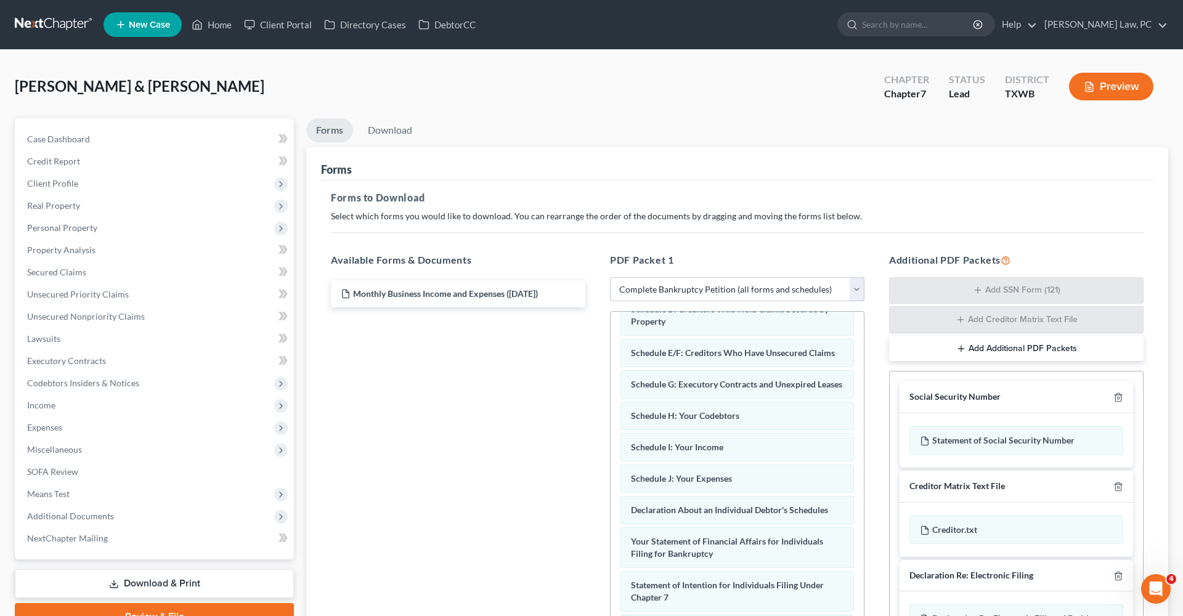
scroll to position [155, 0]
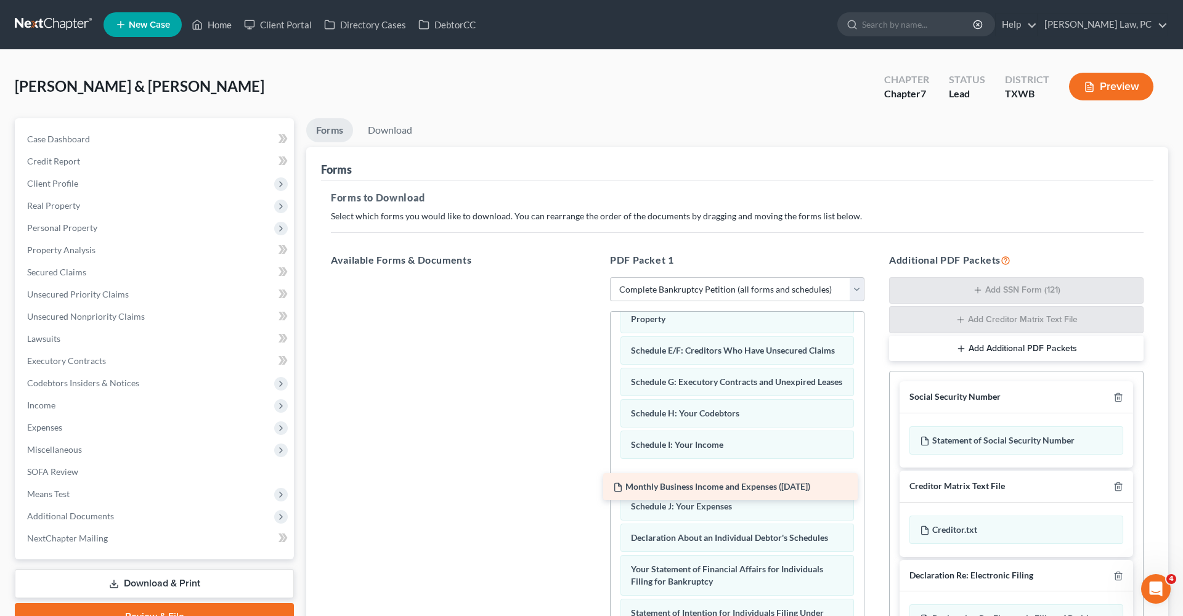
drag, startPoint x: 481, startPoint y: 299, endPoint x: 752, endPoint y: 493, distance: 333.5
click at [595, 277] on div "Monthly Business Income and Expenses ([DATE]) Monthly Business Income and Expen…" at bounding box center [458, 277] width 274 height 0
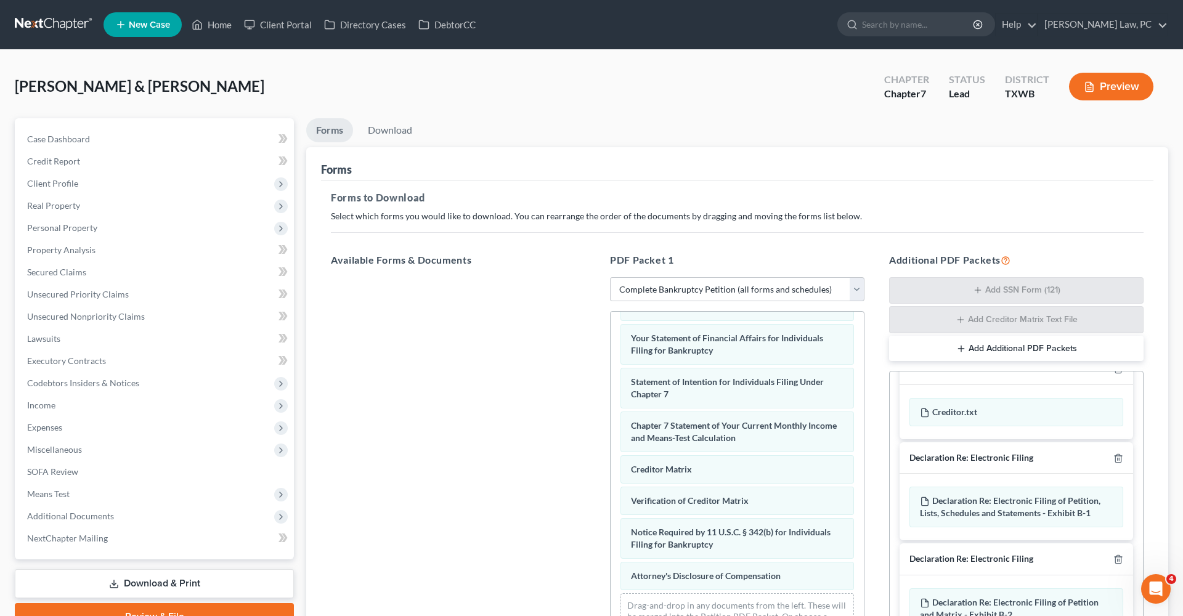
scroll to position [117, 0]
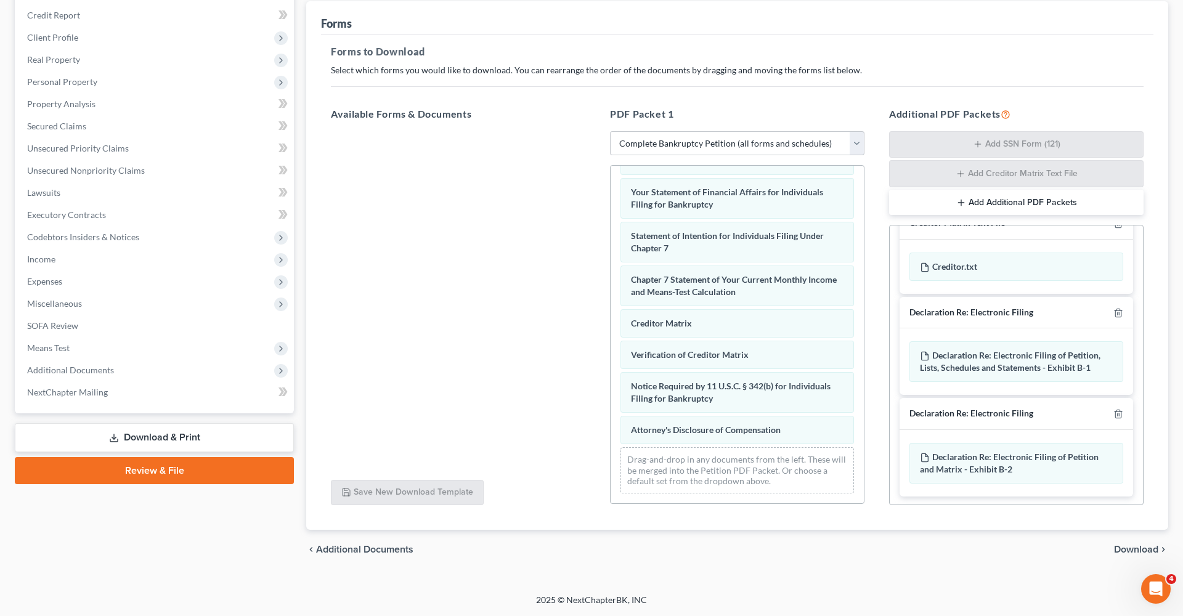
click at [1136, 548] on span "Download" at bounding box center [1136, 550] width 44 height 10
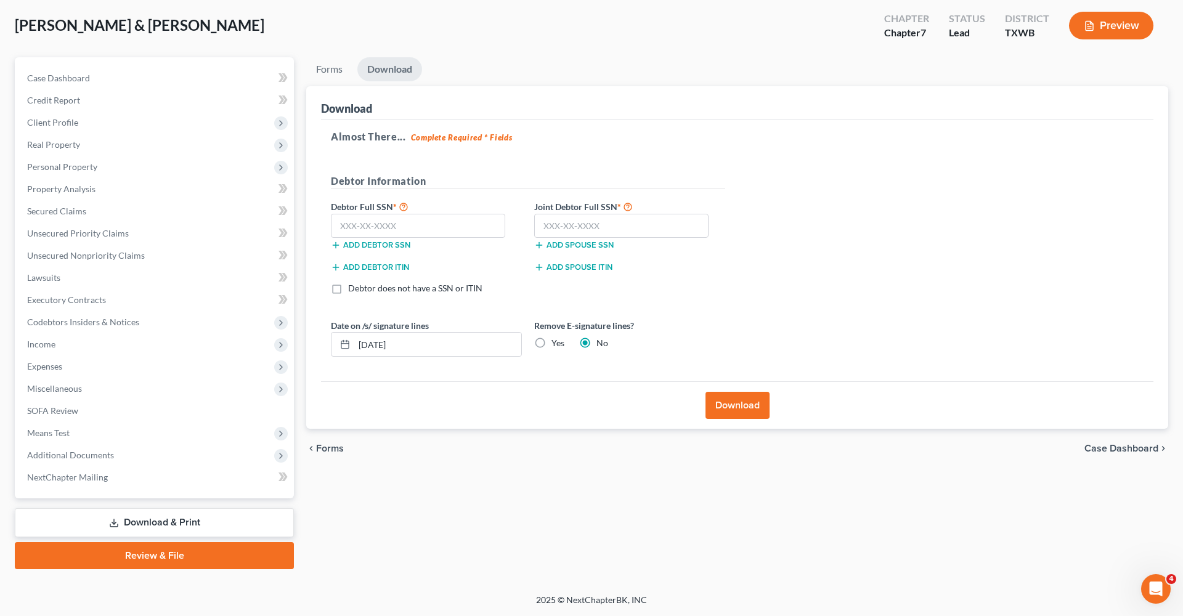
scroll to position [61, 0]
click at [406, 229] on input "text" at bounding box center [418, 226] width 174 height 25
type input "457-85-8835"
click at [569, 227] on input "text" at bounding box center [621, 226] width 174 height 25
type input "463-91-6053"
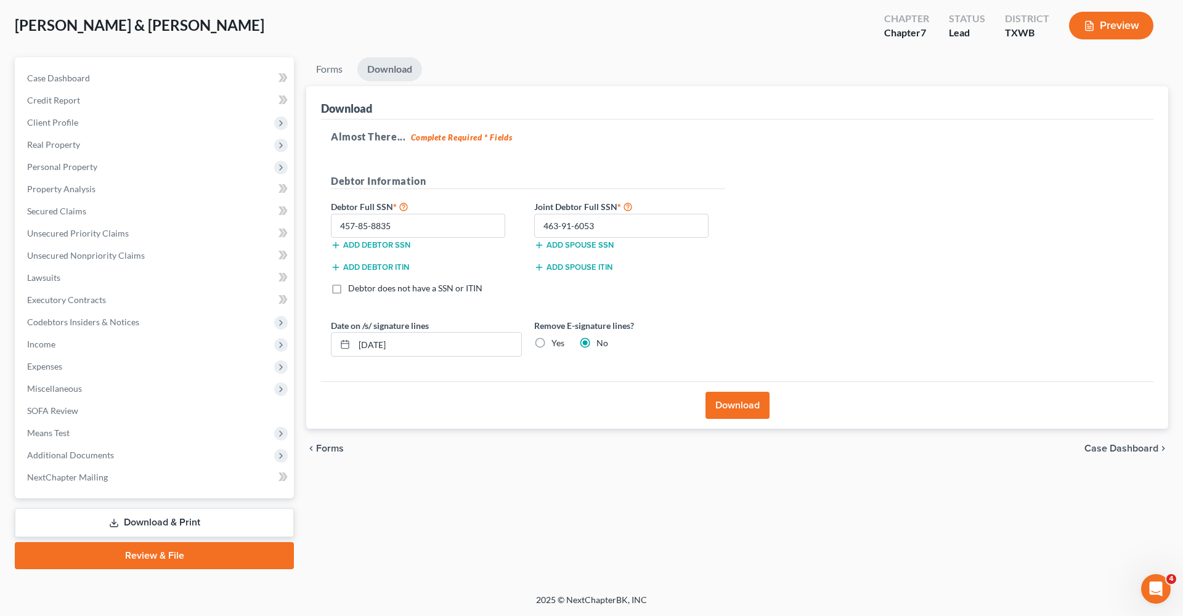
click at [732, 412] on button "Download" at bounding box center [738, 405] width 64 height 27
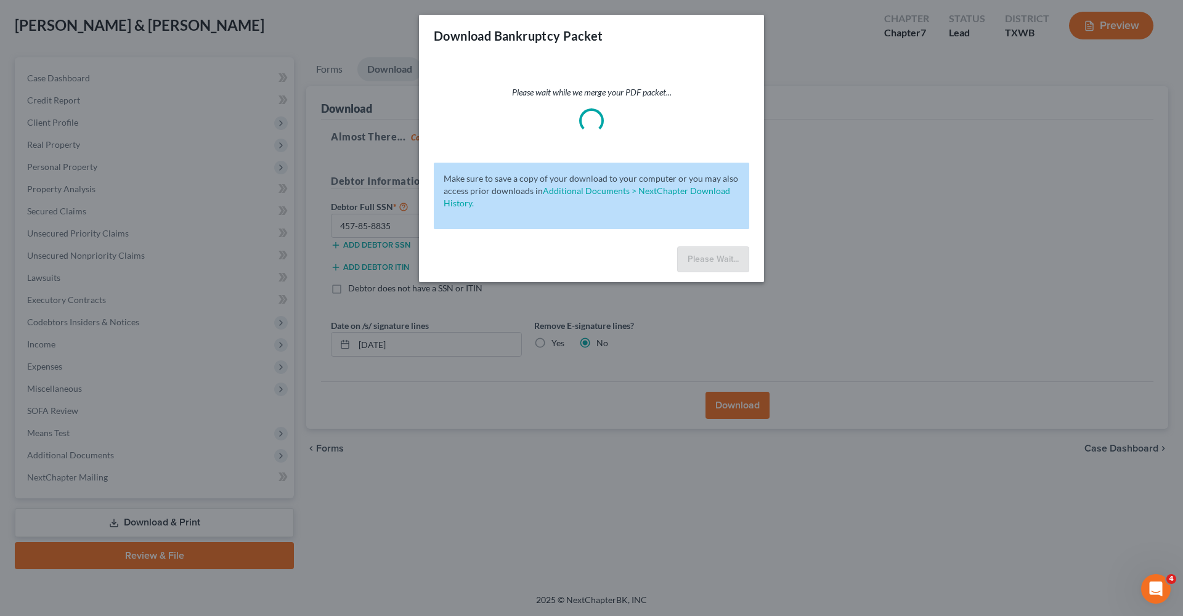
scroll to position [24, 0]
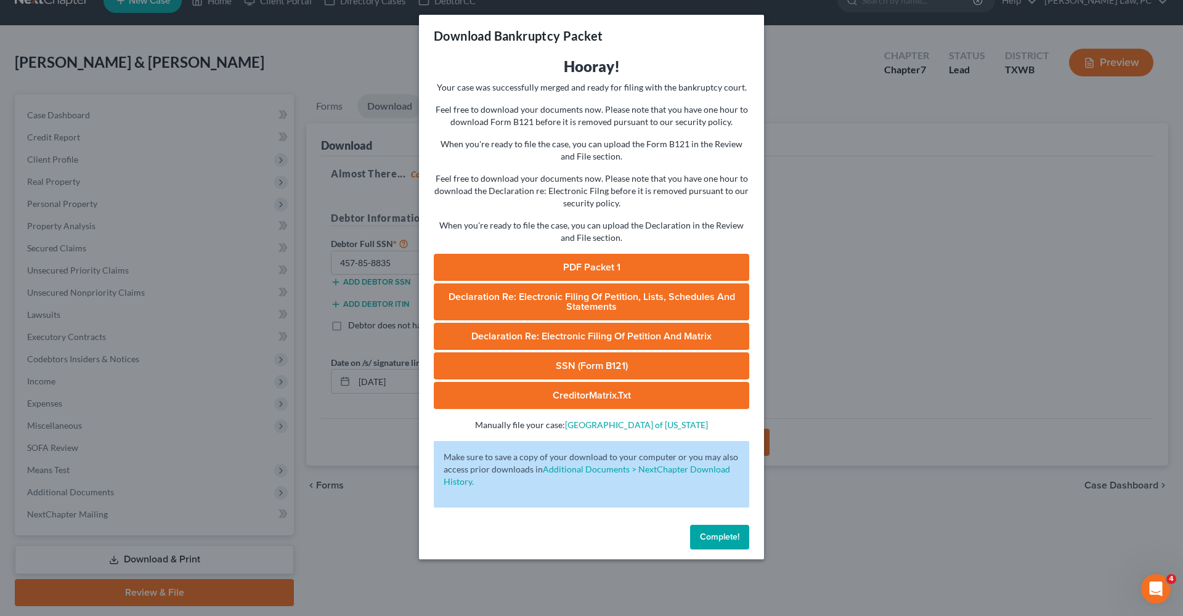
click at [565, 272] on link "PDF Packet 1" at bounding box center [592, 267] width 316 height 27
click at [731, 534] on span "Complete!" at bounding box center [719, 537] width 39 height 10
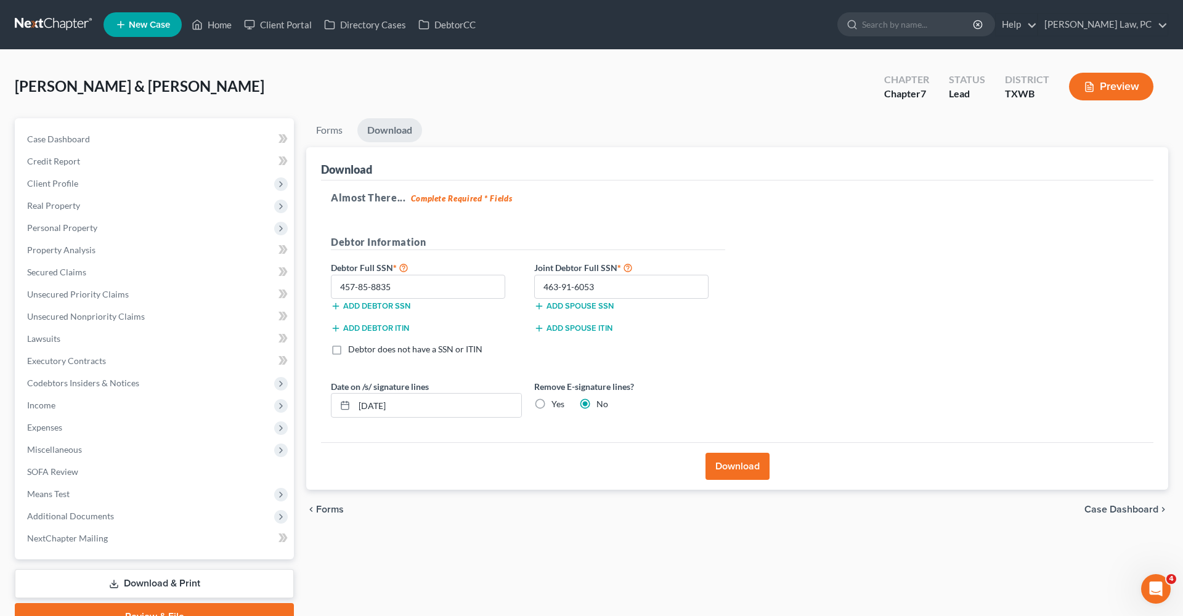
scroll to position [0, 0]
click at [57, 23] on link at bounding box center [54, 25] width 79 height 22
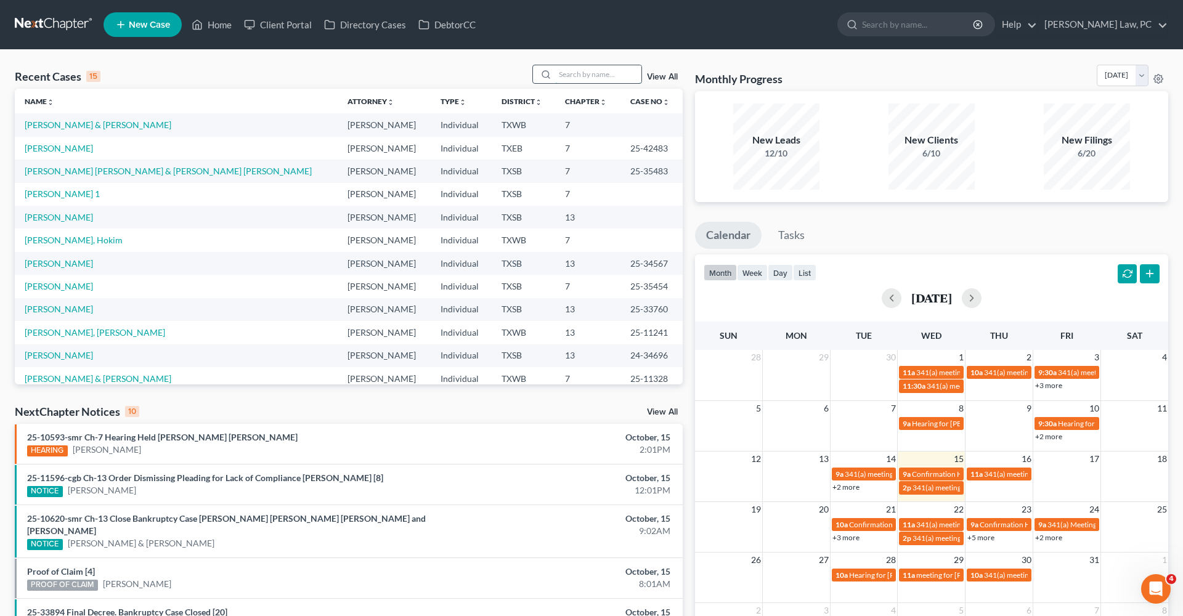
click at [589, 75] on input "search" at bounding box center [598, 74] width 86 height 18
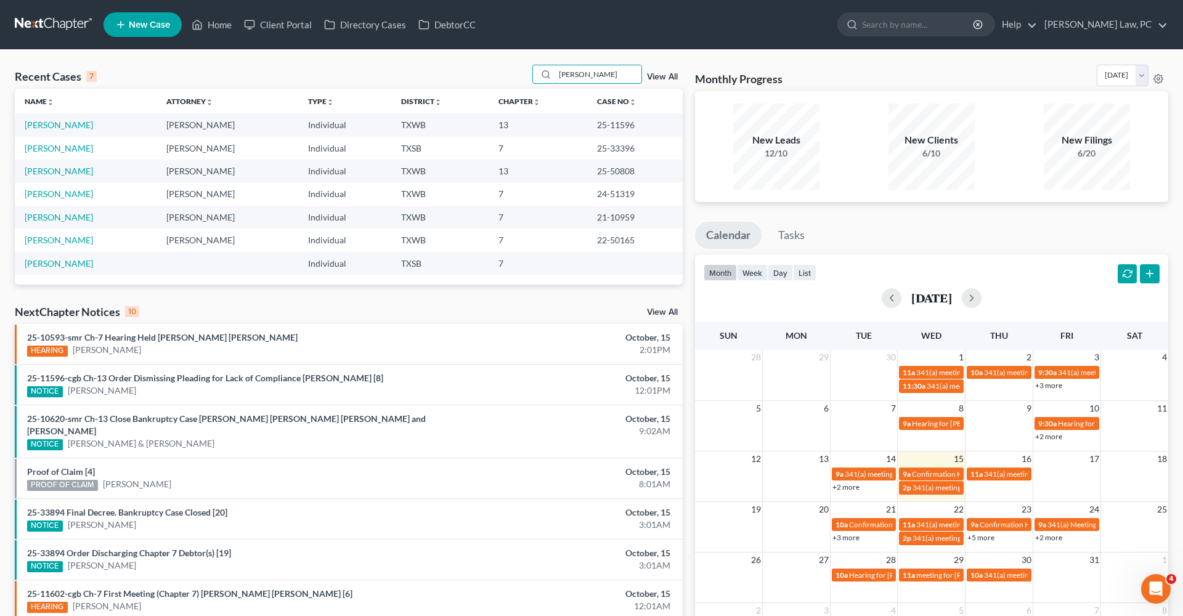
type input "[PERSON_NAME]"
drag, startPoint x: 638, startPoint y: 124, endPoint x: 598, endPoint y: 124, distance: 40.7
click at [598, 124] on td "25-11596" at bounding box center [634, 124] width 95 height 23
copy td "25-11596"
